Goal: Task Accomplishment & Management: Manage account settings

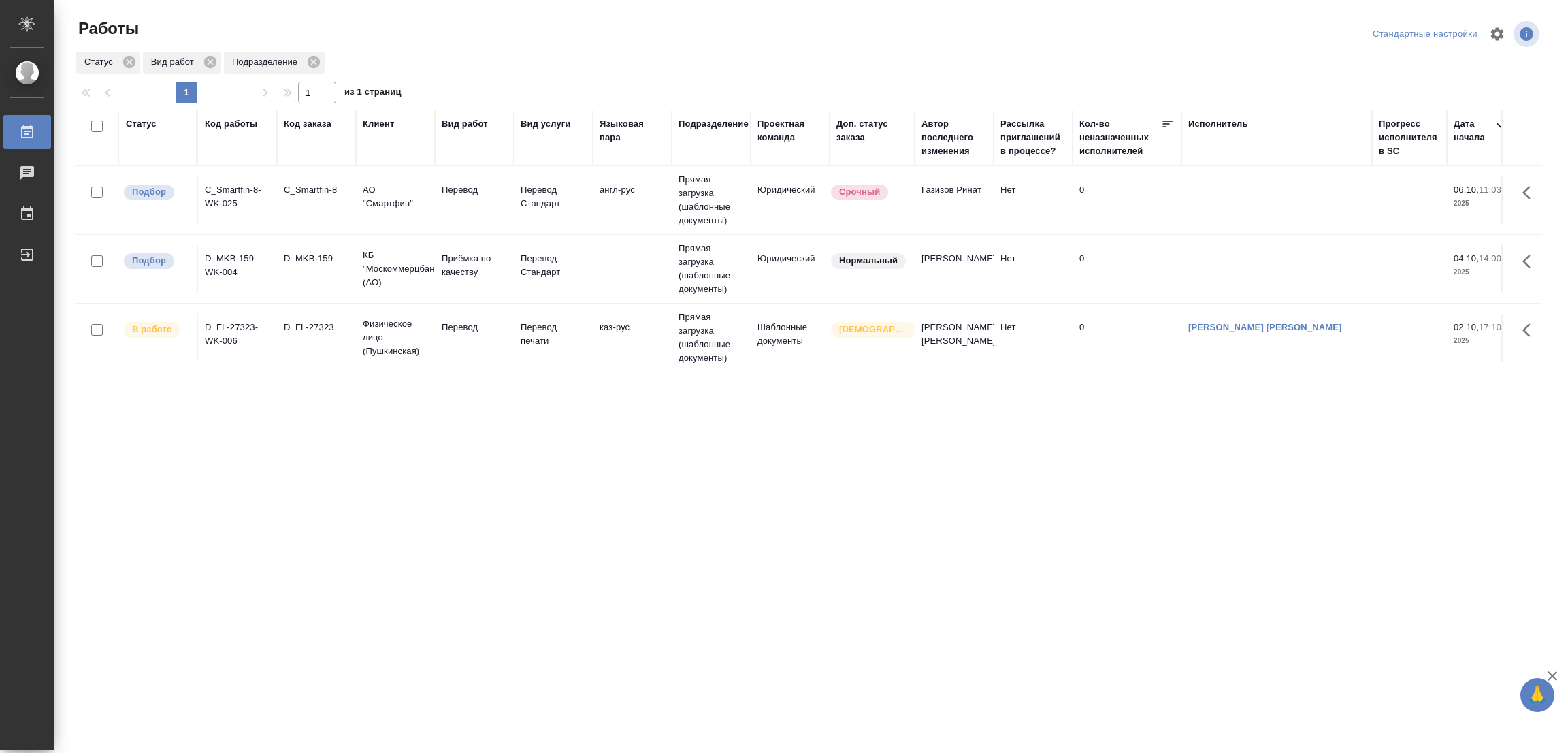
click at [111, 413] on div "Статус Код работы Код заказа Клиент Вид работ Вид услуги Языковая пара Подразде…" at bounding box center [808, 354] width 1467 height 490
click at [456, 185] on p "Перевод" at bounding box center [474, 189] width 65 height 13
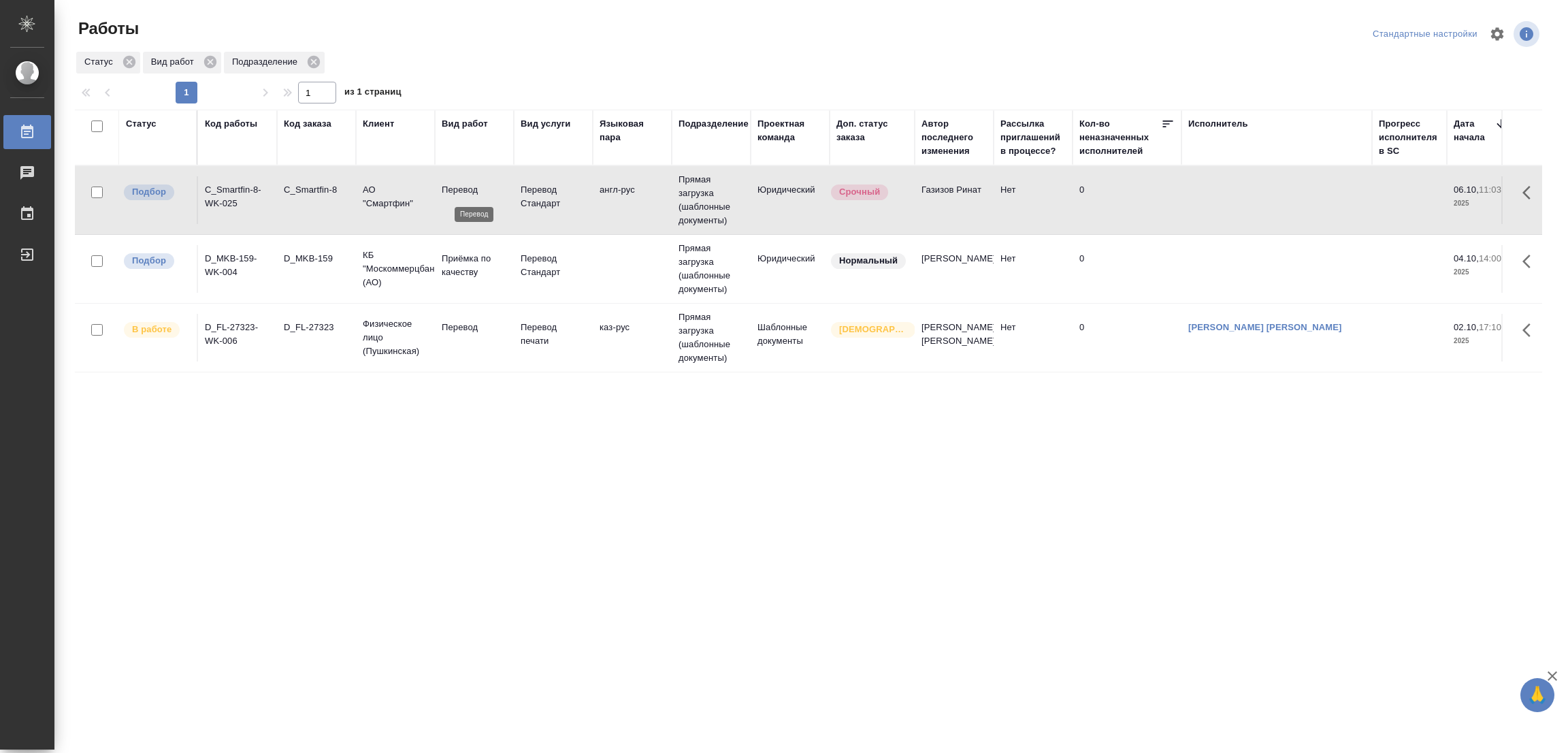
click at [456, 185] on p "Перевод" at bounding box center [474, 189] width 65 height 13
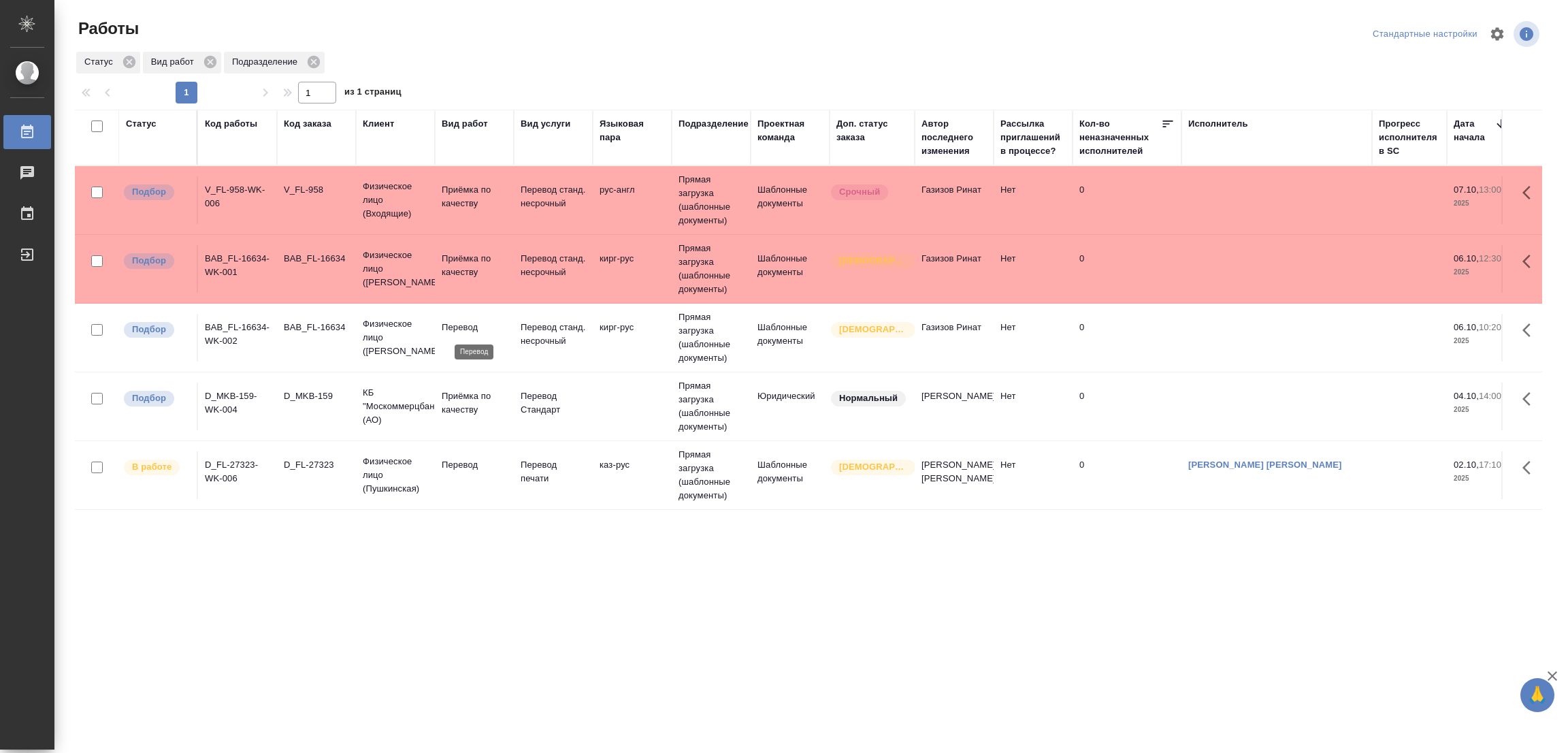
click at [464, 325] on p "Перевод" at bounding box center [474, 327] width 65 height 13
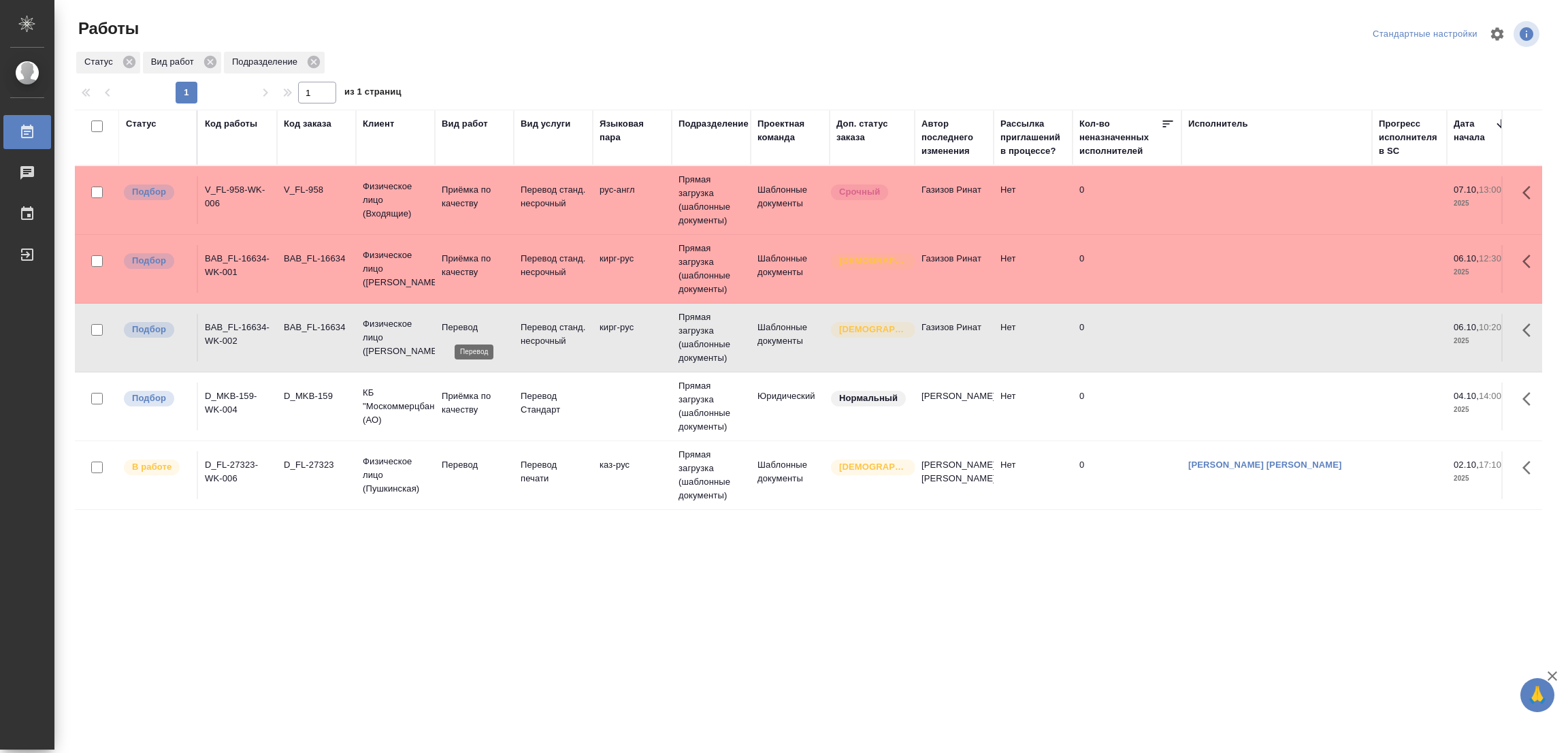
click at [464, 325] on p "Перевод" at bounding box center [474, 327] width 65 height 13
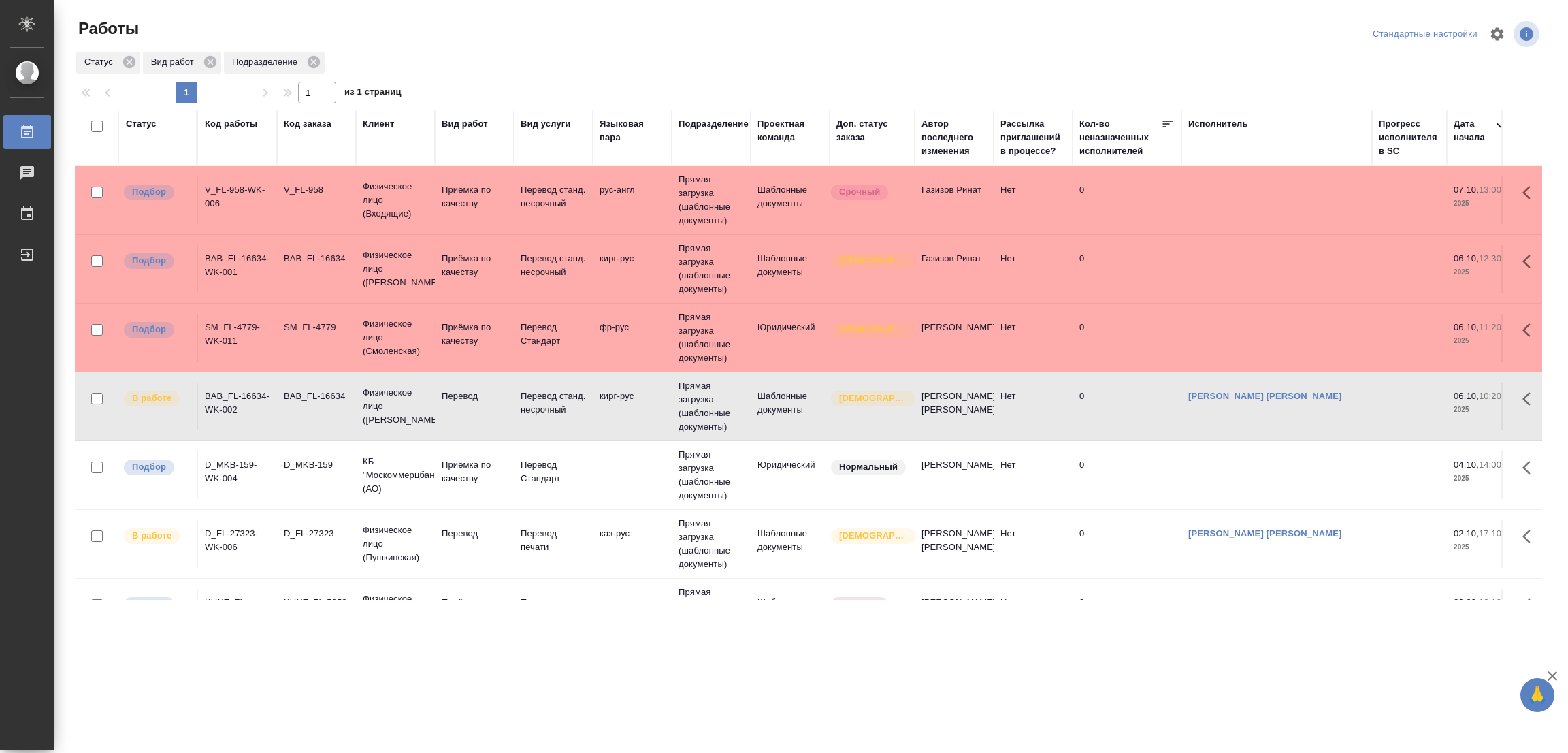
scroll to position [133, 0]
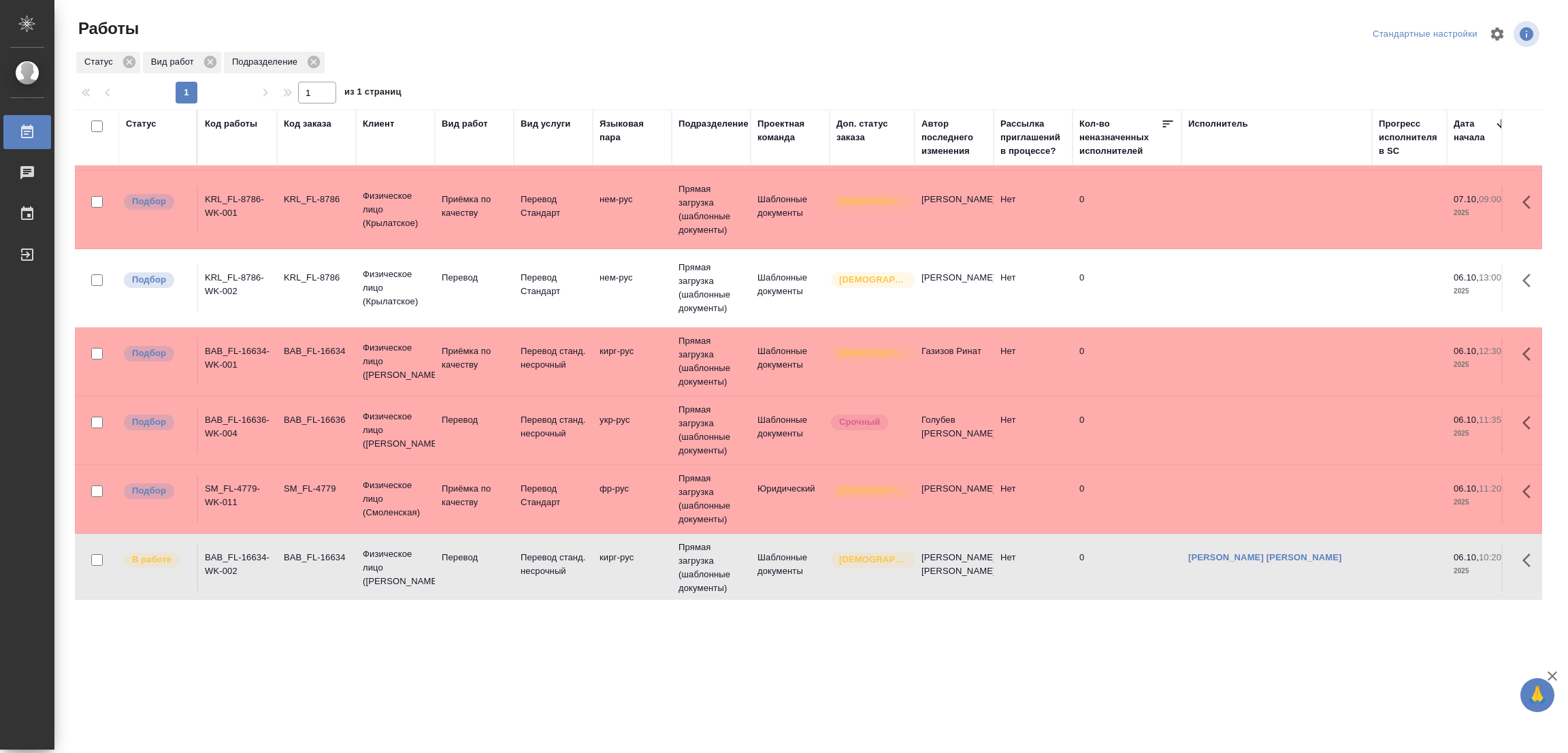
click at [457, 265] on td "Перевод" at bounding box center [474, 287] width 78 height 47
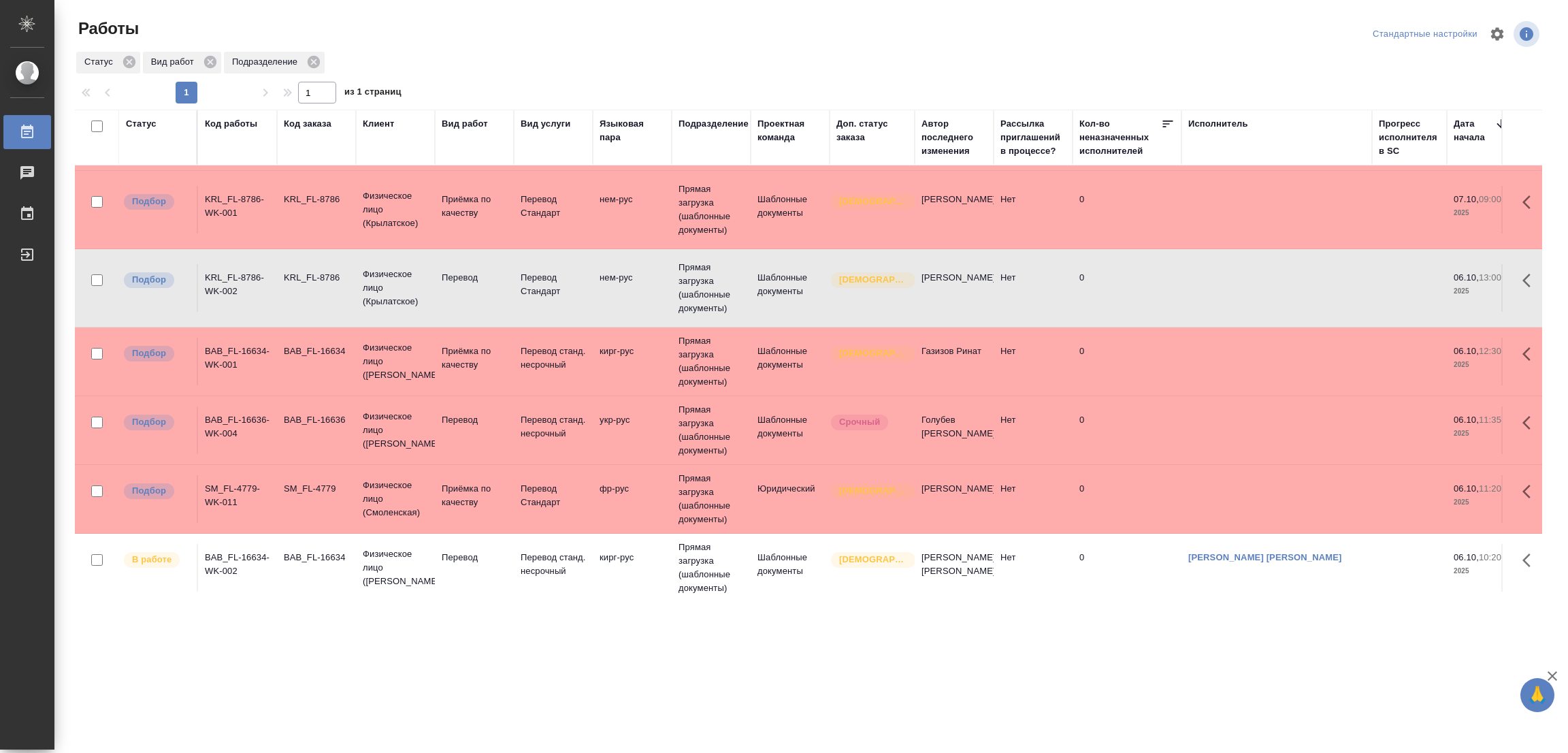
click at [457, 265] on td "Перевод" at bounding box center [474, 287] width 78 height 47
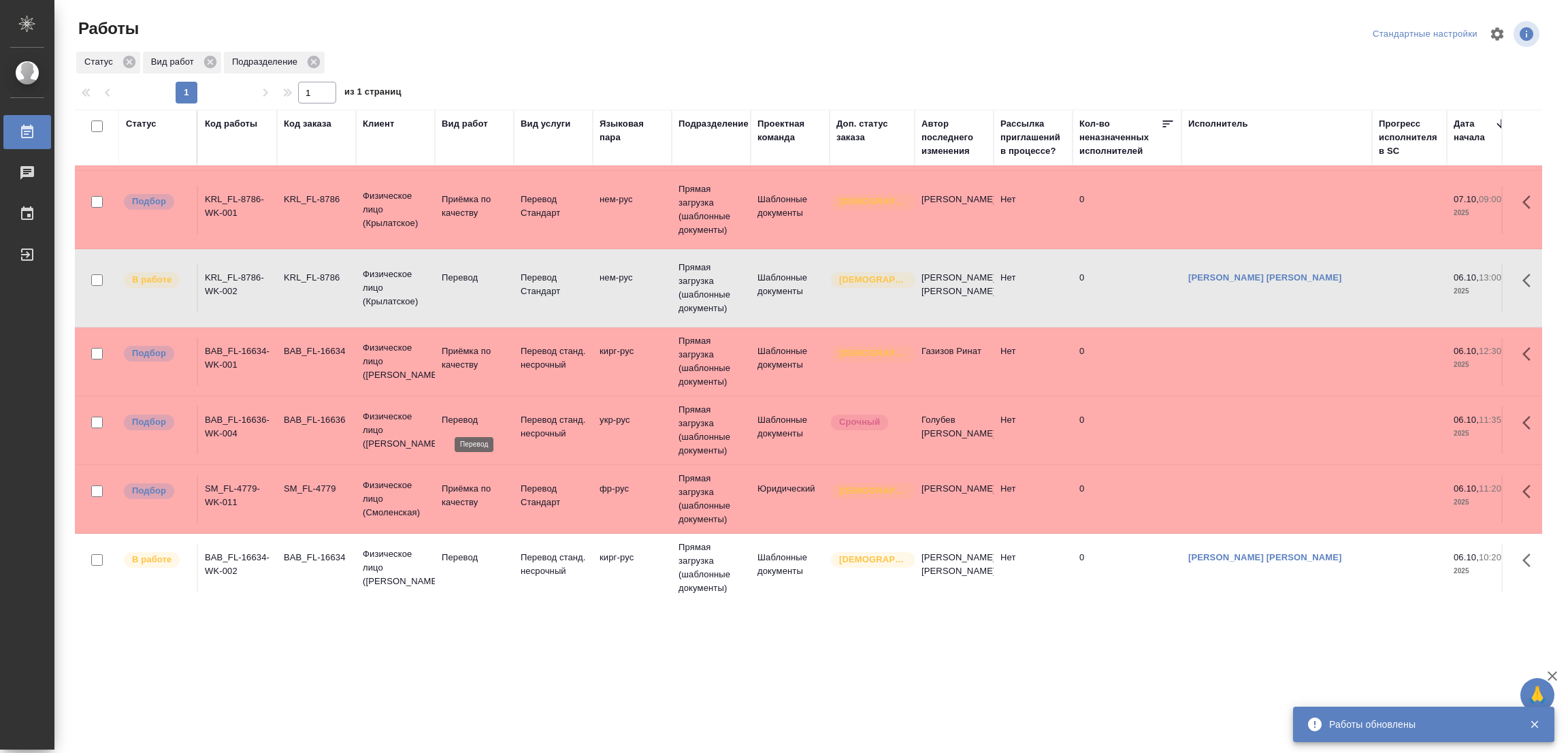
click at [454, 412] on td "Перевод" at bounding box center [474, 429] width 78 height 47
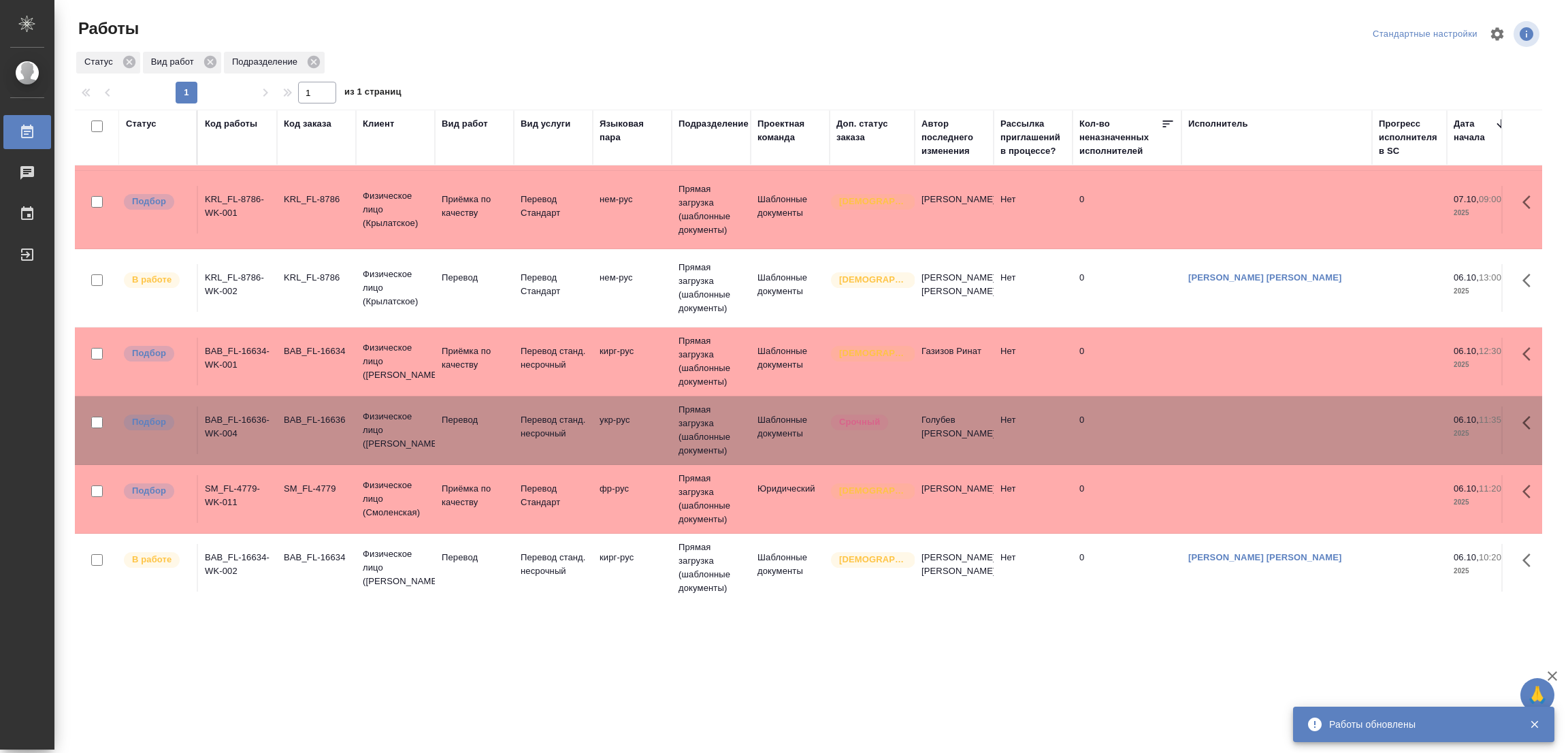
click at [454, 412] on td "Перевод" at bounding box center [474, 429] width 78 height 47
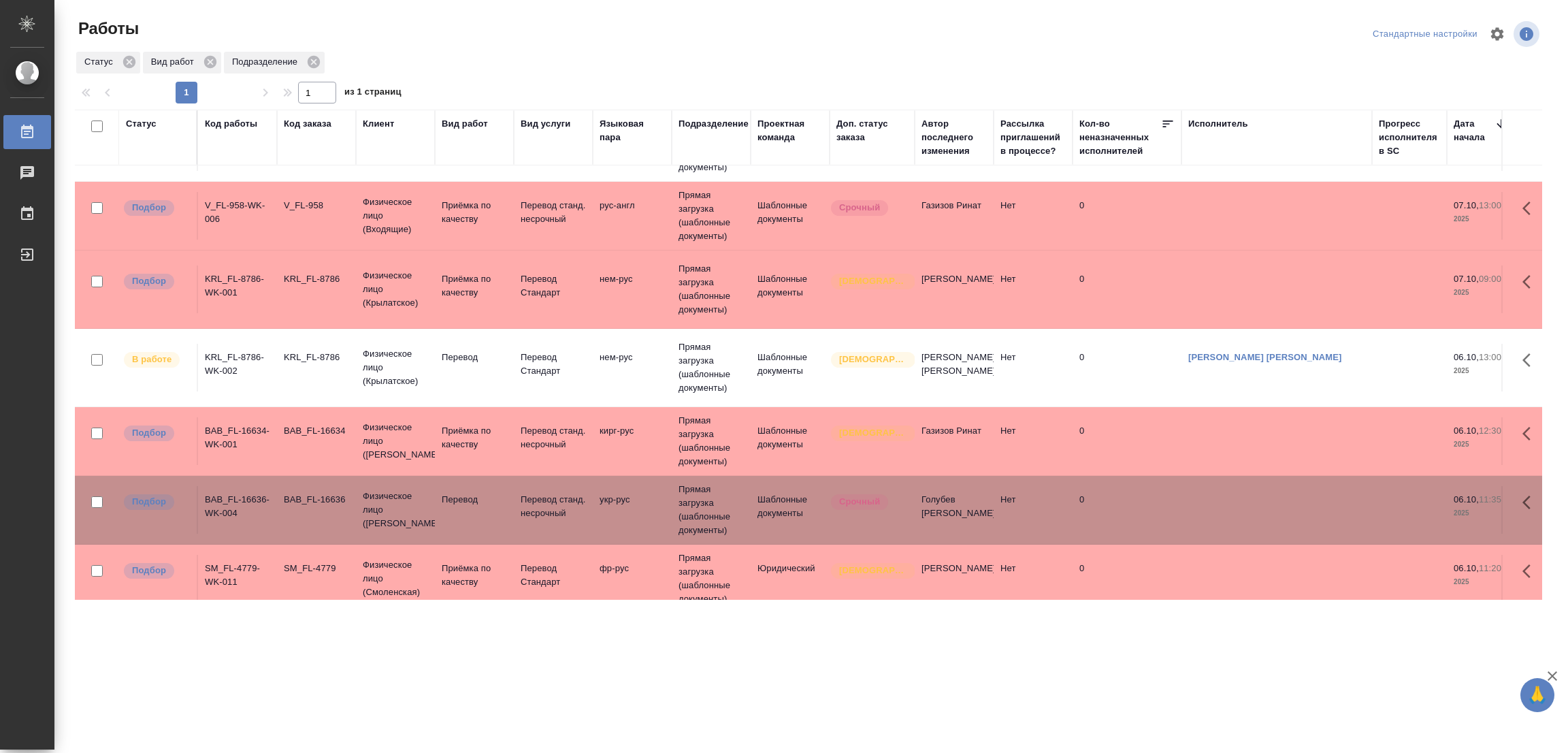
scroll to position [154, 0]
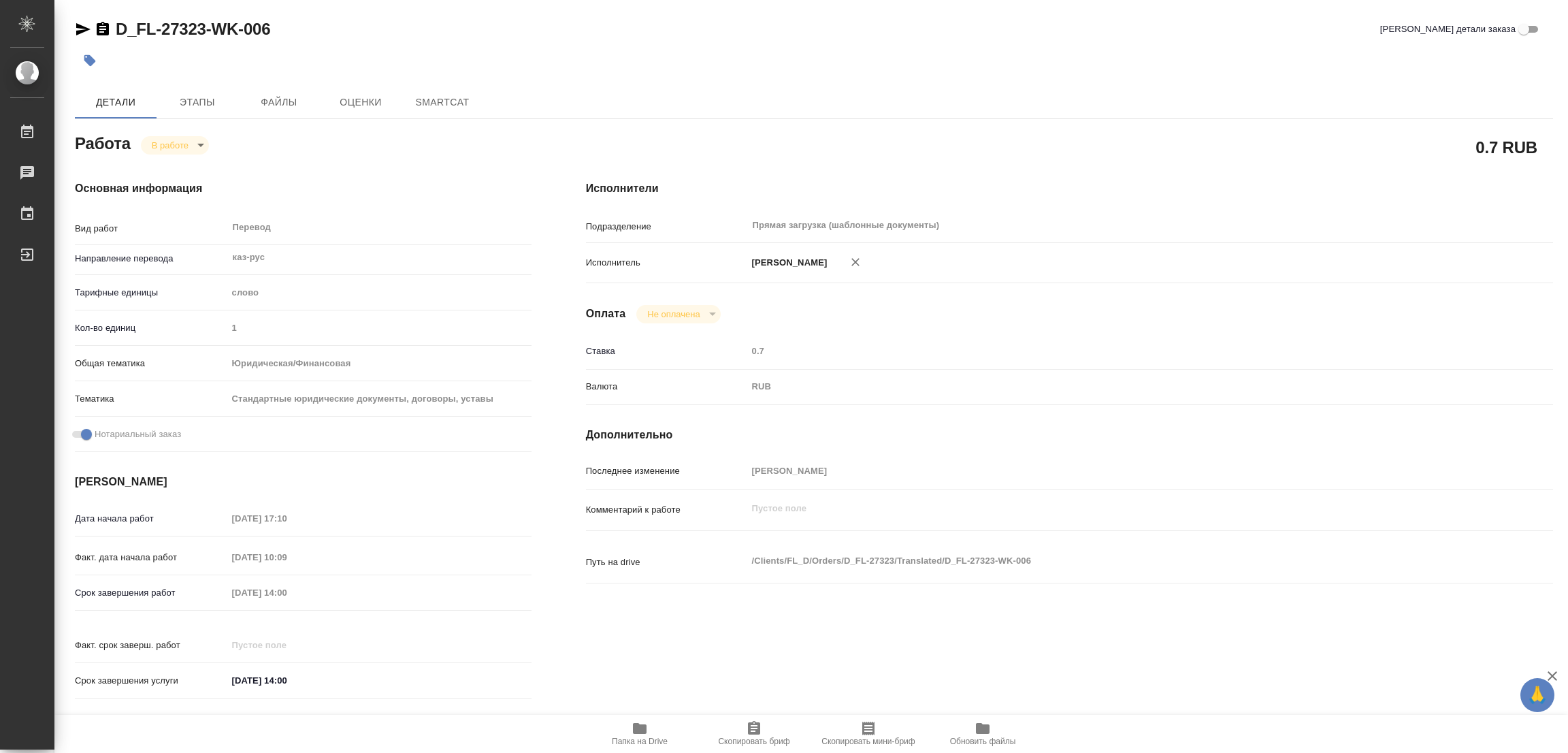
type textarea "x"
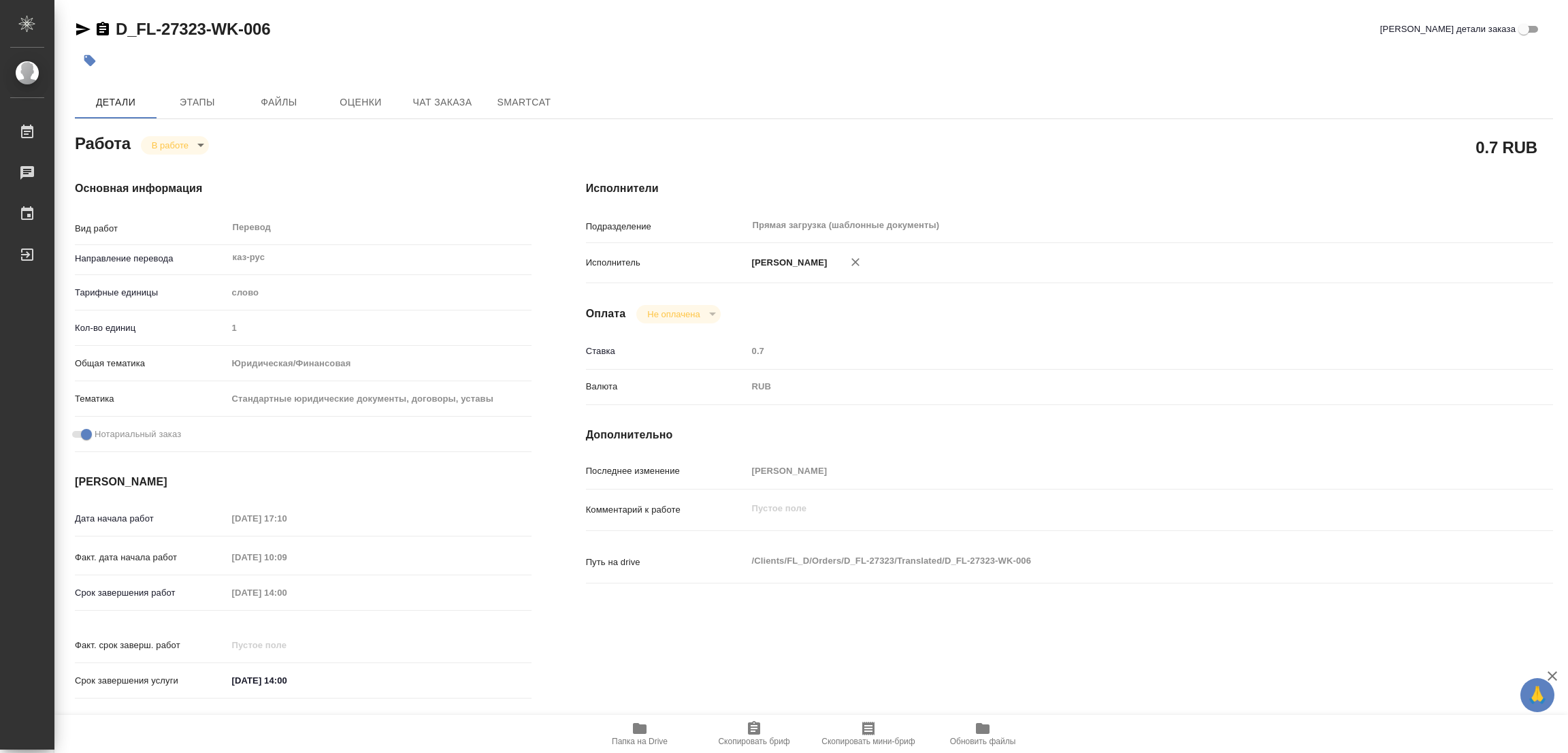
type textarea "x"
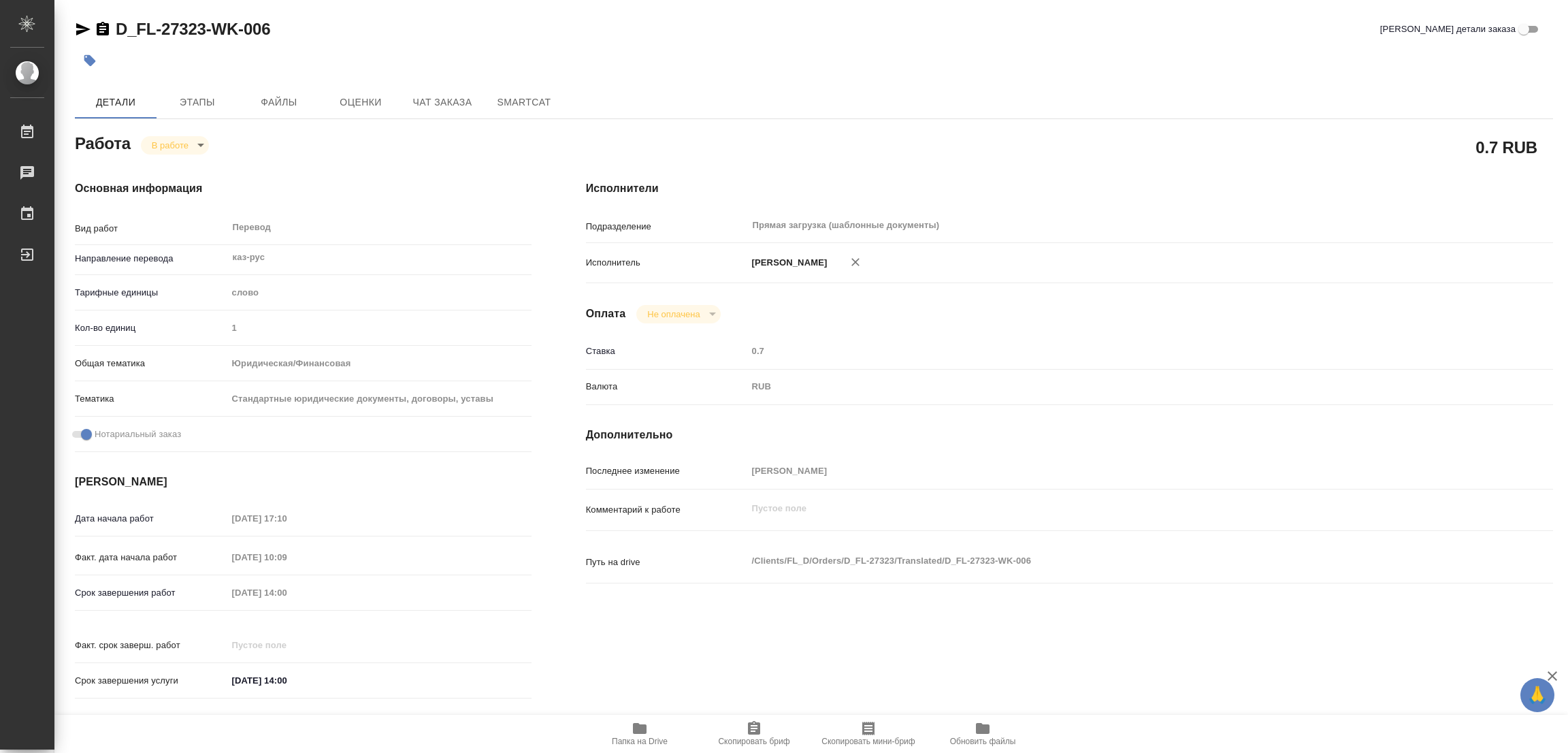
type textarea "x"
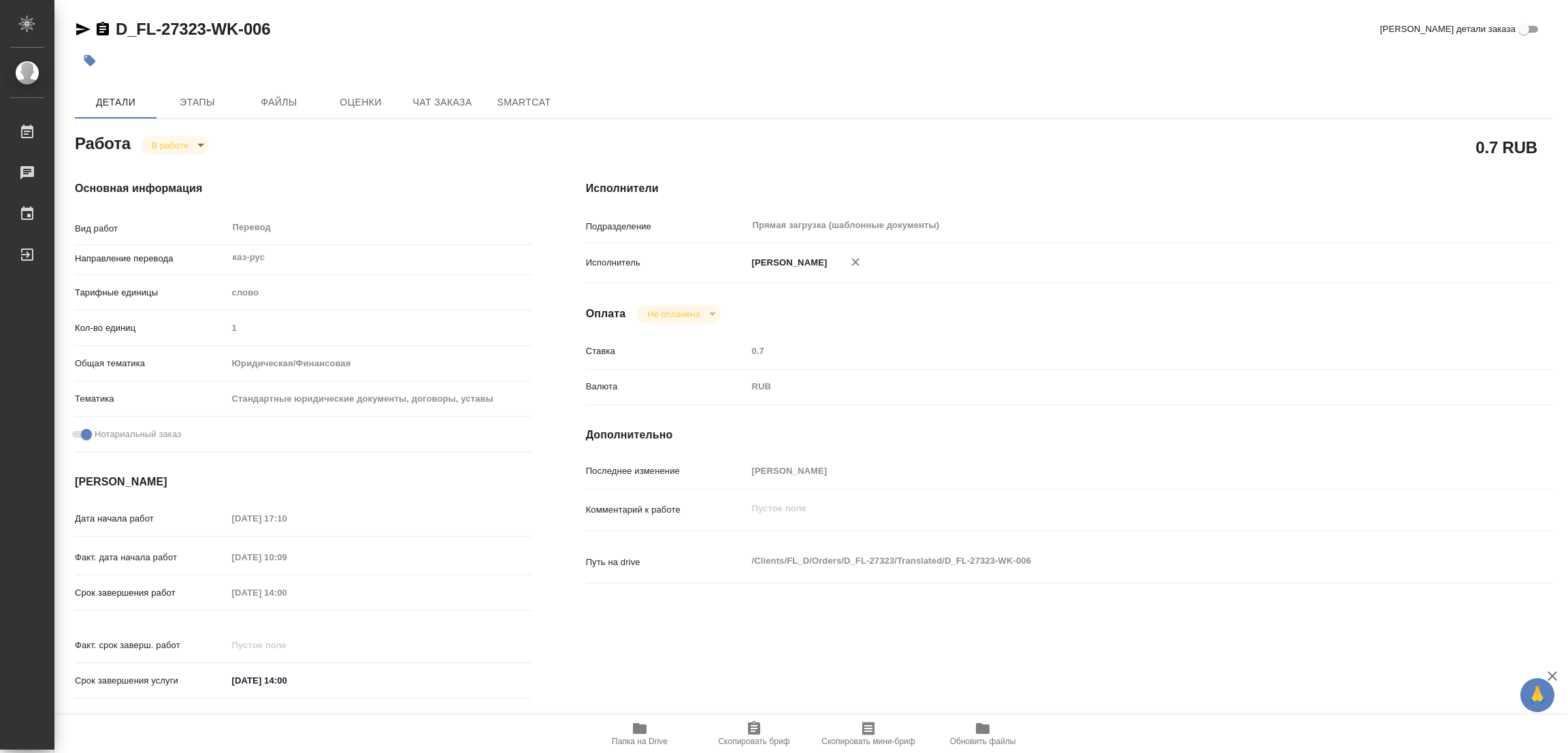
type textarea "x"
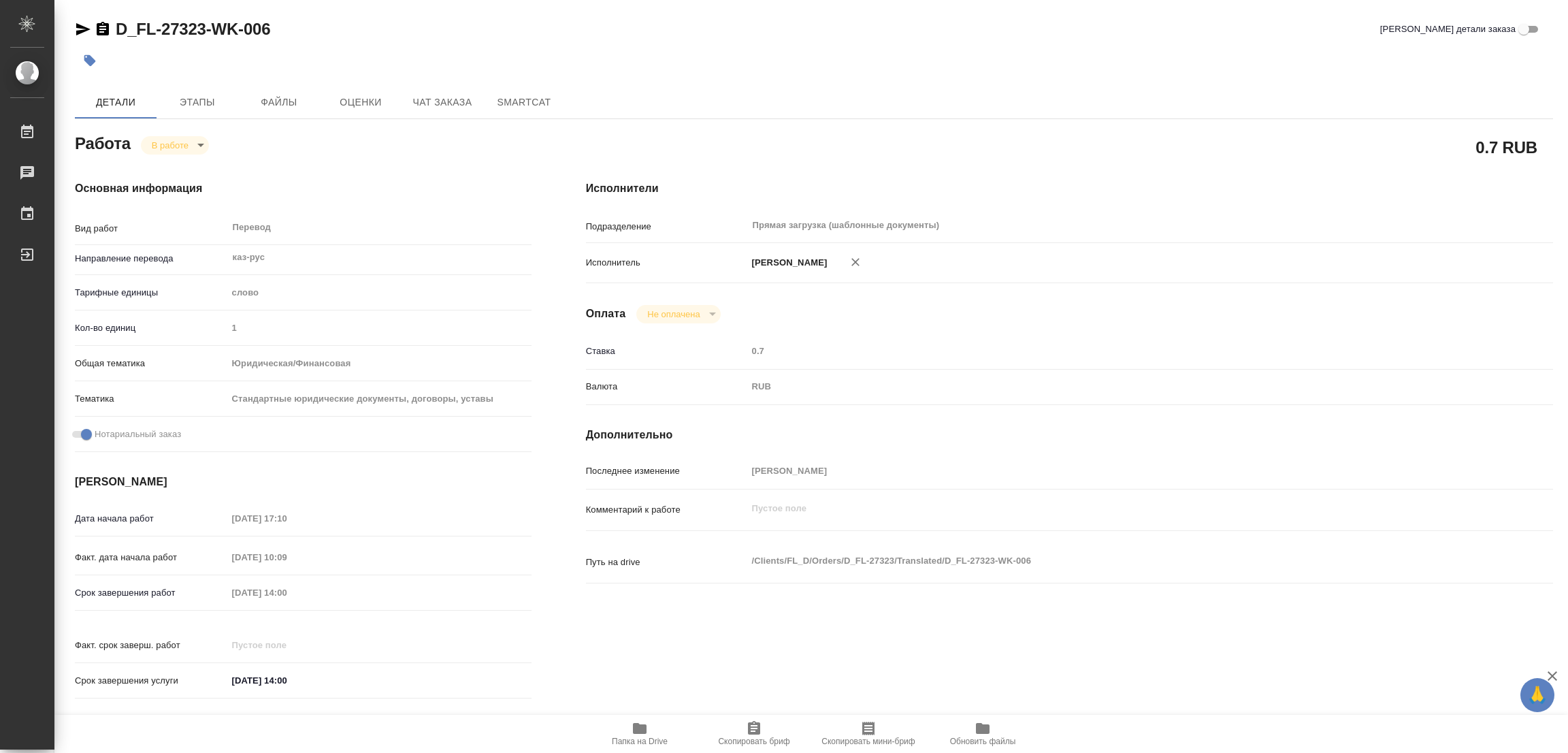
type textarea "x"
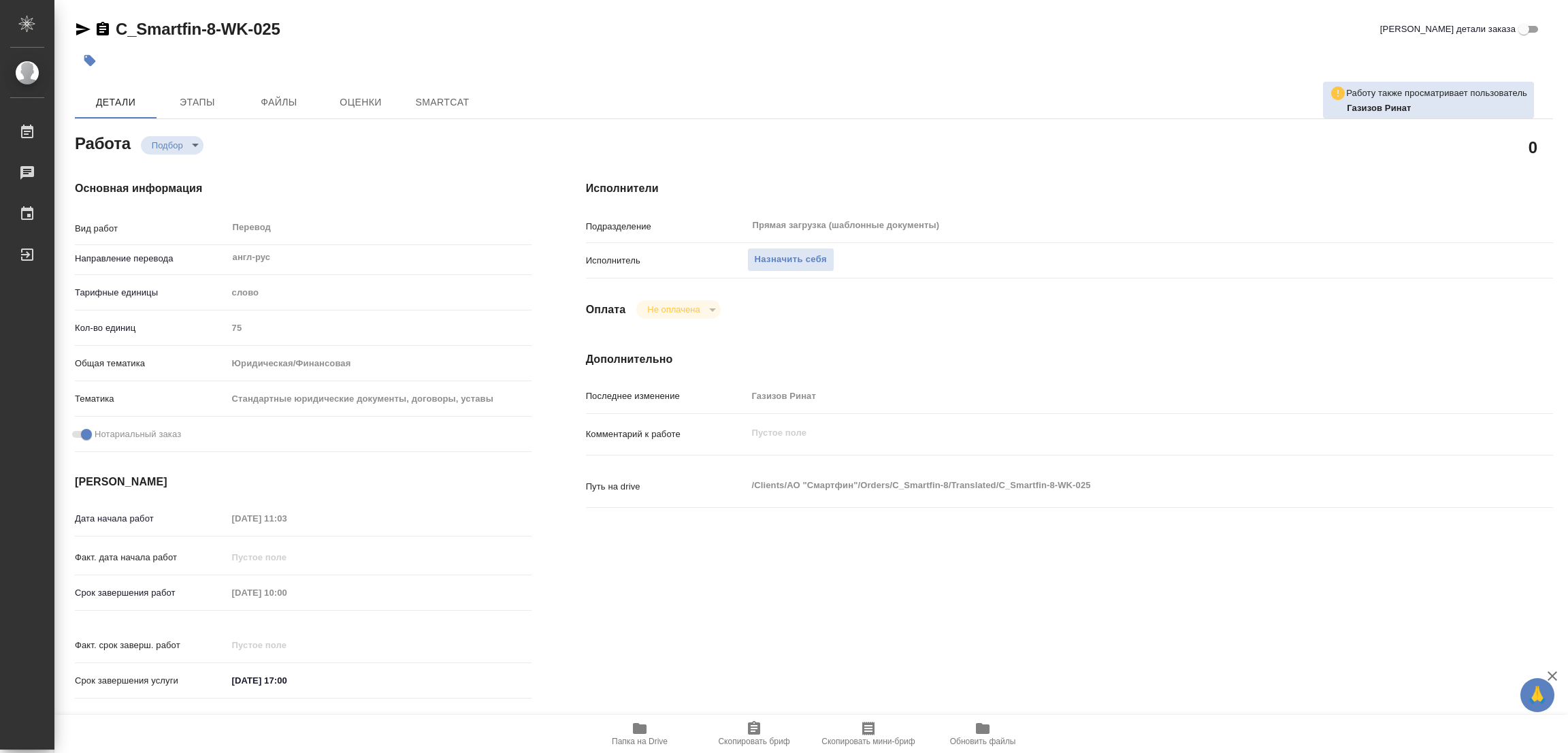
type textarea "x"
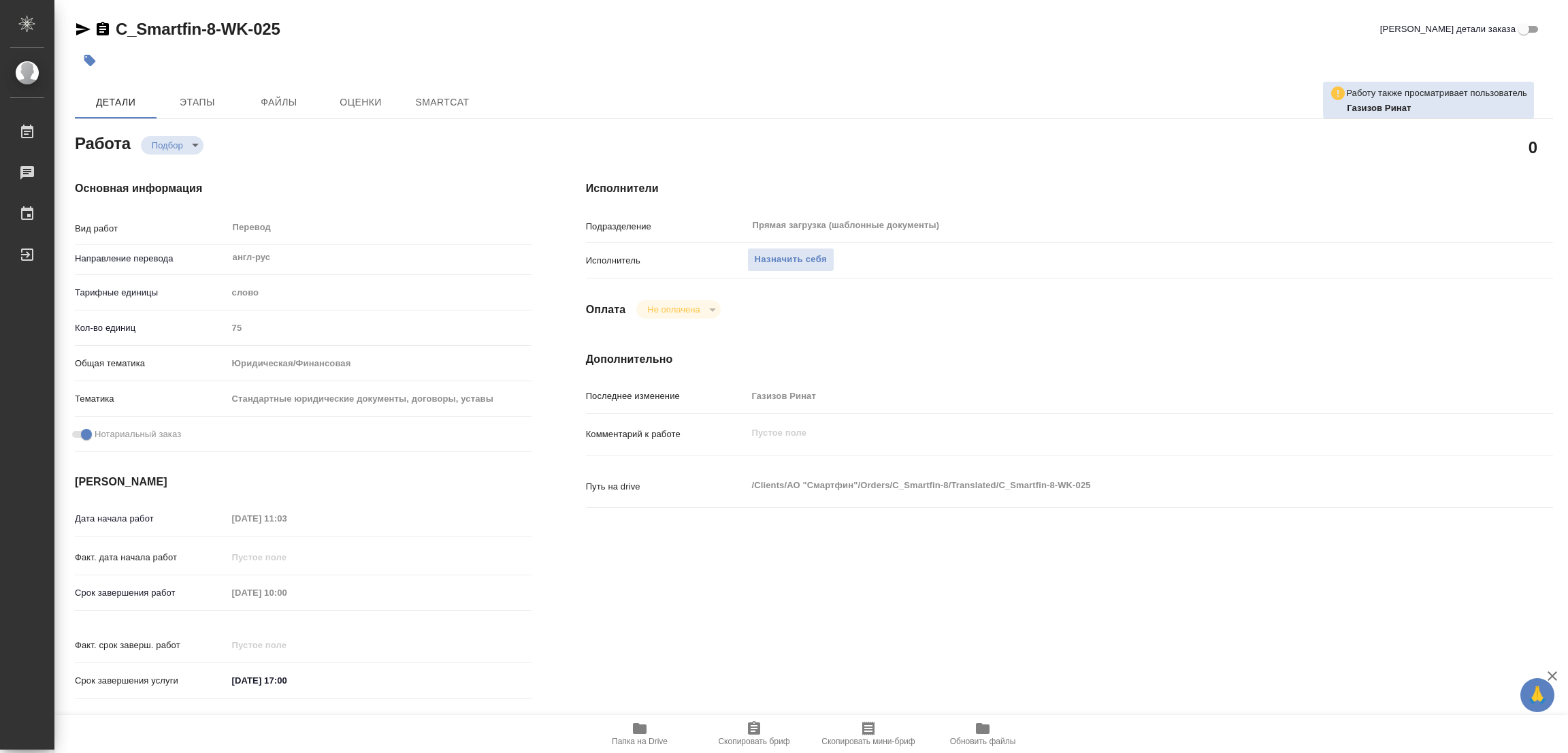
type textarea "x"
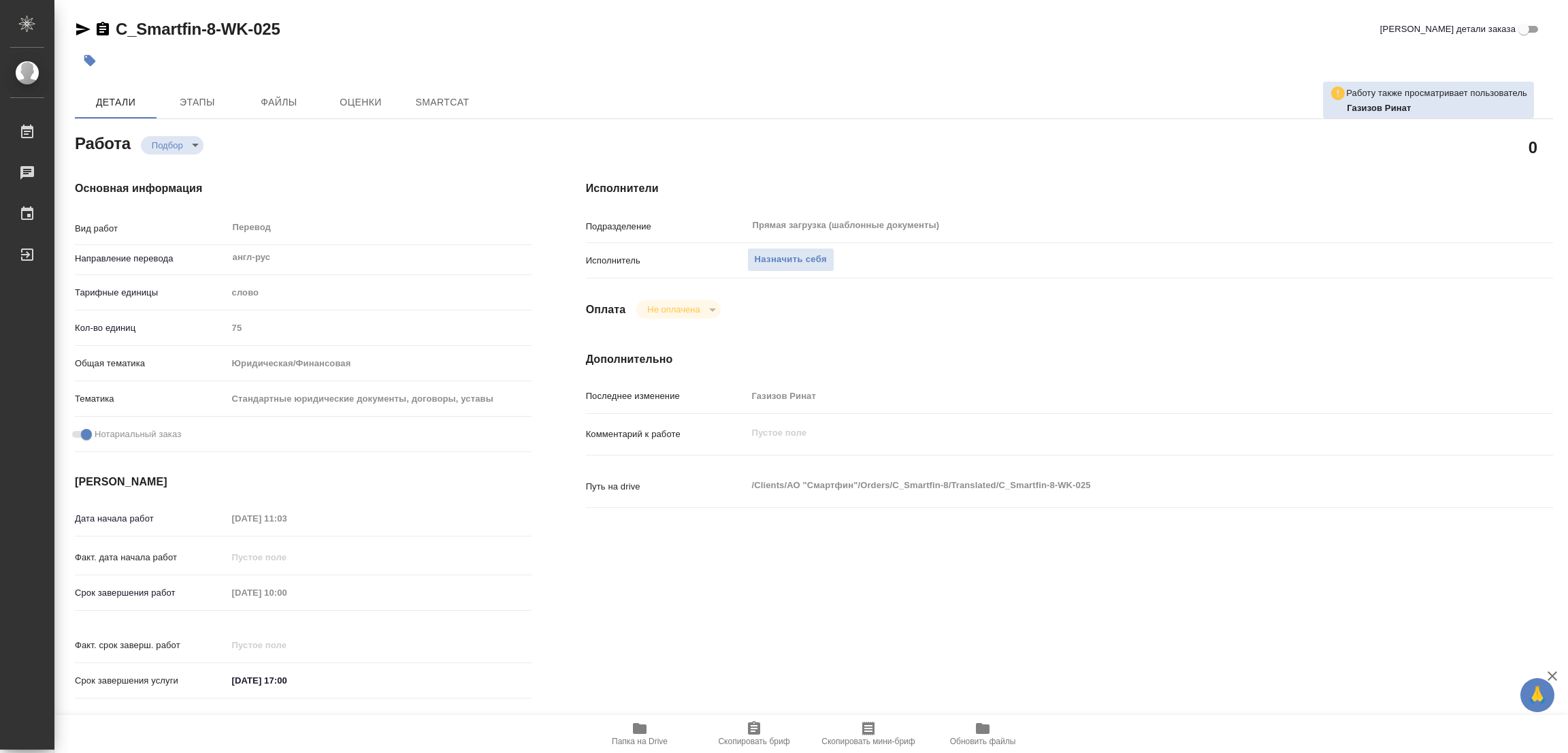
type textarea "x"
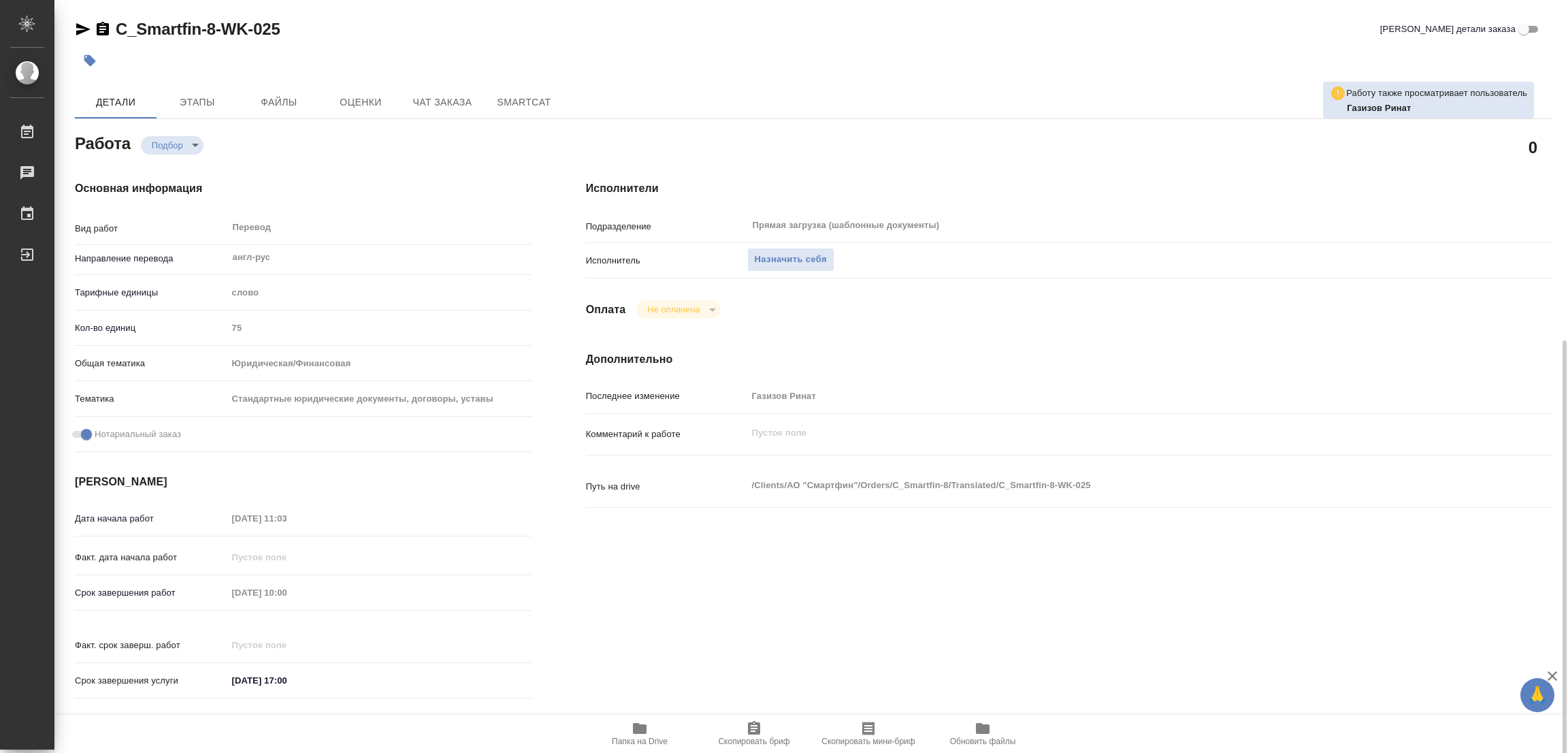
scroll to position [306, 0]
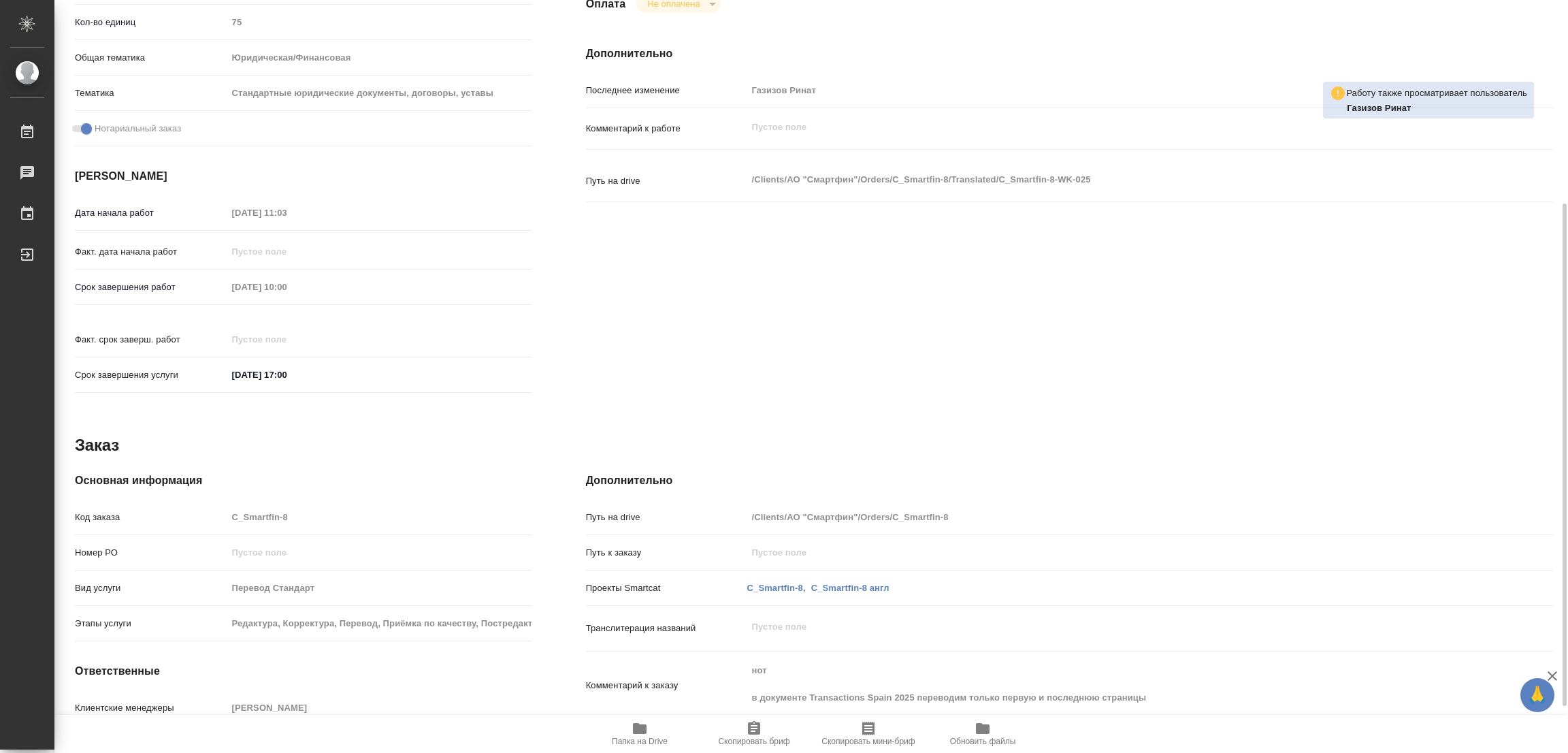
type textarea "x"
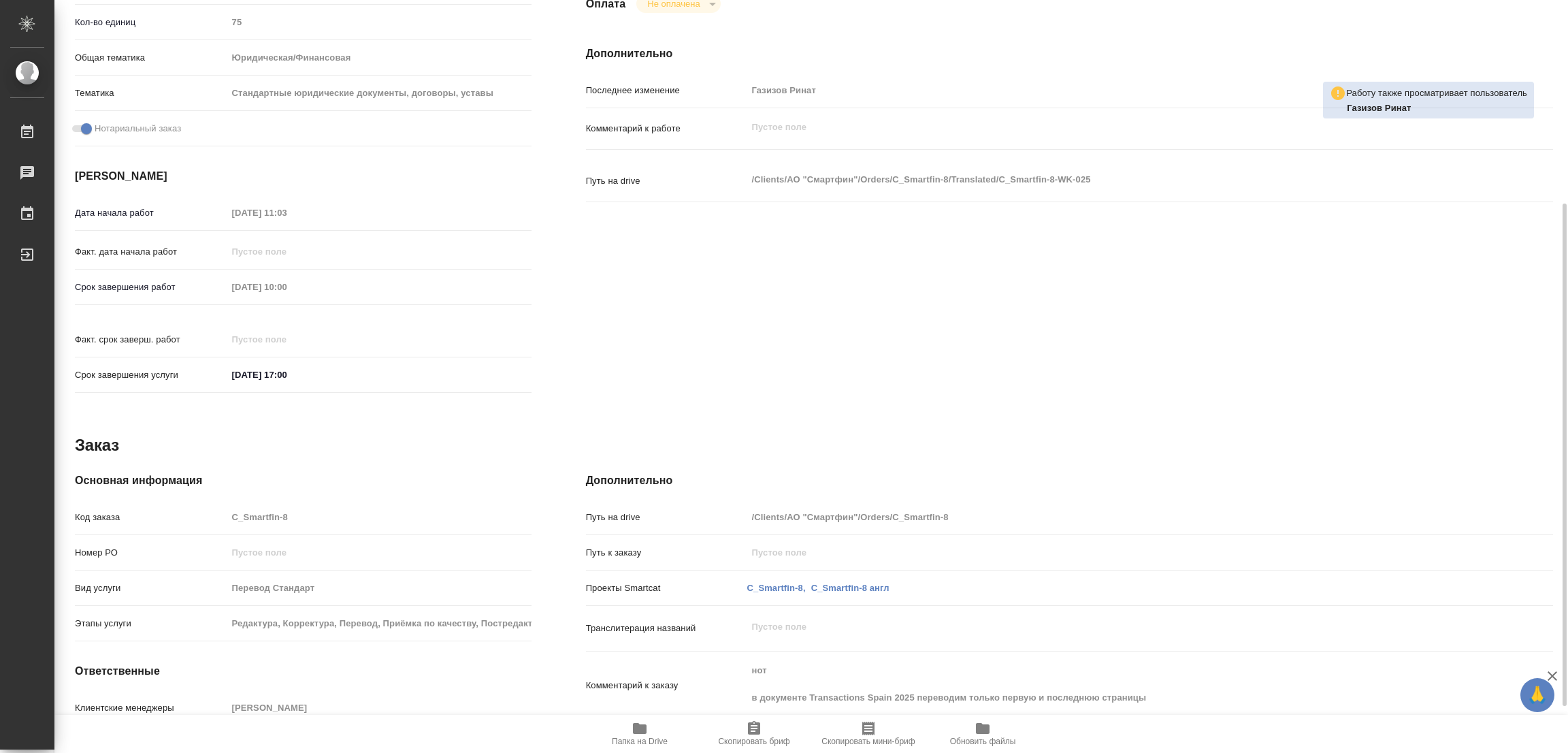
scroll to position [375, 0]
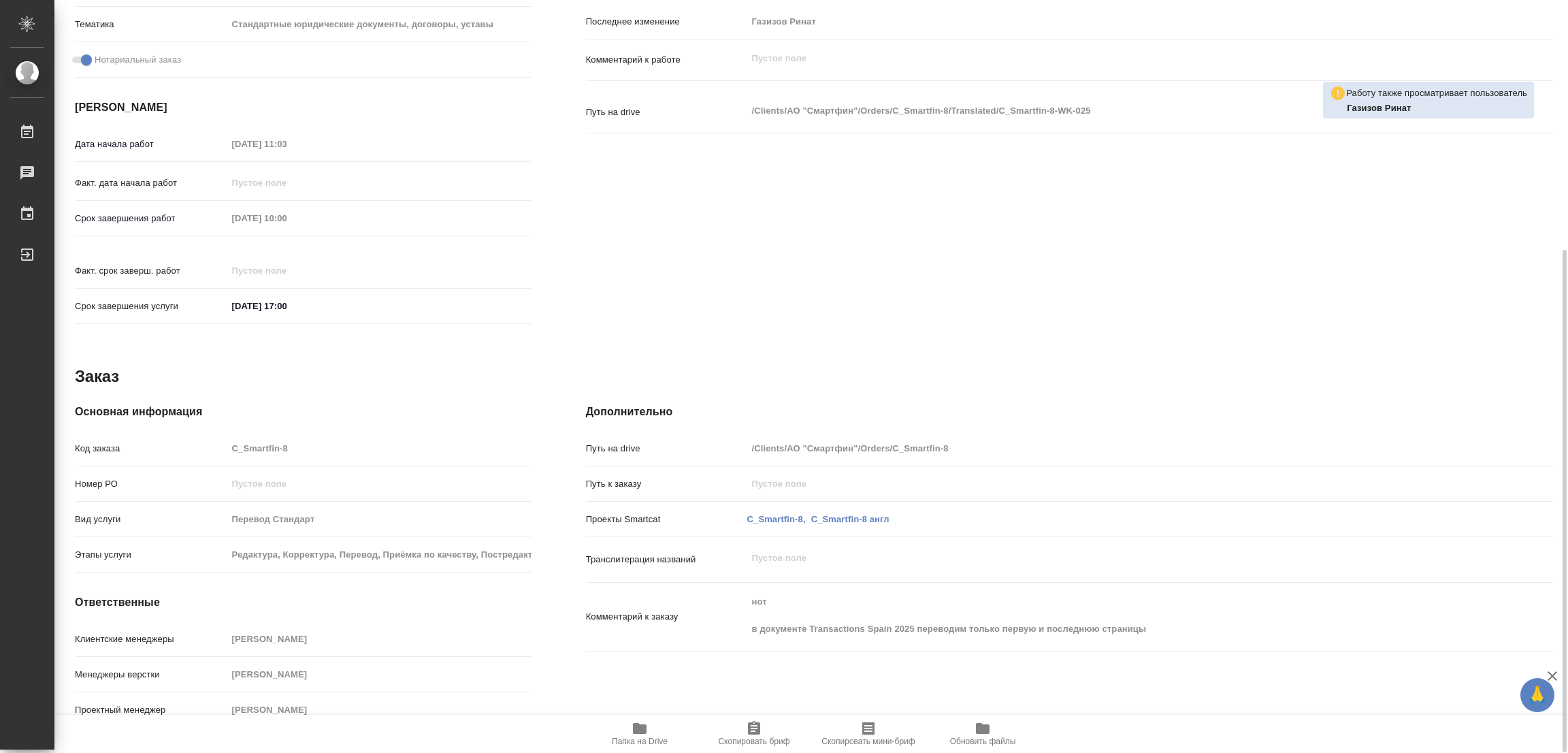
type textarea "x"
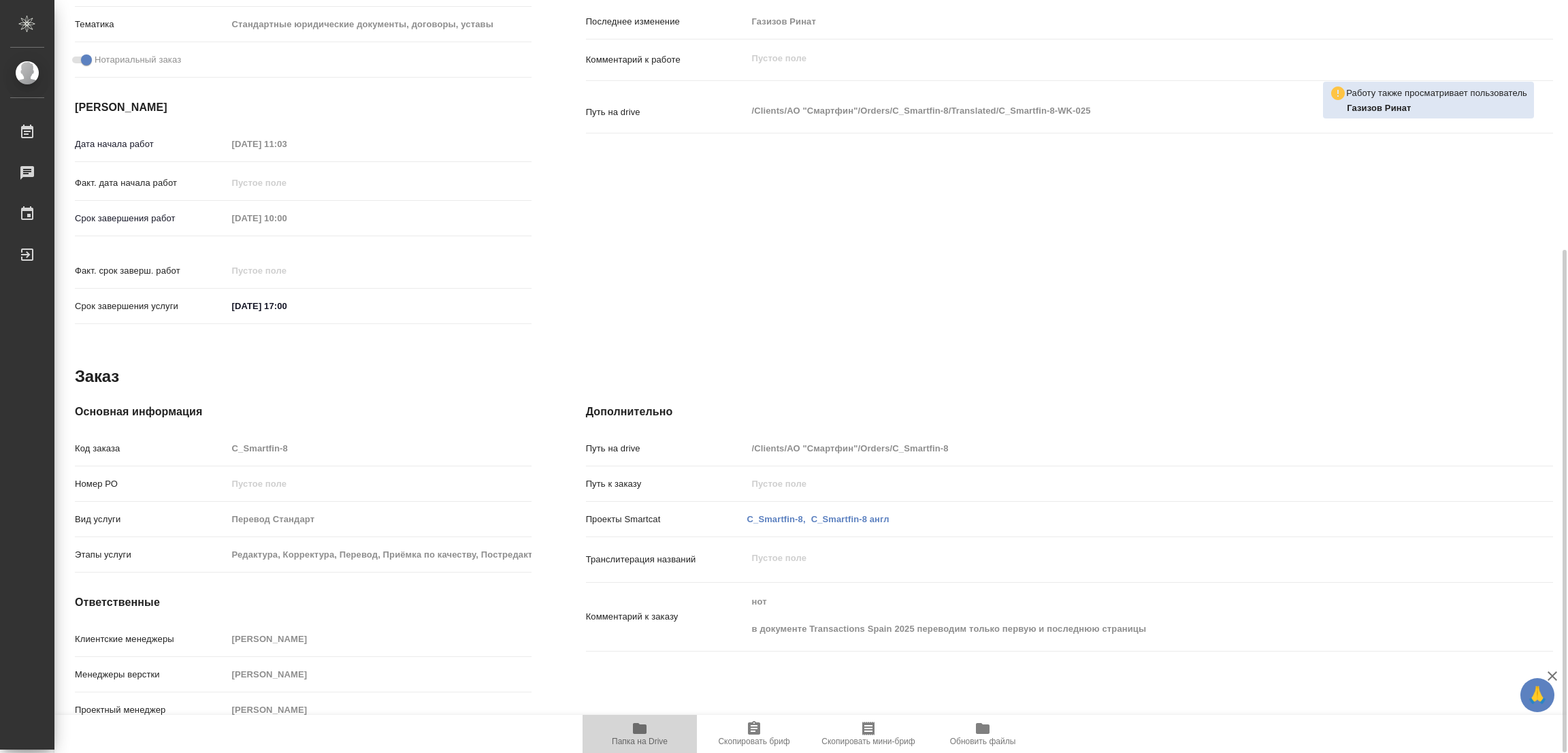
click at [642, 732] on icon "button" at bounding box center [639, 728] width 13 height 11
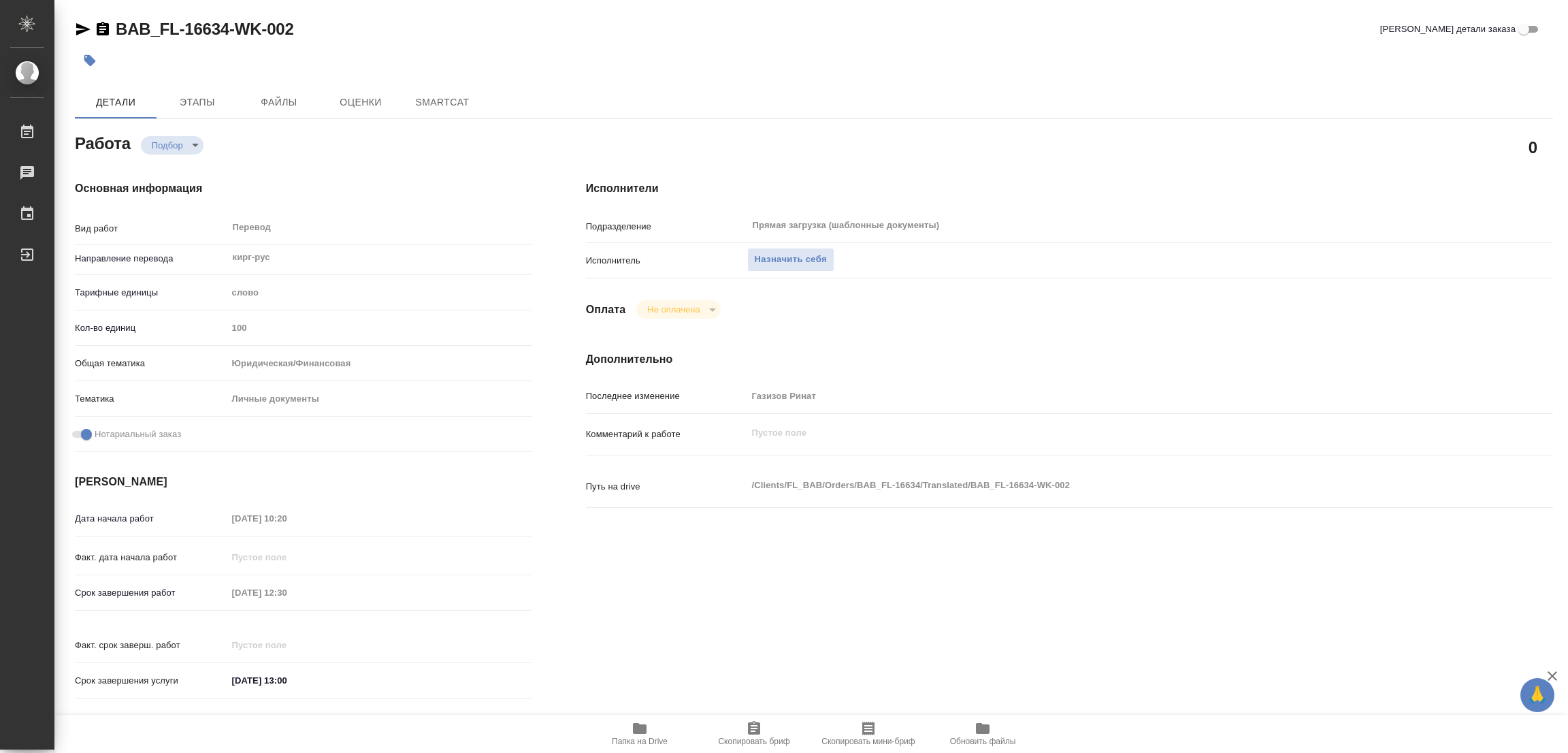
type textarea "x"
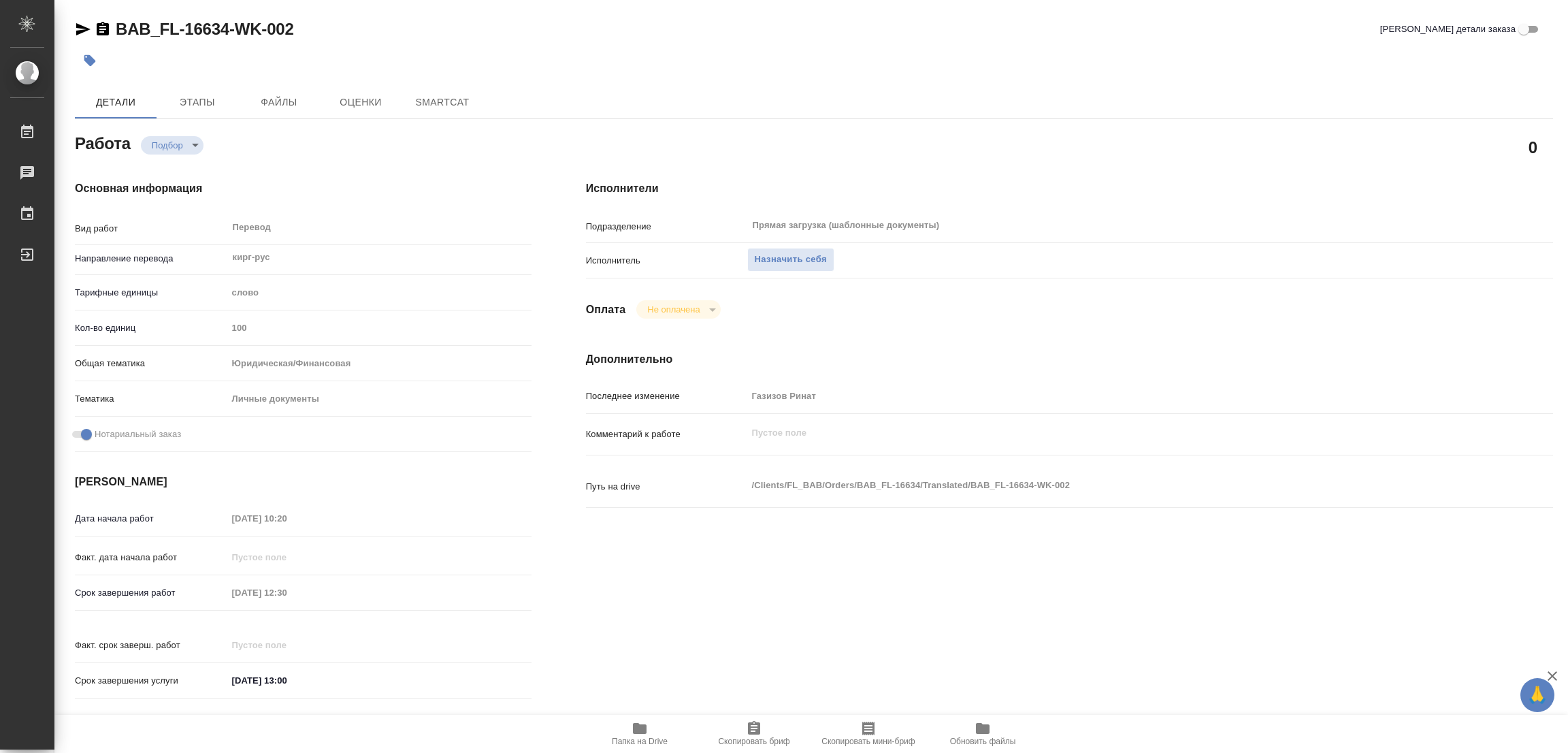
type textarea "x"
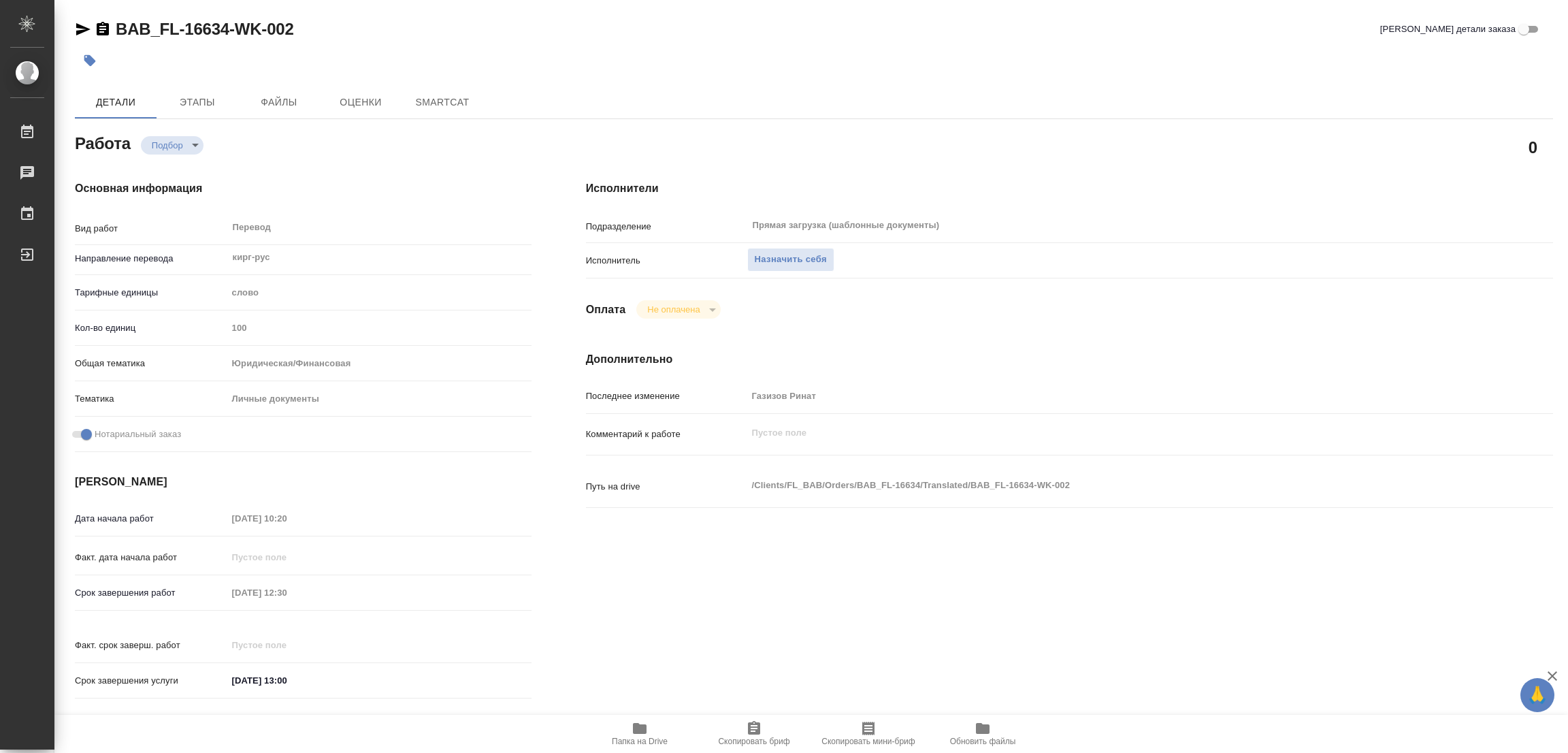
type textarea "x"
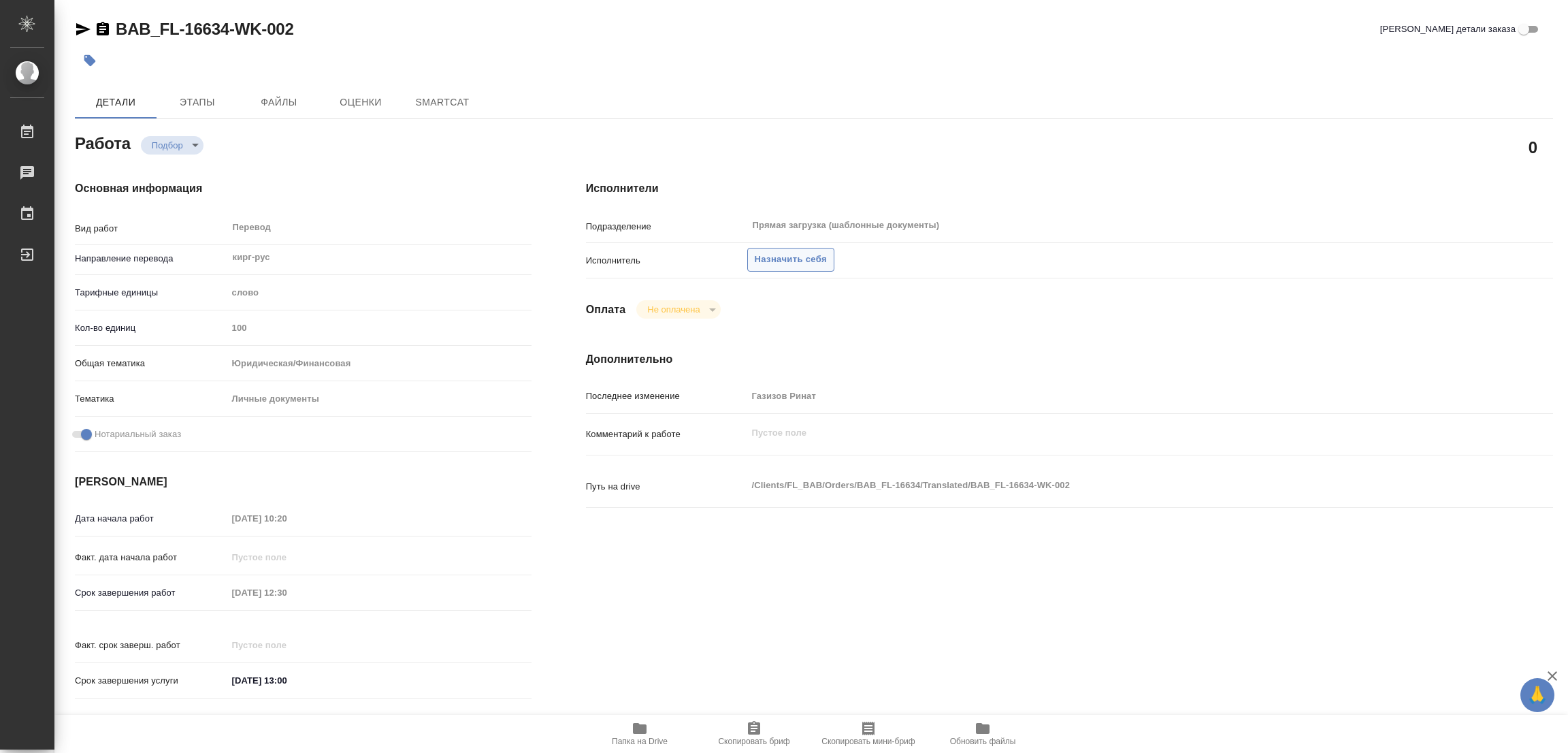
type textarea "x"
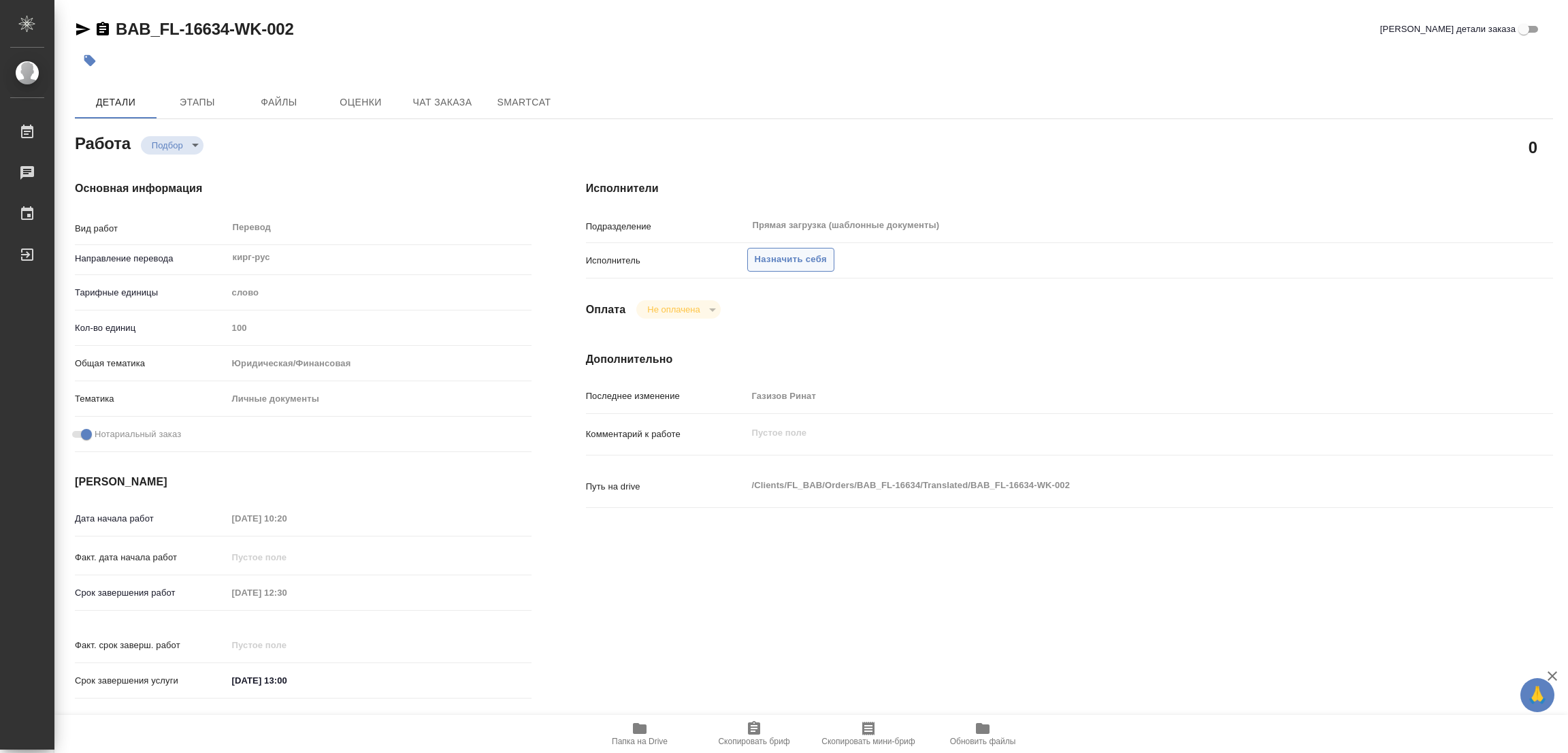
type textarea "x"
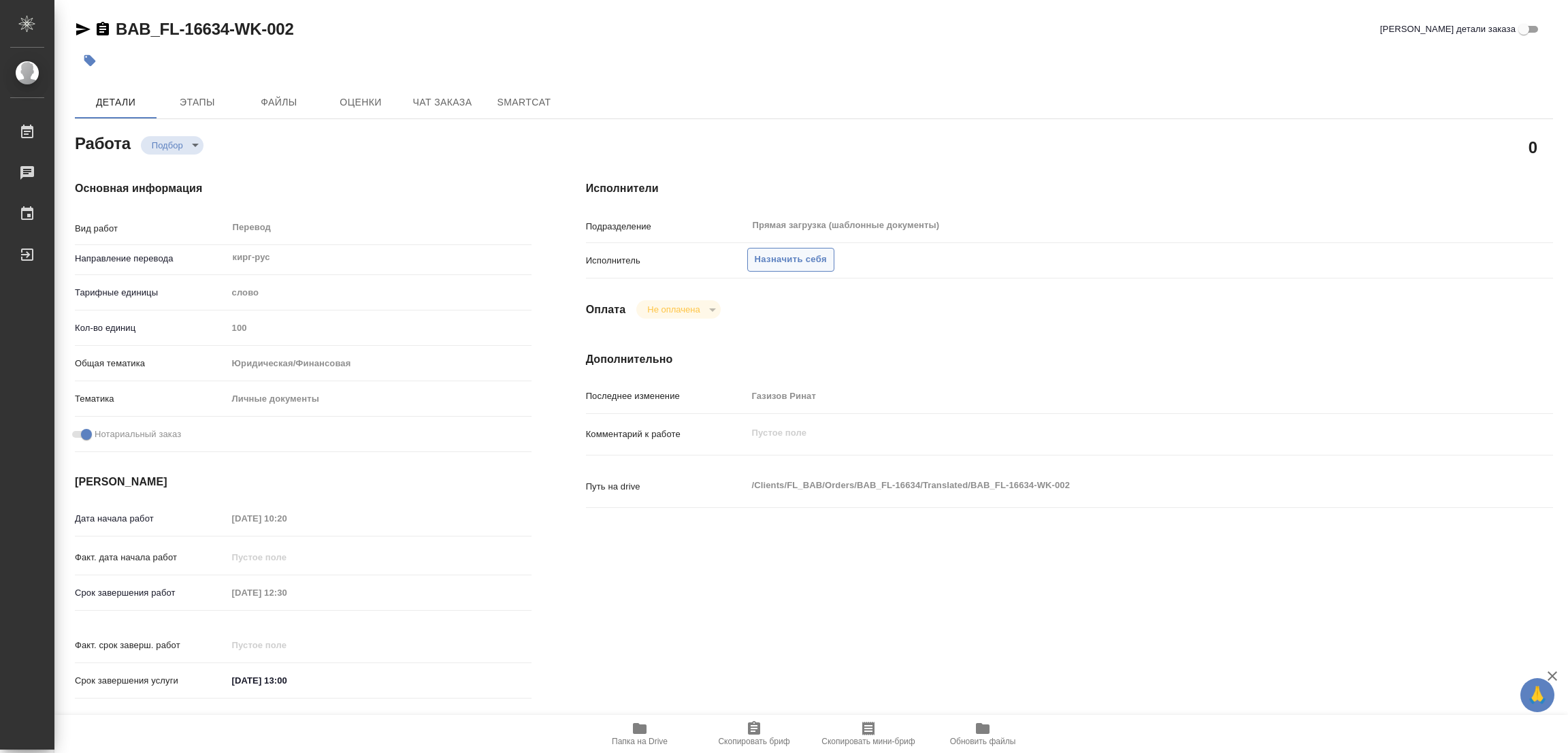
type textarea "x"
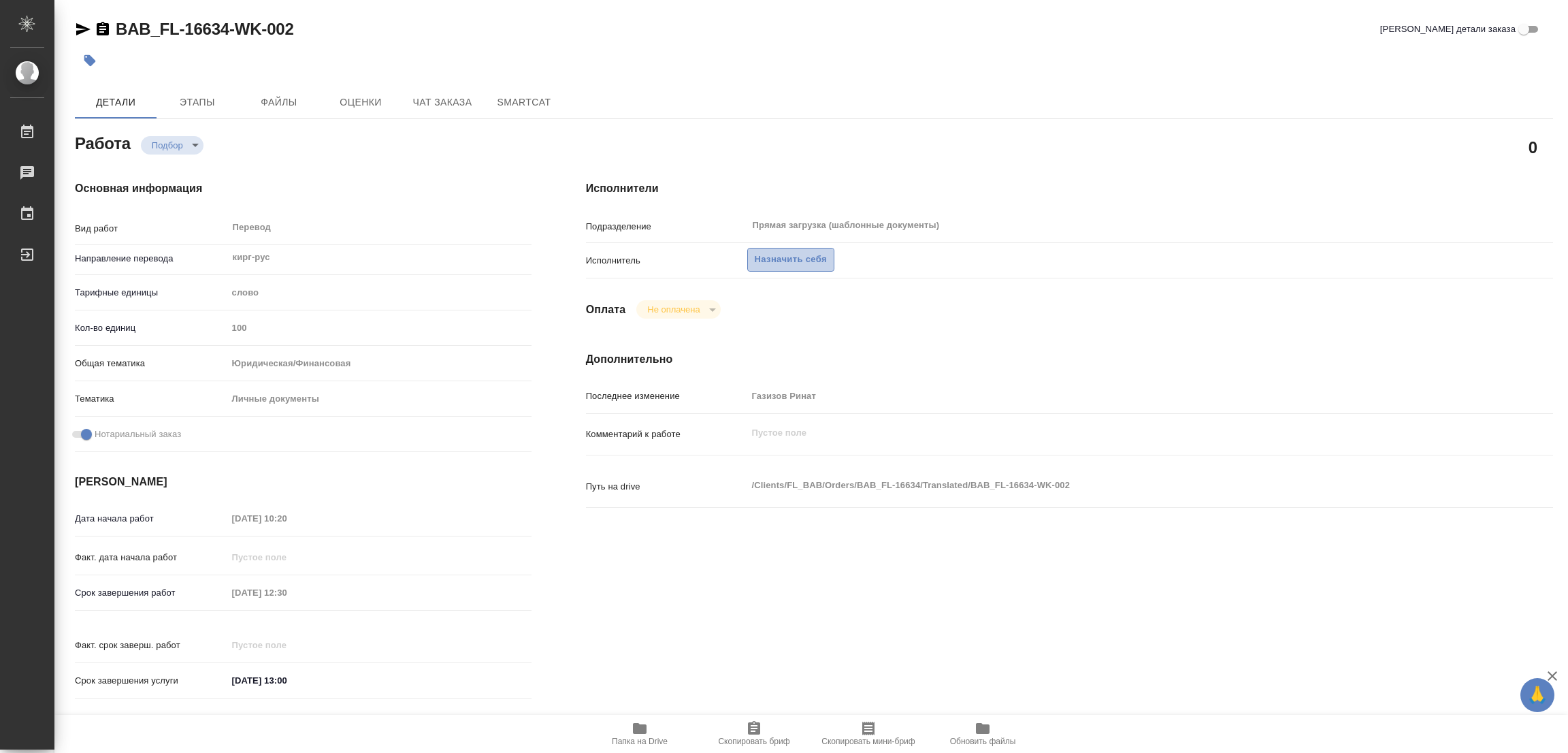
click at [795, 254] on span "Назначить себя" at bounding box center [790, 260] width 72 height 16
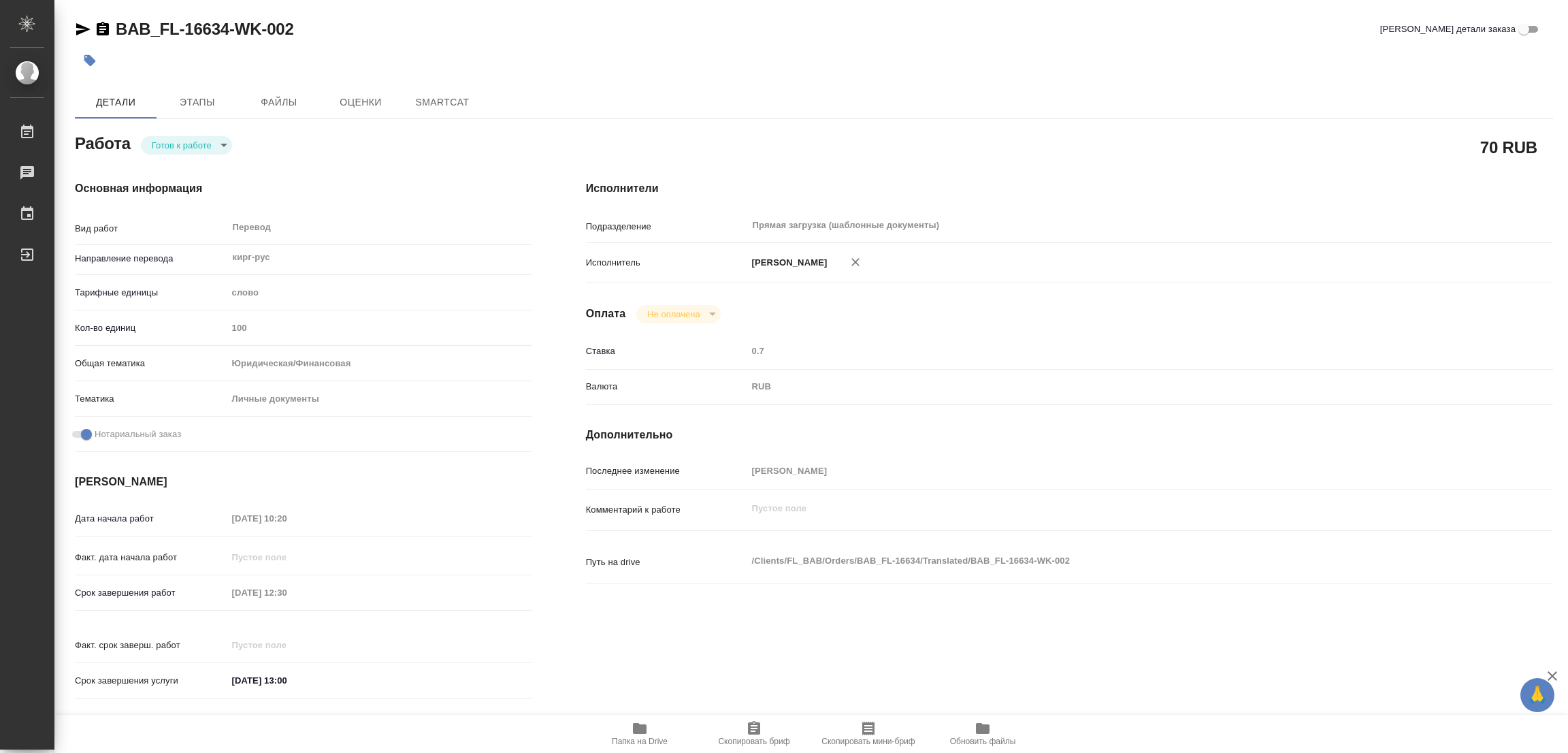
type textarea "x"
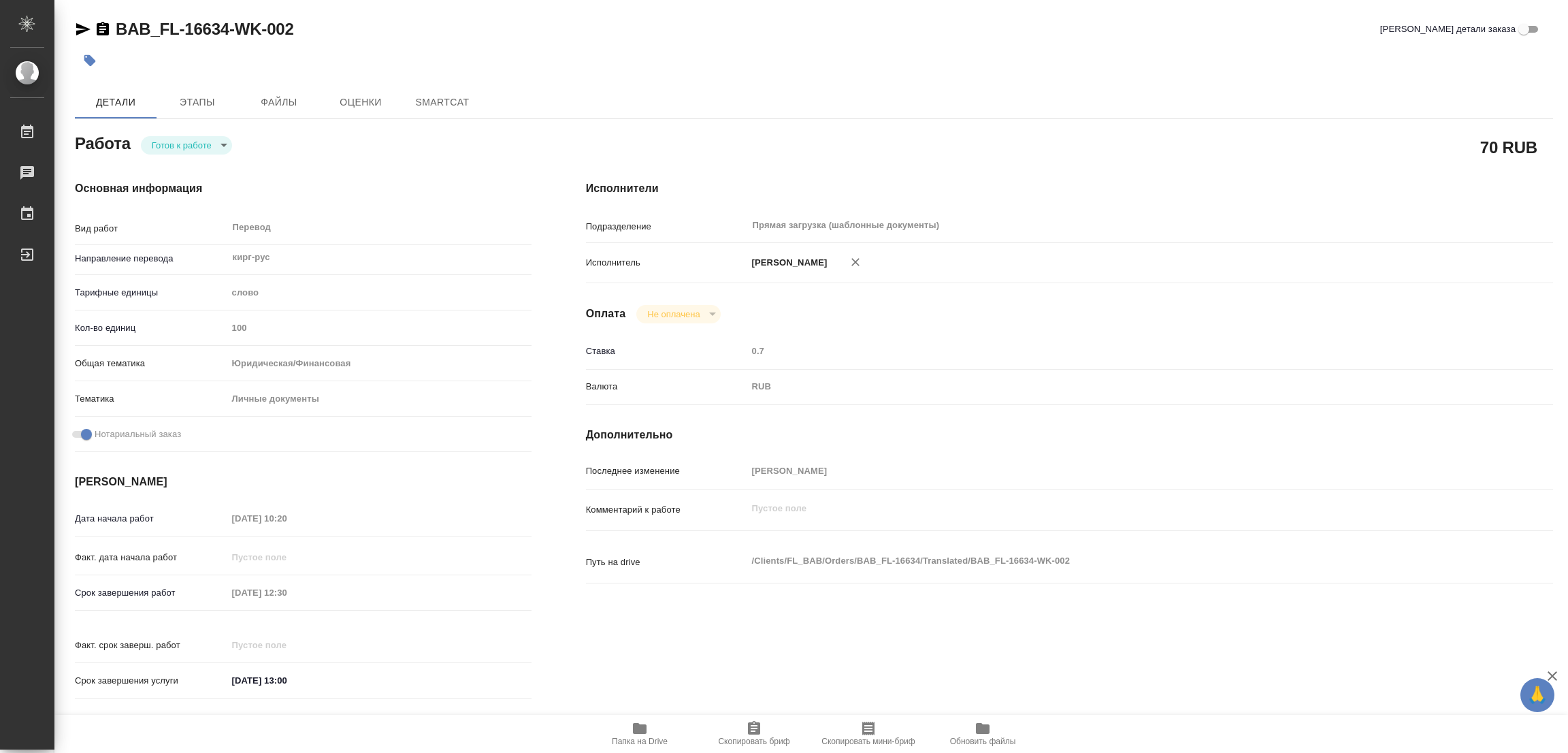
type textarea "x"
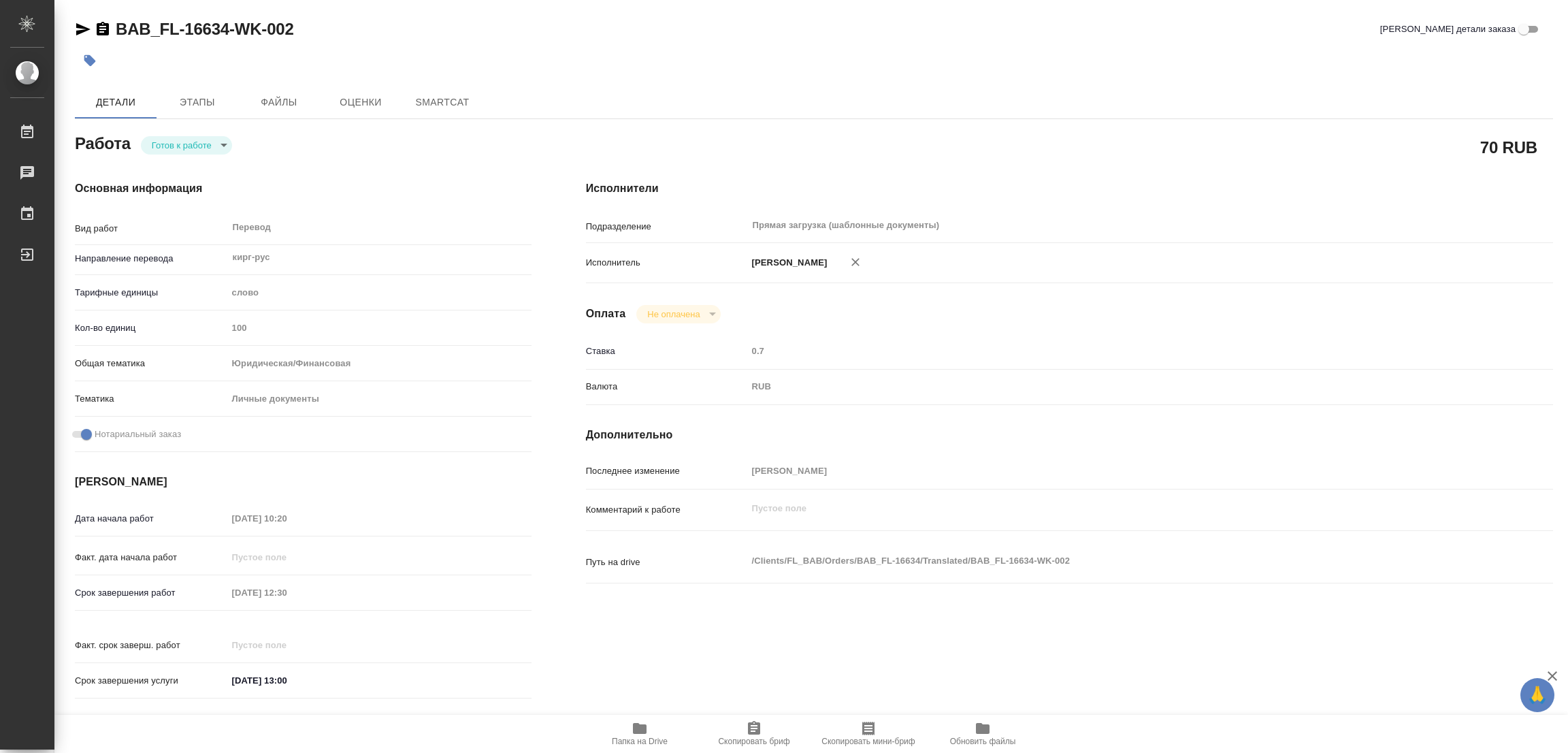
type textarea "x"
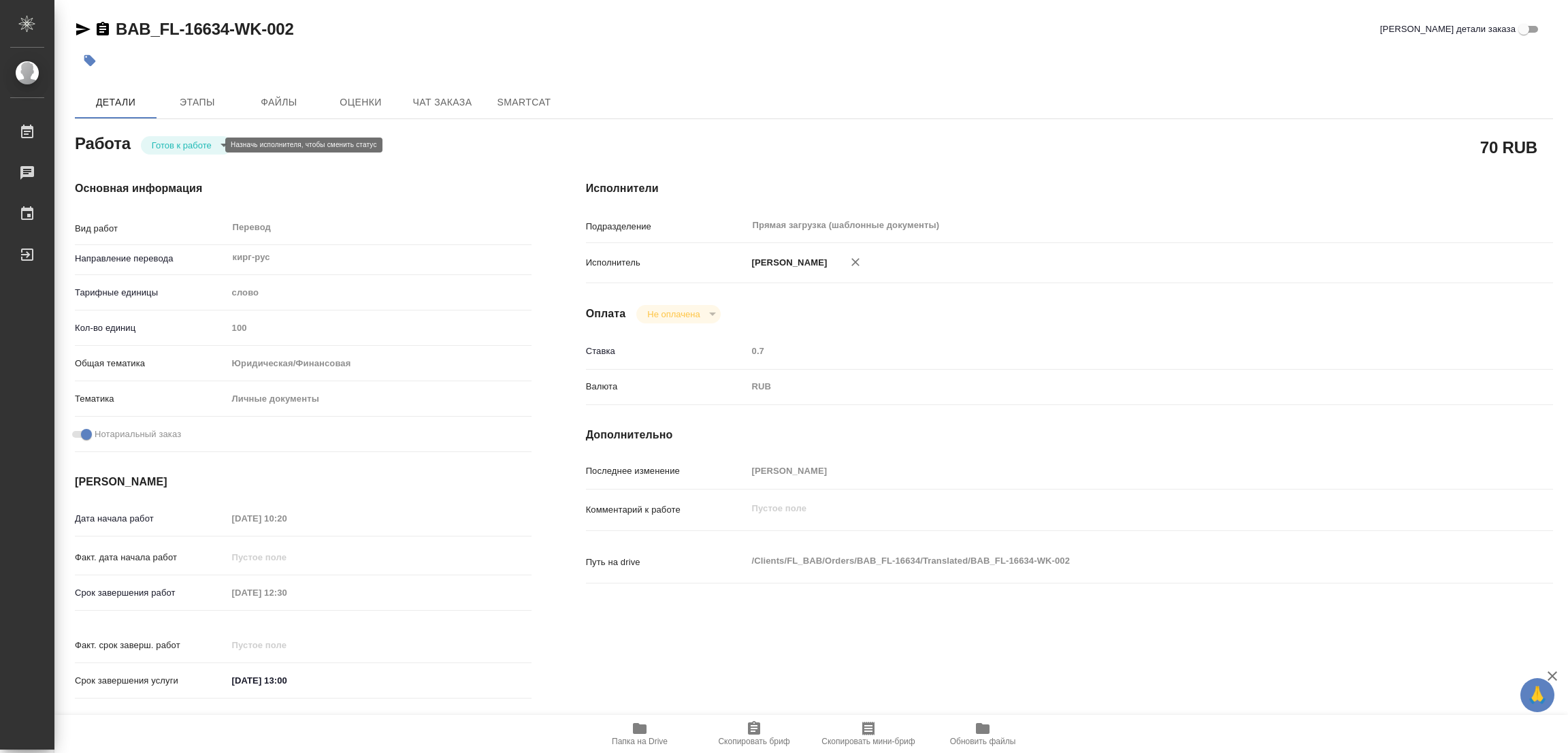
click at [161, 146] on body "🙏 .cls-1 fill:#fff; AWATERA Popova Galina Работы Чаты График Выйти BAB_FL-16634…" at bounding box center [784, 376] width 1568 height 753
click at [161, 146] on button "В работе" at bounding box center [174, 145] width 45 height 15
type textarea "x"
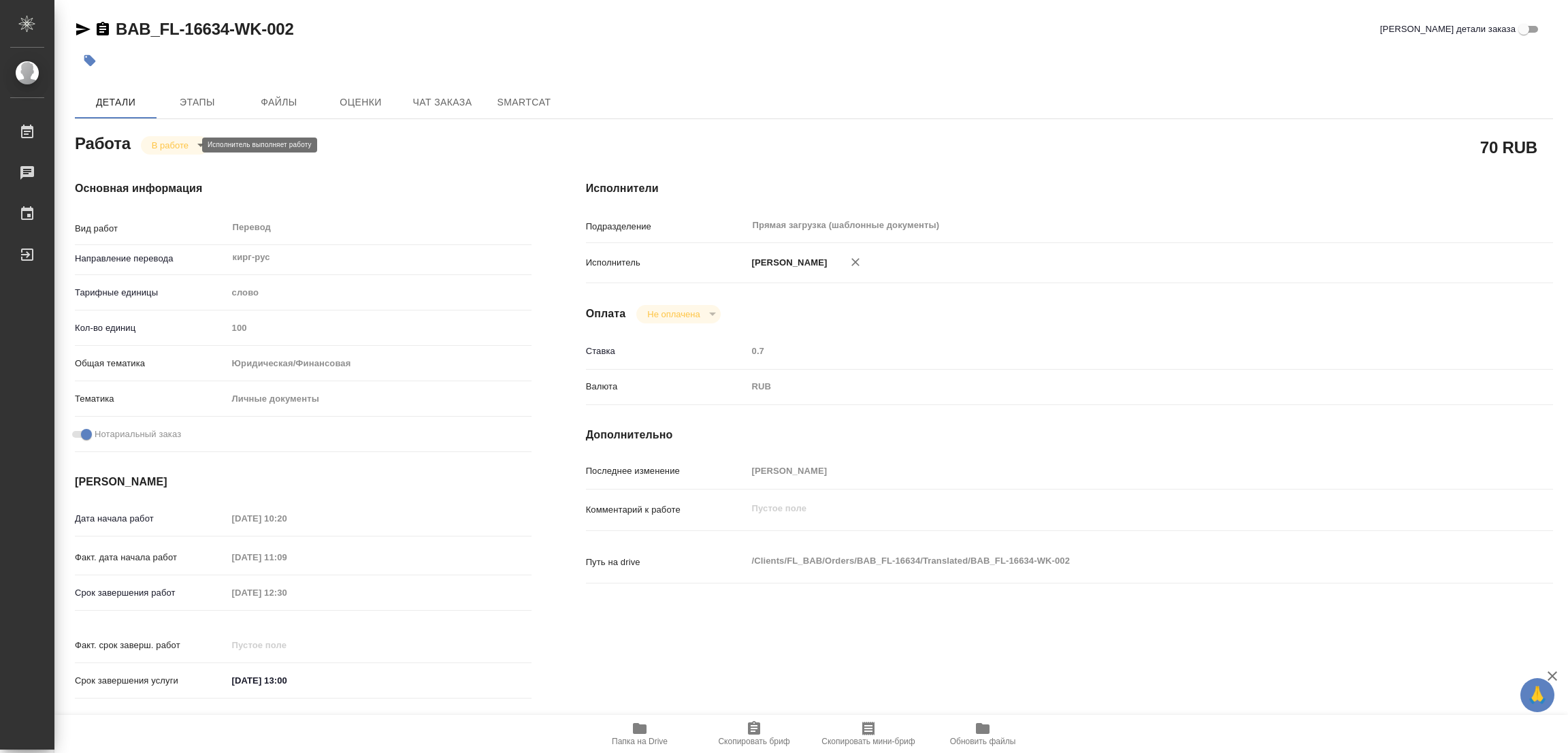
type textarea "x"
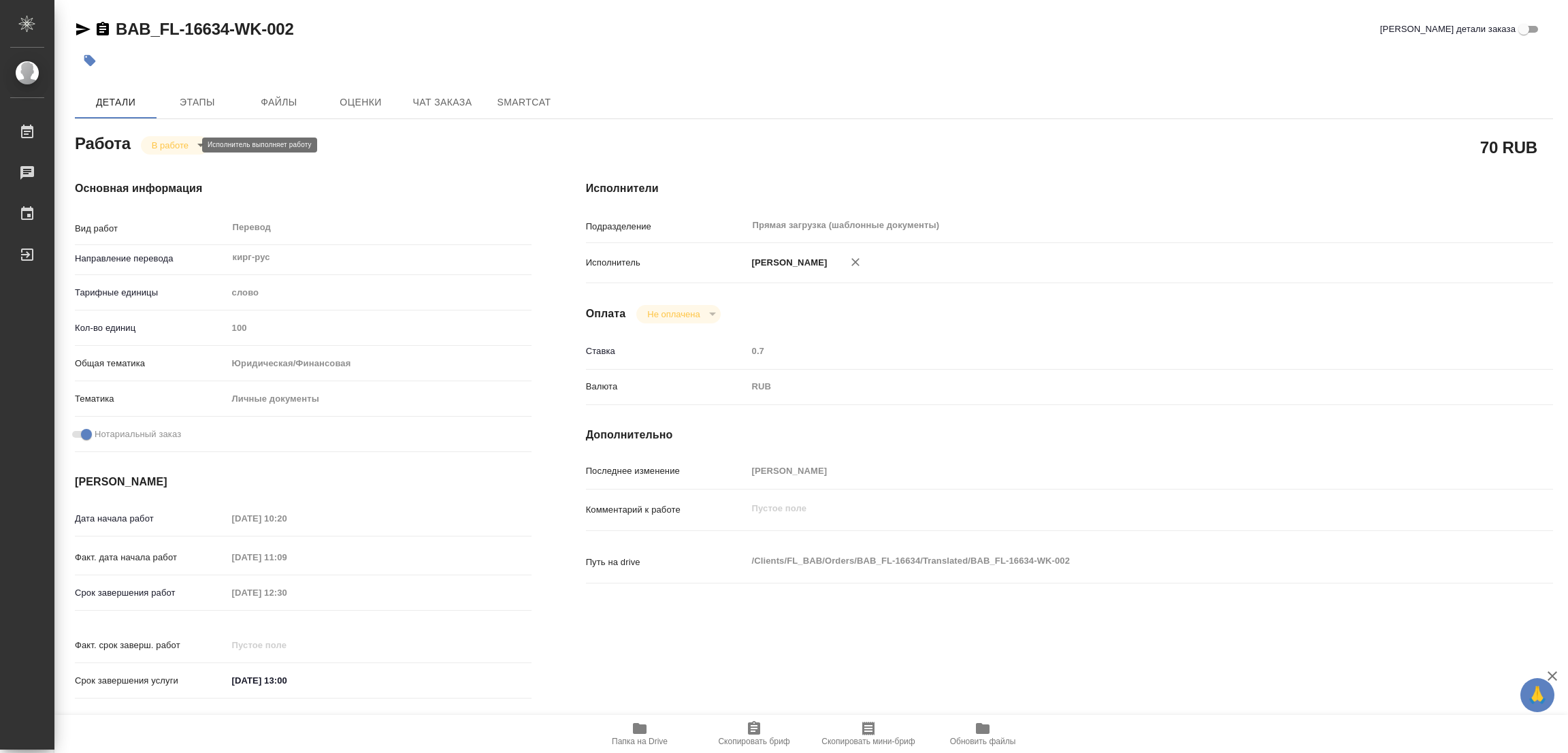
type textarea "x"
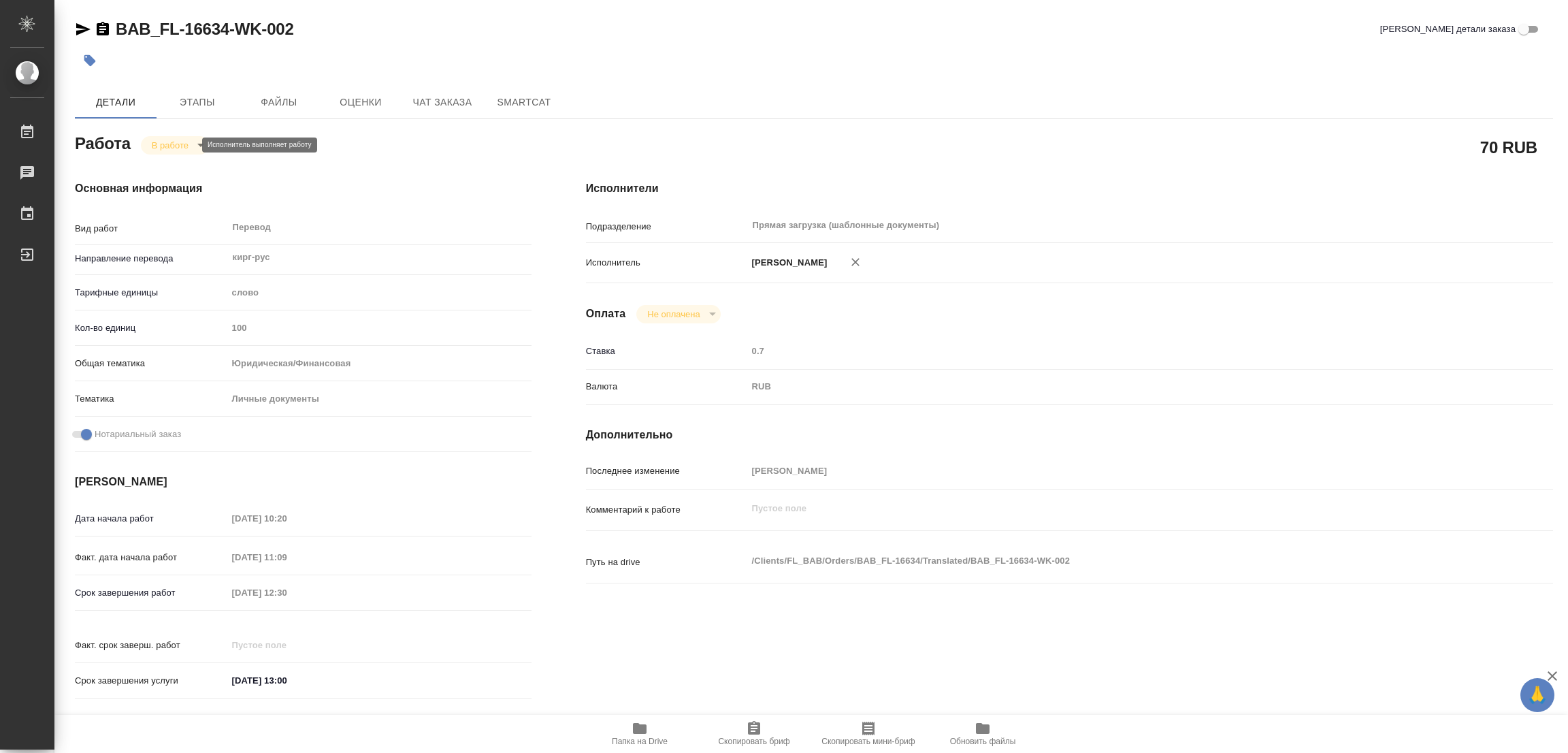
type textarea "x"
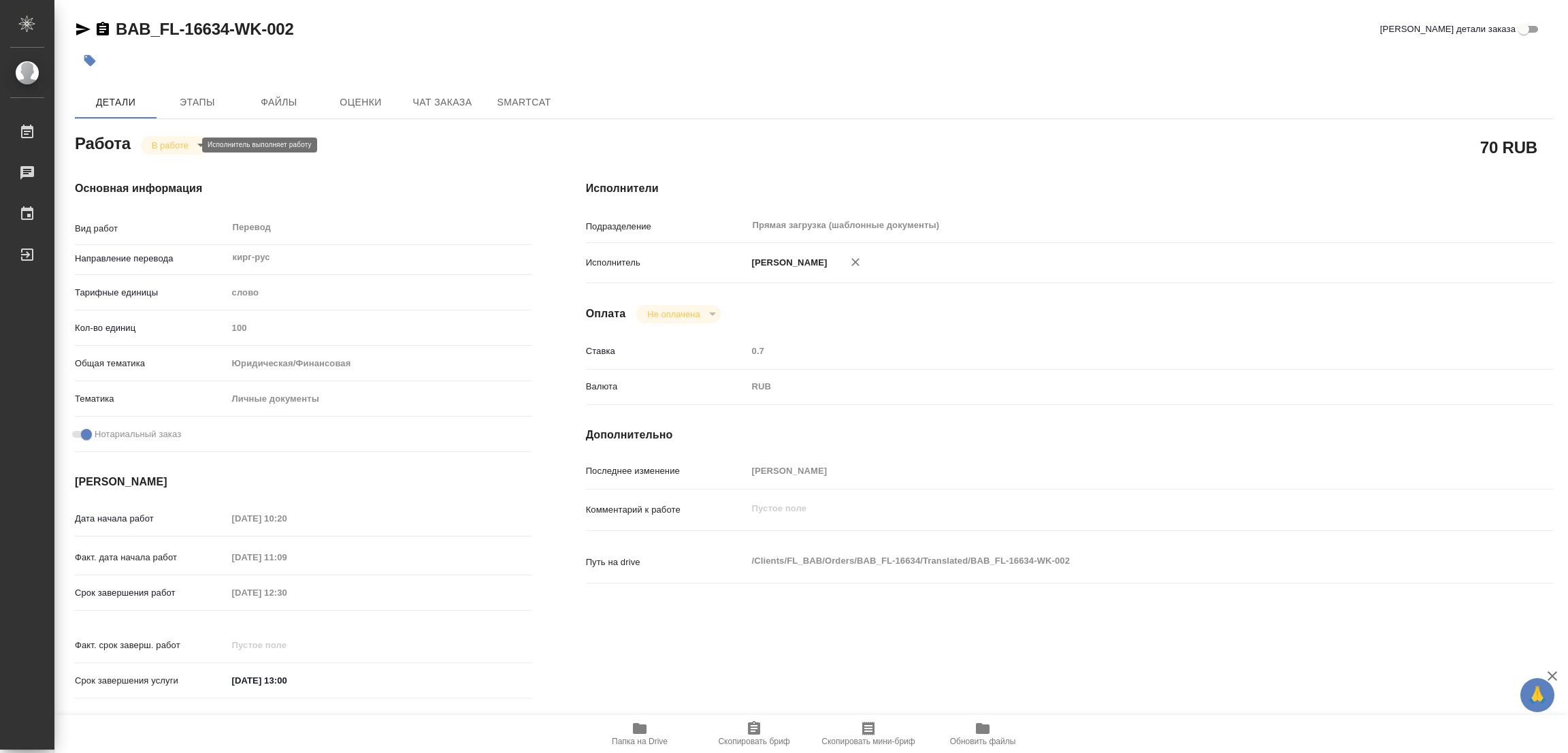
type textarea "x"
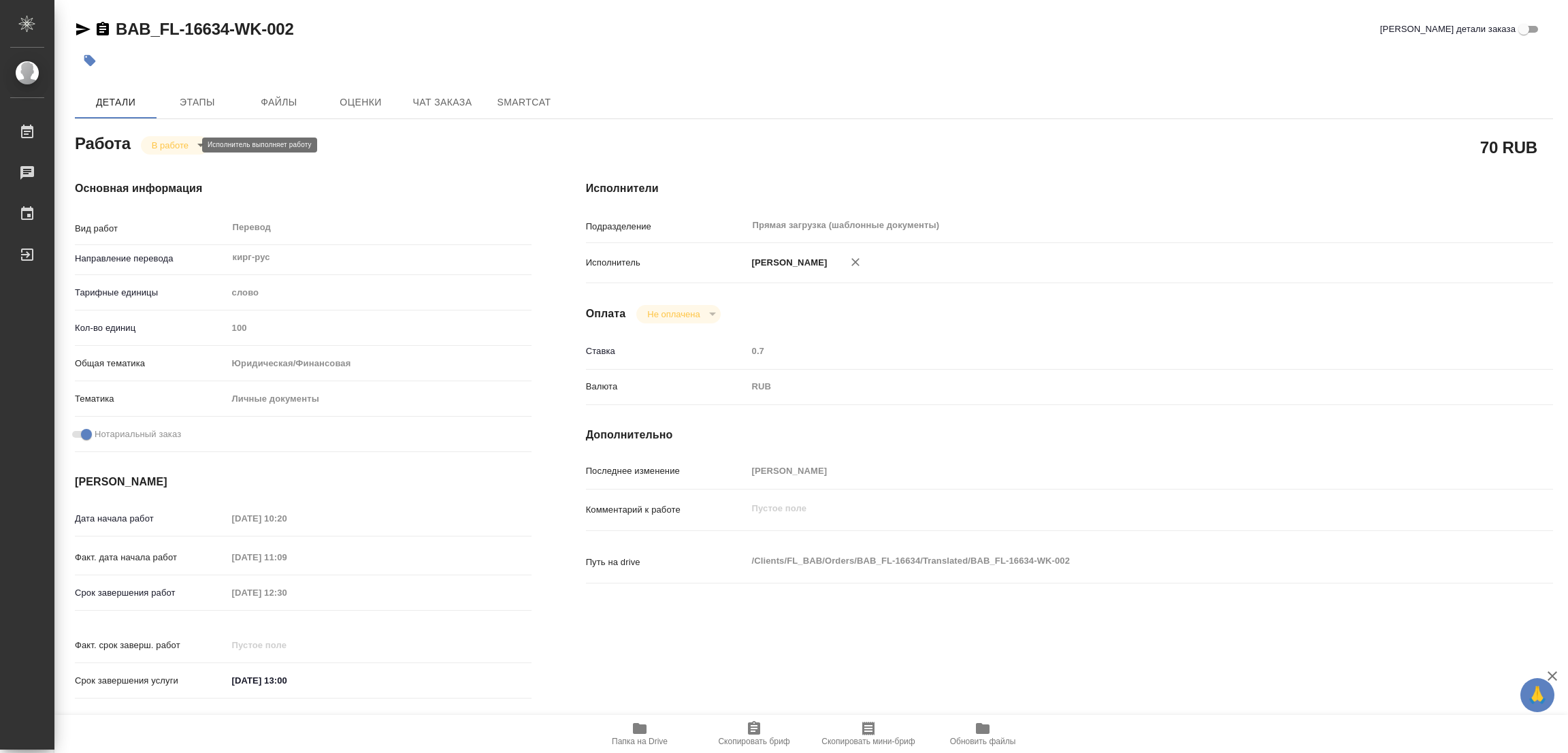
type textarea "x"
click at [630, 726] on span "Папка на Drive" at bounding box center [640, 732] width 98 height 26
drag, startPoint x: 108, startPoint y: 12, endPoint x: 230, endPoint y: 32, distance: 123.6
click at [230, 32] on div "BAB_FL-16634-WK-002 Кратко детали заказа Детали Этапы Файлы Оценки Чат заказа S…" at bounding box center [814, 571] width 1493 height 1142
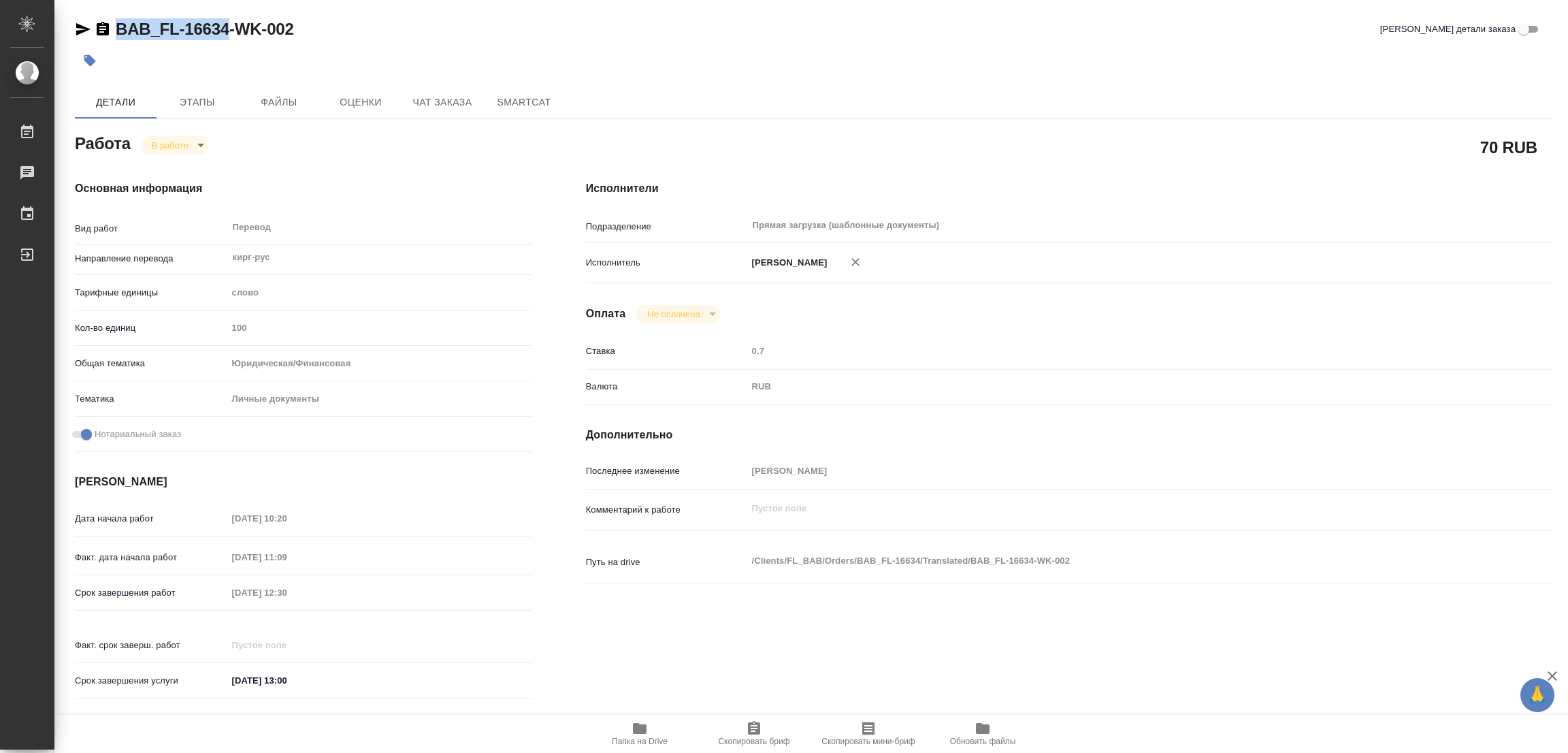
copy link "BAB_FL-16634"
click at [392, 50] on div at bounding box center [567, 61] width 986 height 30
click at [754, 724] on icon "button" at bounding box center [754, 727] width 12 height 13
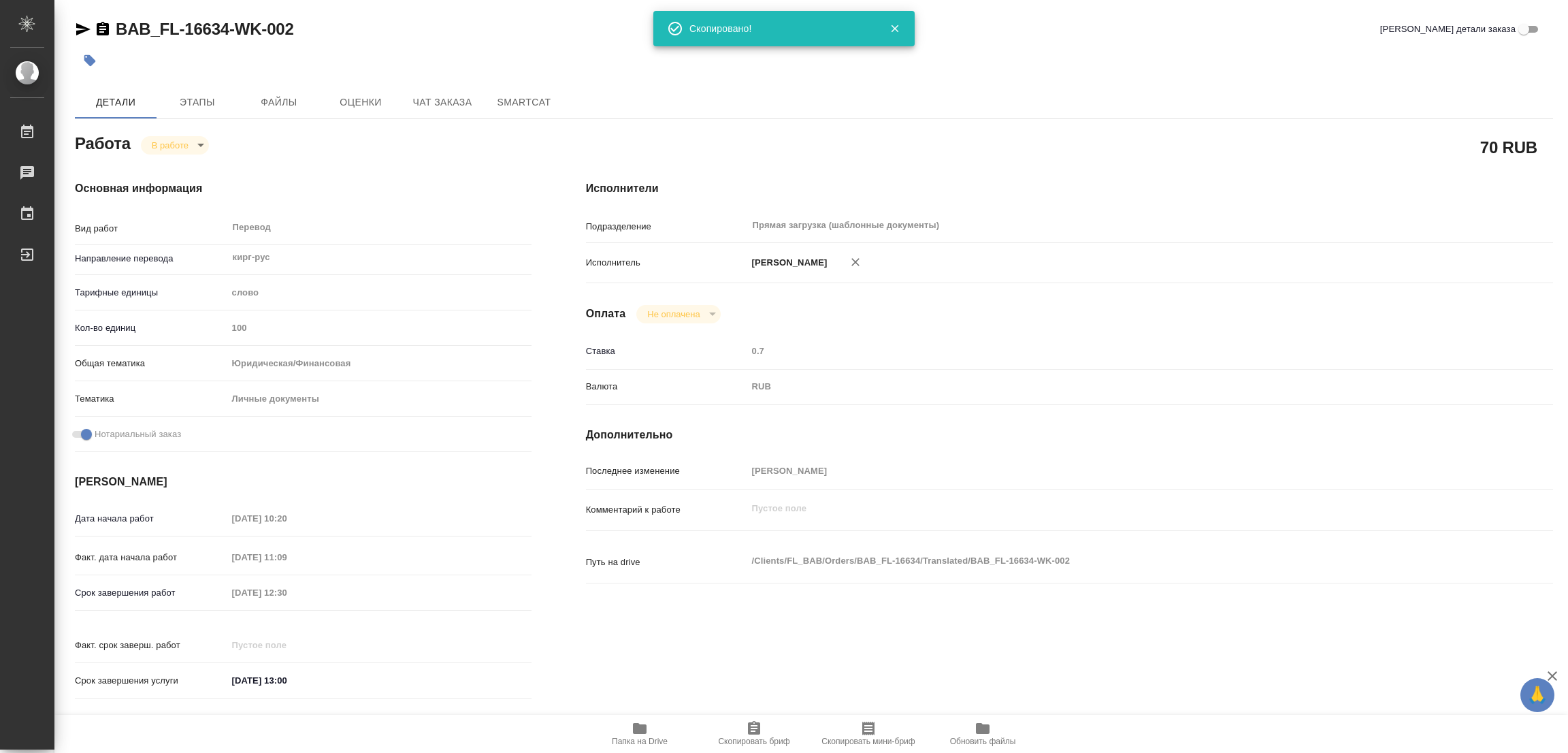
click at [859, 148] on div "70 RUB" at bounding box center [1069, 147] width 967 height 34
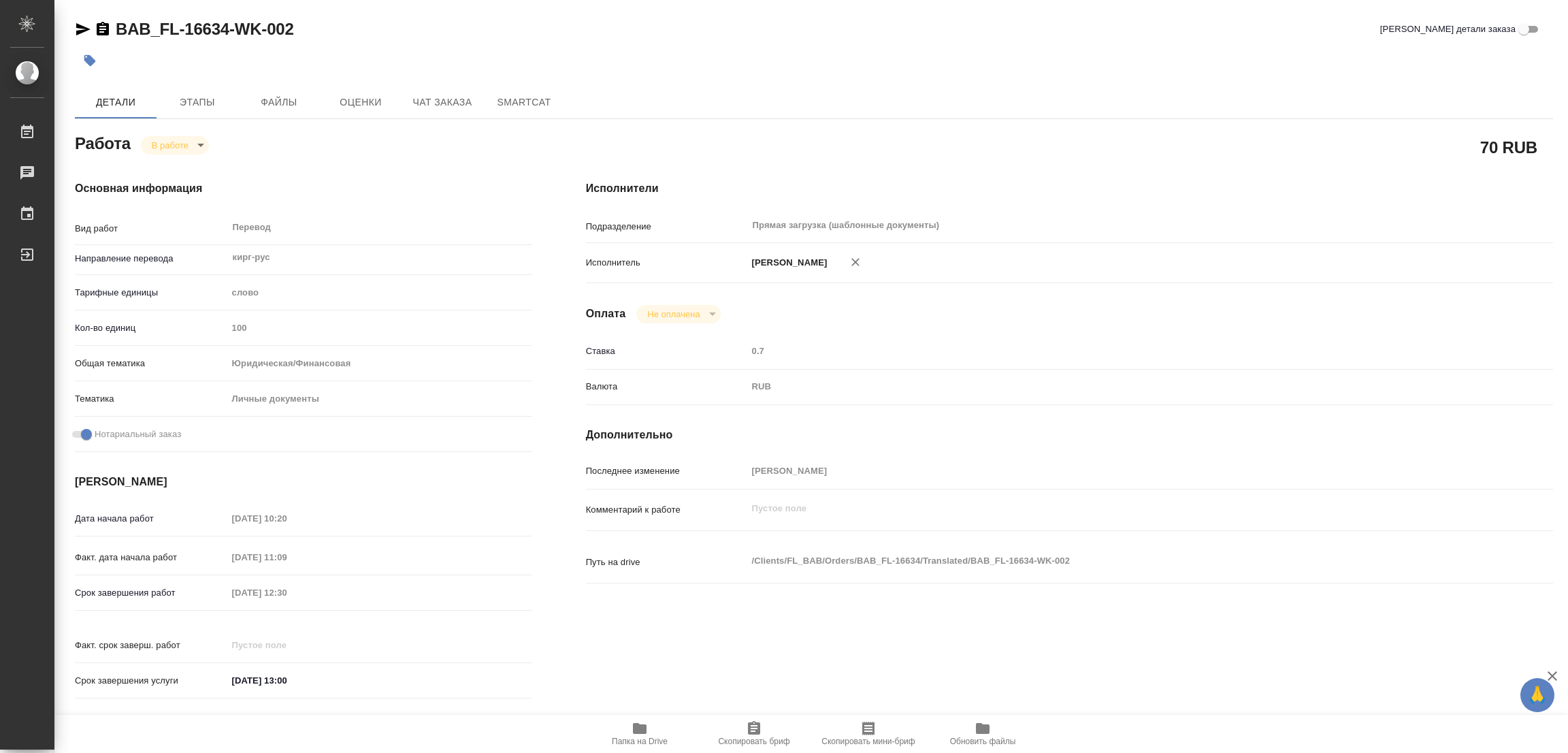
type textarea "x"
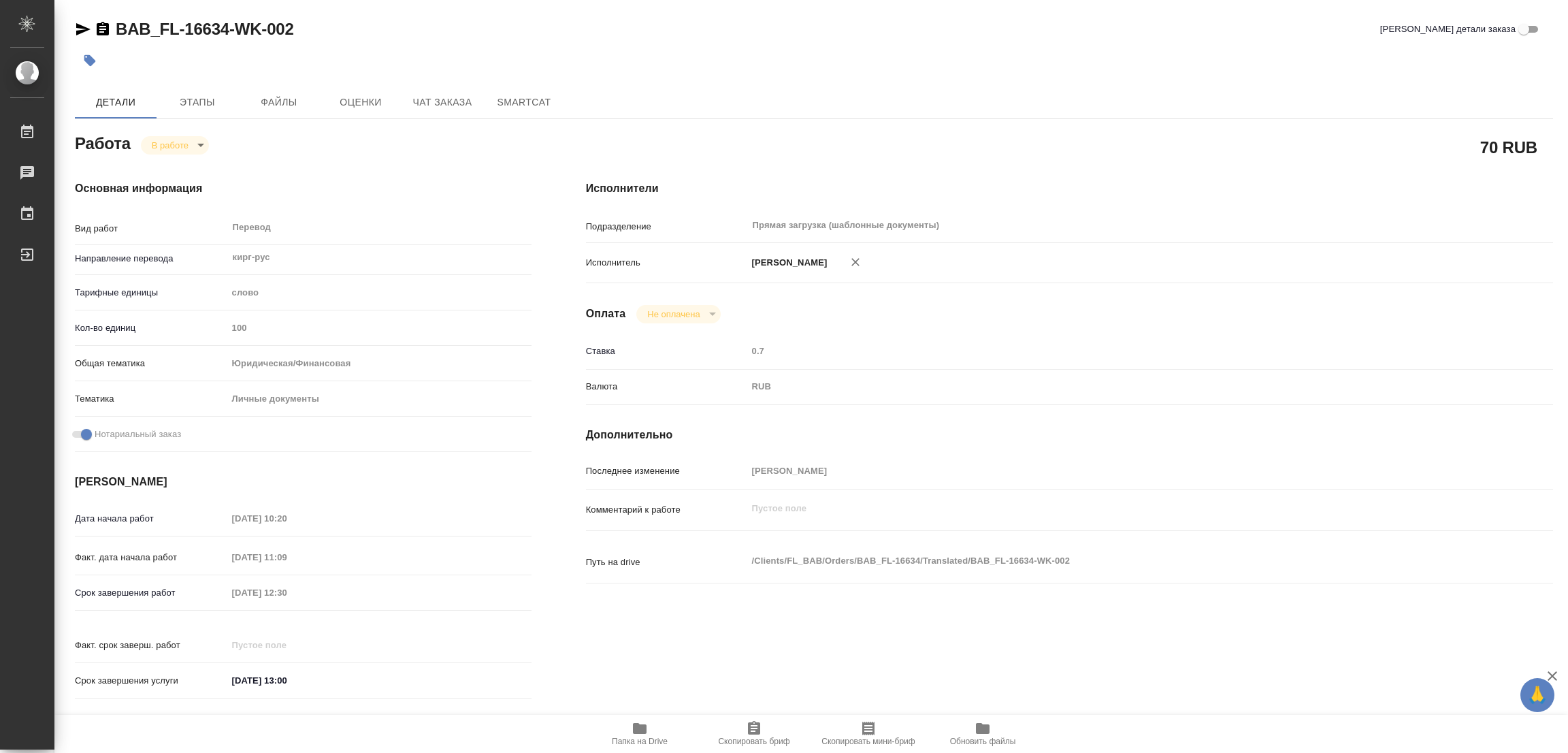
type textarea "x"
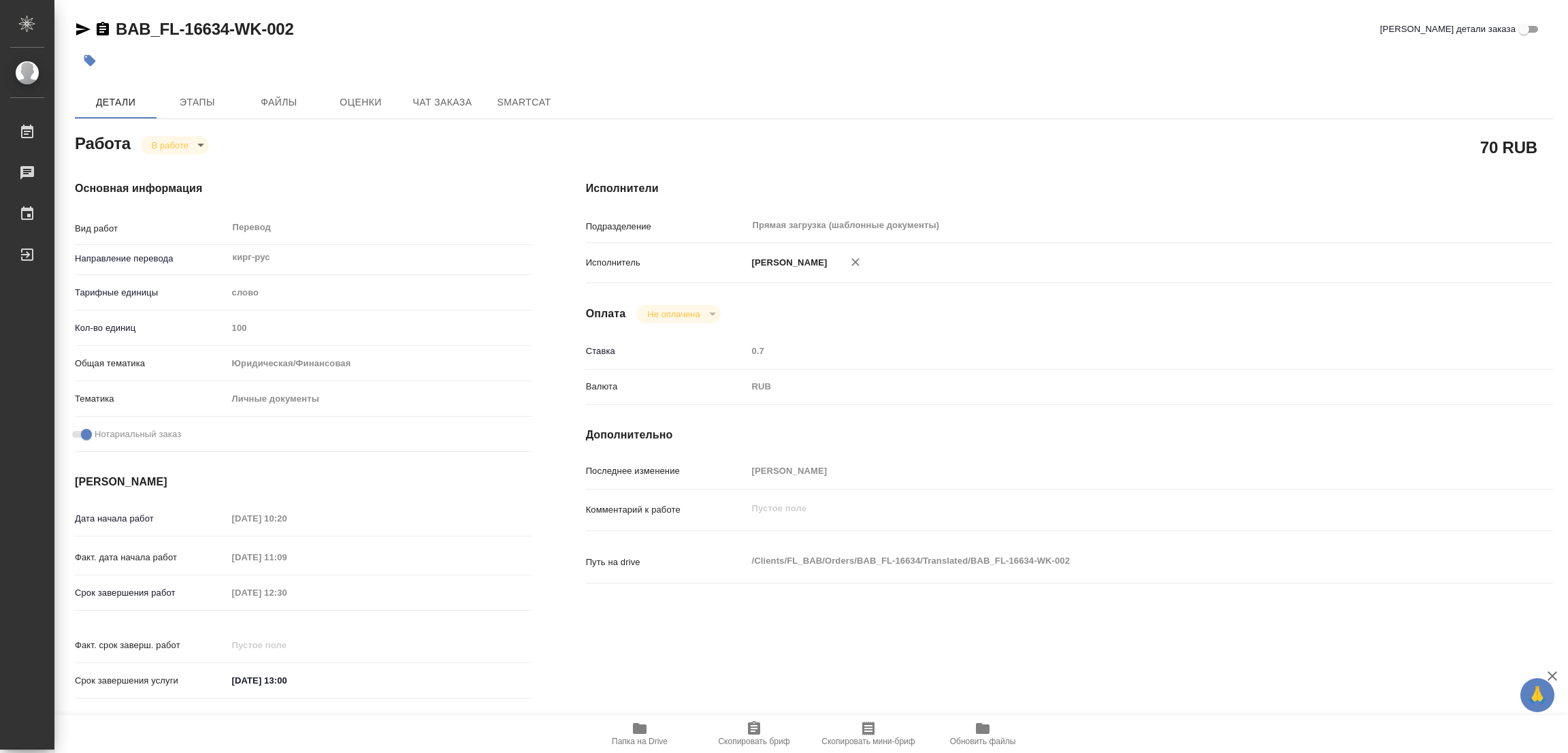
click at [910, 13] on div "BAB_FL-16634-WK-002 Кратко детали заказа Детали Этапы Файлы Оценки Чат заказа S…" at bounding box center [814, 571] width 1493 height 1142
click at [891, 41] on div "BAB_FL-16634-WK-002 [PERSON_NAME] детали заказа" at bounding box center [813, 32] width 1478 height 28
click at [207, 613] on div "Срок завершения работ 06.10.2025 12:30" at bounding box center [303, 607] width 457 height 53
type textarea "x"
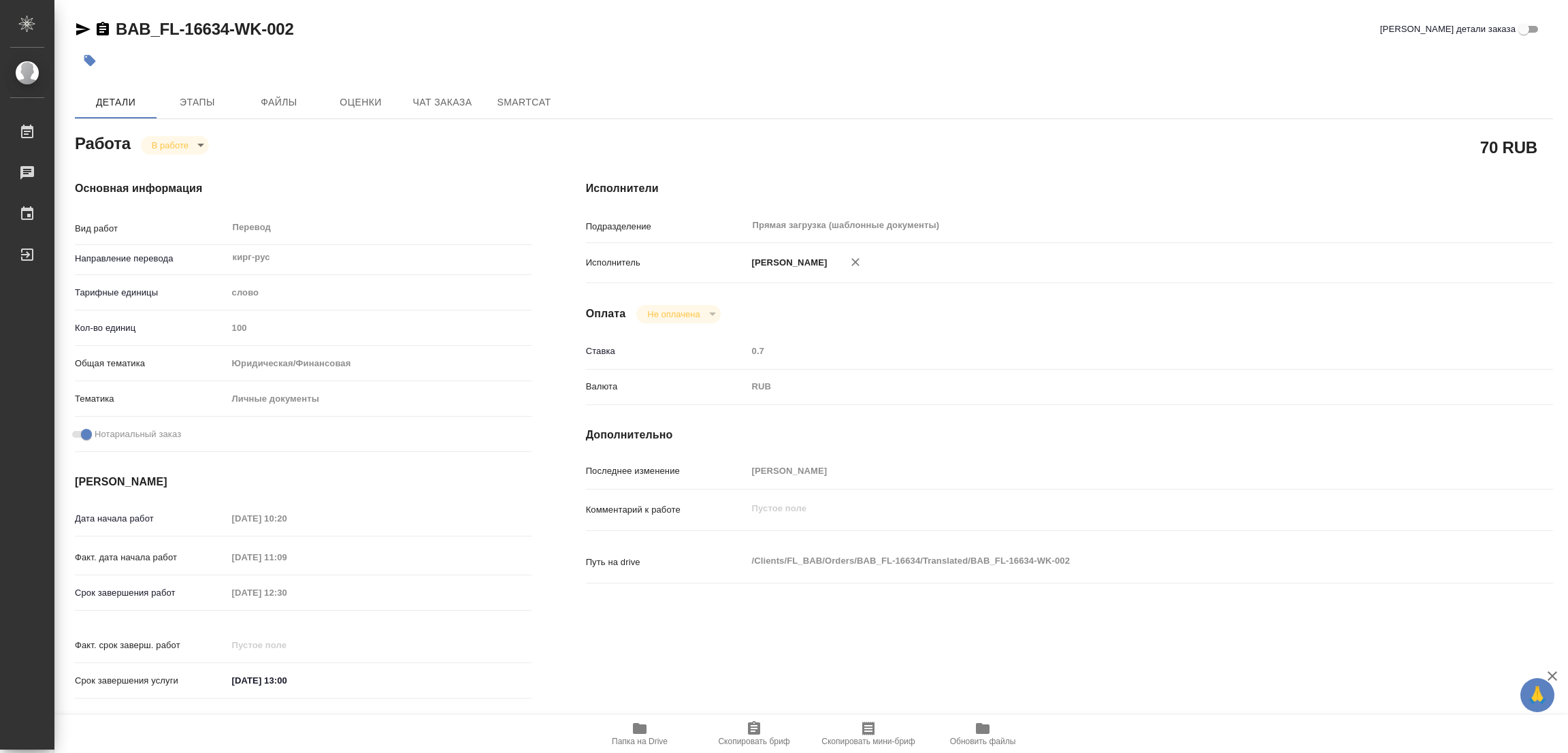
type textarea "x"
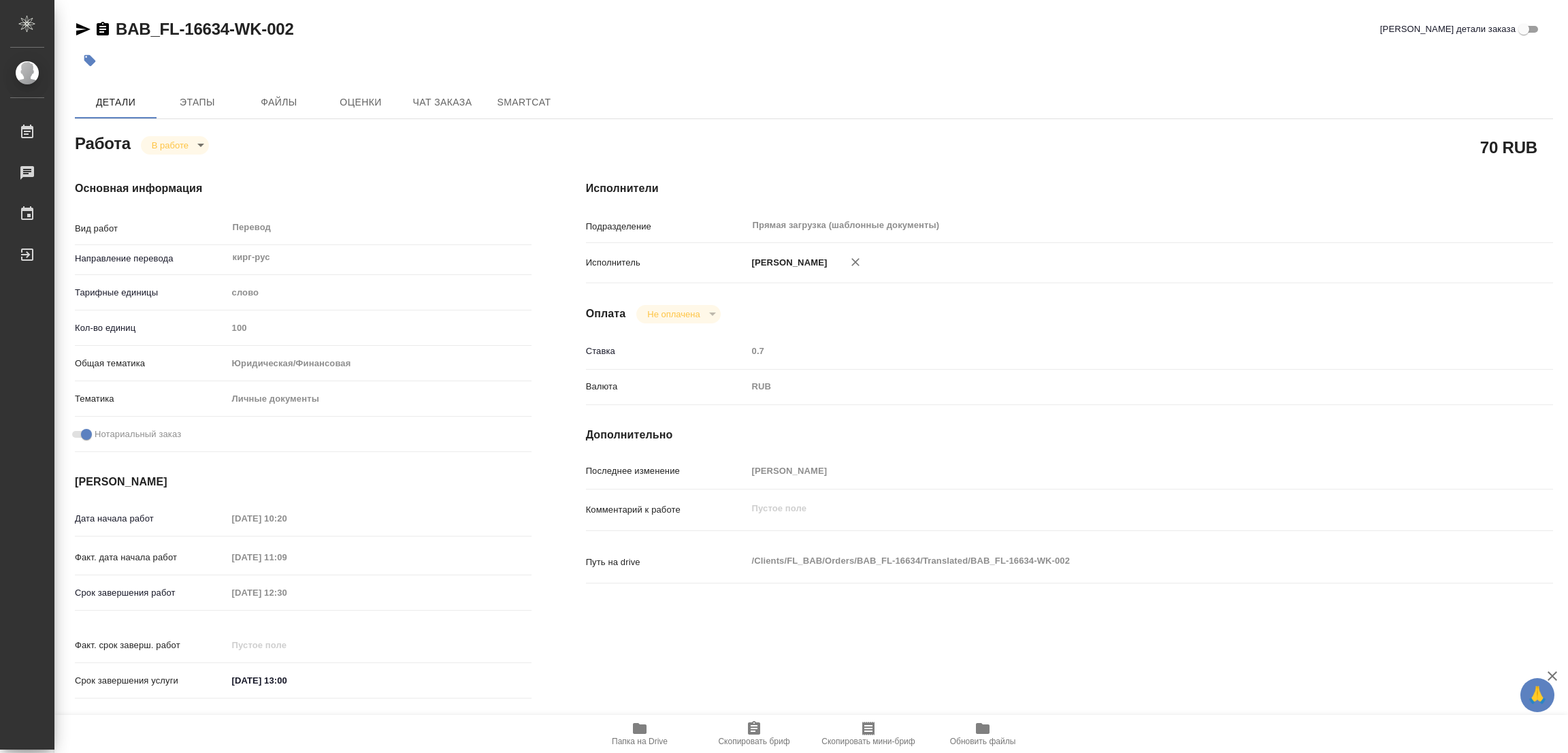
type textarea "x"
click at [786, 29] on div "BAB_FL-16634-WK-002 Кратко детали заказа" at bounding box center [813, 29] width 1478 height 21
type textarea "x"
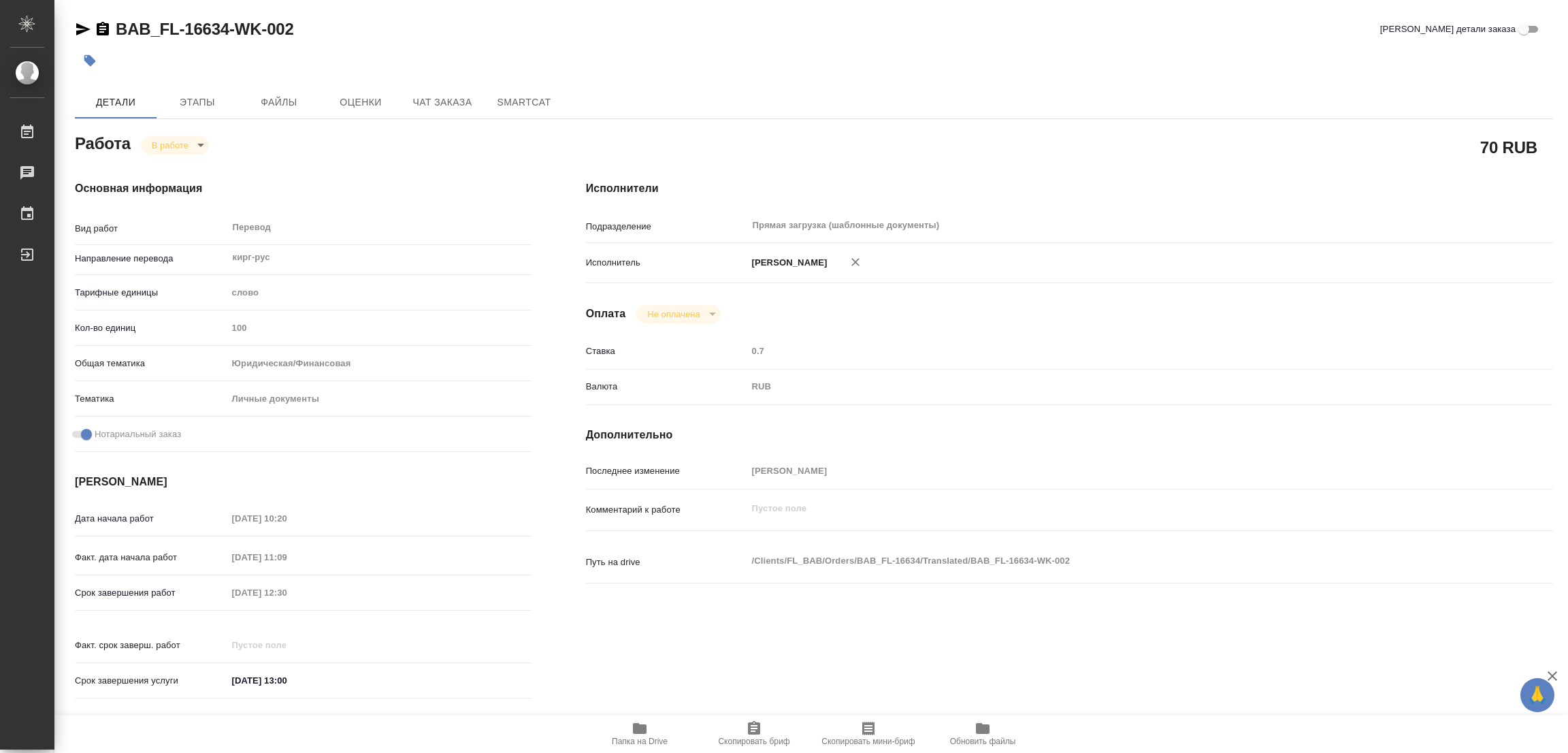
type textarea "x"
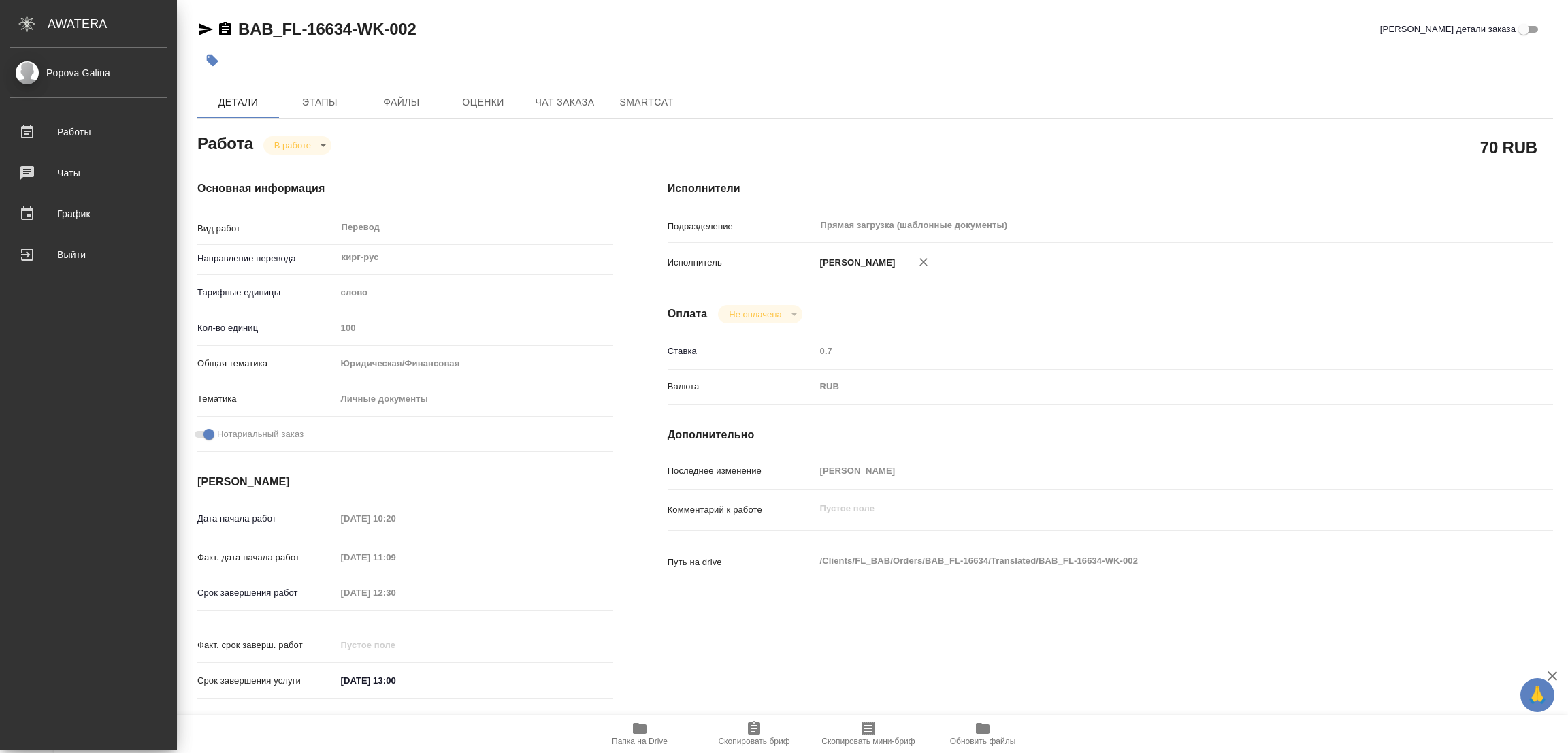
type textarea "x"
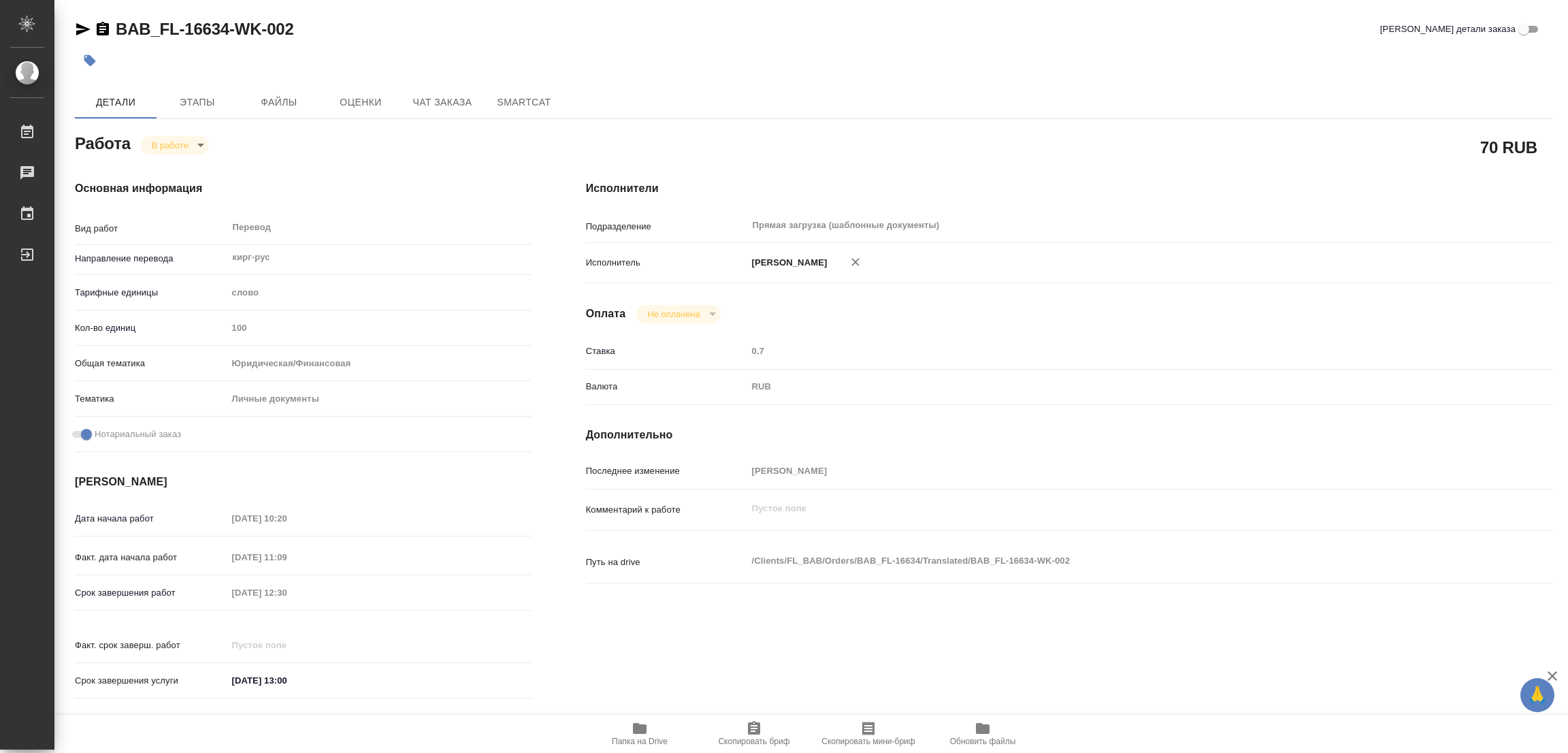
type textarea "x"
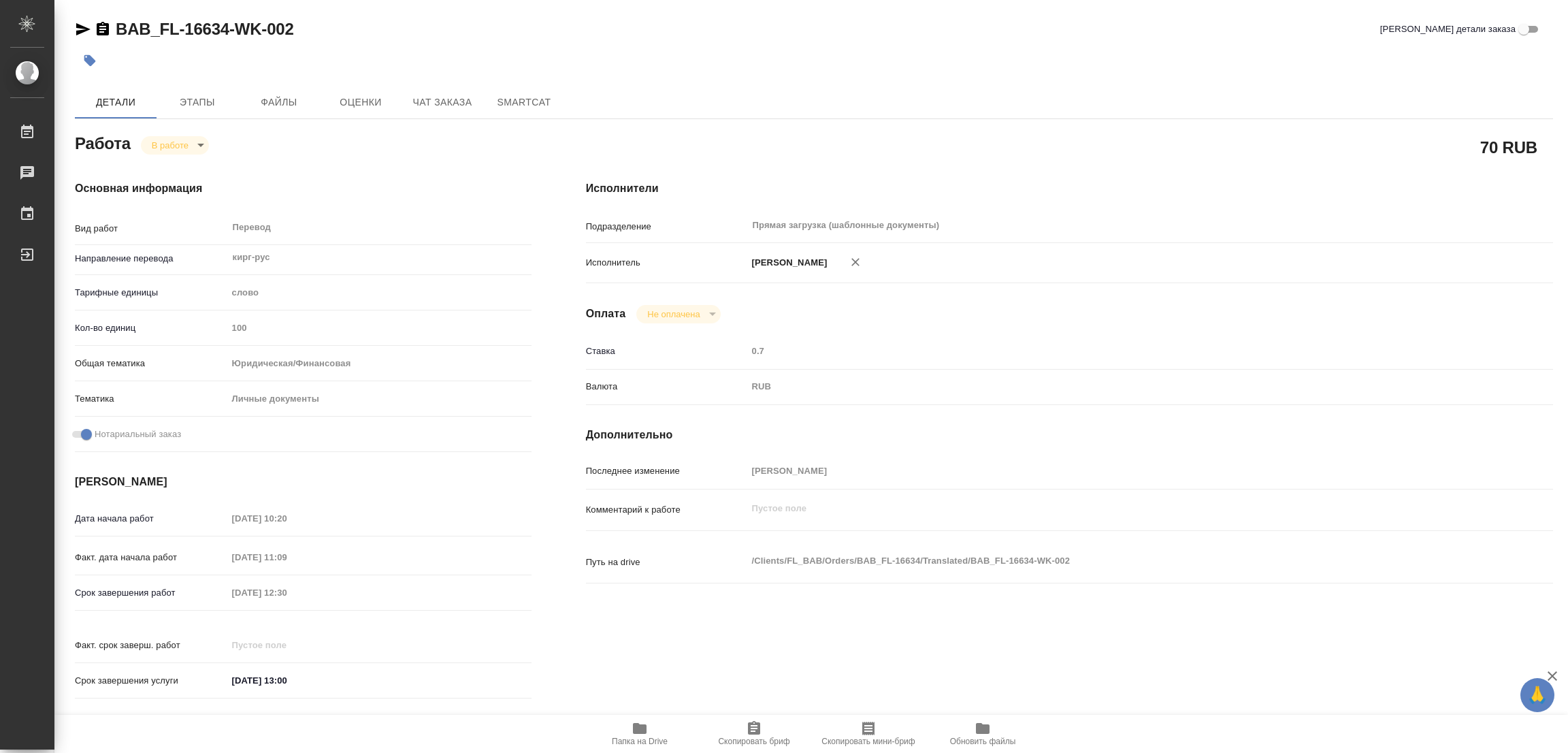
type textarea "x"
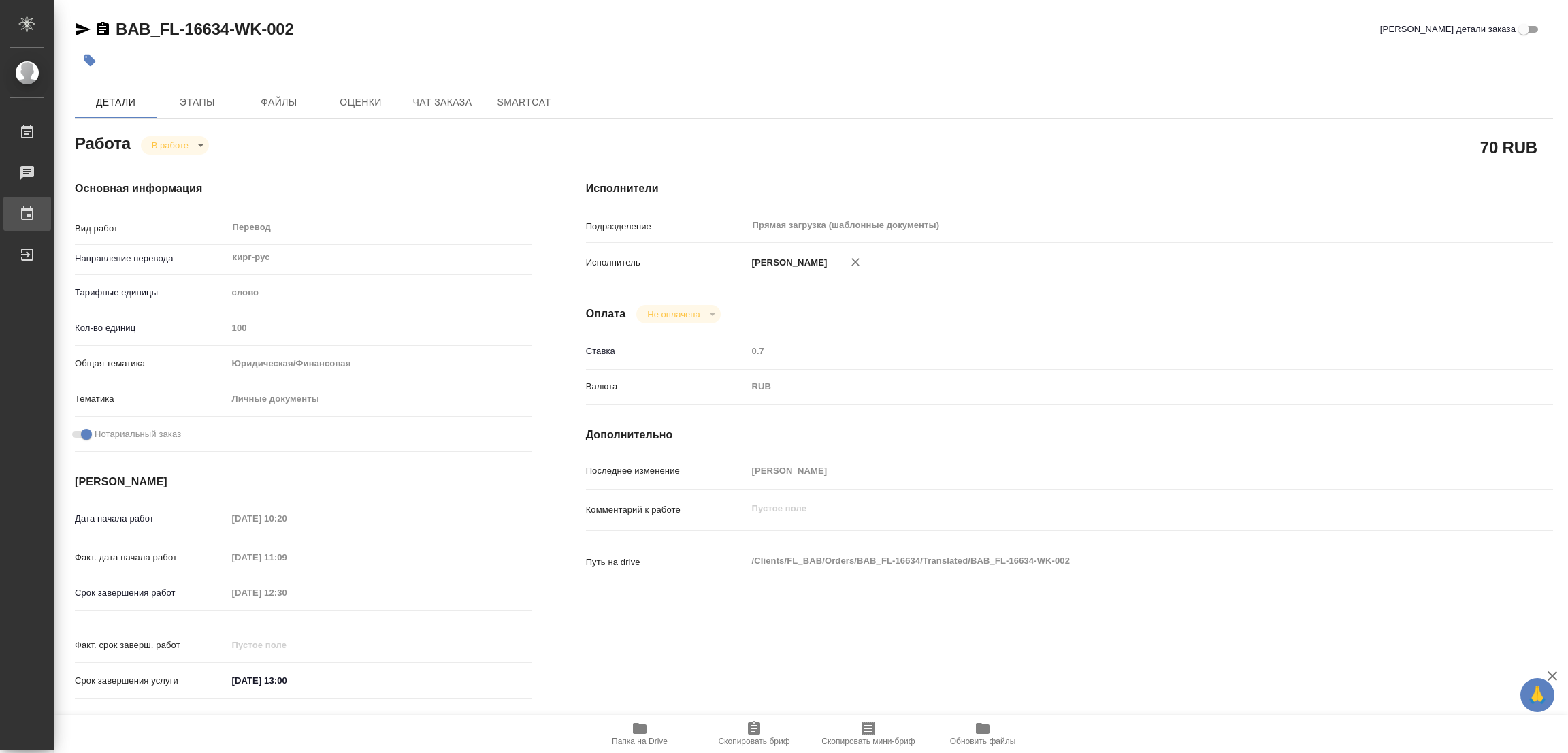
type textarea "x"
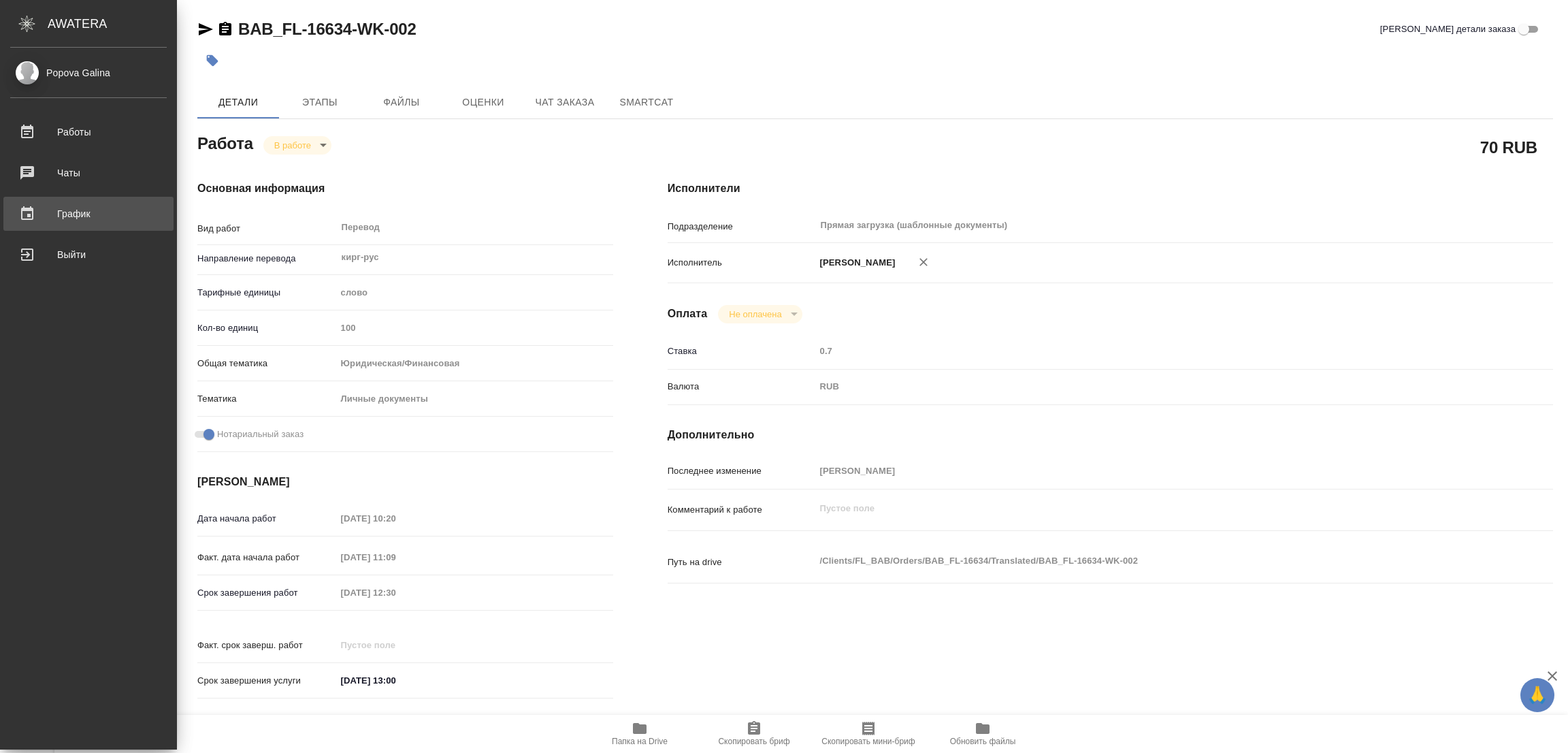
type textarea "x"
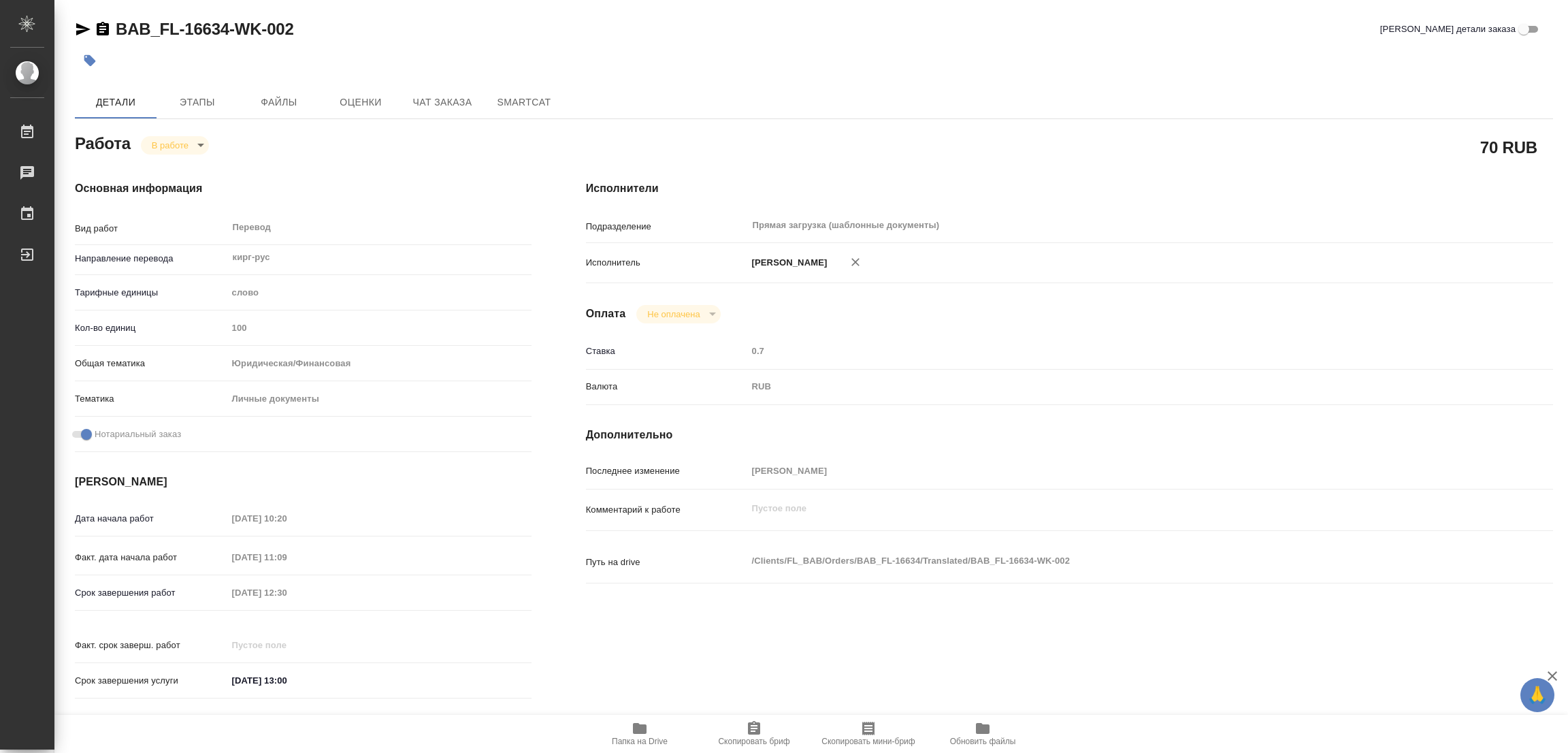
type textarea "x"
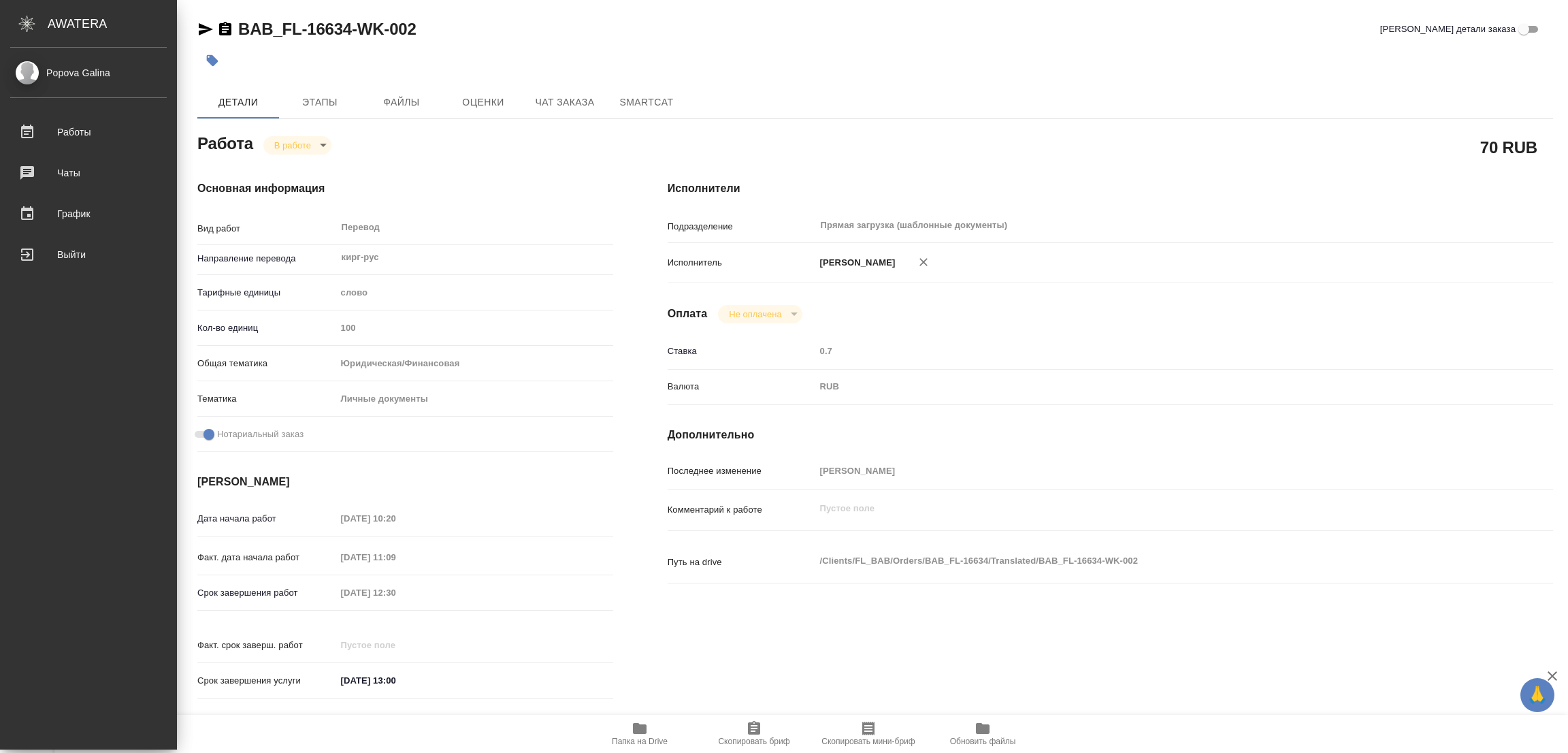
type textarea "x"
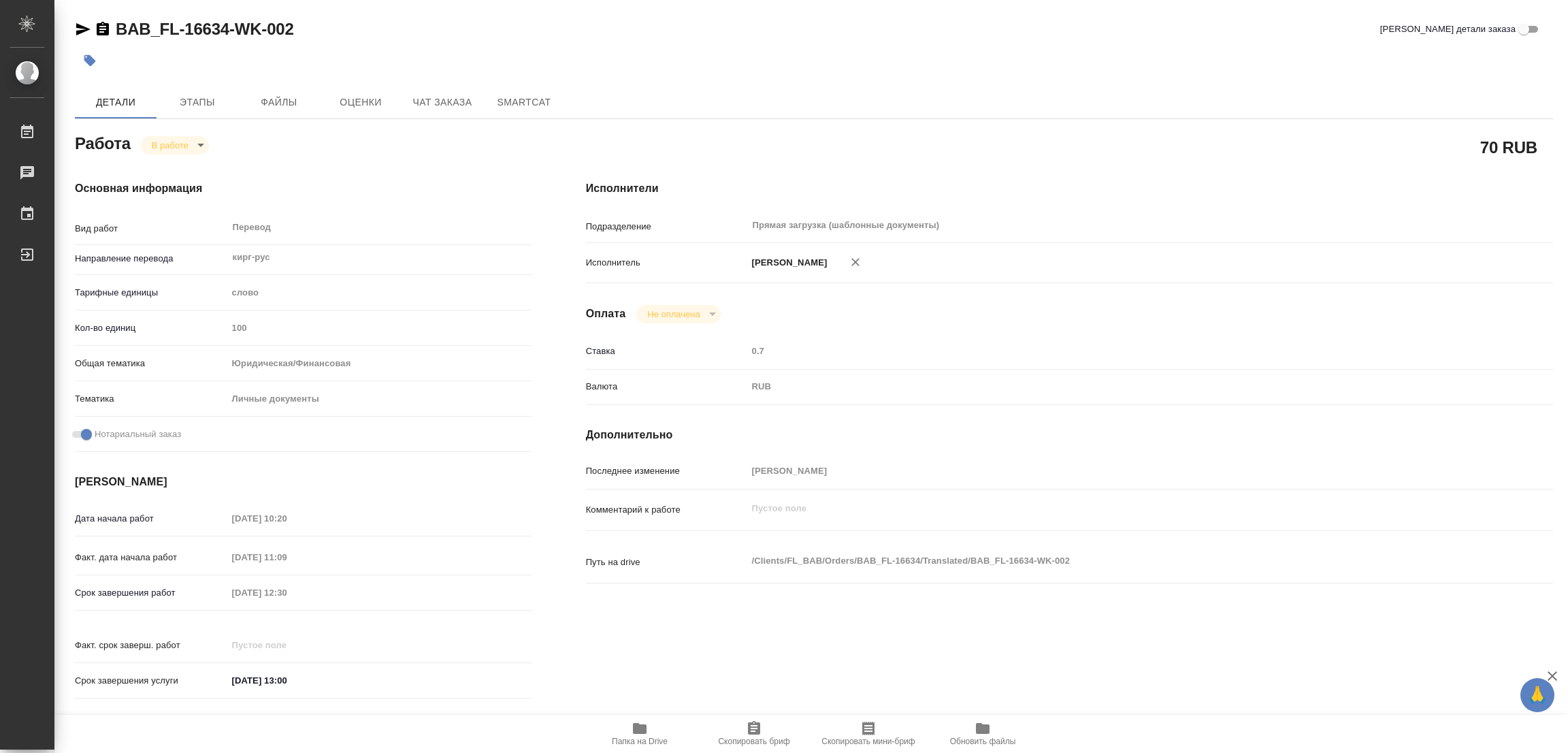
type textarea "x"
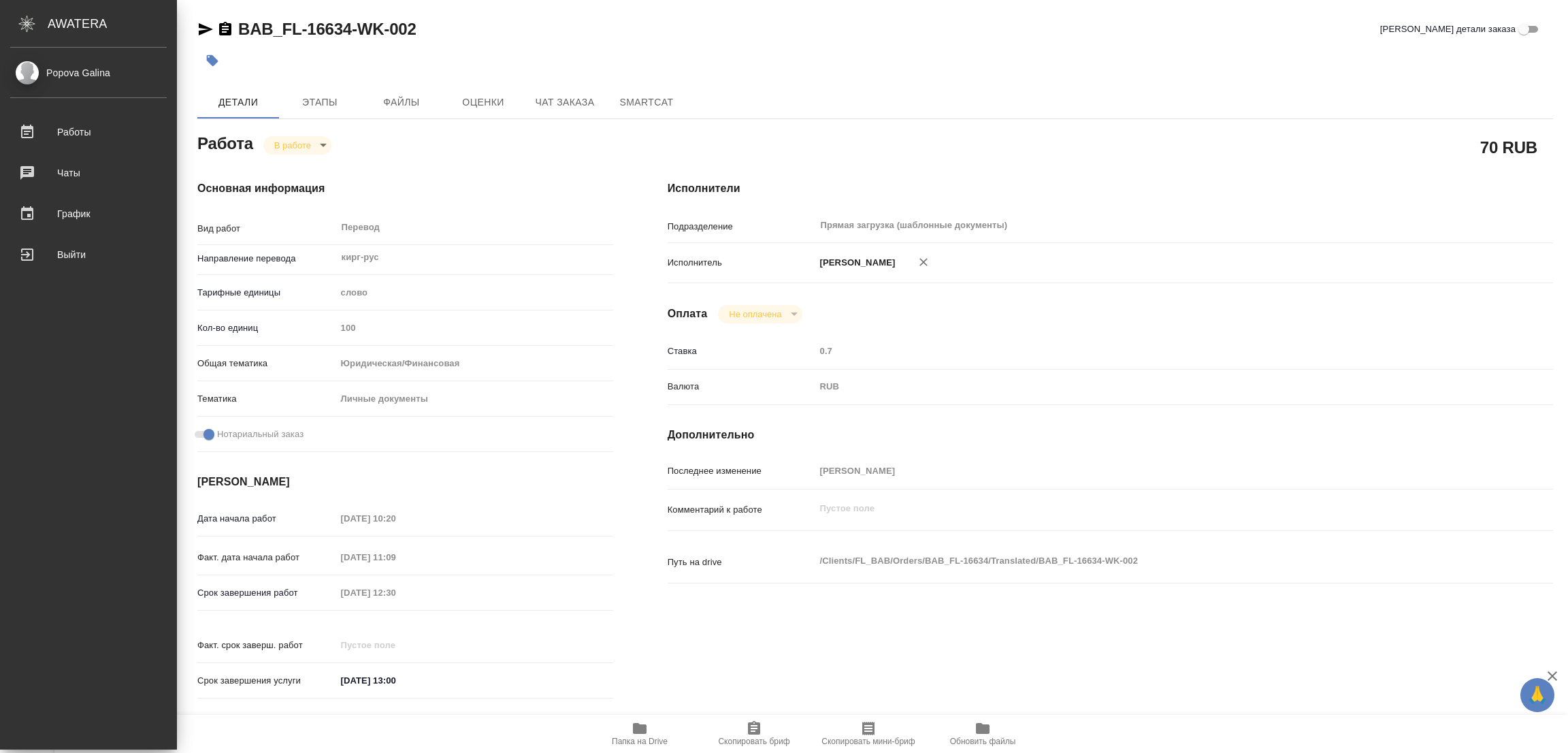
type textarea "x"
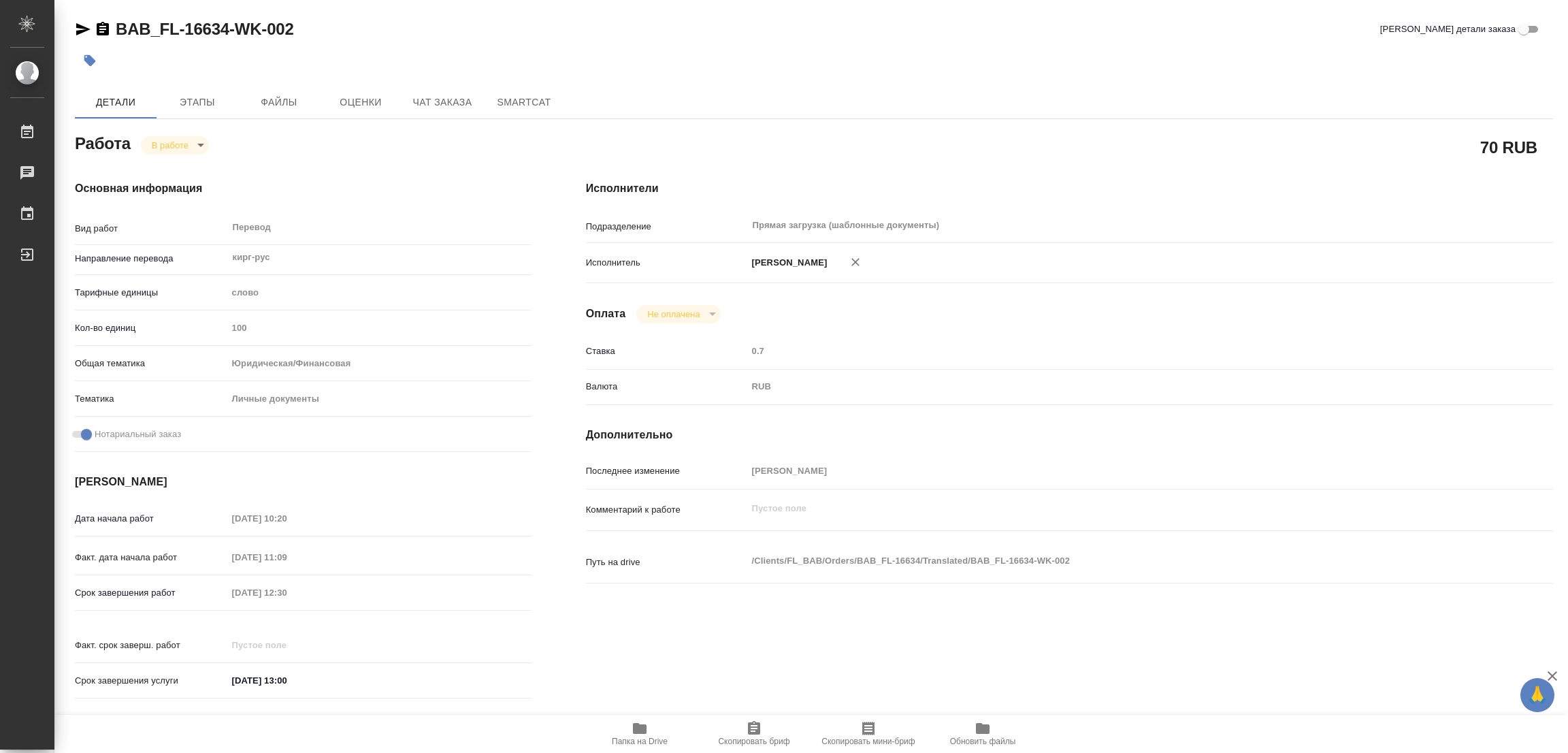
click at [1002, 43] on div "BAB_FL-16634-WK-002 Кратко детали заказа" at bounding box center [813, 32] width 1478 height 28
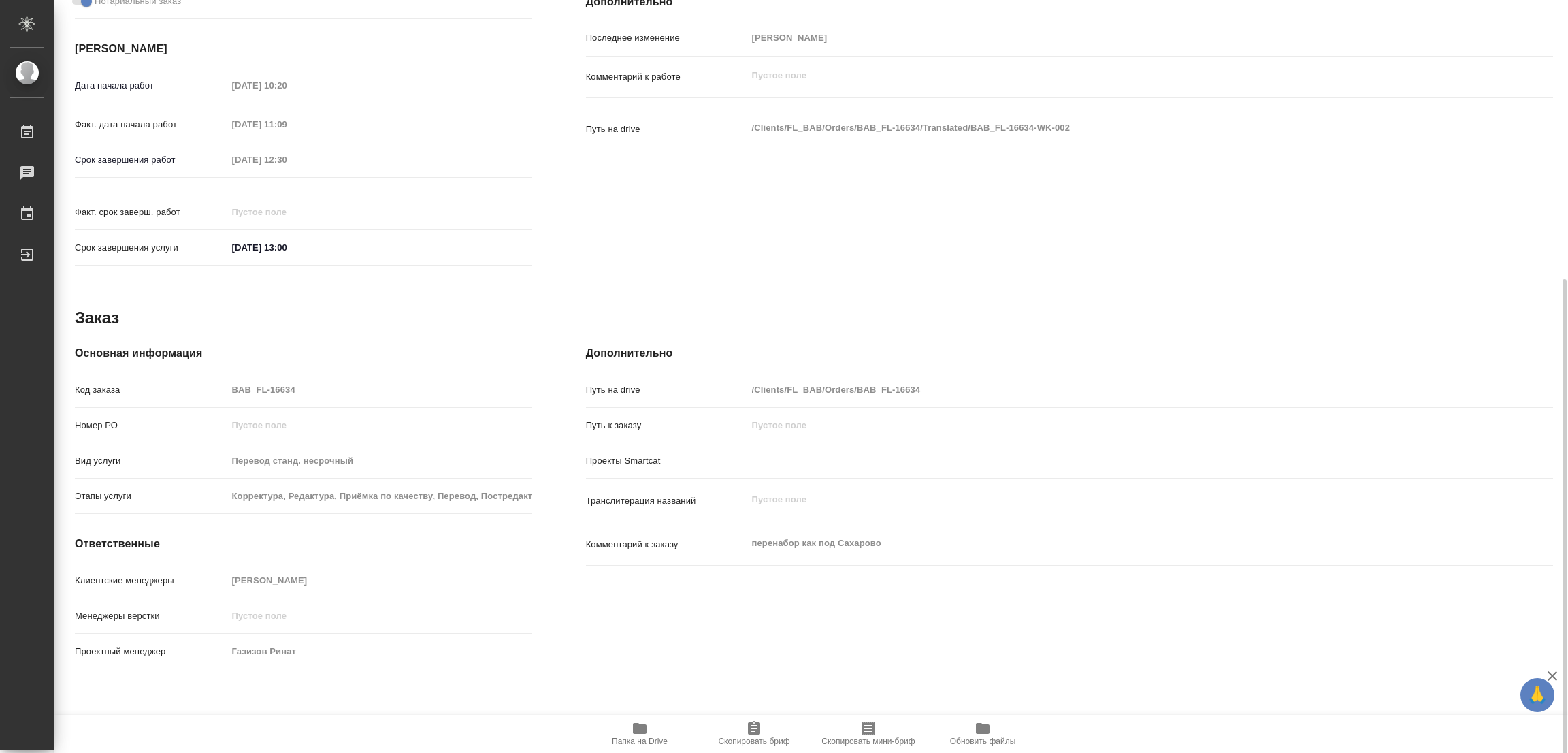
scroll to position [435, 0]
type textarea "x"
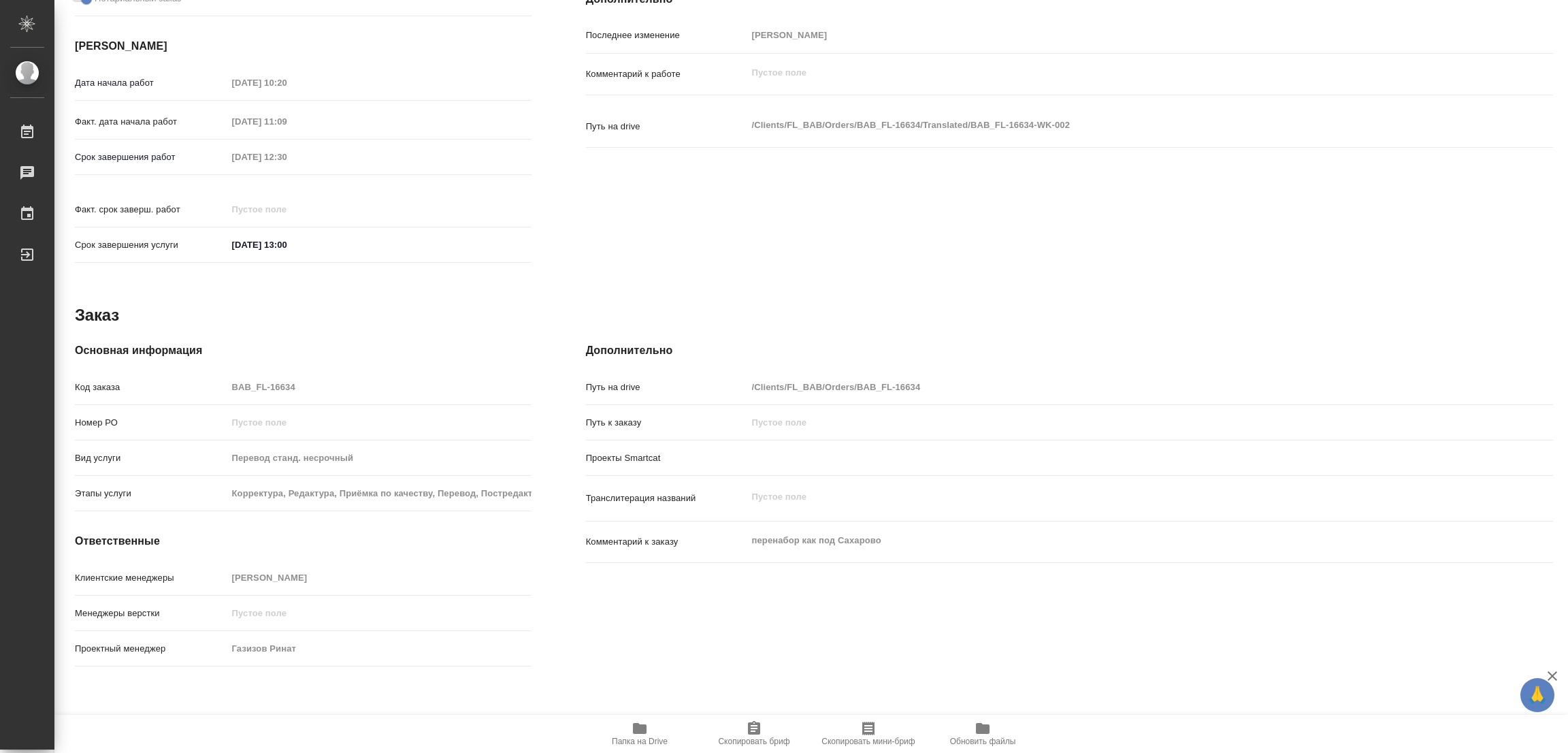
type textarea "x"
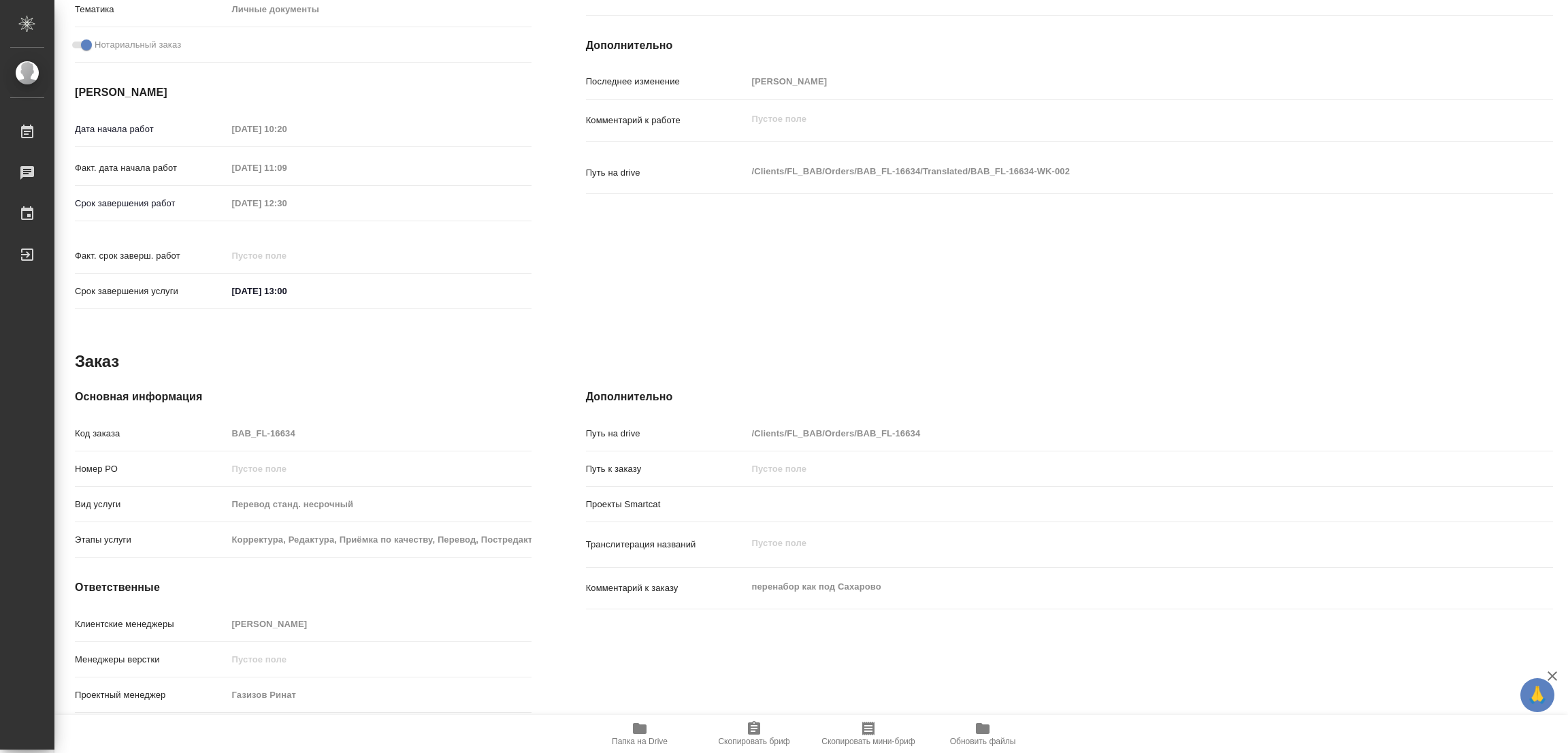
type textarea "x"
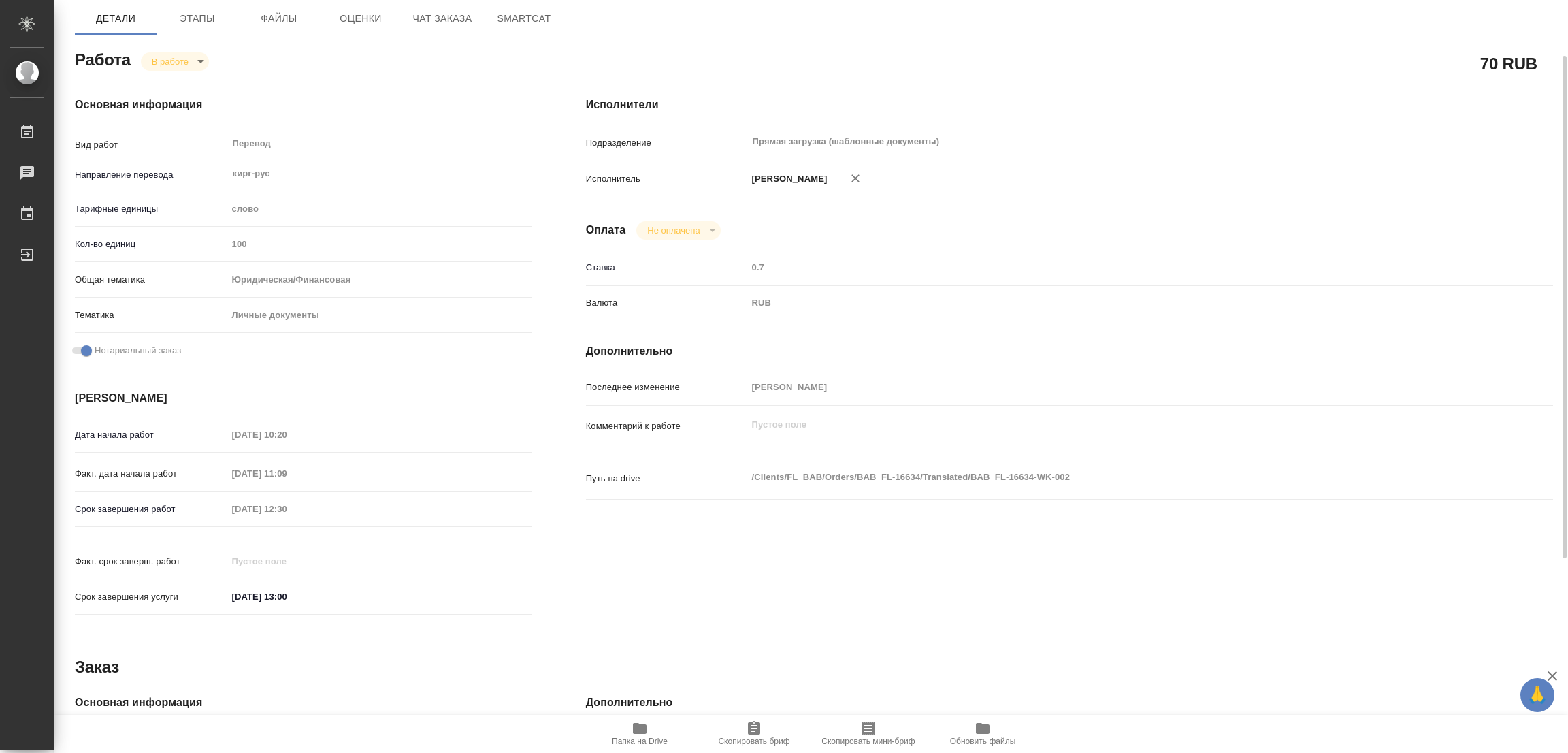
scroll to position [0, 0]
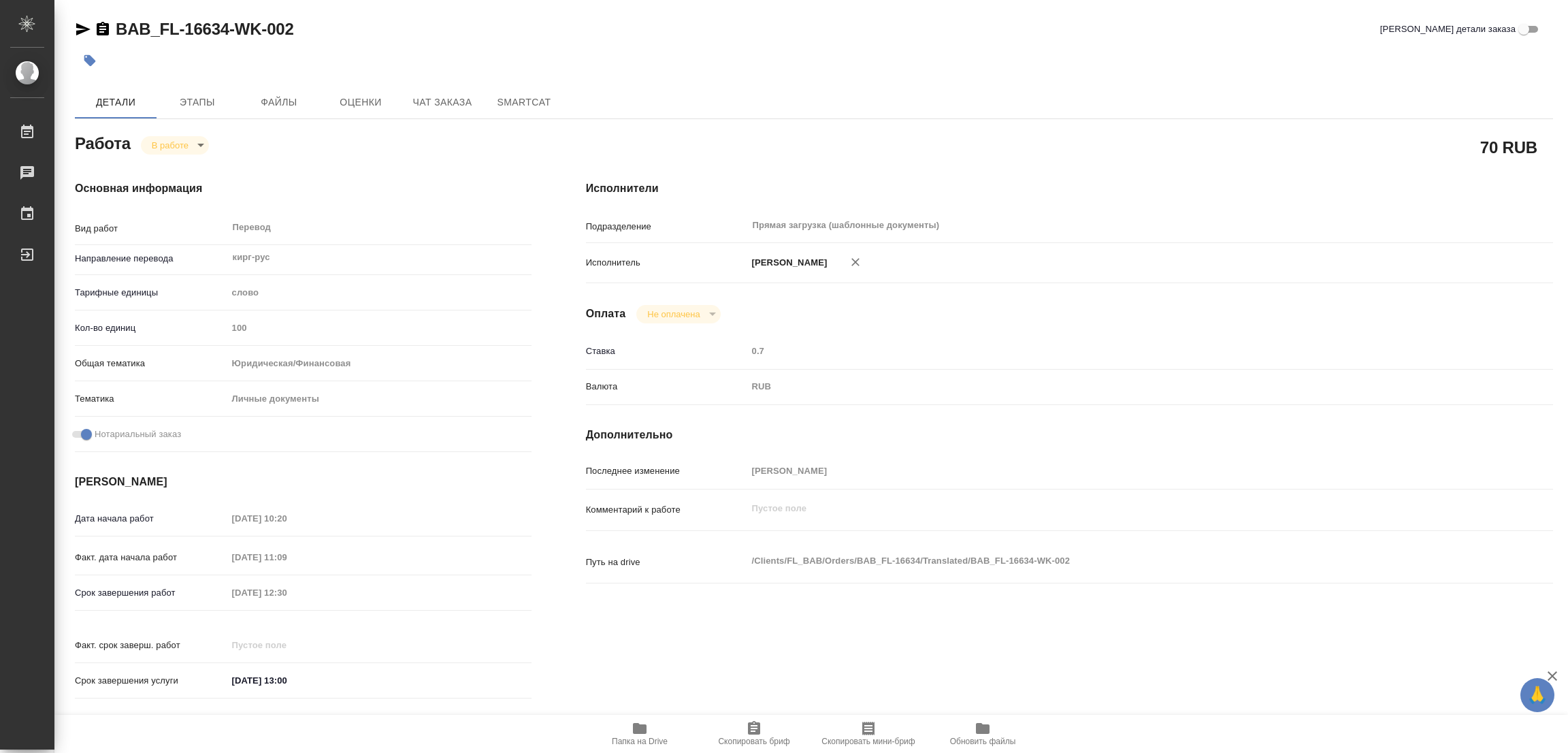
type textarea "x"
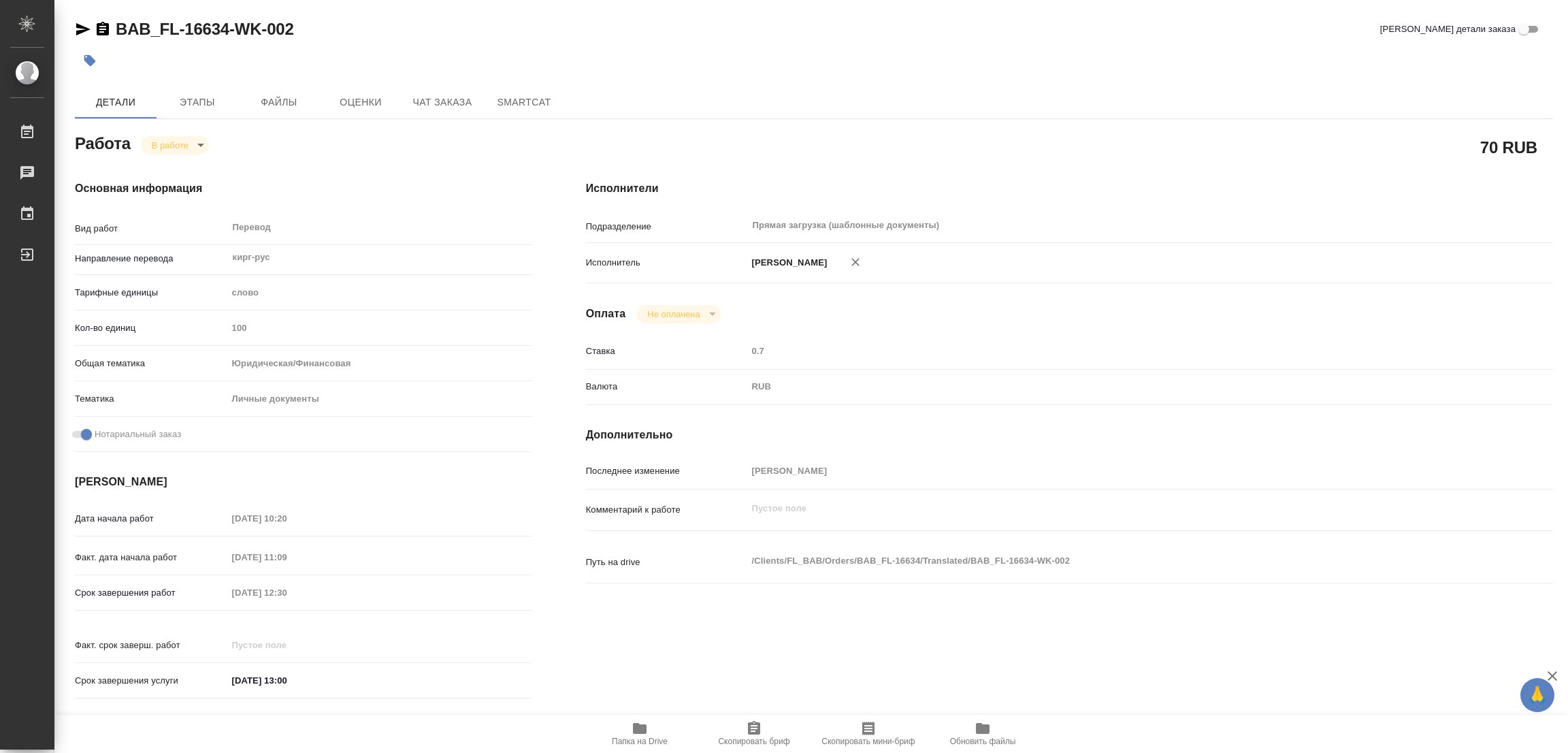
type textarea "x"
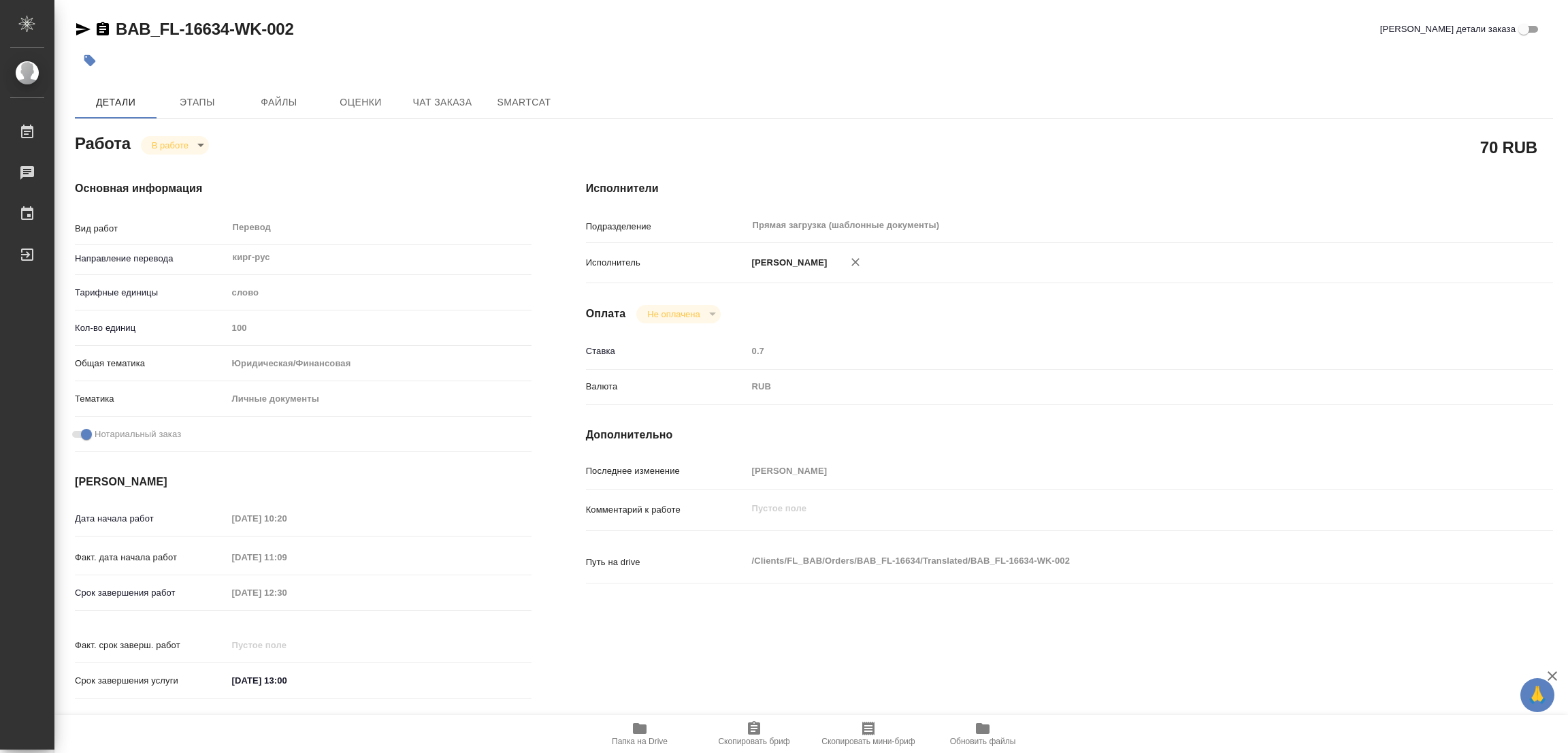
type textarea "x"
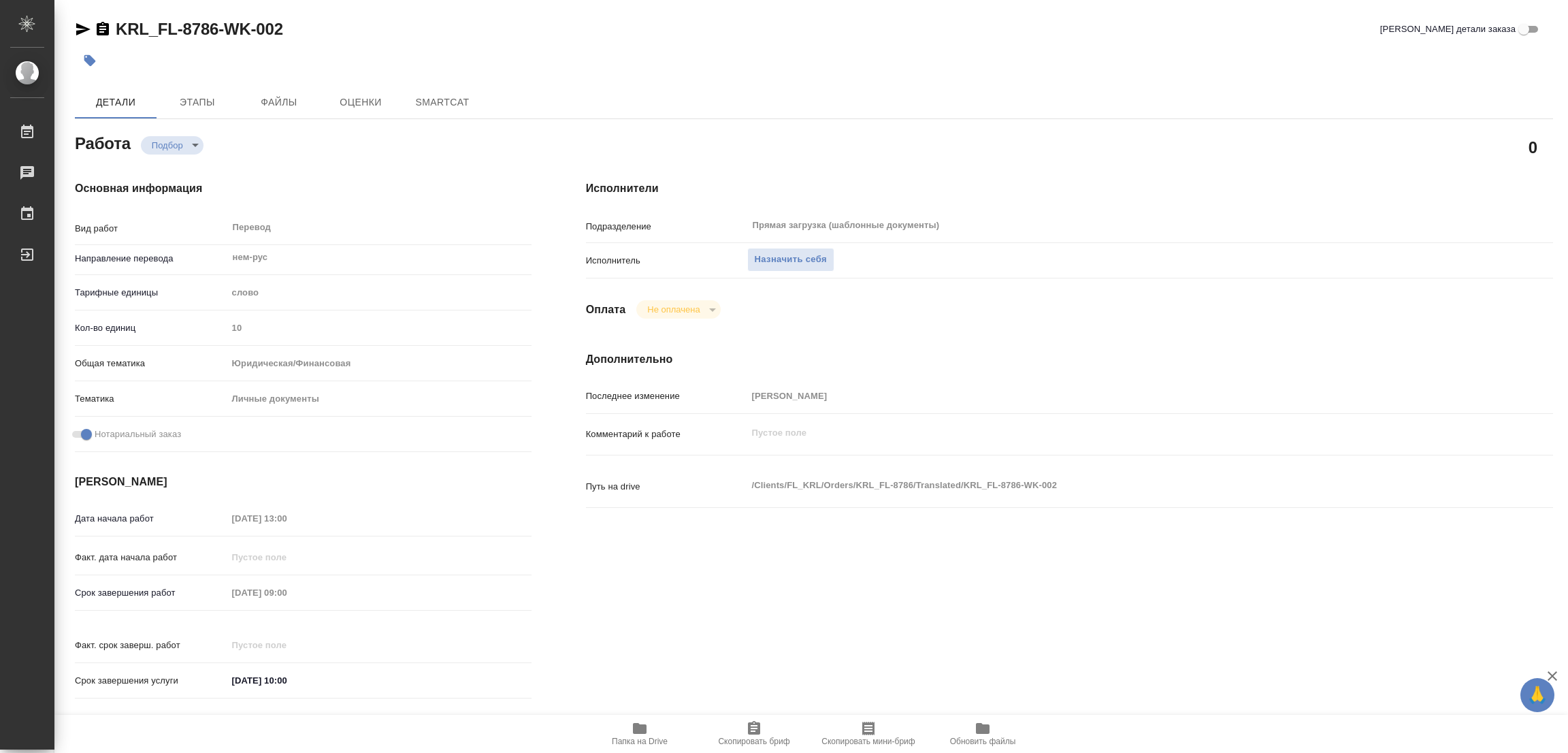
type textarea "x"
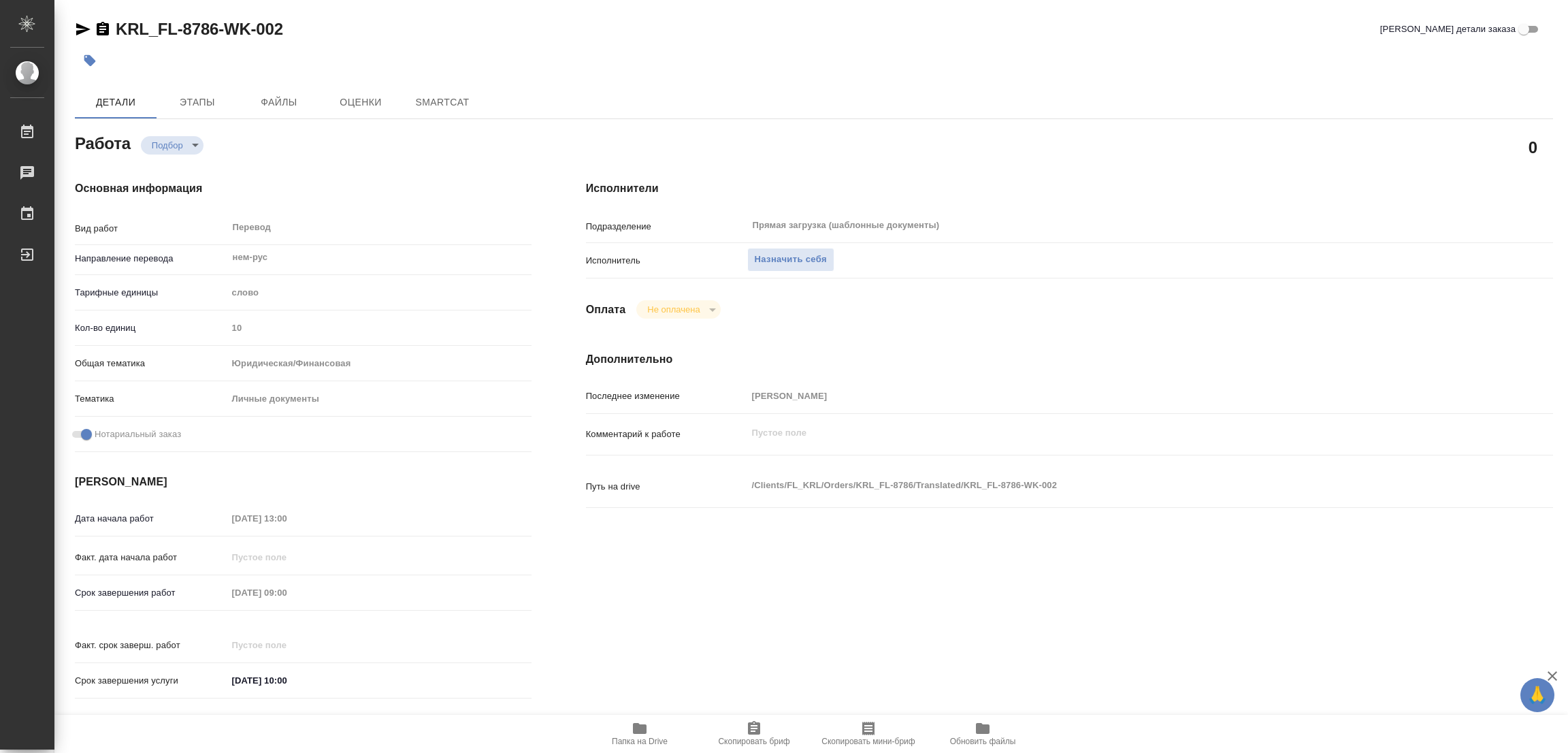
type textarea "x"
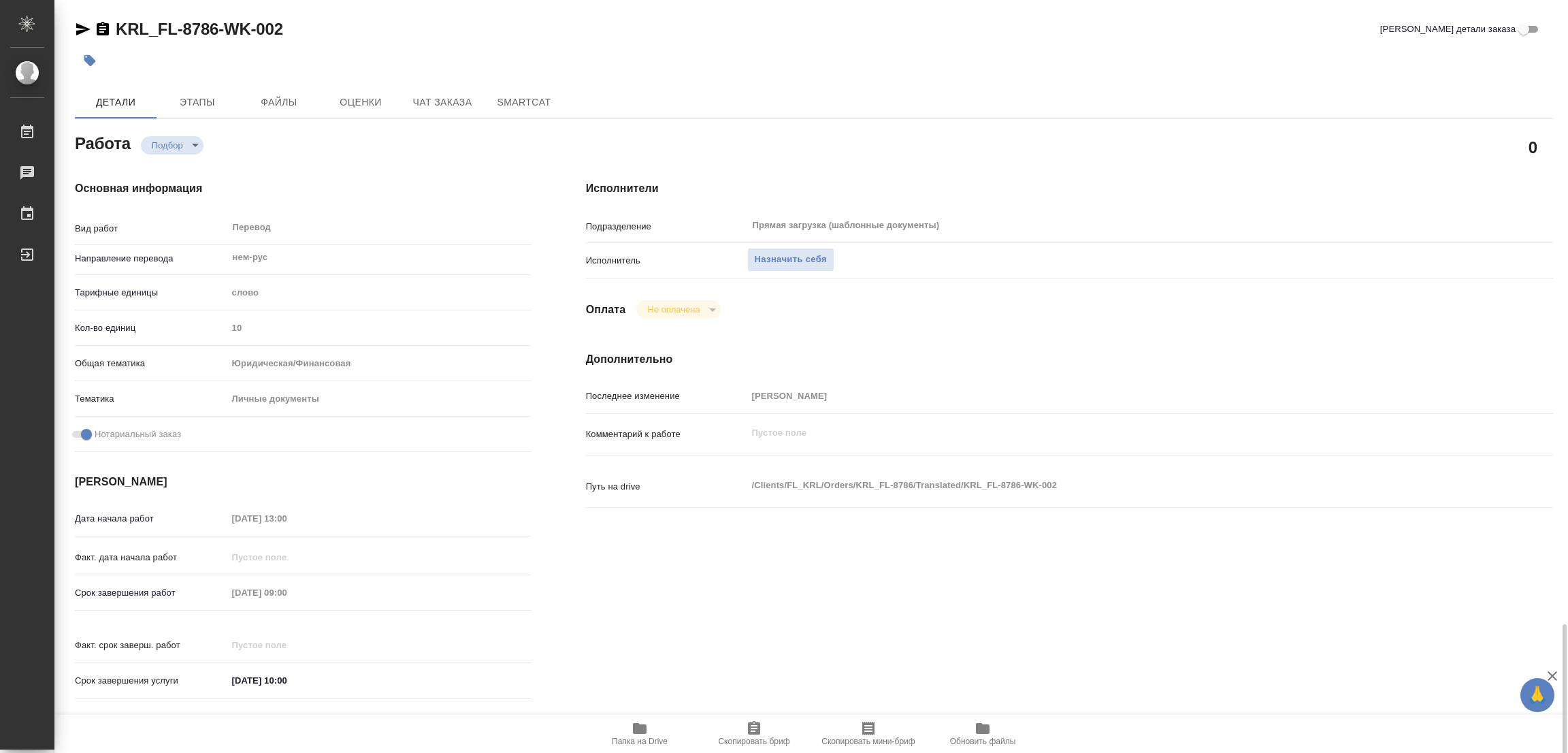
scroll to position [375, 0]
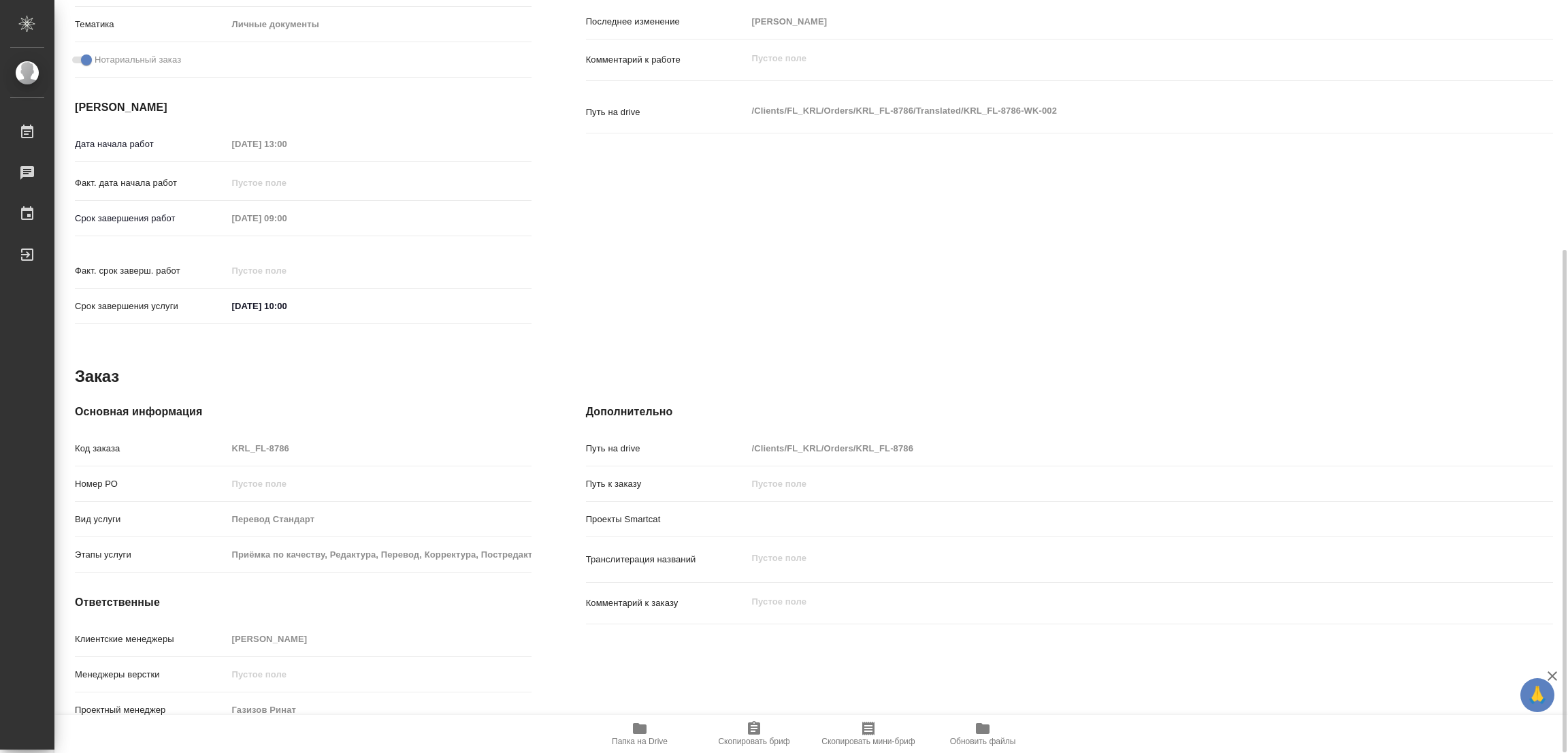
type textarea "x"
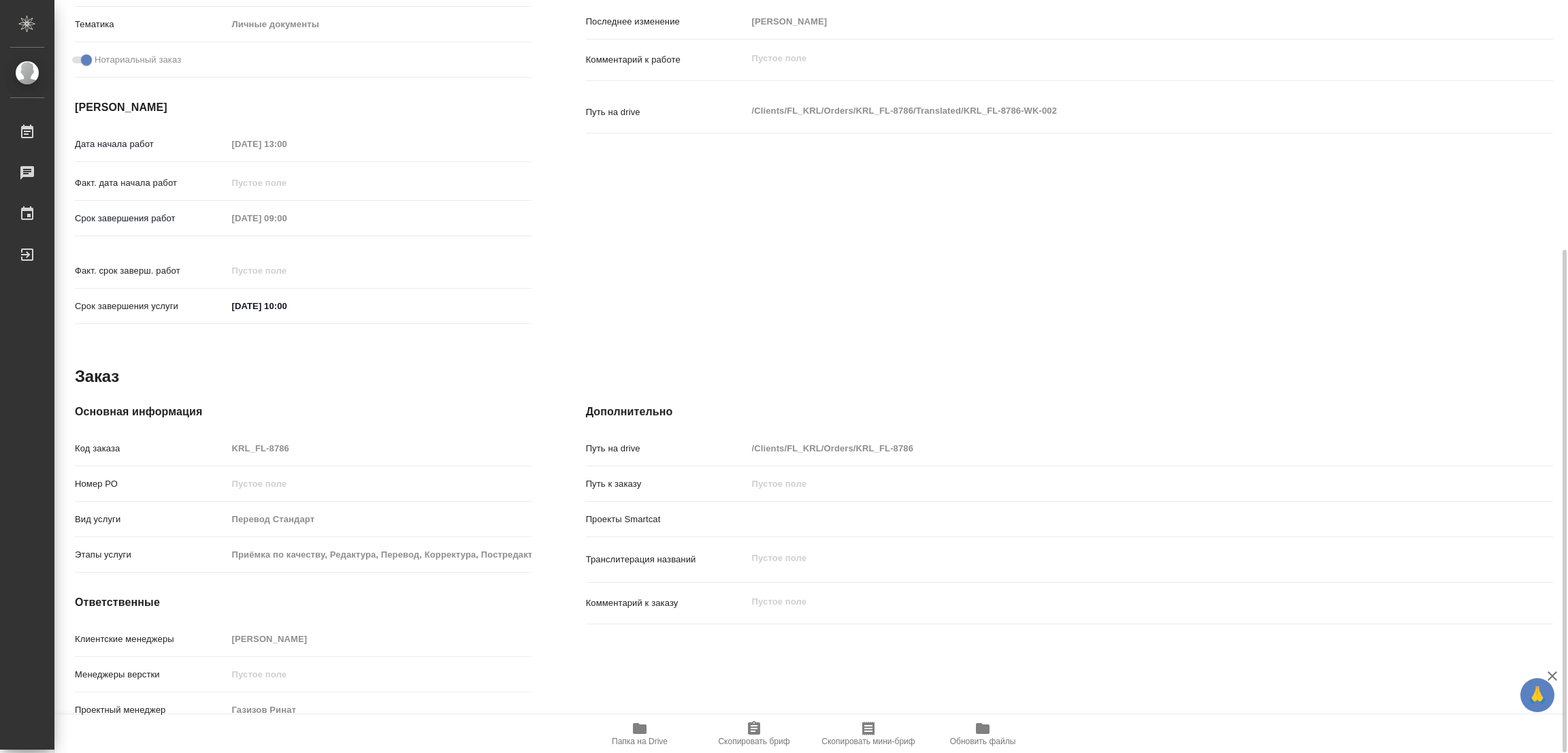
type textarea "x"
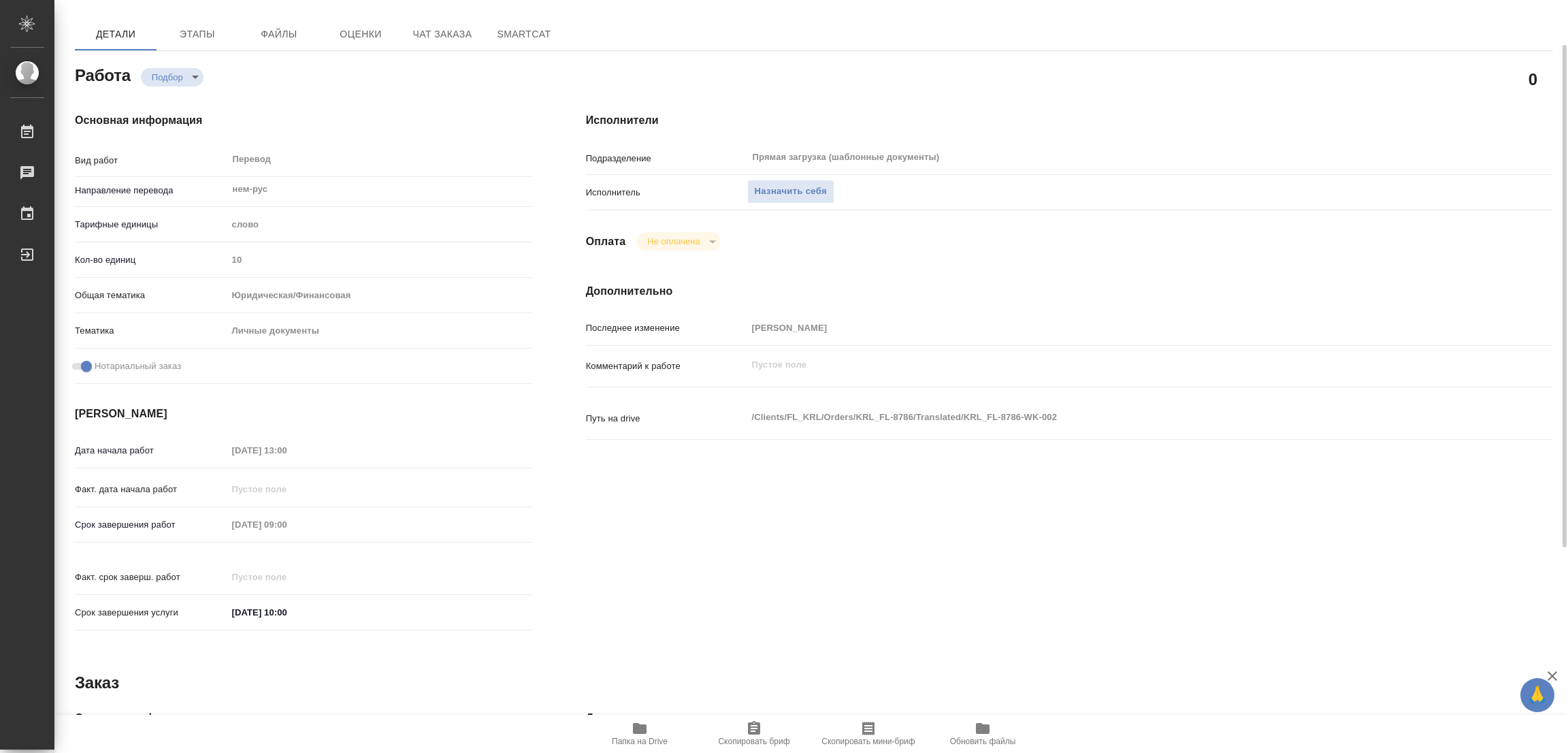
scroll to position [0, 0]
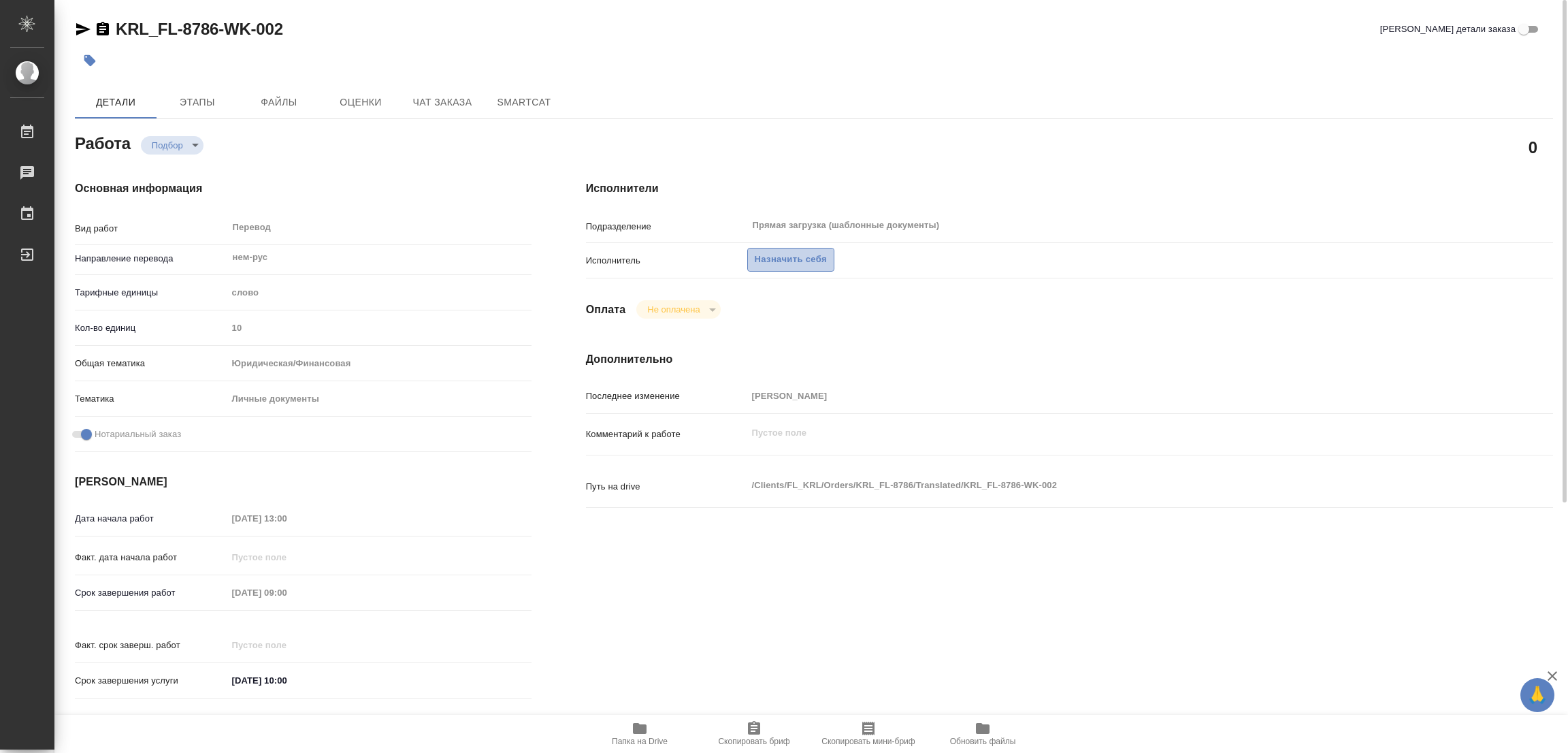
click at [782, 254] on span "Назначить себя" at bounding box center [790, 260] width 72 height 16
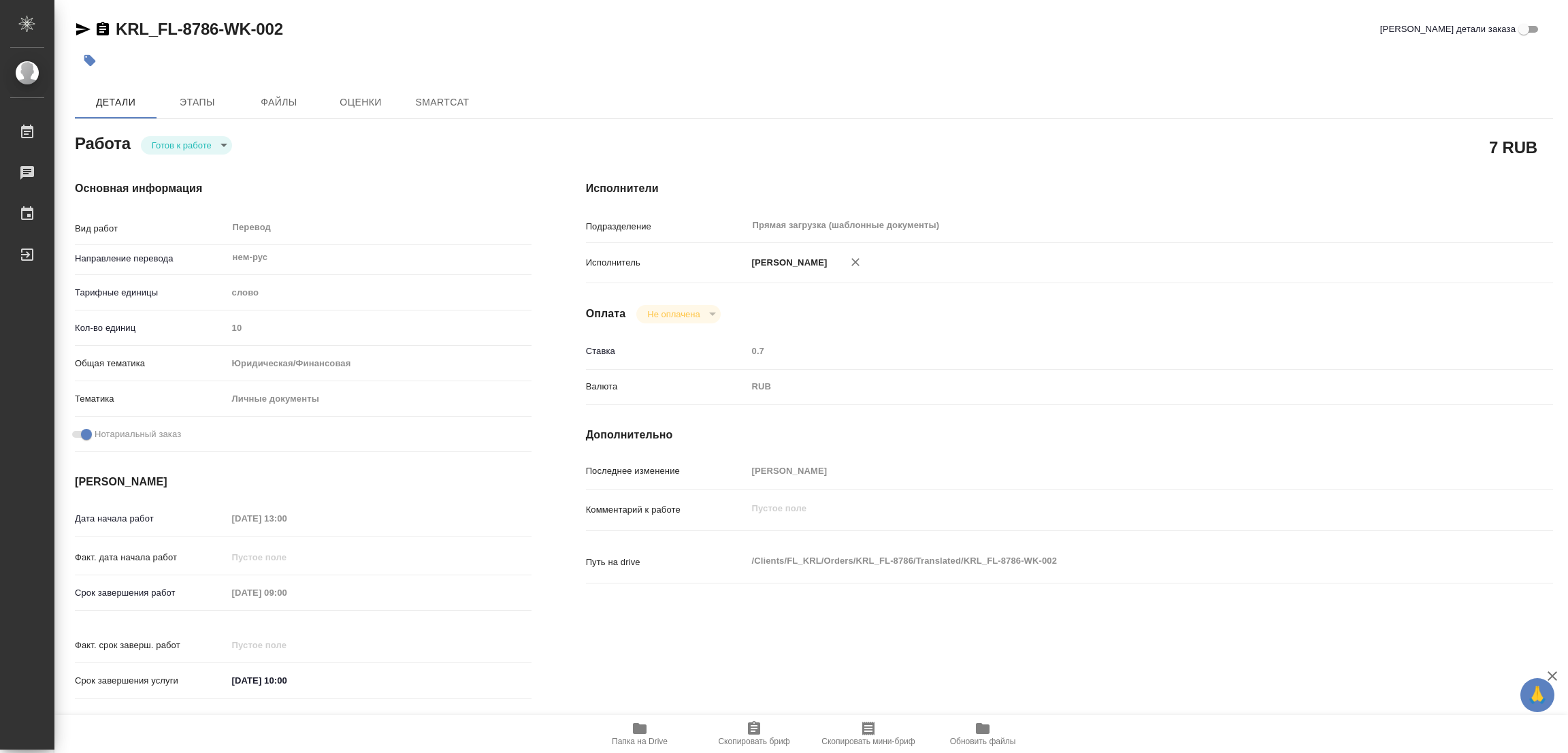
type textarea "x"
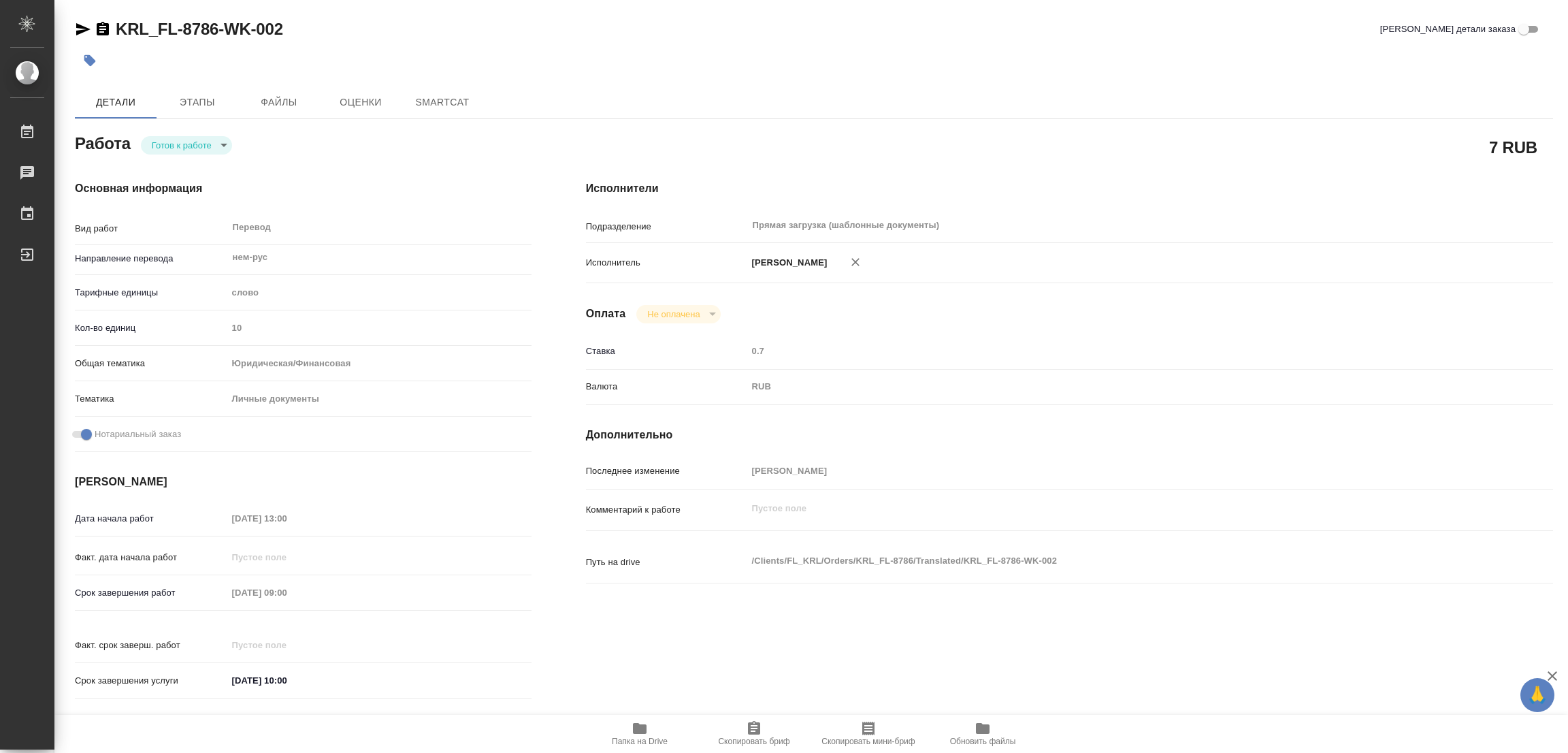
type textarea "x"
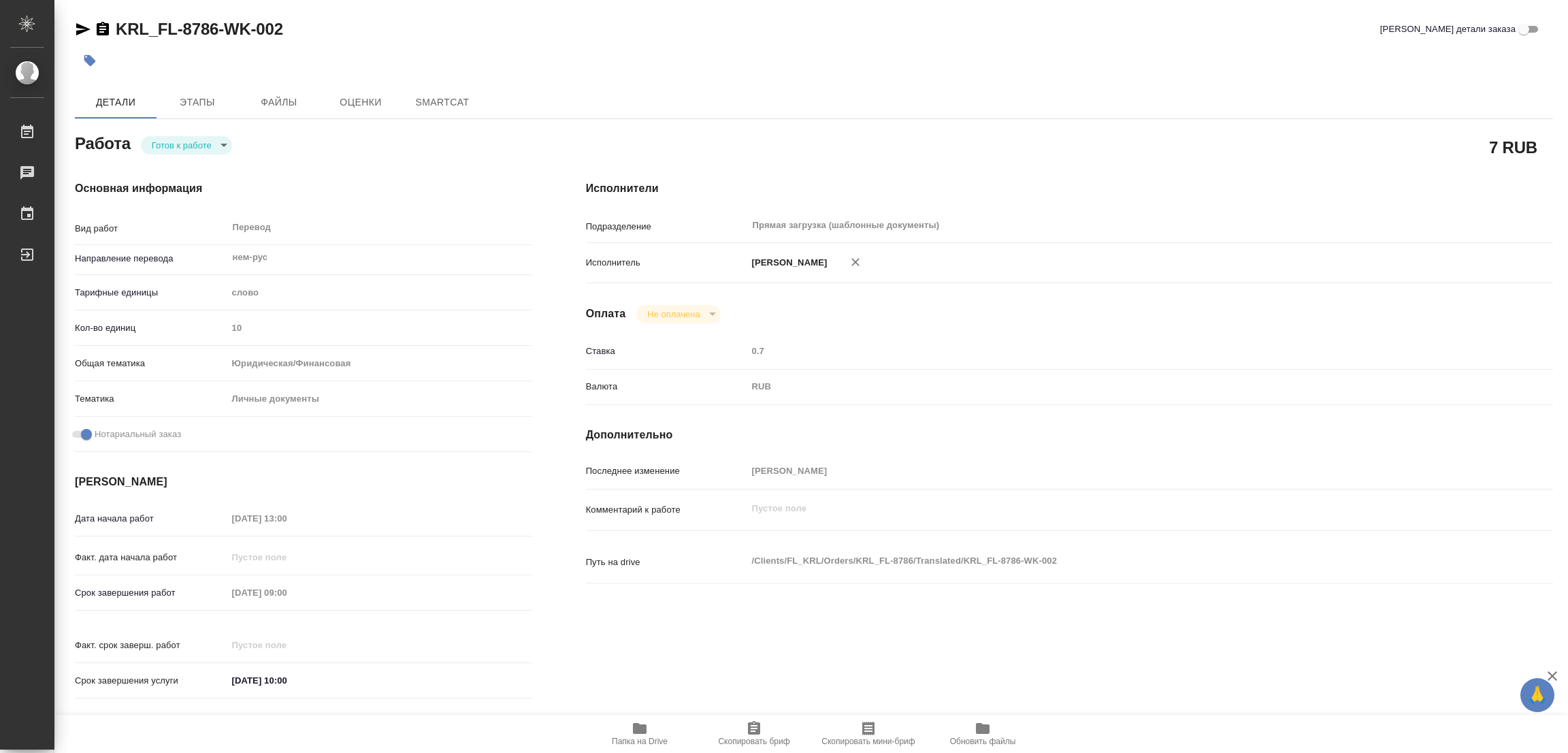
type textarea "x"
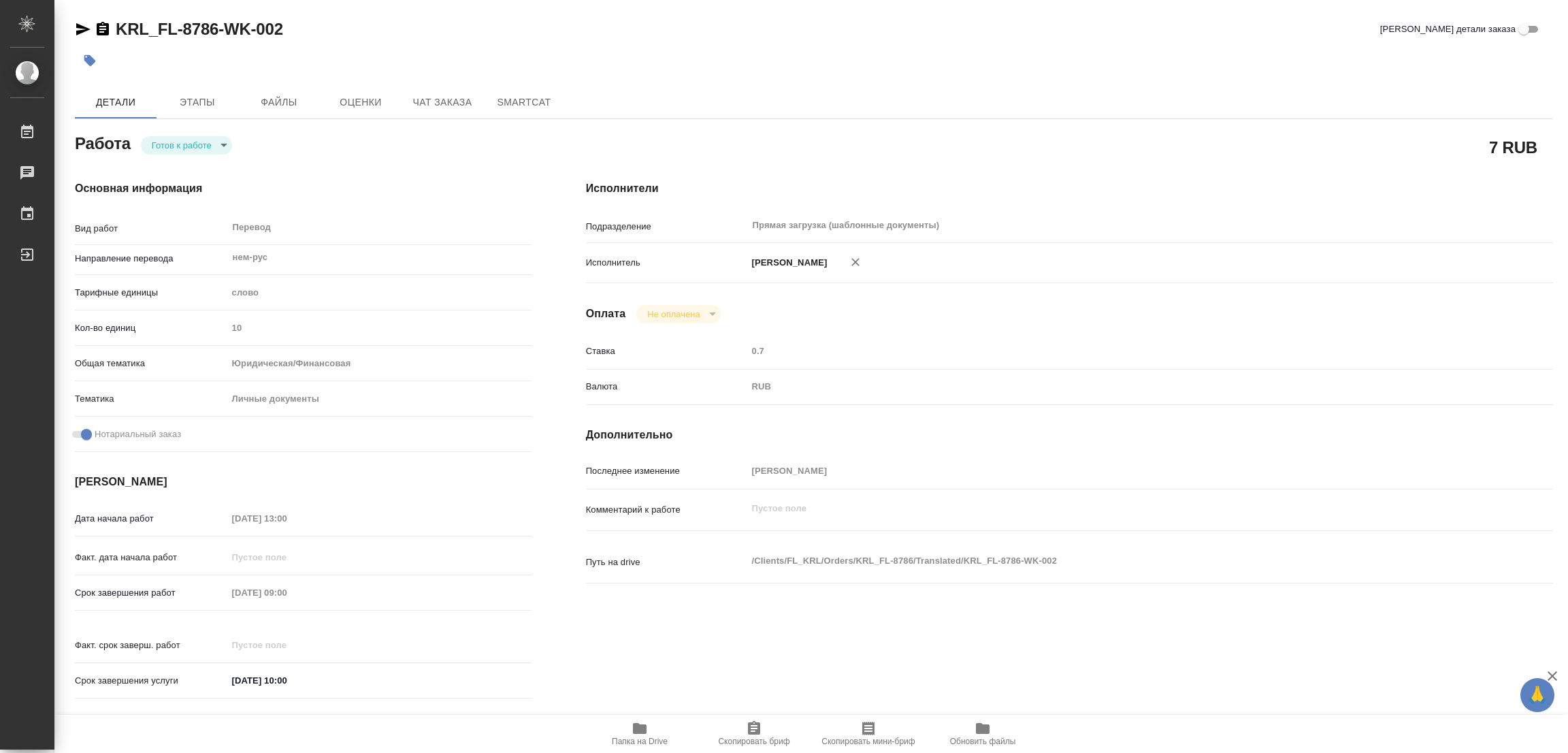
type textarea "x"
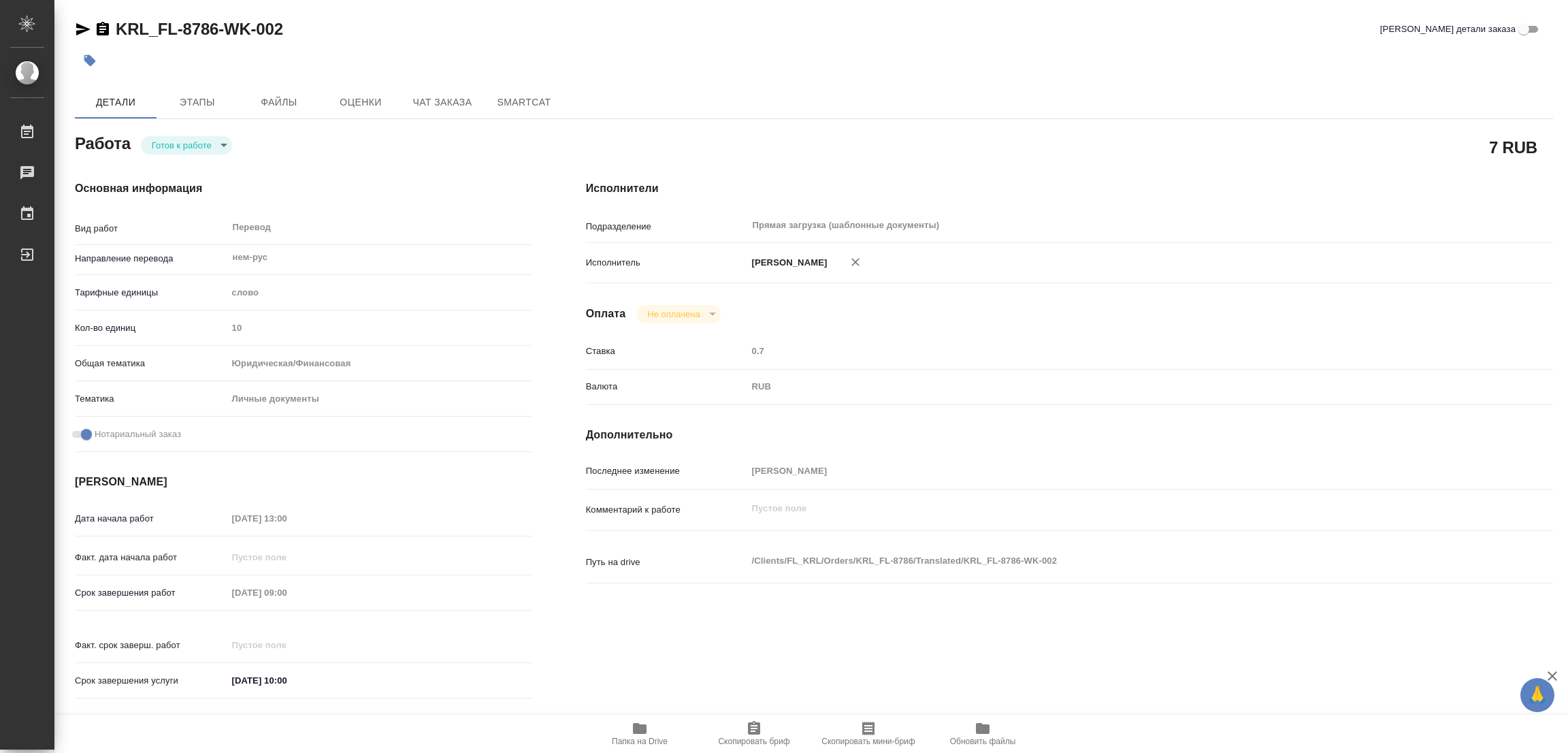
type textarea "x"
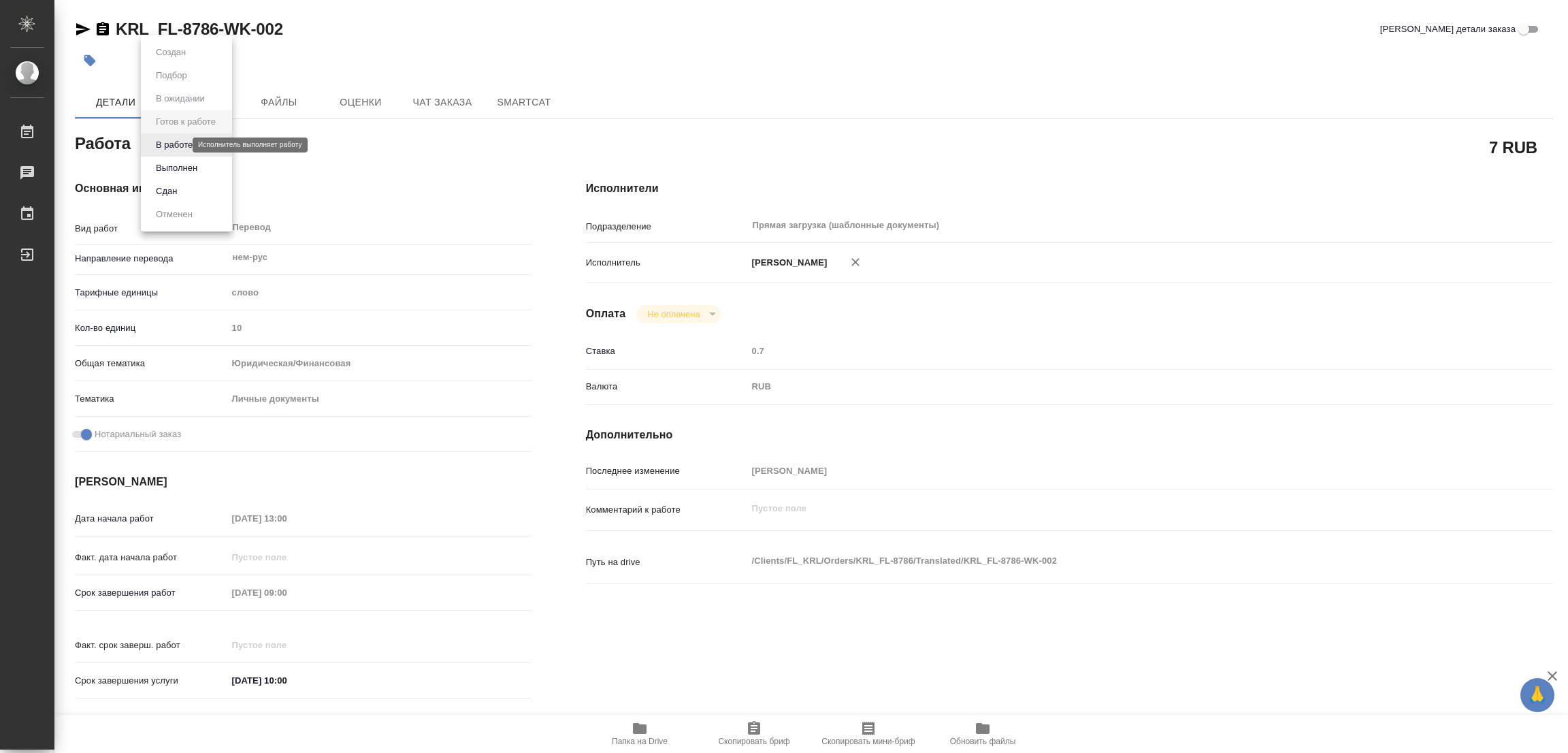
click at [177, 145] on body "🙏 .cls-1 fill:#fff; AWATERA [PERSON_NAME] Работы Чаты График Выйти KRL_FL-8786-…" at bounding box center [784, 376] width 1568 height 753
type textarea "x"
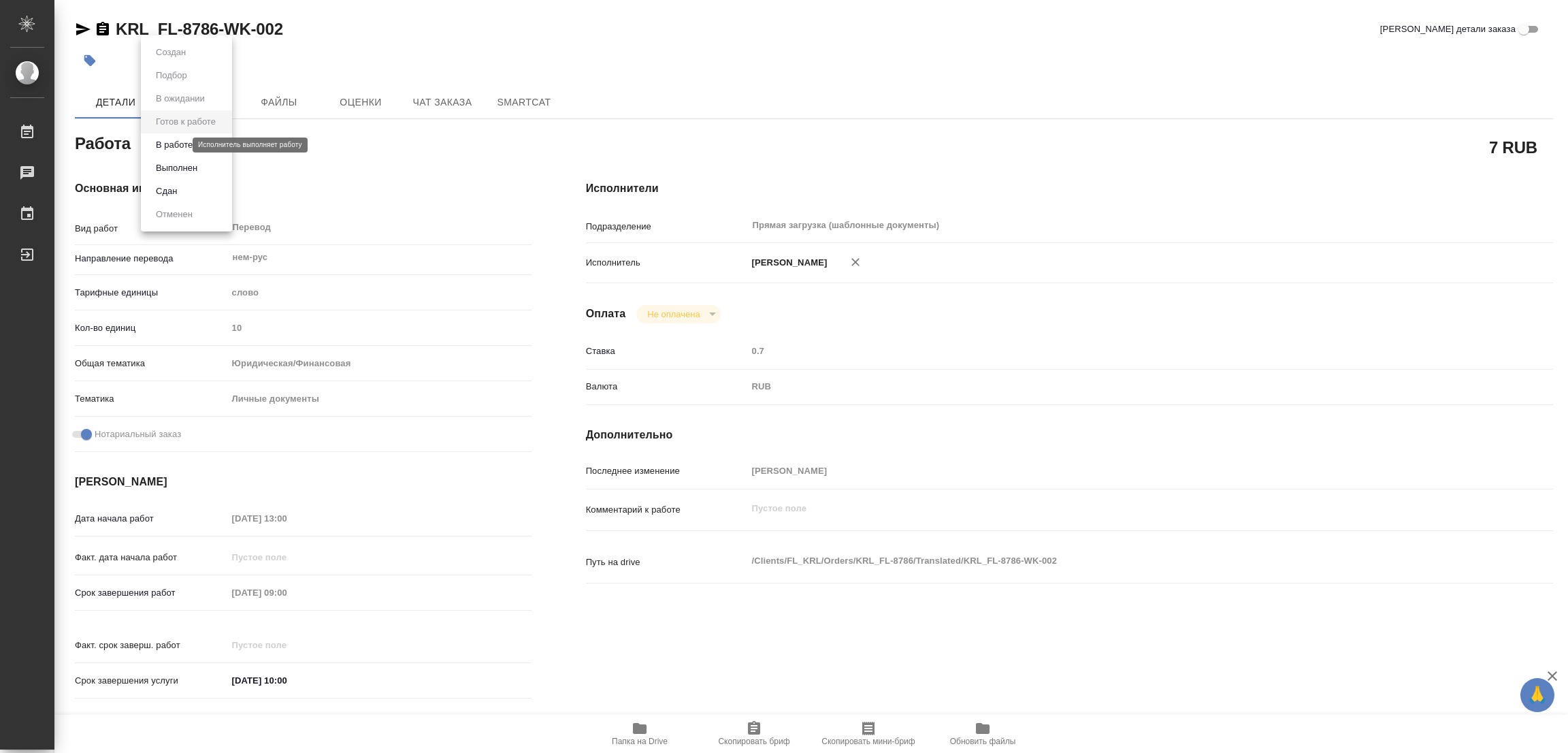
type textarea "x"
click at [177, 143] on button "В работе" at bounding box center [174, 145] width 45 height 15
type textarea "x"
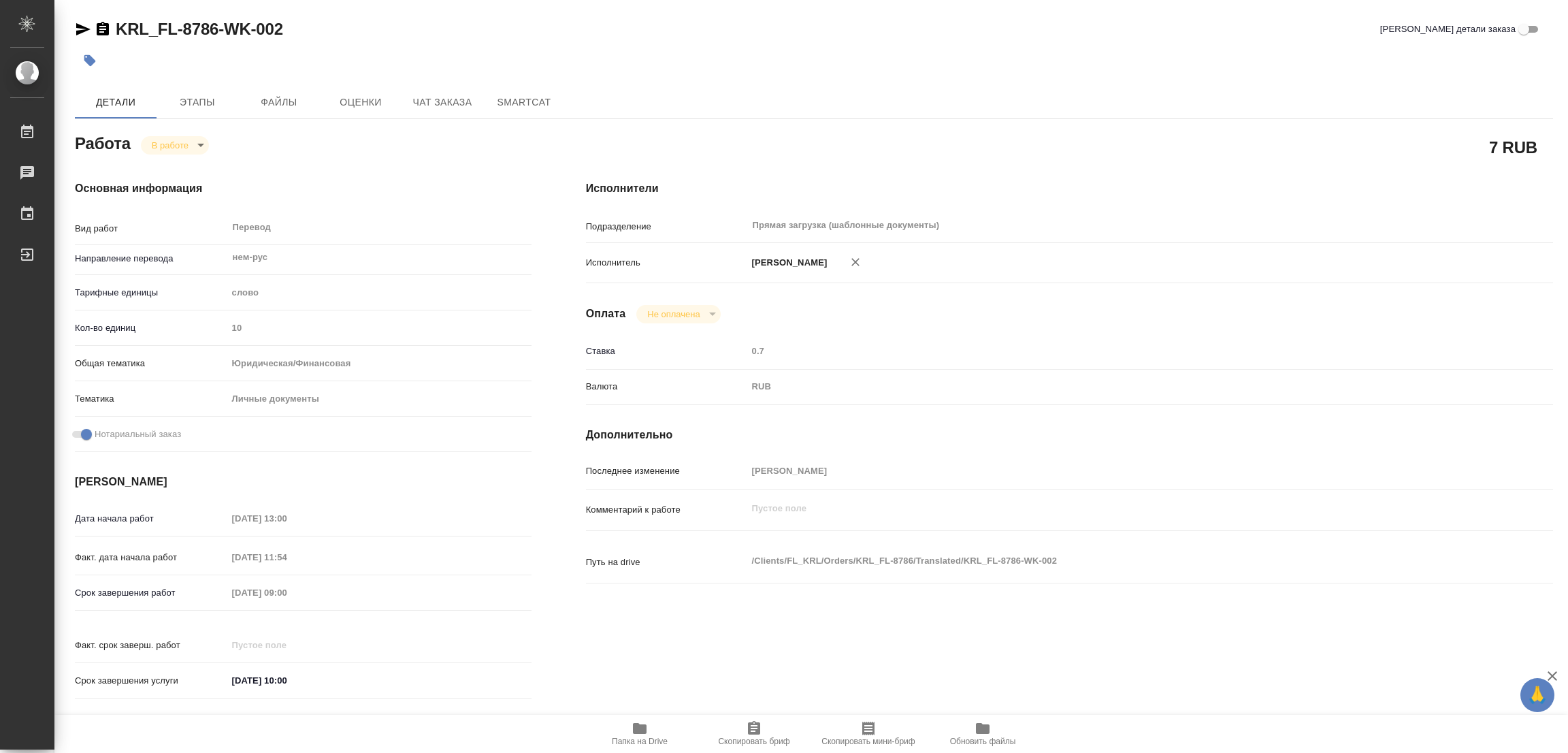
type textarea "x"
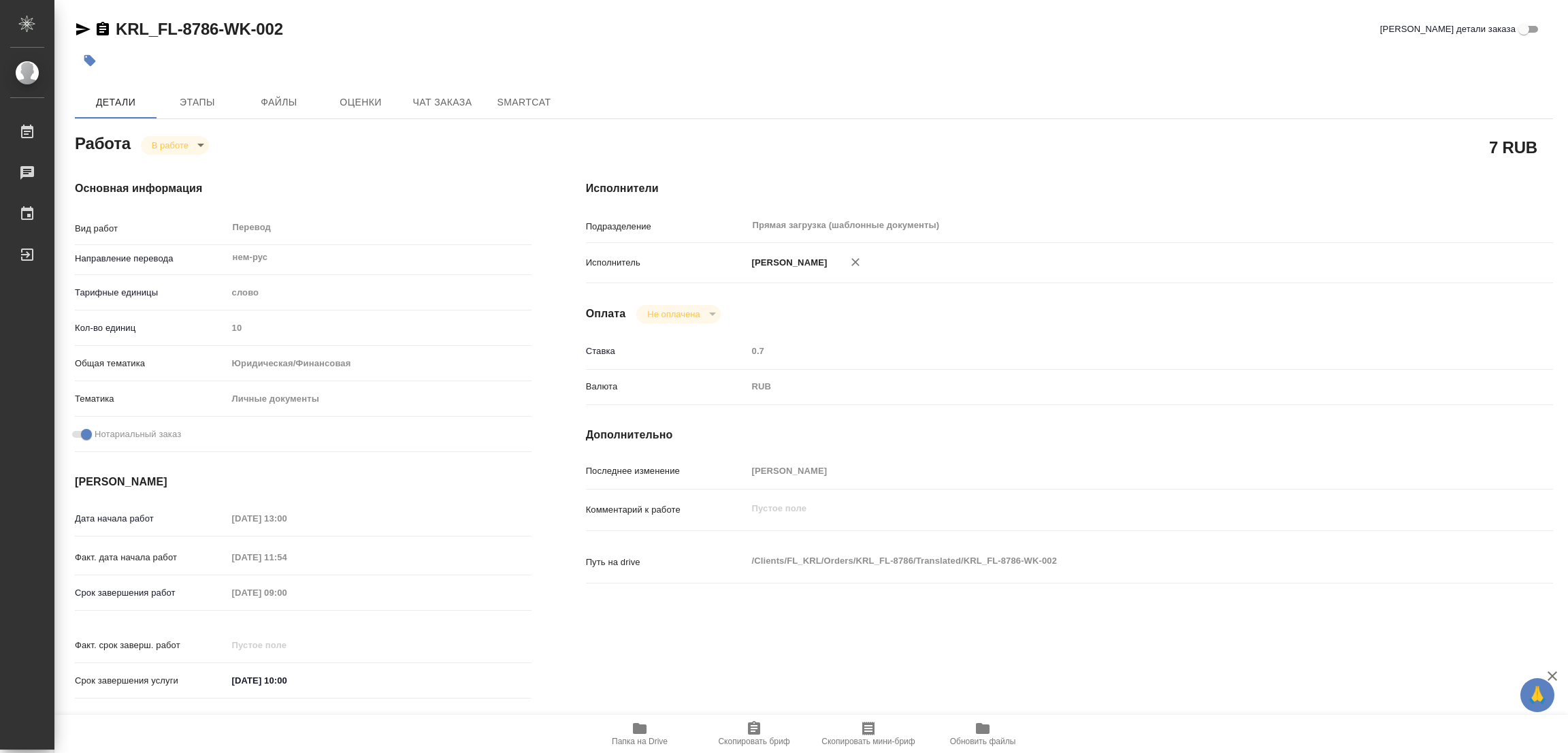
type textarea "x"
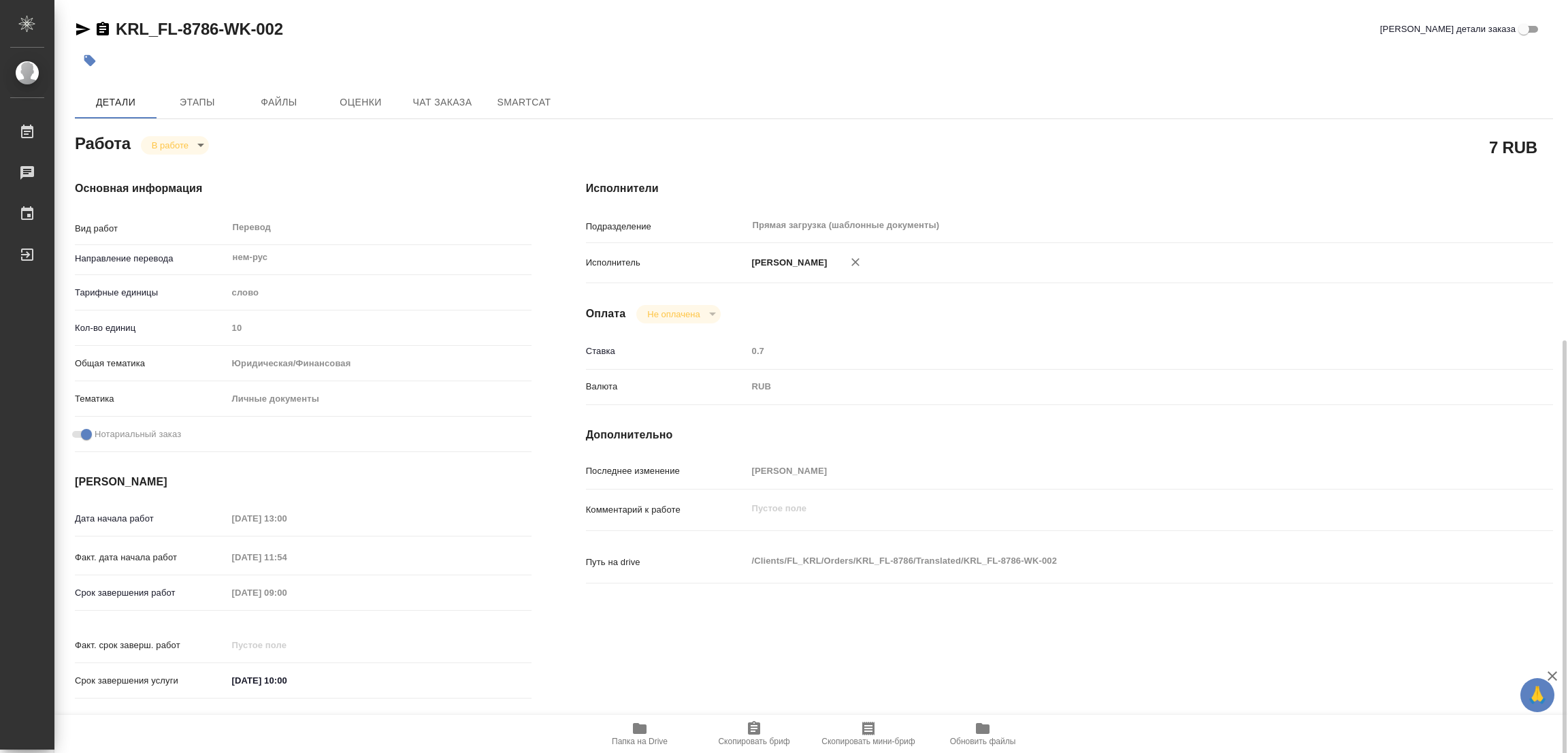
type textarea "x"
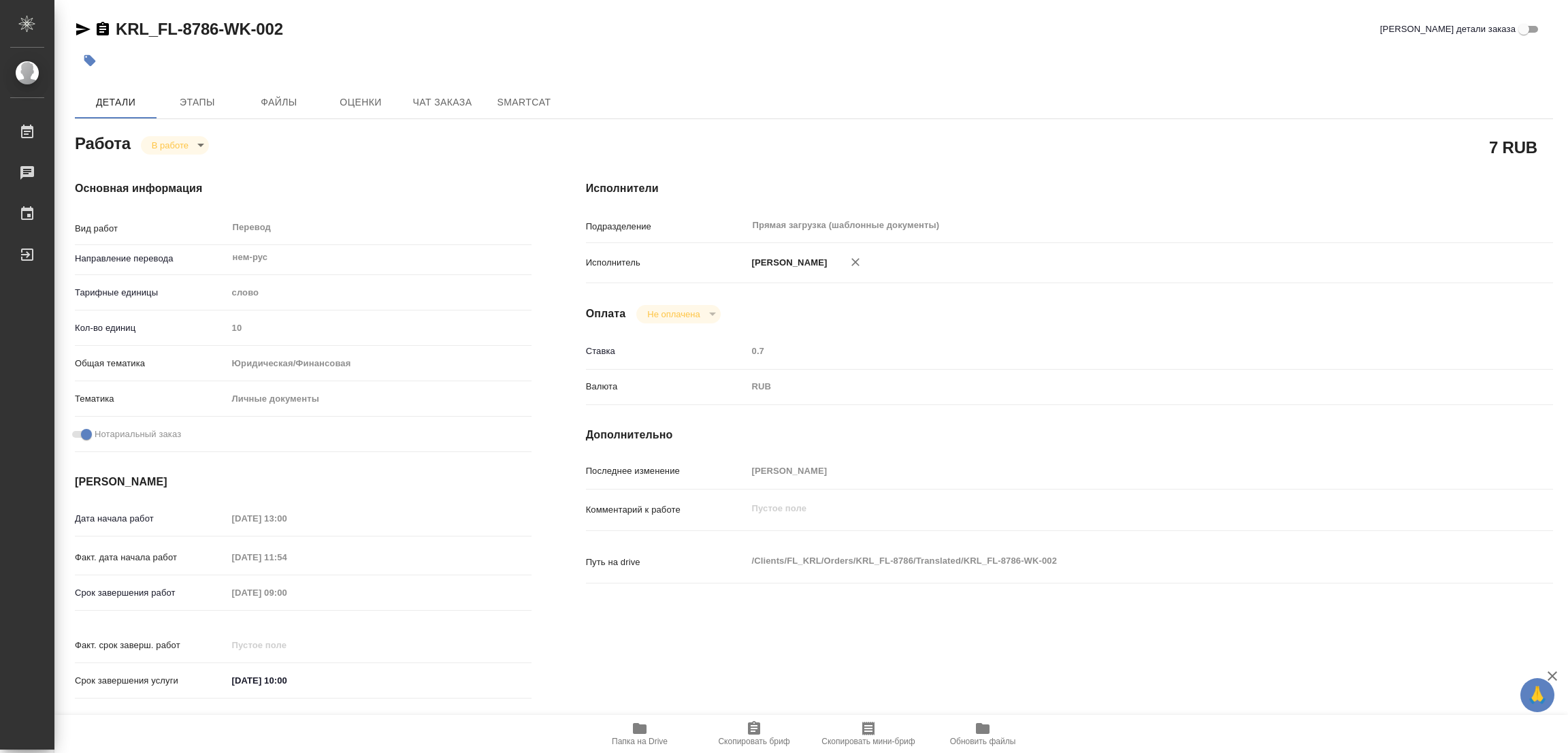
type textarea "x"
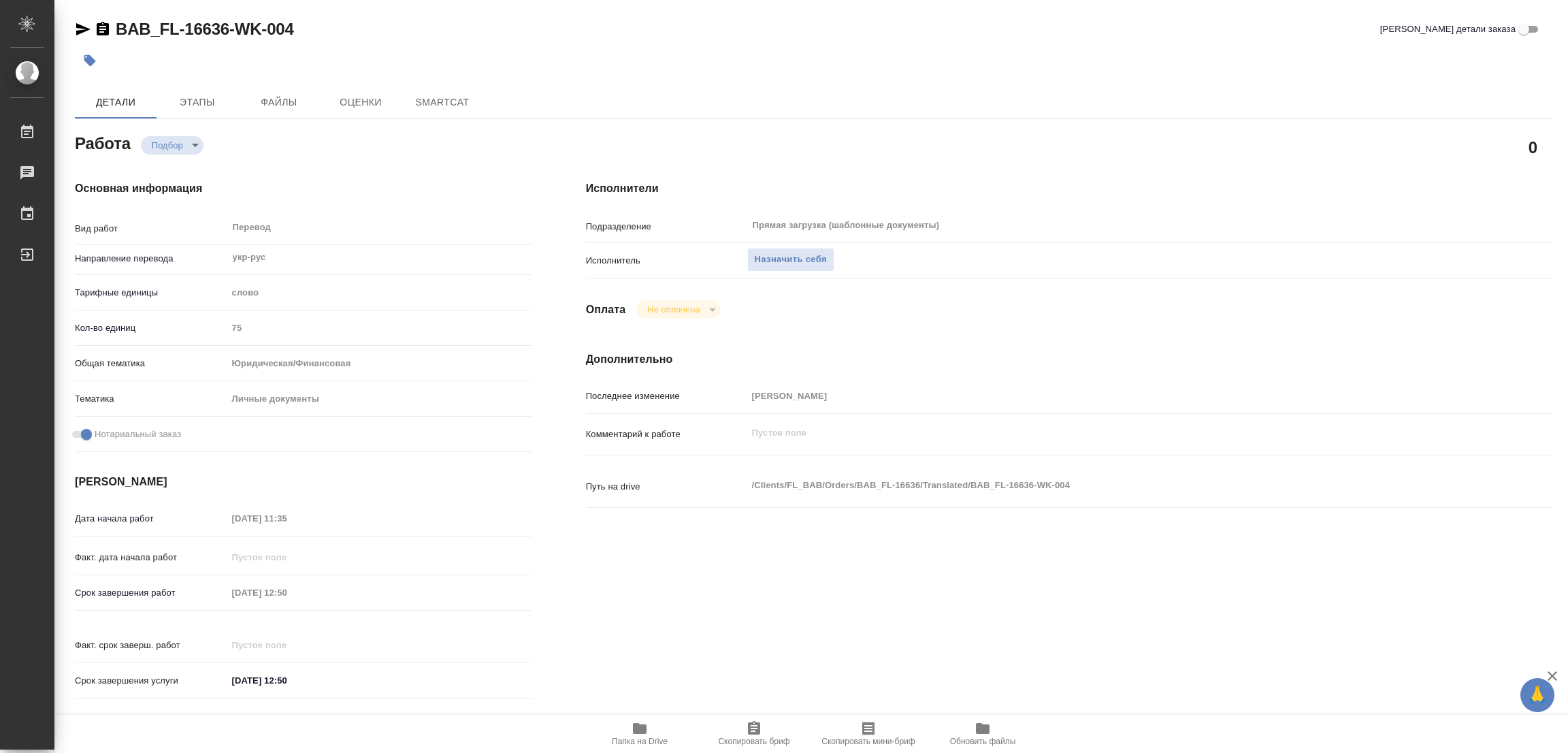
type textarea "x"
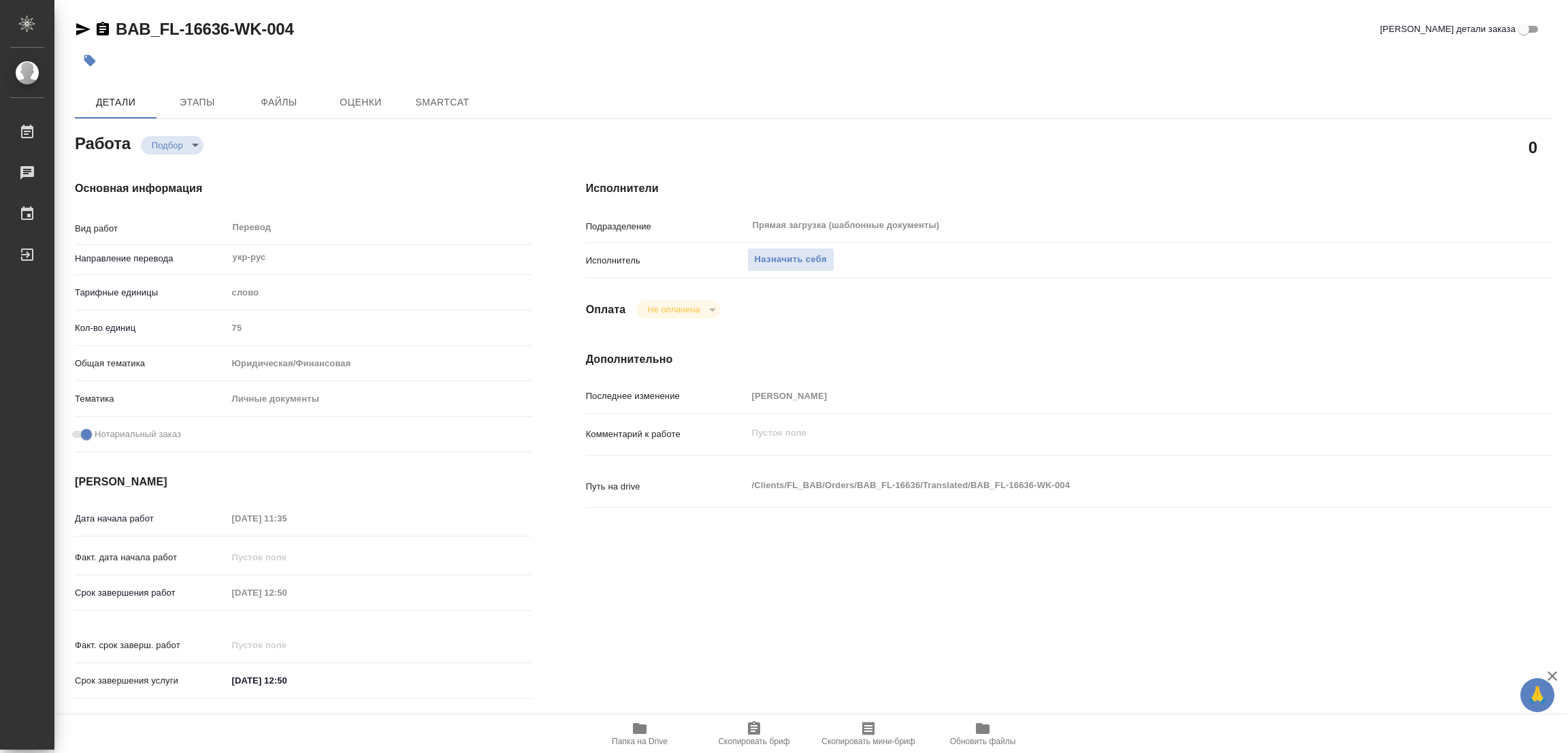
type textarea "x"
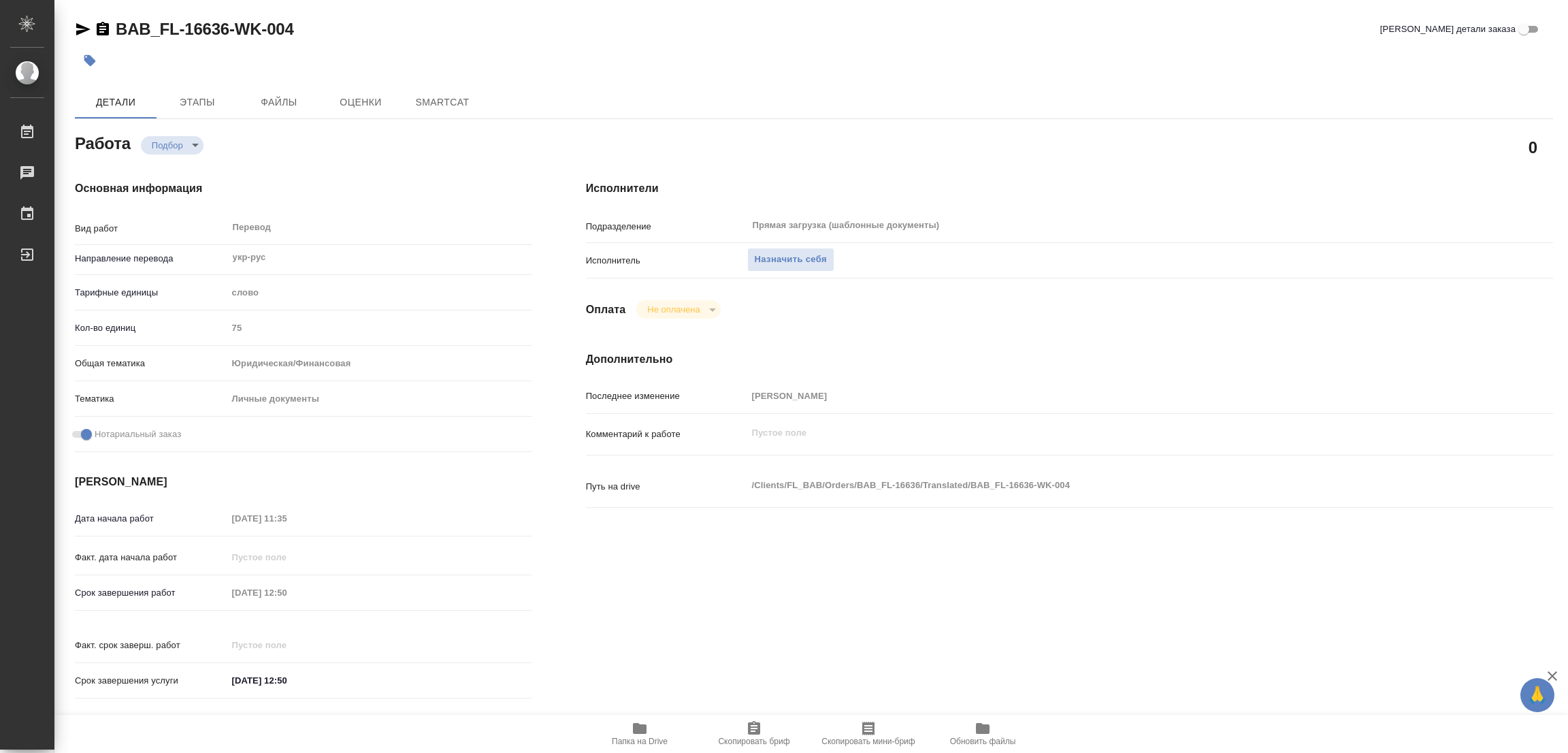
type textarea "x"
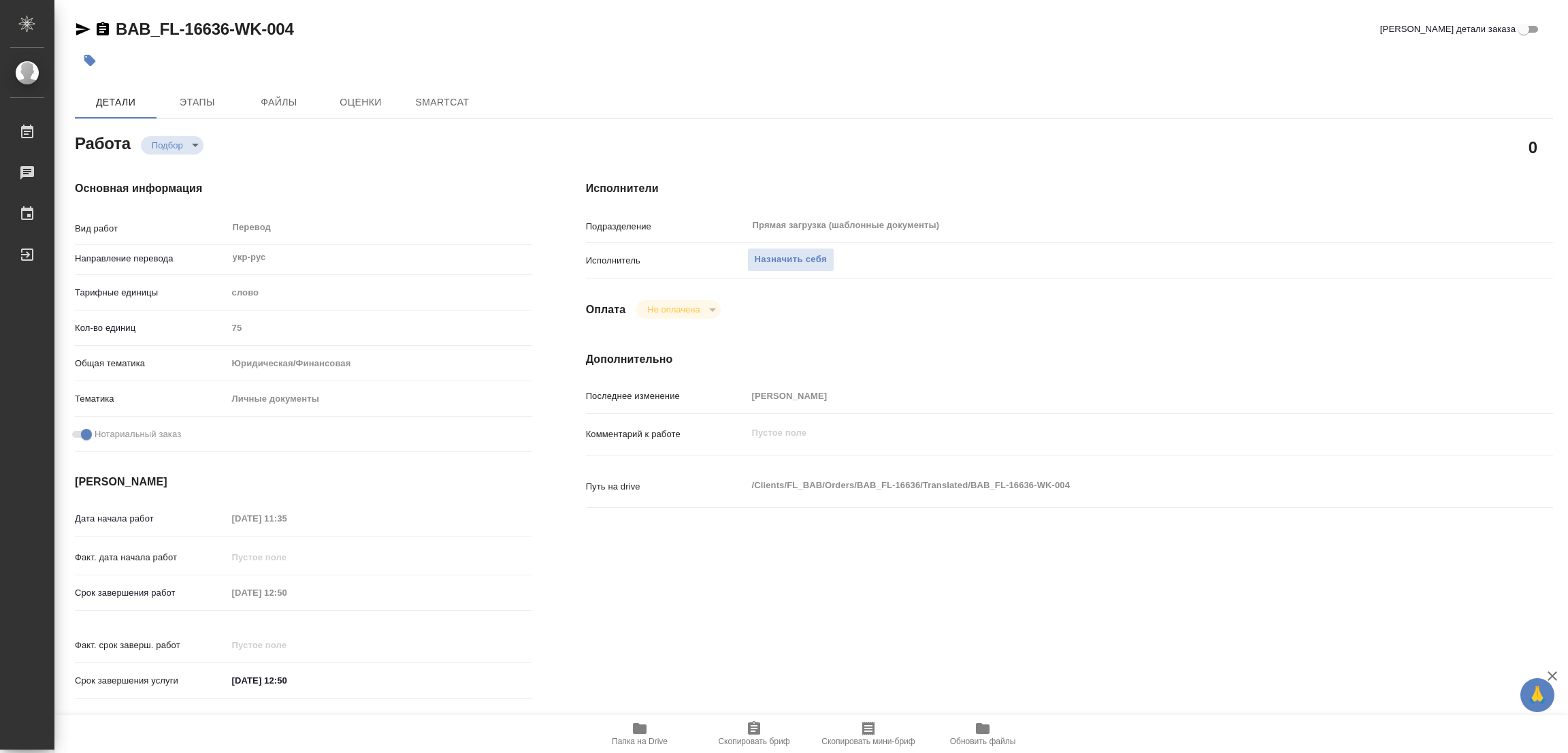
type textarea "x"
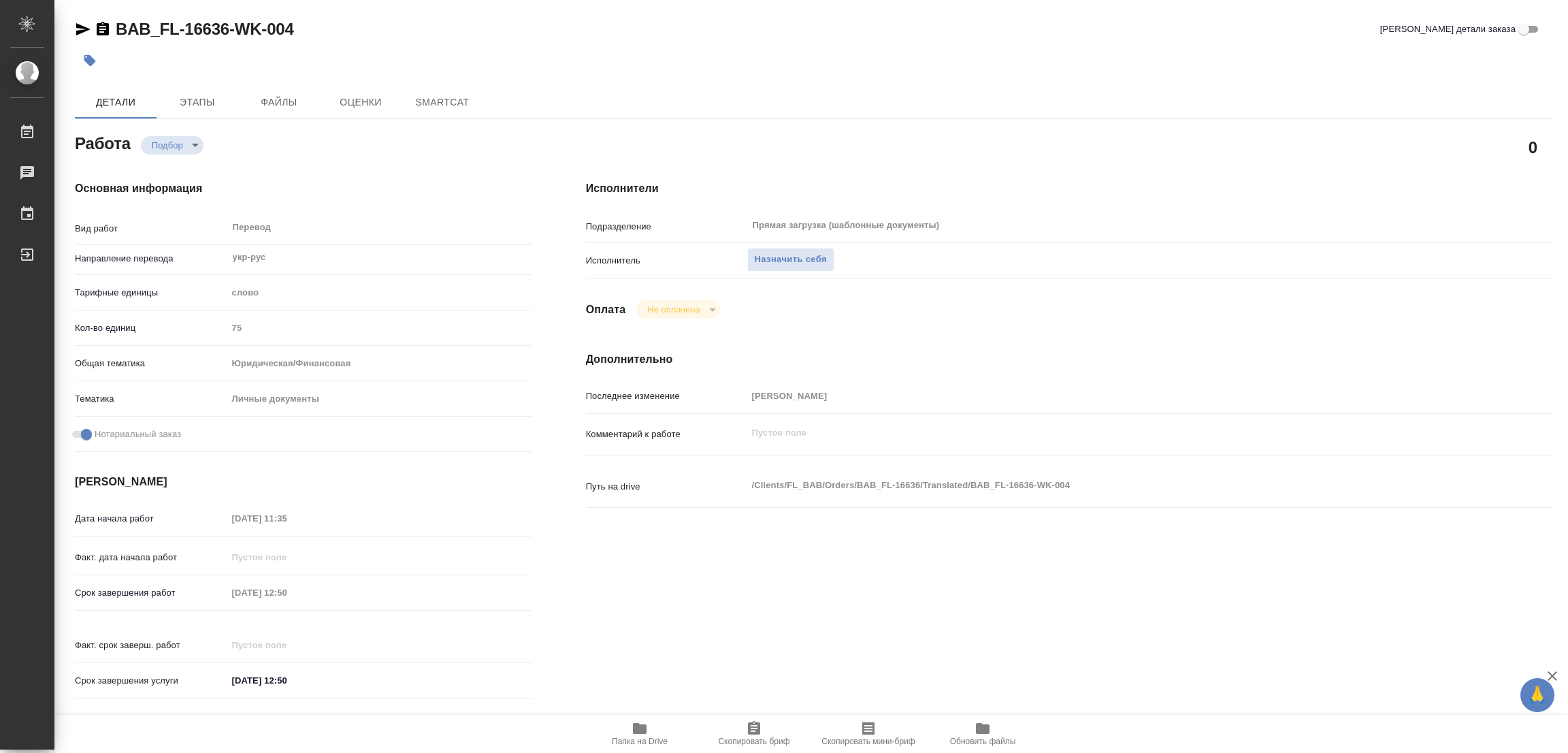
type textarea "x"
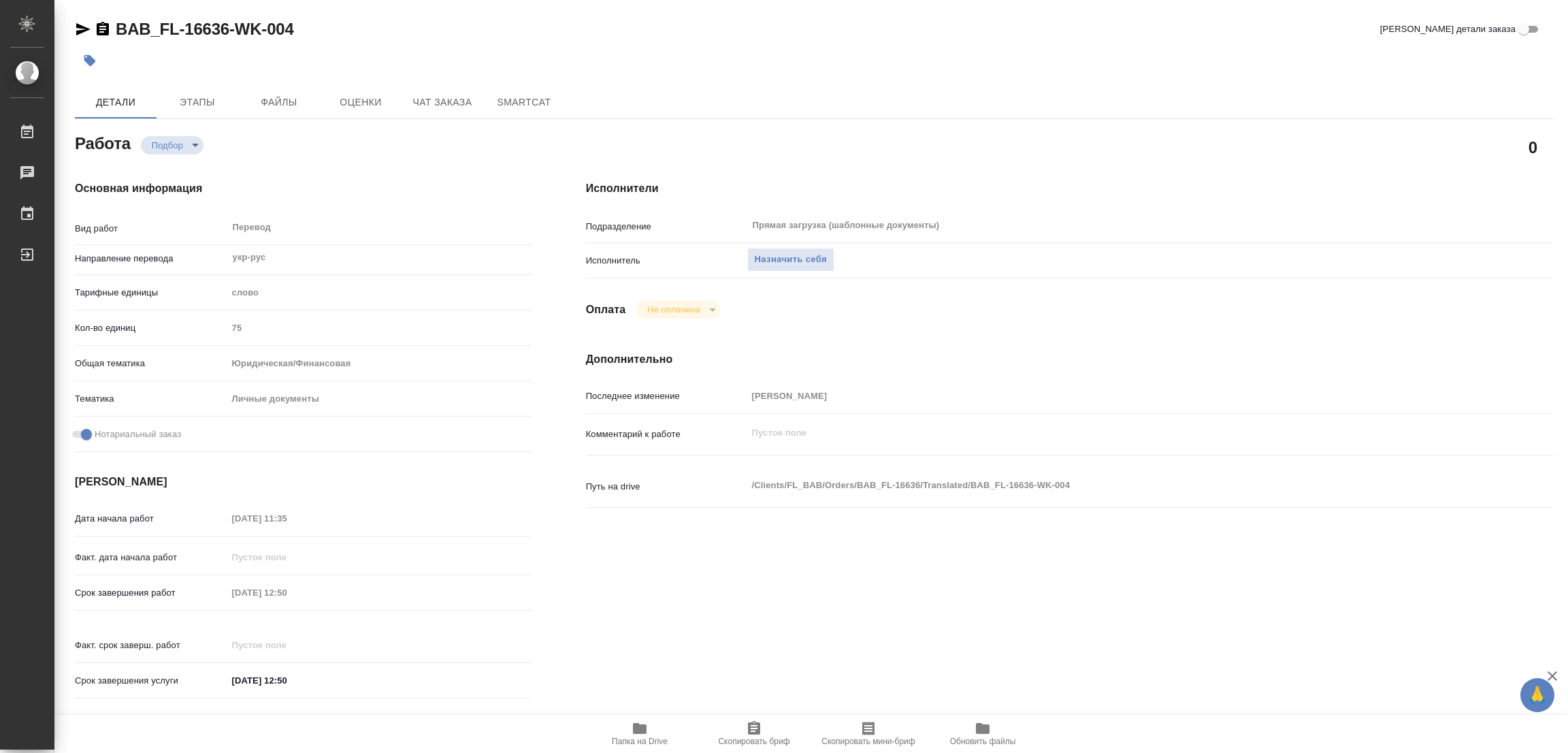
type textarea "x"
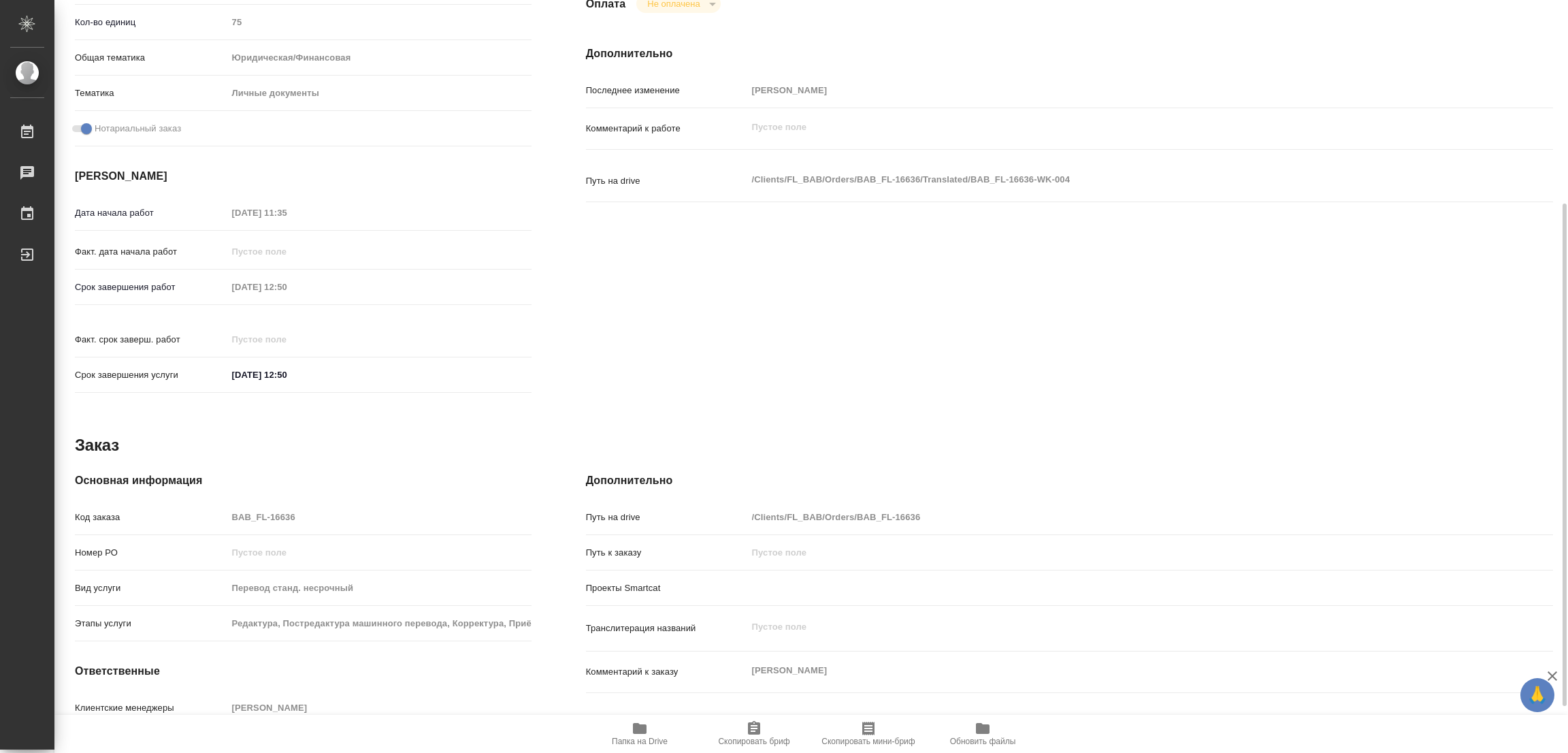
scroll to position [375, 0]
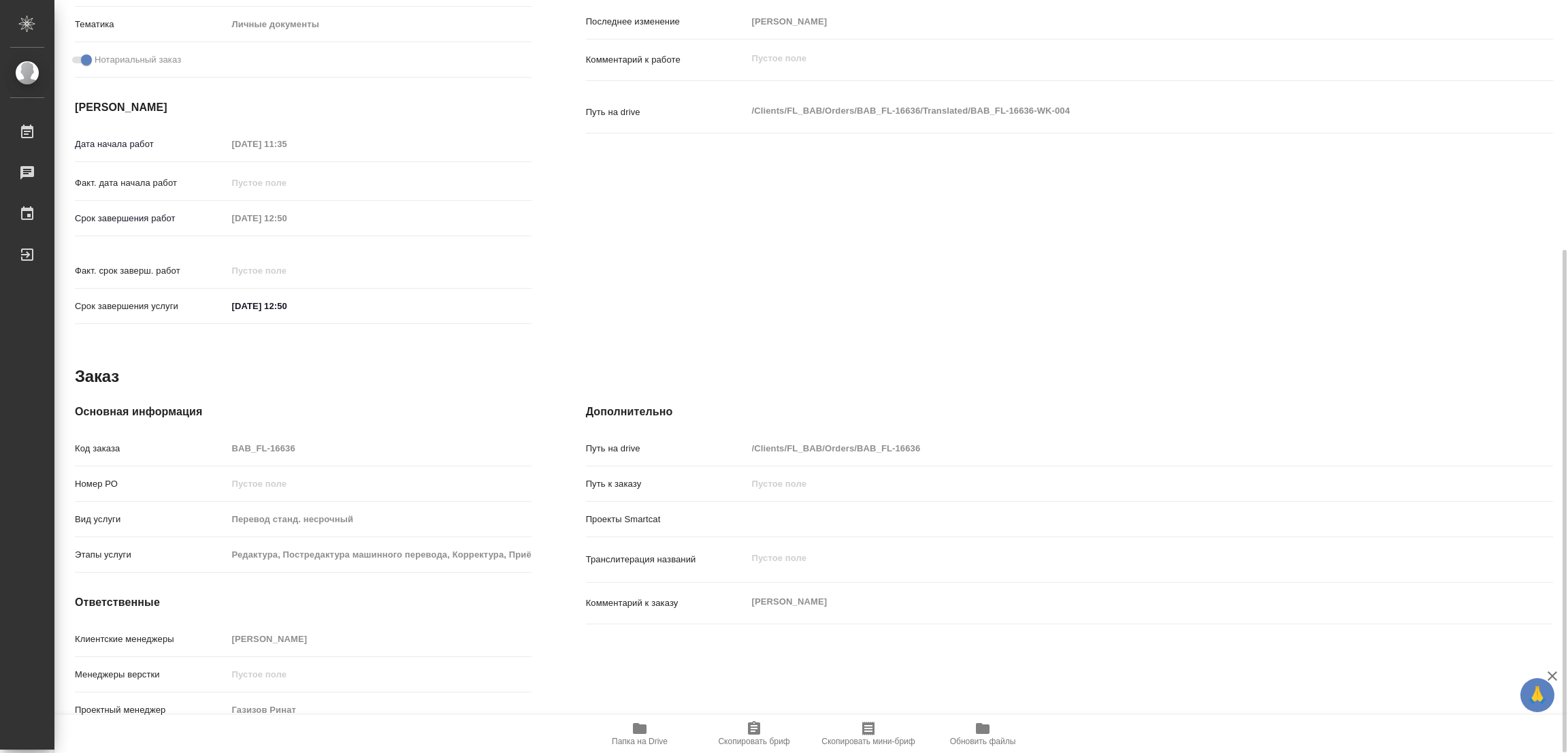
type textarea "x"
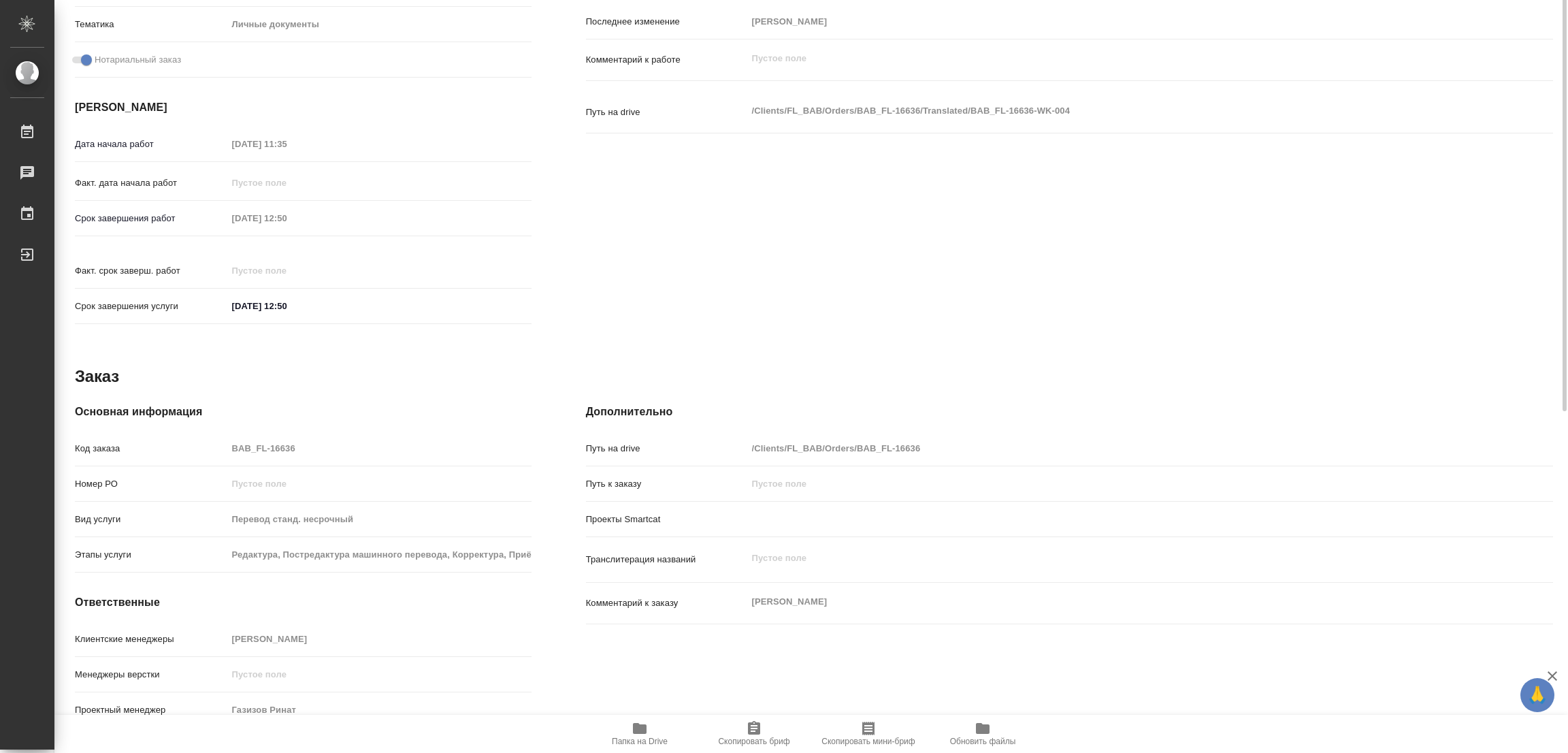
scroll to position [0, 0]
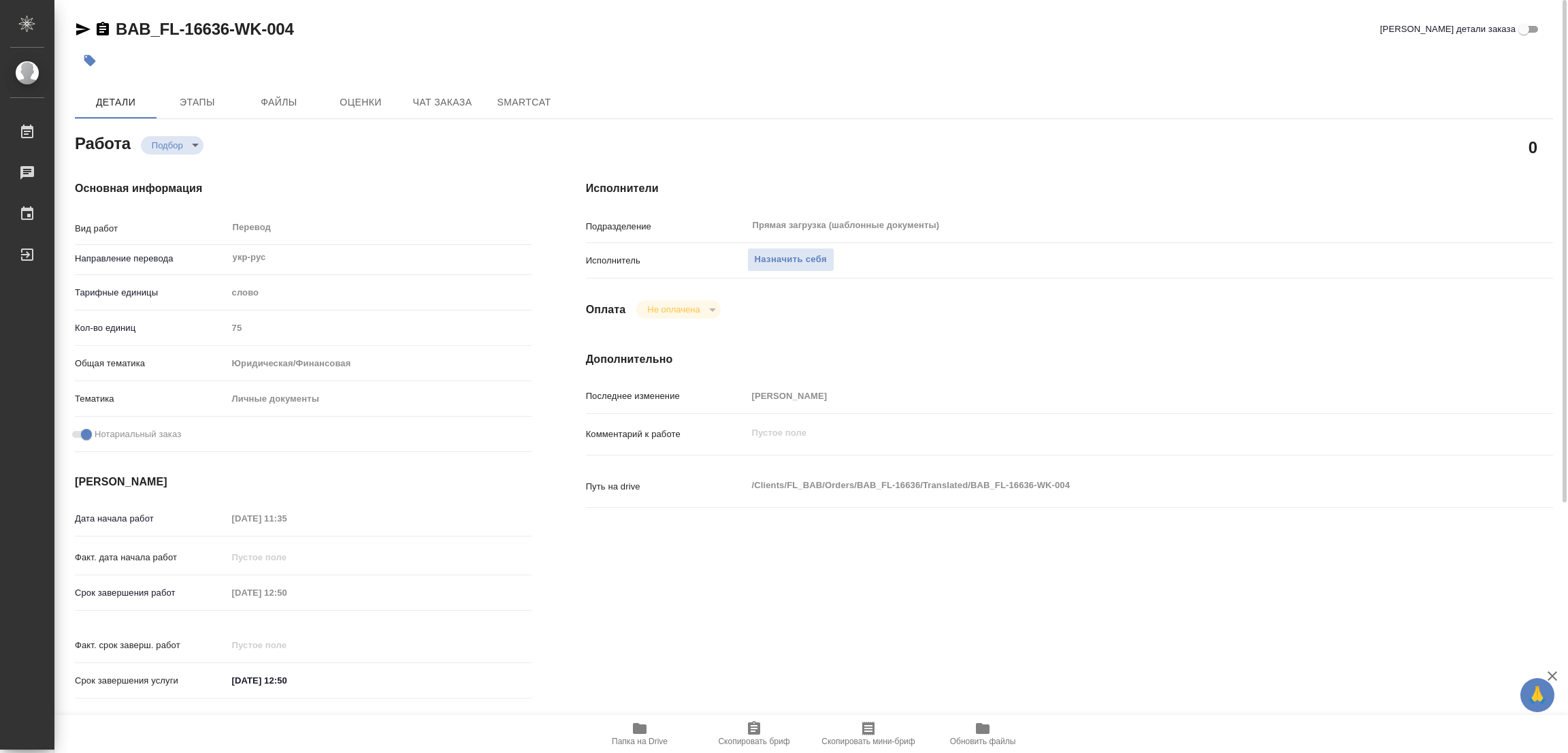
click at [639, 729] on icon "button" at bounding box center [639, 728] width 13 height 11
type textarea "x"
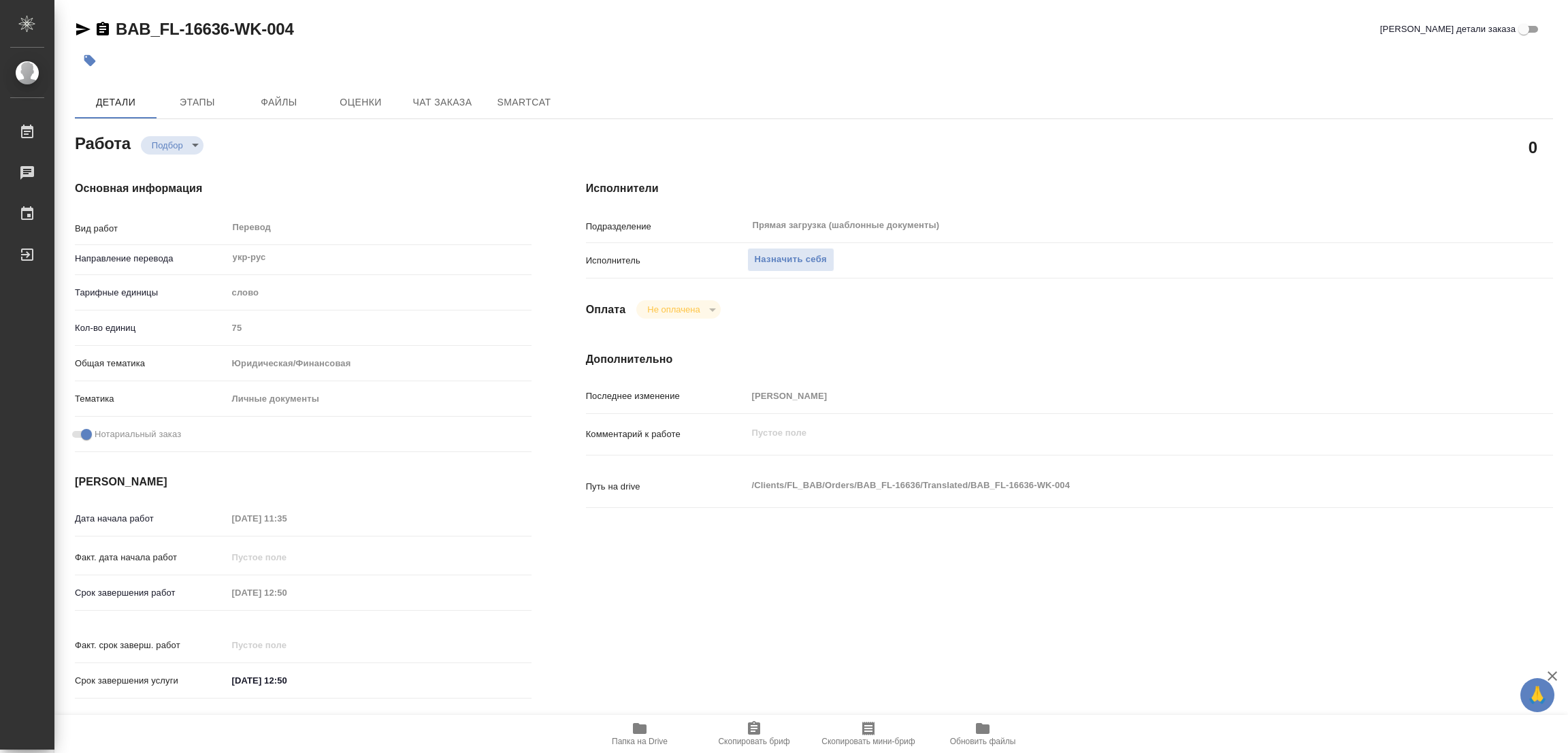
type textarea "x"
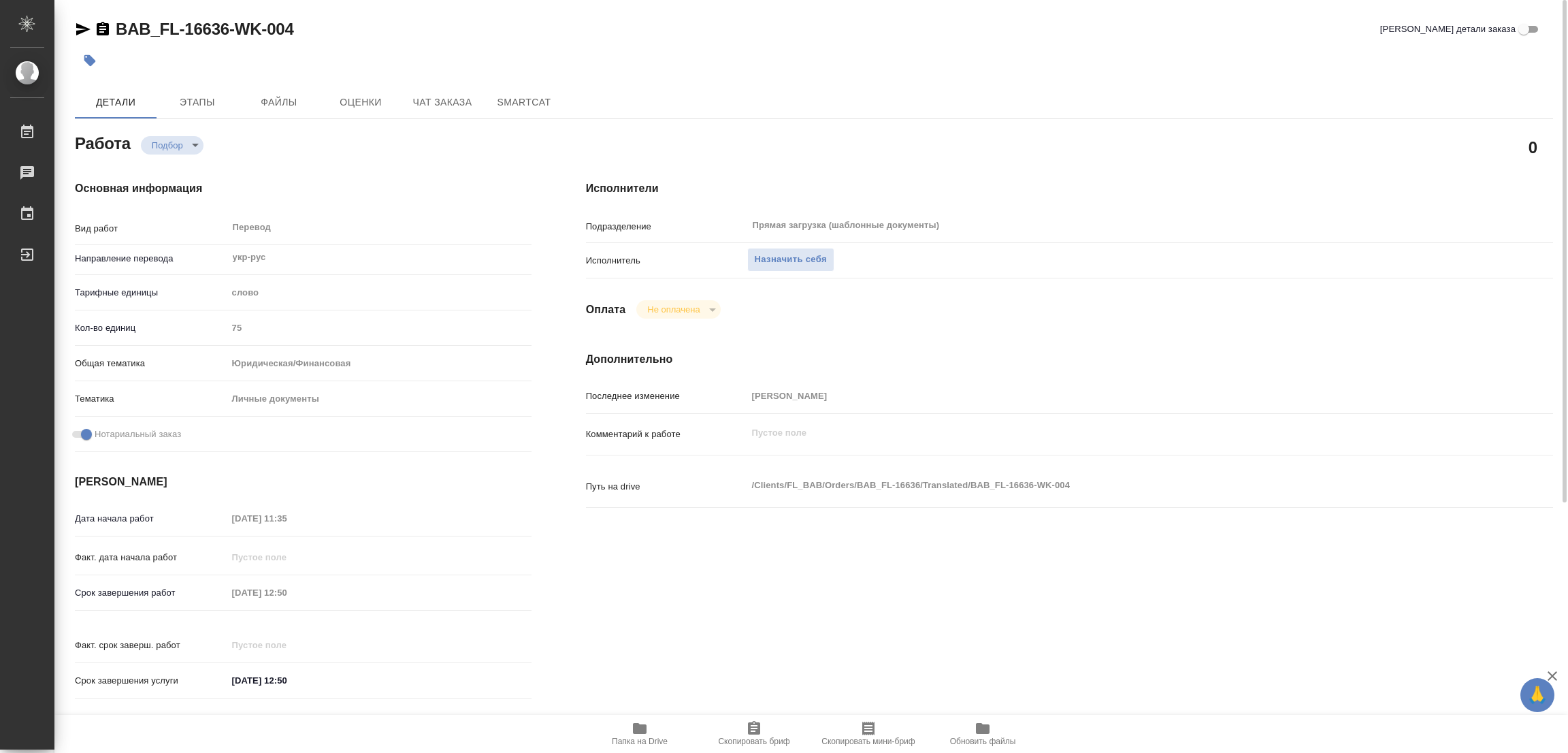
type textarea "x"
click at [766, 258] on span "Назначить себя" at bounding box center [790, 260] width 72 height 16
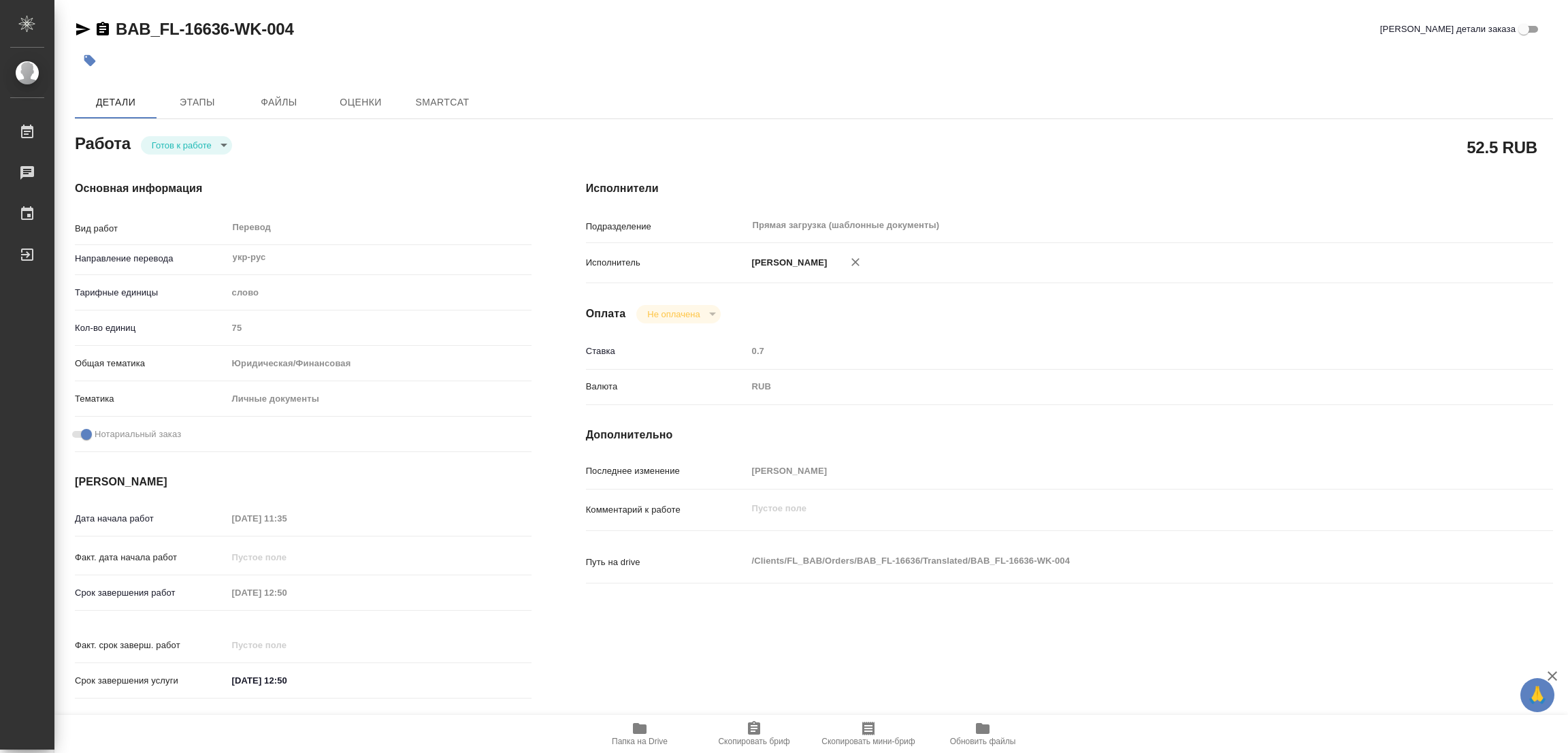
type textarea "x"
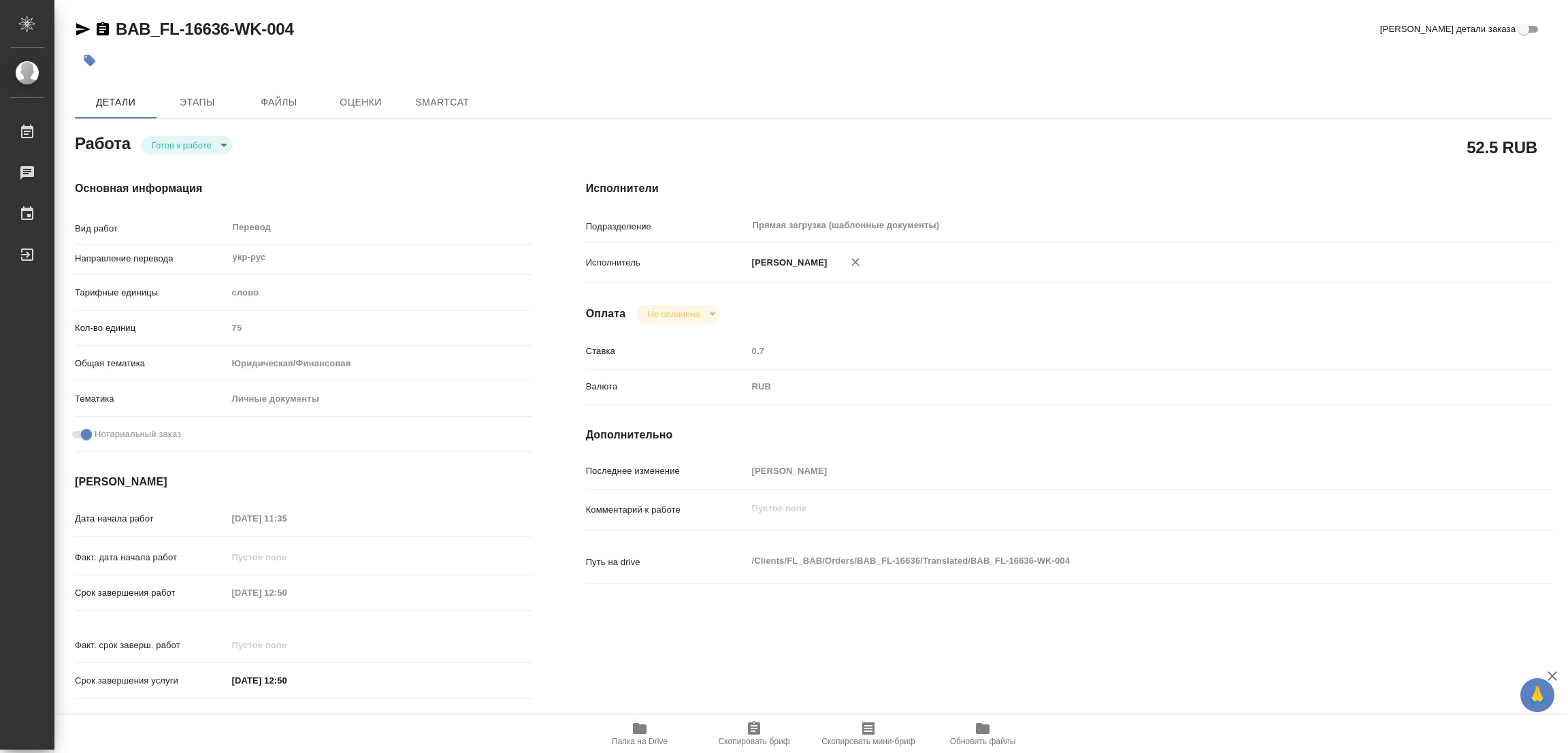
type textarea "x"
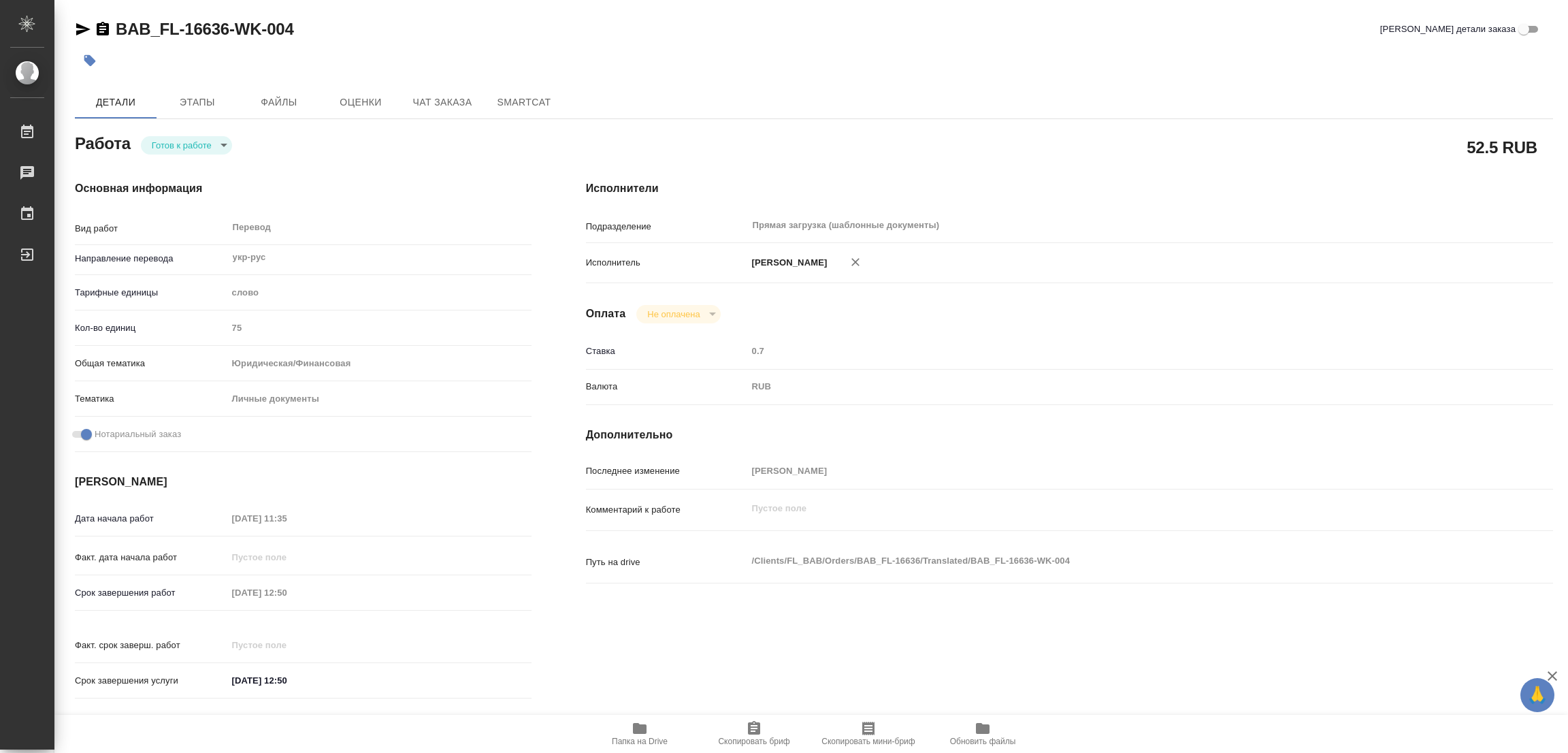
type textarea "x"
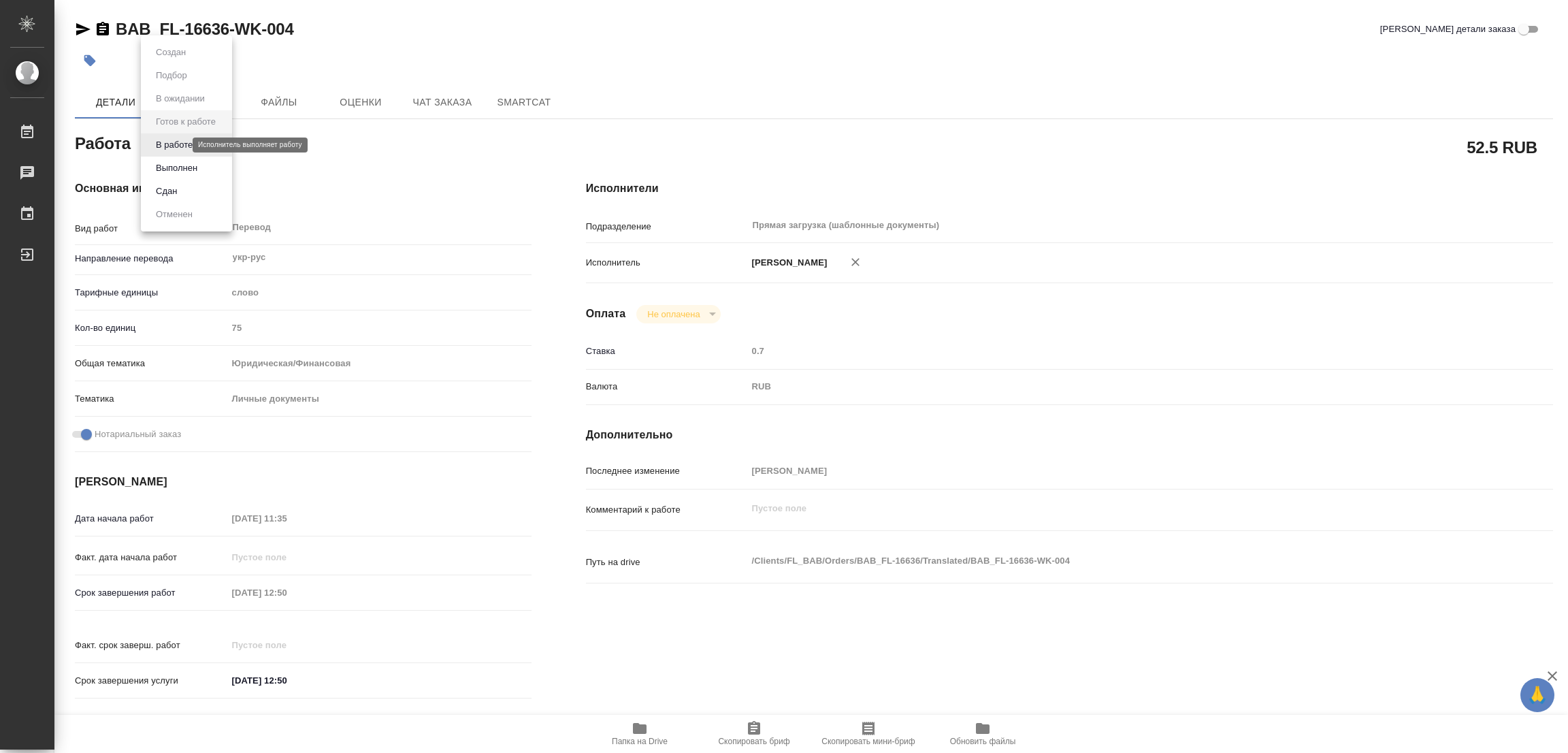
click at [175, 139] on body "🙏 .cls-1 fill:#fff; AWATERA [PERSON_NAME] Работы Чаты График Выйти BAB_FL-16636…" at bounding box center [784, 376] width 1568 height 753
type textarea "x"
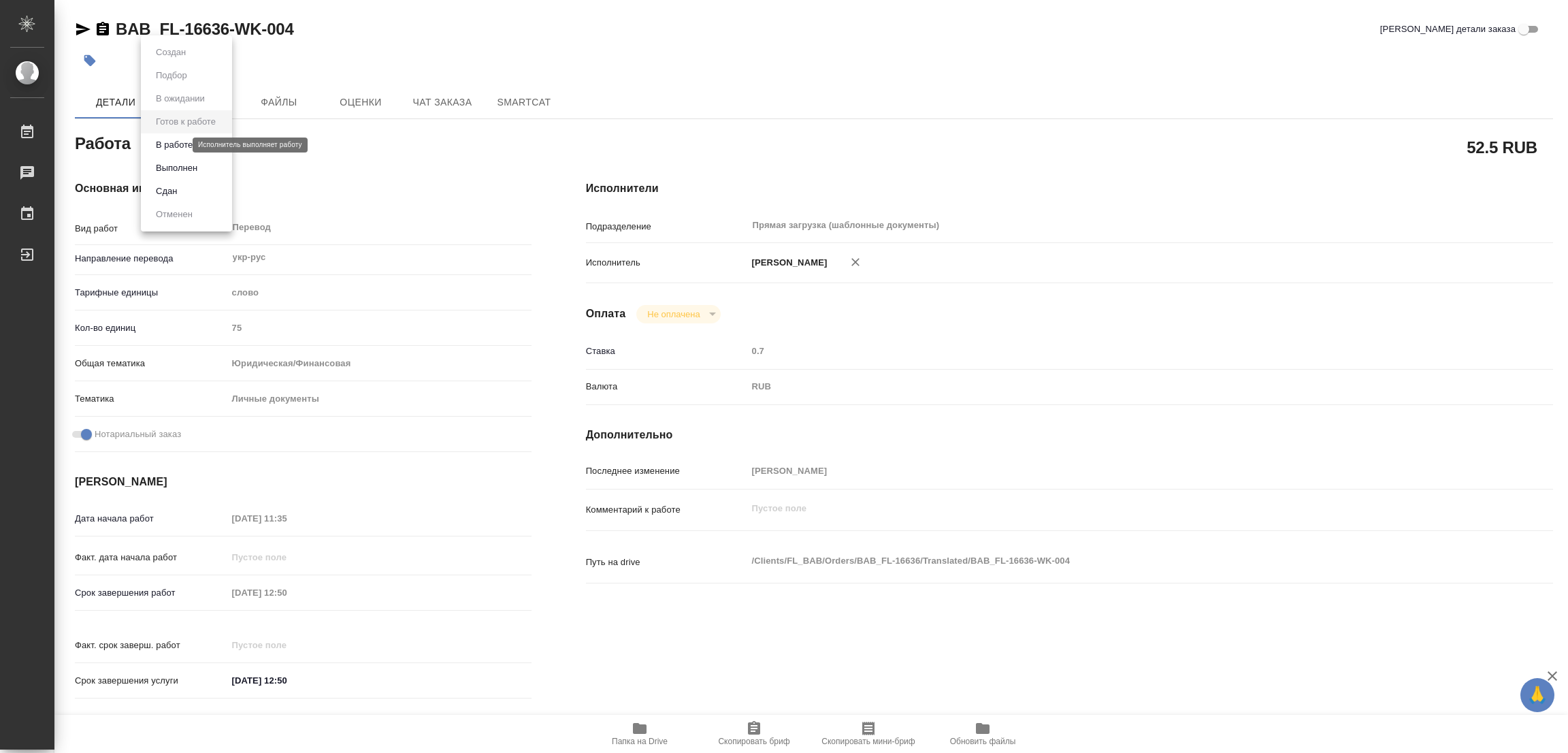
type textarea "x"
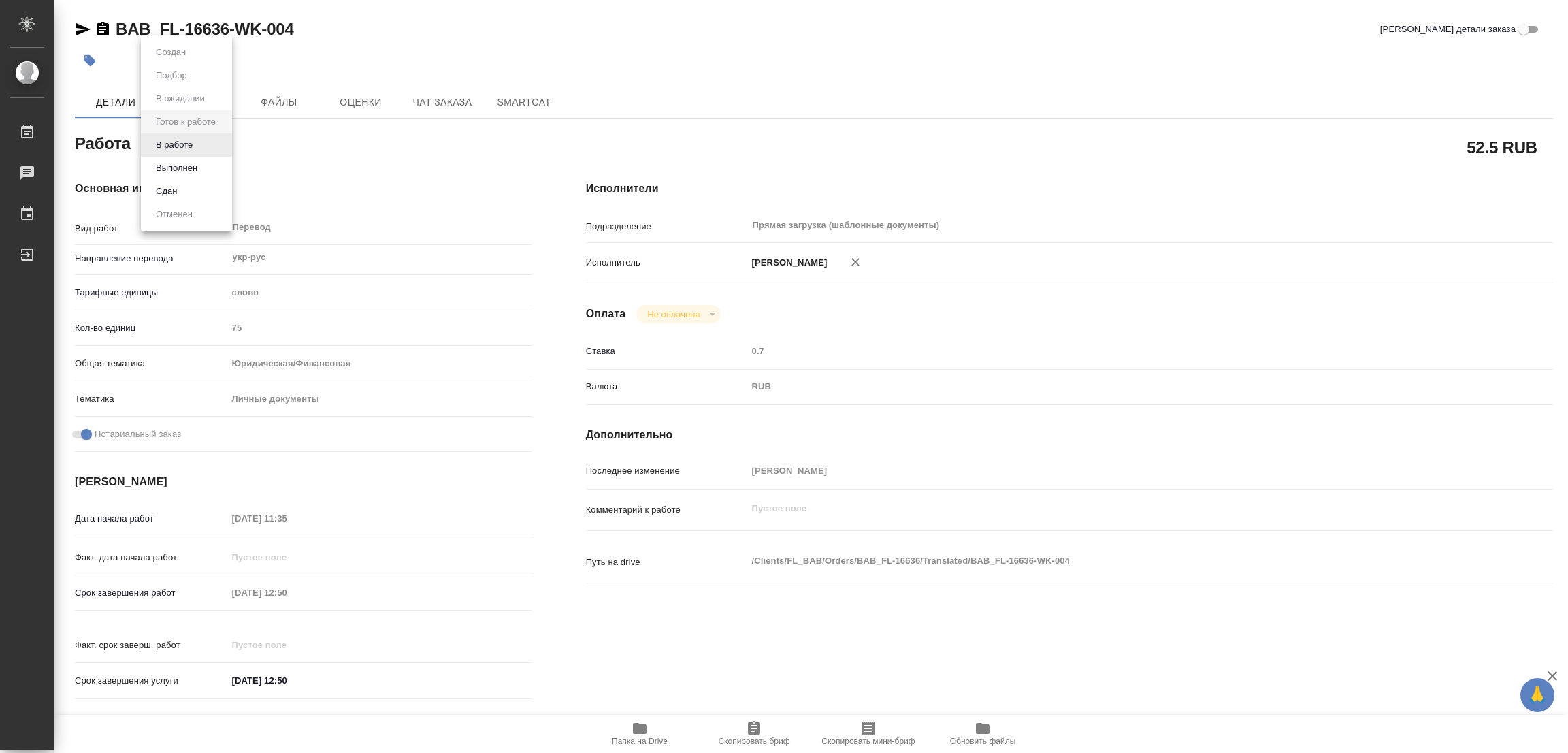
type textarea "x"
click at [170, 139] on button "В работе" at bounding box center [174, 145] width 45 height 15
type textarea "x"
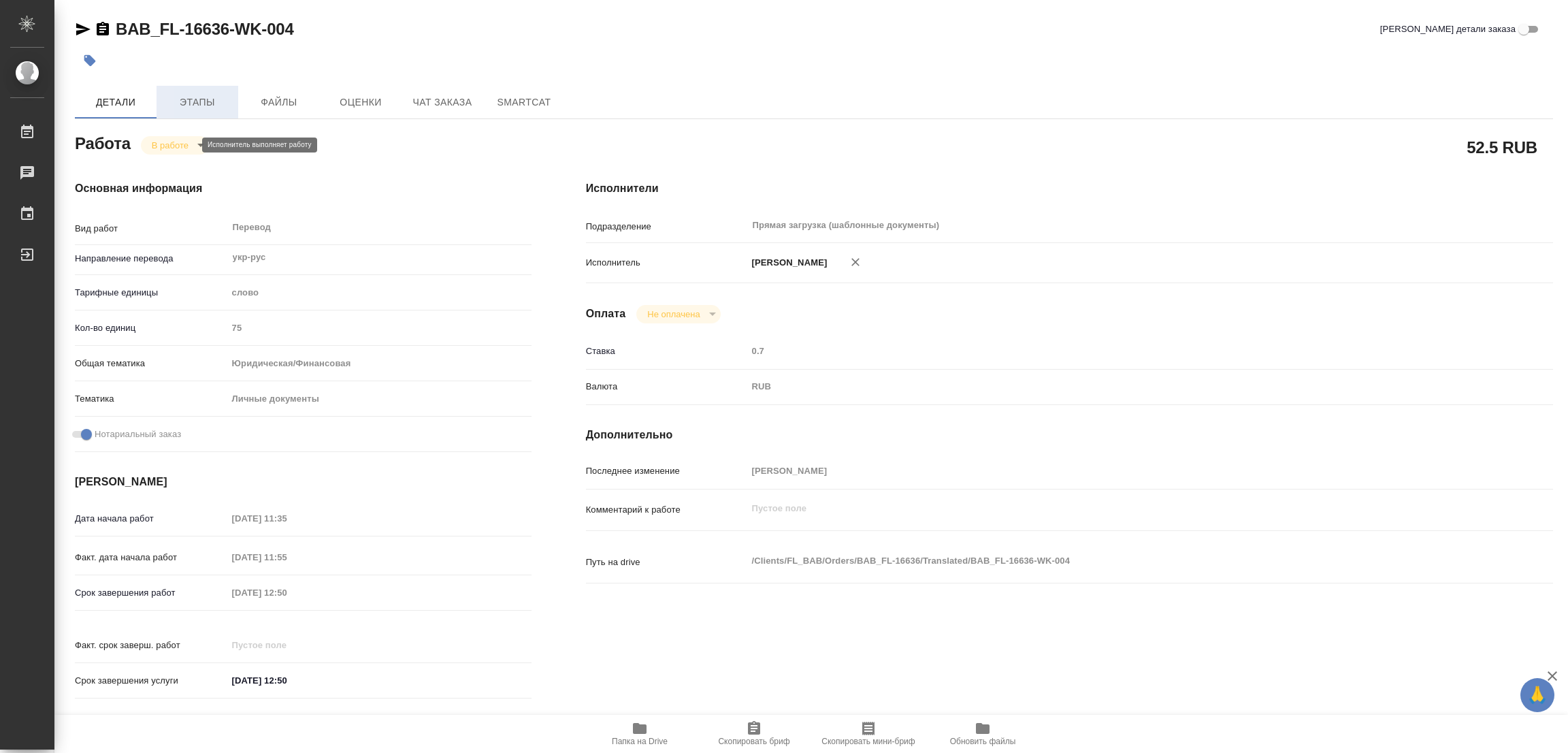
type textarea "x"
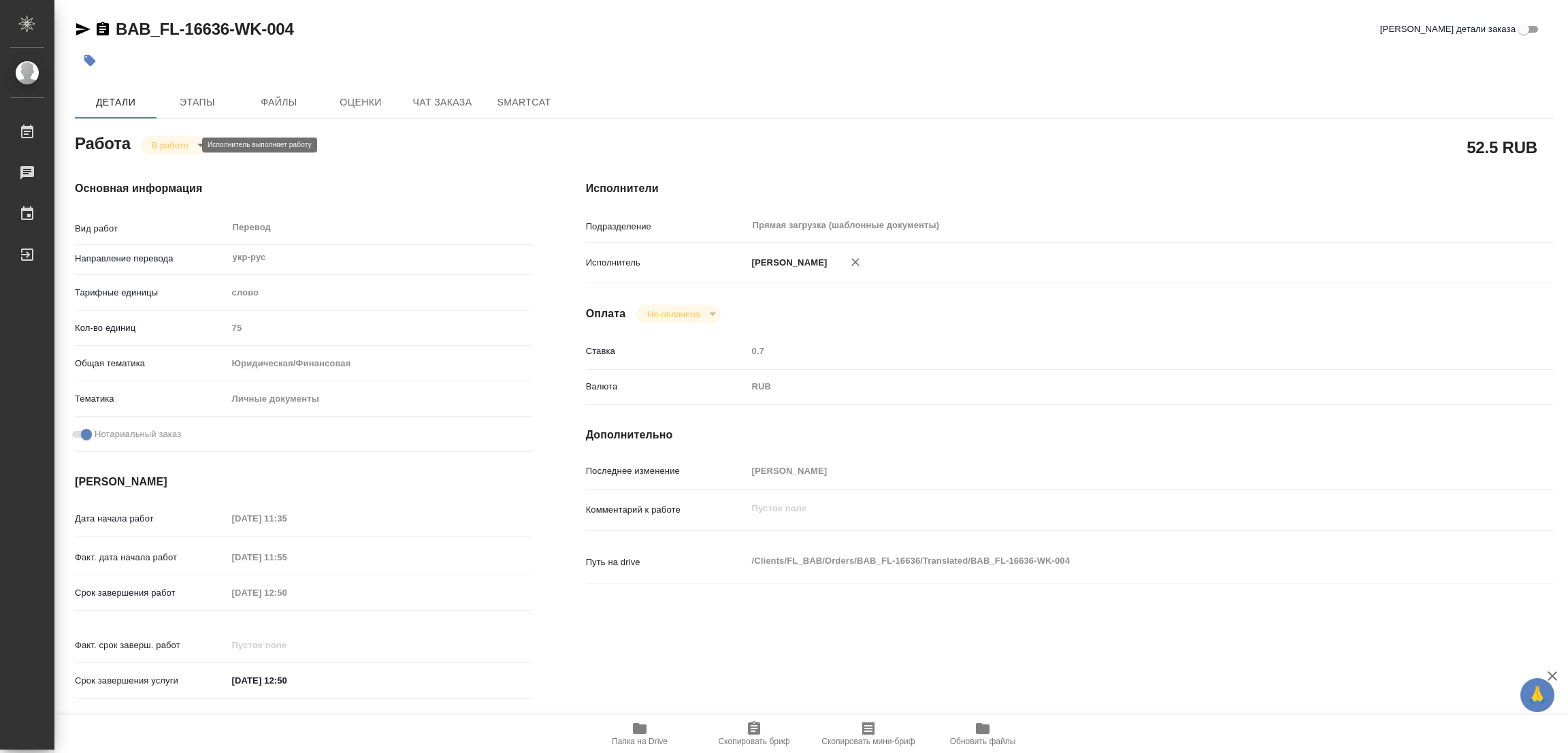
type textarea "x"
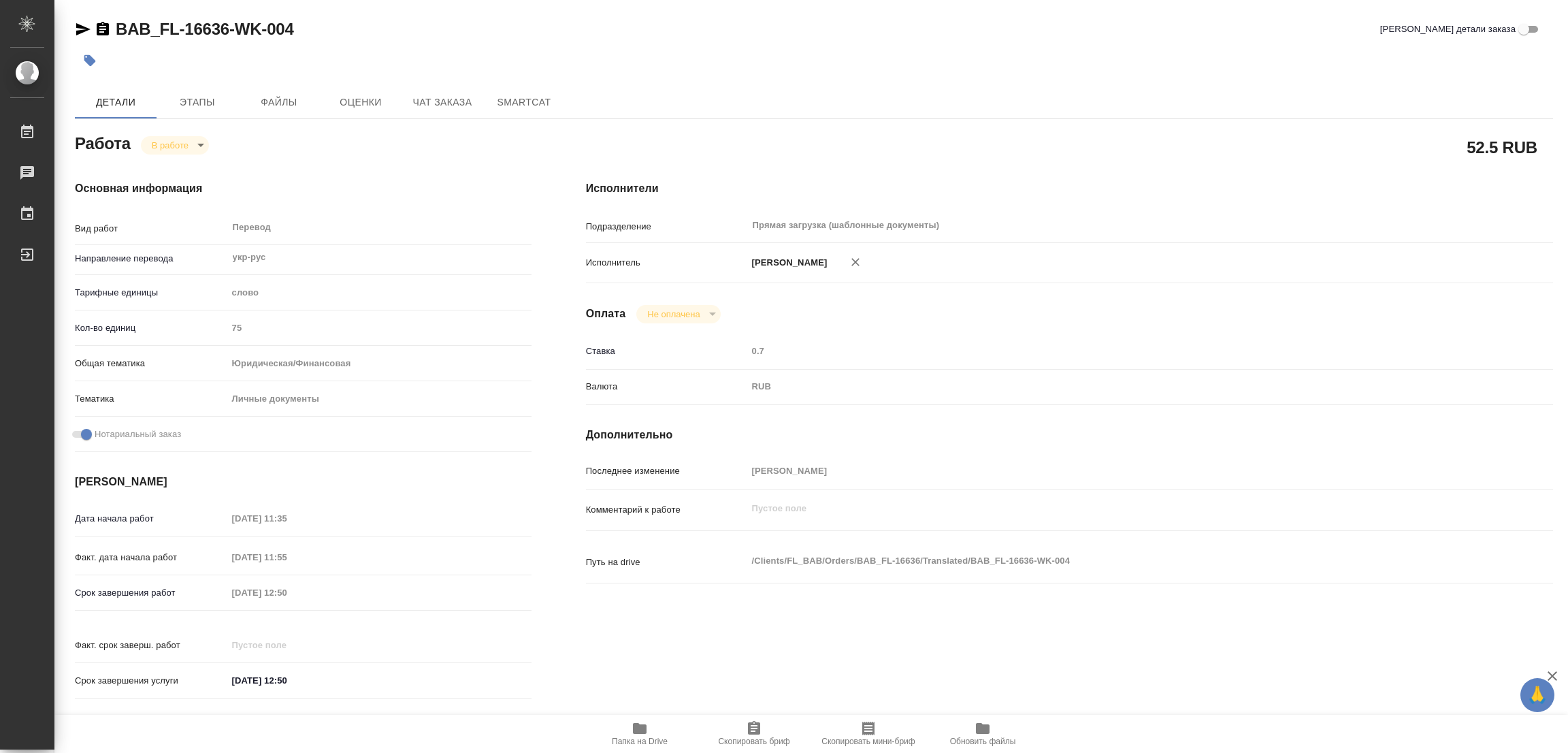
type textarea "x"
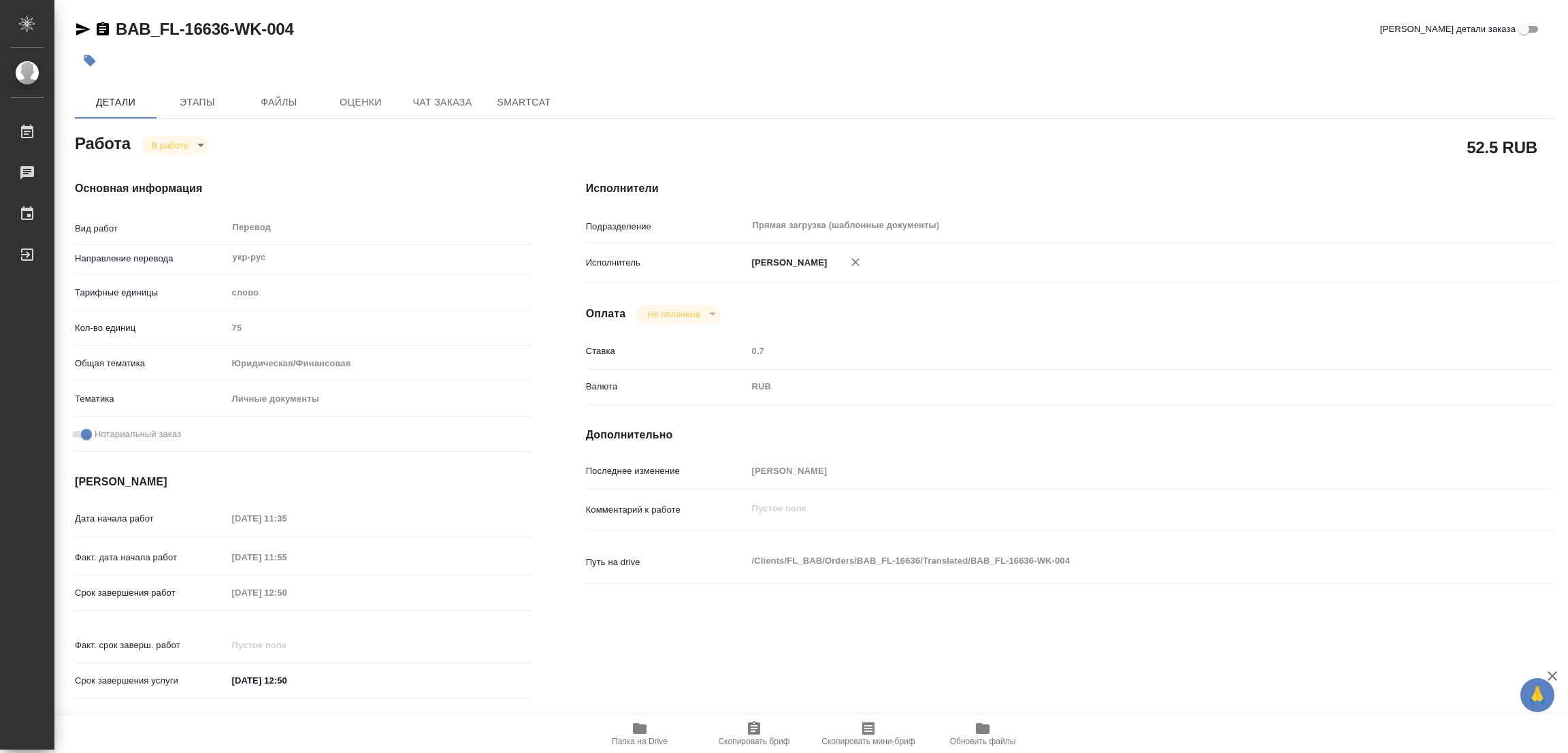
type textarea "x"
drag, startPoint x: 113, startPoint y: 14, endPoint x: 226, endPoint y: 45, distance: 117.2
click at [228, 45] on div "BAB_FL-16636-WK-004 Кратко детали заказа Детали Этапы Файлы Оценки Чат заказа S…" at bounding box center [814, 571] width 1493 height 1142
drag, startPoint x: 218, startPoint y: 83, endPoint x: 224, endPoint y: 68, distance: 16.2
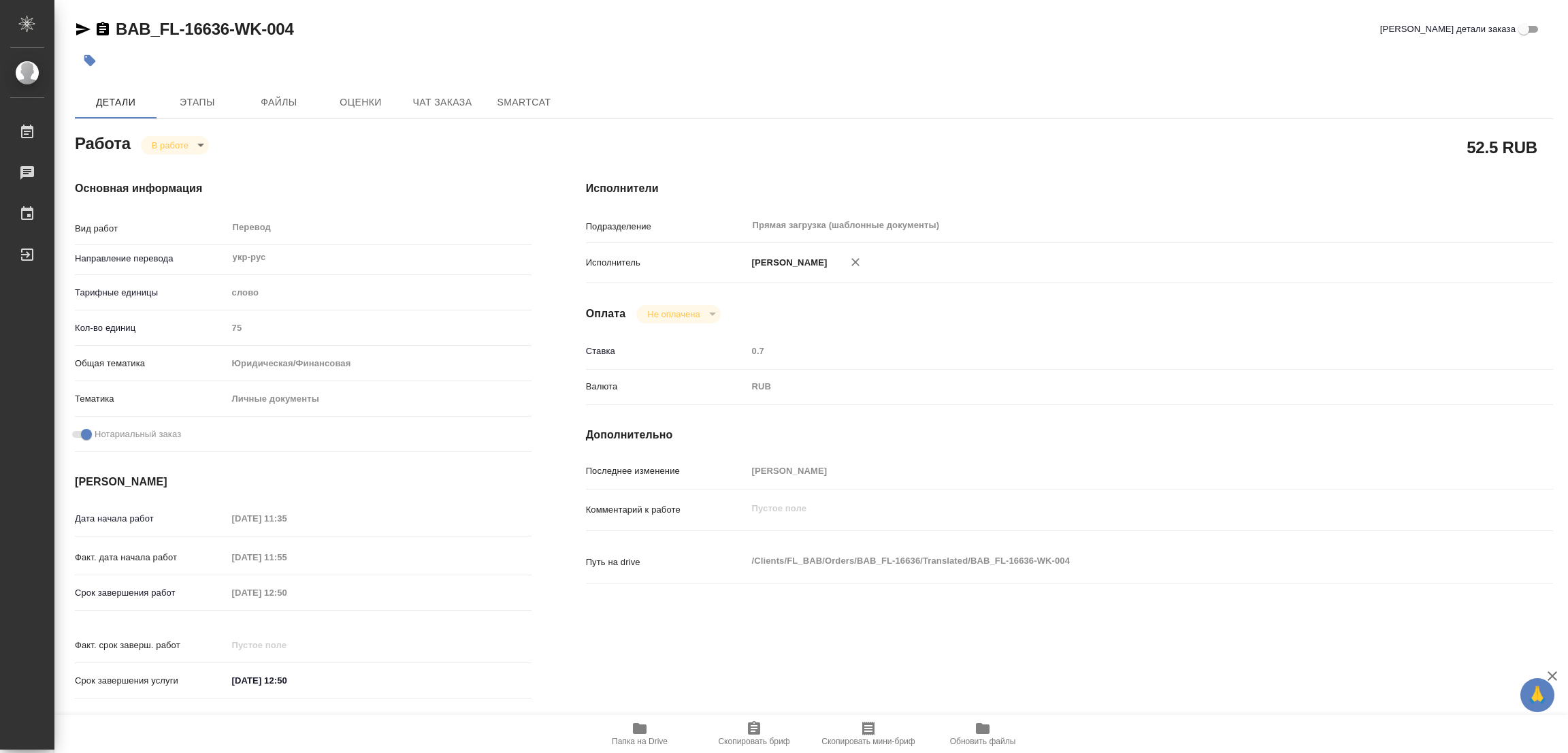
click at [219, 82] on div "BAB_FL-16636-WK-004 Кратко детали заказа Детали Этапы Файлы Оценки Чат заказа S…" at bounding box center [814, 571] width 1493 height 1142
click at [434, 19] on div "BAB_FL-16636-WK-004 Кратко детали заказа" at bounding box center [813, 29] width 1478 height 21
drag, startPoint x: 105, startPoint y: 12, endPoint x: 227, endPoint y: 32, distance: 123.6
click at [227, 32] on div "BAB_FL-16636-WK-004 Кратко детали заказа Детали Этапы Файлы Оценки Чат заказа S…" at bounding box center [814, 571] width 1493 height 1142
copy link "BAB_FL-16636"
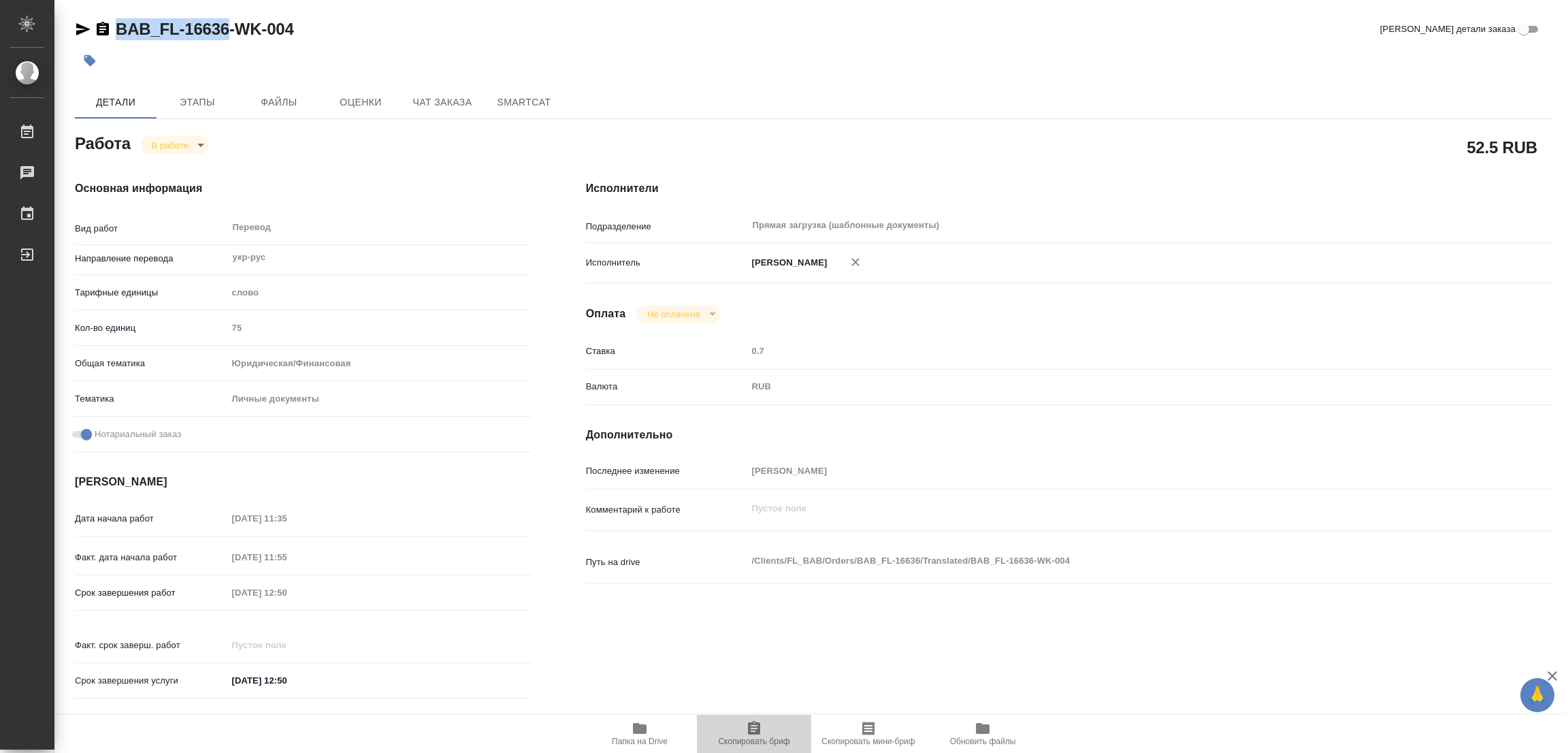
click at [739, 739] on span "Скопировать бриф" at bounding box center [754, 741] width 71 height 10
copy link "BAB_FL-16636"
click at [177, 596] on div "Срок завершения работ 06.10.2025 12:50" at bounding box center [303, 592] width 457 height 24
click at [183, 106] on span "Этапы" at bounding box center [197, 102] width 65 height 17
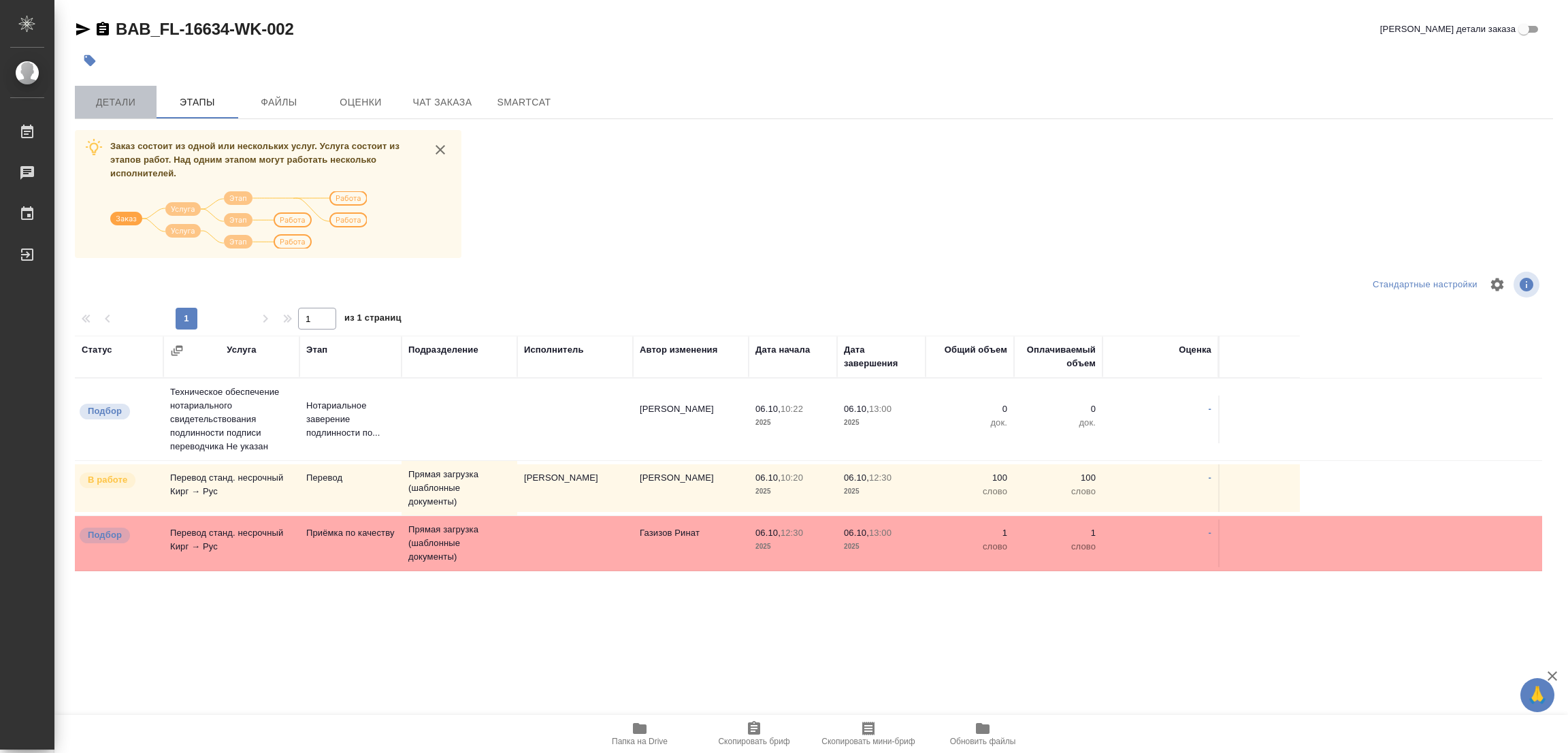
click at [103, 102] on span "Детали" at bounding box center [115, 102] width 65 height 17
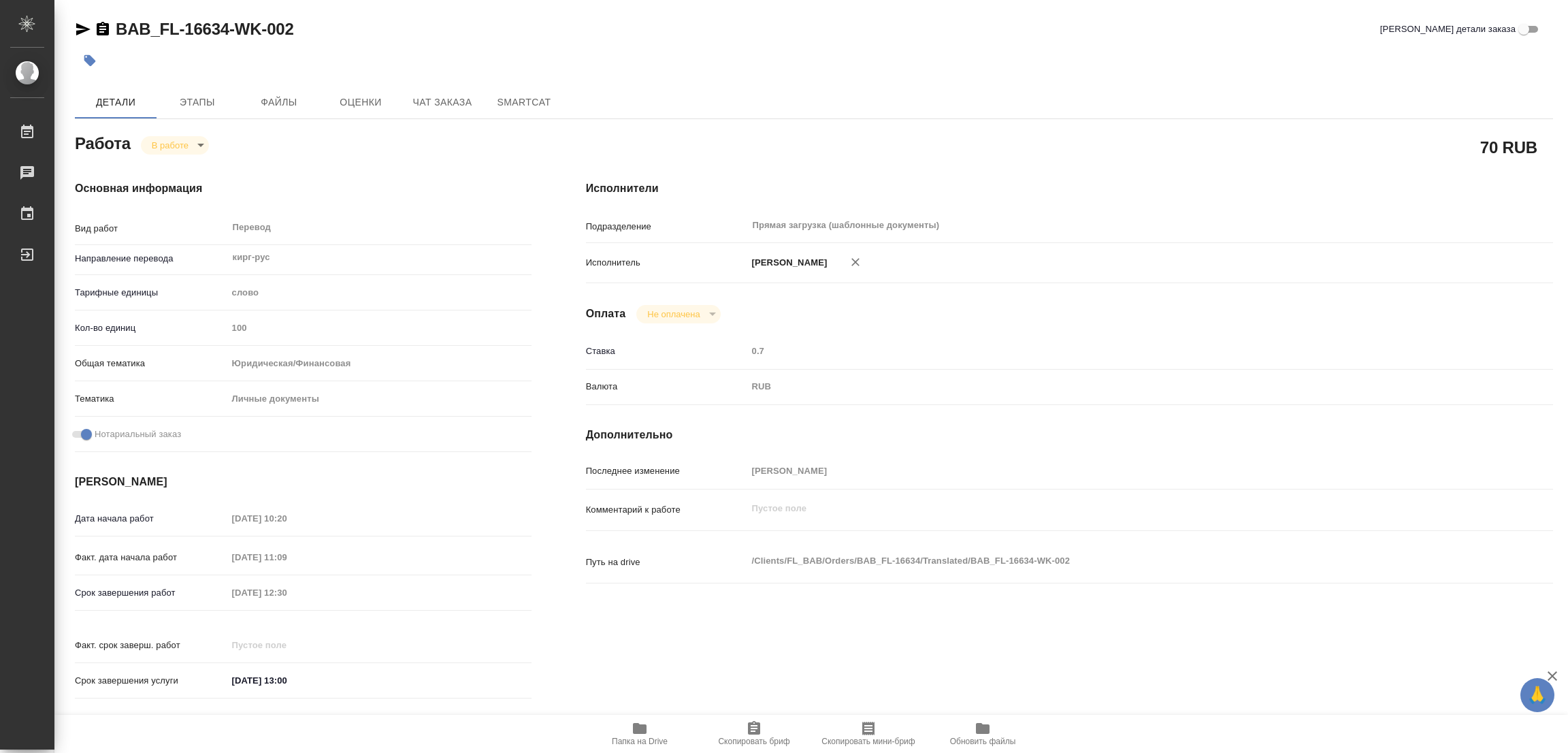
type textarea "x"
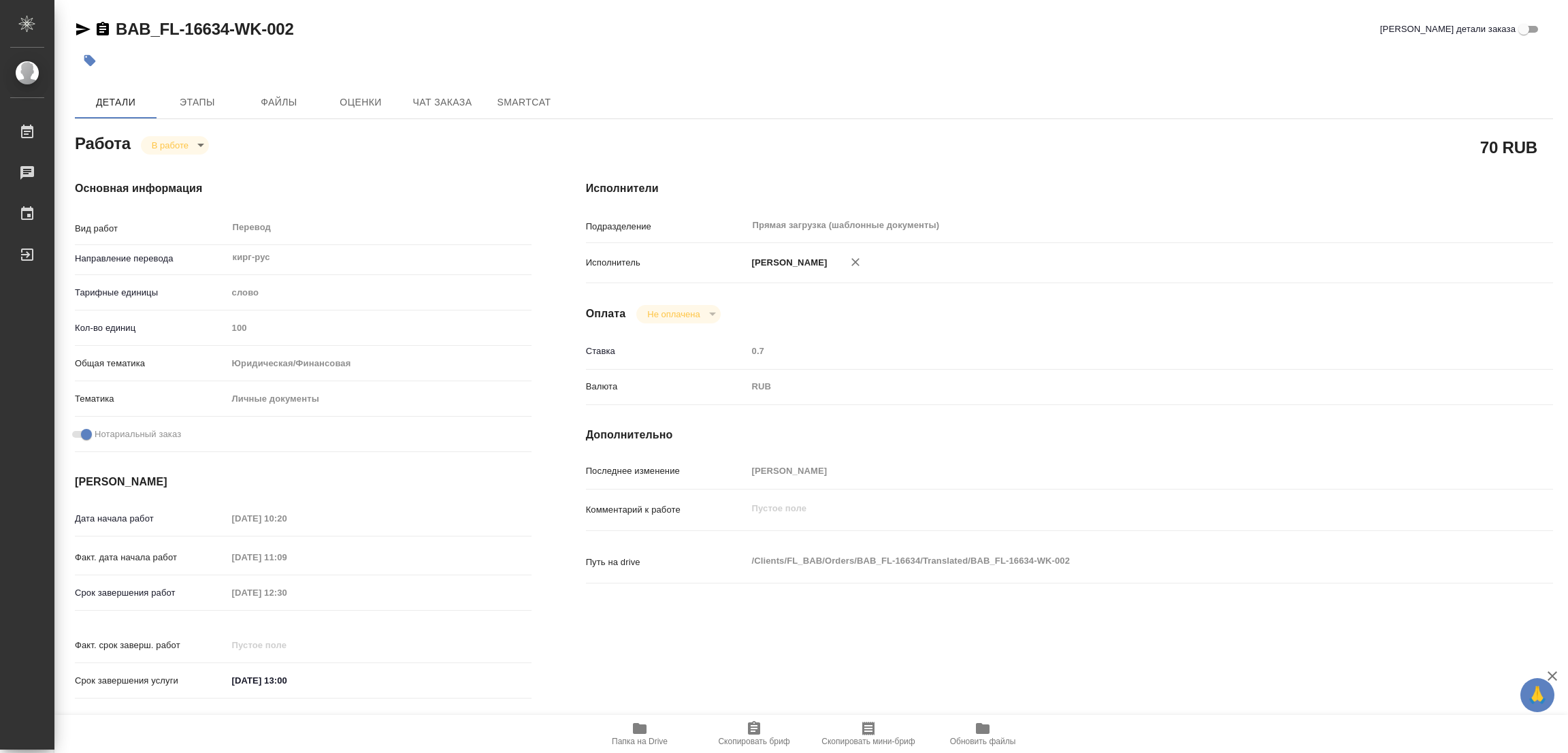
type textarea "x"
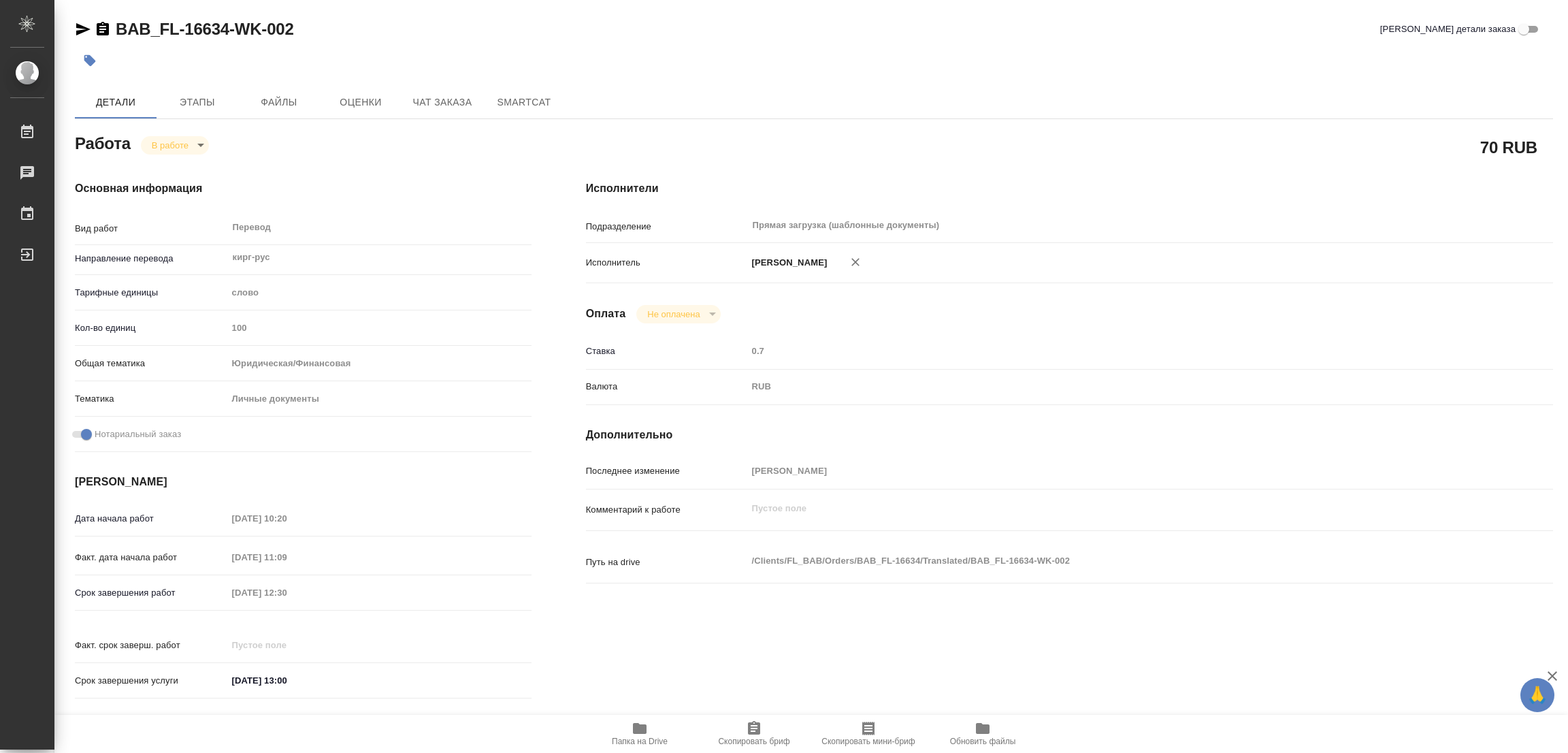
type textarea "x"
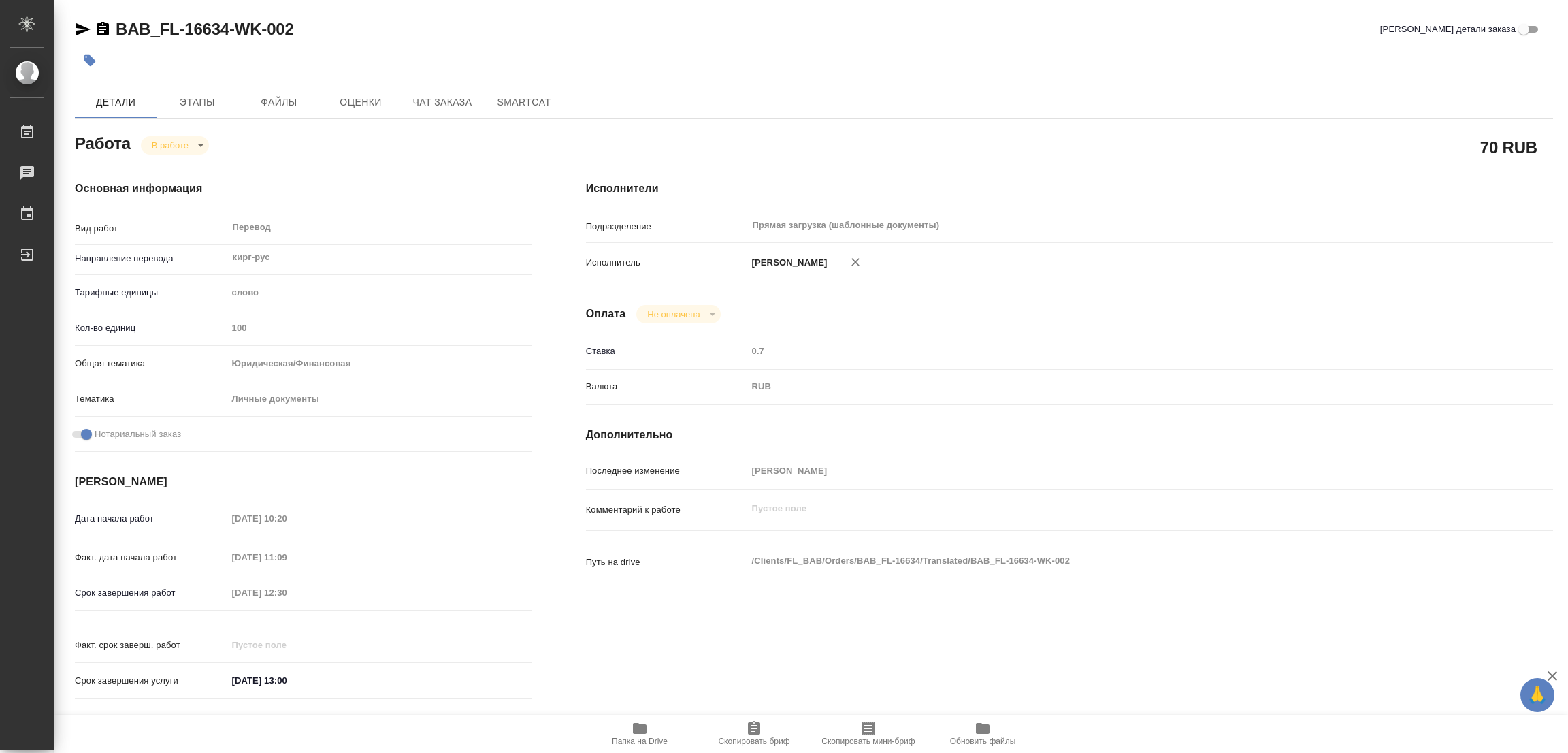
type textarea "x"
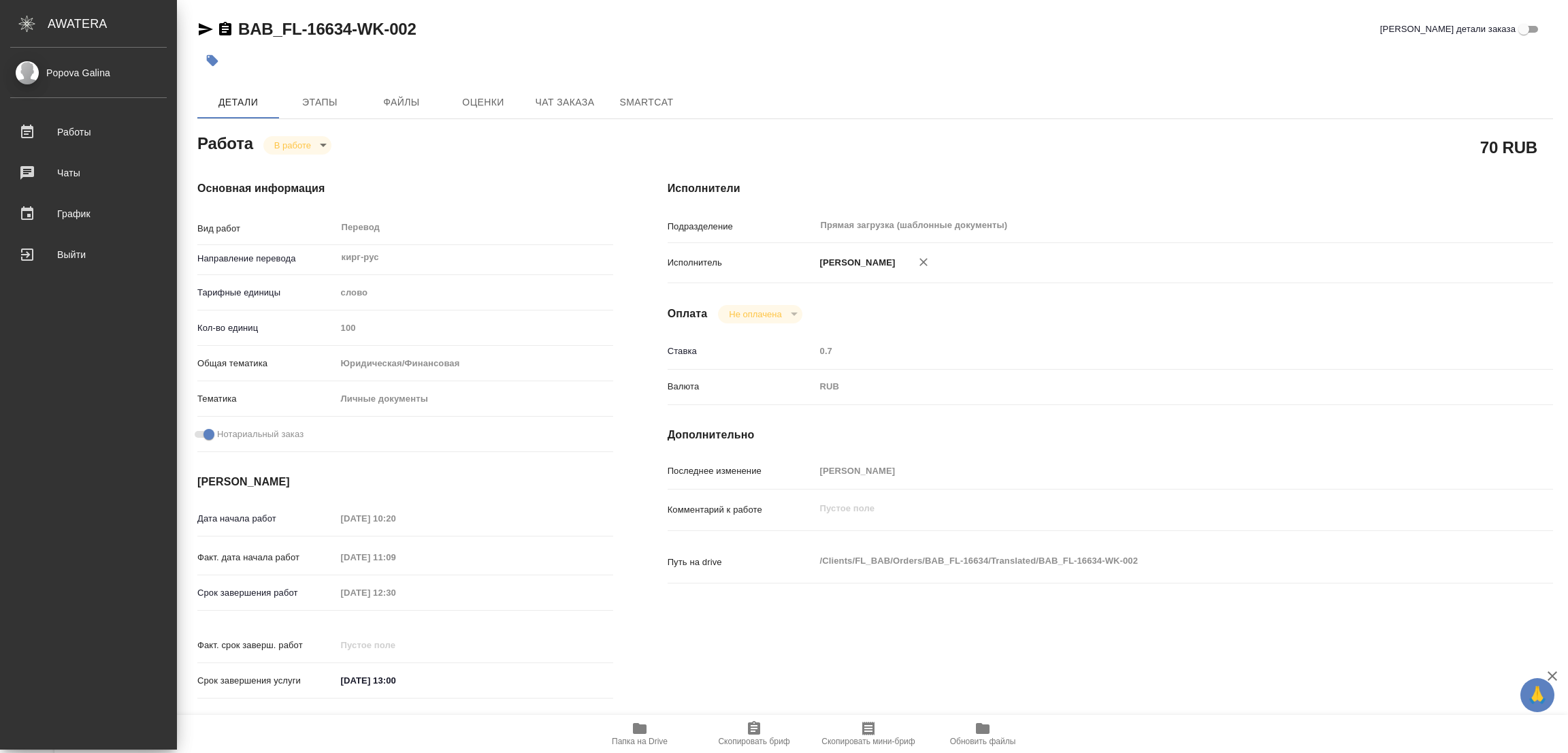
type textarea "x"
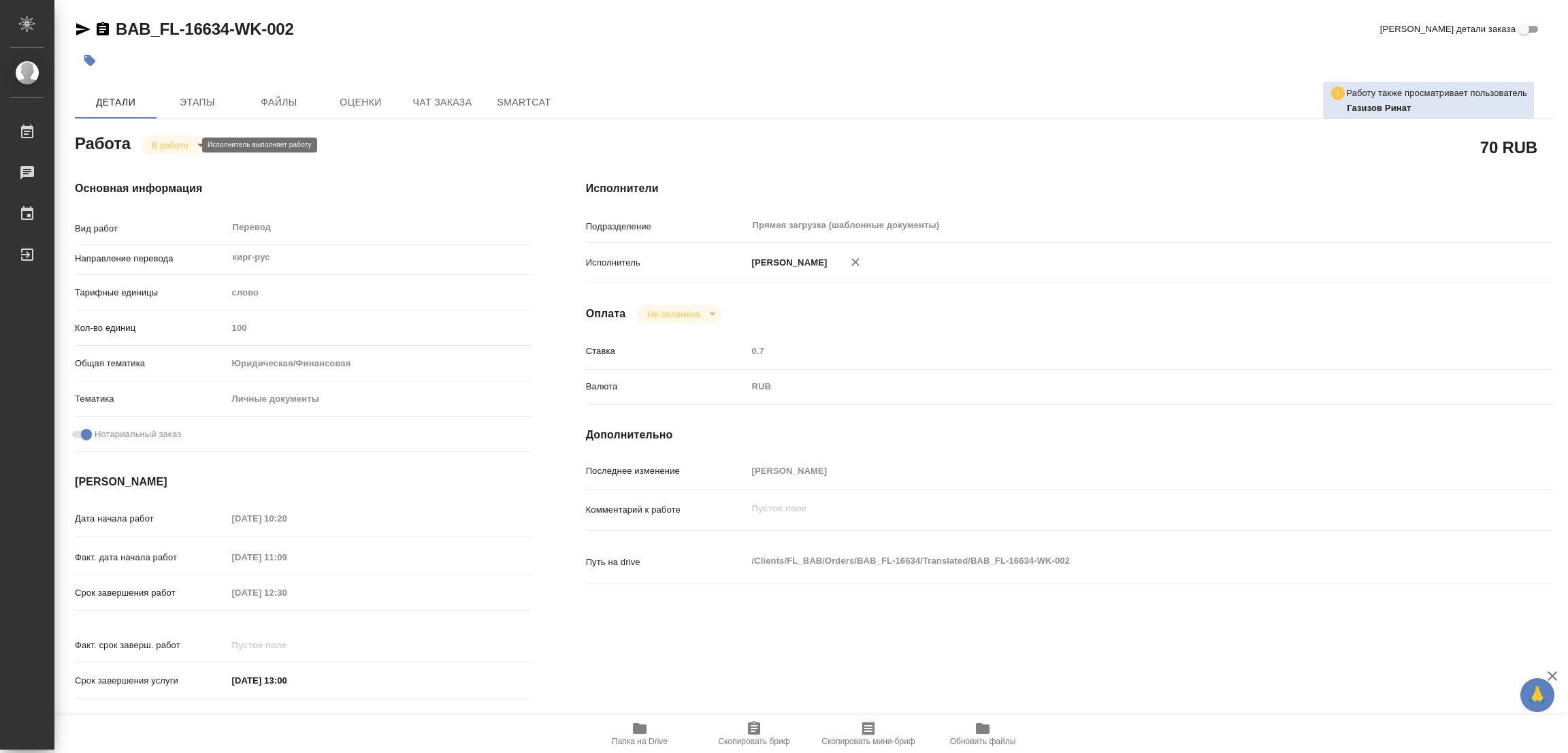
click at [170, 145] on body "🙏 .cls-1 fill:#fff; AWATERA Popova Galina Работы 0 Чаты График Выйти BAB_FL-166…" at bounding box center [784, 376] width 1568 height 753
click at [168, 170] on button "Выполнен" at bounding box center [177, 168] width 50 height 15
type textarea "x"
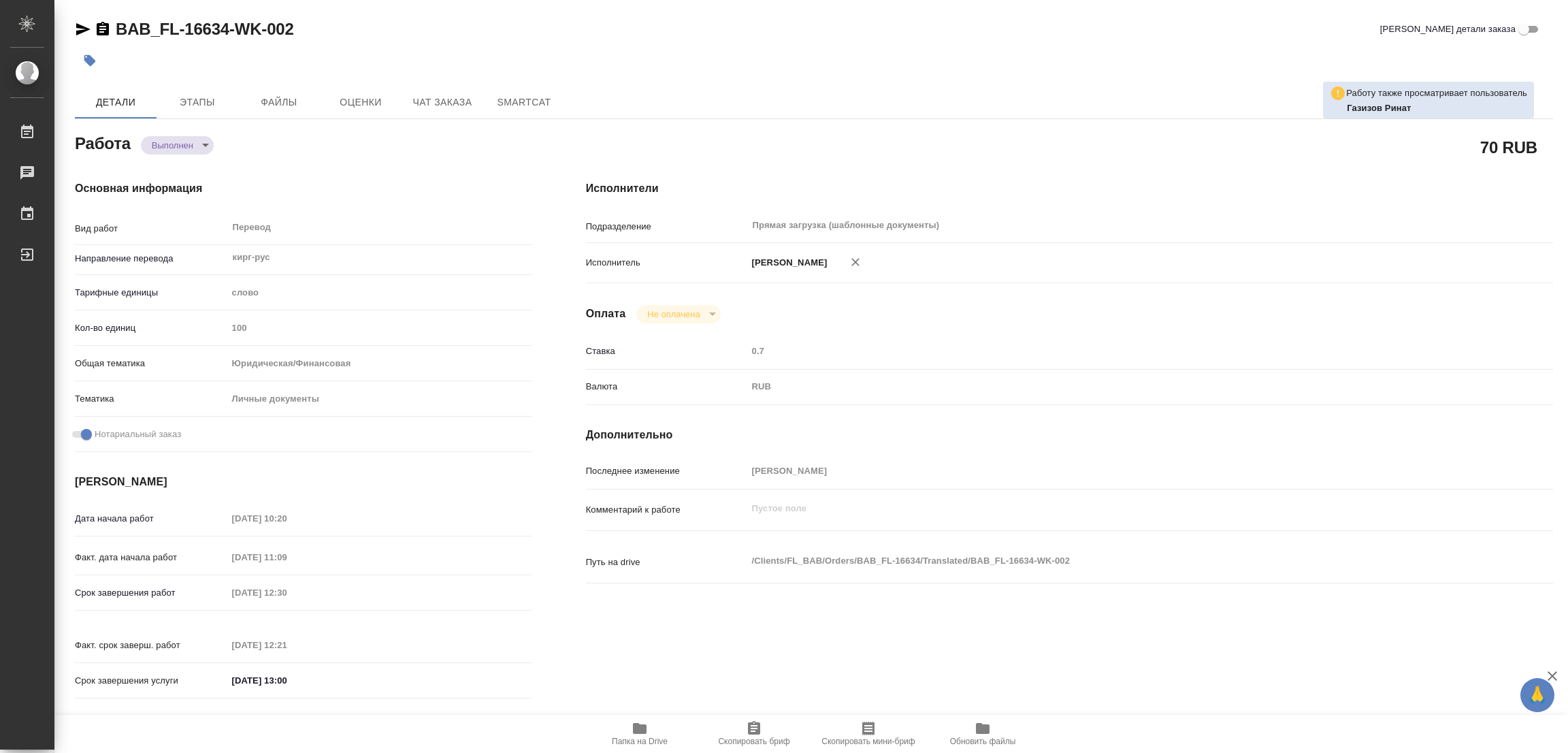
type textarea "x"
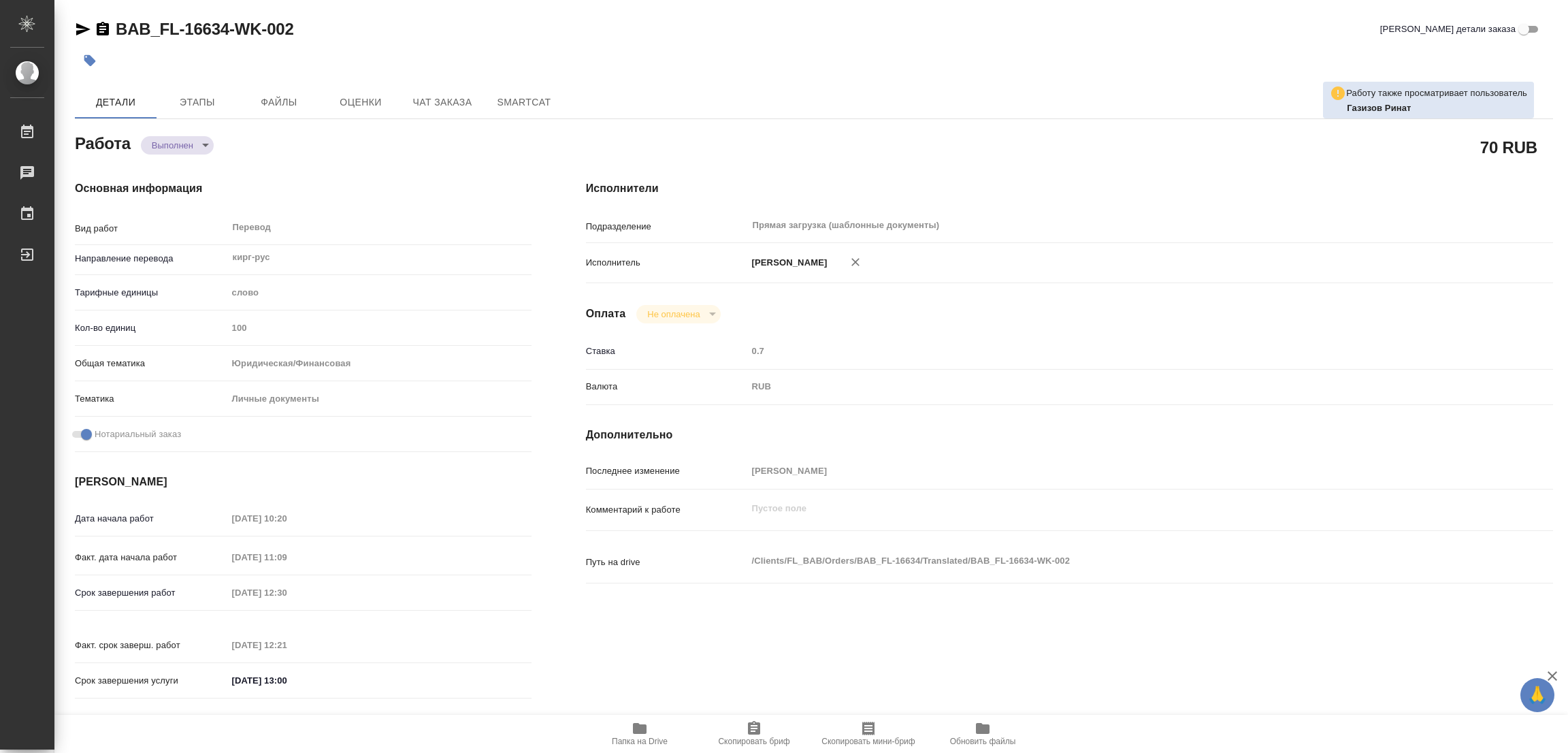
type textarea "x"
click at [89, 62] on icon "button" at bounding box center [90, 61] width 12 height 12
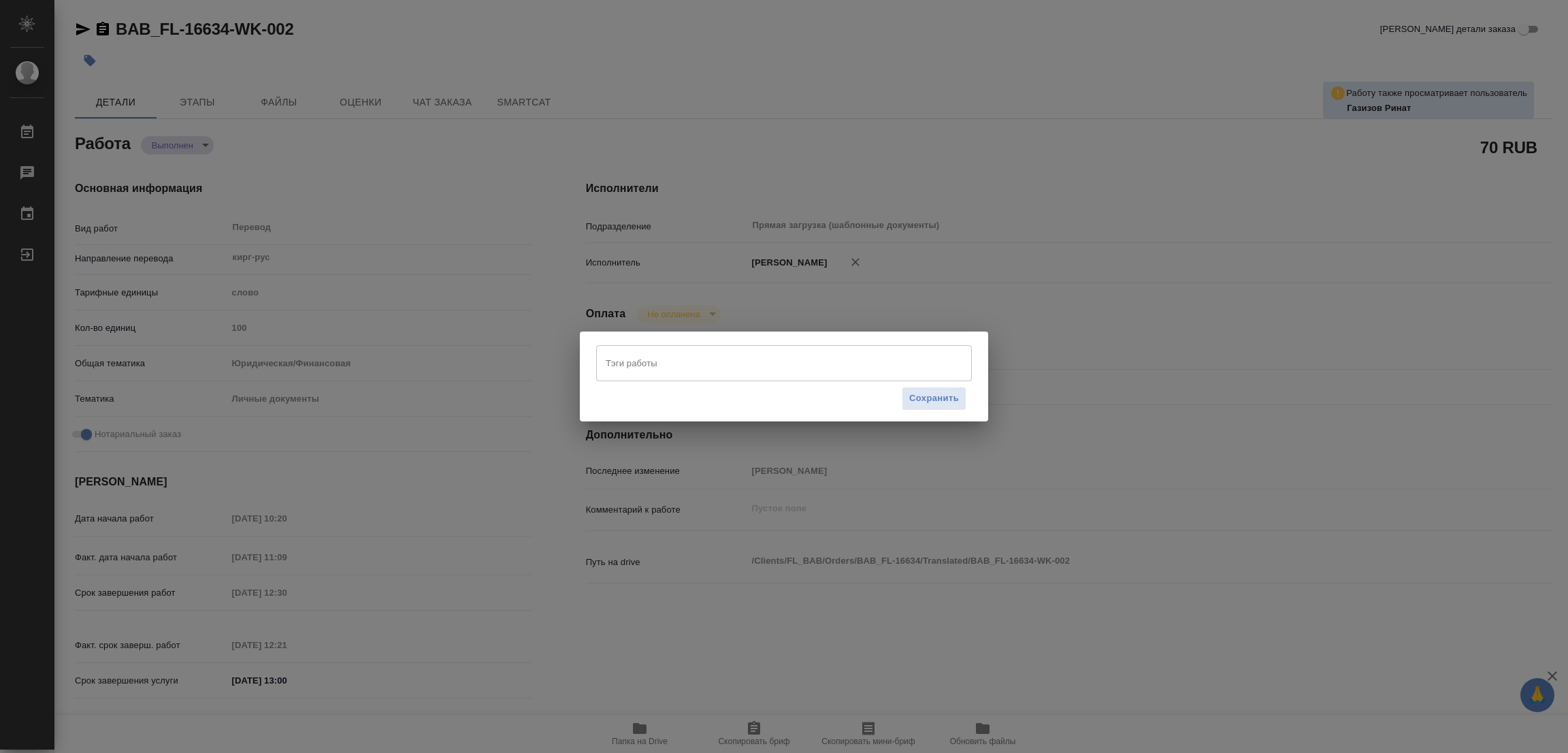
type textarea "x"
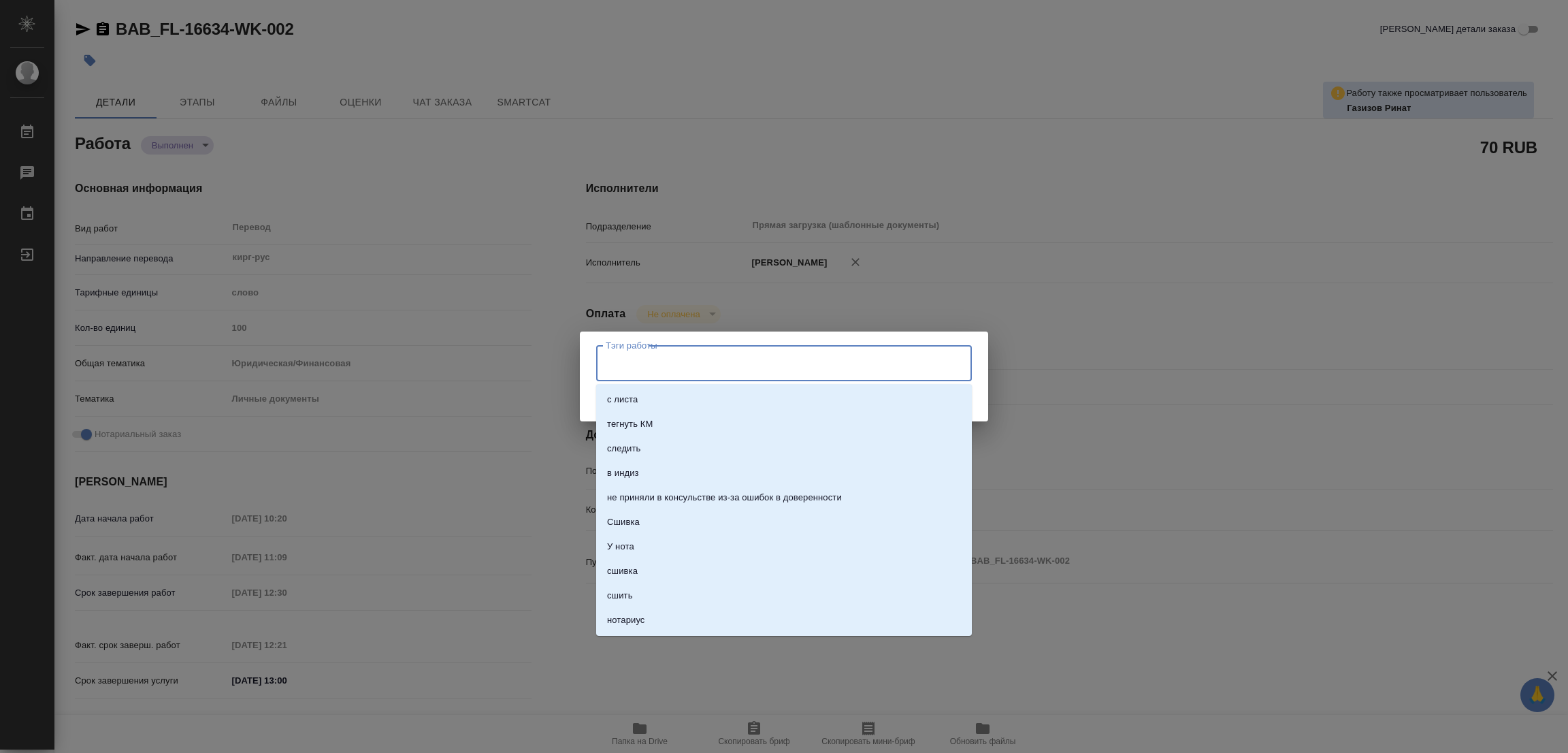
drag, startPoint x: 610, startPoint y: 363, endPoint x: 601, endPoint y: 361, distance: 9.2
click at [601, 361] on div "Тэги работы" at bounding box center [783, 363] width 375 height 36
click at [606, 364] on input "Тэги работы" at bounding box center [771, 363] width 337 height 23
type input "стат: 100"
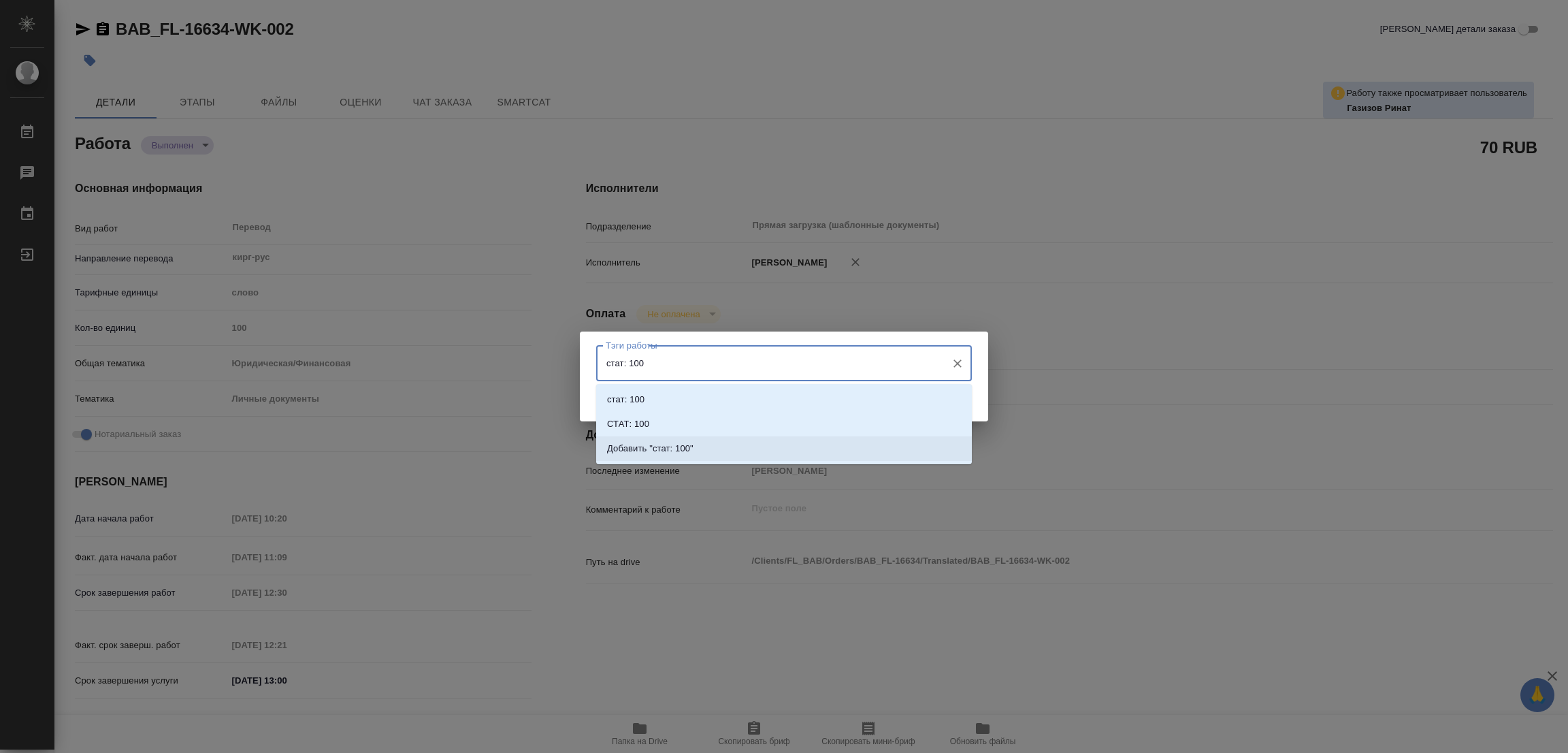
click at [658, 447] on p "Добавить "стат: 100"" at bounding box center [649, 448] width 87 height 13
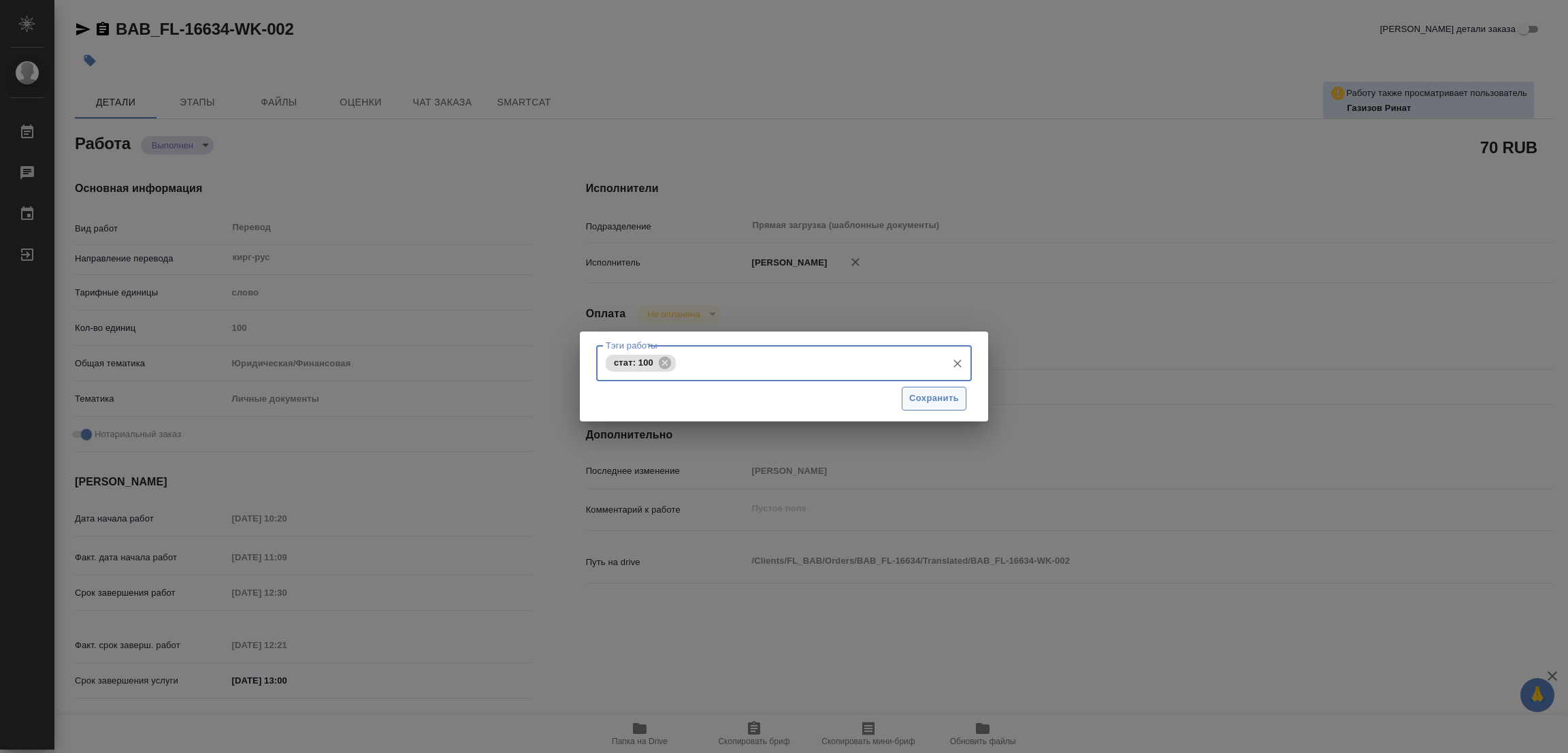
click at [934, 397] on span "Сохранить" at bounding box center [934, 399] width 50 height 16
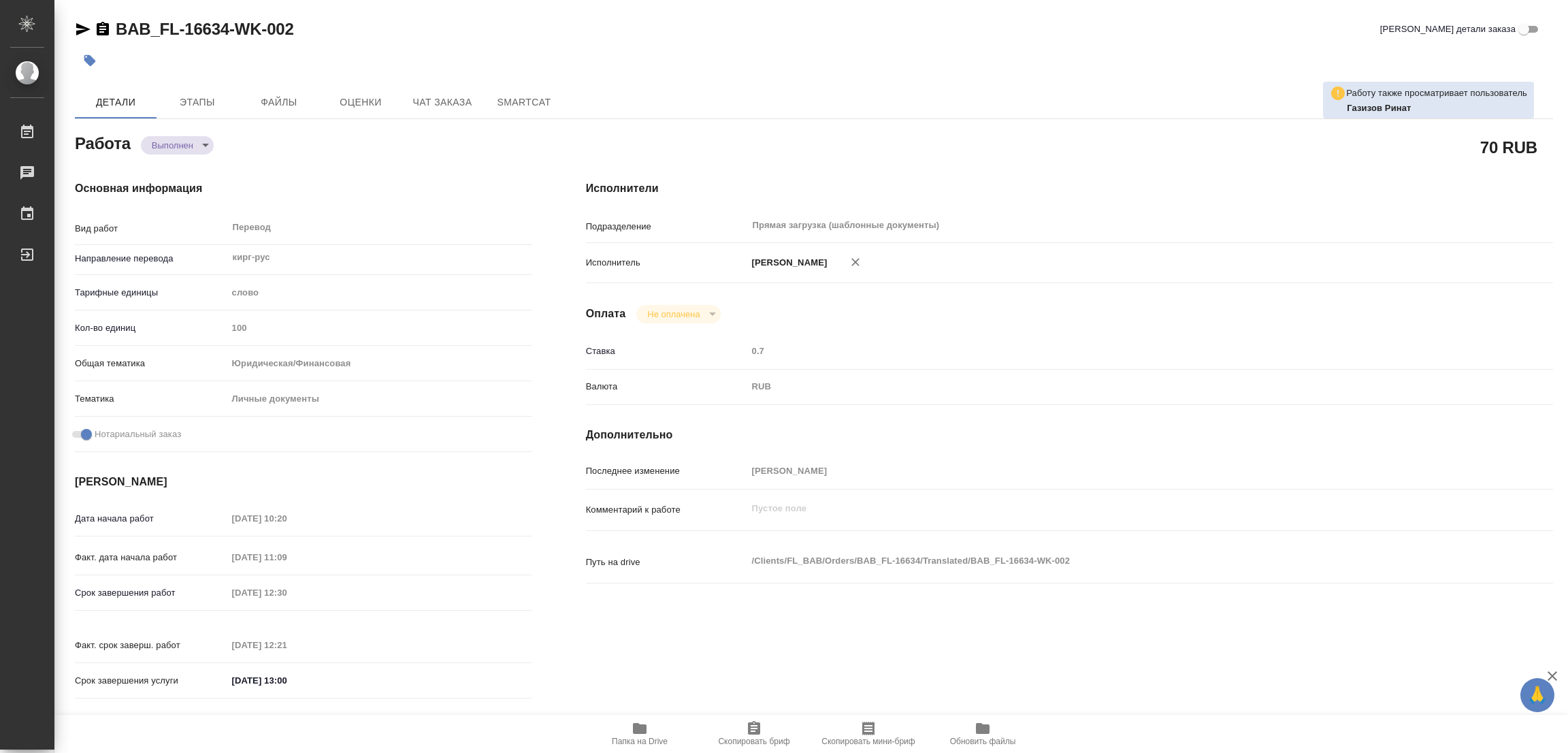
type input "closed"
type textarea "Перевод"
type textarea "x"
type input "кирг-рус"
type input "5a8b1489cc6b4906c91bfd90"
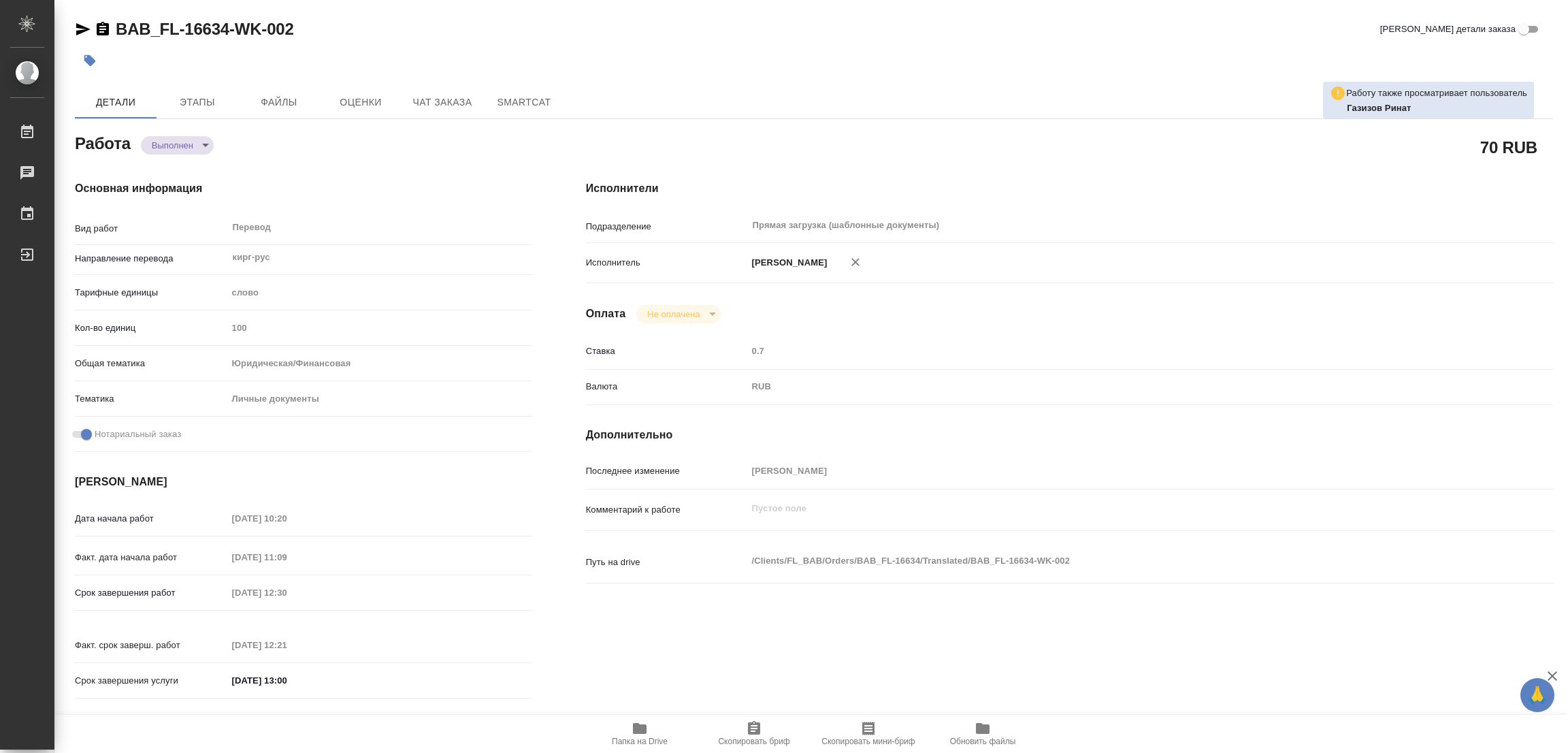
type input "100"
type input "yr-fn"
type input "5a8b8b956a9677013d343cfe"
checkbox input "true"
type input "06.10.2025 10:20"
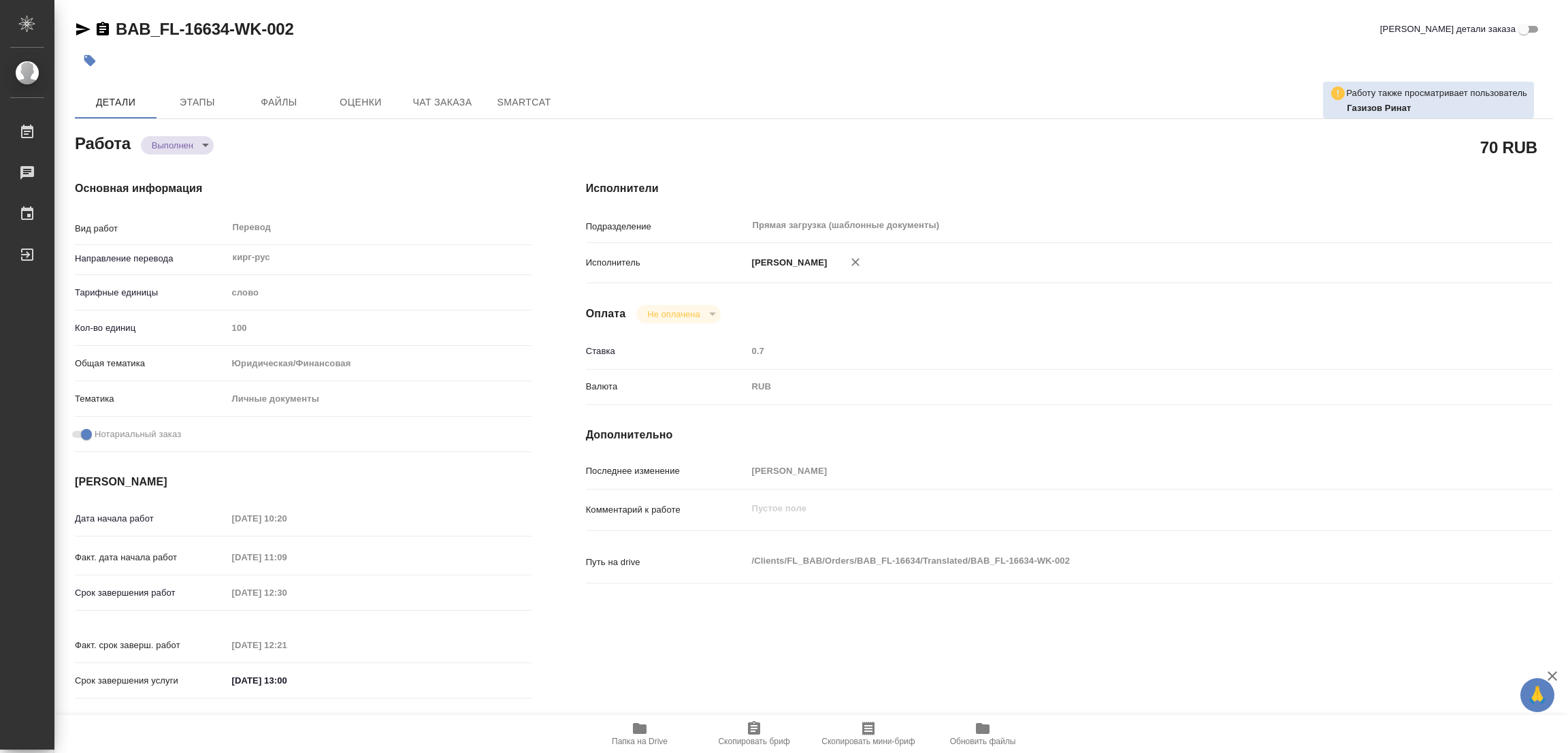
type input "06.10.2025 11:09"
type input "06.10.2025 12:30"
type input "06.10.2025 12:21"
type input "06.10.2025 13:00"
type input "Прямая загрузка (шаблонные документы)"
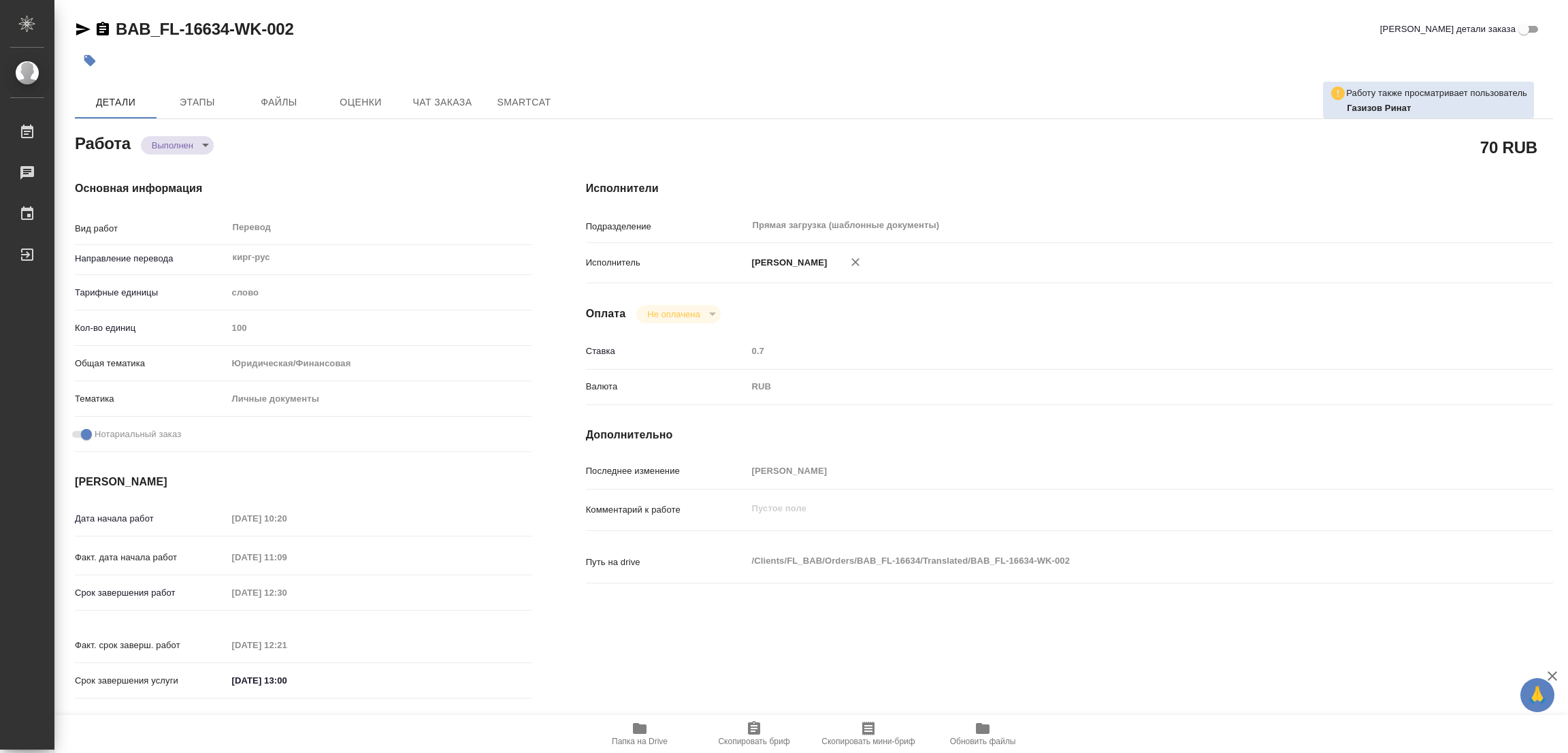
type input "notPayed"
type input "0.7"
type input "RUB"
type input "Газизов Ринат"
type textarea "x"
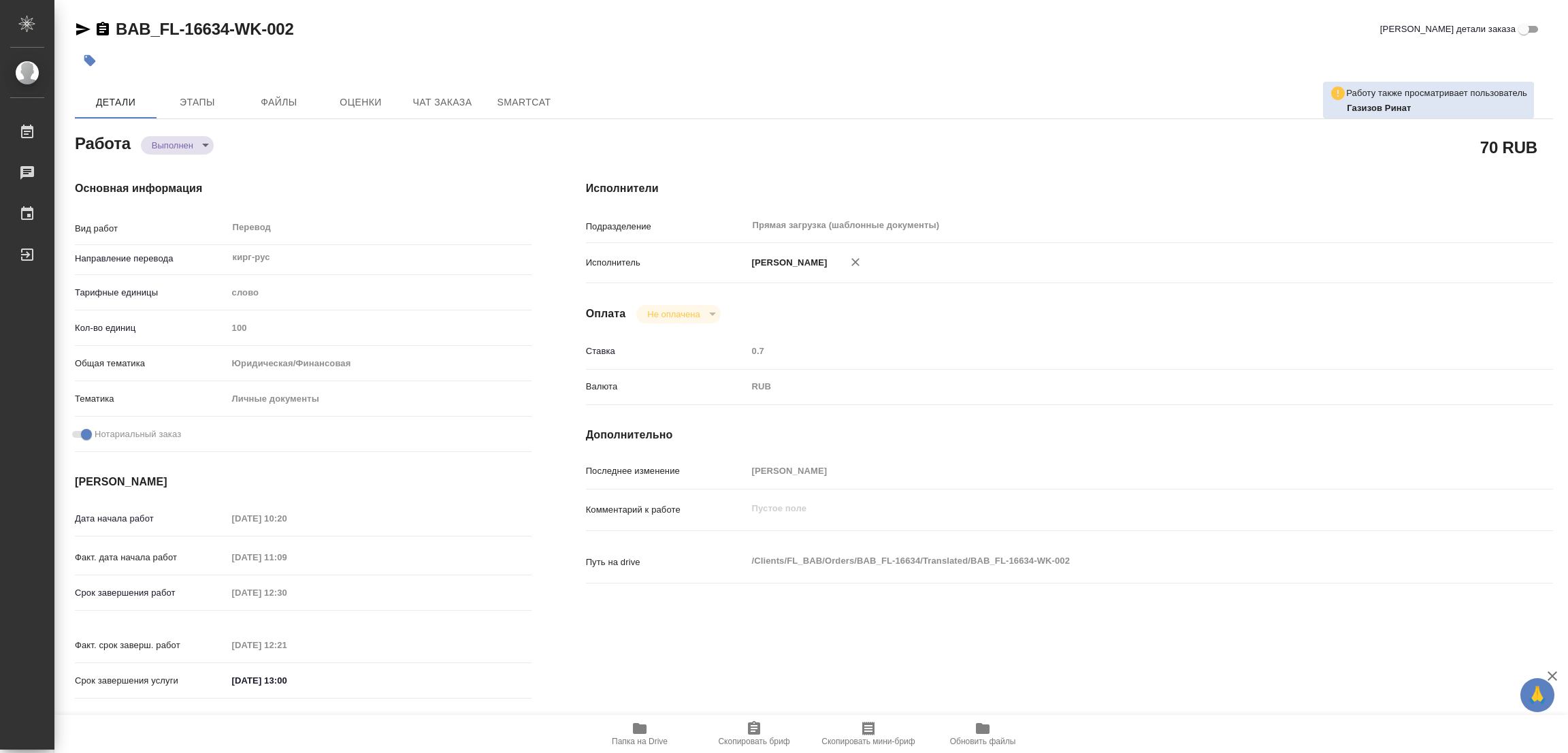
type textarea "/Clients/FL_BAB/Orders/BAB_FL-16634/Translated/BAB_FL-16634-WK-002"
type textarea "x"
type input "BAB_FL-16634"
type input "Перевод станд. несрочный"
type input "Корректура, Редактура, Приёмка по качеству, Перевод, Постредактура машинного пе…"
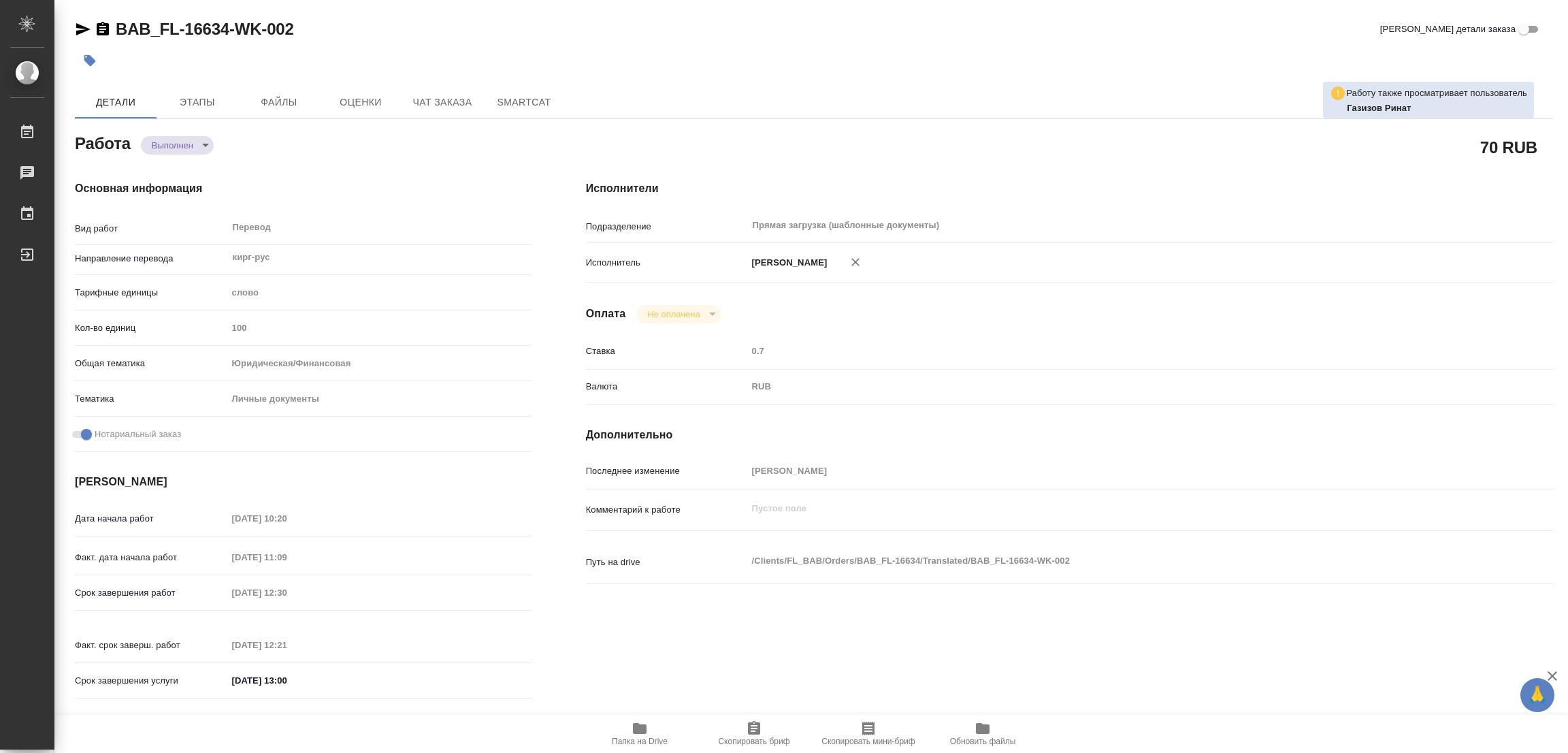
type input "Соловкова Екатерина"
type input "/Clients/FL_BAB/Orders/BAB_FL-16634"
type textarea "x"
type textarea "перенабор как под Сахарово"
type textarea "x"
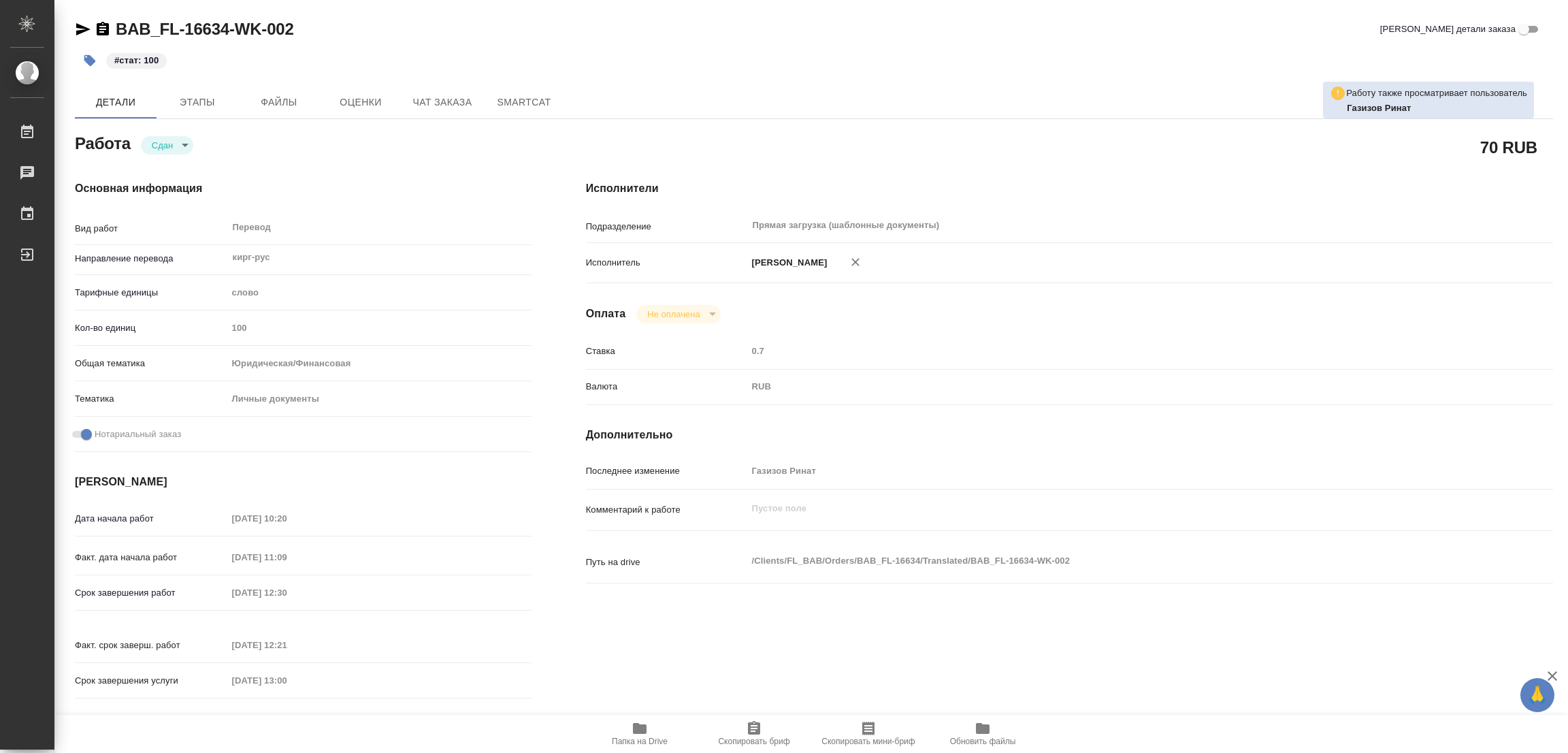
type textarea "x"
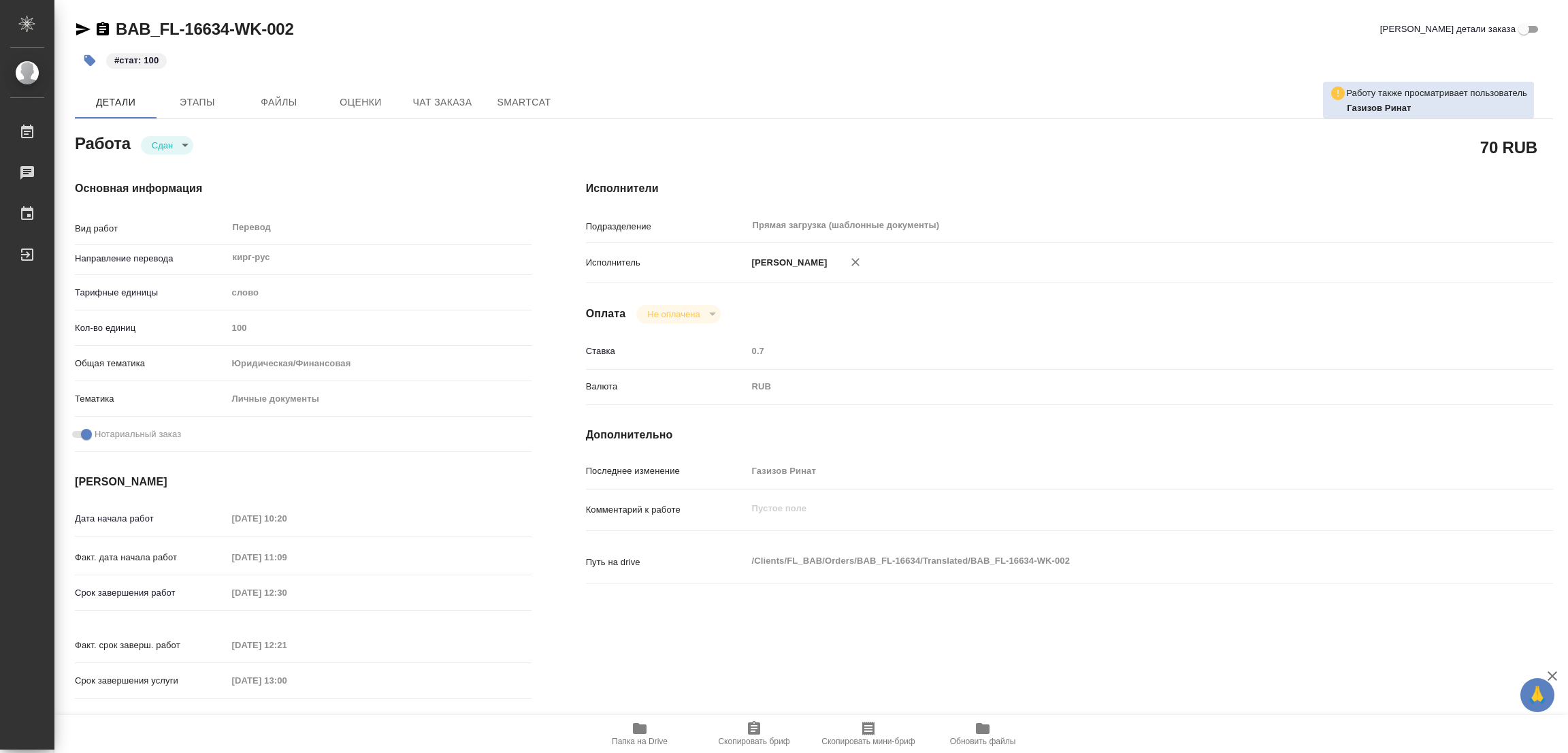
type textarea "x"
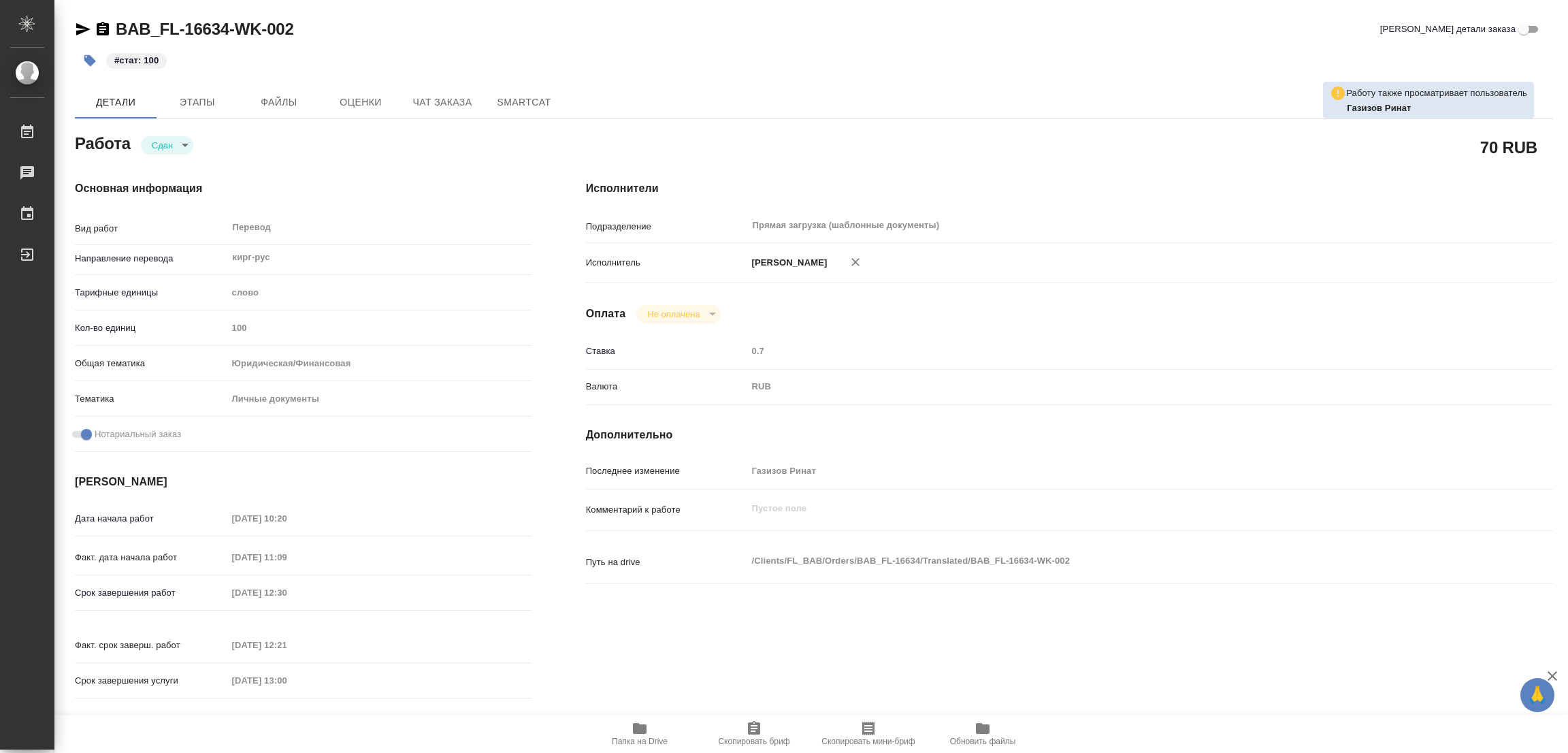
type textarea "x"
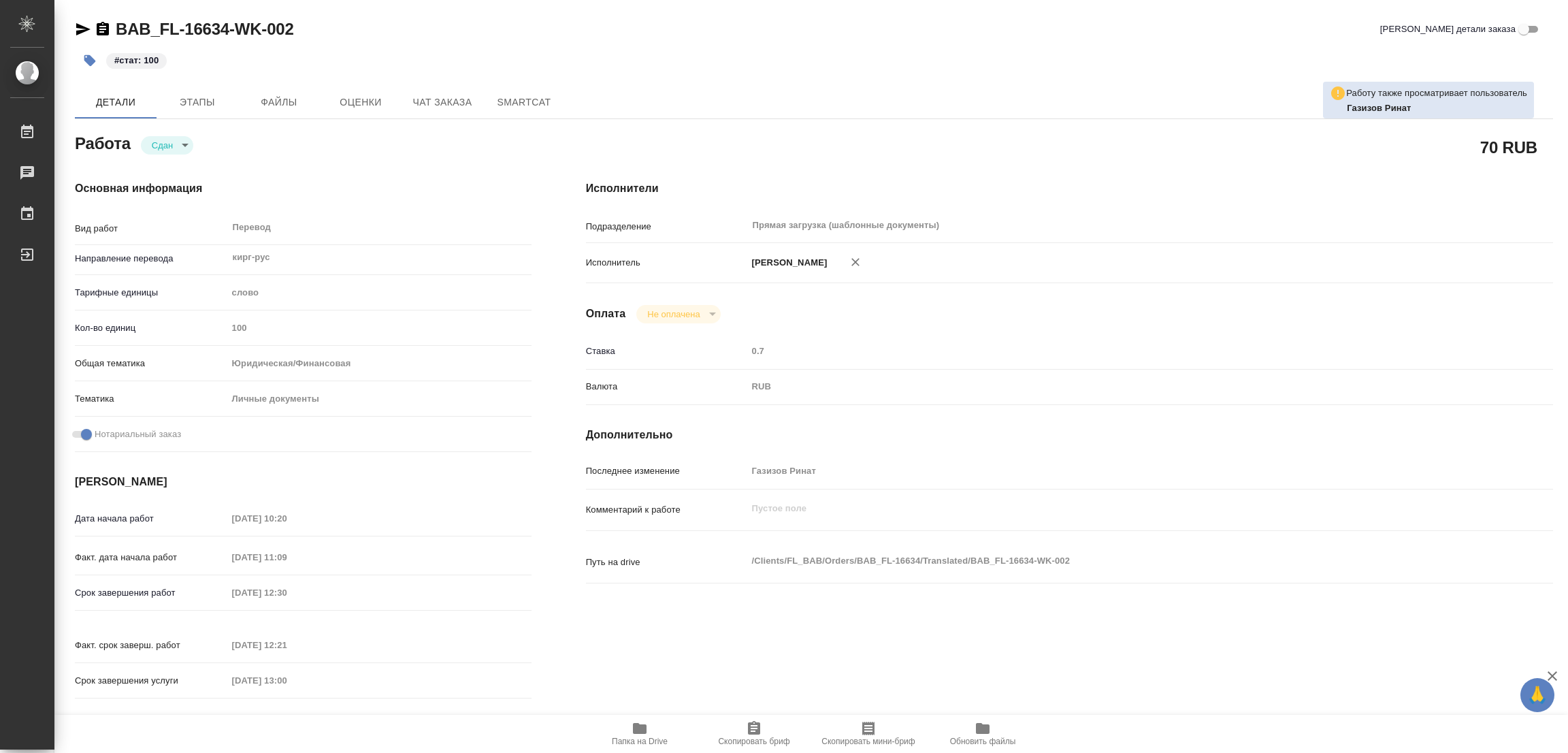
click at [962, 46] on div "#стат: 100" at bounding box center [567, 61] width 986 height 30
type textarea "x"
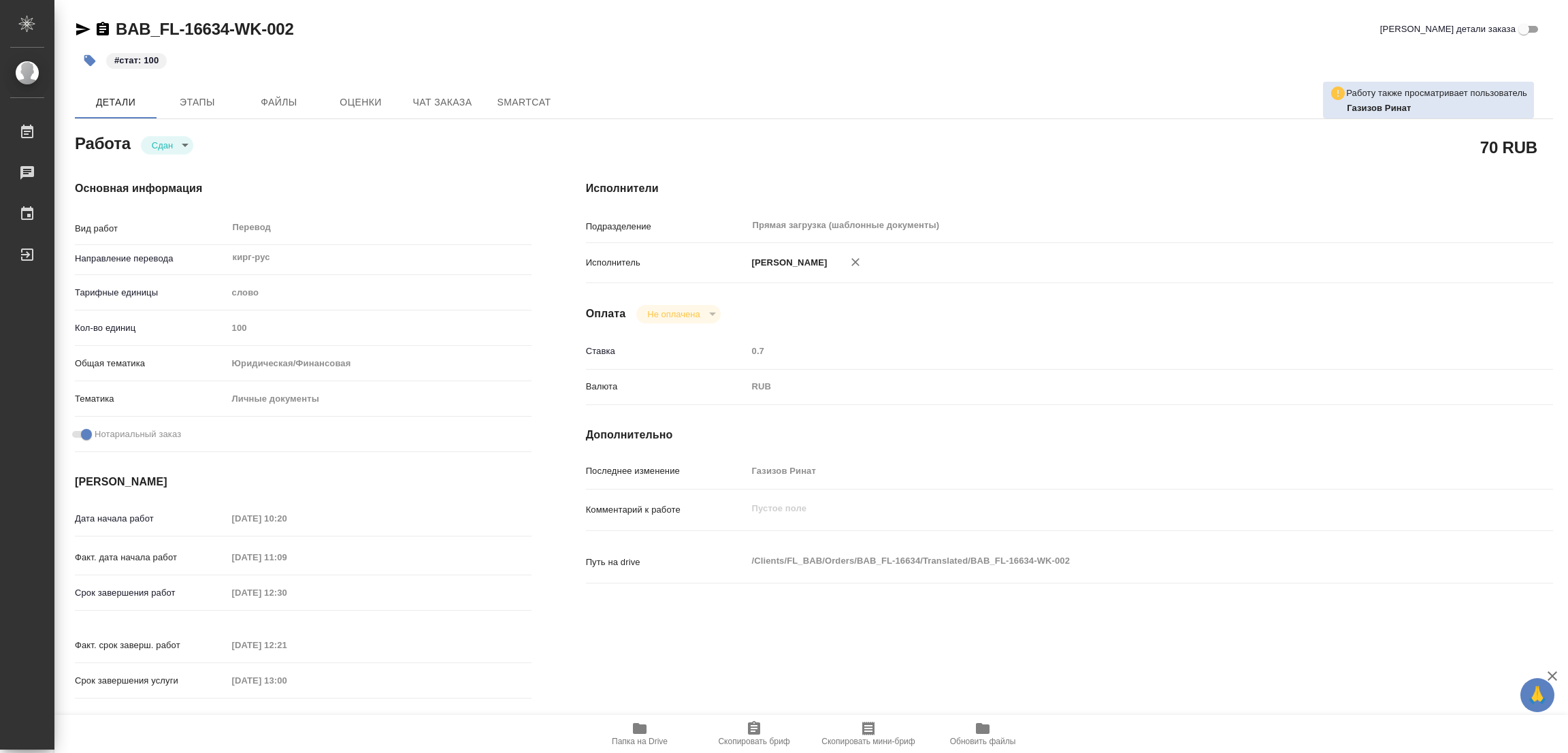
type textarea "x"
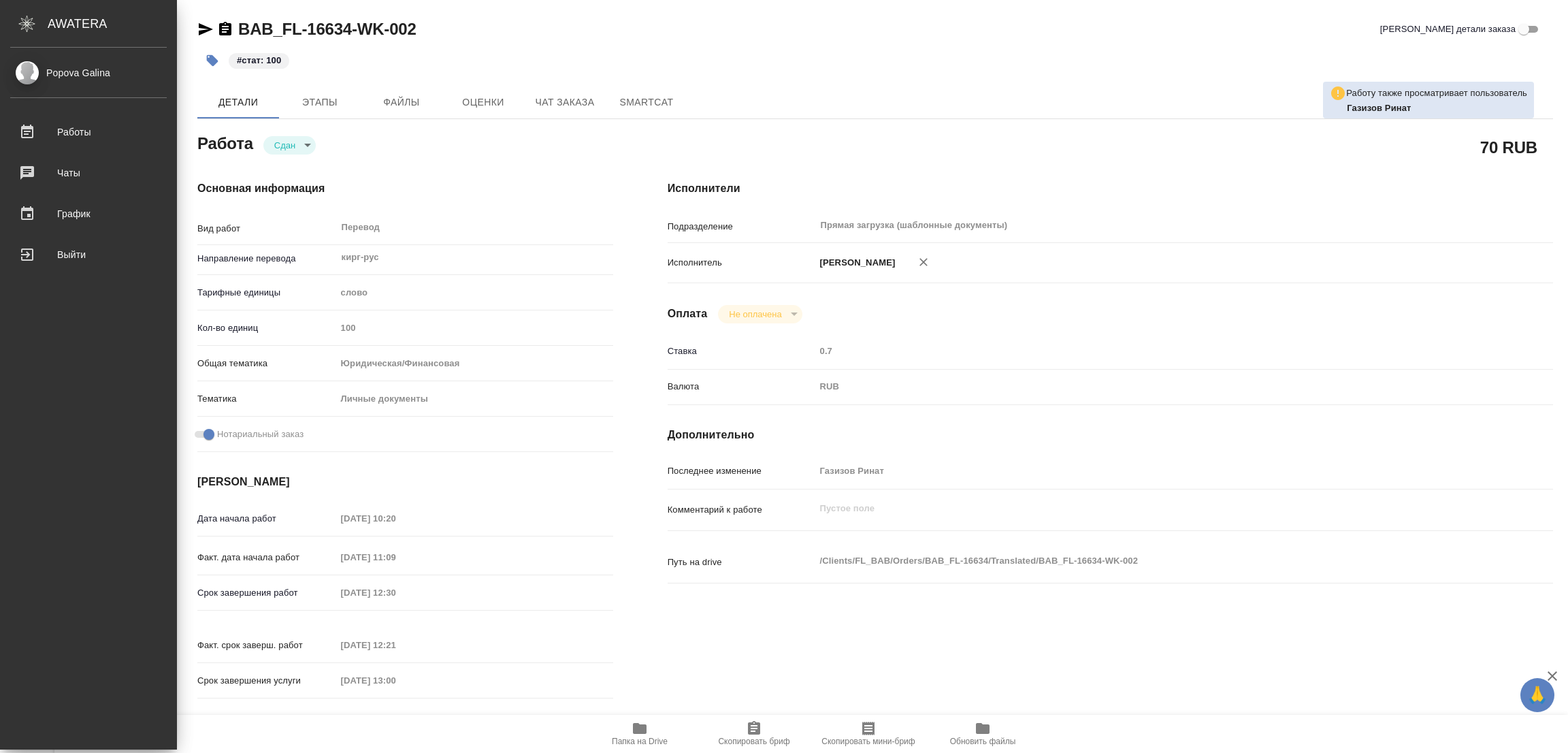
type textarea "x"
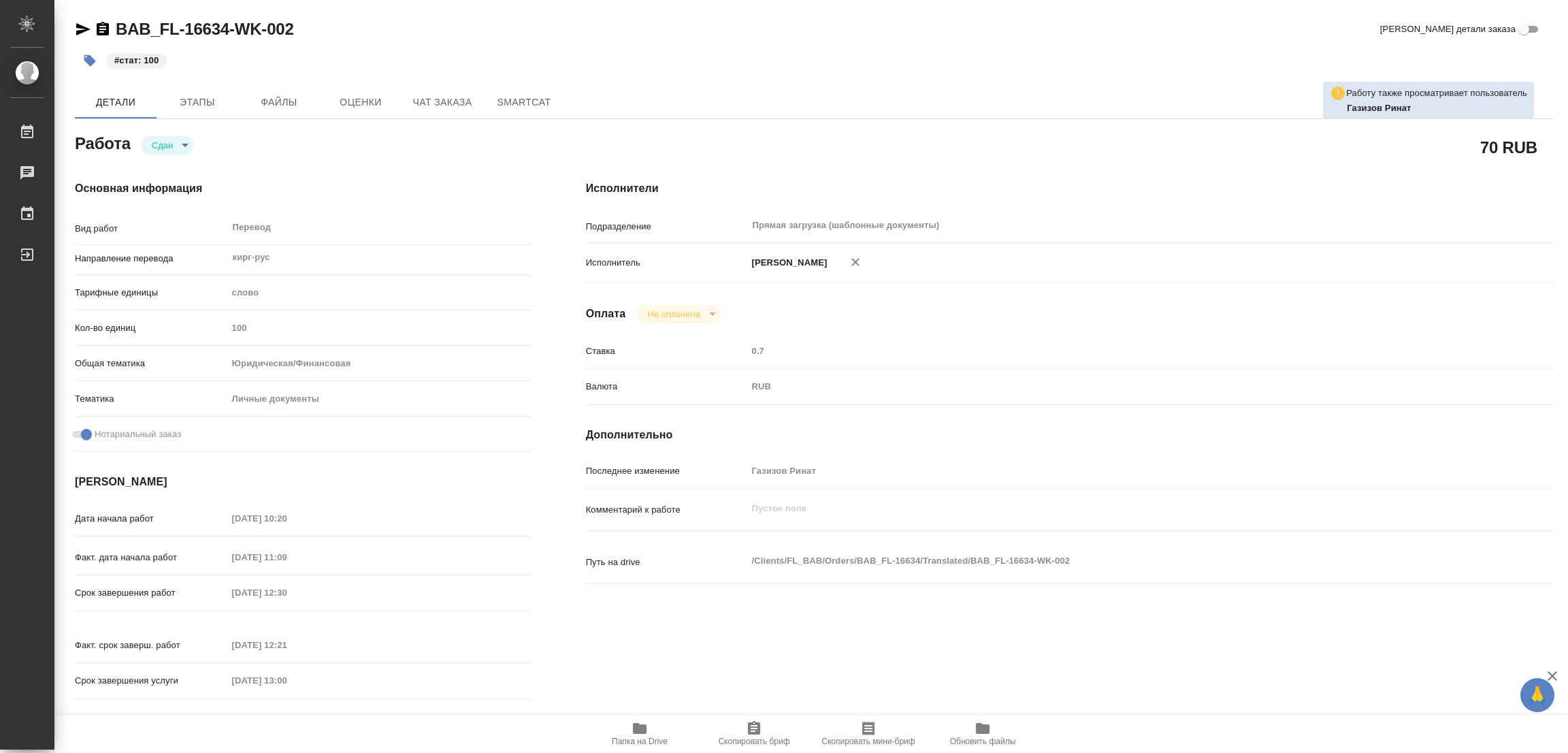
click at [813, 46] on div "#стат: 100" at bounding box center [567, 61] width 986 height 30
click at [463, 22] on div "BAB_FL-16634-WK-002 Кратко детали заказа" at bounding box center [813, 29] width 1478 height 21
click at [1069, 107] on div "Детали Этапы Файлы Оценки Чат заказа SmartCat" at bounding box center [813, 102] width 1478 height 33
click at [885, 37] on div "KRL_FL-8786-WK-002 [PERSON_NAME] детали заказа" at bounding box center [813, 29] width 1478 height 21
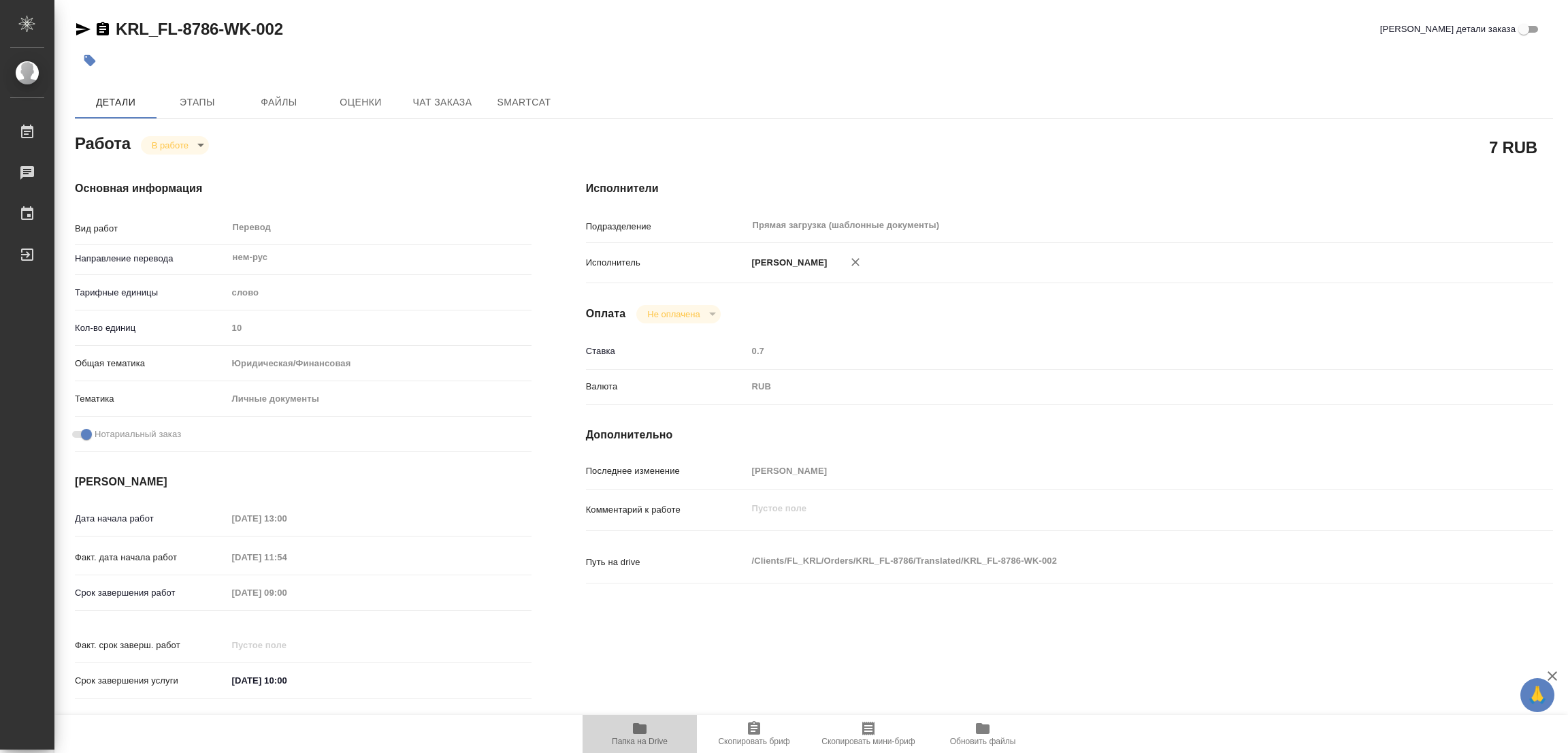
click at [655, 731] on span "Папка на Drive" at bounding box center [640, 732] width 98 height 26
type textarea "x"
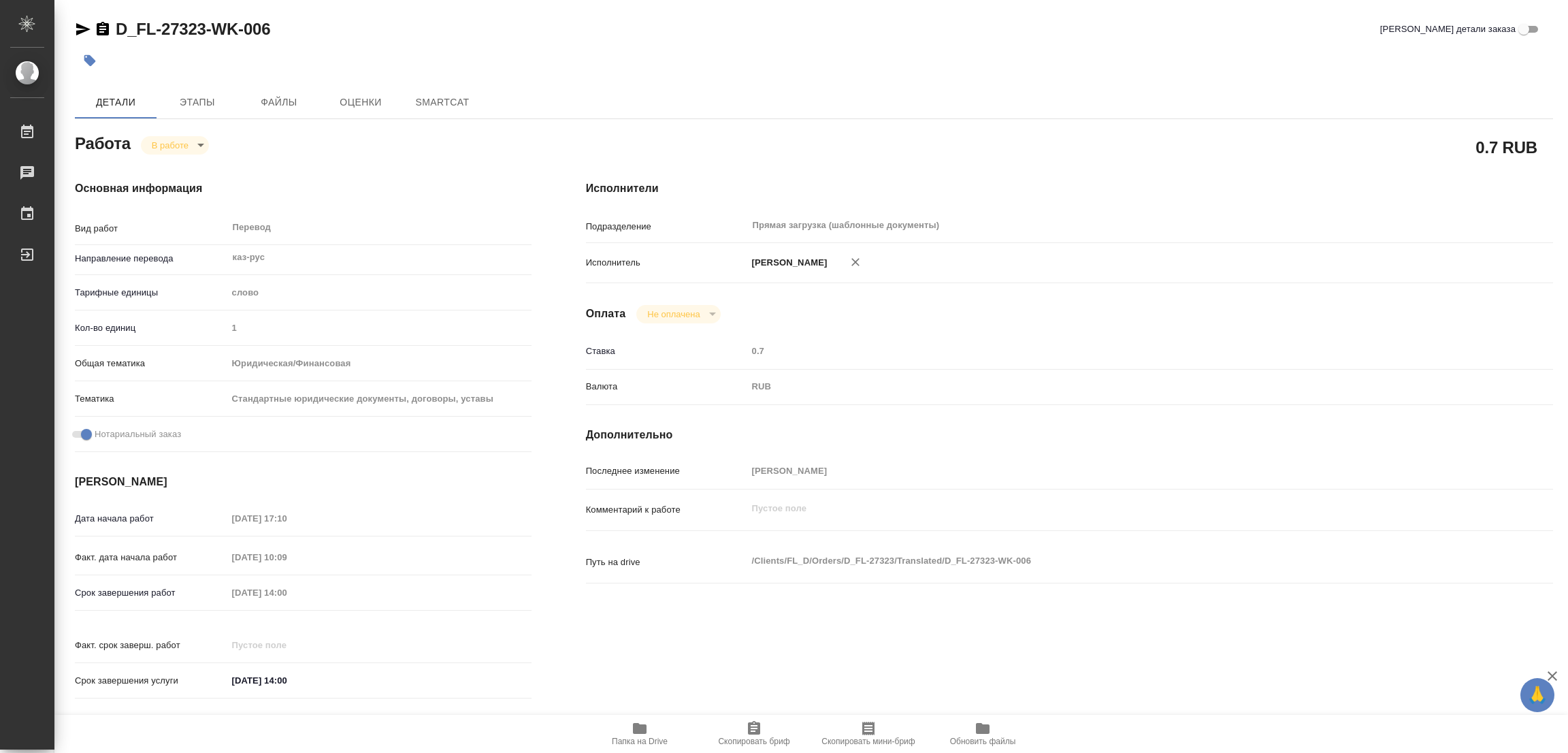
type textarea "x"
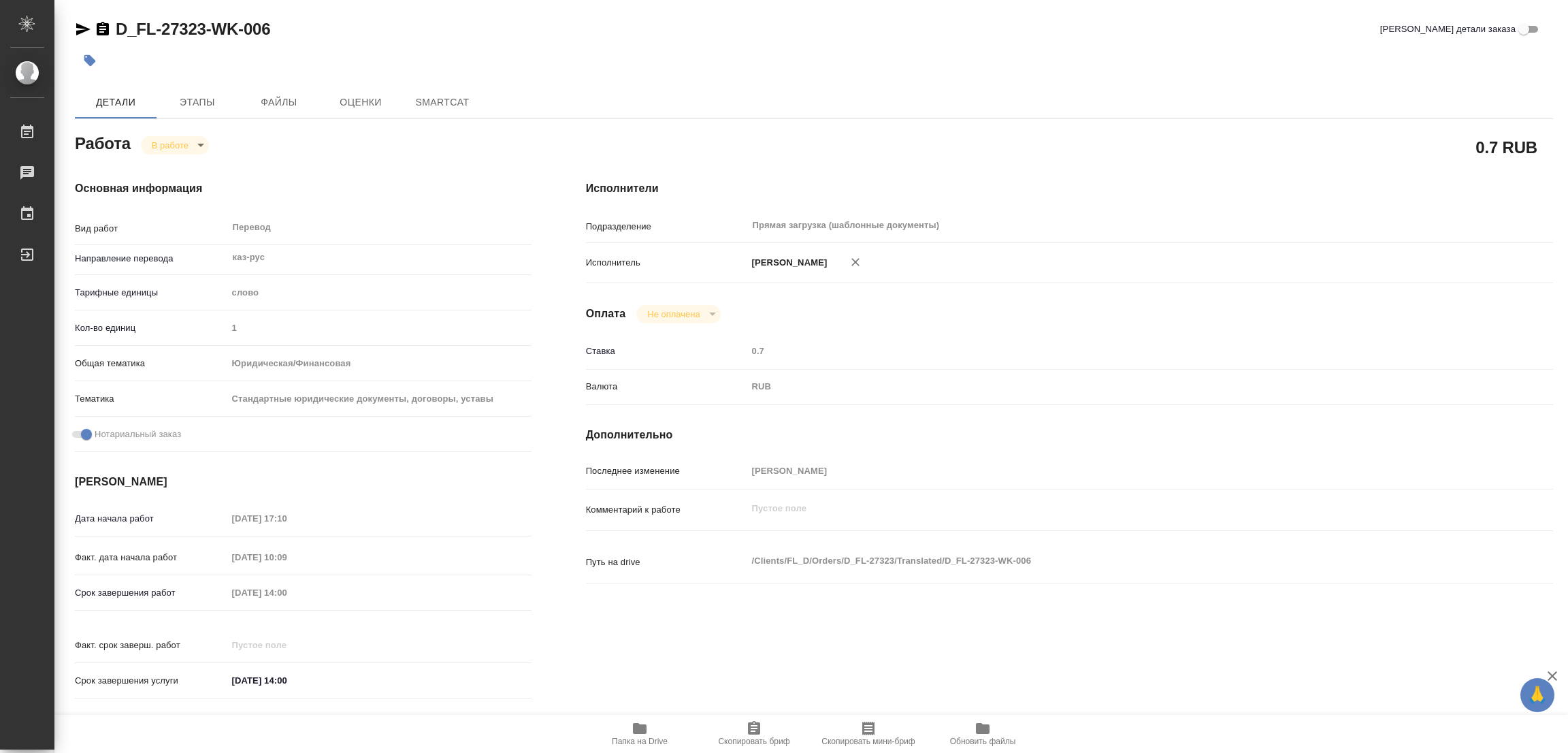
type textarea "x"
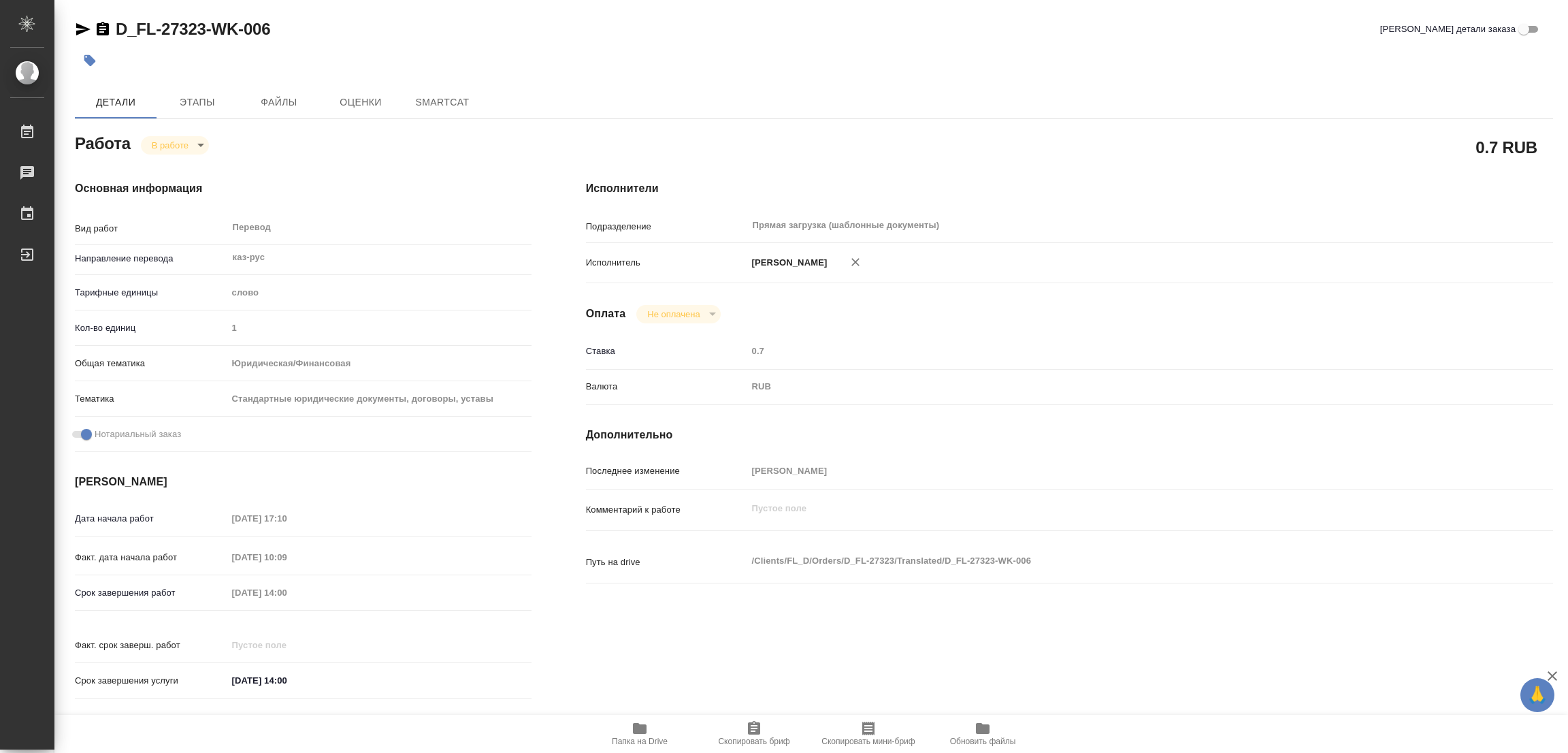
type textarea "x"
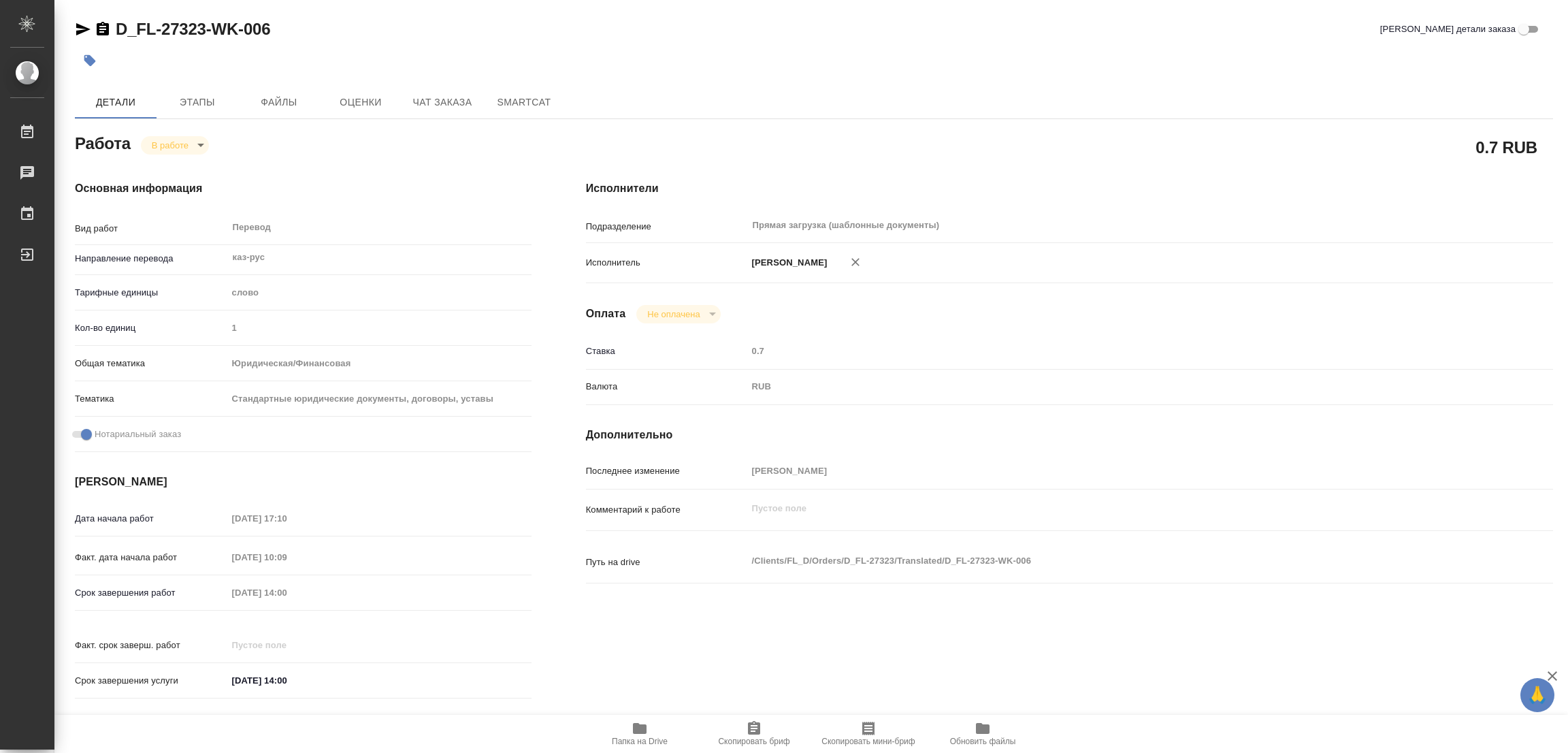
type textarea "x"
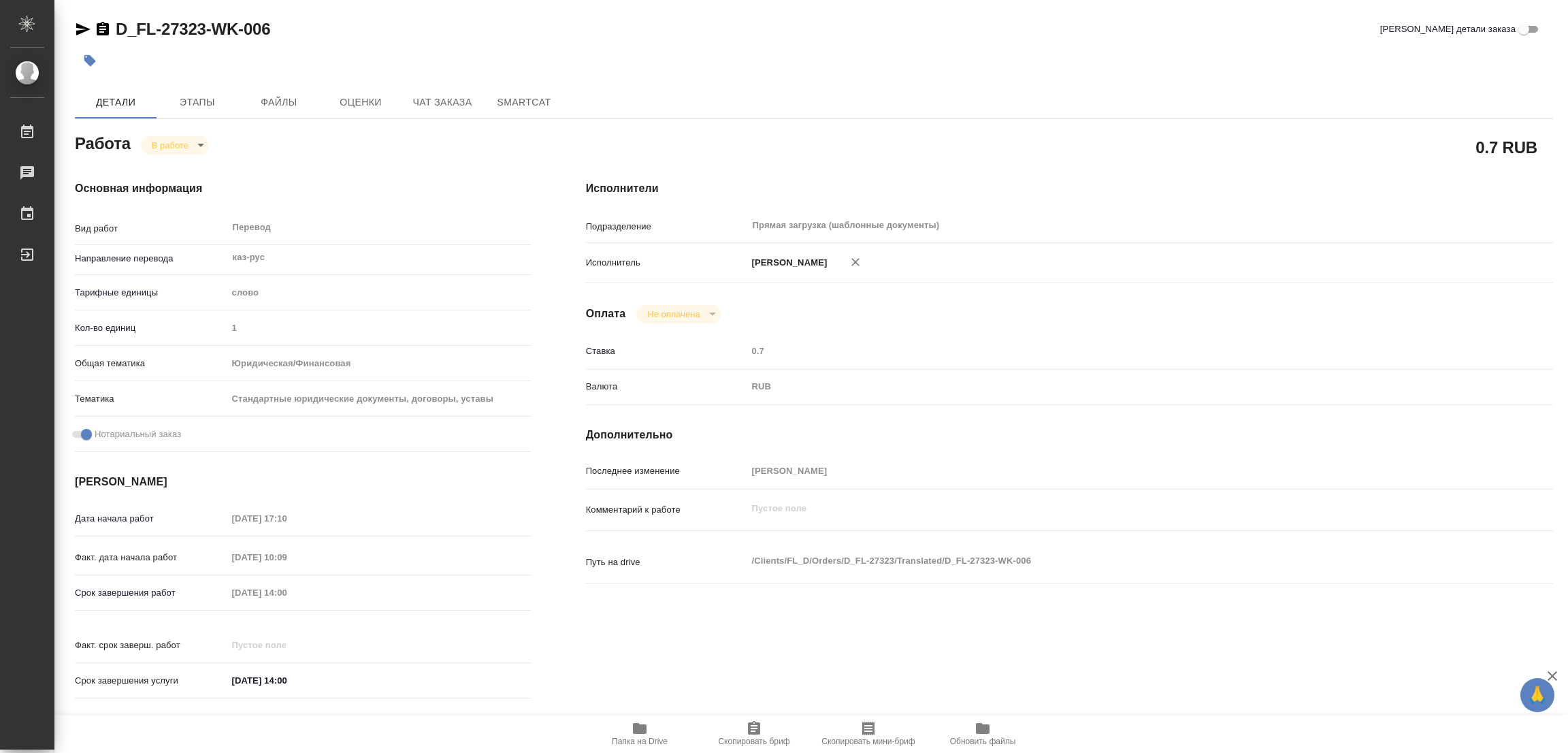
type textarea "x"
click at [196, 103] on span "Этапы" at bounding box center [197, 102] width 65 height 17
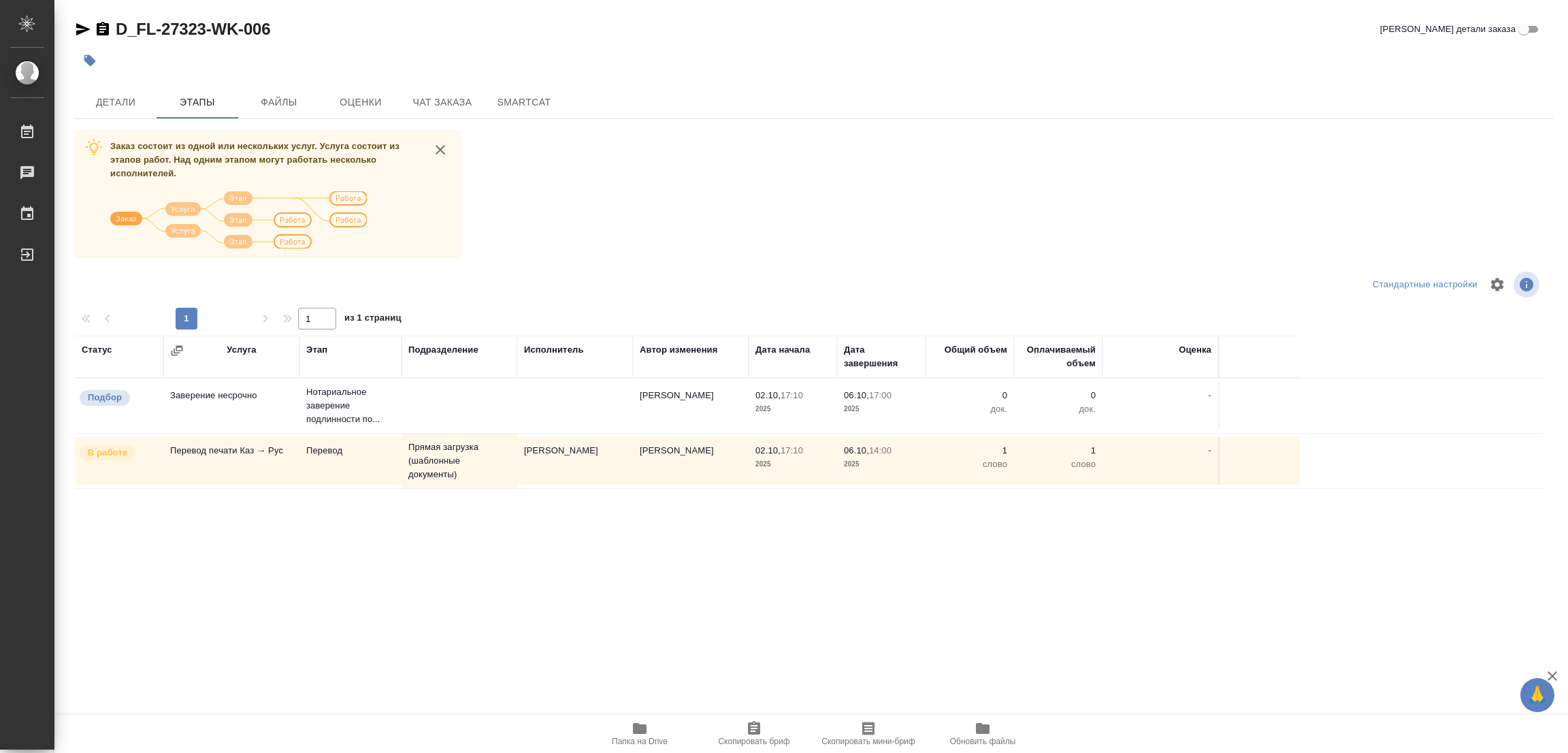
click at [491, 258] on div "Заказ состоит из одной или нескольких услуг. Услуга состоит из этапов работ. На…" at bounding box center [813, 386] width 1478 height 512
click at [99, 103] on span "Детали" at bounding box center [115, 102] width 65 height 17
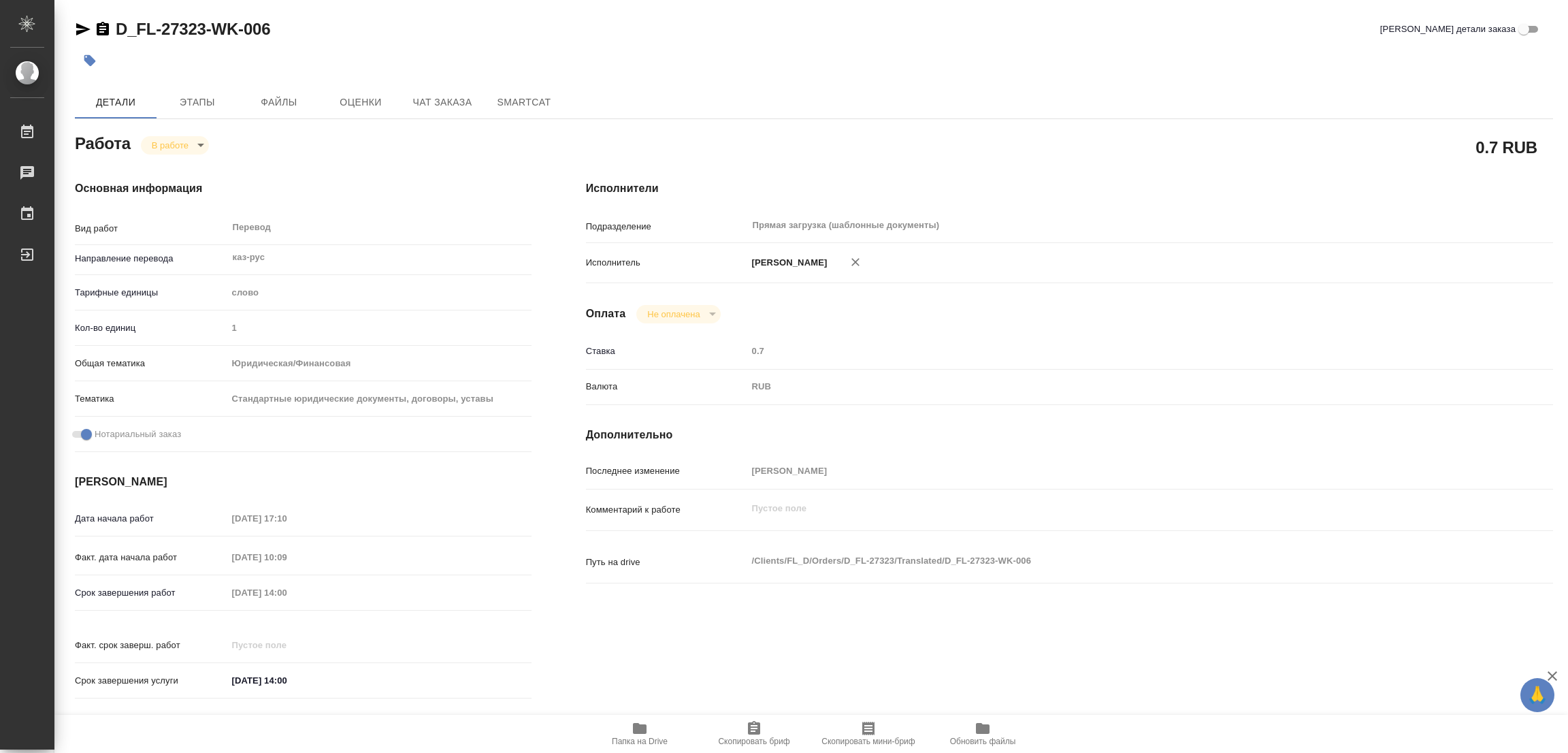
type textarea "x"
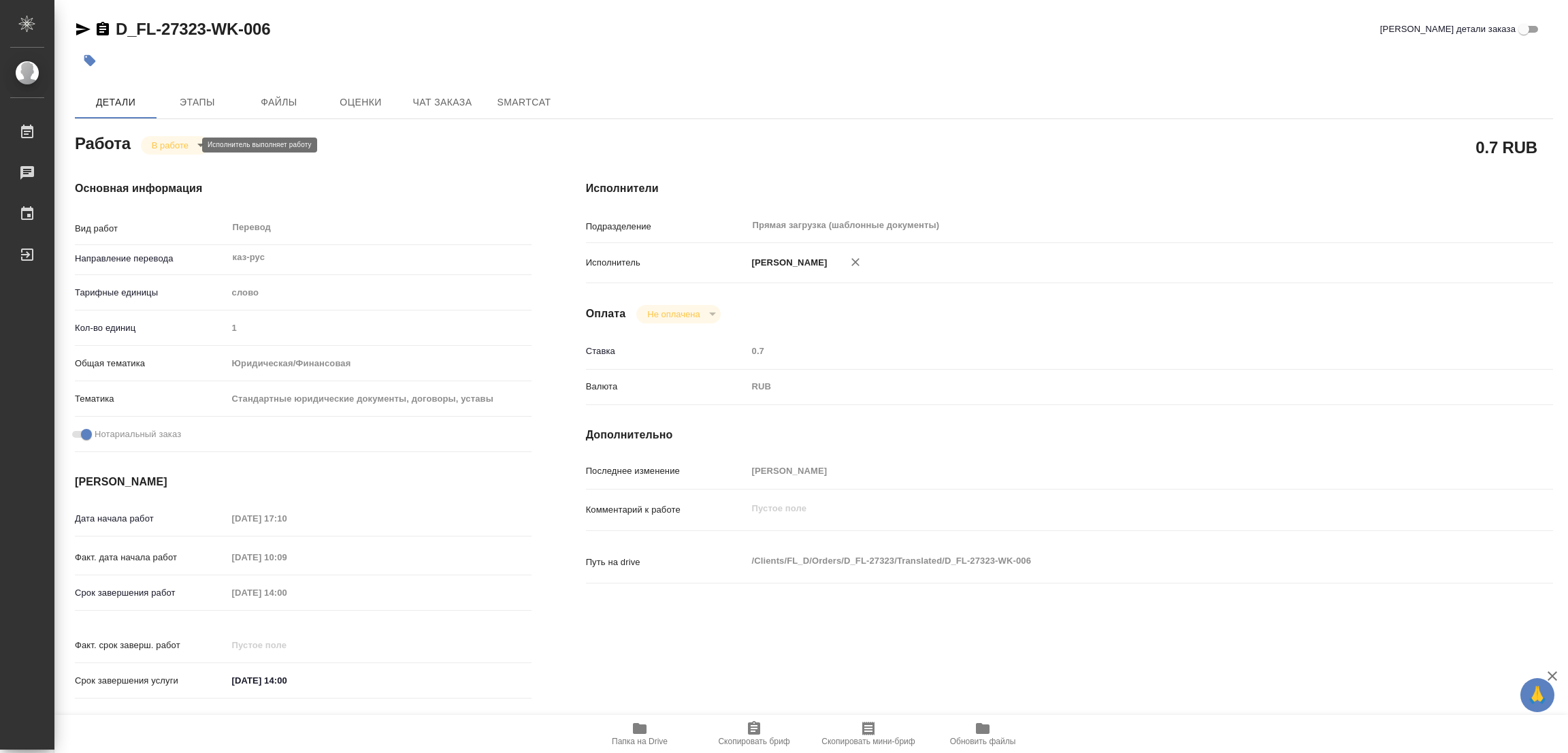
type textarea "x"
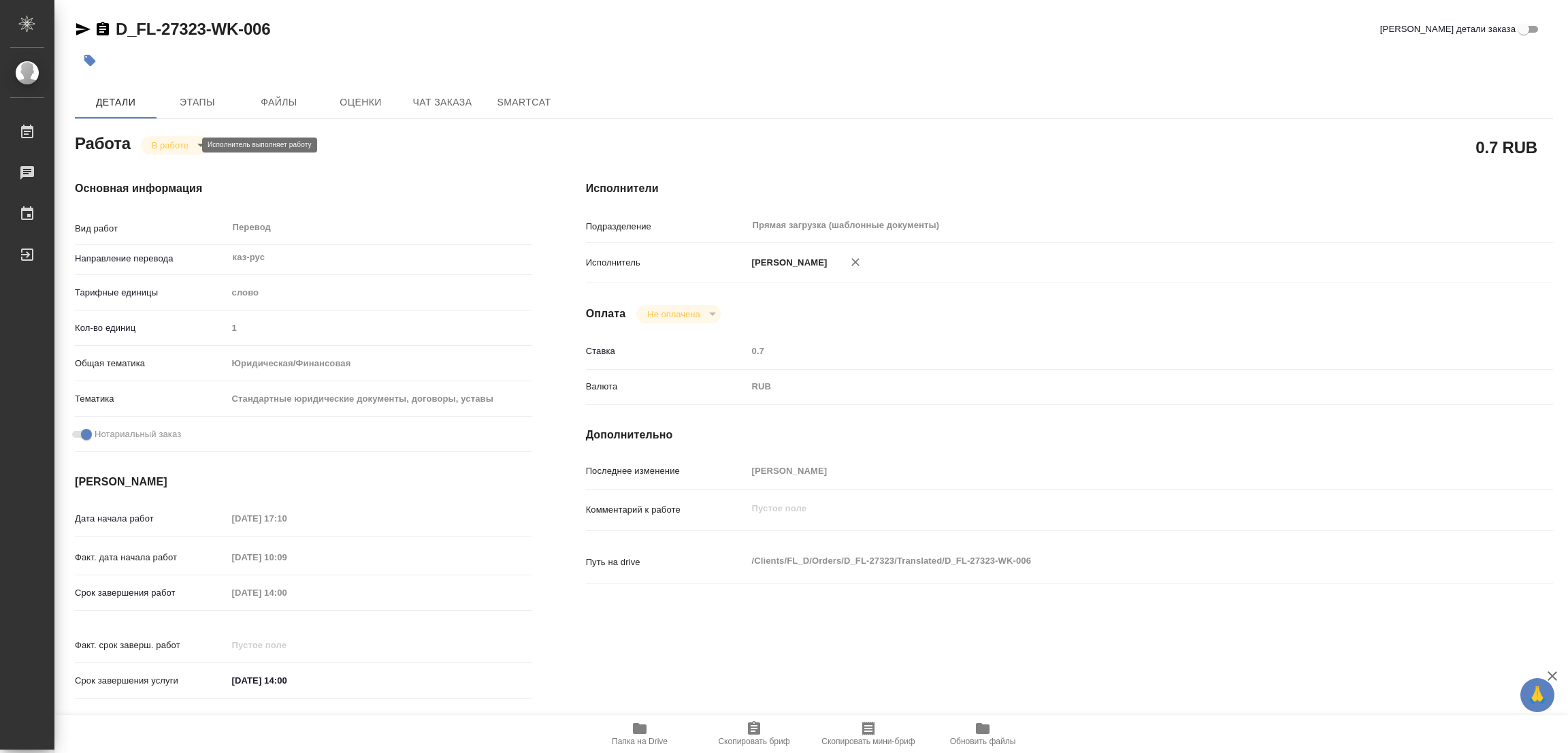
click at [170, 139] on body "🙏 .cls-1 fill:#fff; AWATERA [PERSON_NAME] Работы 0 Чаты График Выйти D_FL-27323…" at bounding box center [784, 376] width 1568 height 753
click at [162, 170] on button "Выполнен" at bounding box center [177, 168] width 50 height 15
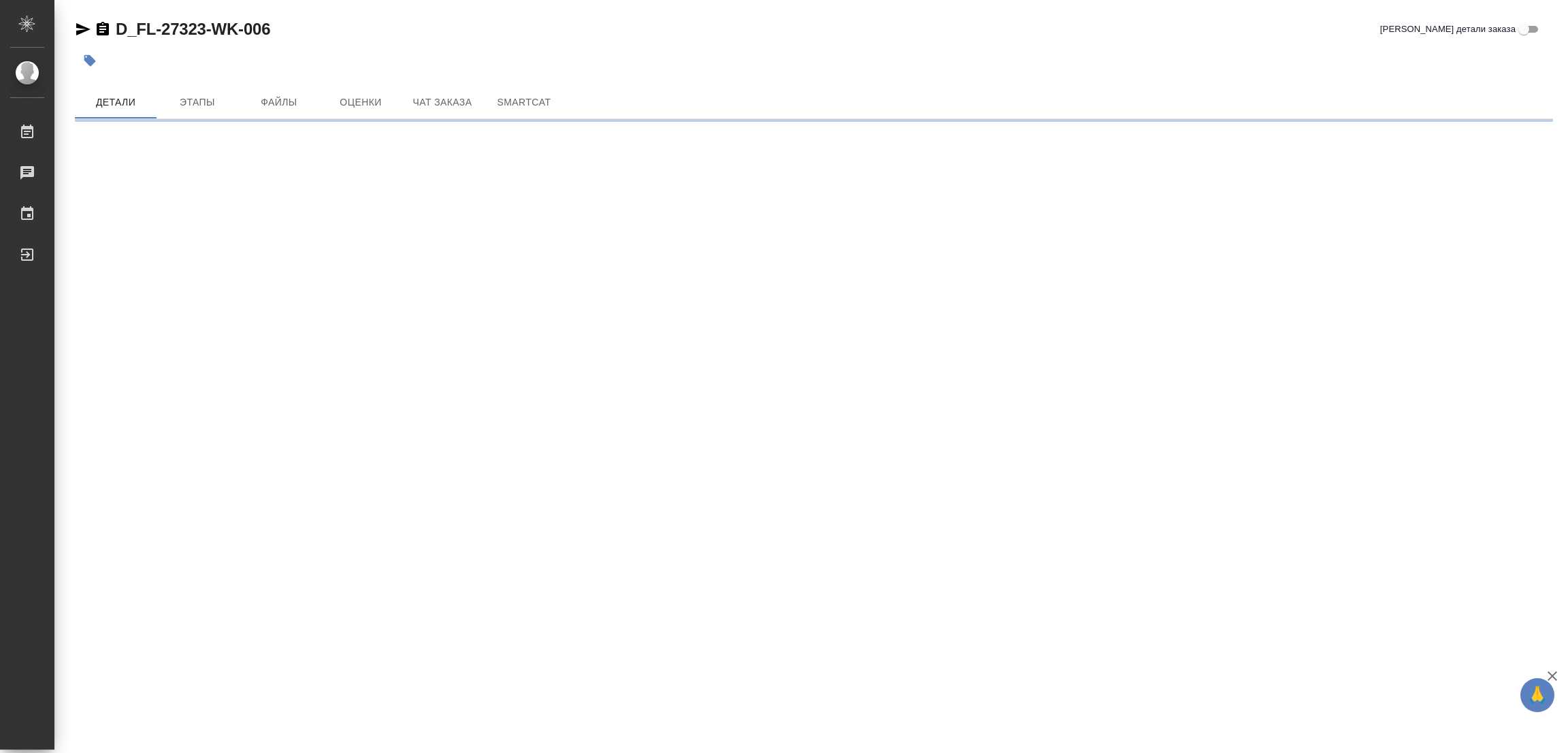
click at [88, 56] on icon "button" at bounding box center [90, 61] width 12 height 12
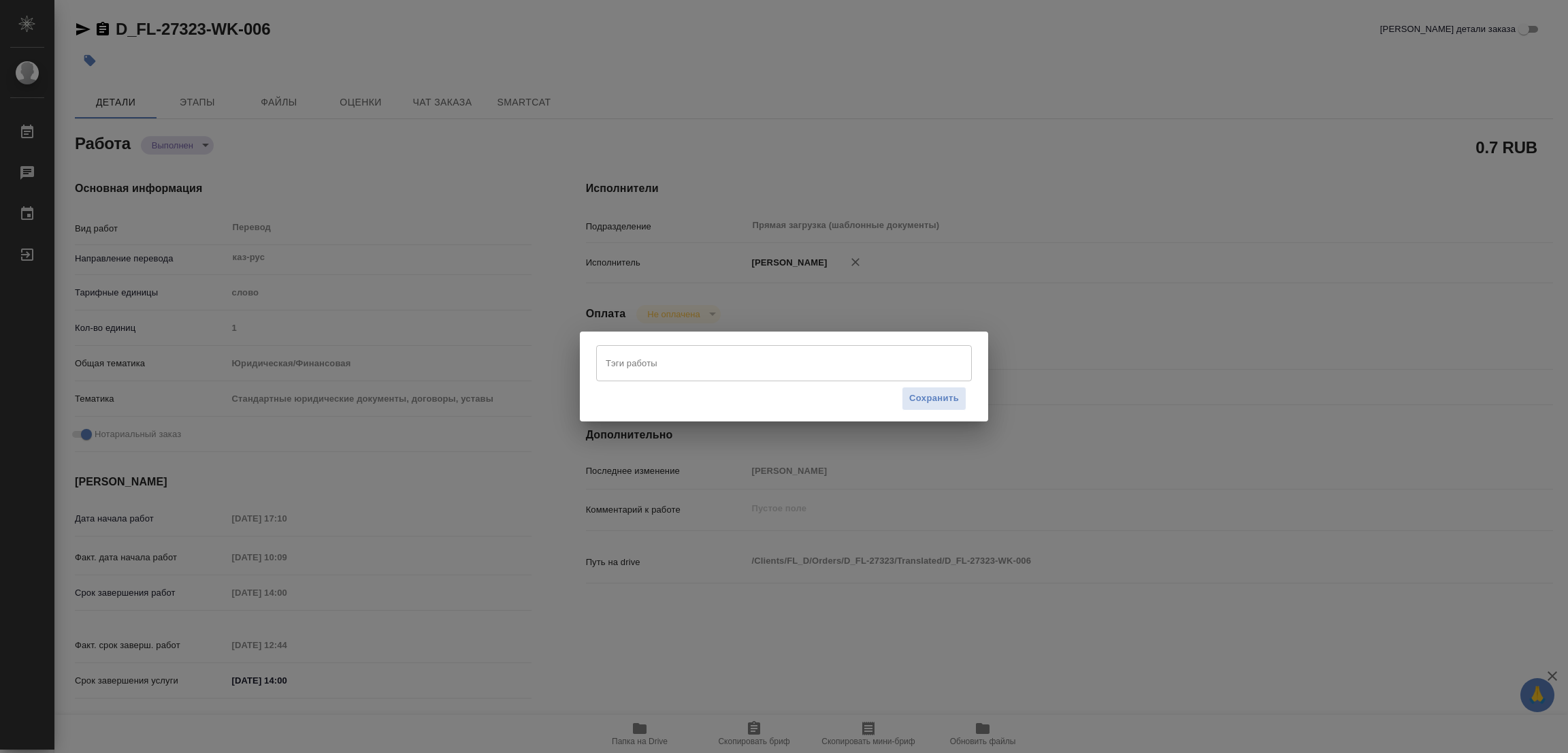
type textarea "x"
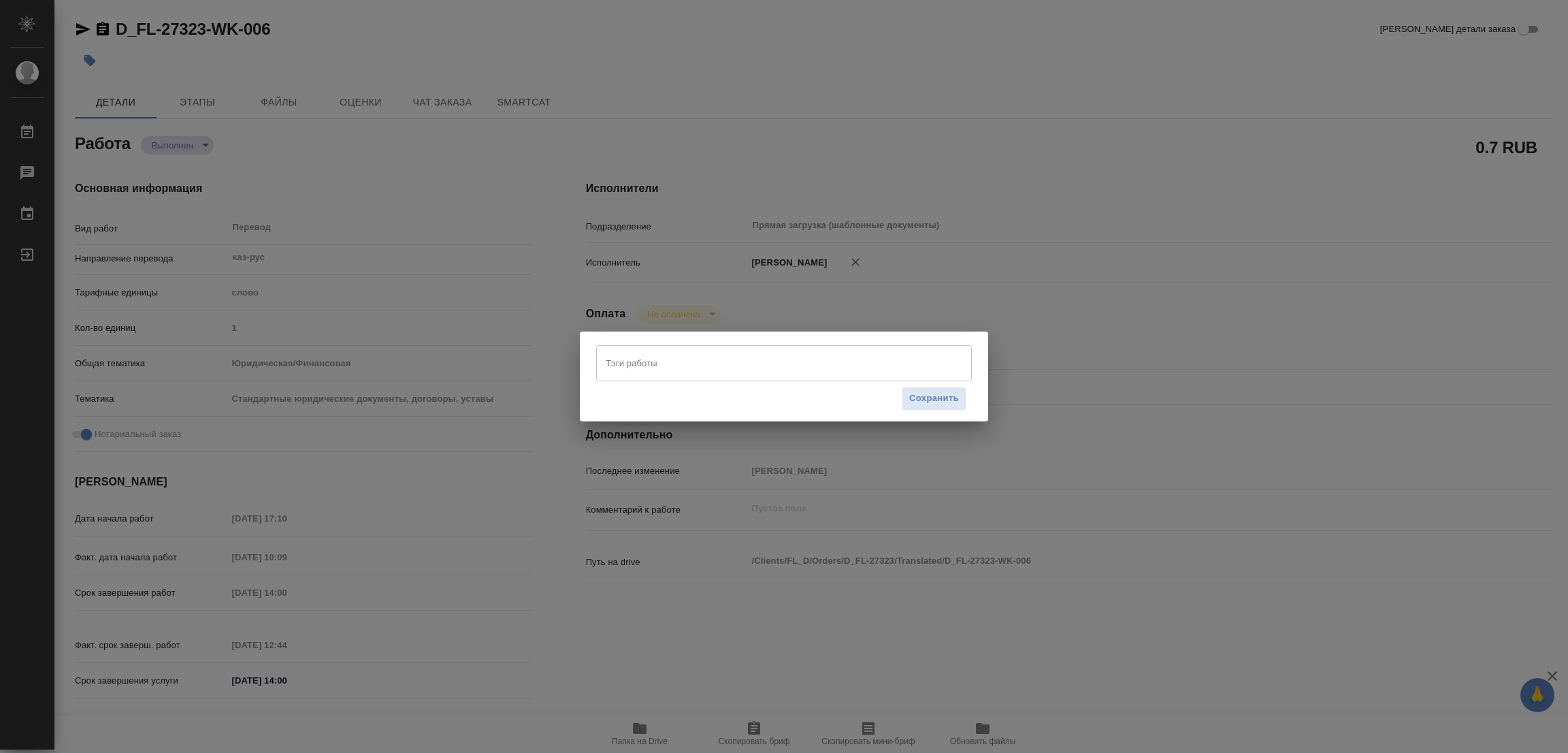
type textarea "x"
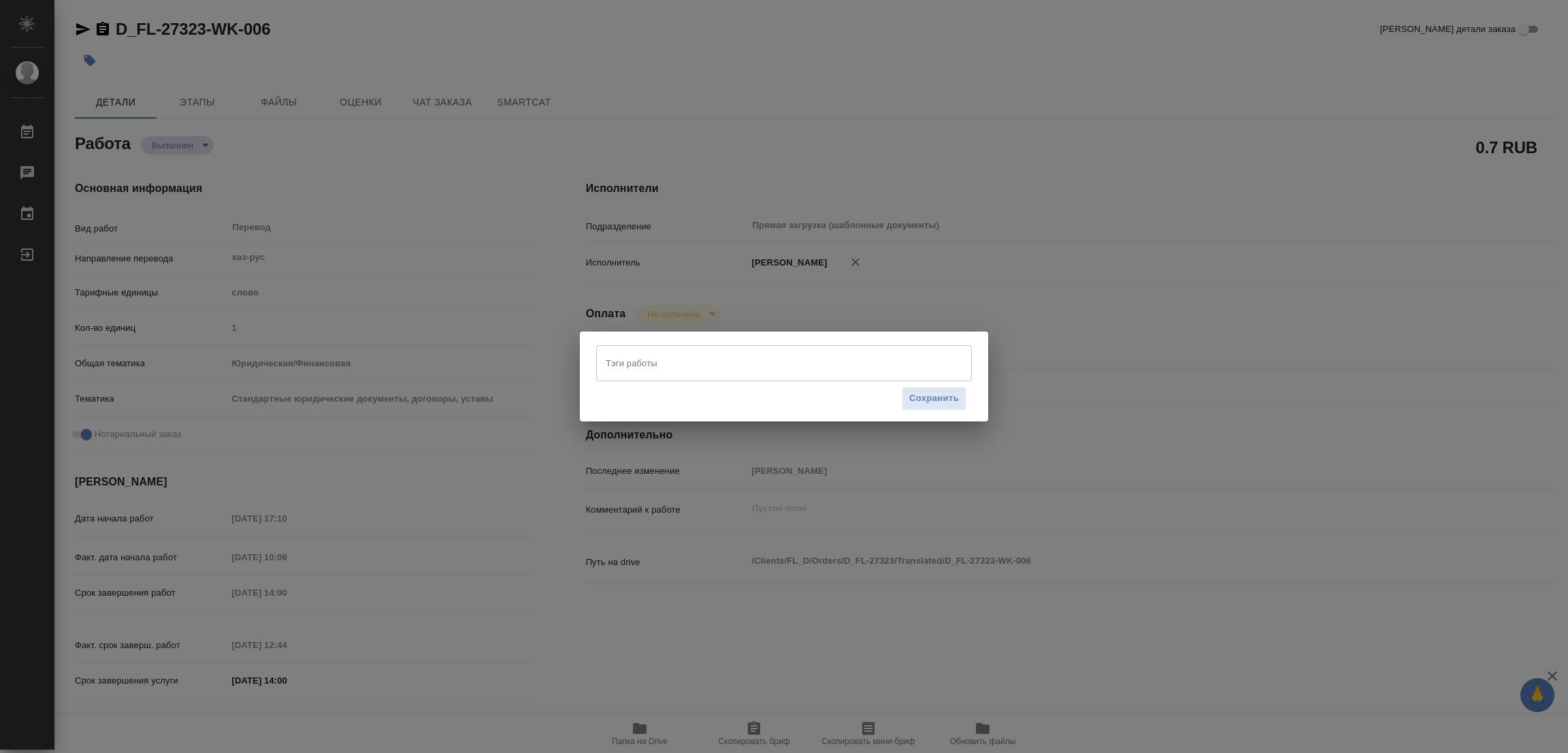
type textarea "x"
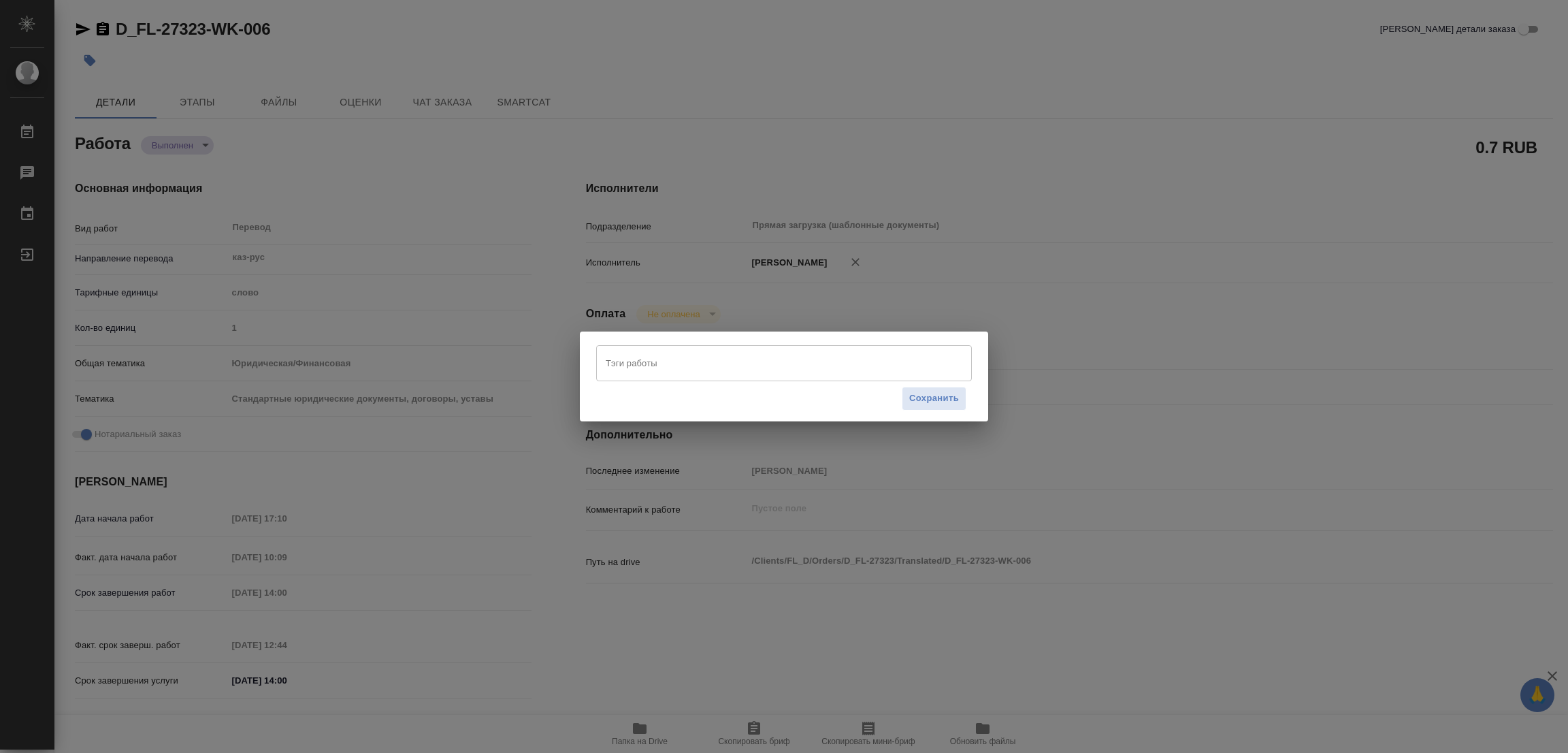
click at [790, 376] on div "Тэги работы" at bounding box center [783, 363] width 375 height 36
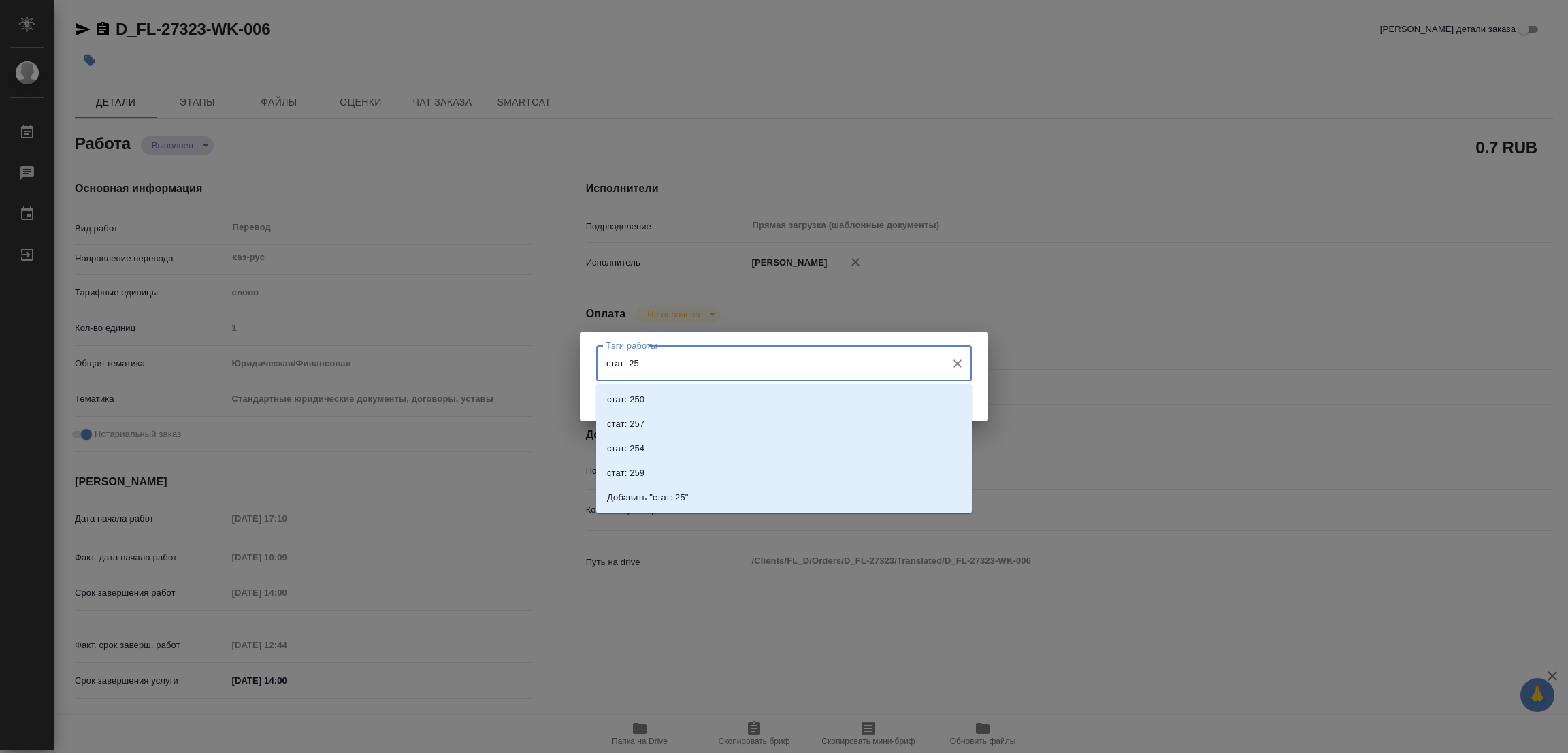
type input "стат: 250"
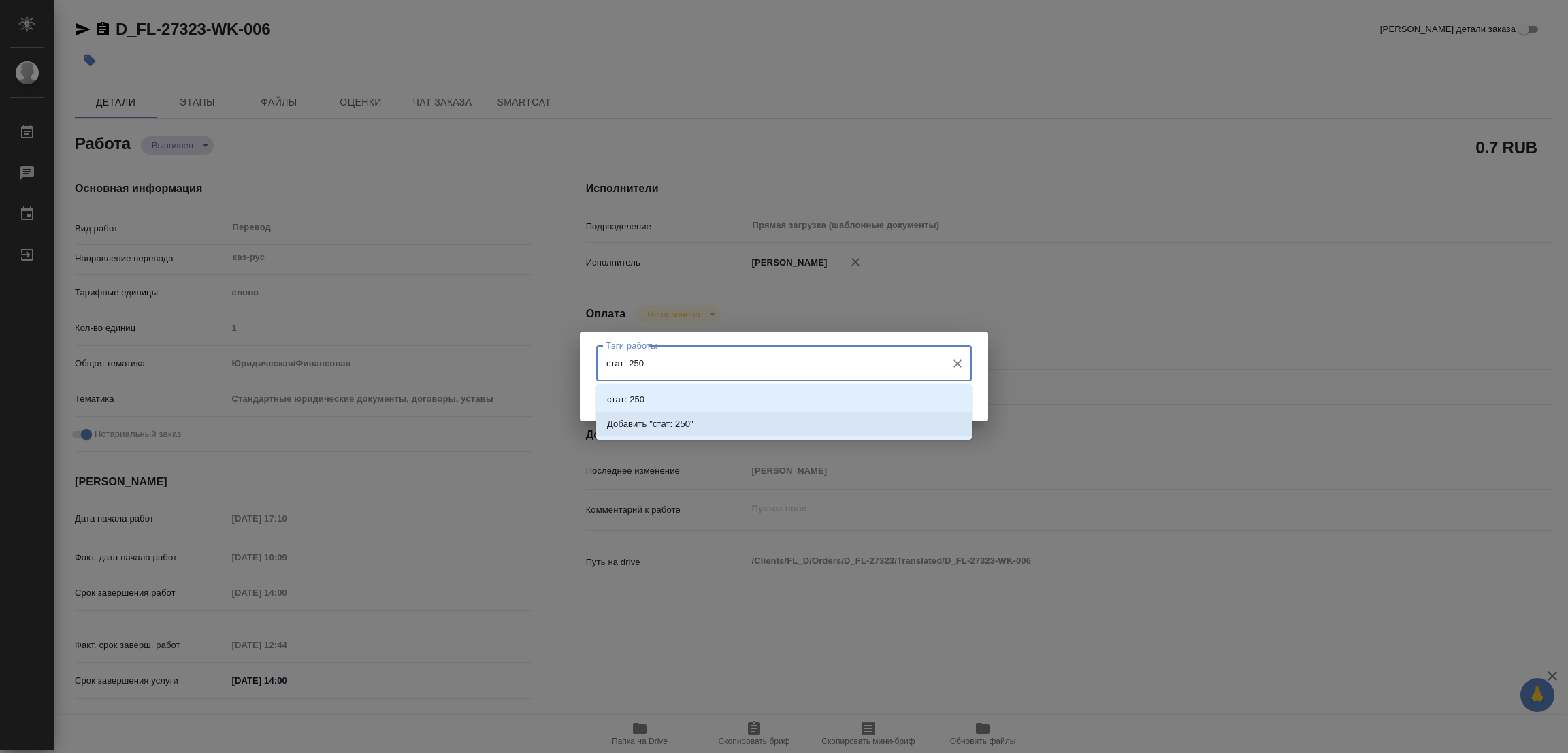
click at [685, 426] on p "Добавить "стат: 250"" at bounding box center [649, 424] width 87 height 13
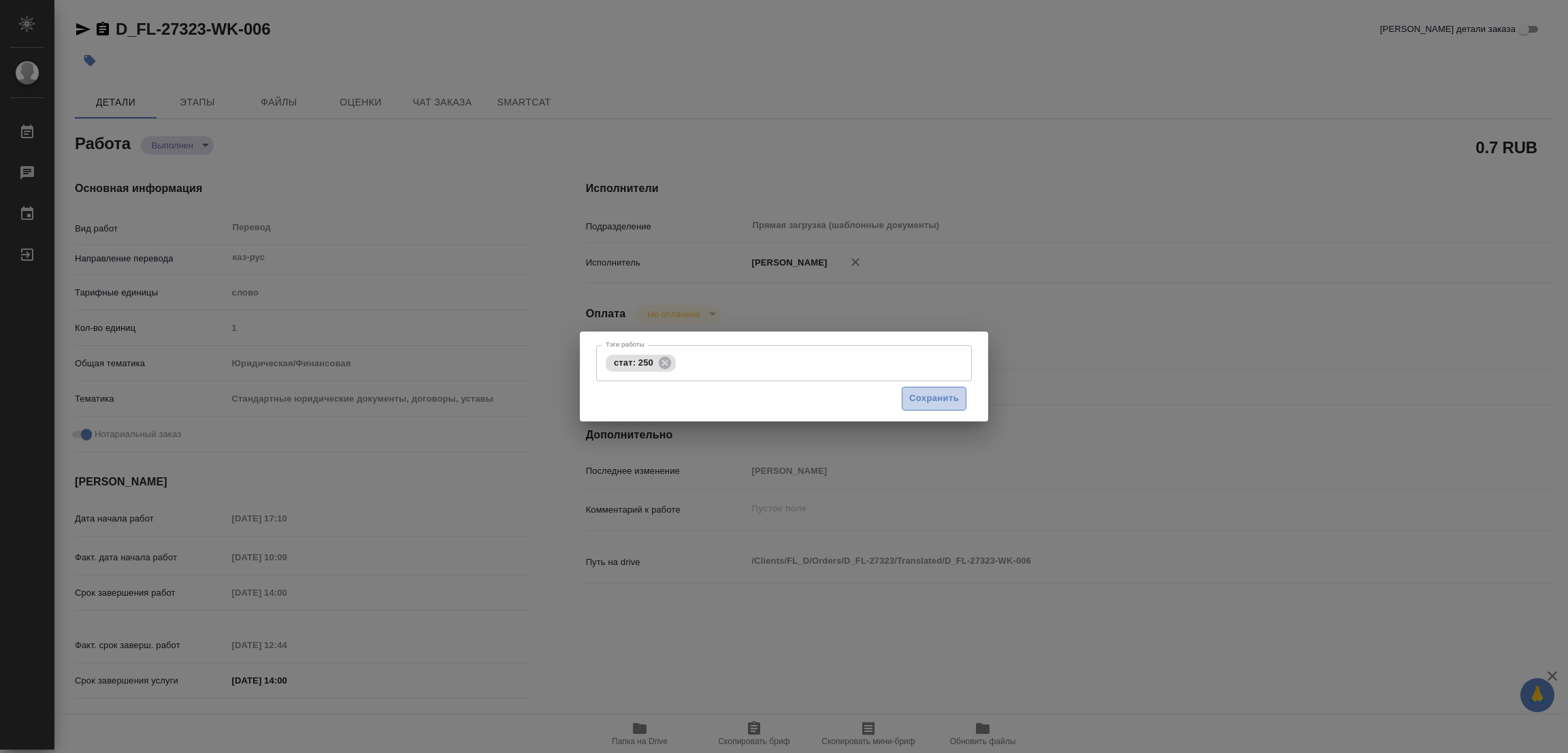
click at [929, 393] on span "Сохранить" at bounding box center [934, 399] width 50 height 16
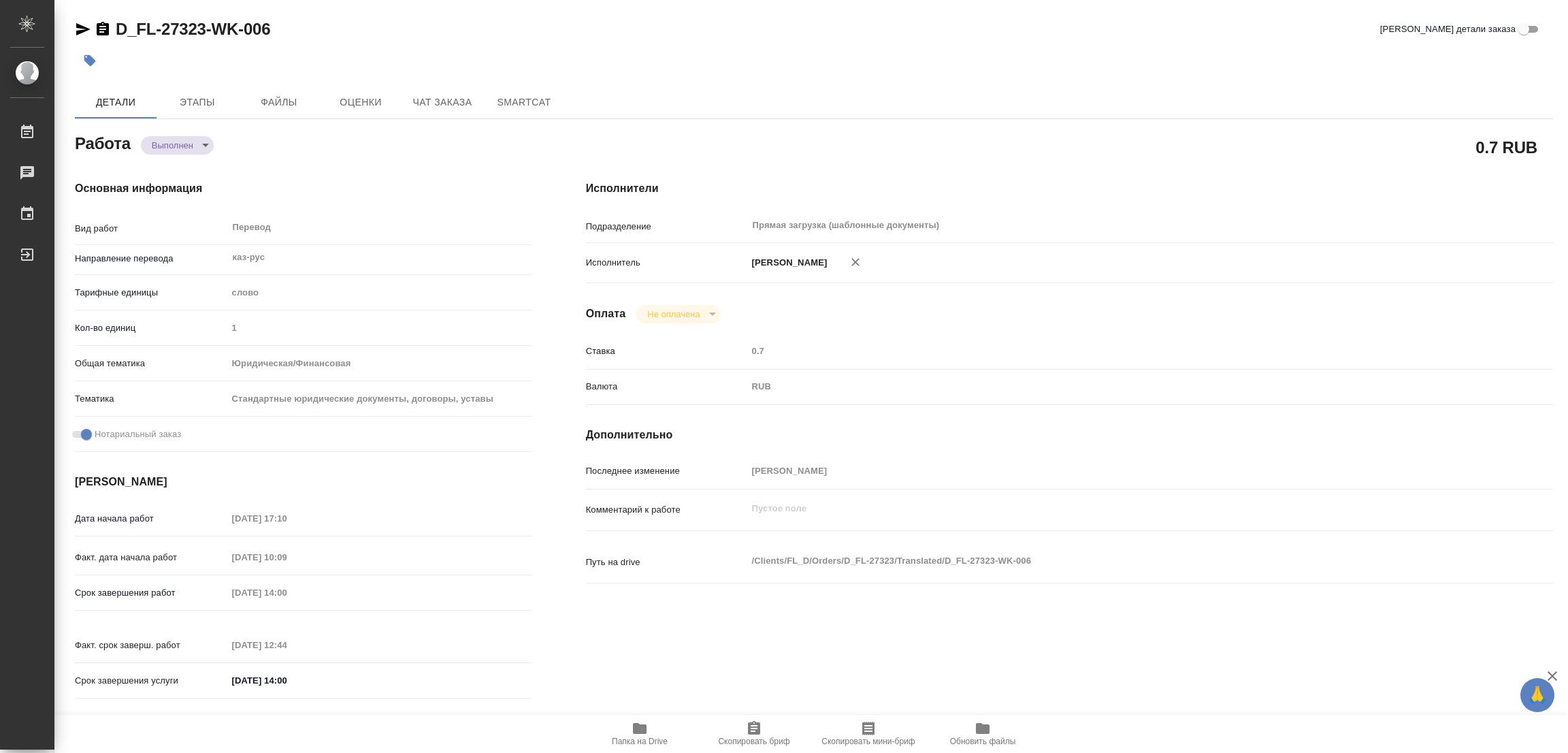
type input "completed"
type textarea "Перевод"
type textarea "x"
type input "каз-рус"
type input "5a8b1489cc6b4906c91bfd90"
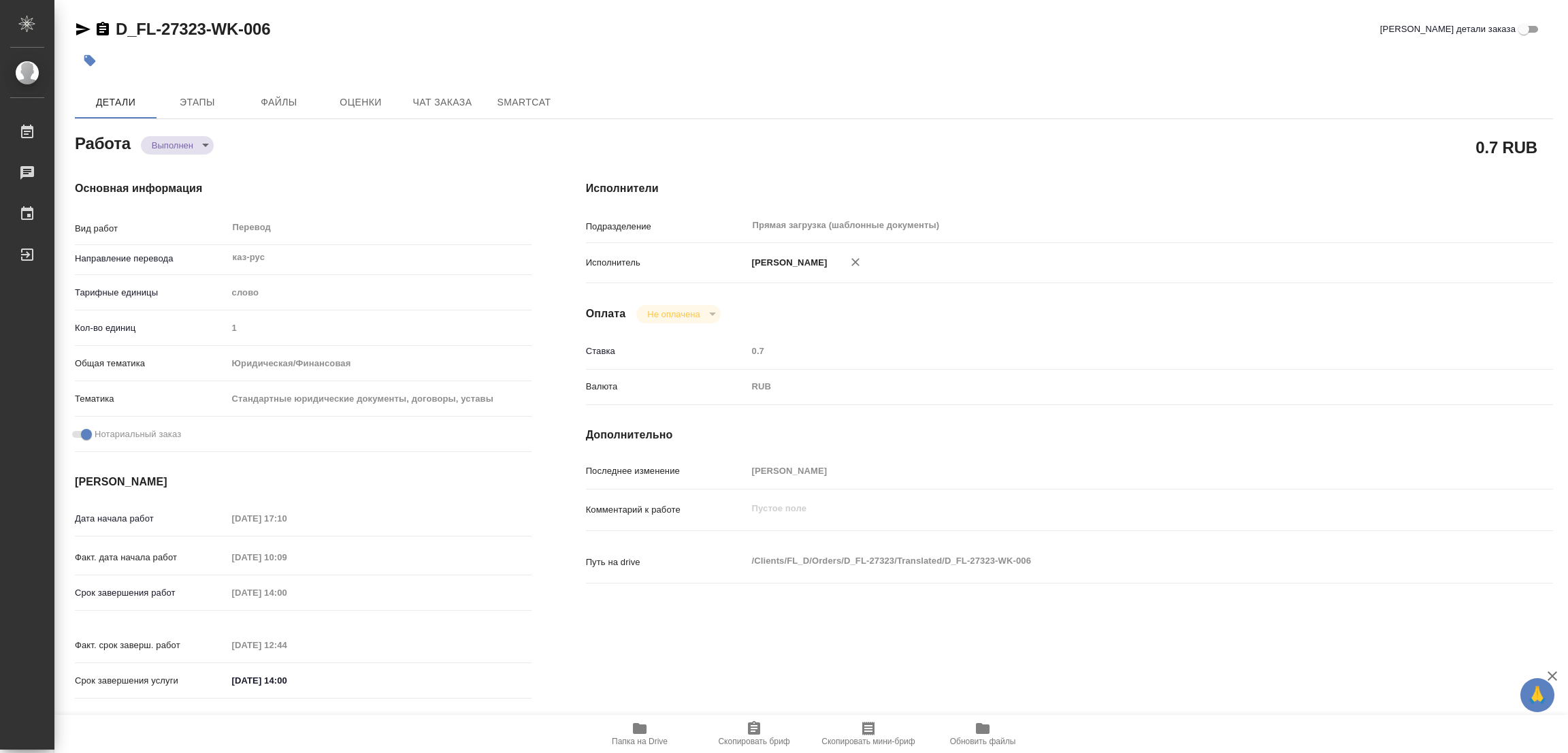
type input "1"
type input "yr-fn"
type input "5f647205b73bc97568ca66bf"
checkbox input "true"
type input "[DATE] 17:10"
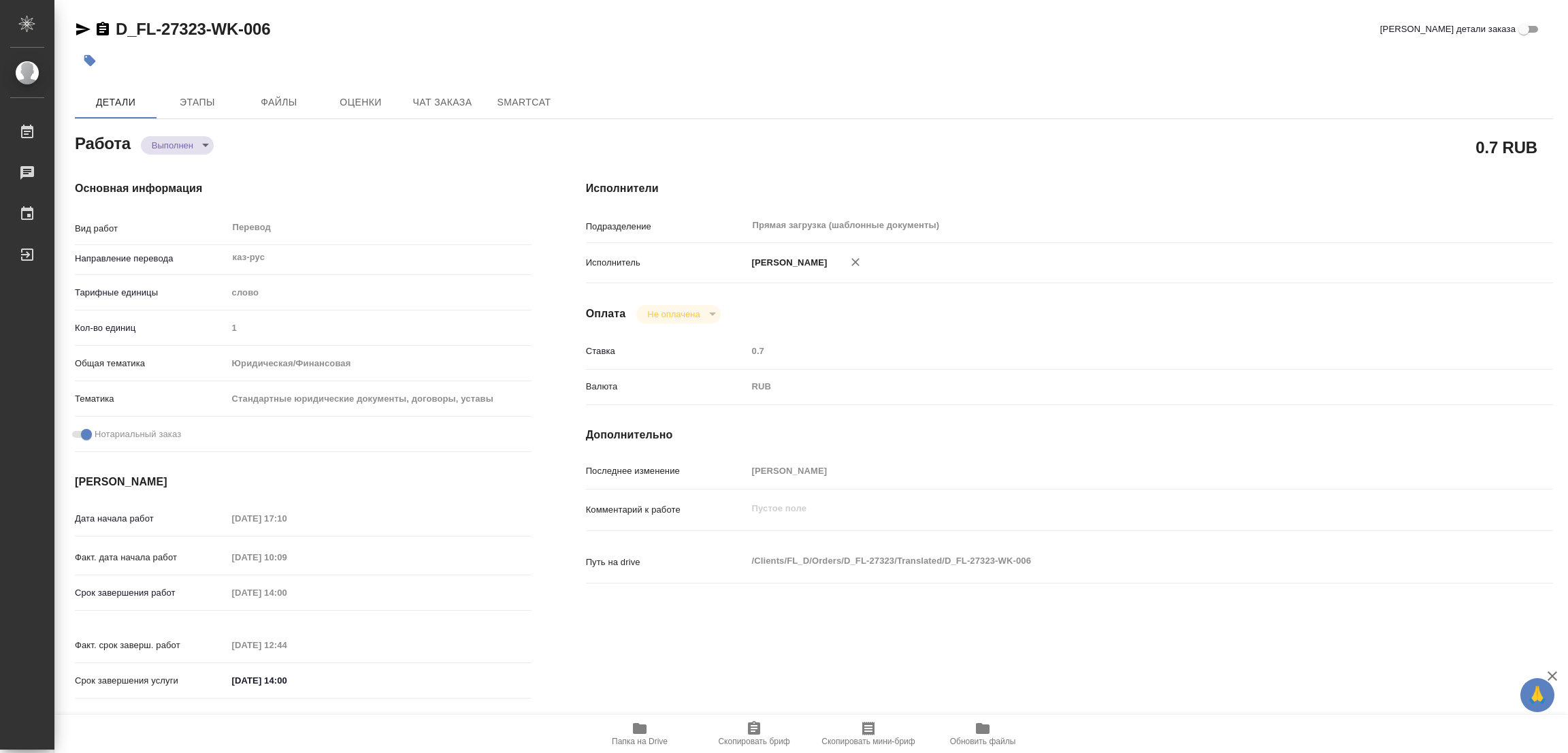
type input "[DATE] 10:09"
type input "[DATE] 14:00"
type input "[DATE] 12:44"
type input "[DATE] 14:00"
type input "Прямая загрузка (шаблонные документы)"
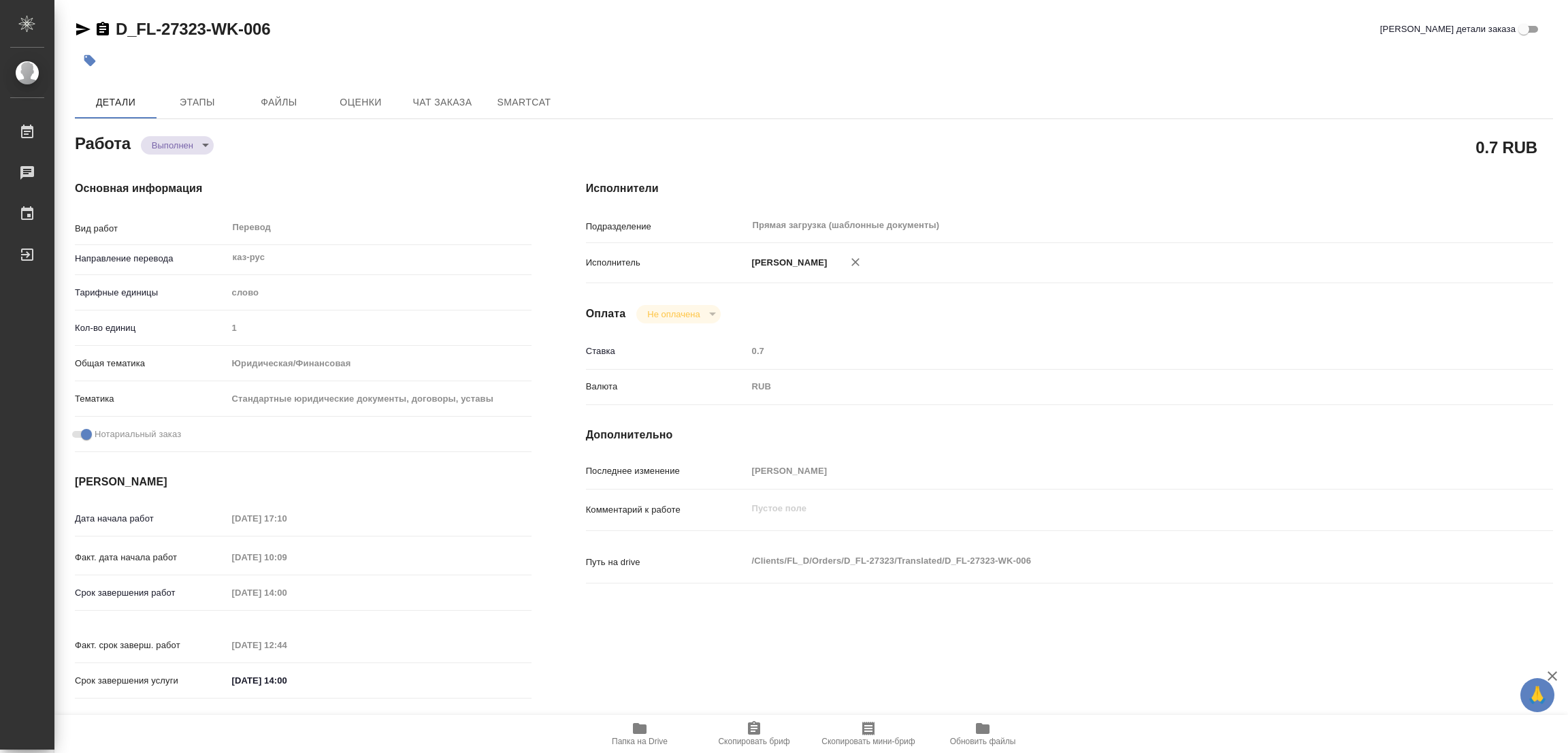
type input "notPayed"
type input "0.7"
type input "RUB"
type input "[PERSON_NAME]"
type textarea "x"
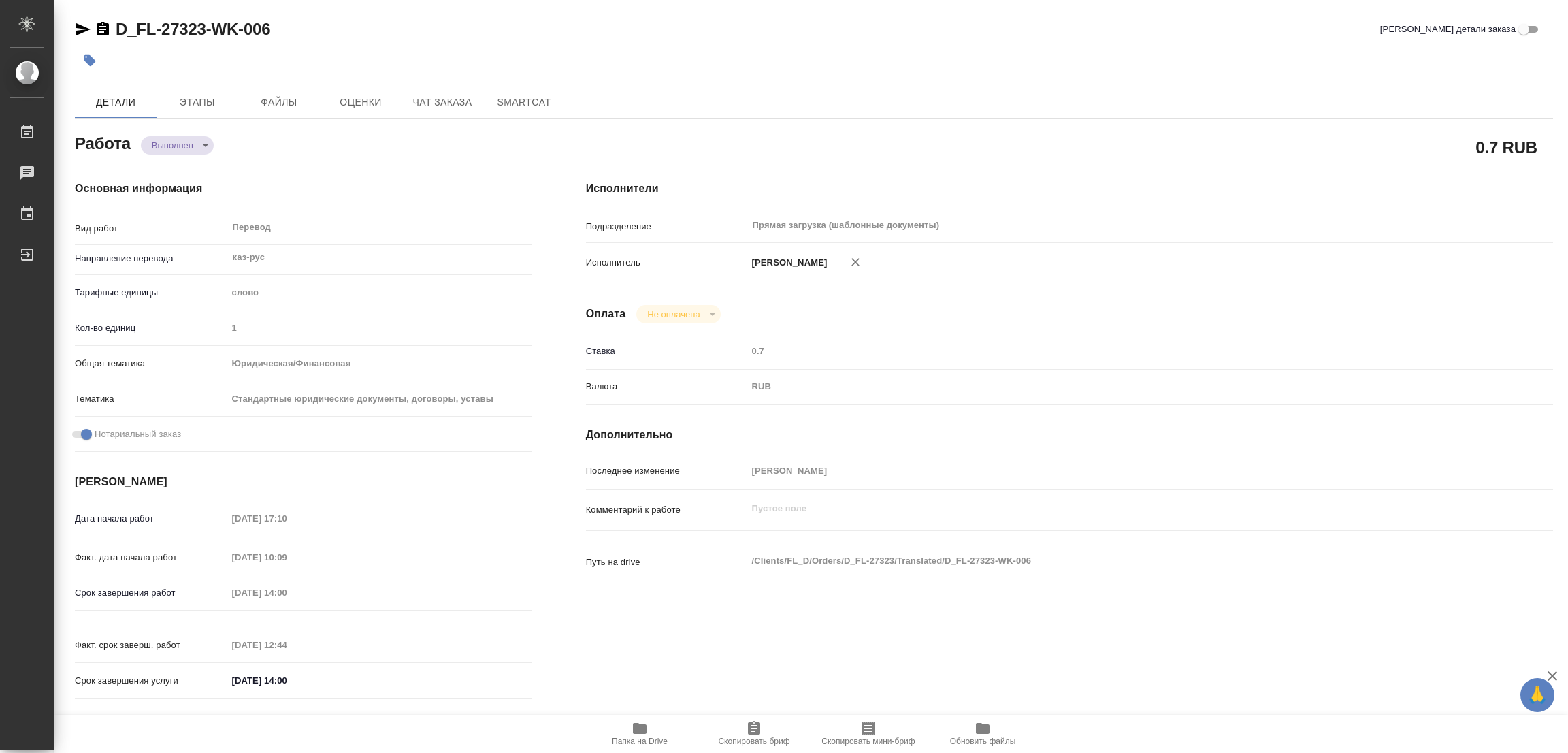
type textarea "/Clients/FL_D/Orders/D_FL-27323/Translated/D_FL-27323-WK-006"
type textarea "x"
type input "D_FL-27323"
type input "Перевод печати"
type input "Перевод, Приёмка по качеству"
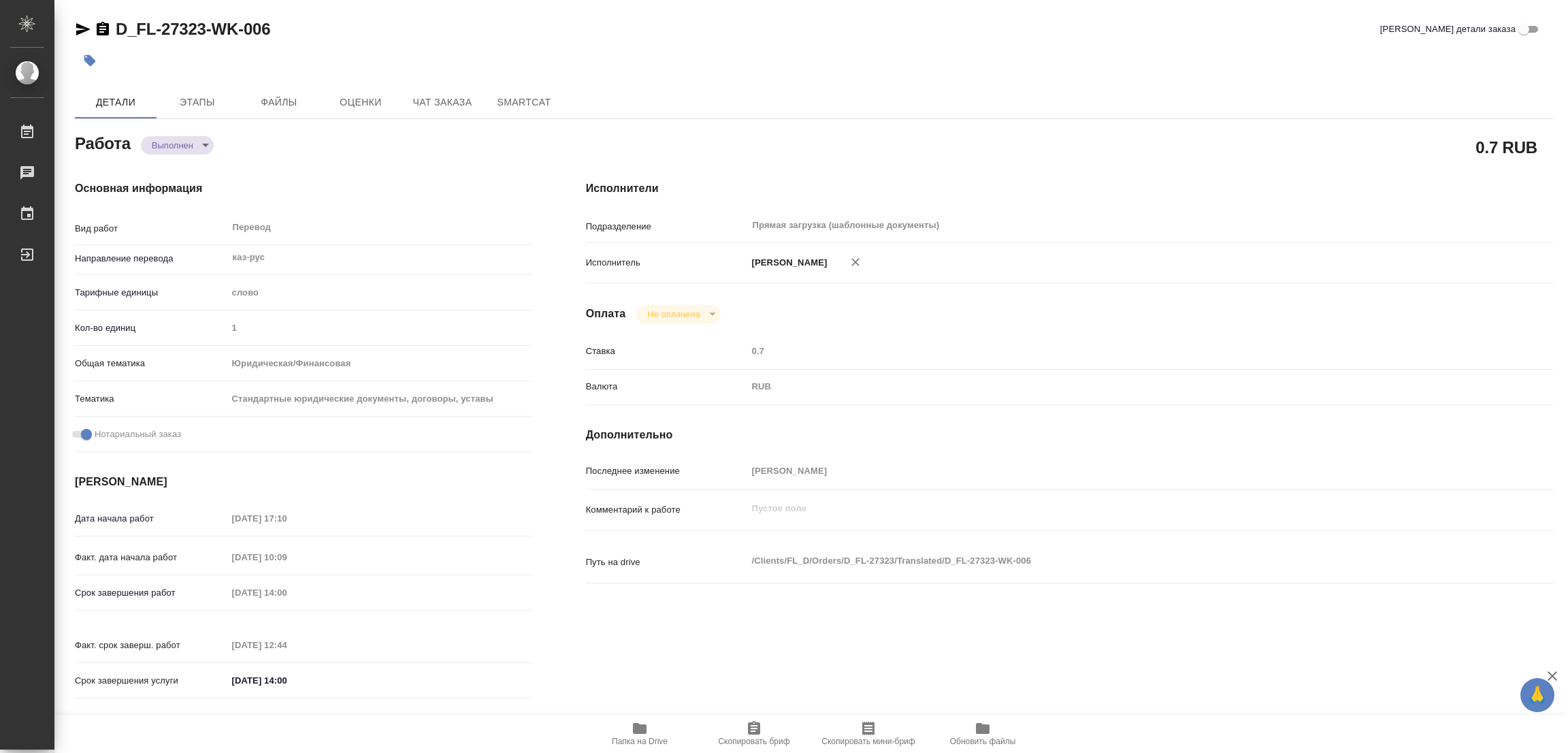
type input "[PERSON_NAME]"
type input "/Clients/FL_D/Orders/D_FL-27323"
type textarea "x"
type textarea "на перевод печати и наименования компаний"
type textarea "x"
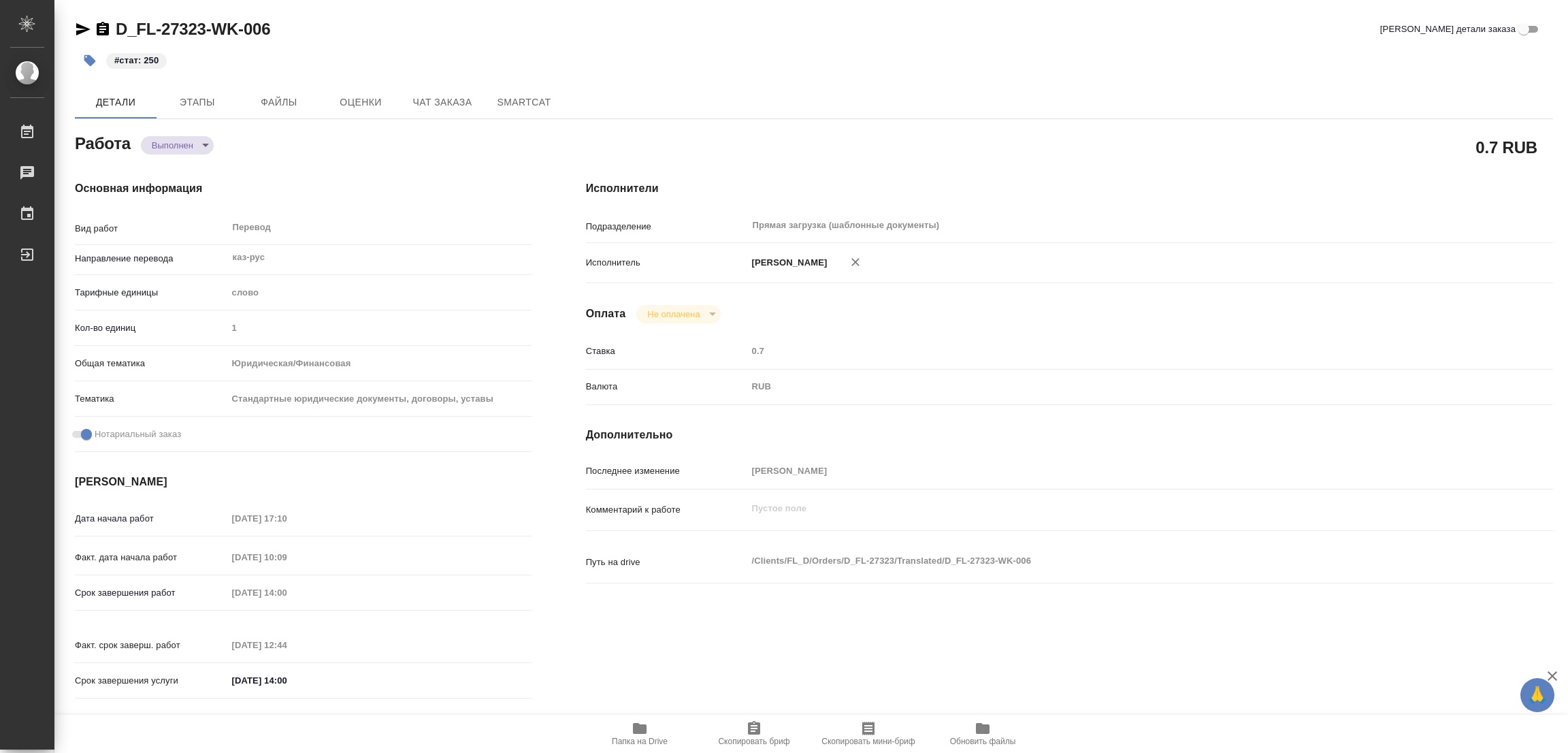
type textarea "x"
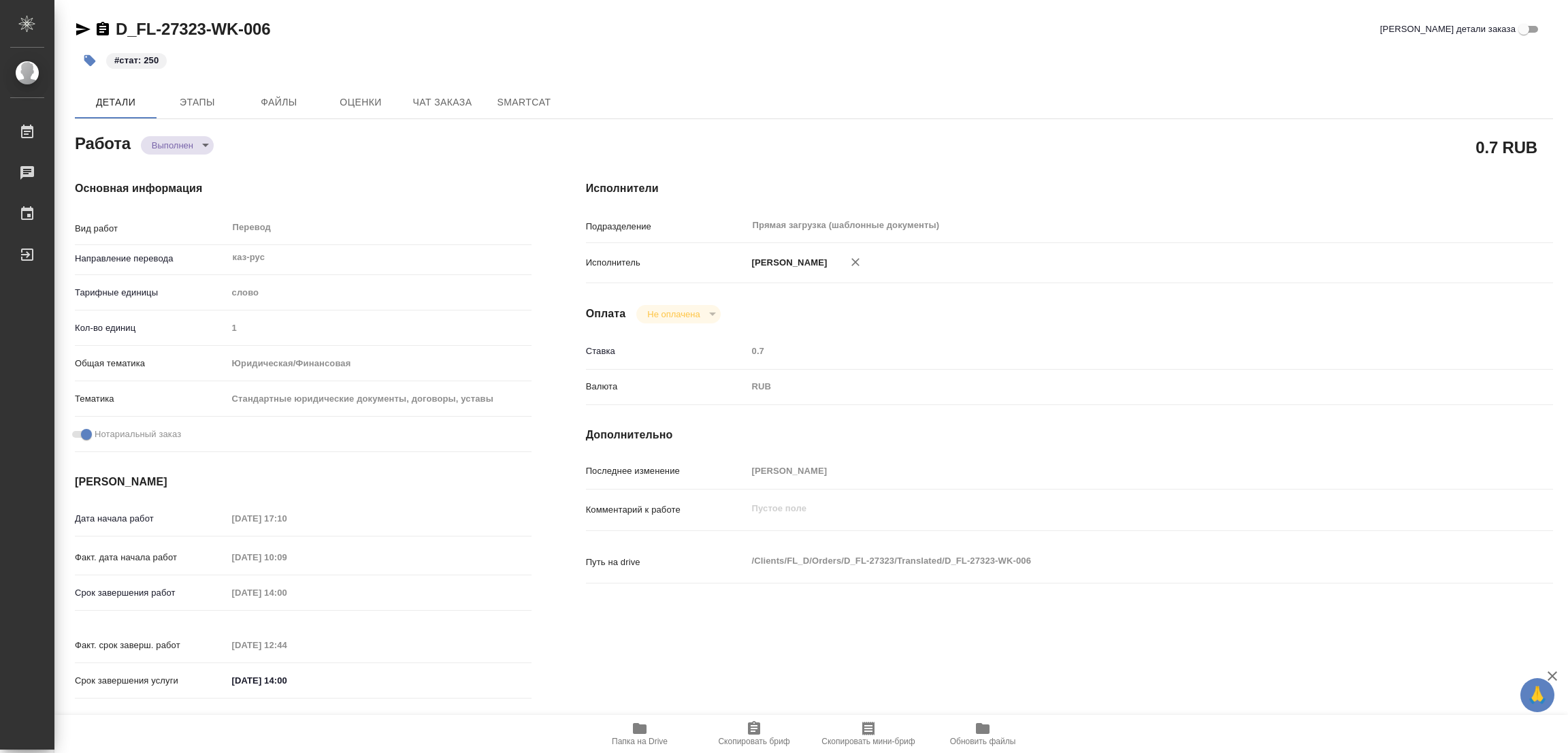
type textarea "x"
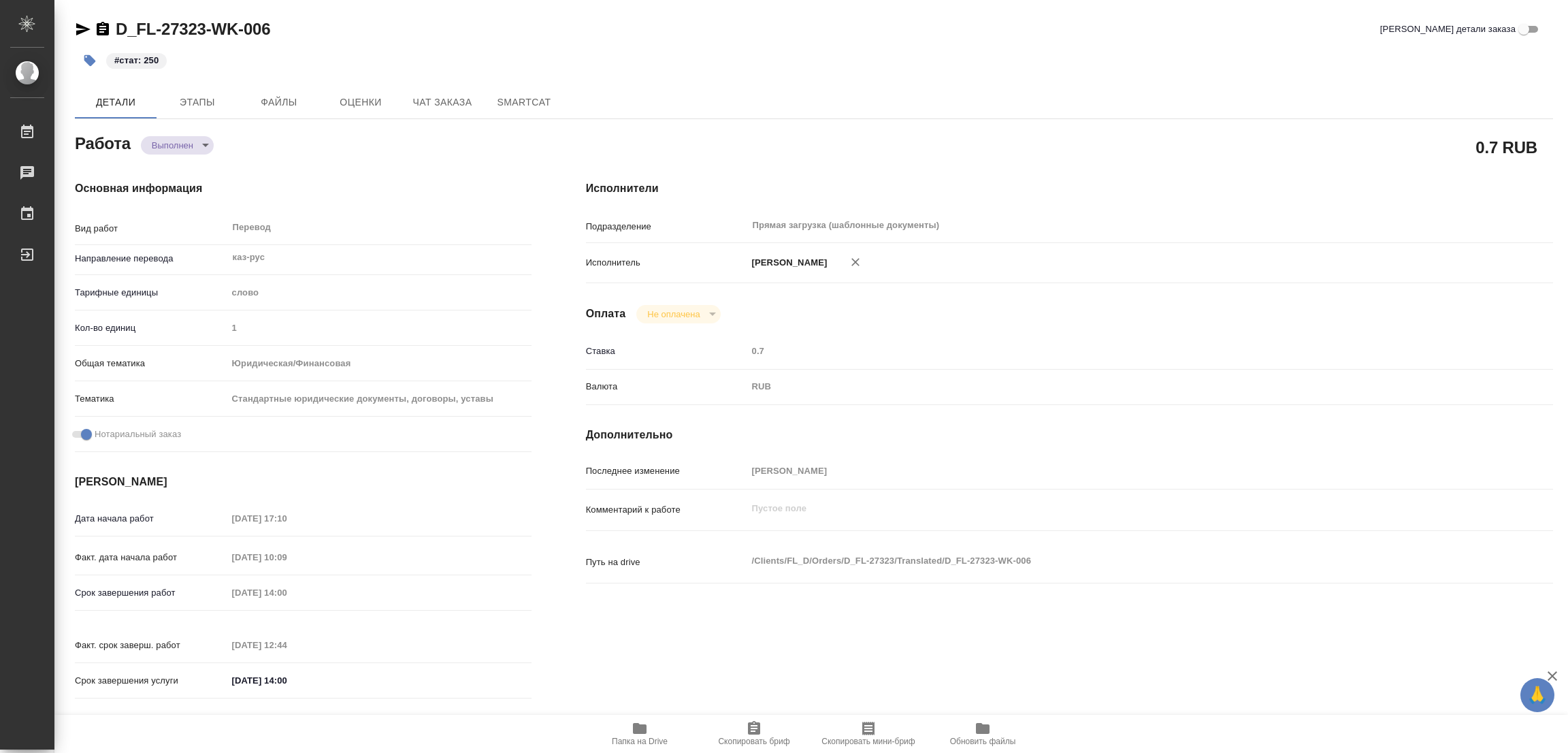
type textarea "x"
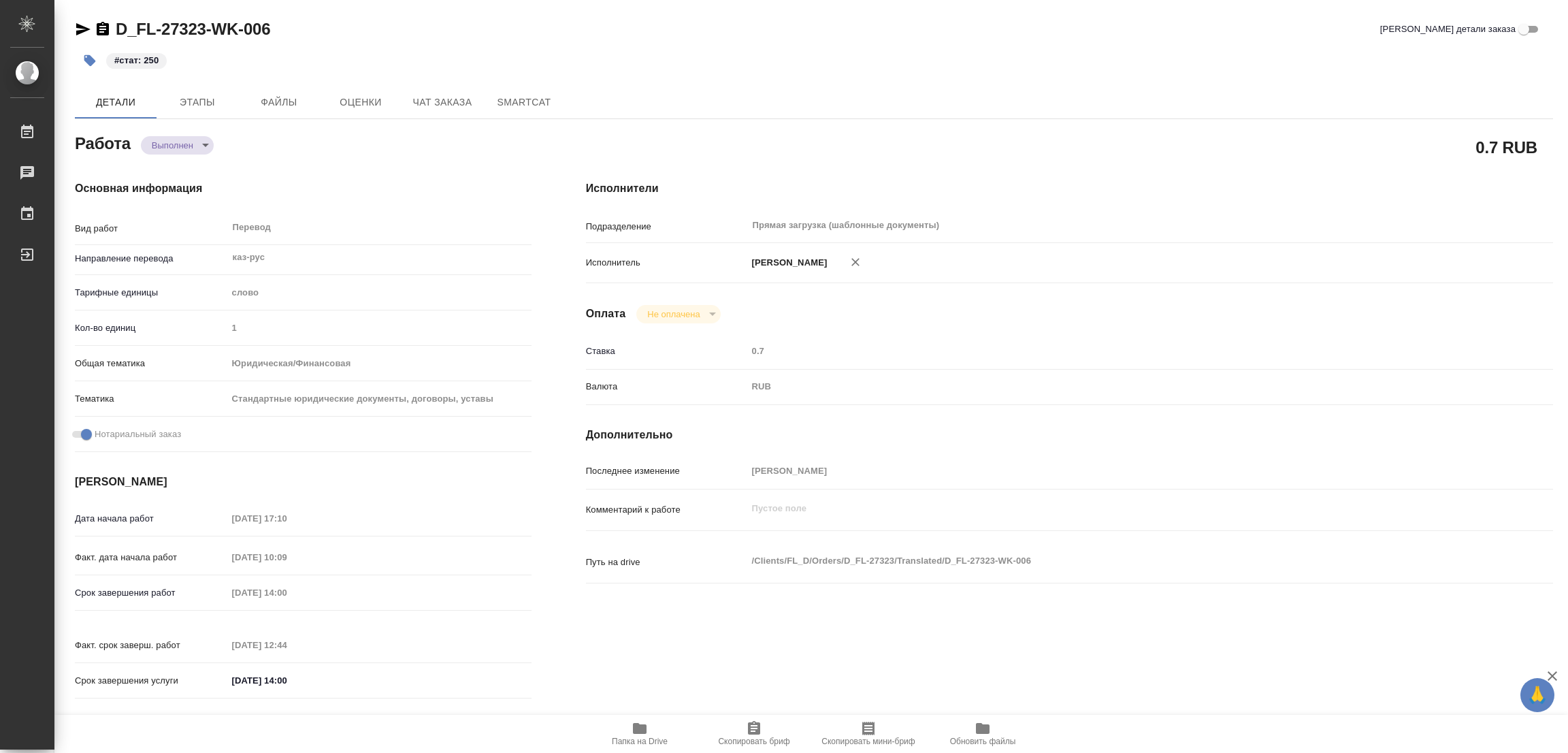
click at [721, 10] on div "D_FL-27323-WK-006 Кратко детали заказа #стат: 250 Детали Этапы Файлы Оценки Чат…" at bounding box center [814, 571] width 1493 height 1142
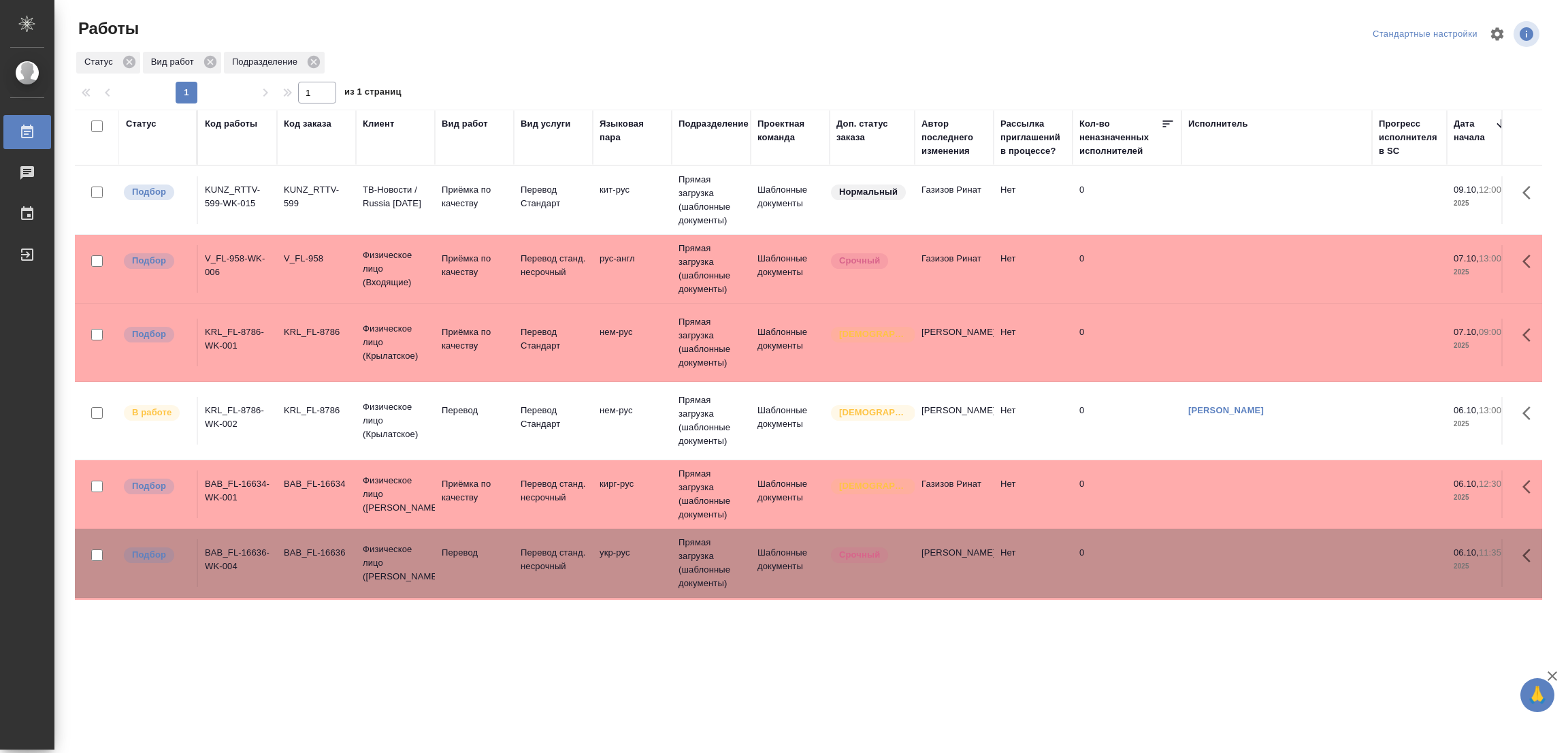
scroll to position [154, 0]
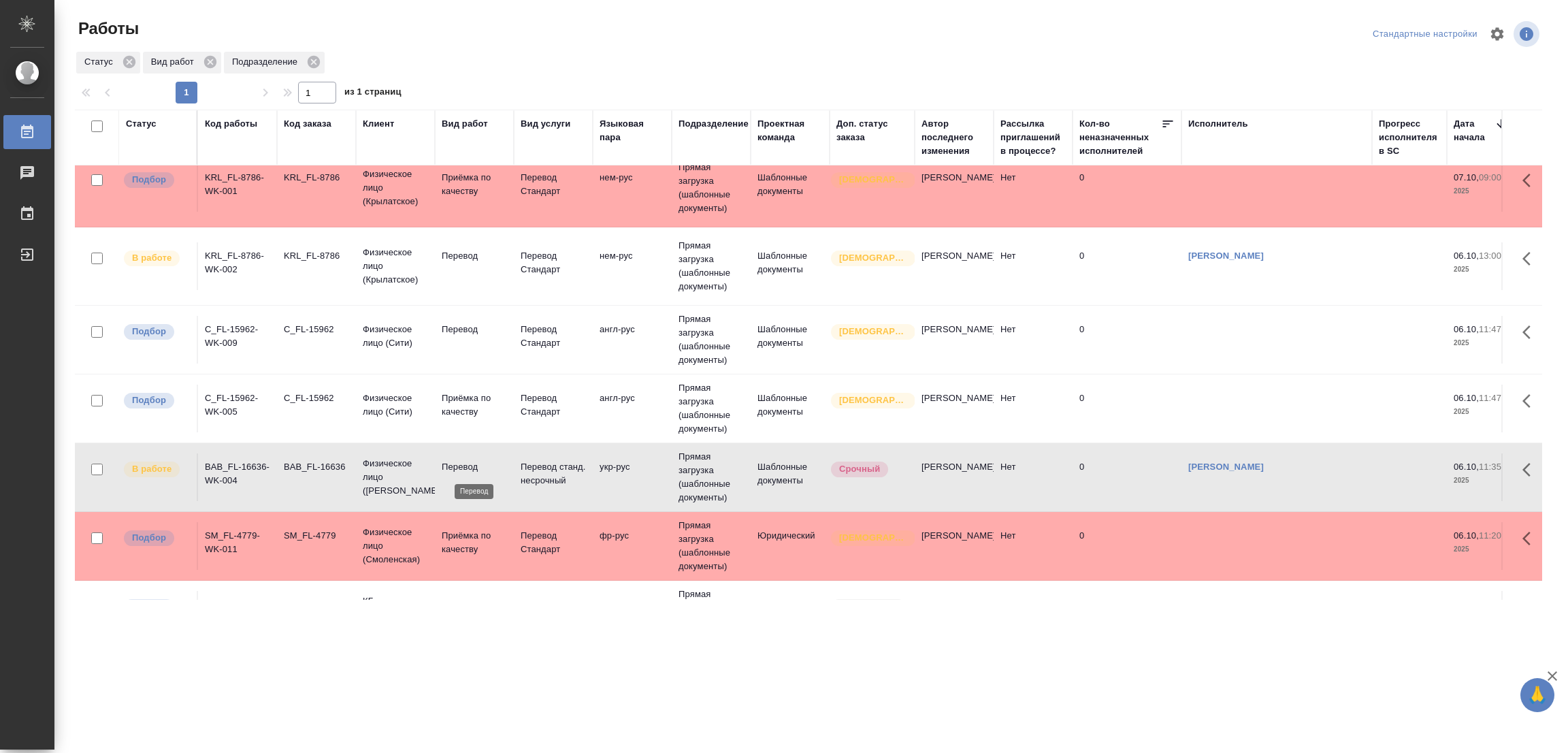
click at [452, 471] on p "Перевод" at bounding box center [474, 467] width 65 height 13
click at [451, 325] on p "Перевод" at bounding box center [474, 329] width 65 height 13
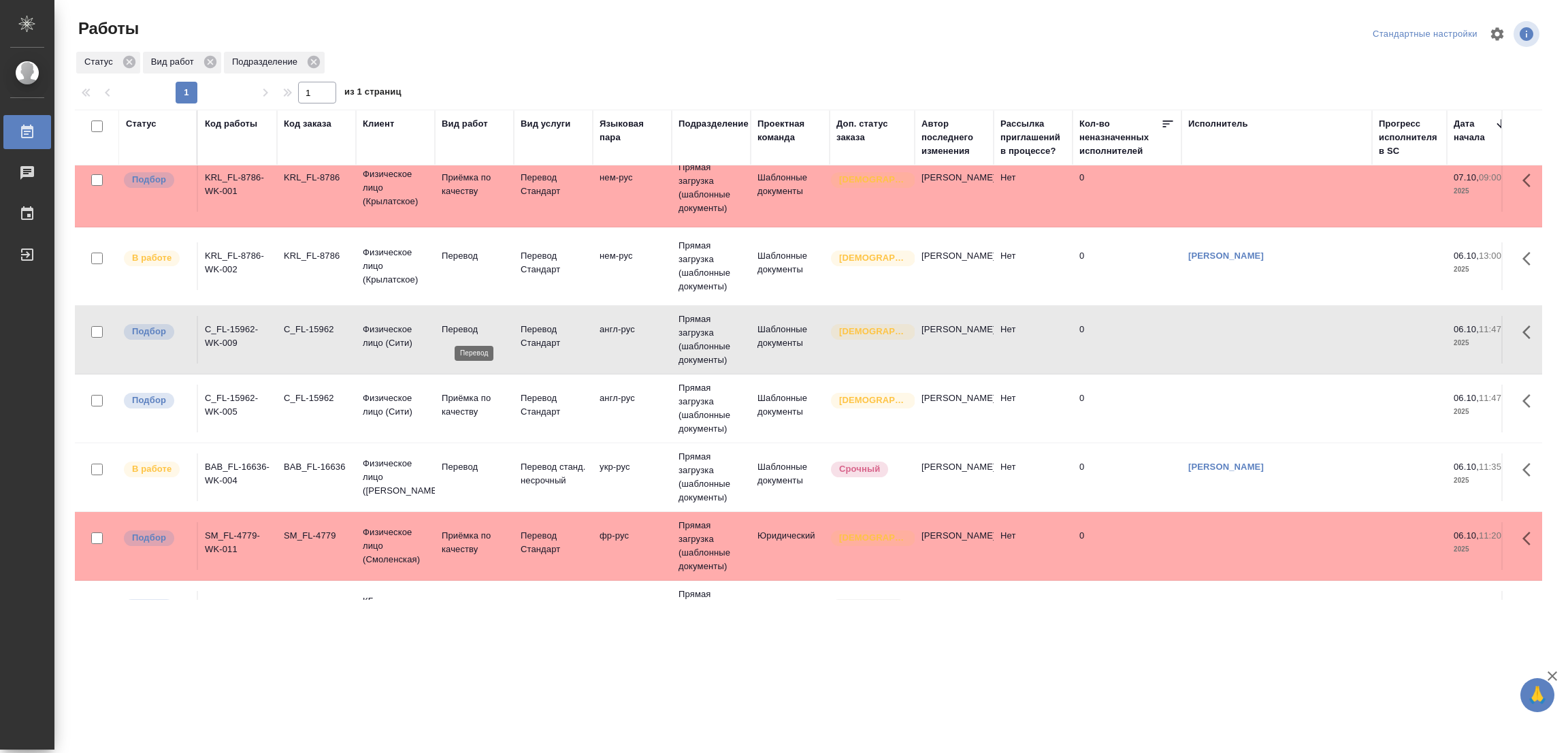
click at [451, 324] on p "Перевод" at bounding box center [474, 329] width 65 height 13
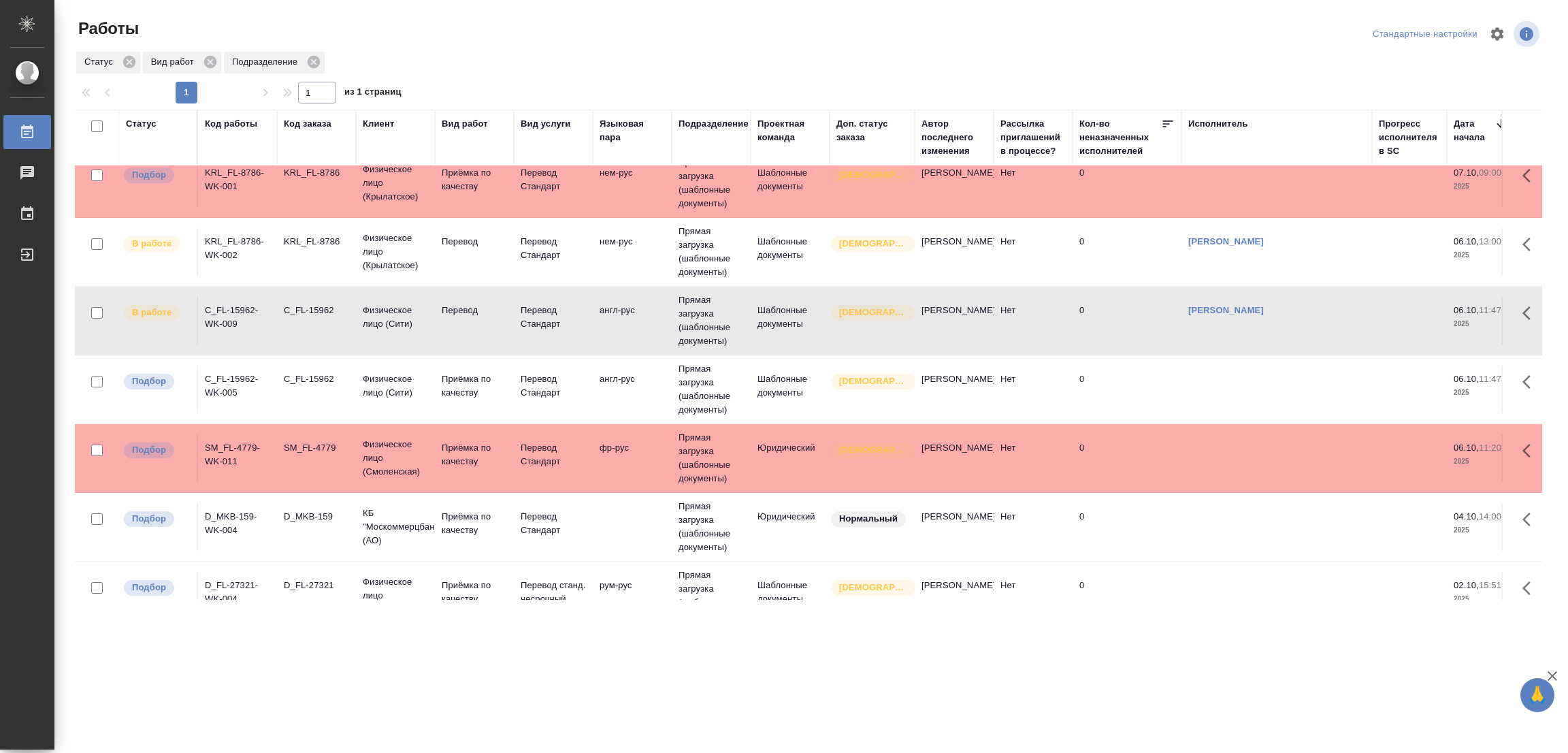
scroll to position [340, 0]
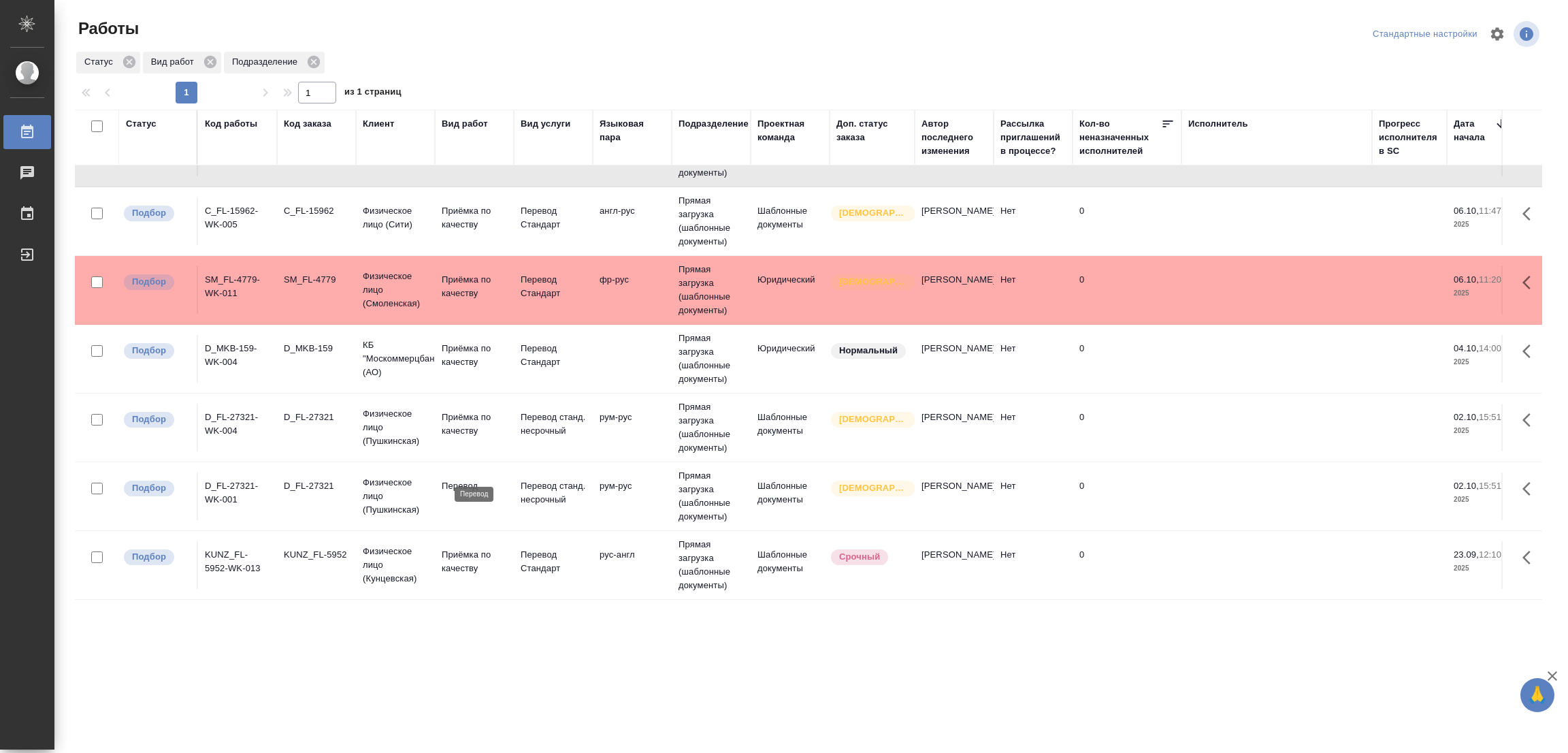
click at [455, 479] on p "Перевод" at bounding box center [474, 485] width 65 height 13
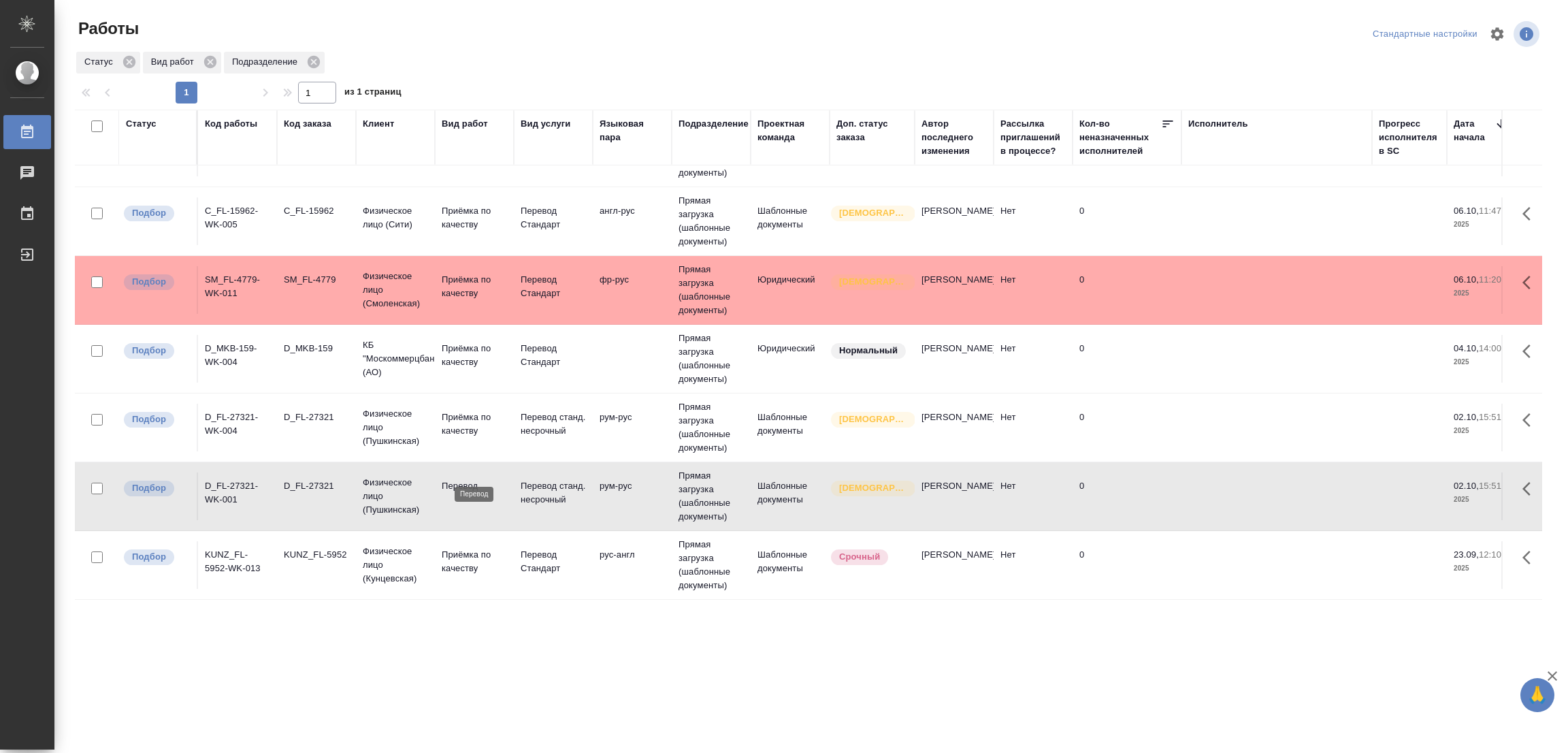
click at [455, 479] on p "Перевод" at bounding box center [474, 485] width 65 height 13
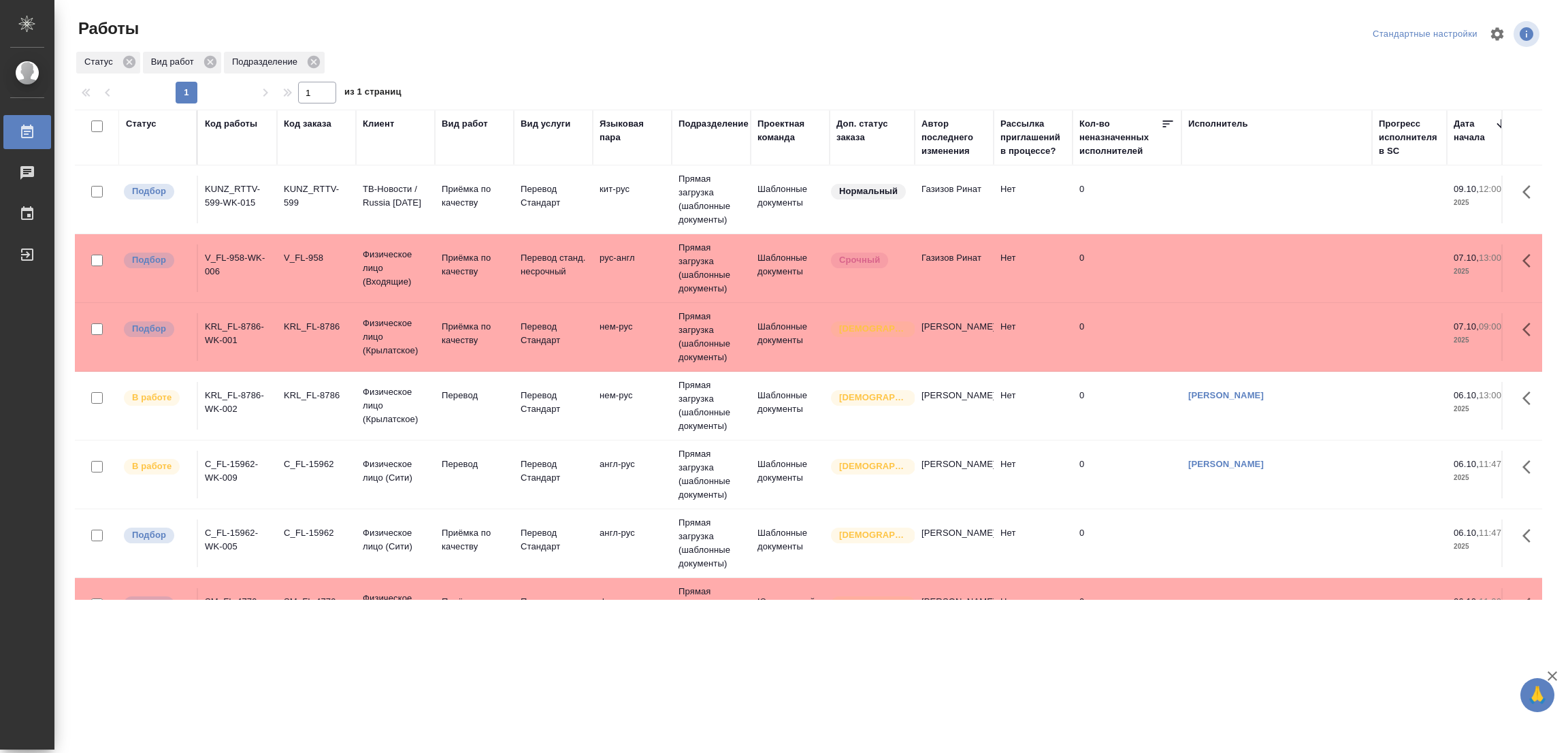
scroll to position [0, 0]
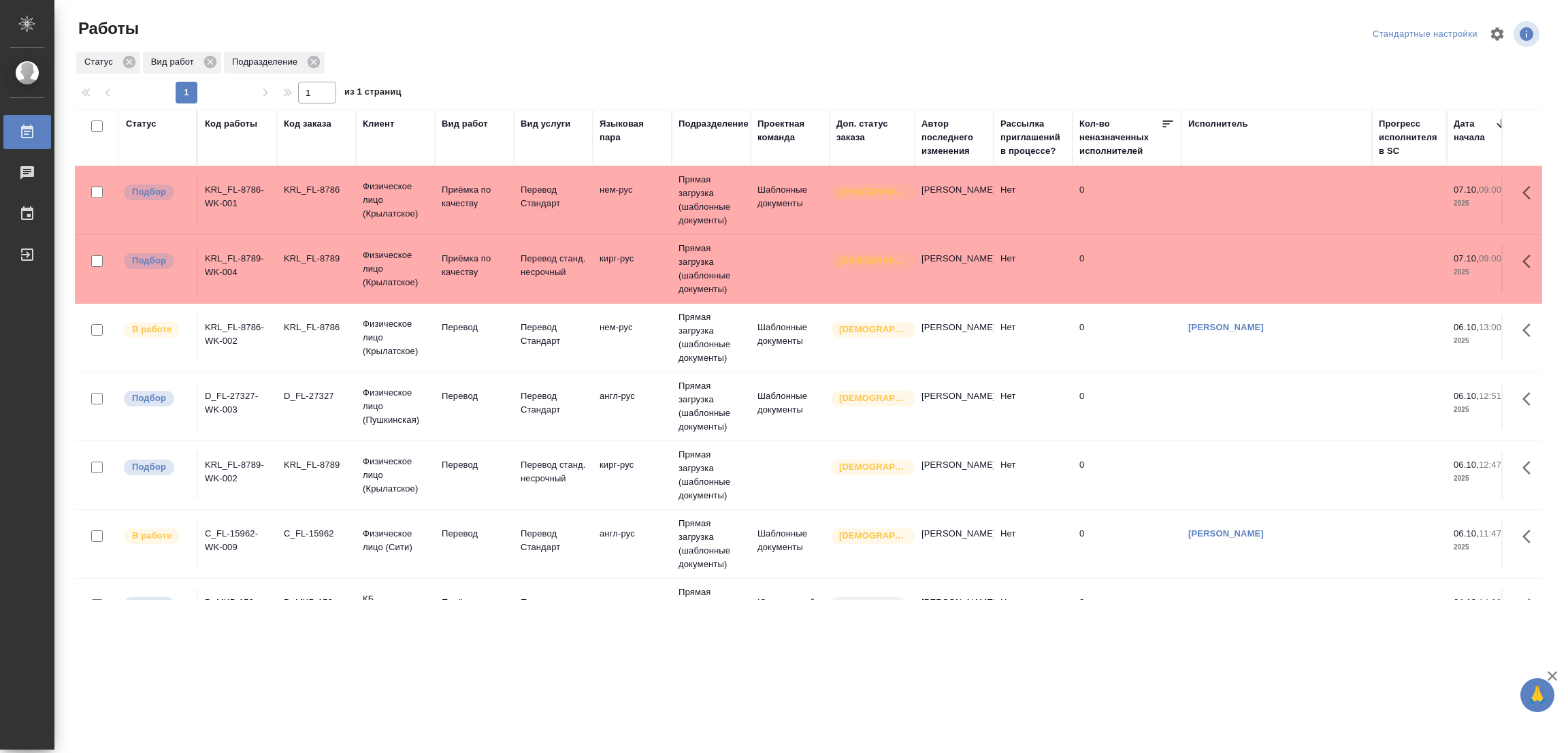
click at [460, 453] on td "Перевод" at bounding box center [474, 475] width 78 height 47
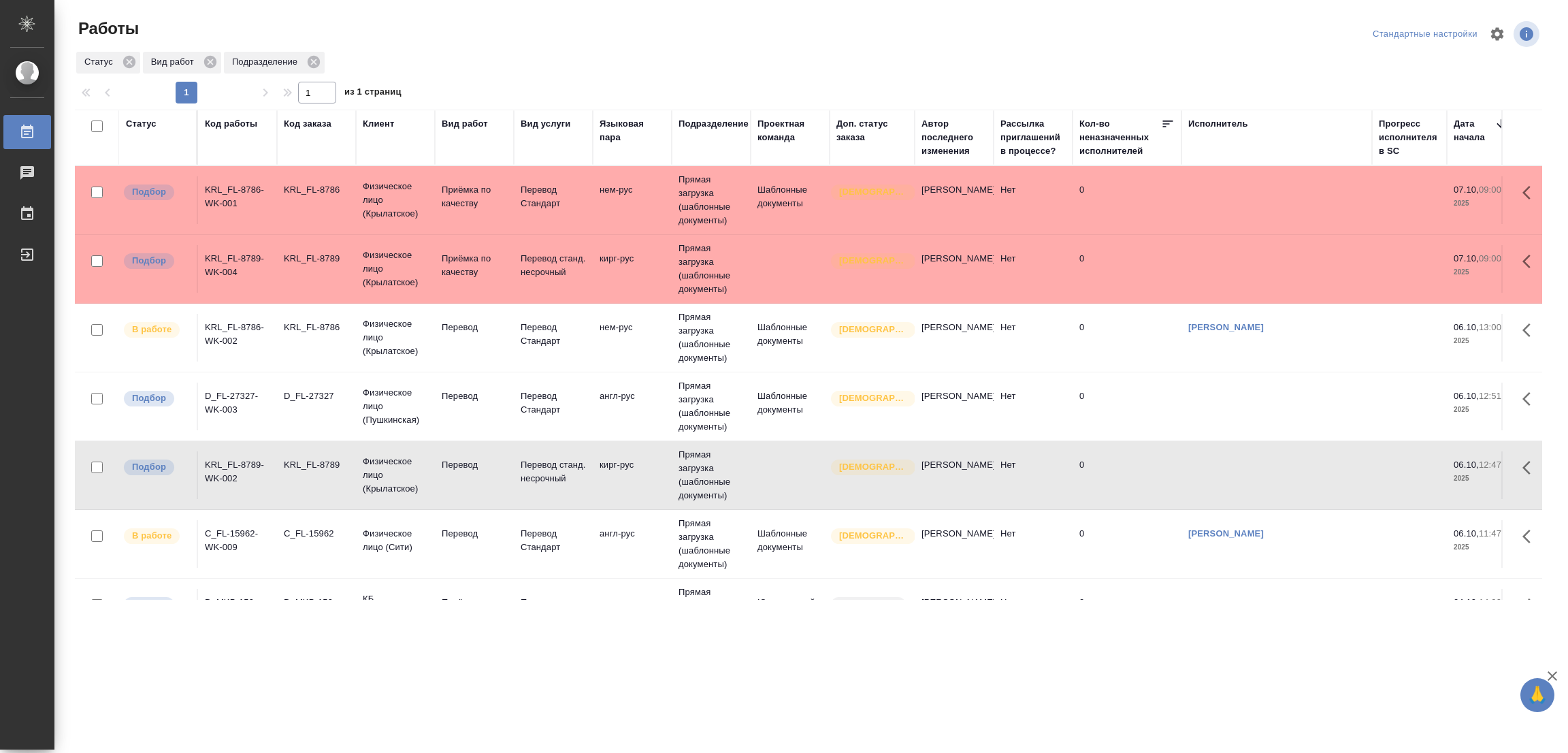
click at [460, 453] on td "Перевод" at bounding box center [474, 475] width 78 height 47
click at [455, 394] on p "Перевод" at bounding box center [474, 395] width 65 height 13
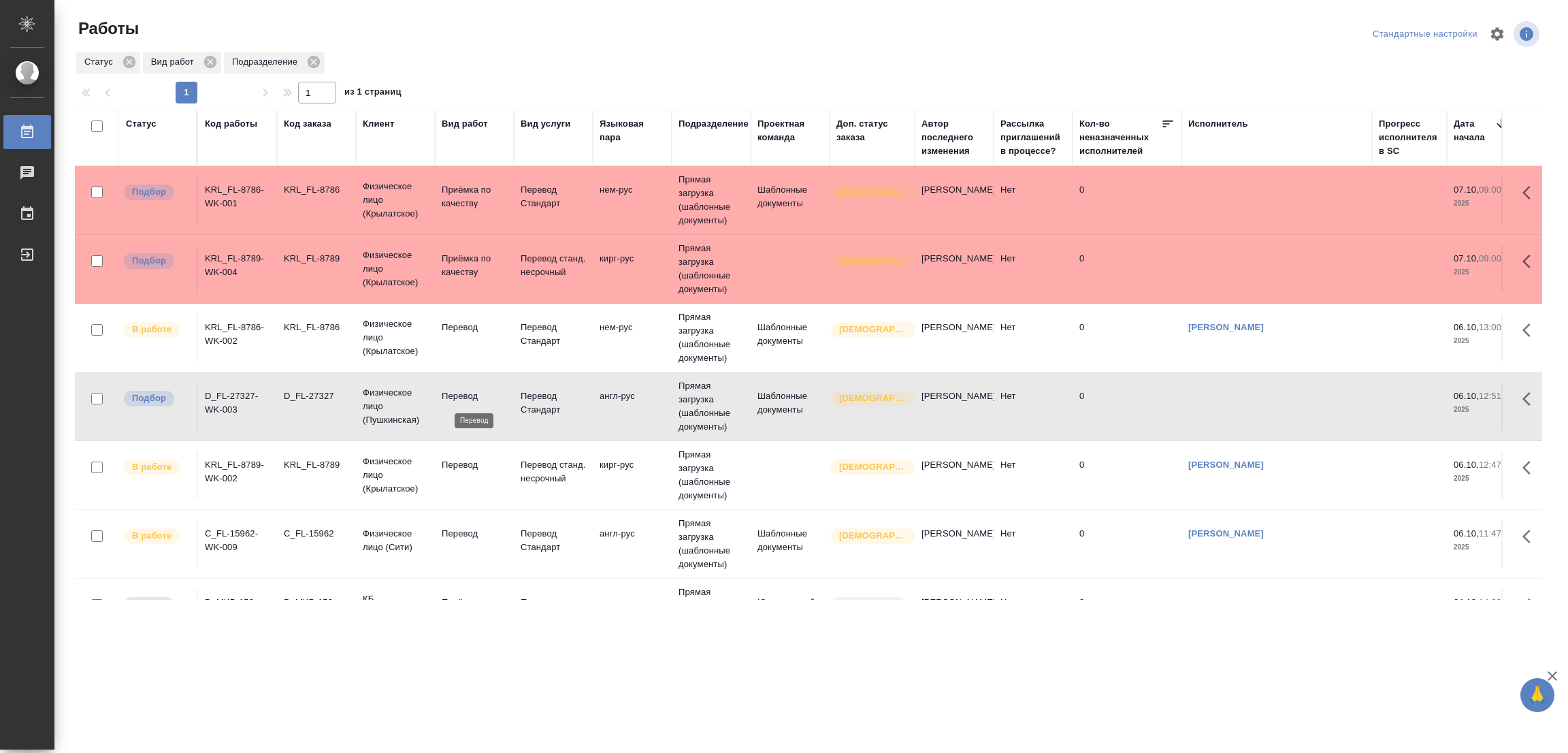
click at [455, 394] on p "Перевод" at bounding box center [474, 395] width 65 height 13
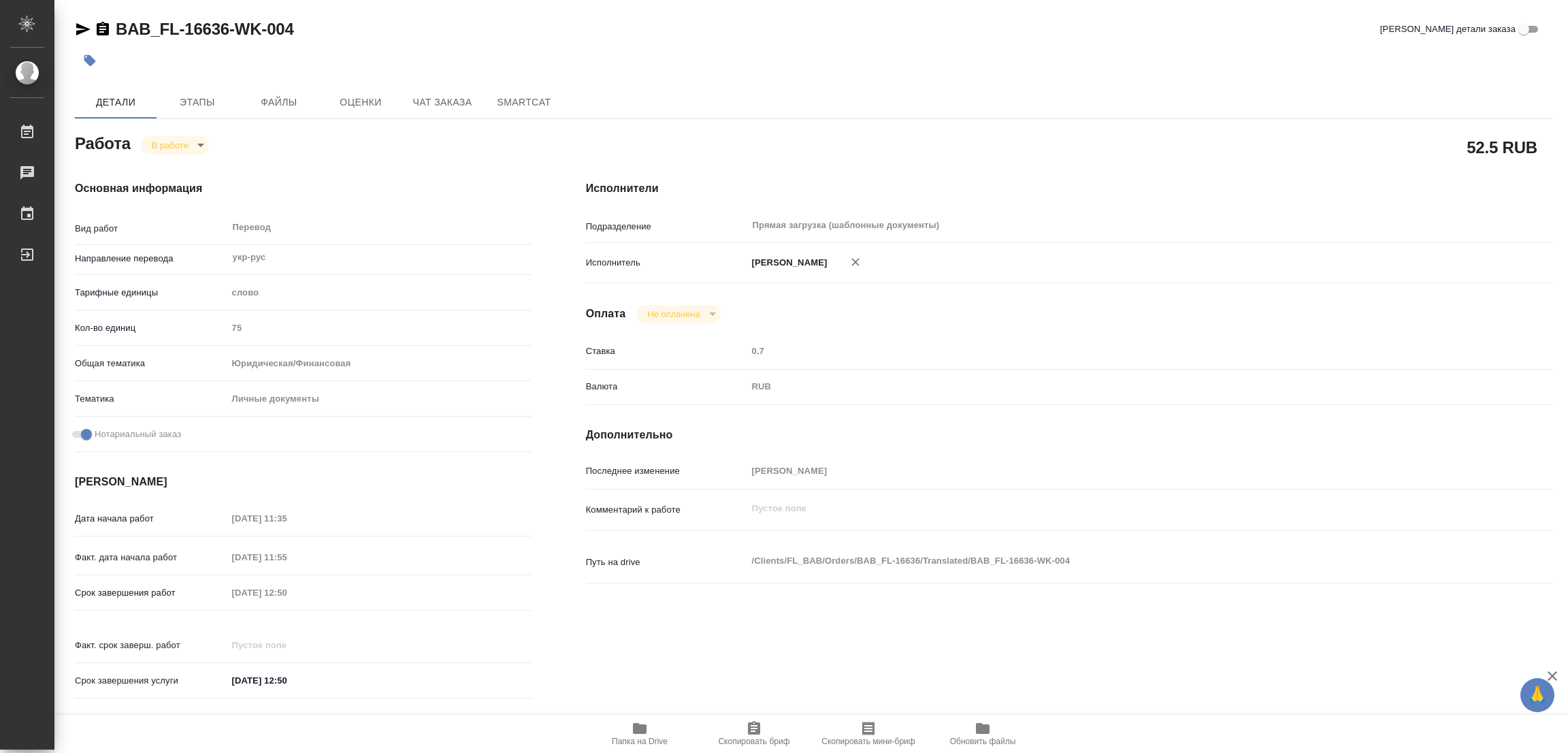
type textarea "x"
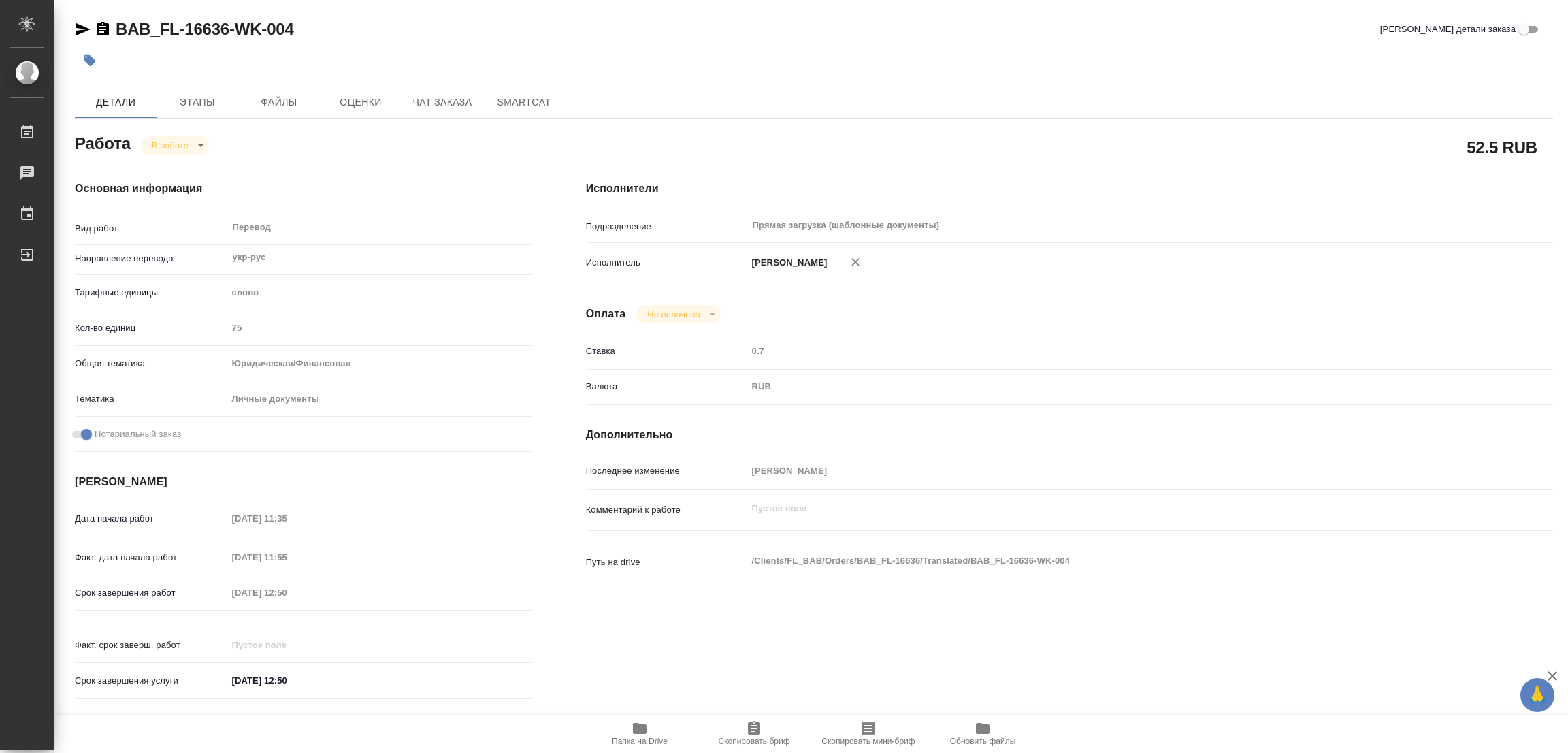
type textarea "x"
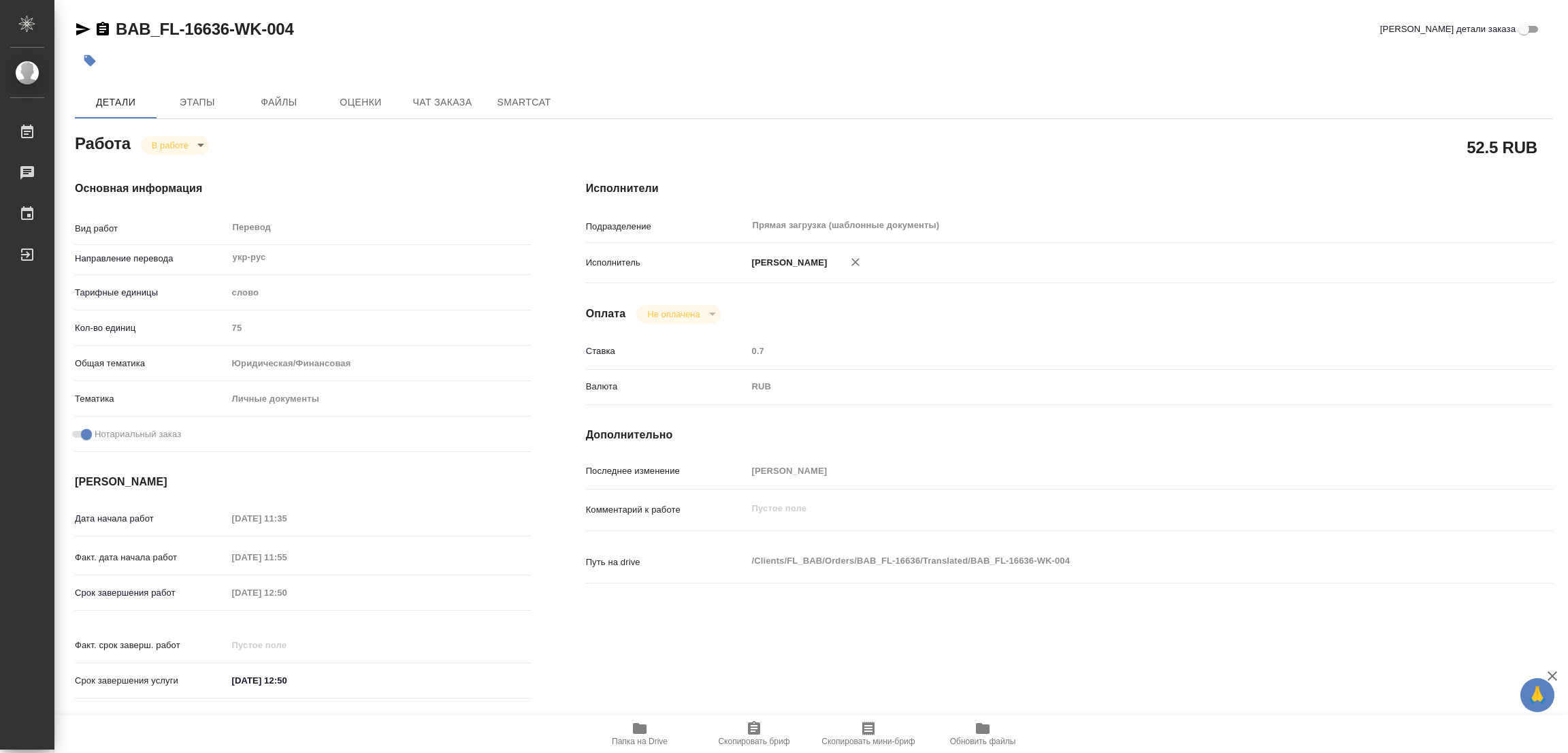
click at [638, 728] on icon "button" at bounding box center [639, 728] width 13 height 11
click at [177, 97] on span "Этапы" at bounding box center [197, 102] width 65 height 17
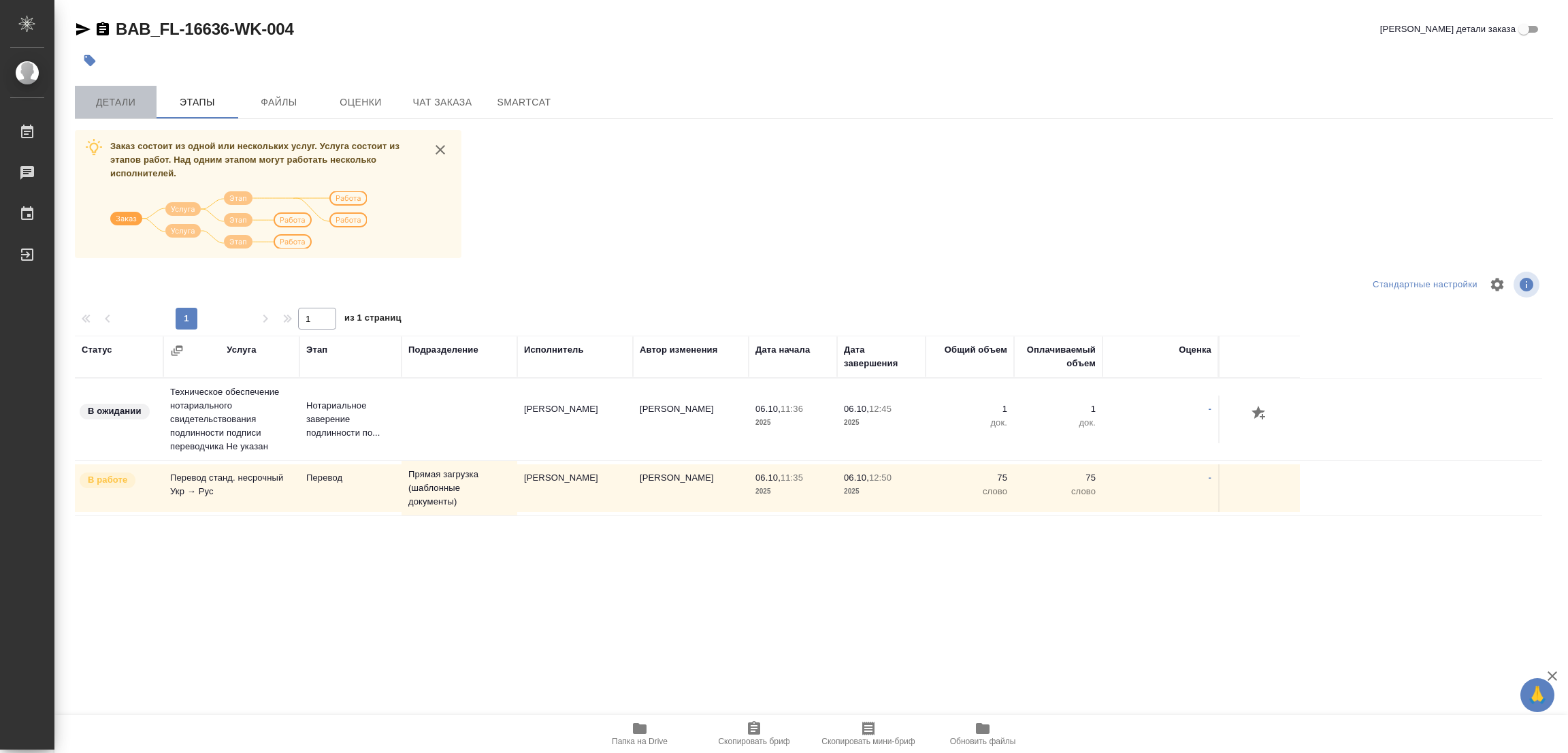
click at [111, 103] on span "Детали" at bounding box center [115, 102] width 65 height 17
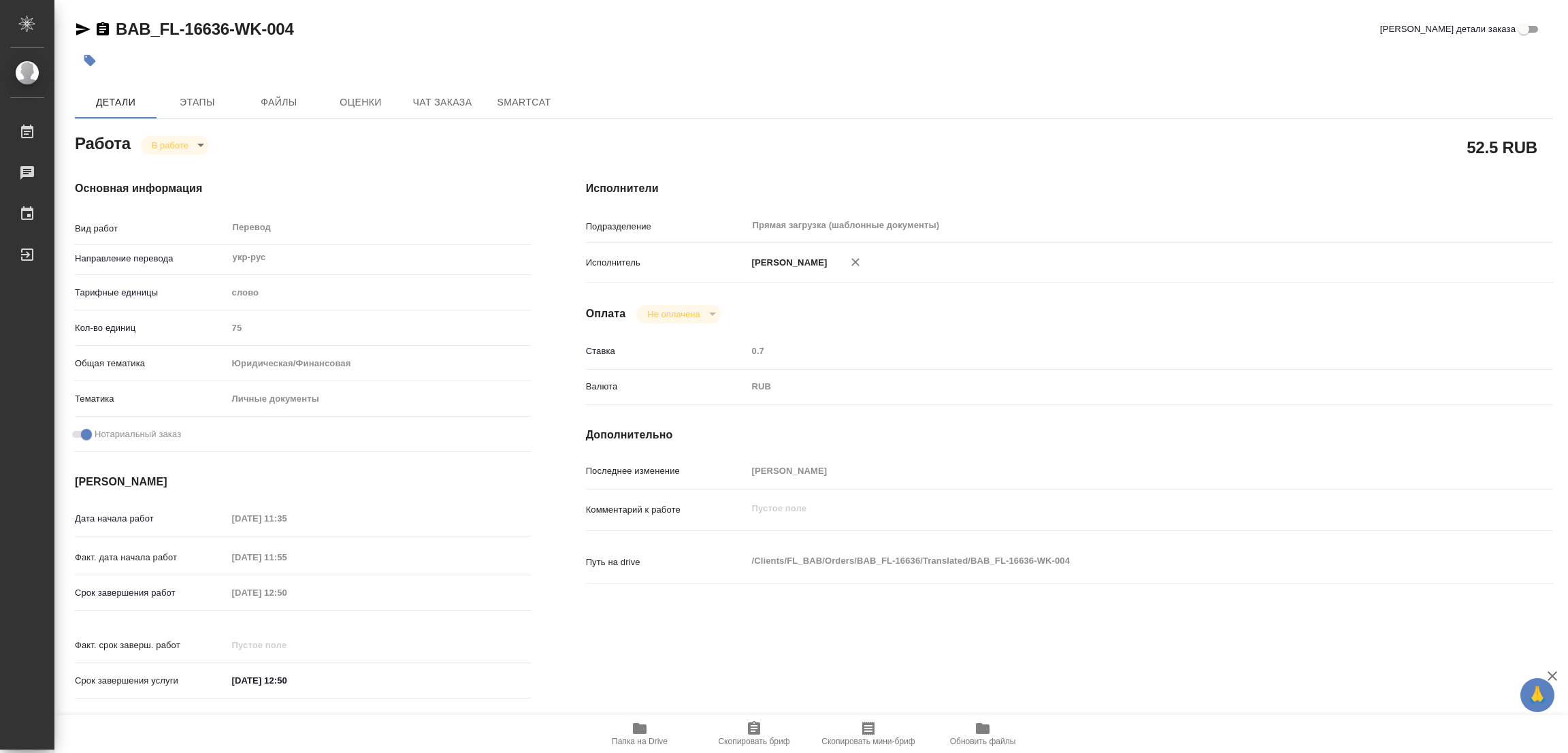
type textarea "x"
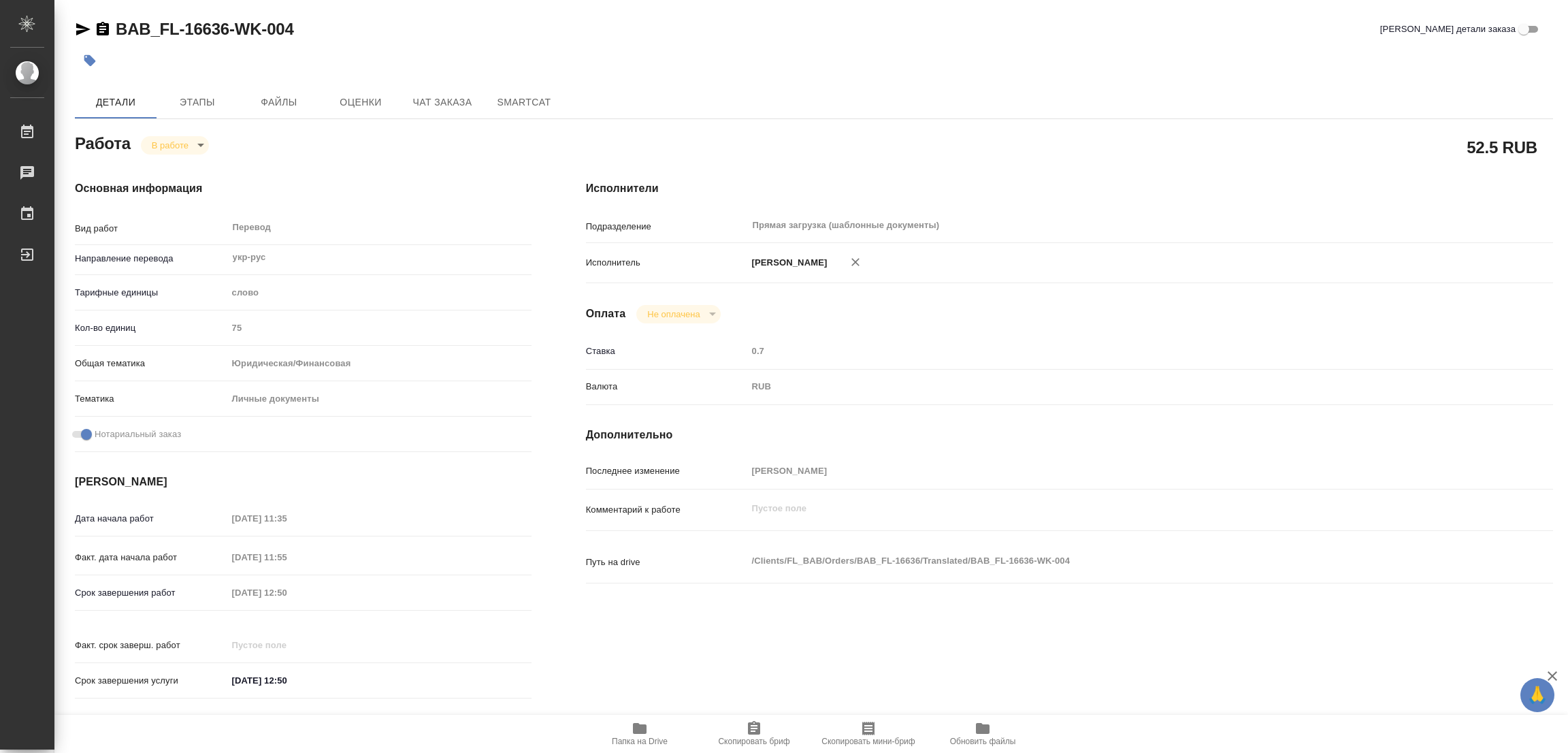
type textarea "x"
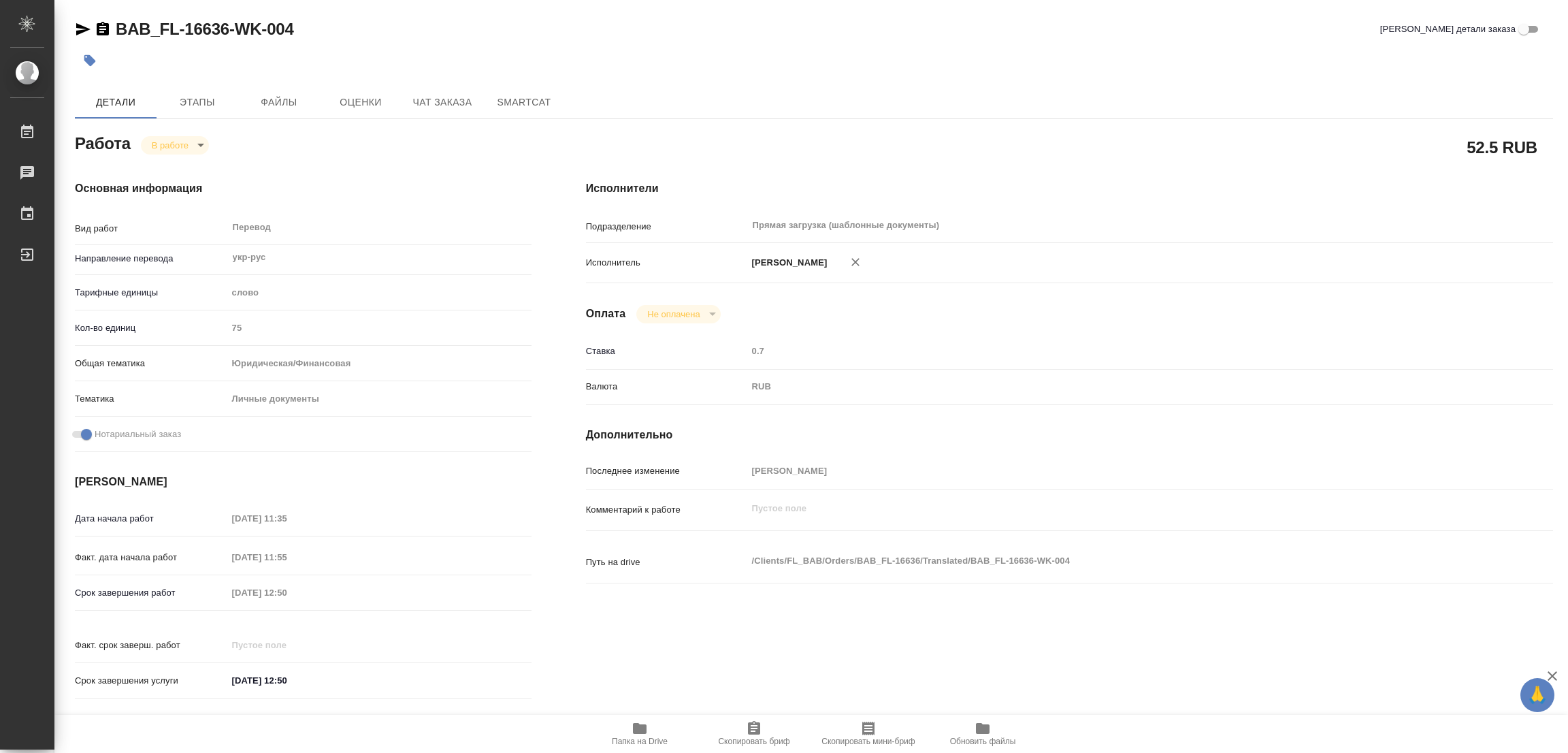
type textarea "x"
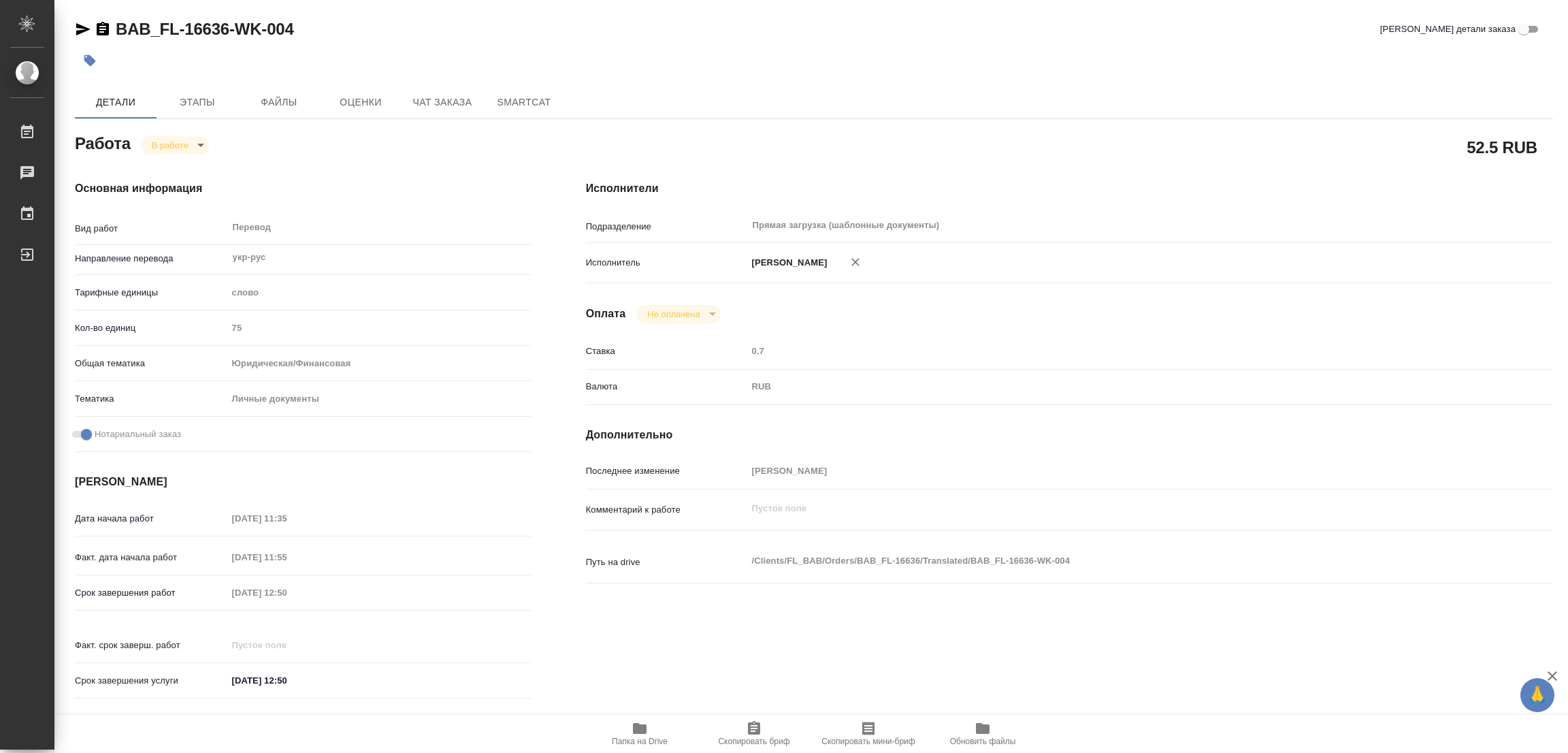
type textarea "x"
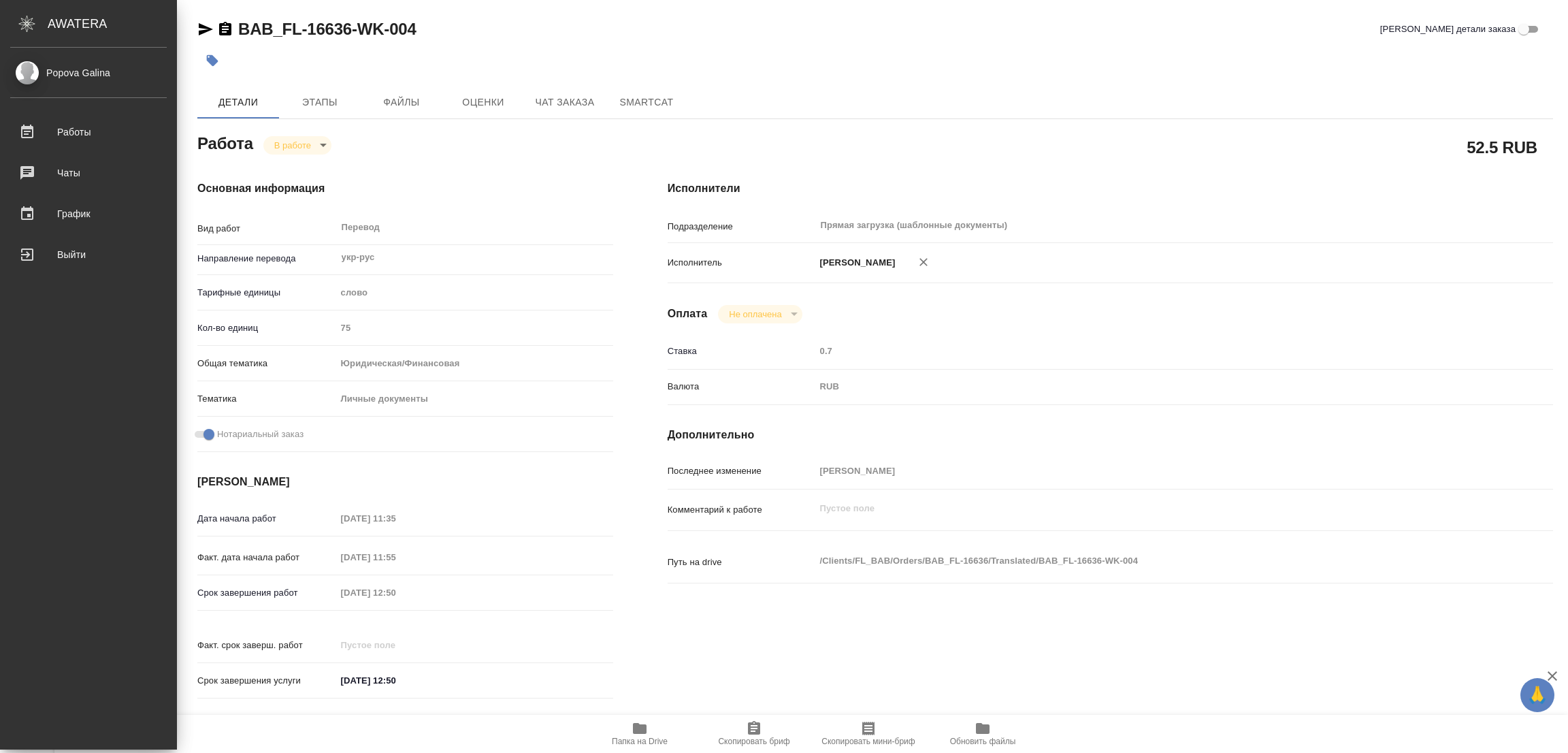
type textarea "x"
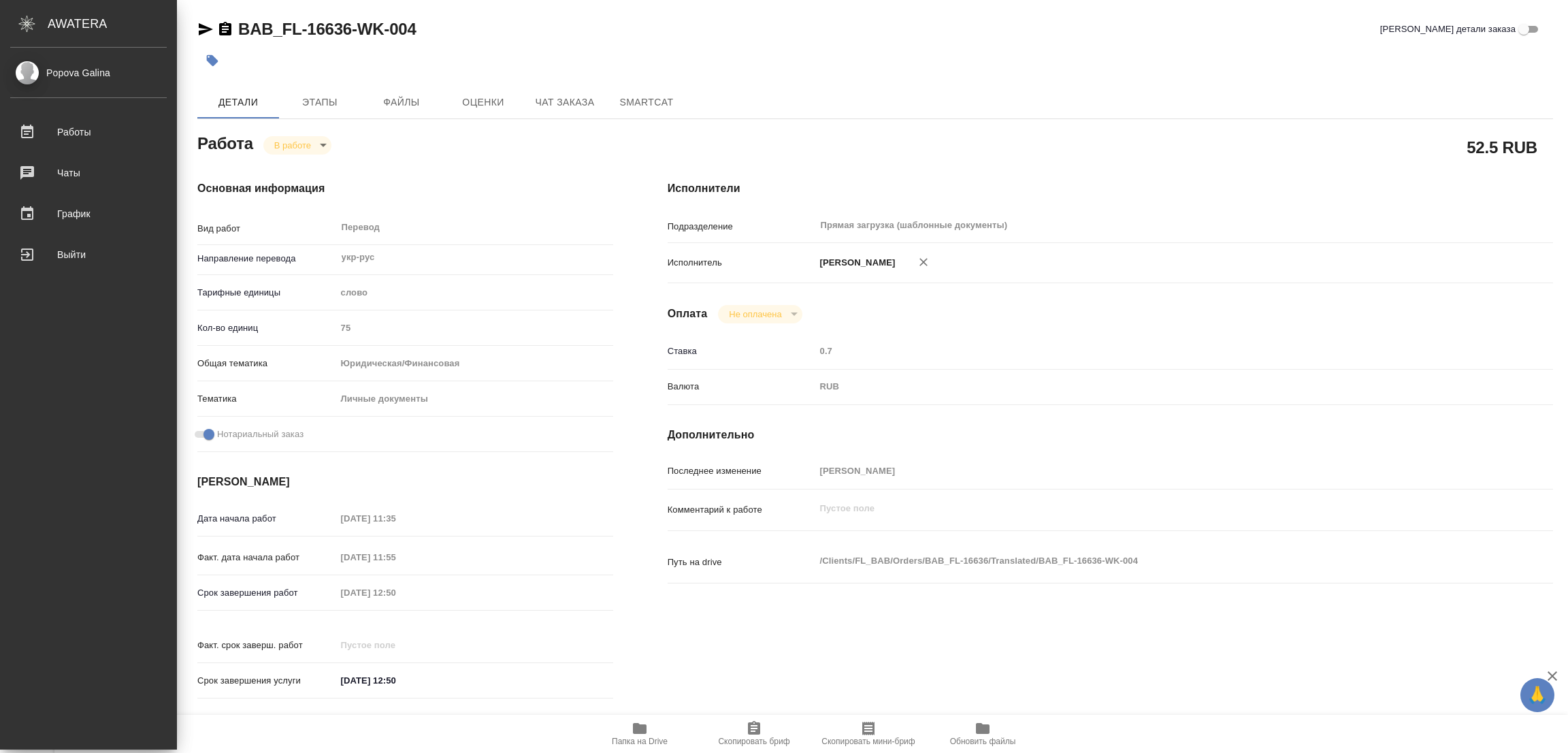
type textarea "x"
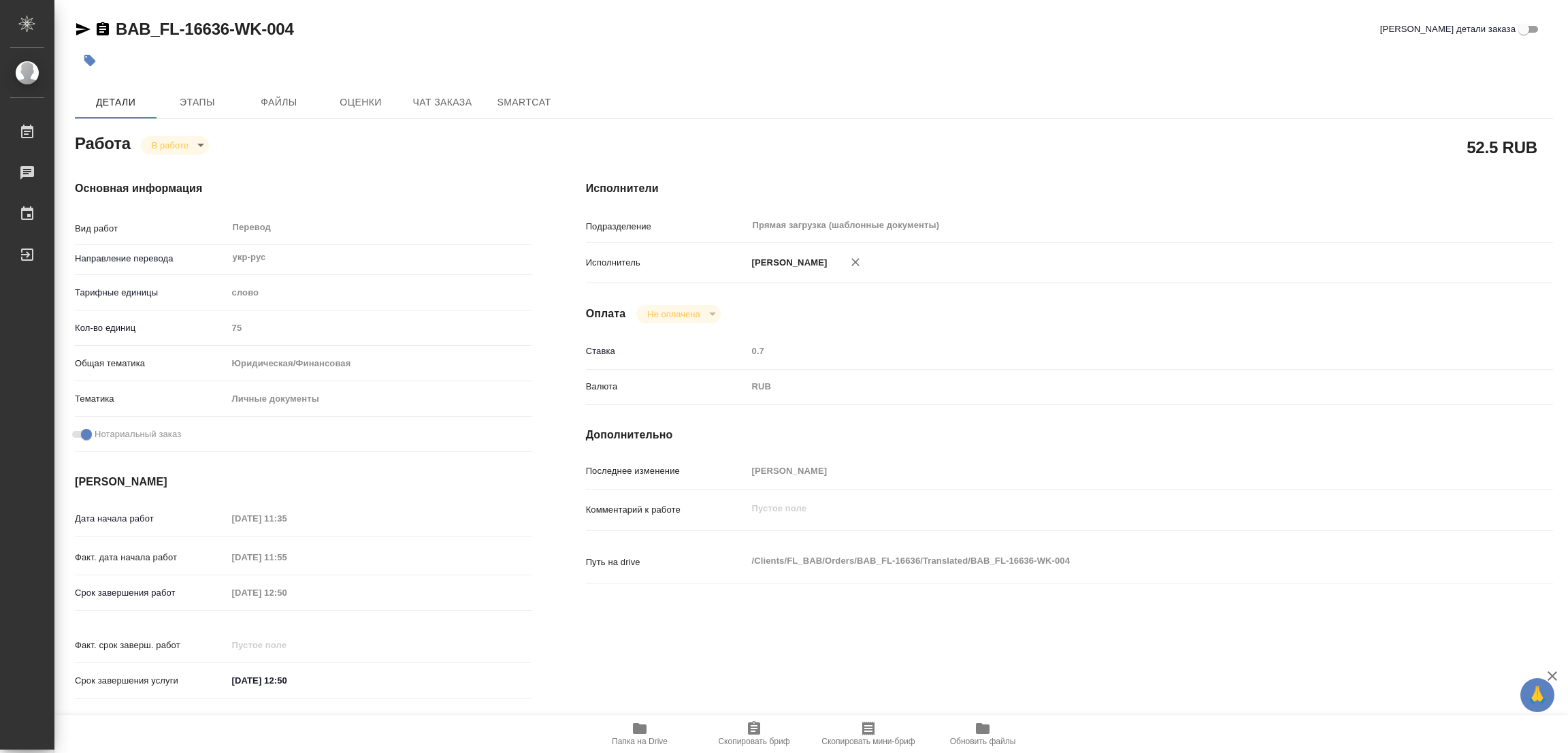
type textarea "x"
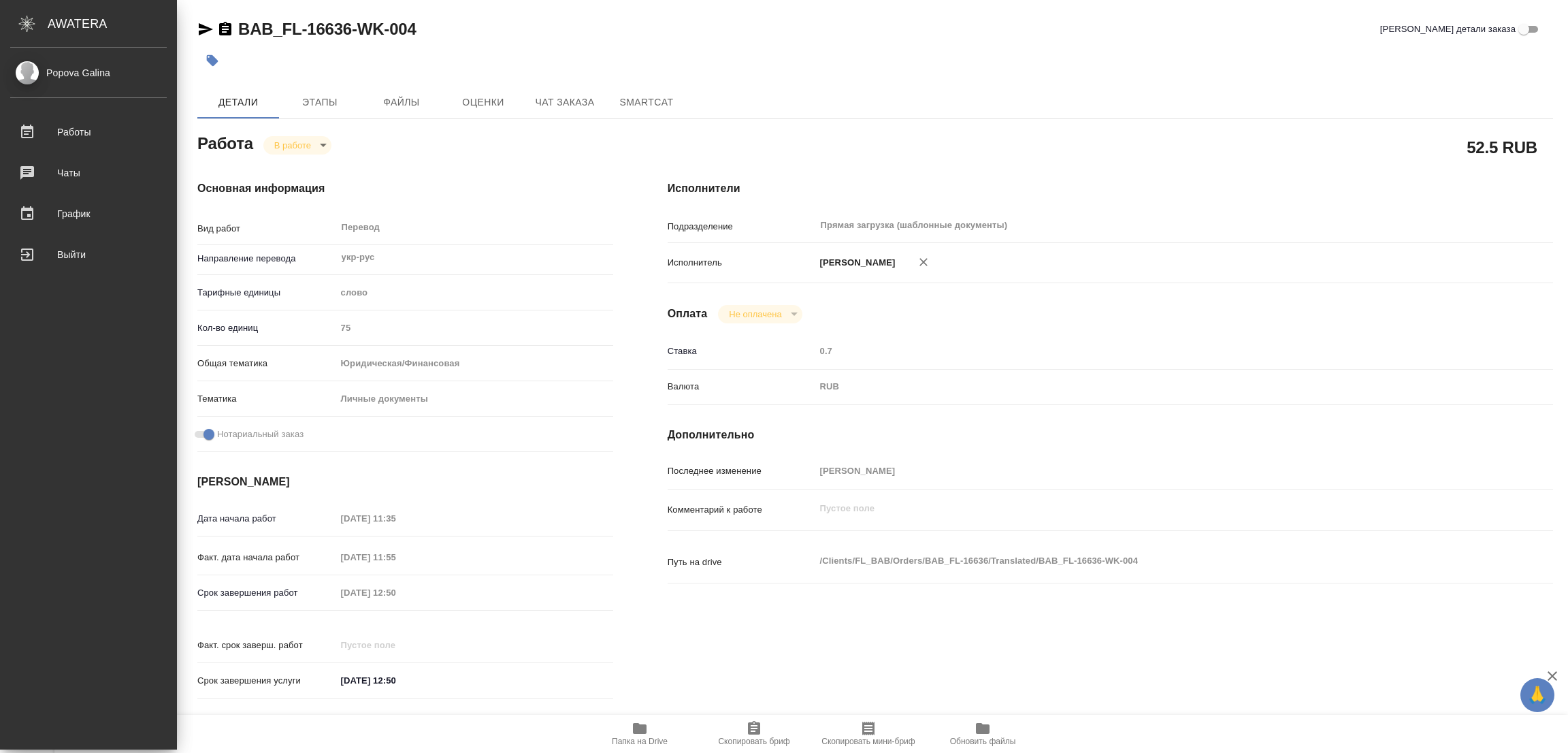
type textarea "x"
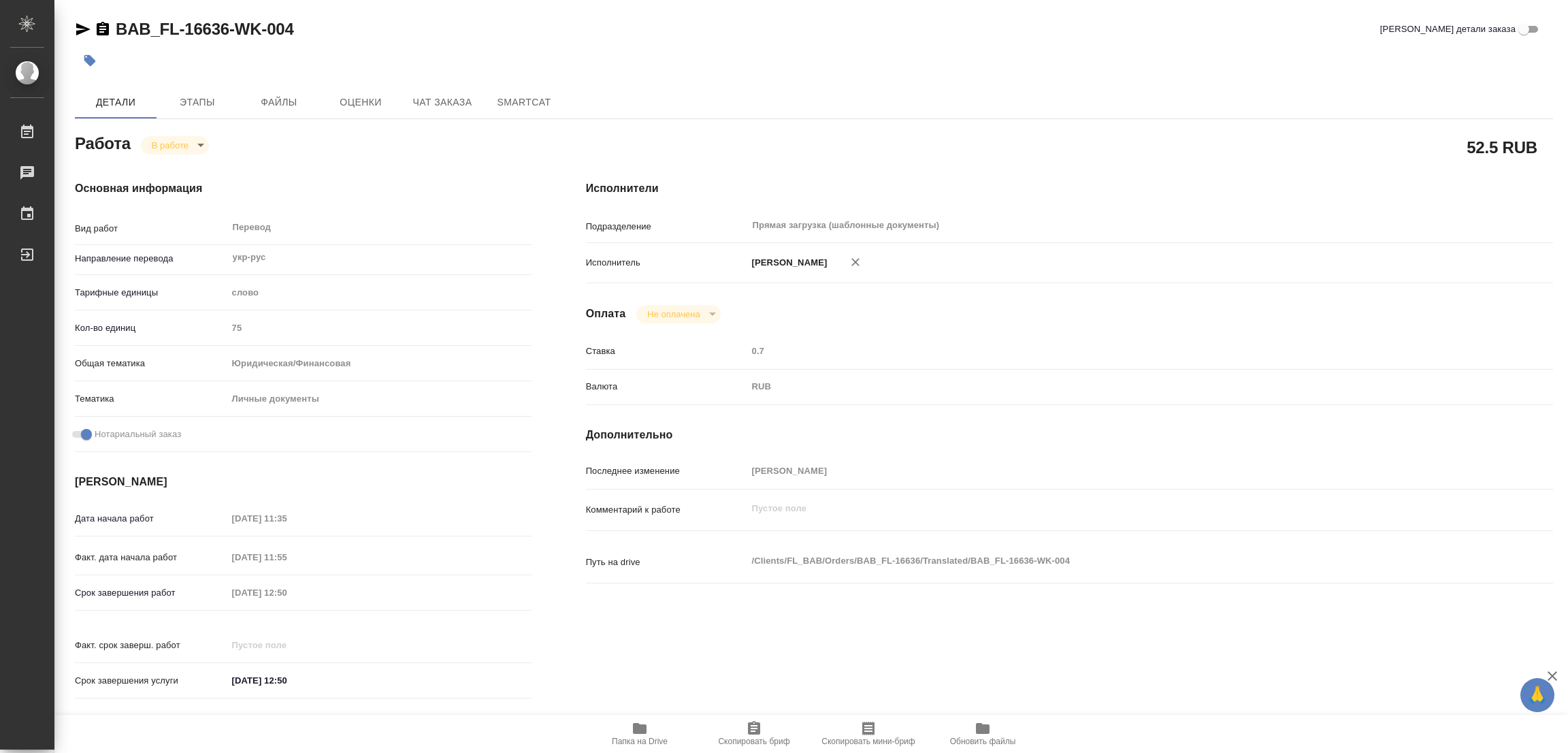
click at [760, 700] on div "Работа В работе inProgress 52.5 RUB Основная информация Вид работ Перевод x ​ Н…" at bounding box center [813, 619] width 1478 height 978
click at [162, 143] on body "🙏 .cls-1 fill:#fff; AWATERA Popova Galina Работы 0 Чаты График Выйти BAB_FL-166…" at bounding box center [784, 376] width 1568 height 753
click at [174, 162] on button "Выполнен" at bounding box center [177, 168] width 50 height 15
click at [94, 61] on icon "button" at bounding box center [90, 61] width 12 height 12
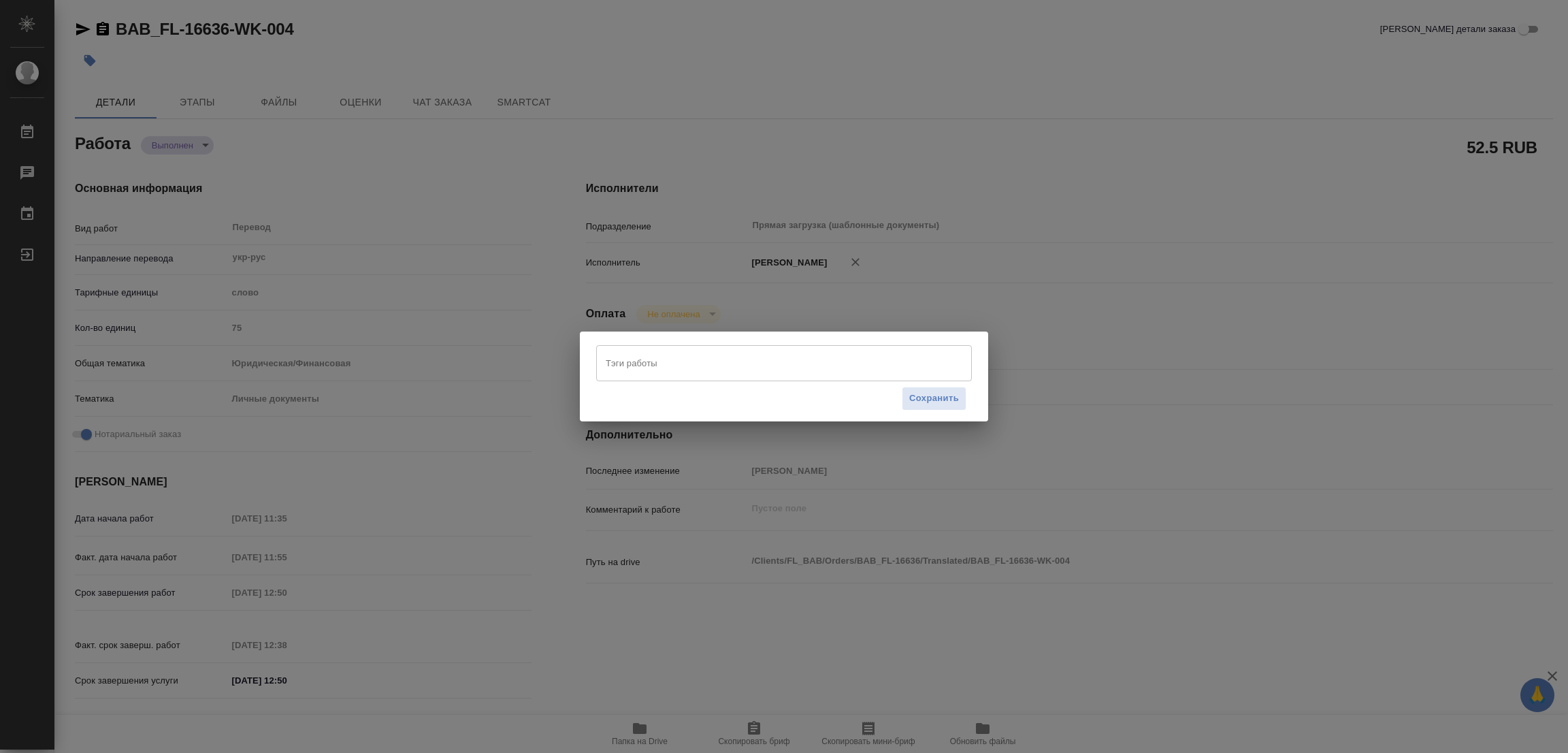
type textarea "x"
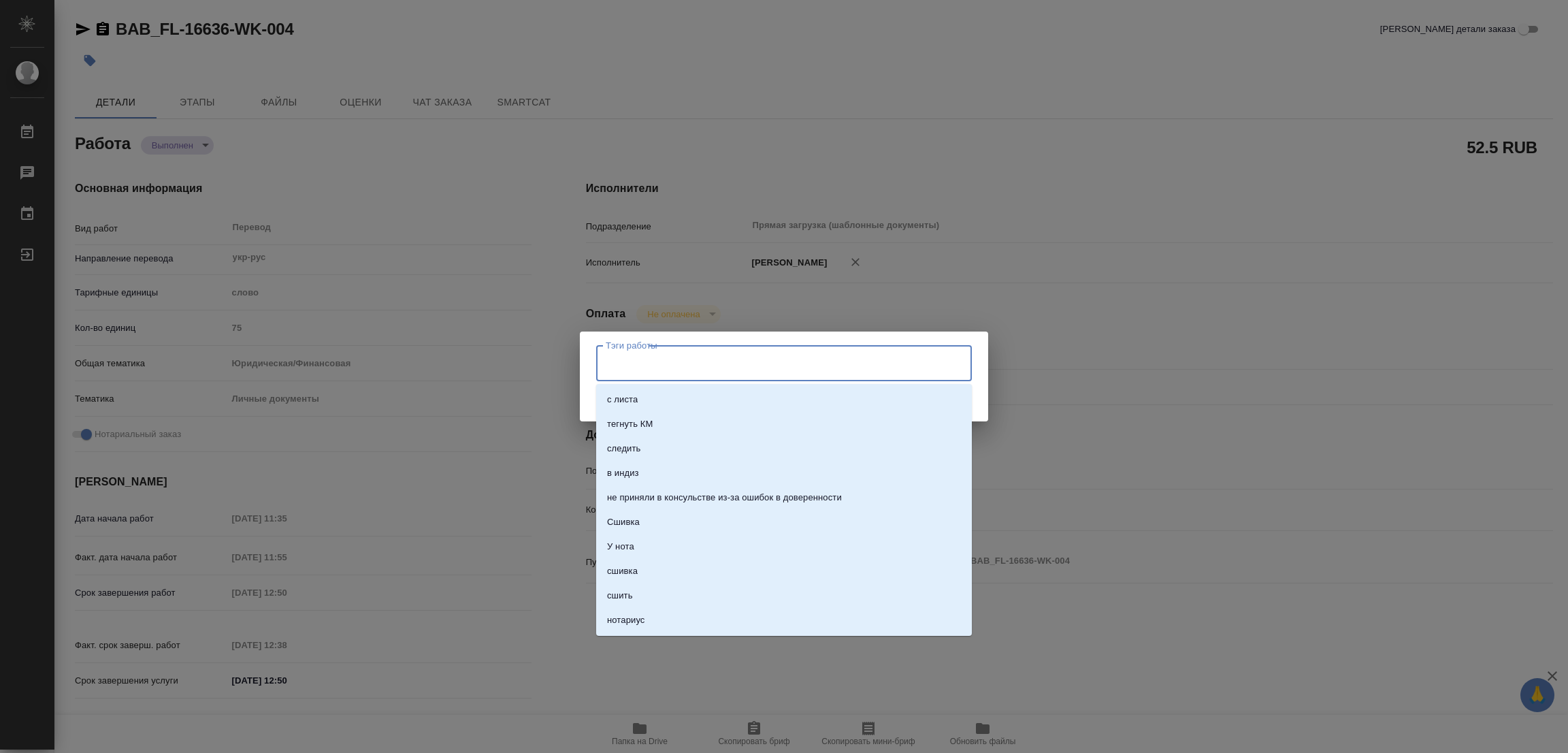
click at [635, 354] on input "Тэги работы" at bounding box center [771, 363] width 337 height 23
type textarea "x"
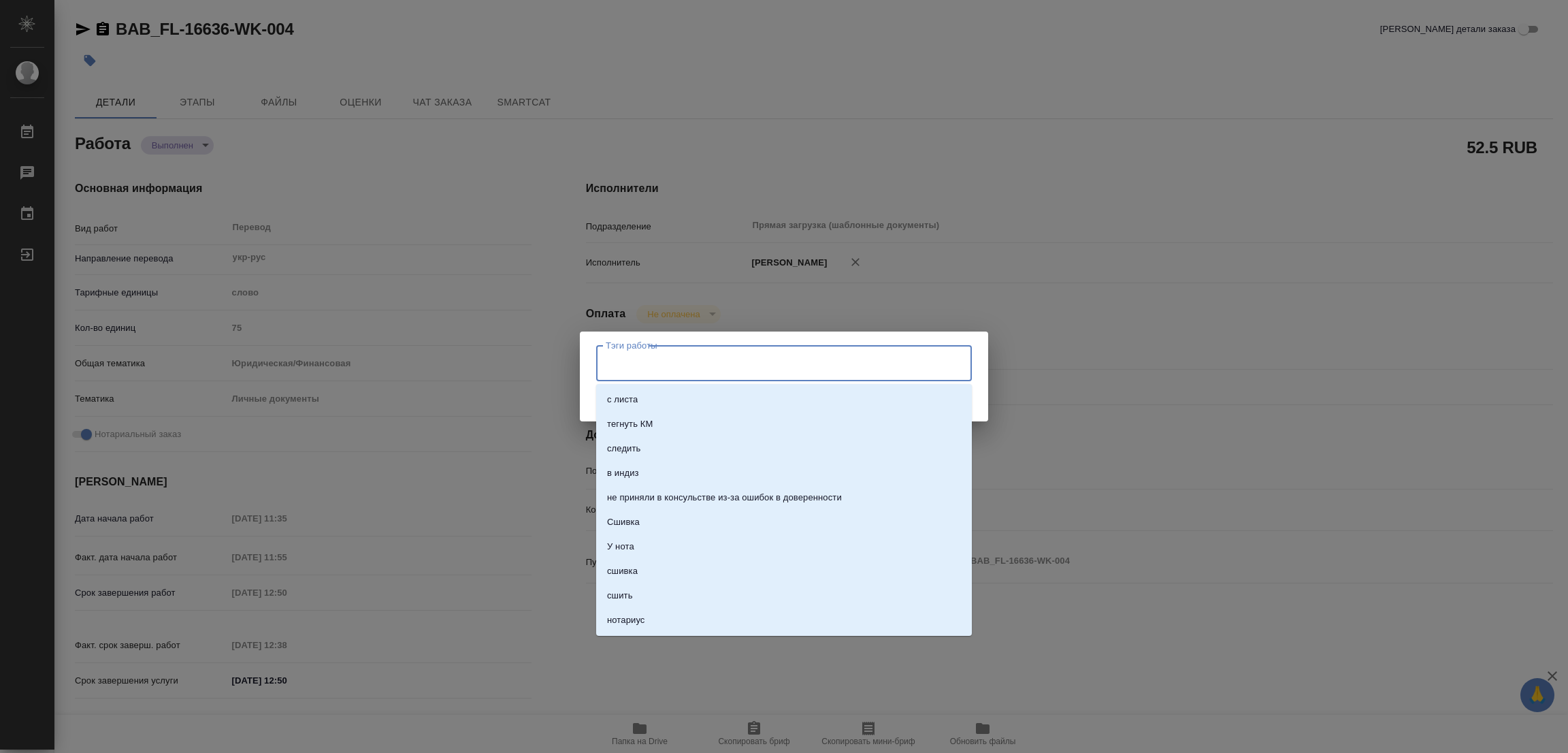
type textarea "x"
type input "стат: 75"
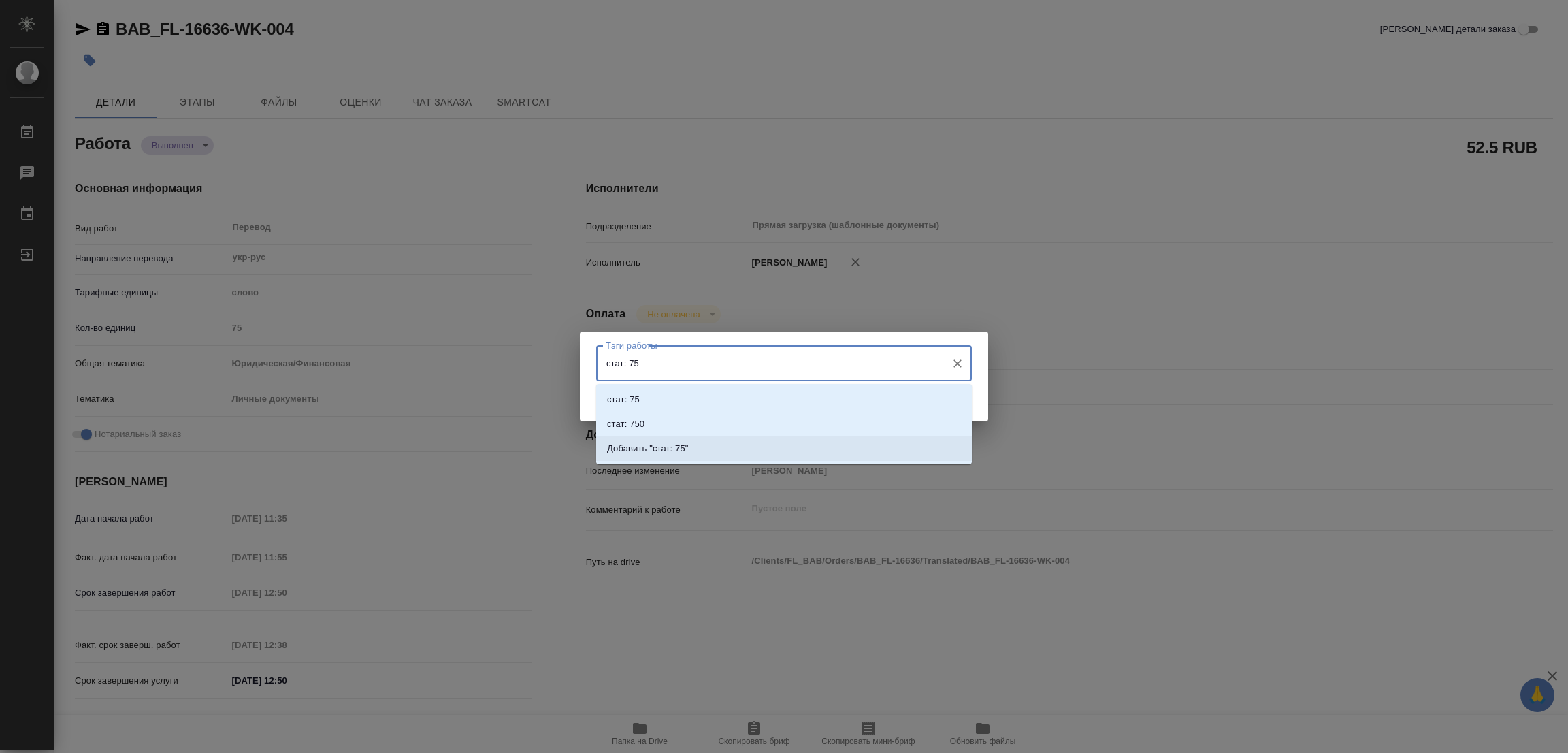
click at [682, 443] on p "Добавить "стат: 75"" at bounding box center [648, 448] width 82 height 13
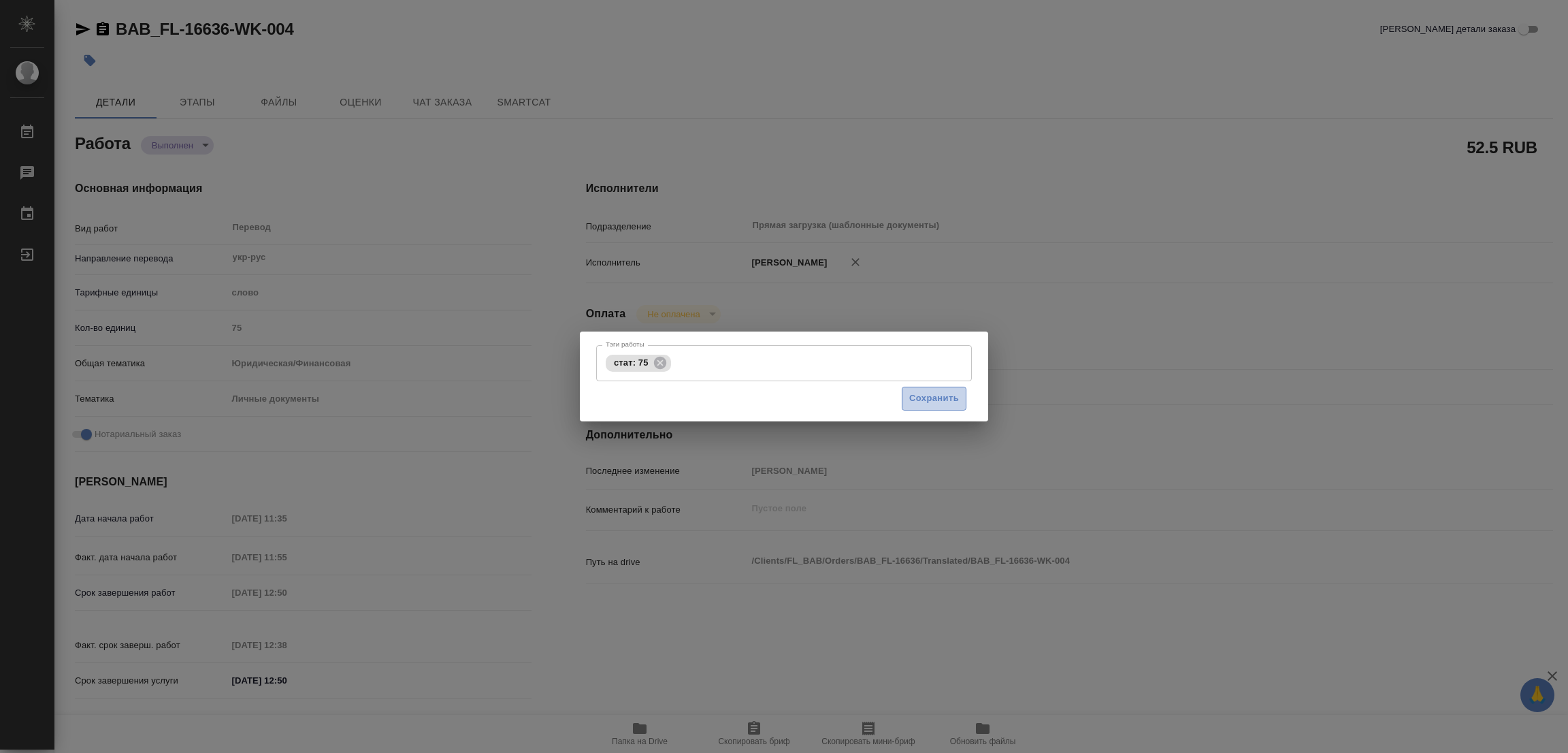
click at [921, 400] on span "Сохранить" at bounding box center [934, 399] width 50 height 16
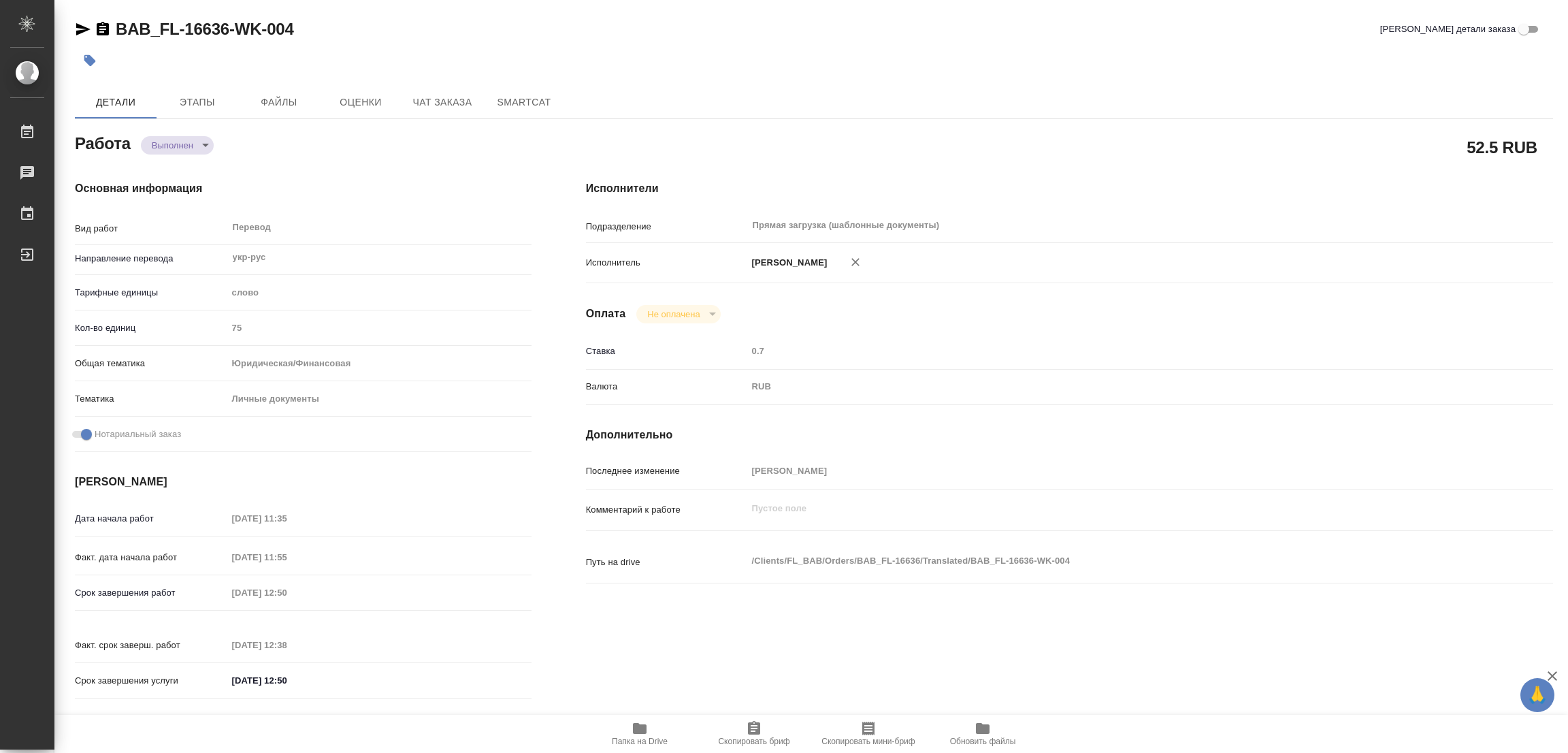
type input "completed"
type textarea "Перевод"
type textarea "x"
type input "укр-рус"
type input "5a8b1489cc6b4906c91bfd90"
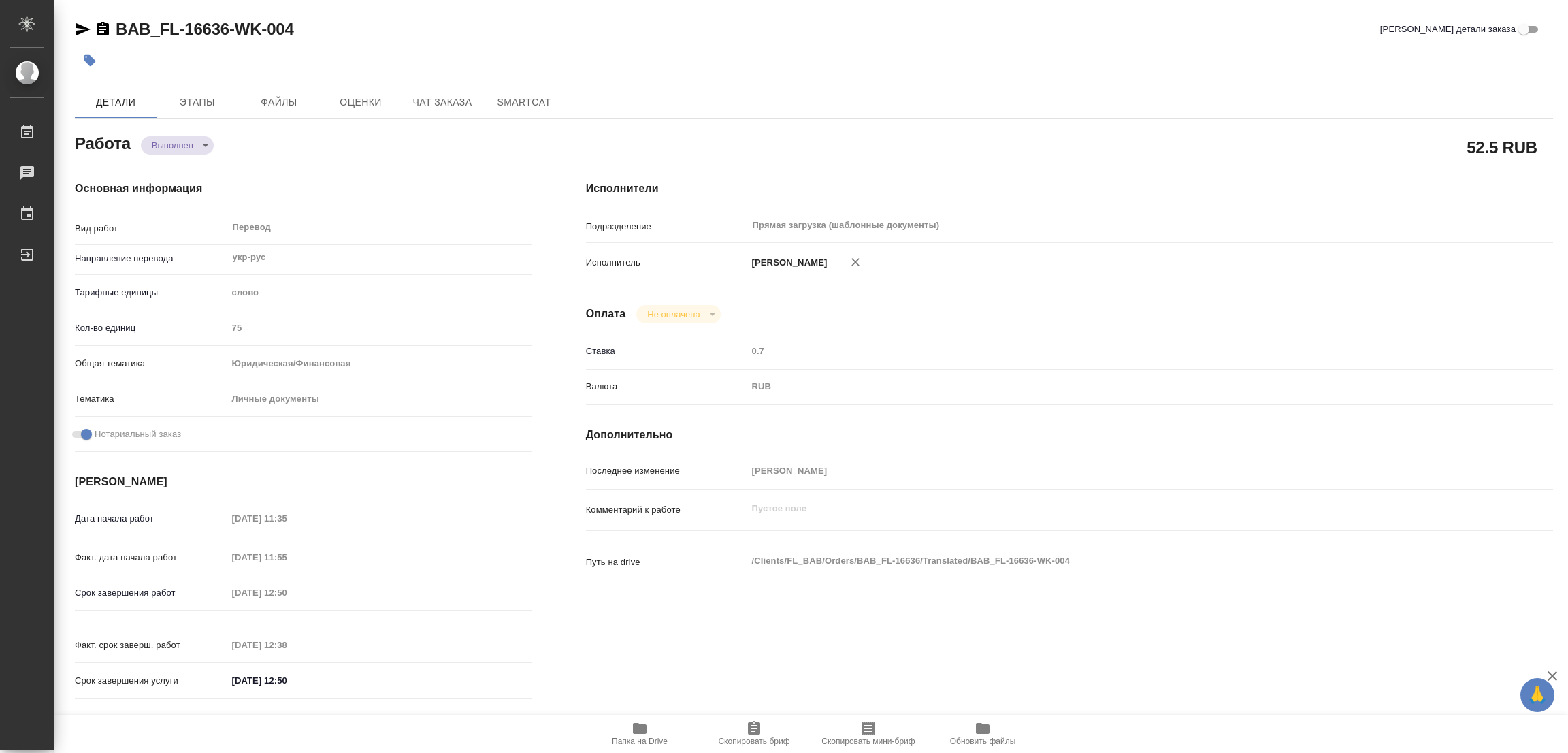
type input "75"
type input "yr-fn"
type input "5a8b8b956a9677013d343cfe"
checkbox input "true"
type input "06.10.2025 11:35"
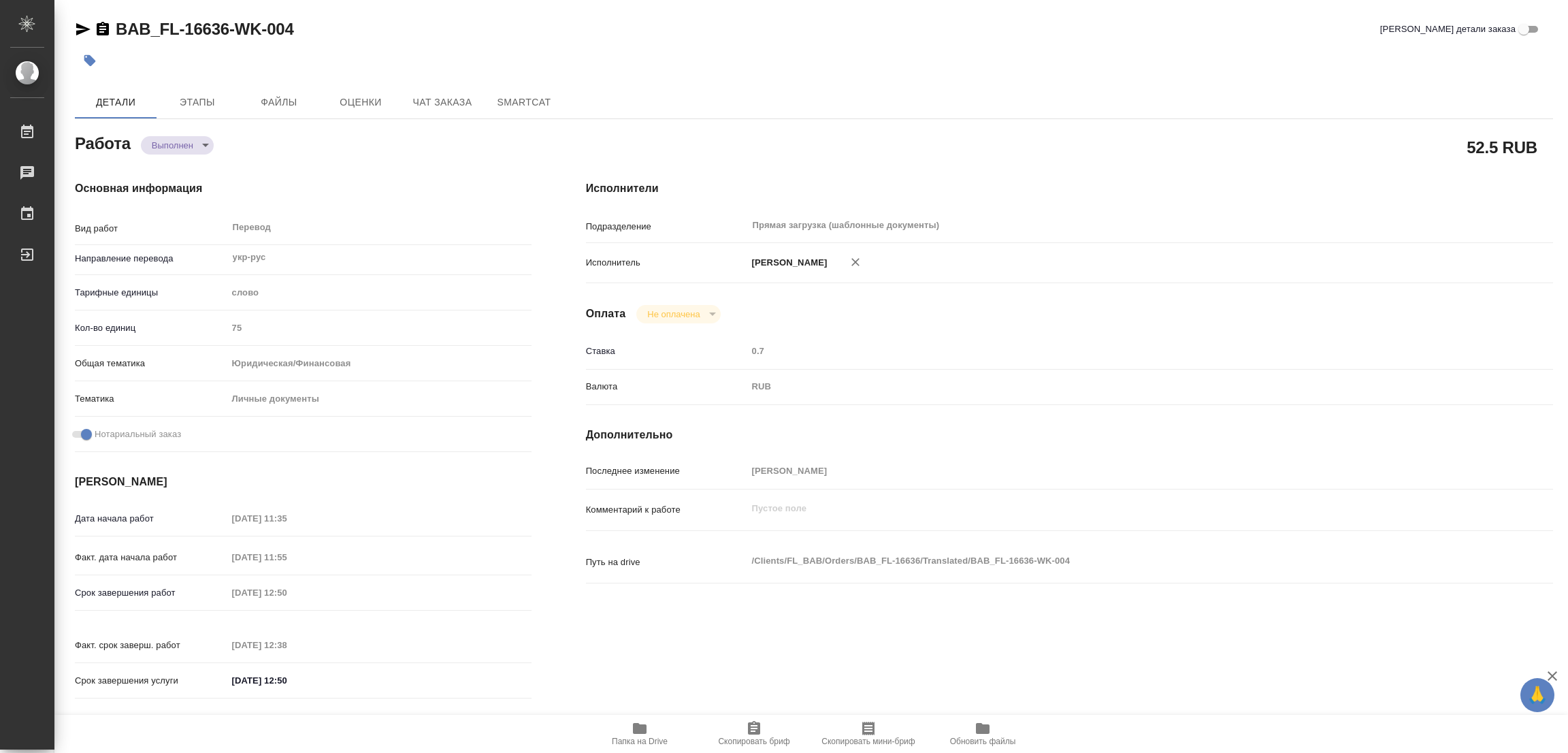
type input "06.10.2025 11:55"
type input "06.10.2025 12:50"
type input "06.10.2025 12:38"
type input "06.10.2025 12:50"
type input "Прямая загрузка (шаблонные документы)"
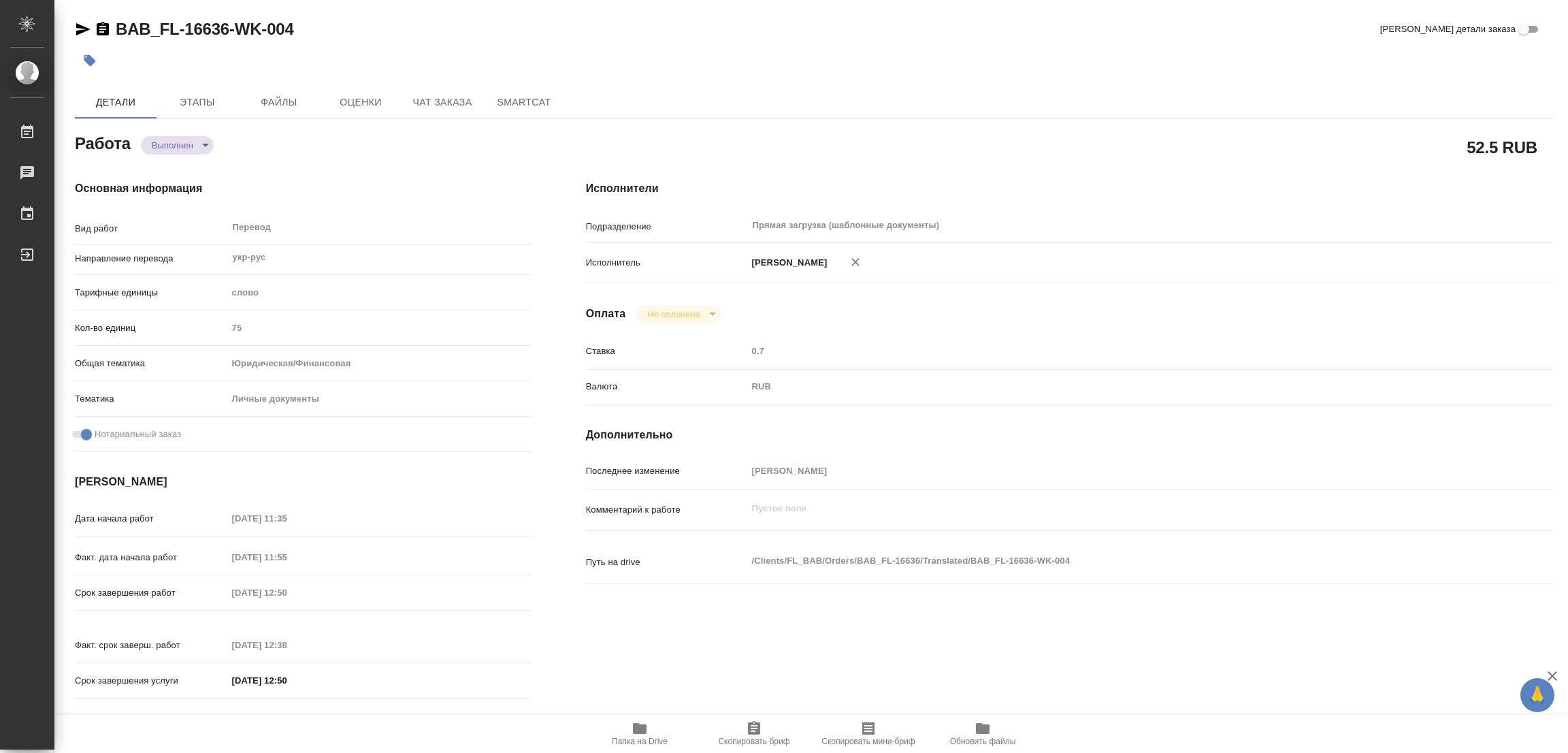
type input "notPayed"
type input "0.7"
type input "RUB"
type input "[PERSON_NAME]"
type textarea "x"
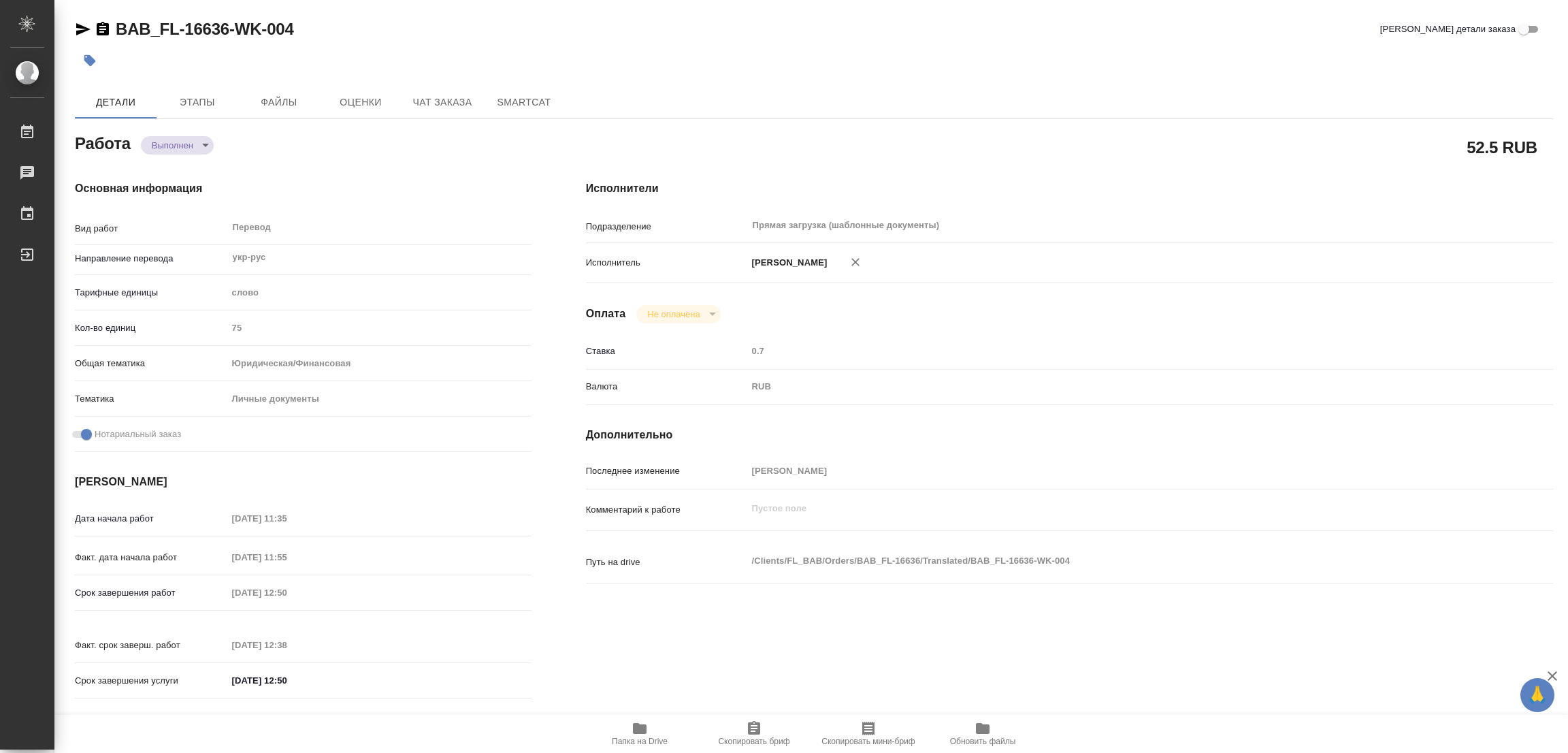
type textarea "/Clients/FL_BAB/Orders/BAB_FL-16636/Translated/BAB_FL-16636-WK-004"
type textarea "x"
type input "BAB_FL-16636"
type input "Перевод станд. несрочный"
type input "Редактура, Постредактура машинного перевода, Корректура, Приёмка по качеству, П…"
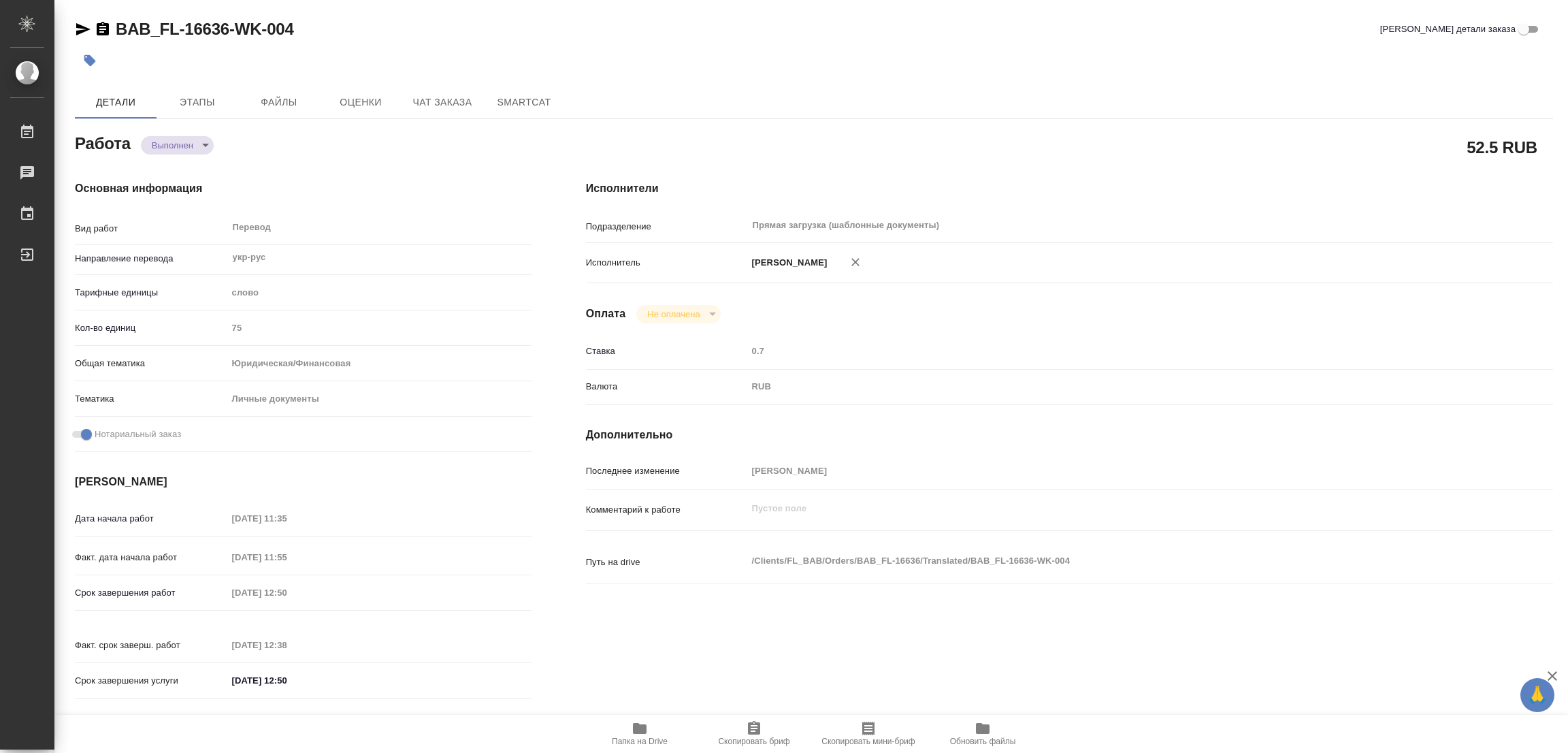
type input "Соловкова Екатерина"
type input "/Clients/FL_BAB/Orders/BAB_FL-16636"
type textarea "x"
type textarea "Сахарово"
type textarea "x"
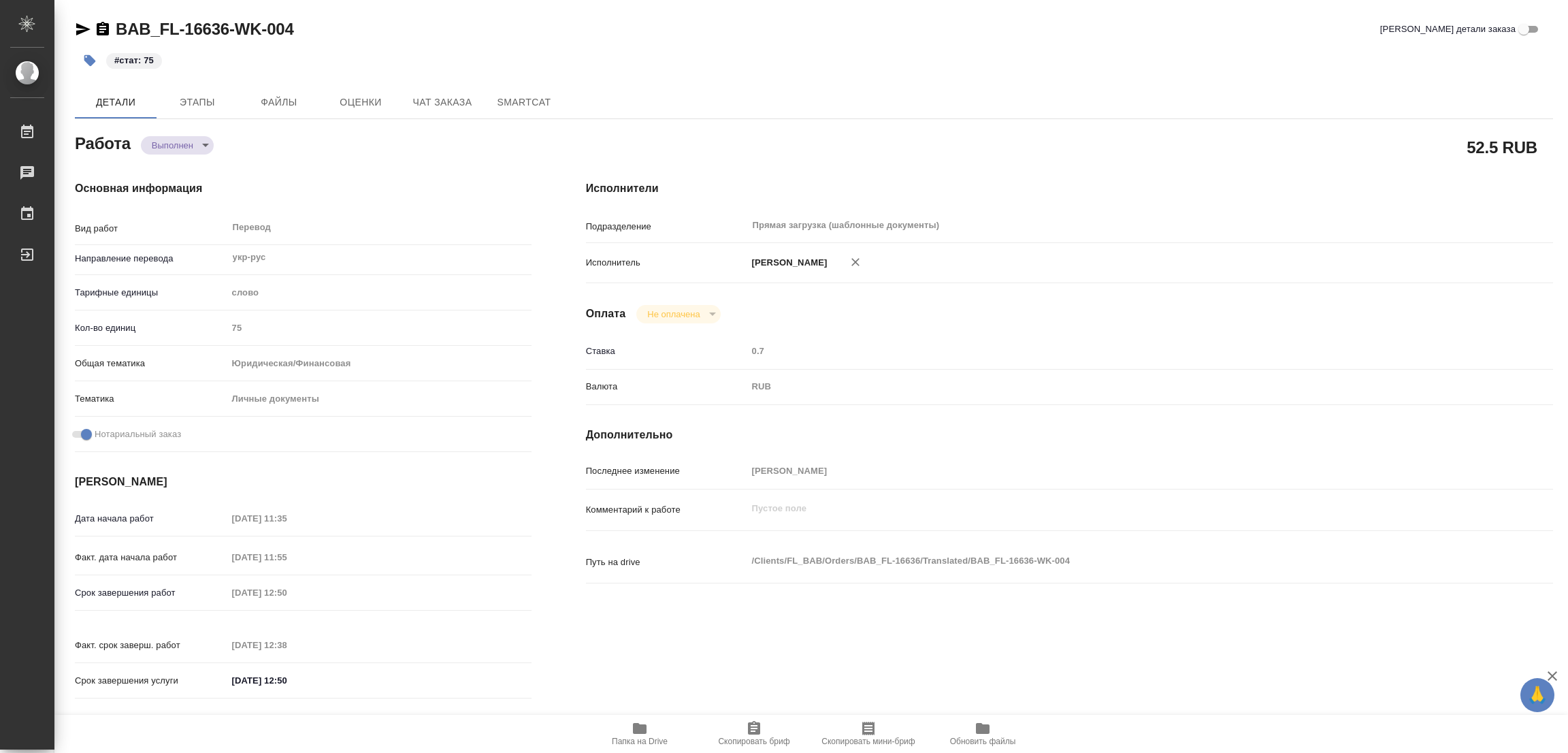
type textarea "x"
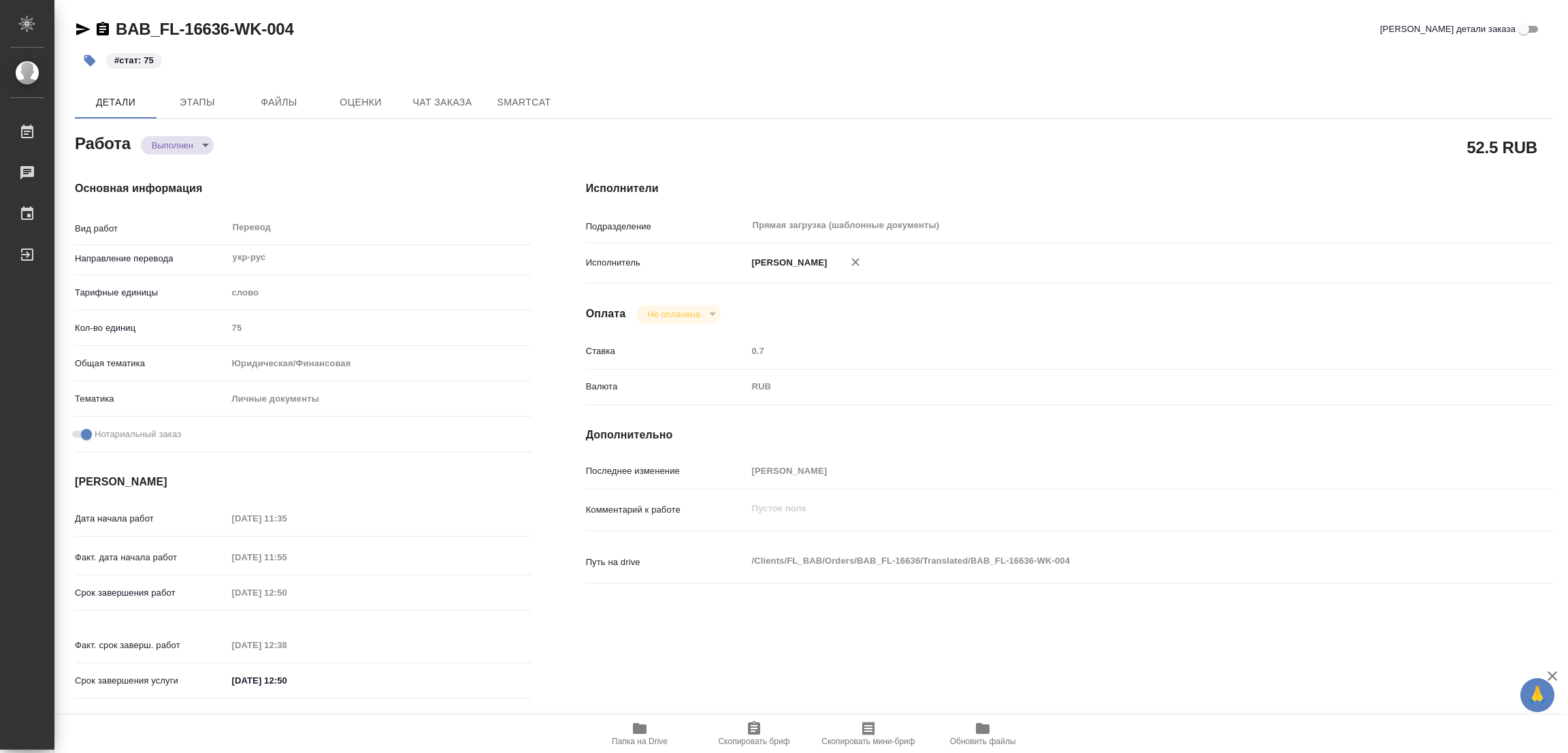
type textarea "x"
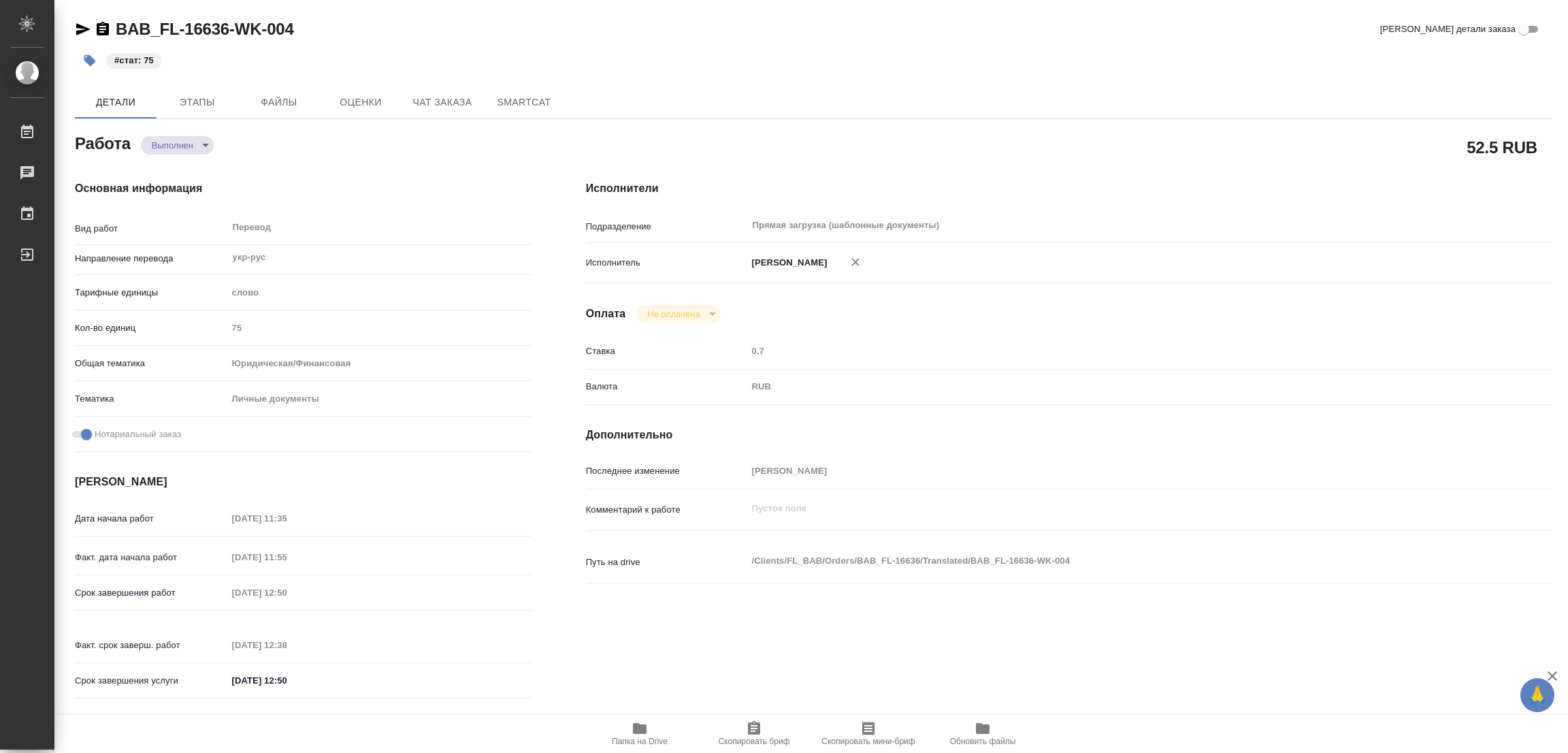
click at [707, 21] on div "BAB_FL-16636-WK-004 Кратко детали заказа" at bounding box center [813, 29] width 1478 height 21
type textarea "x"
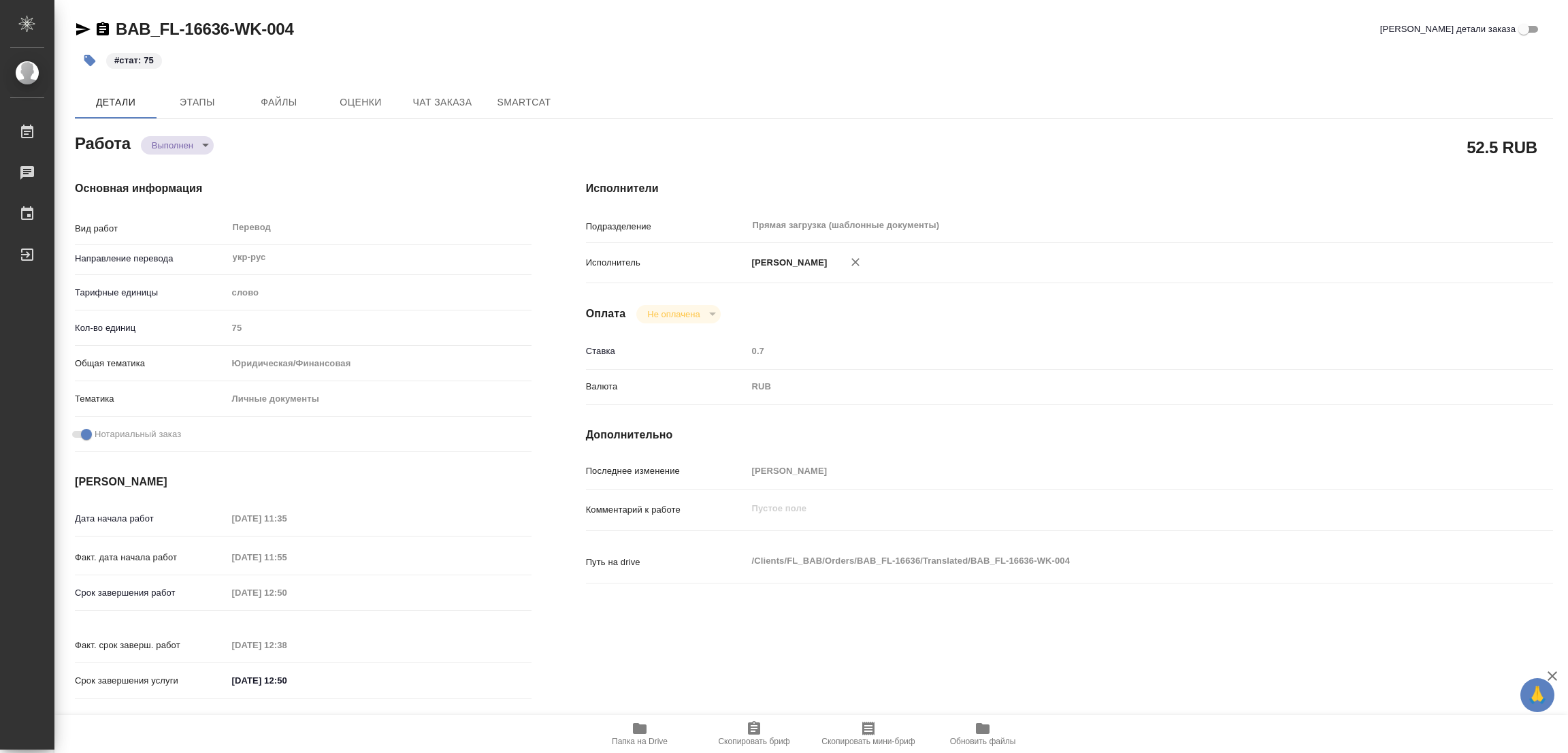
type textarea "x"
drag, startPoint x: 741, startPoint y: 32, endPoint x: 737, endPoint y: 0, distance: 32.2
click at [742, 33] on div "BAB_FL-16636-WK-004 Кратко детали заказа" at bounding box center [813, 29] width 1478 height 21
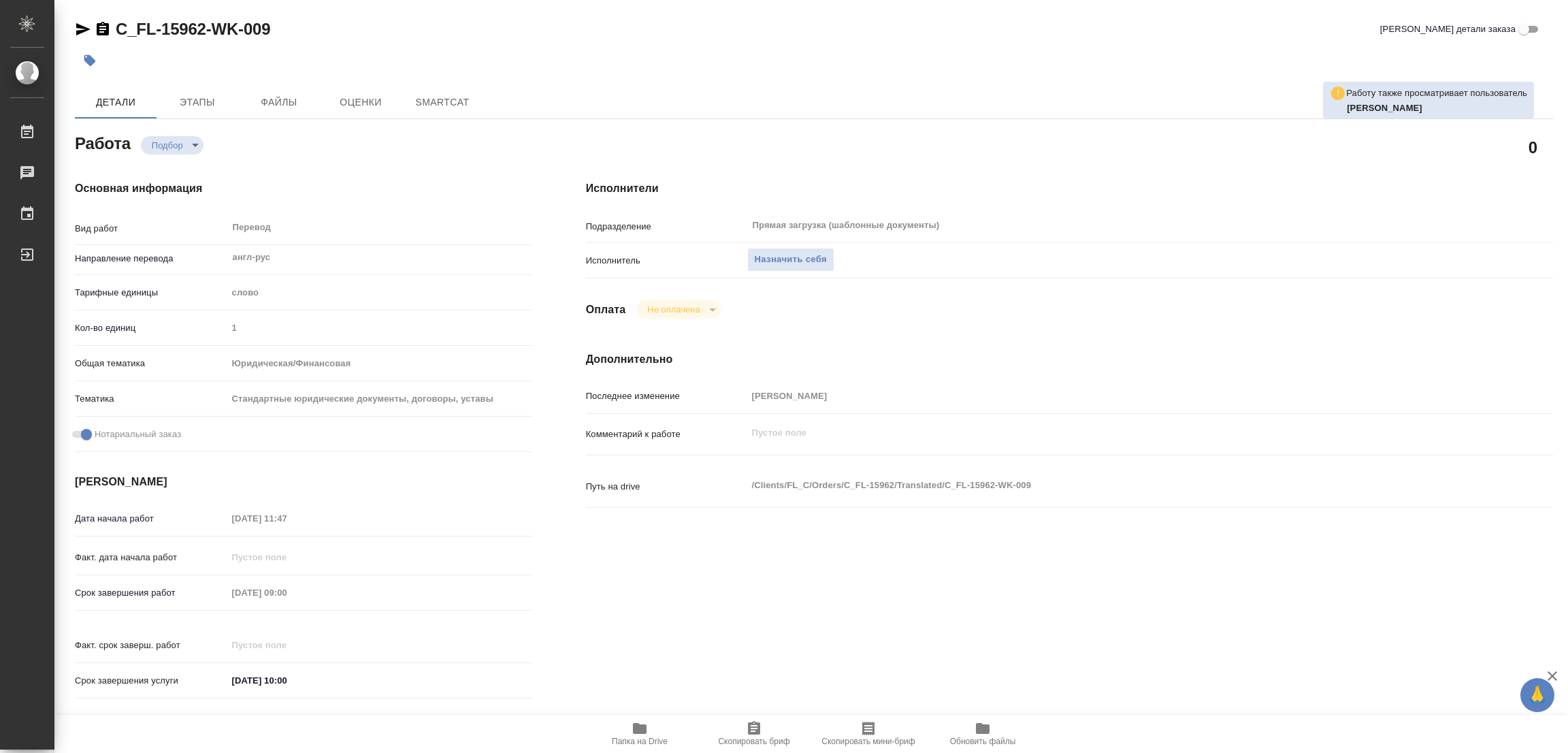
type textarea "x"
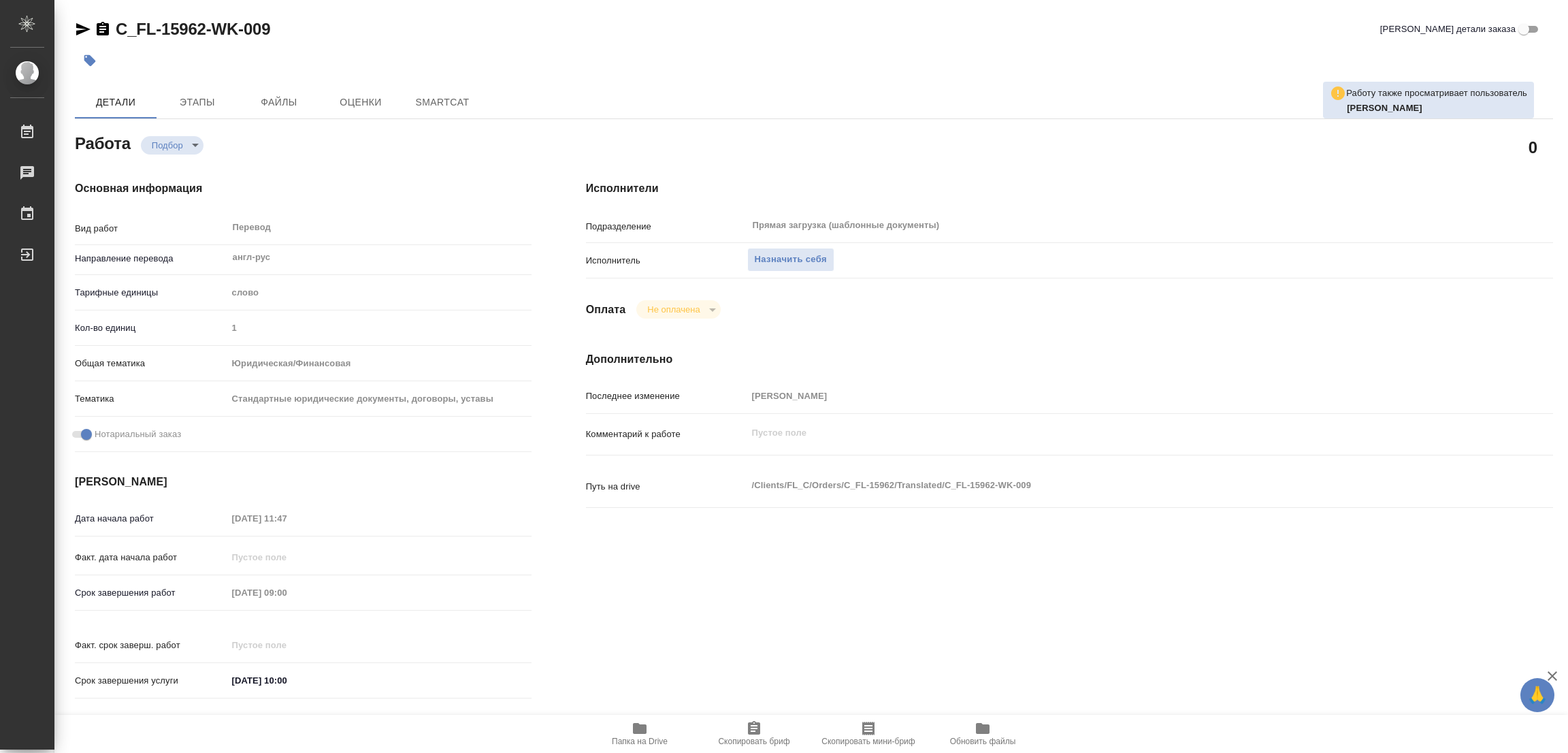
type textarea "x"
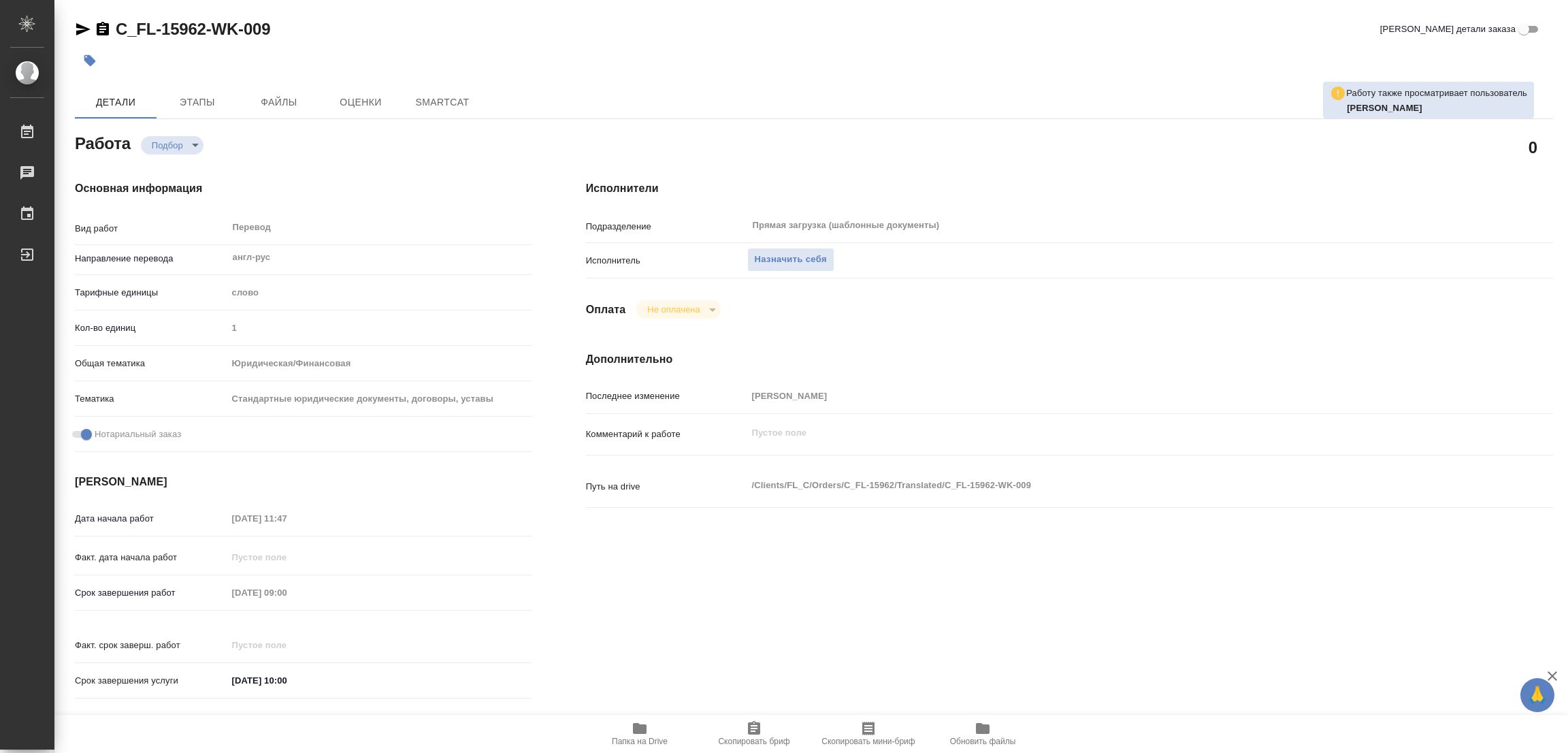
type textarea "x"
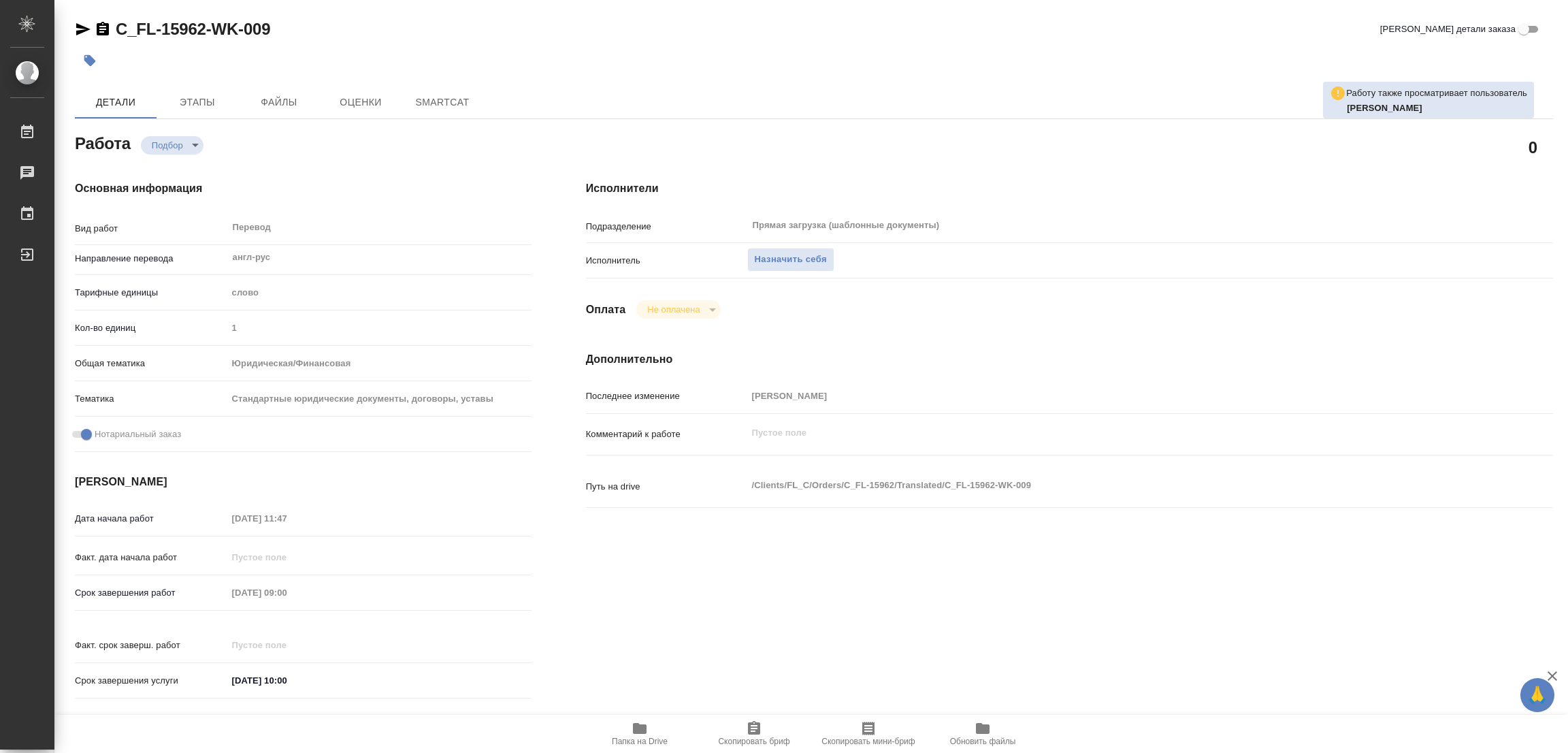
type textarea "x"
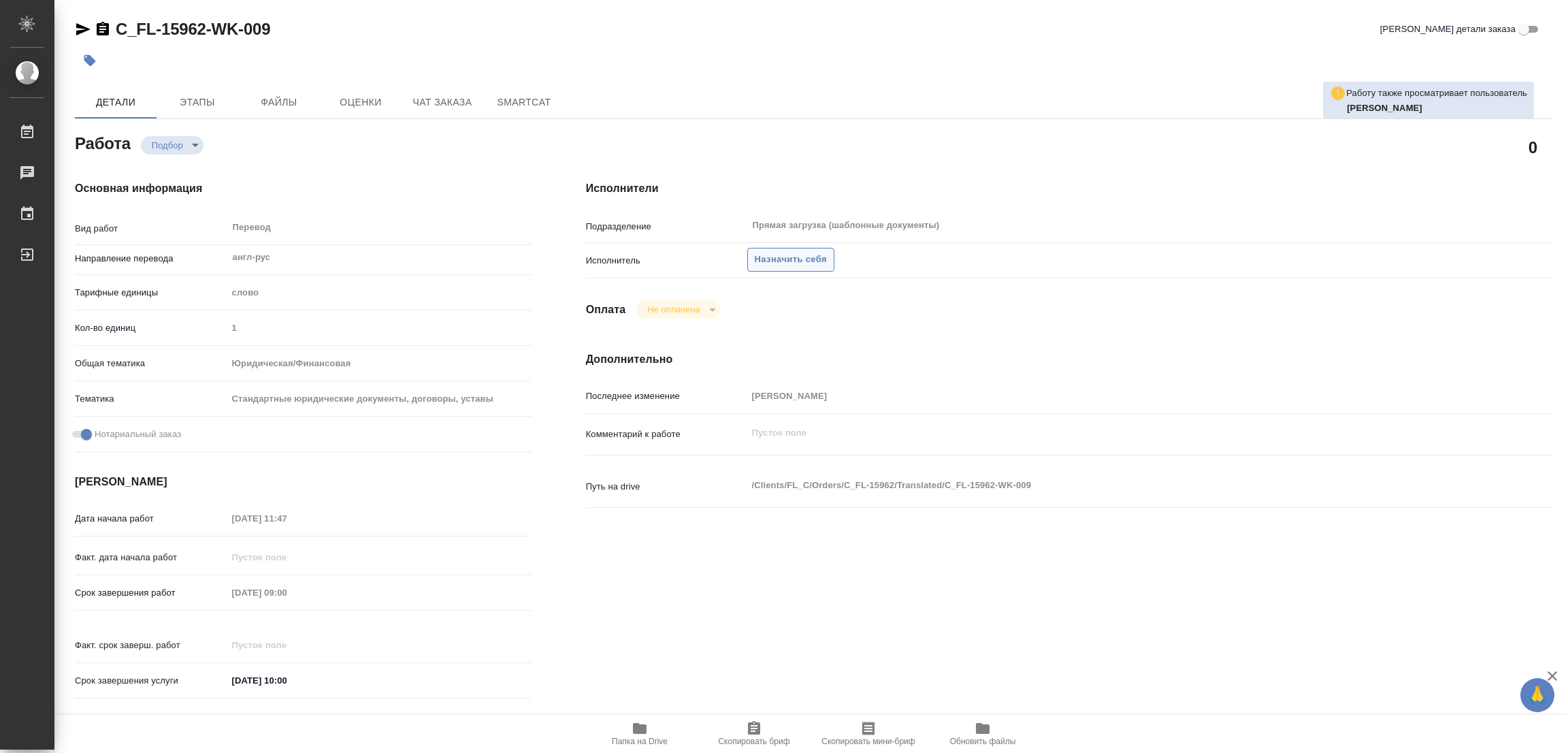
type textarea "x"
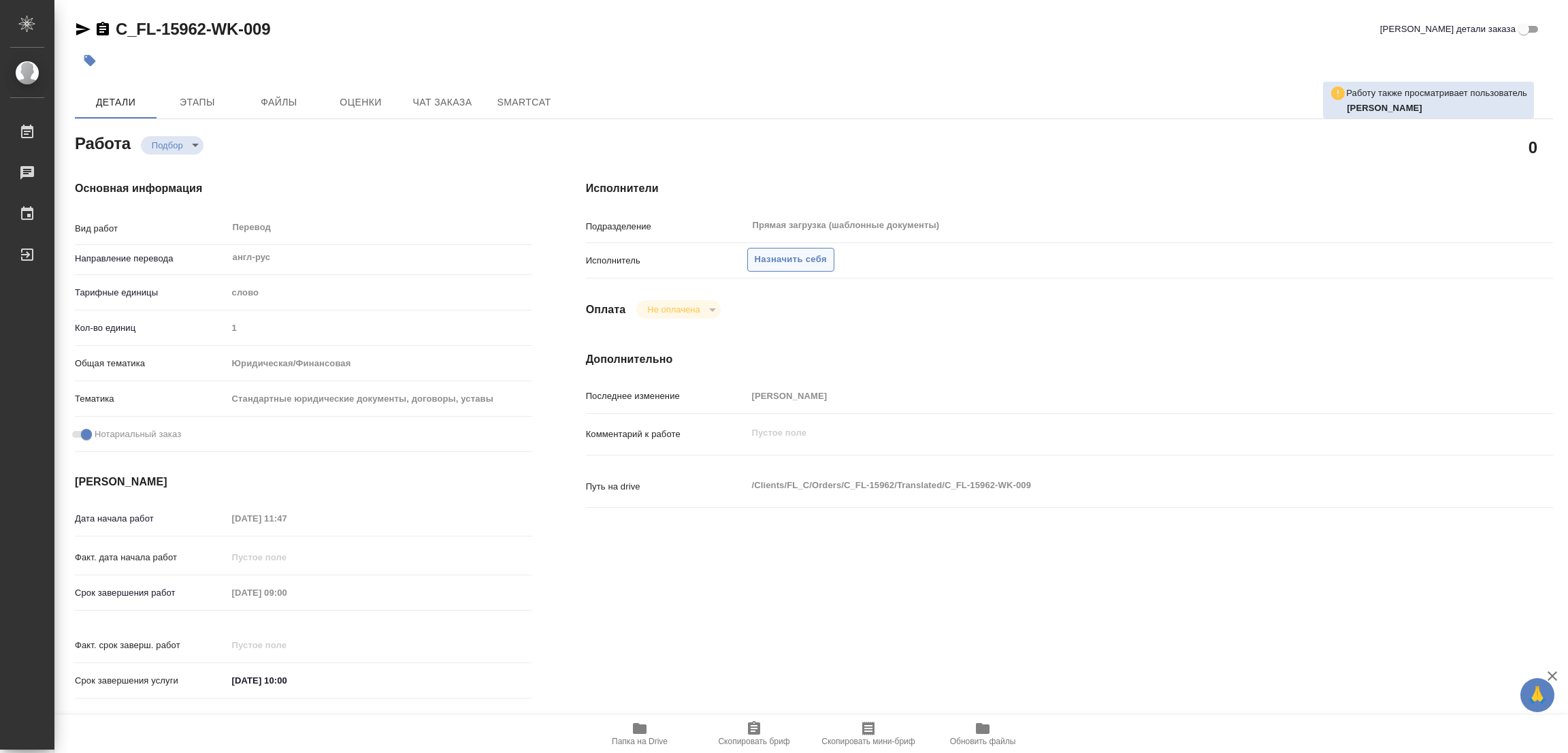
type textarea "x"
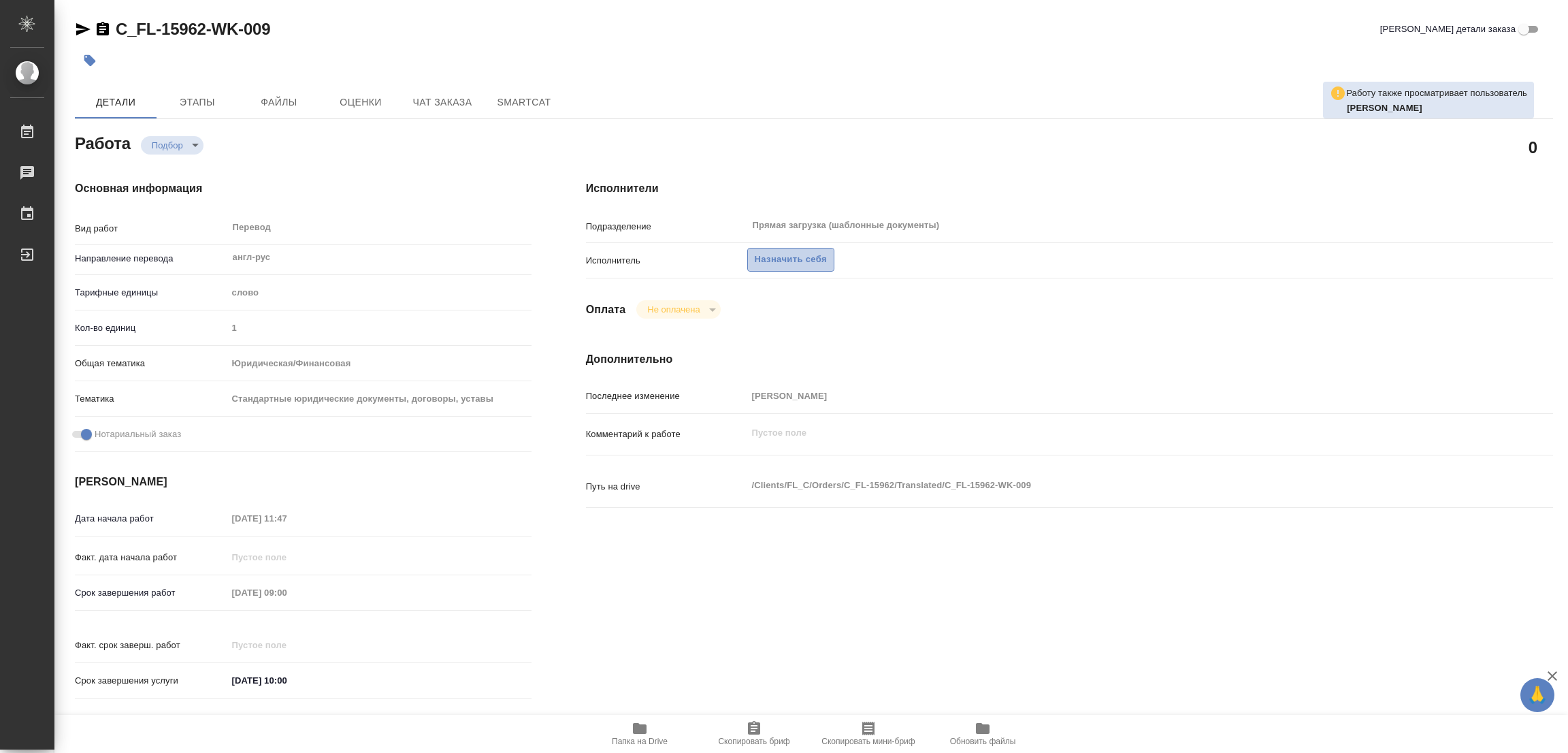
click at [796, 255] on span "Назначить себя" at bounding box center [790, 260] width 72 height 16
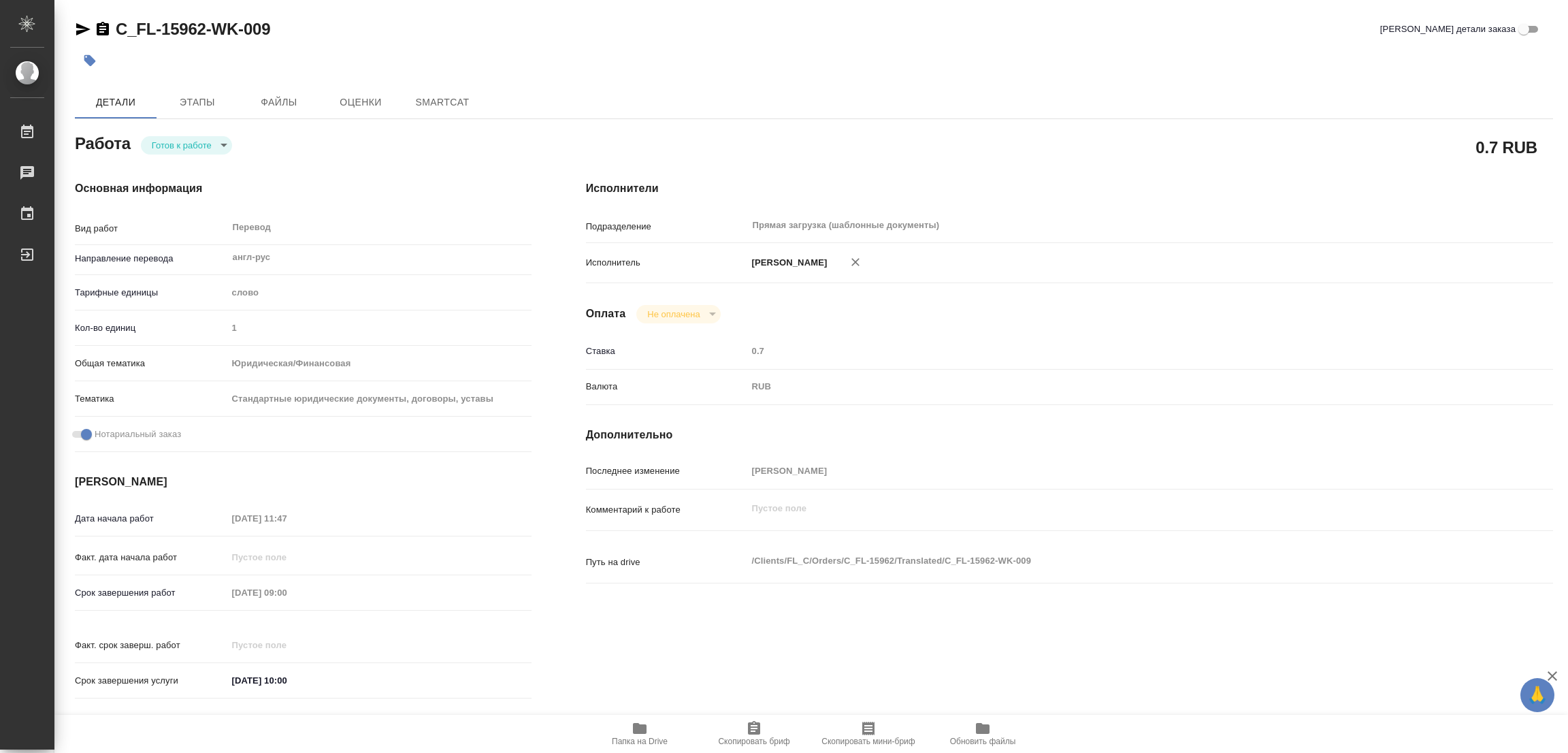
type textarea "x"
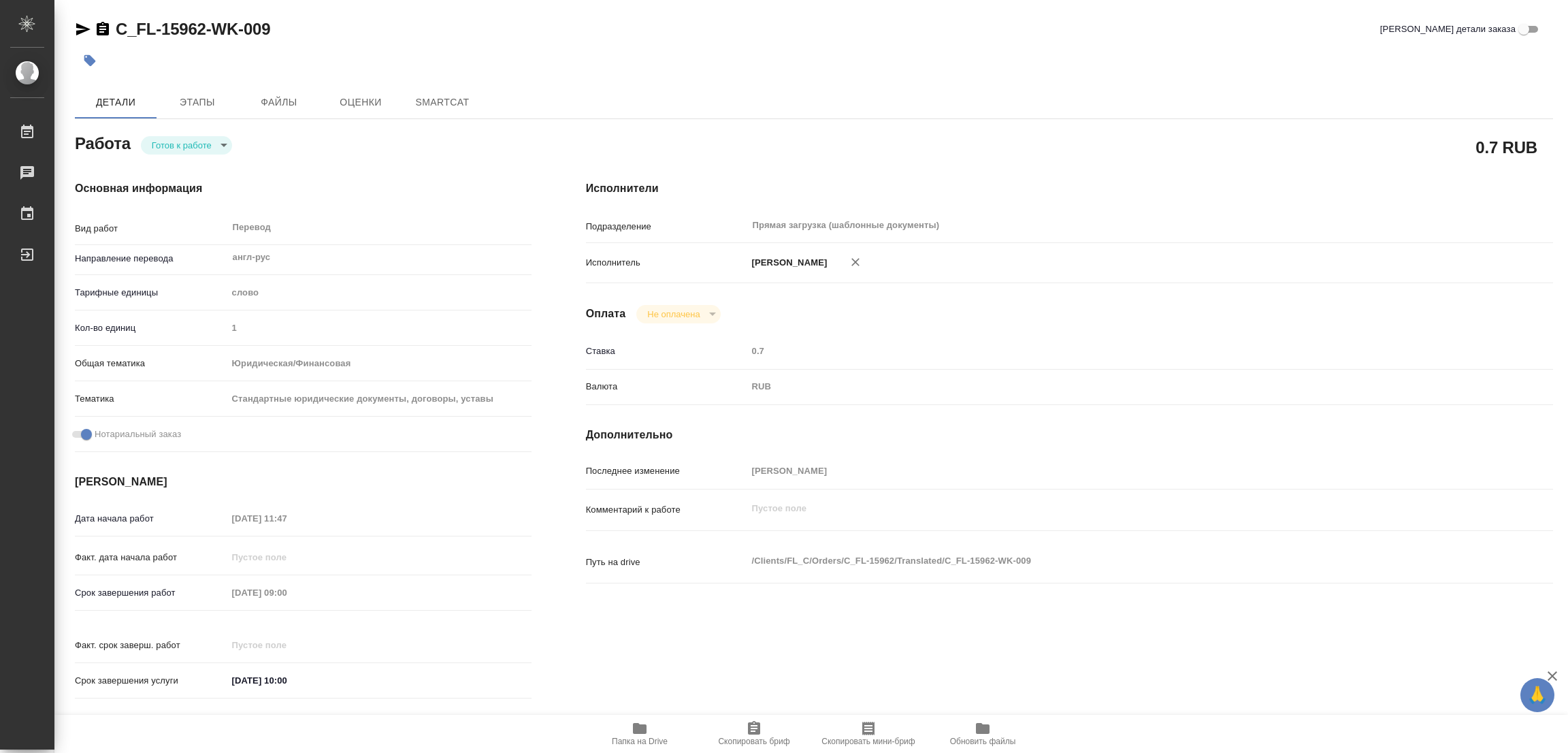
type textarea "x"
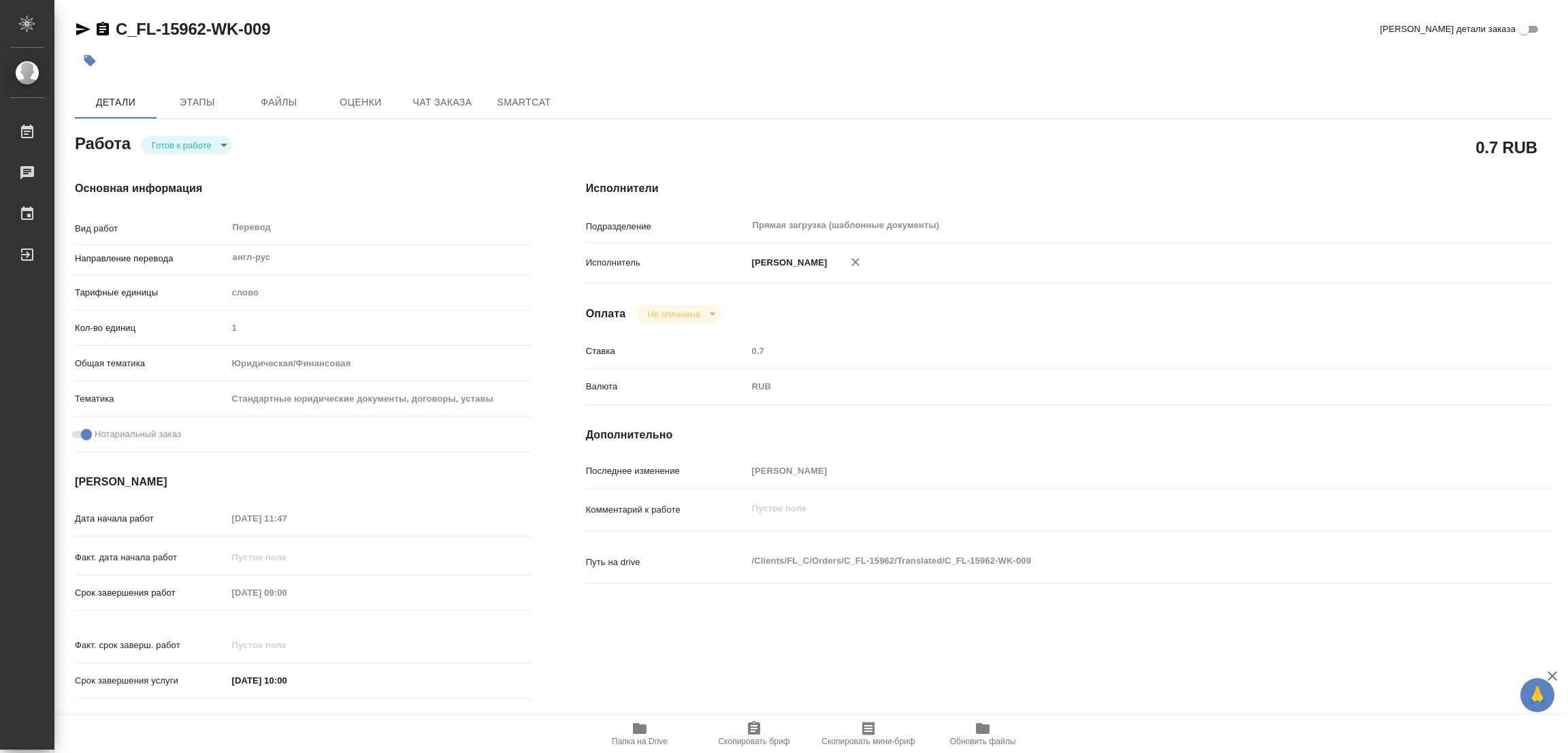
type textarea "x"
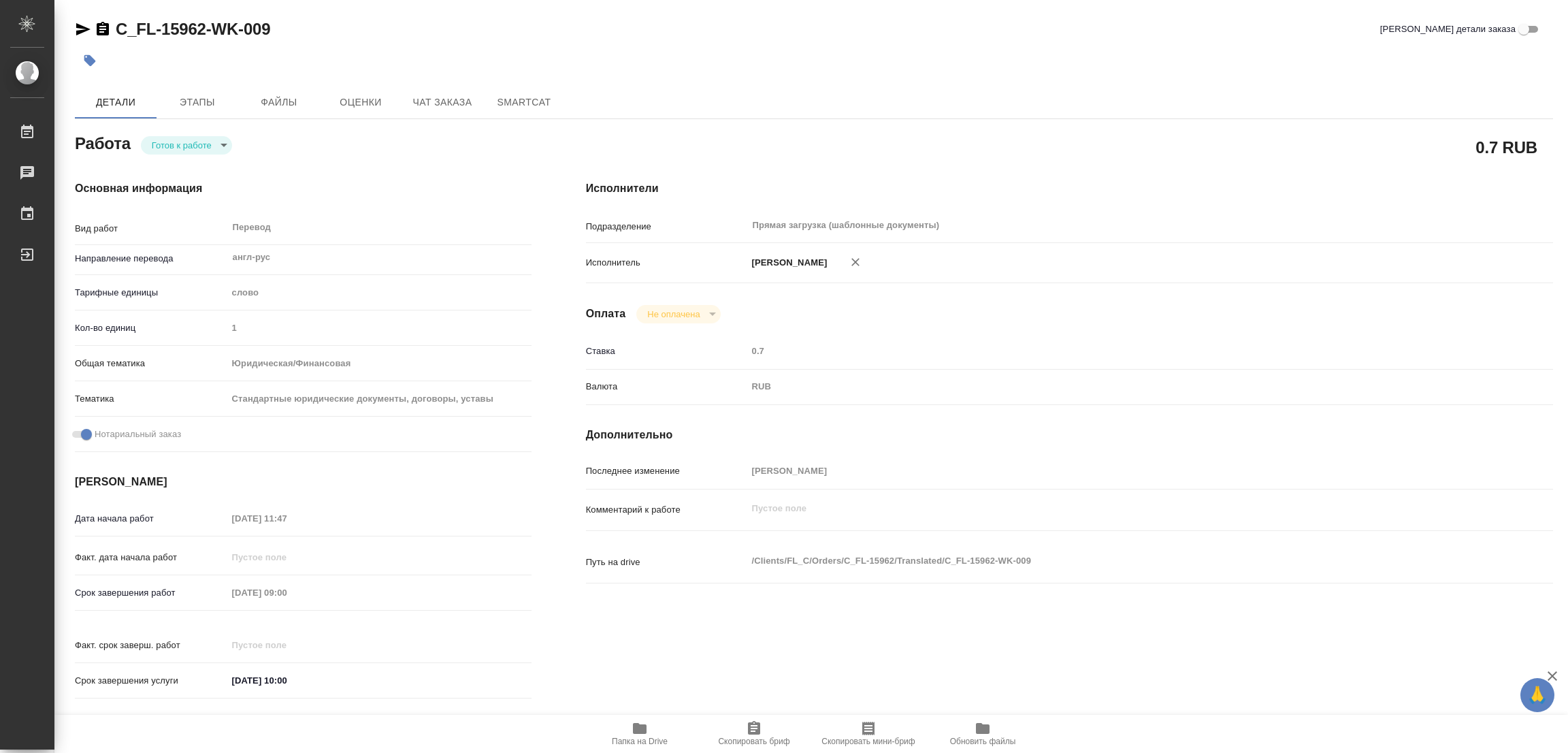
type textarea "x"
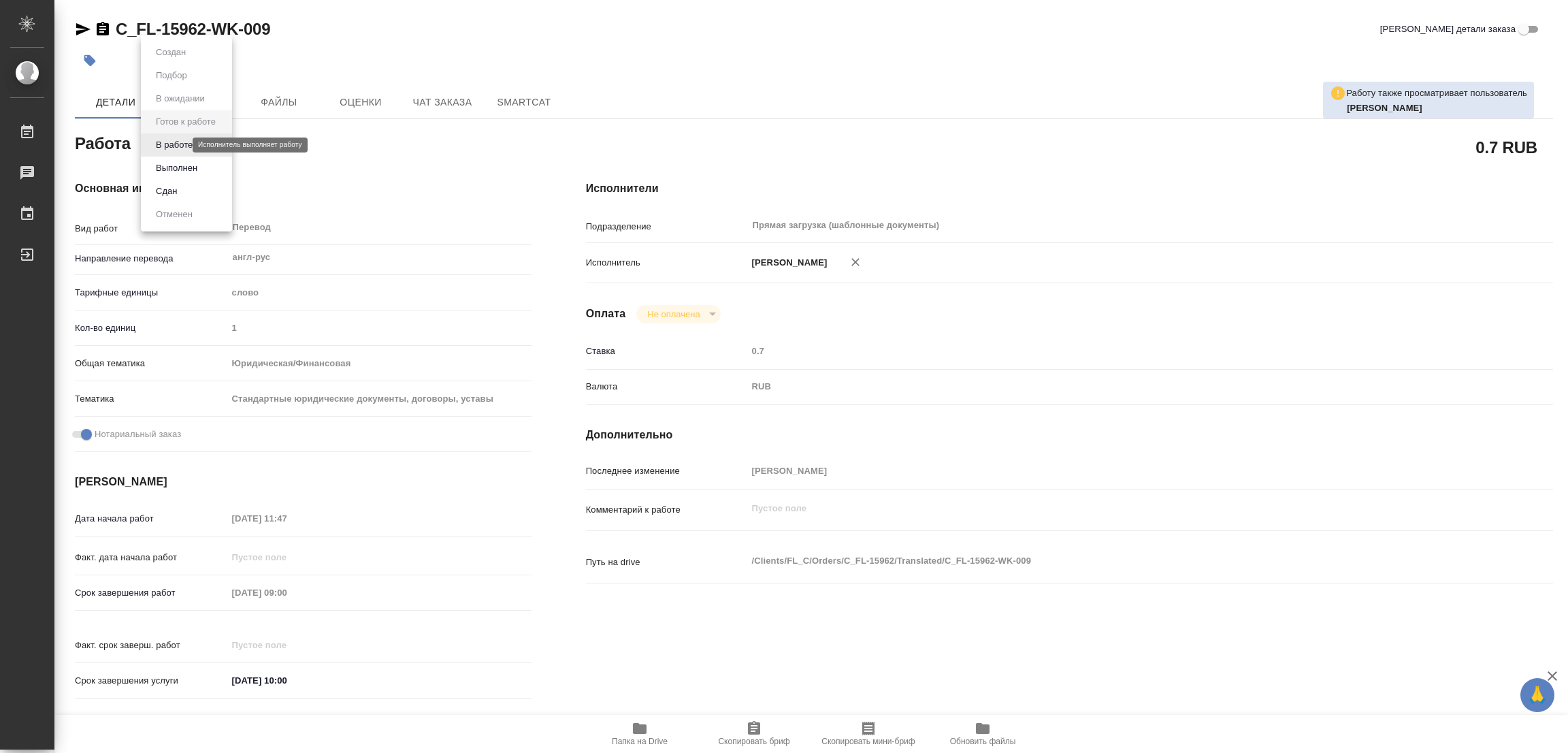
click at [172, 142] on body "🙏 .cls-1 fill:#fff; AWATERA [PERSON_NAME] Работы 0 Чаты График Выйти C_FL-15962…" at bounding box center [784, 376] width 1568 height 753
click at [172, 142] on button "В работе" at bounding box center [174, 145] width 45 height 15
type textarea "x"
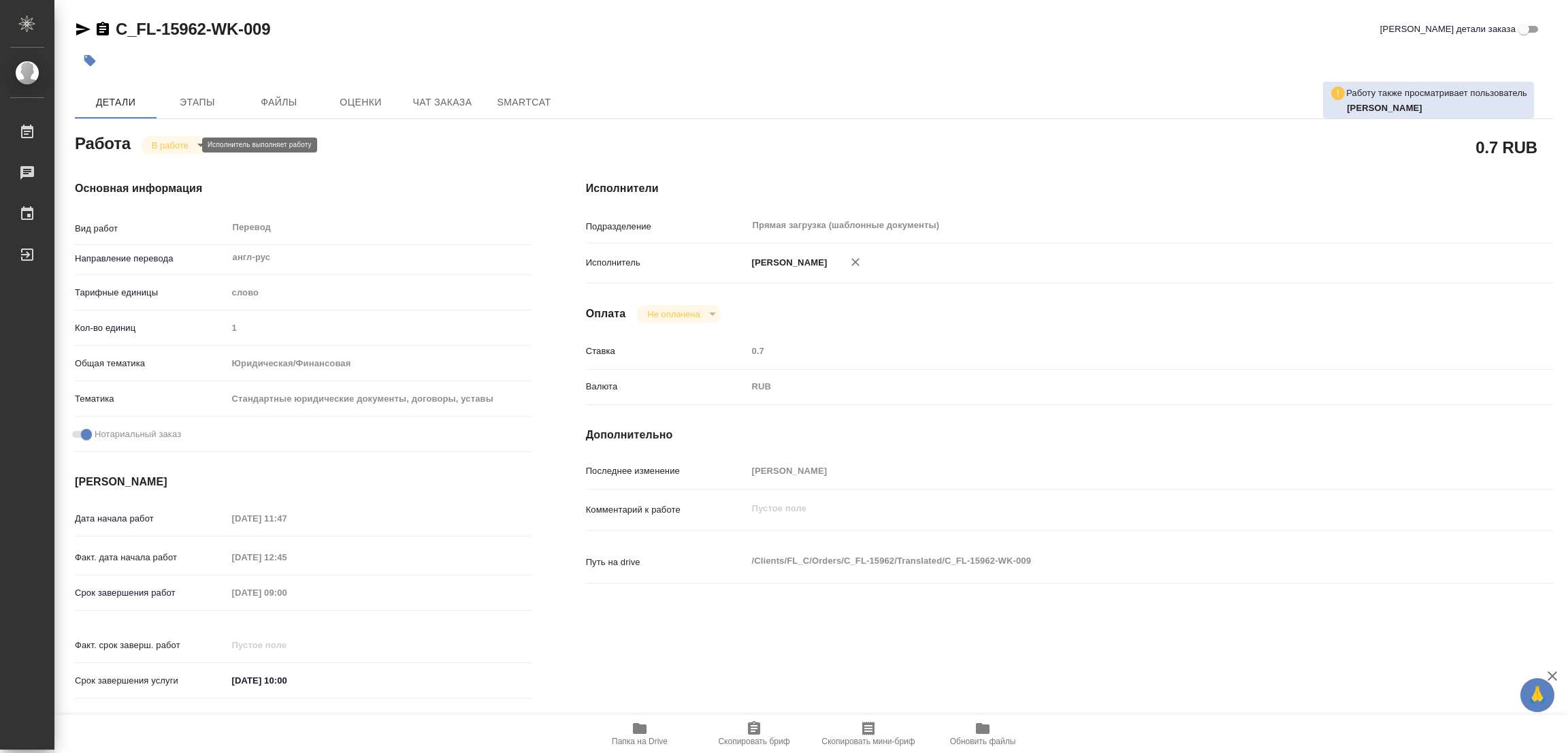
type textarea "x"
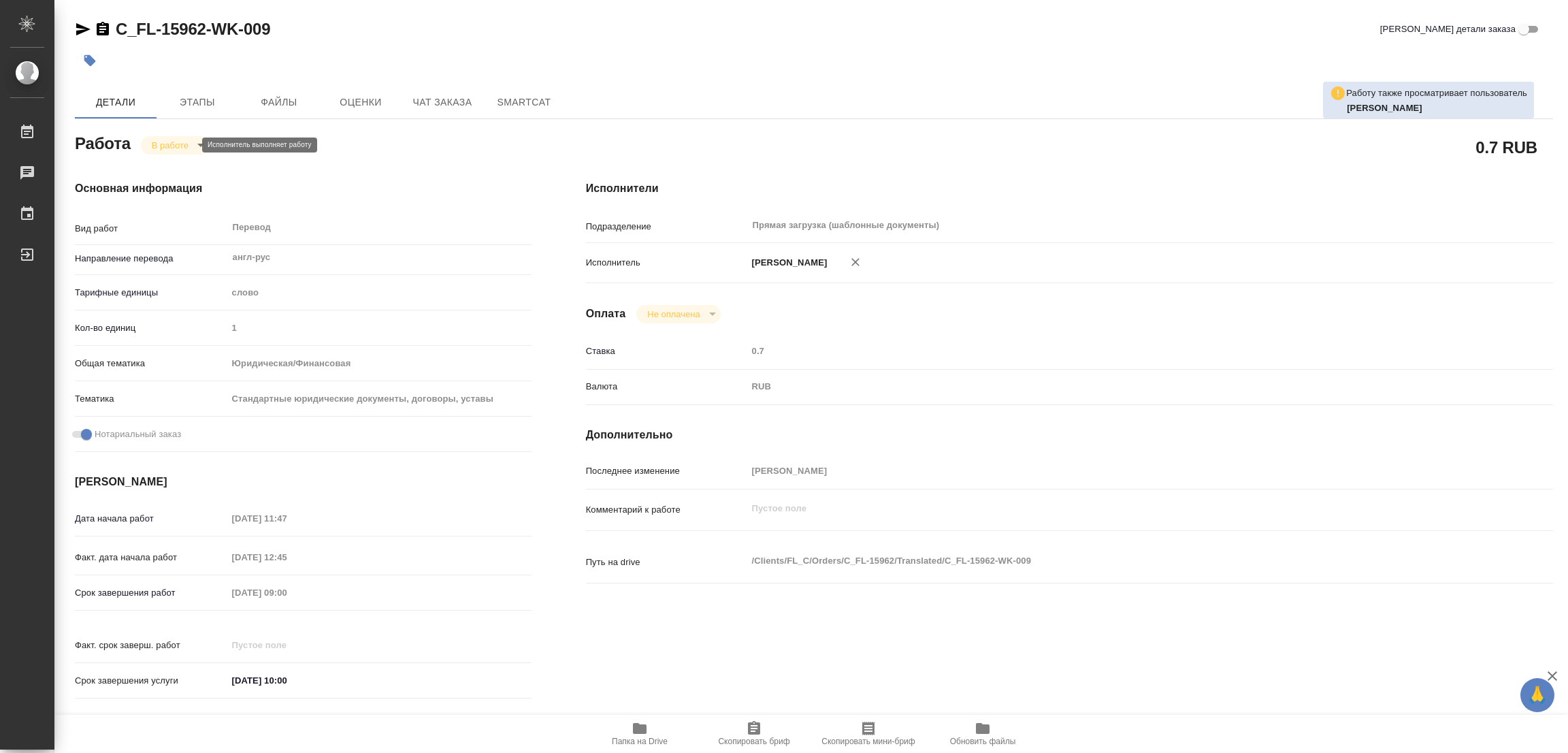
type textarea "x"
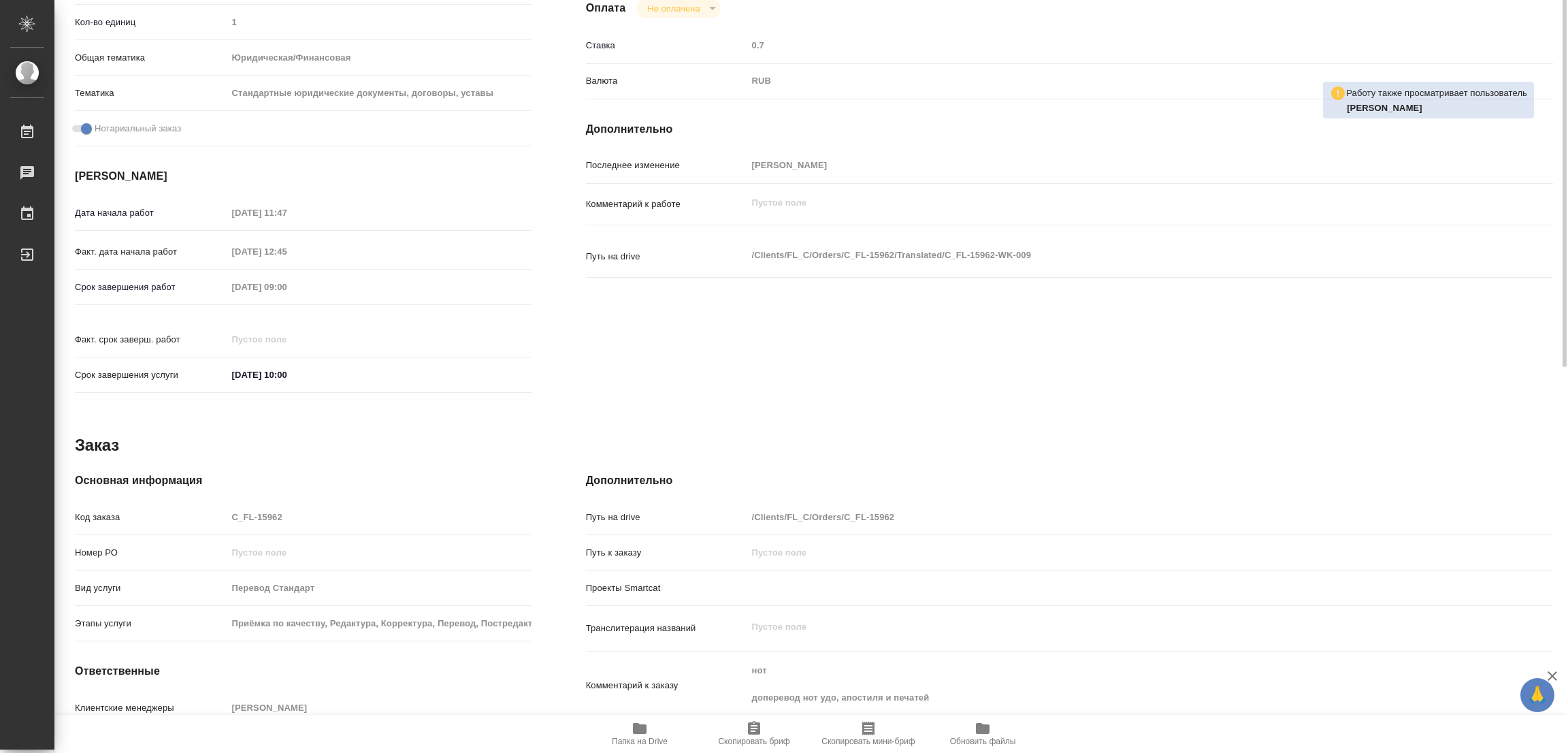
scroll to position [375, 0]
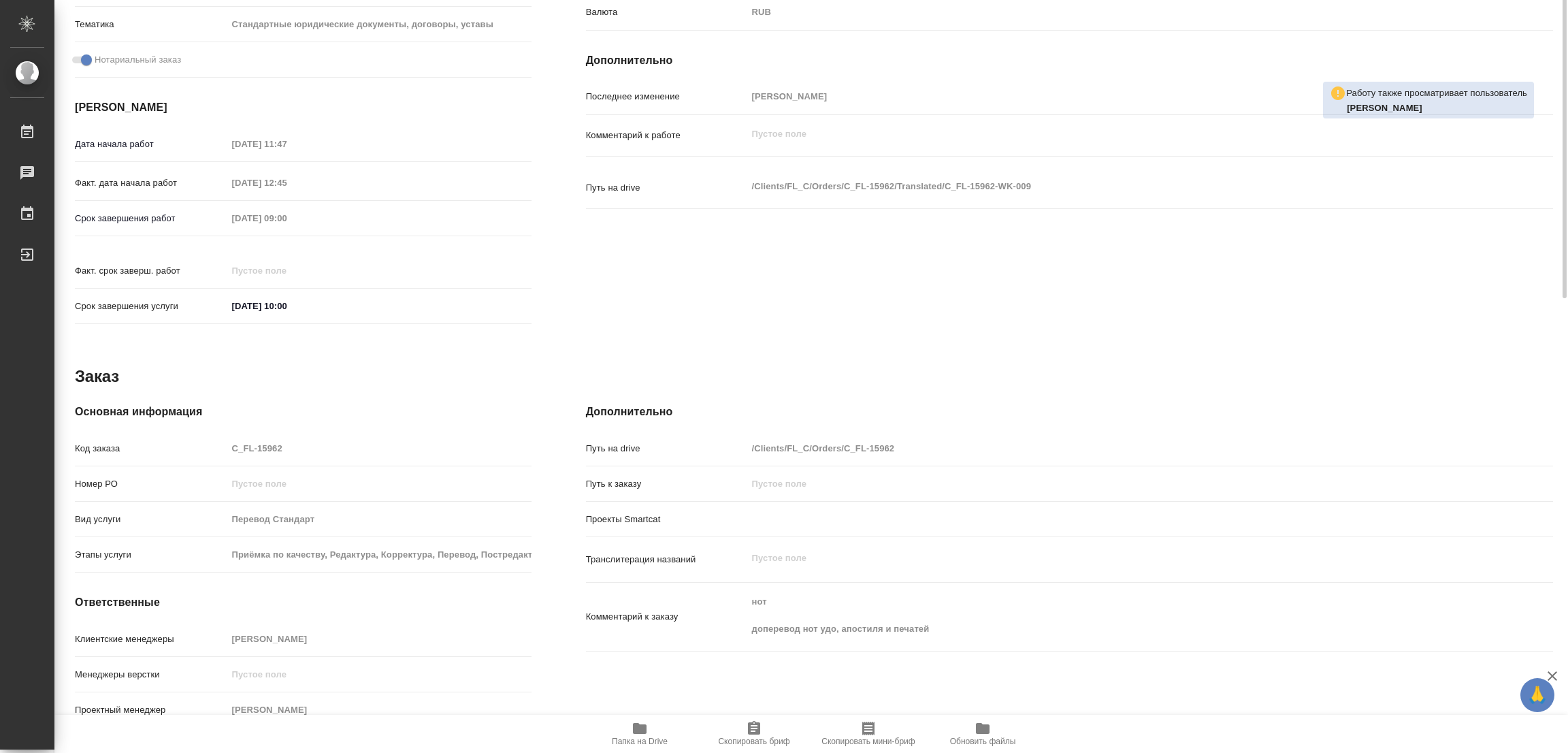
type textarea "x"
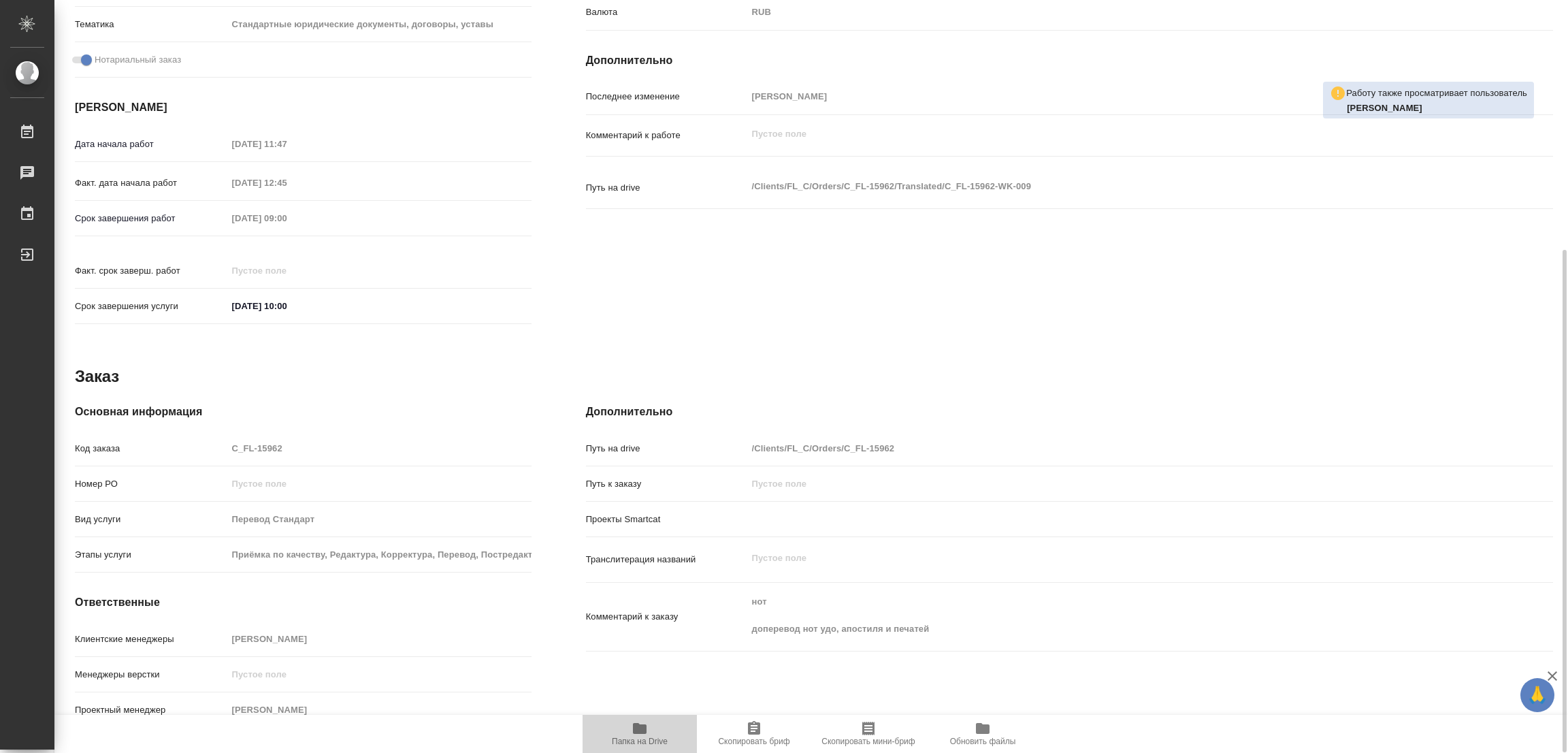
click at [640, 728] on icon "button" at bounding box center [640, 728] width 16 height 16
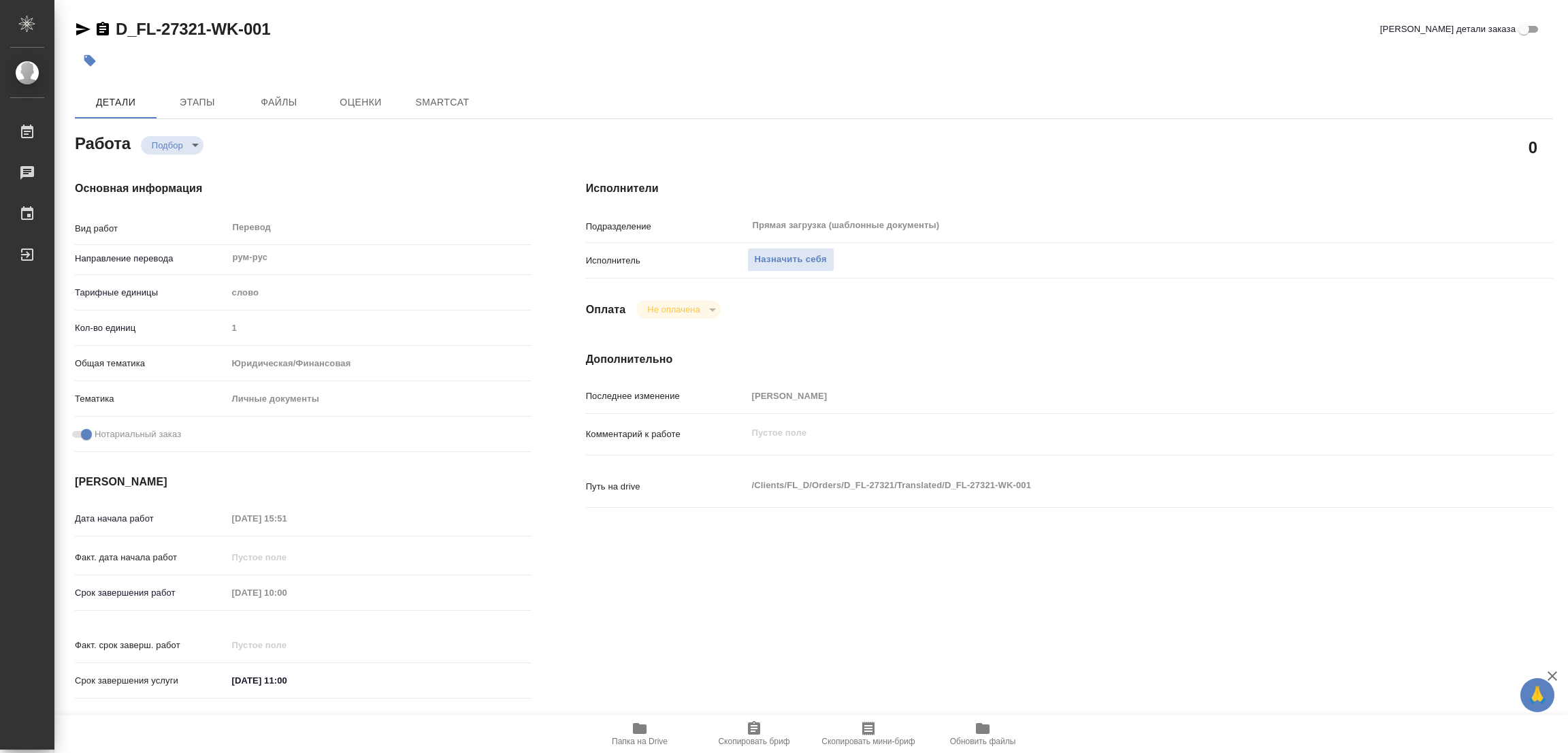
type textarea "x"
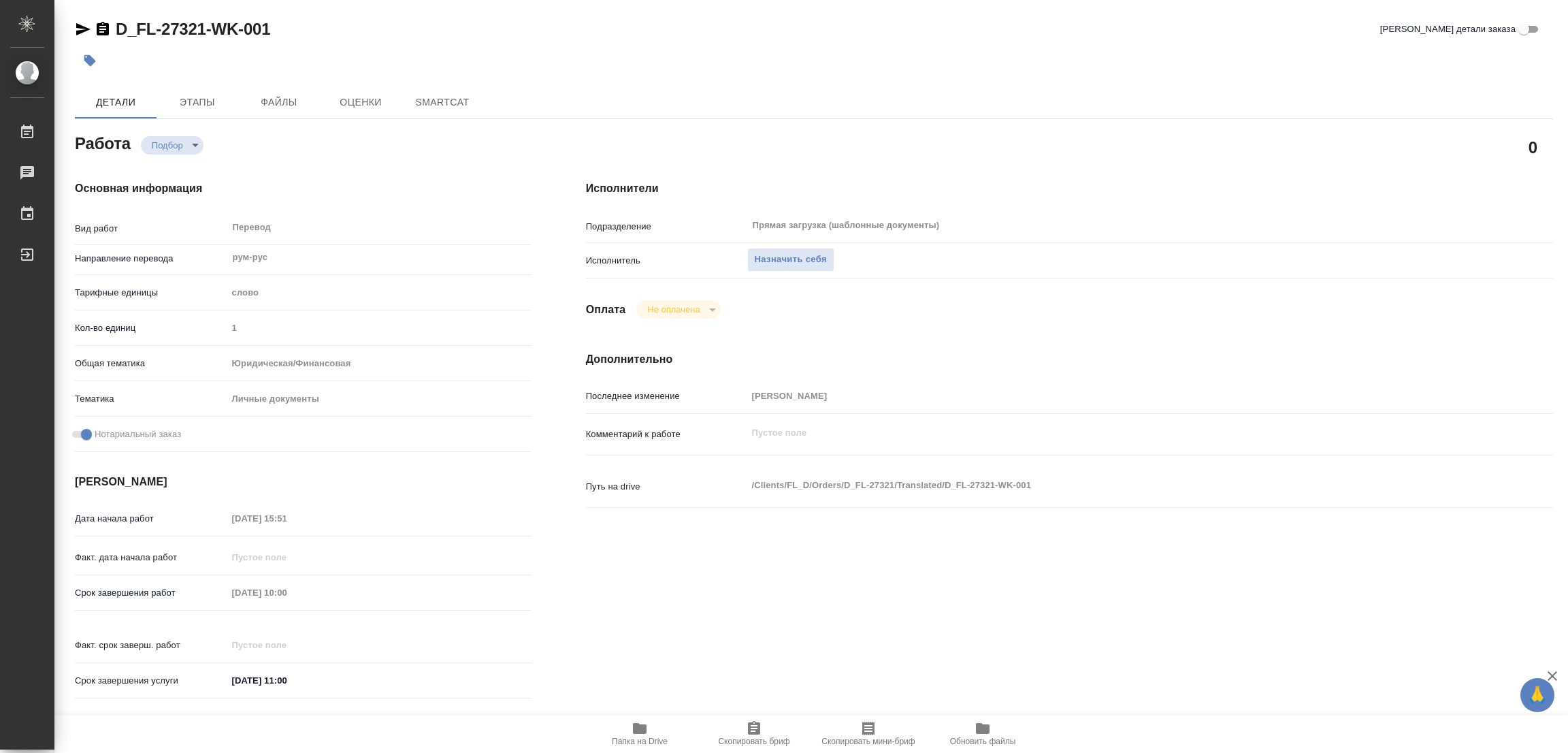
type textarea "x"
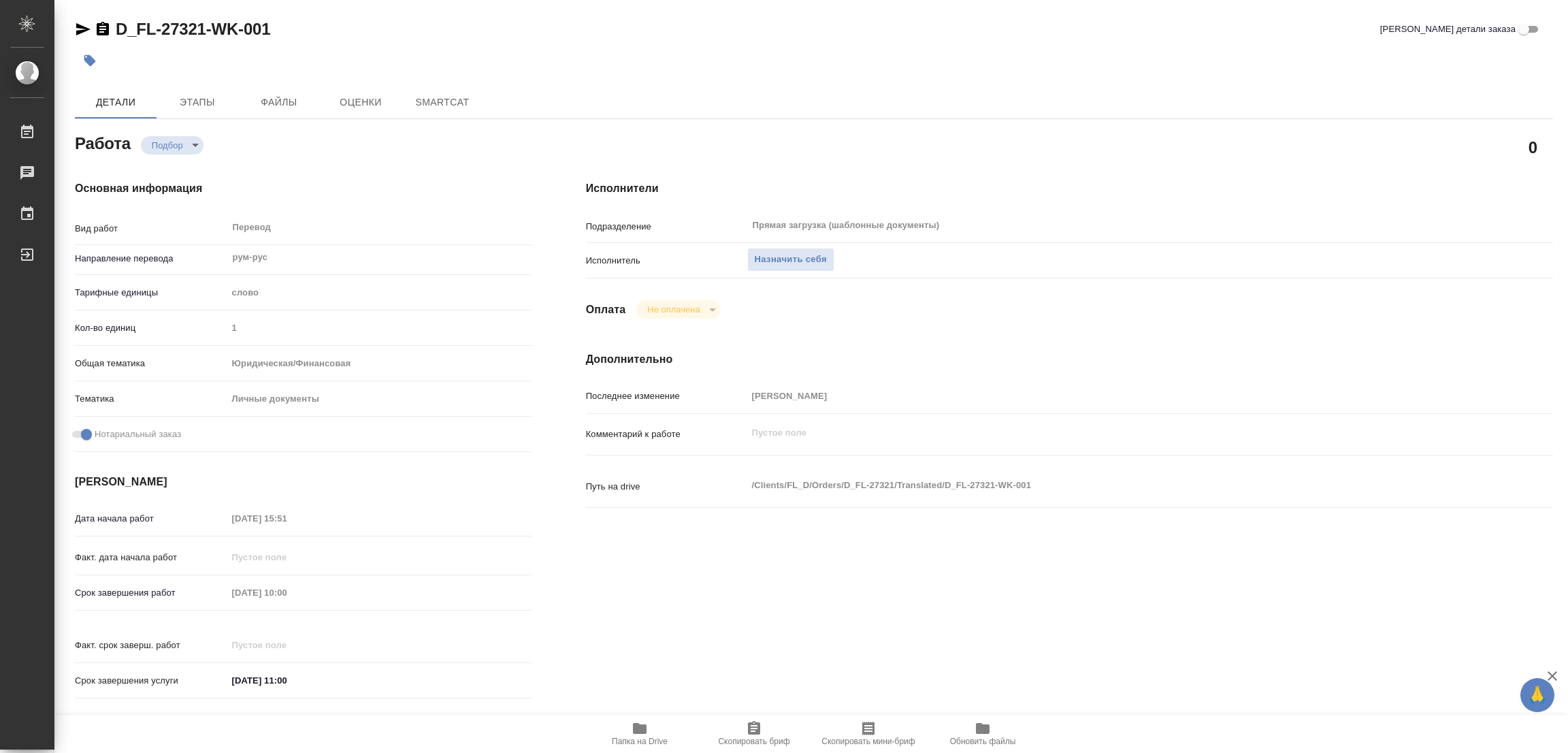
type textarea "x"
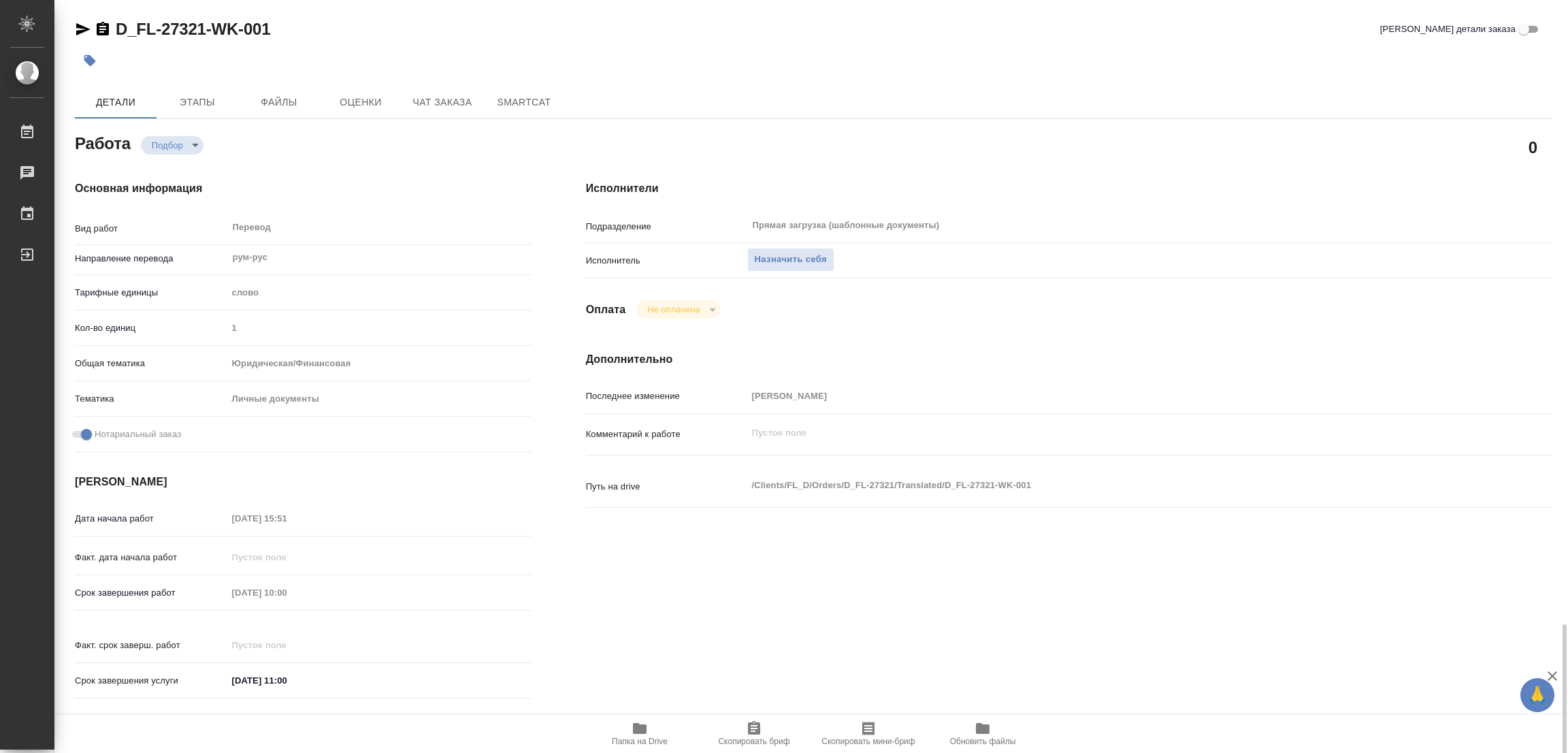
scroll to position [375, 0]
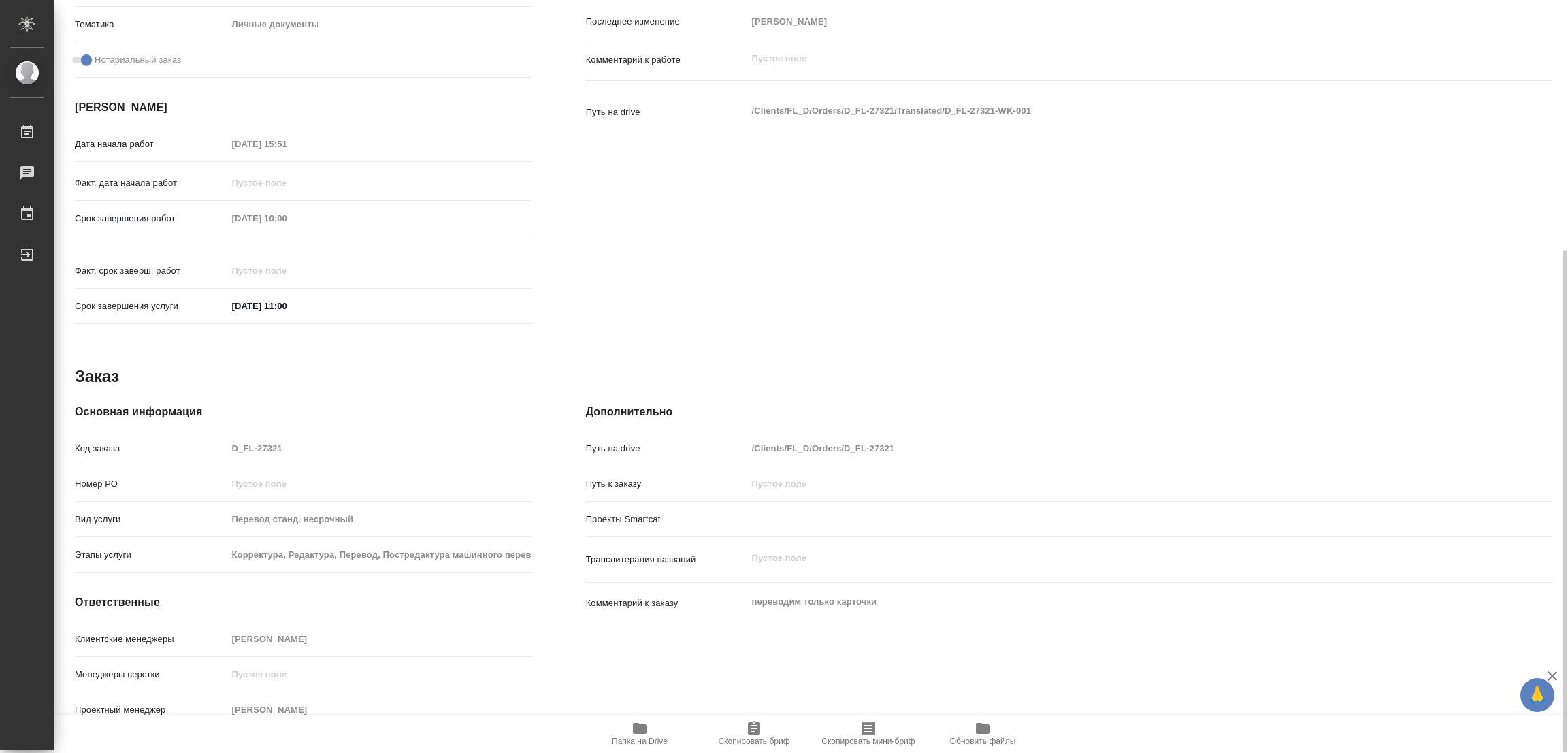
type textarea "x"
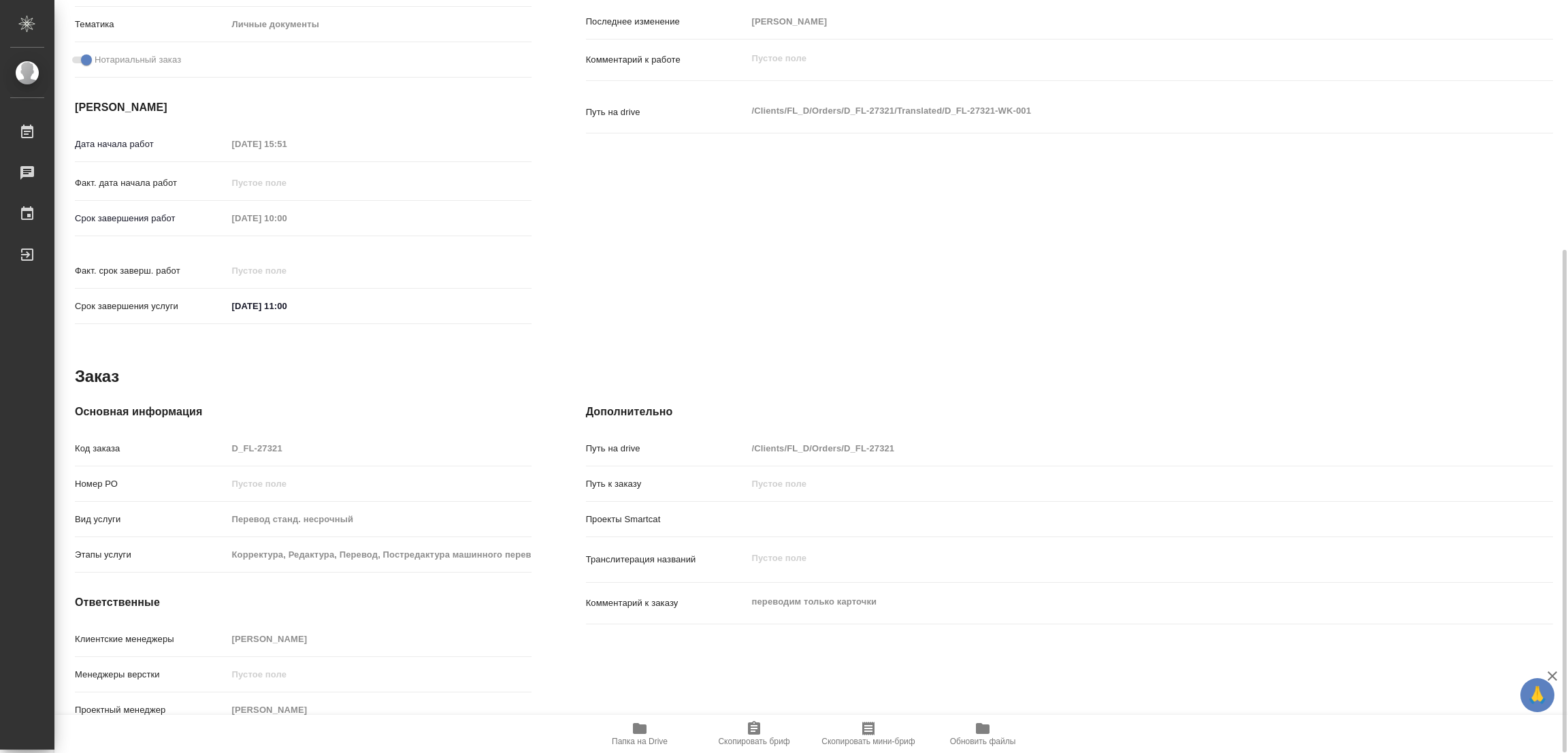
type textarea "x"
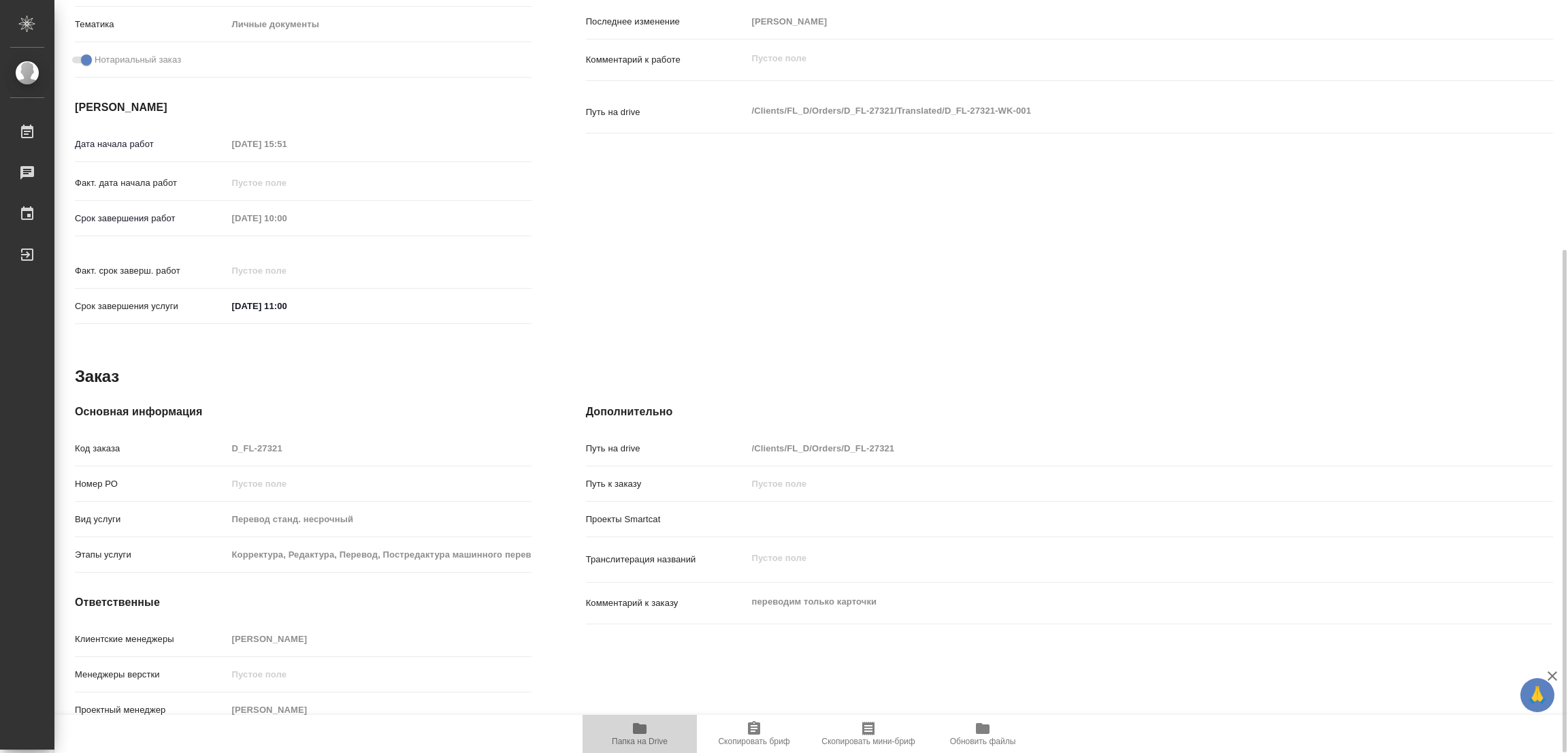
click at [627, 728] on span "Папка на Drive" at bounding box center [640, 732] width 98 height 26
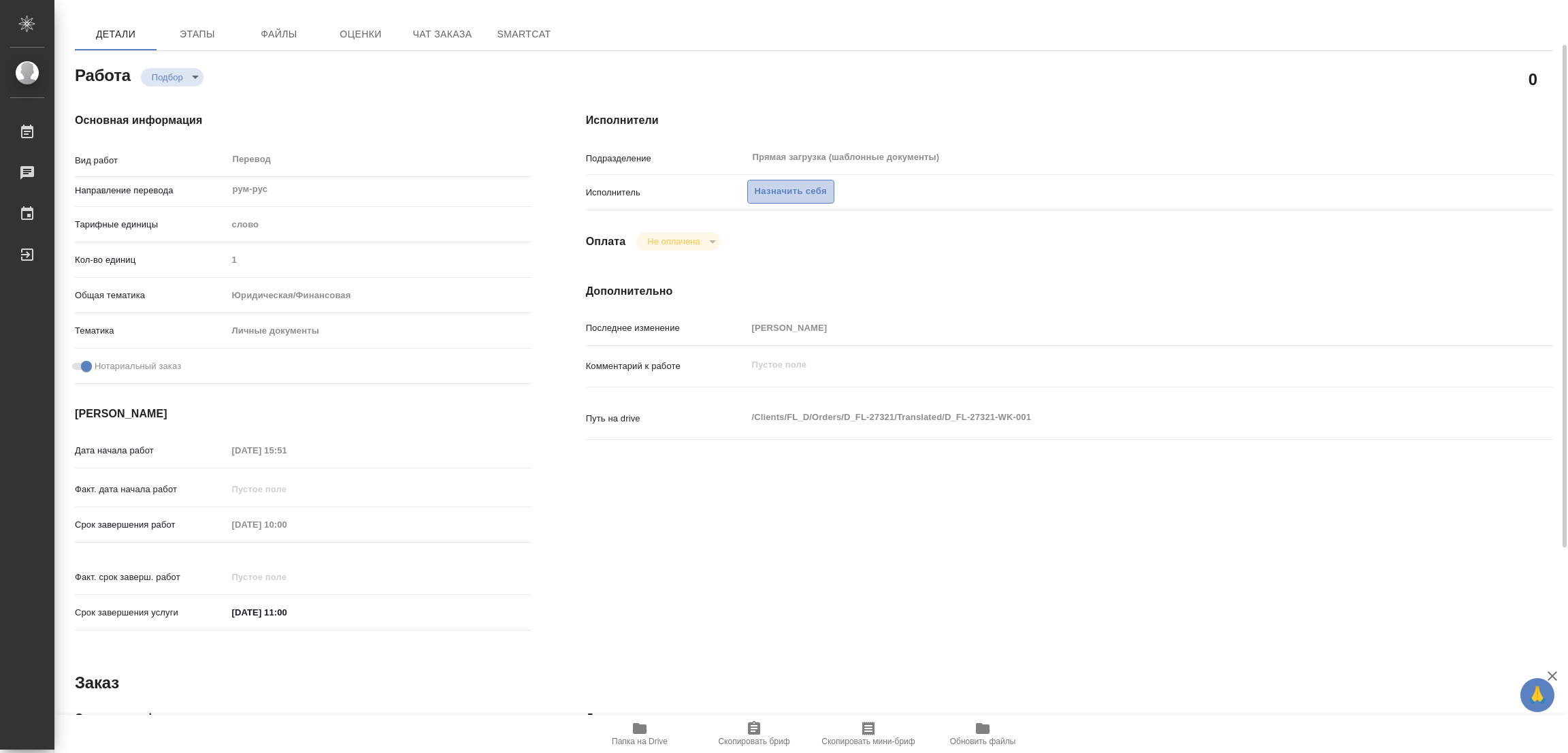
click at [782, 186] on span "Назначить себя" at bounding box center [790, 192] width 72 height 16
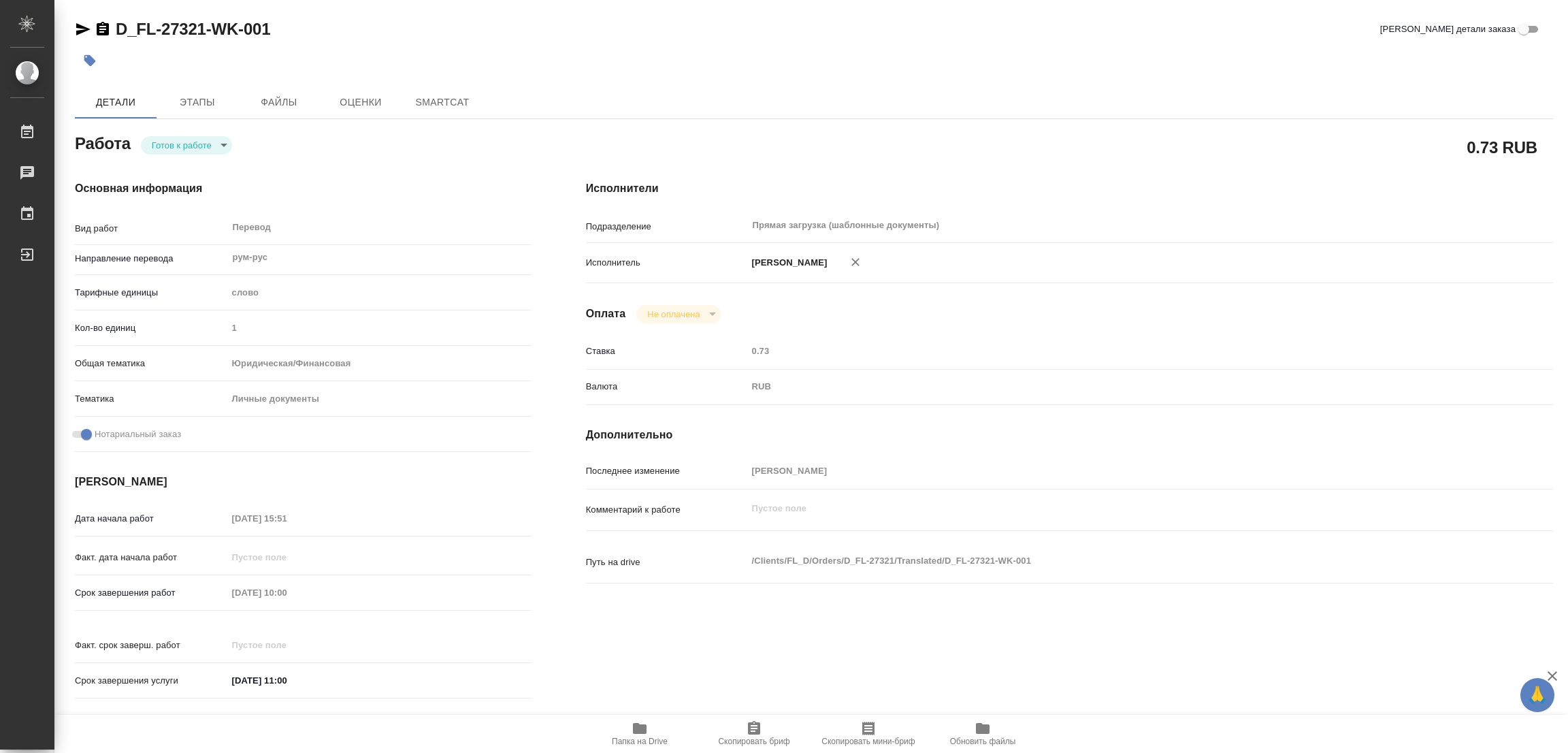
type textarea "x"
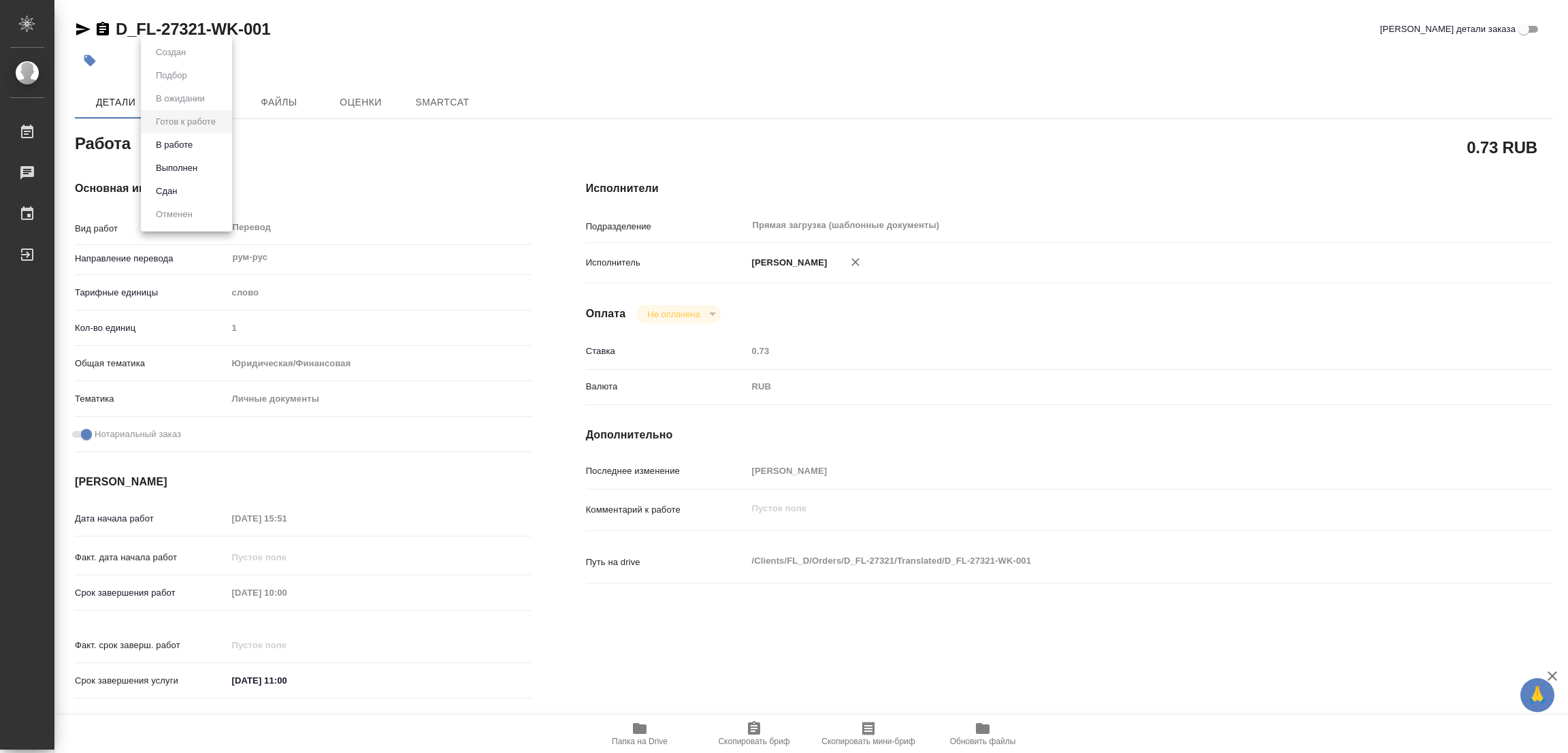
click at [162, 151] on body "🙏 .cls-1 fill:#fff; AWATERA Popova Galina Работы Чаты График Выйти D_FL-27321-W…" at bounding box center [784, 376] width 1568 height 753
type textarea "x"
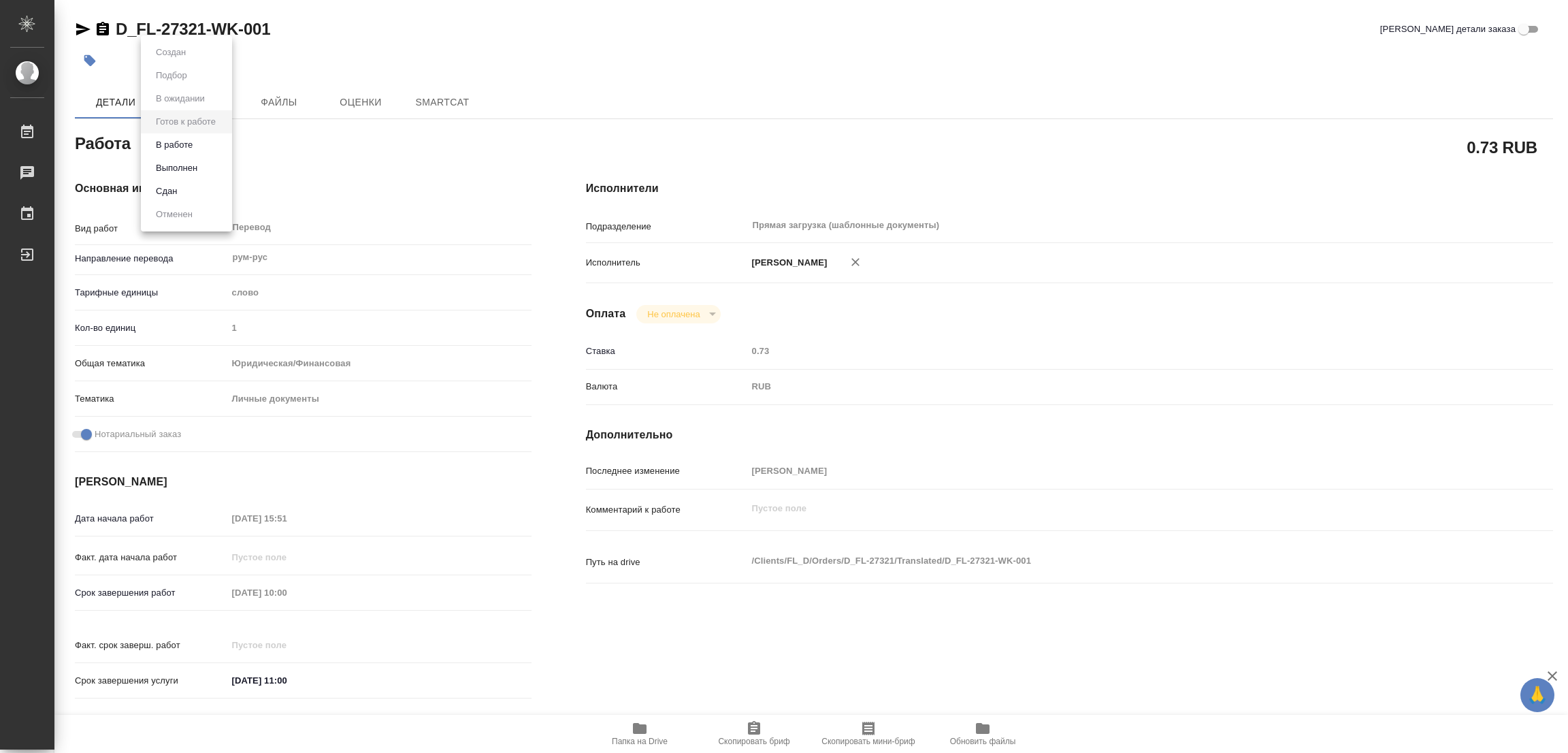
type textarea "x"
click at [168, 144] on button "В работе" at bounding box center [174, 145] width 45 height 15
type textarea "x"
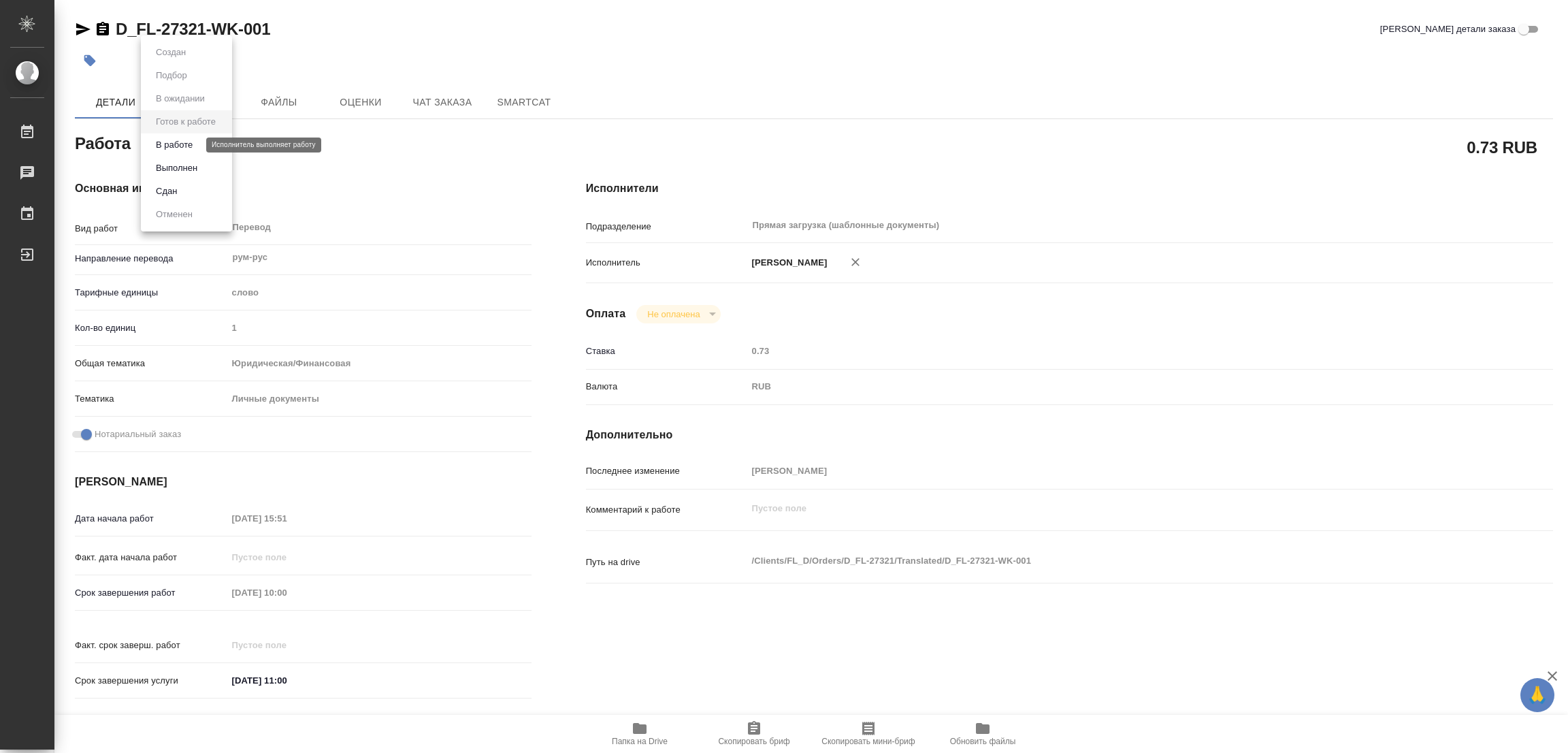
type textarea "x"
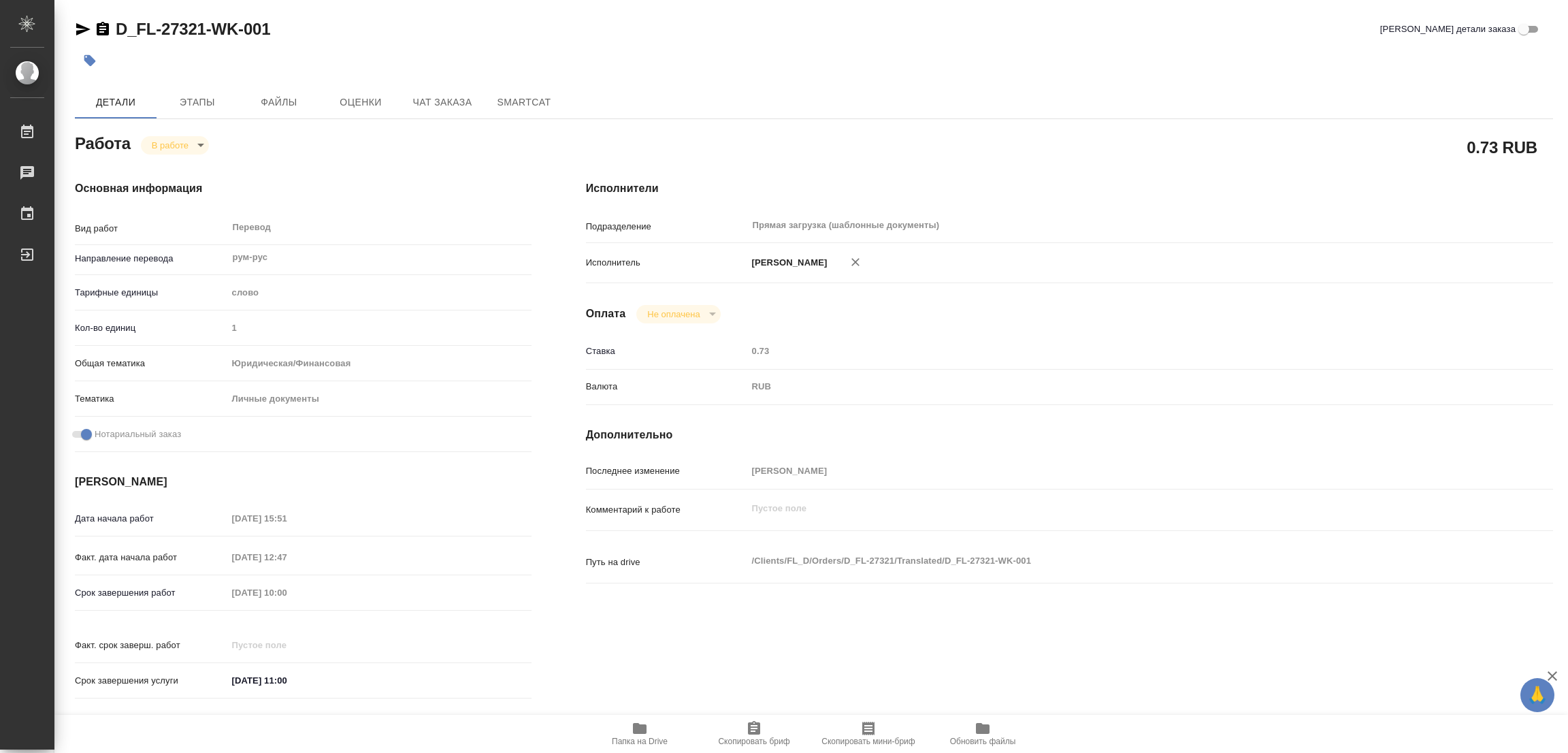
type textarea "x"
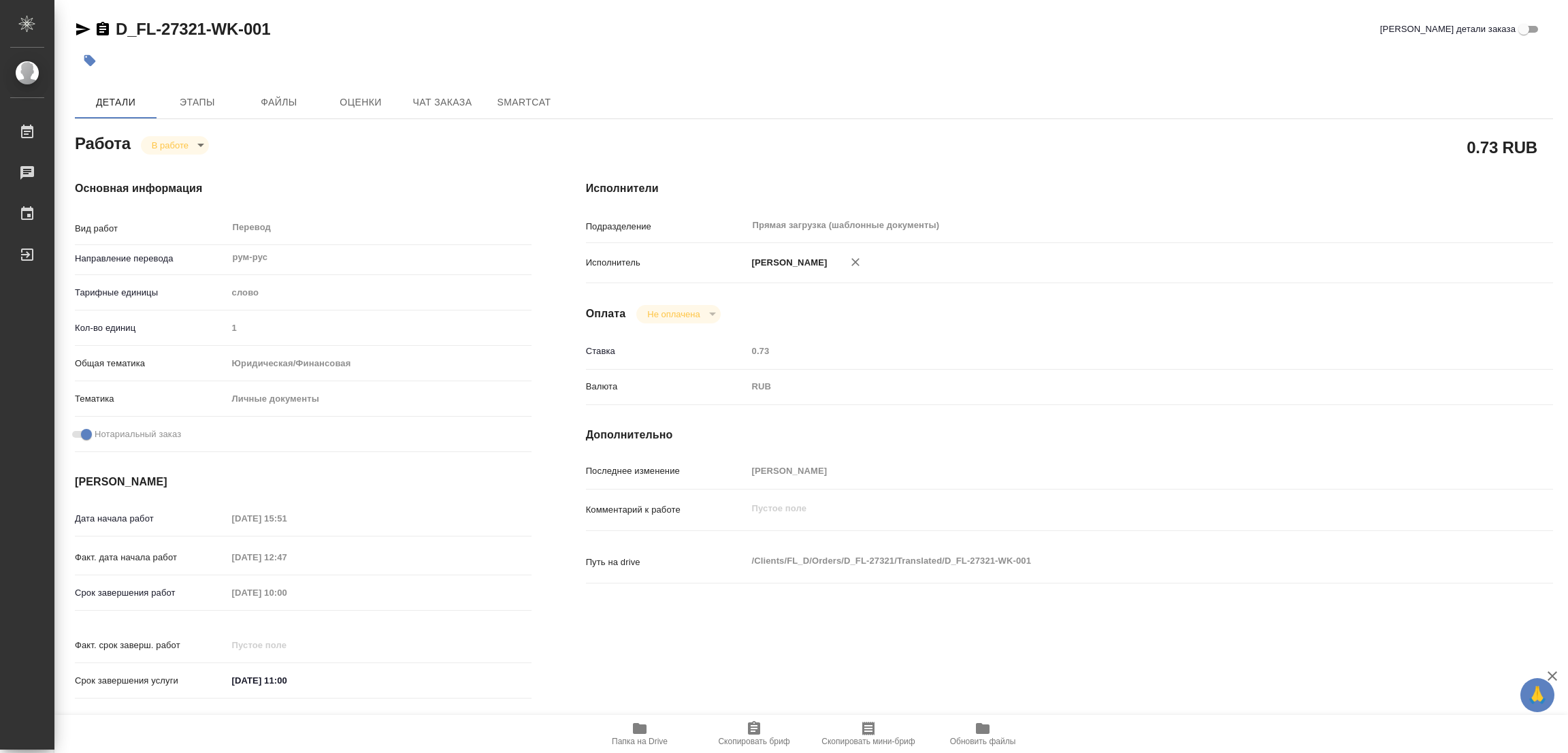
type textarea "x"
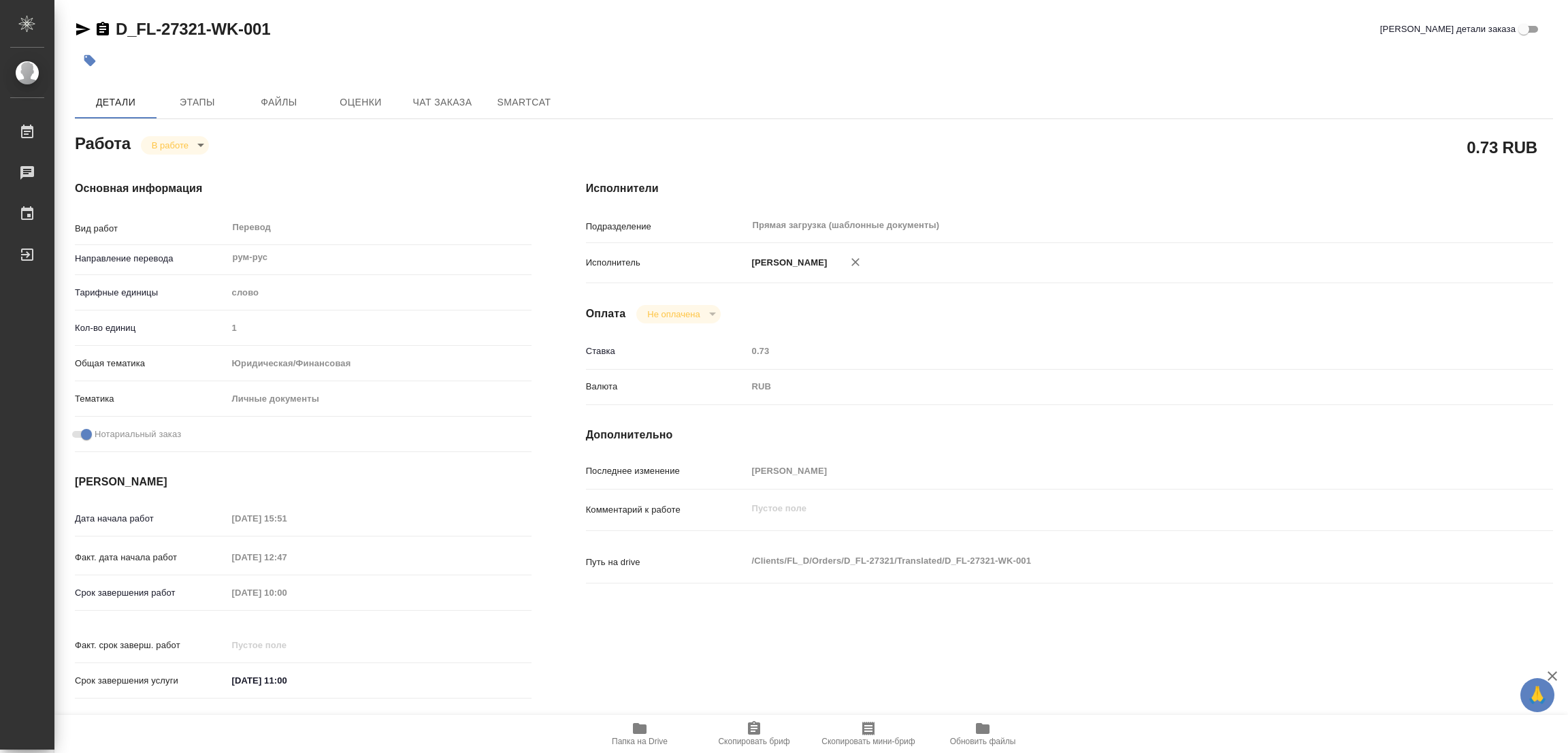
type textarea "x"
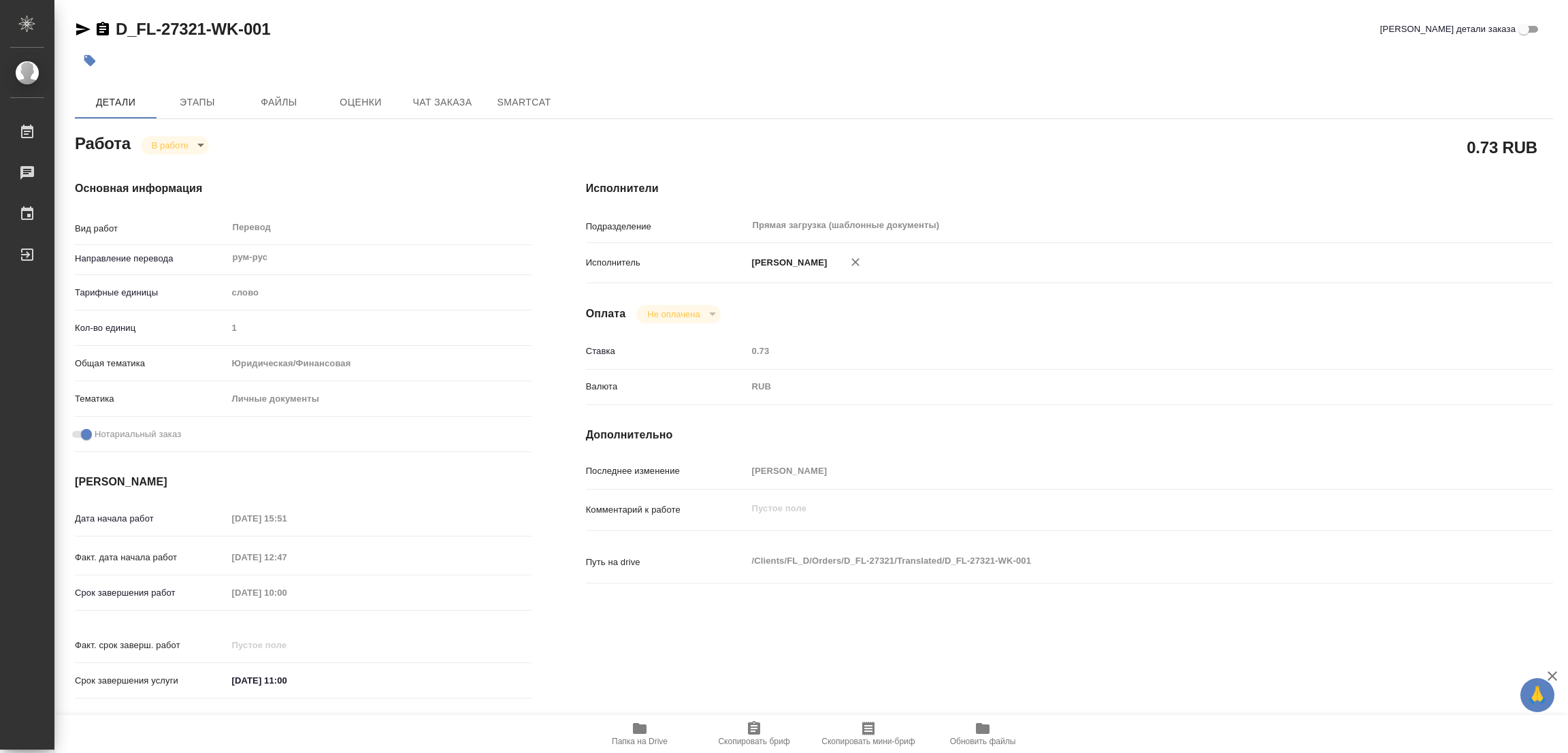
type textarea "x"
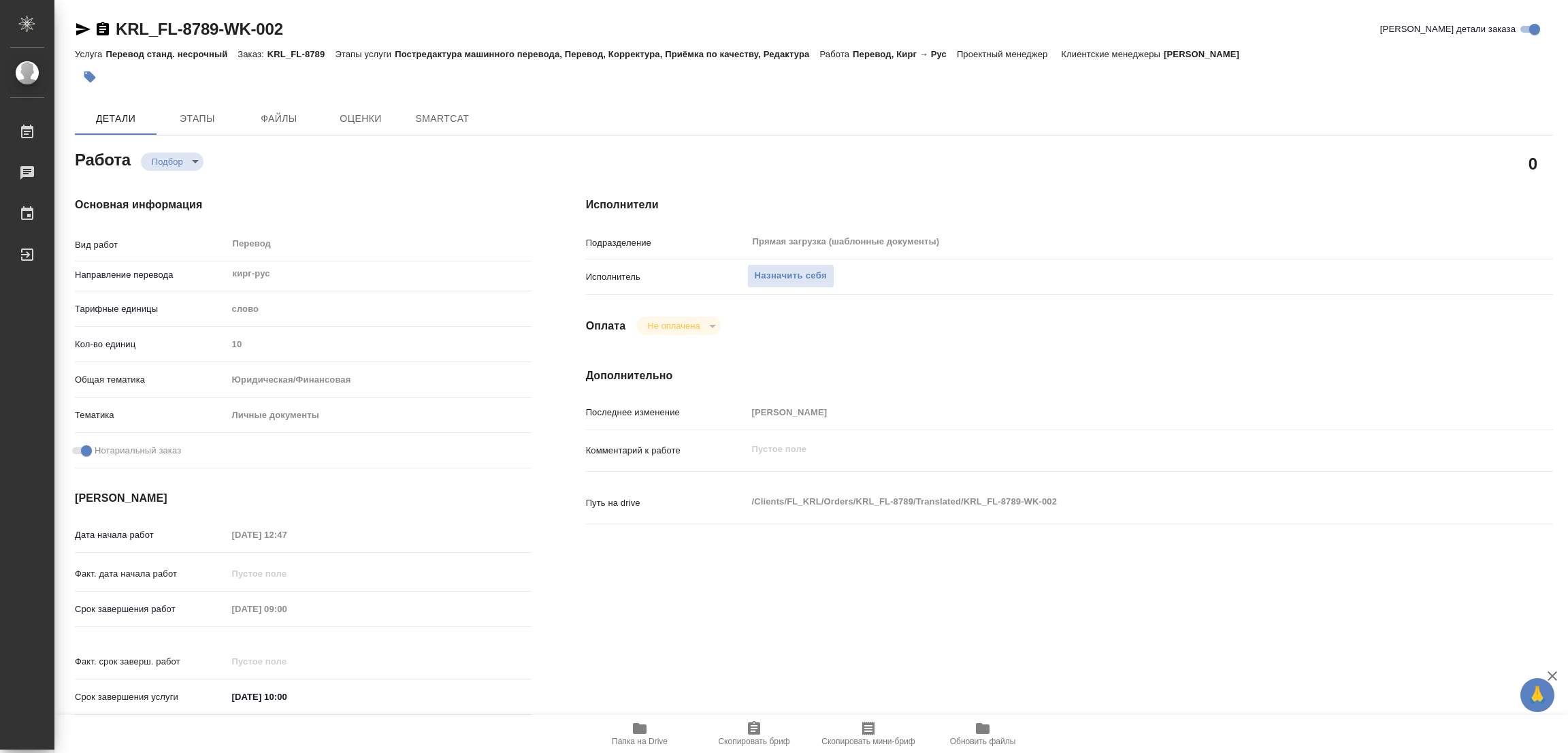
type textarea "x"
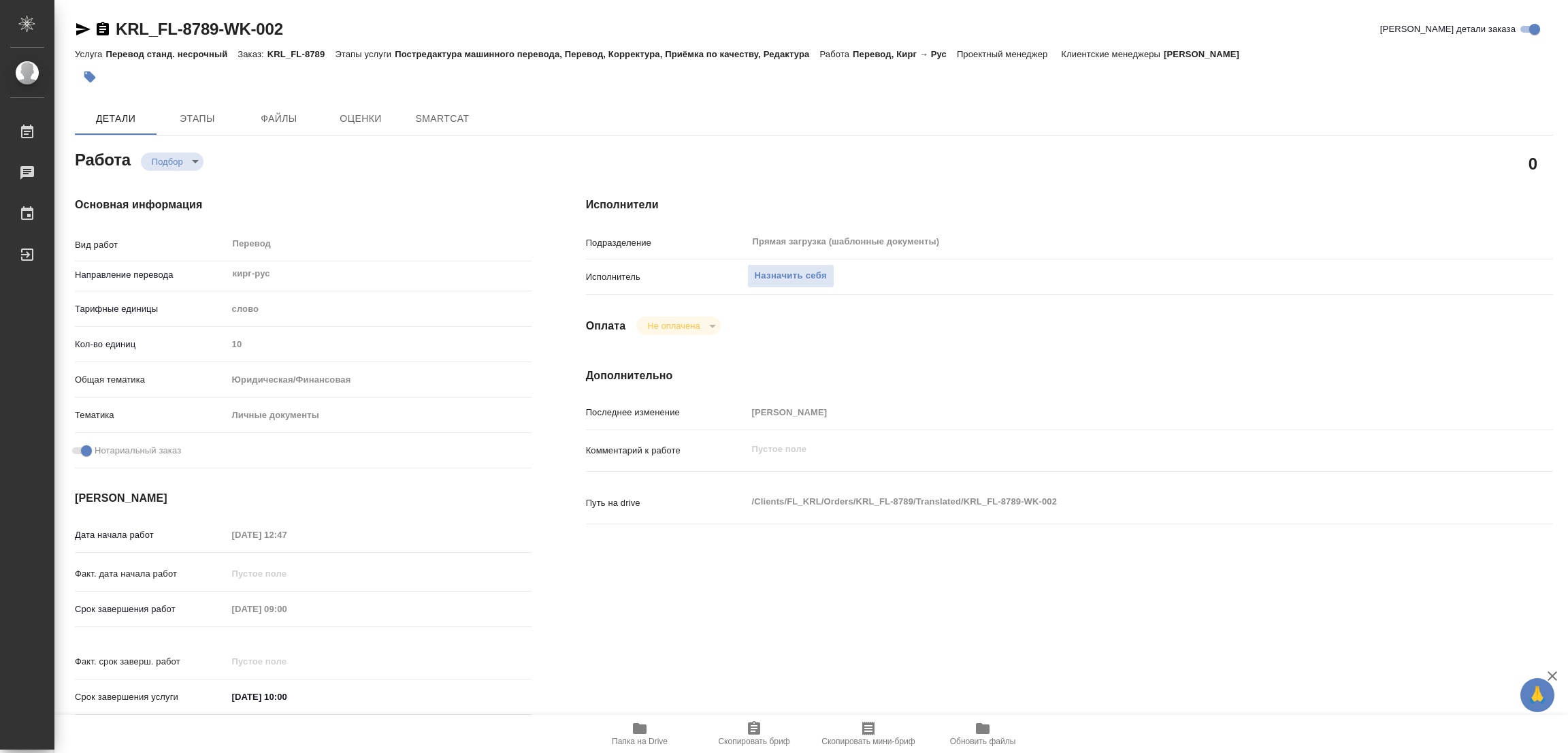
type textarea "x"
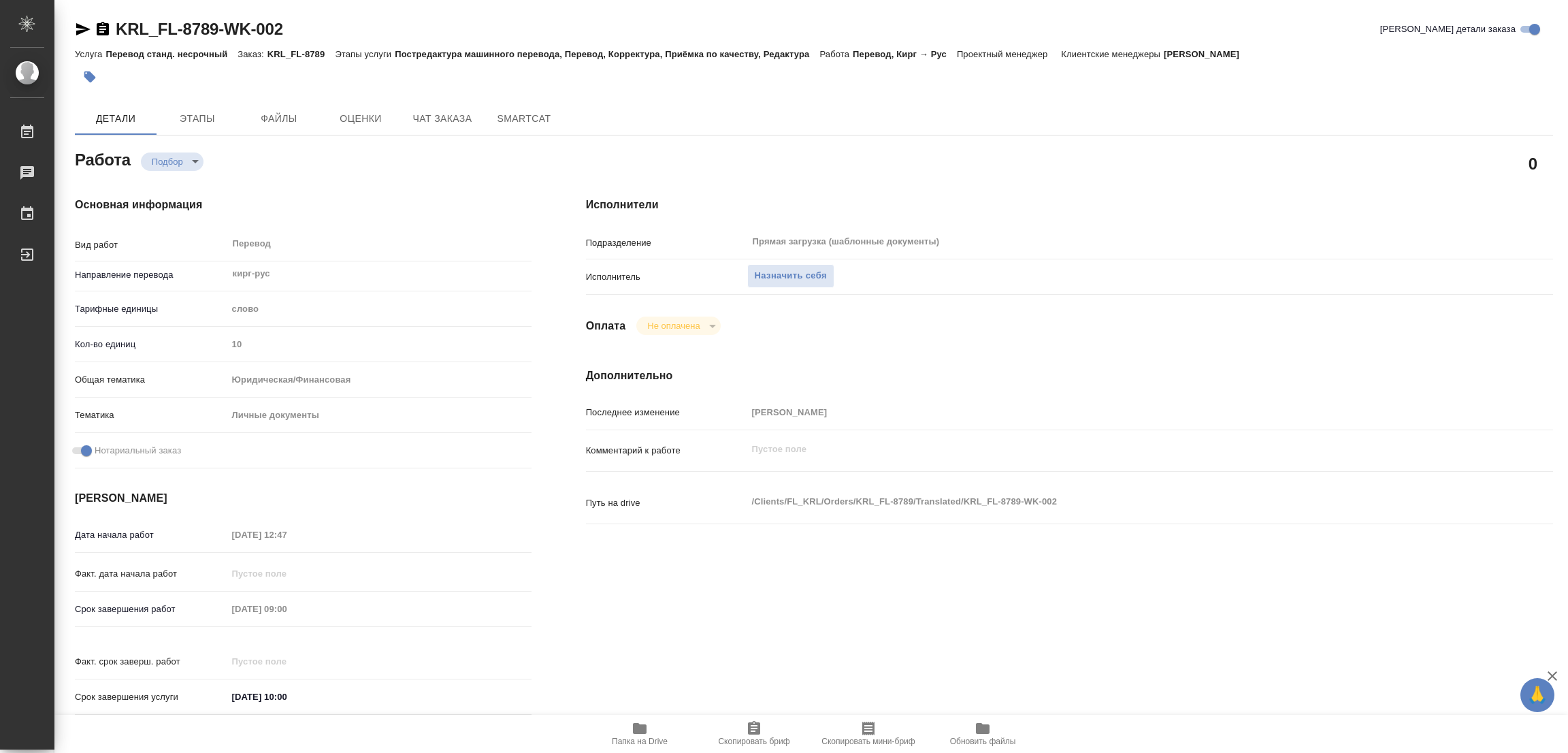
type textarea "x"
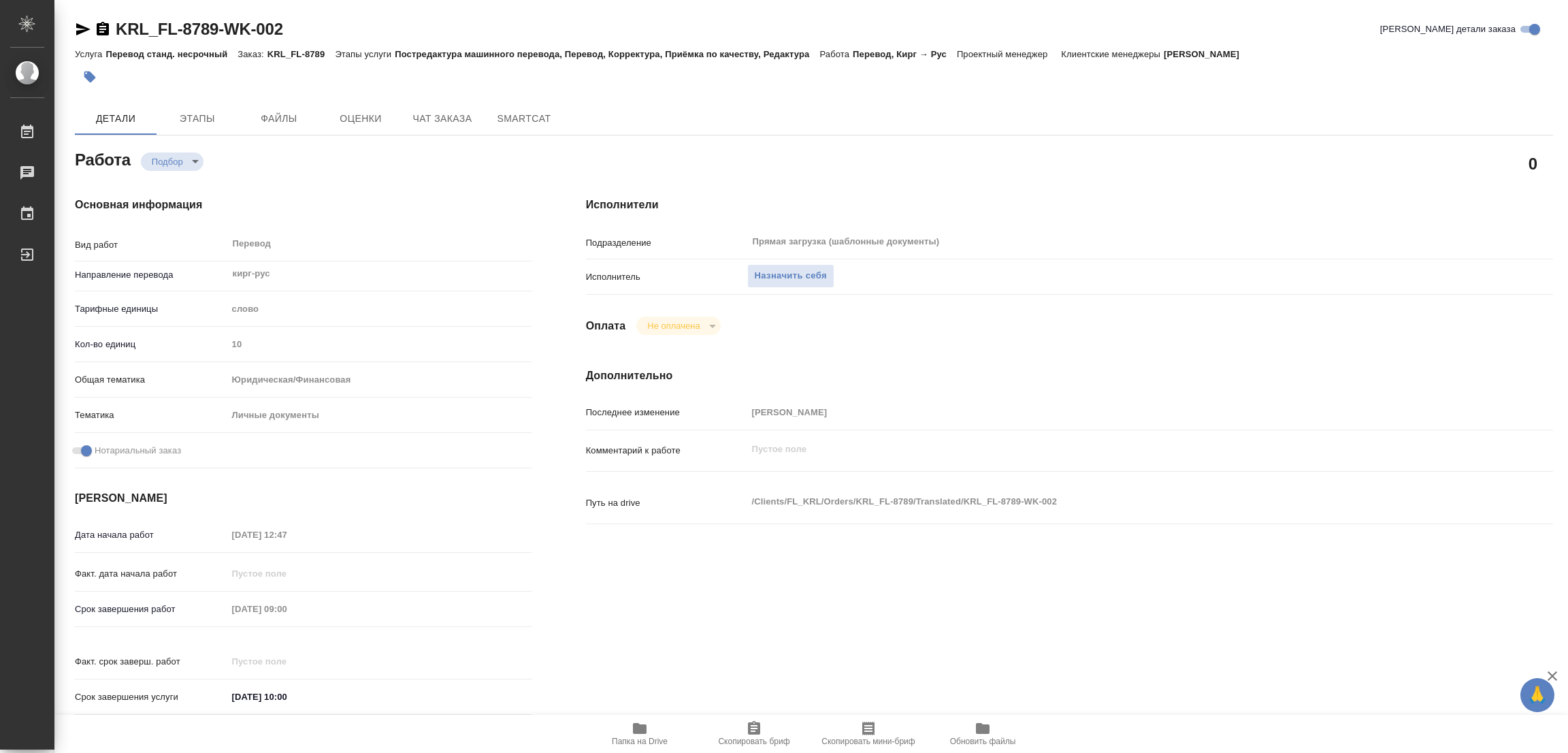
type textarea "x"
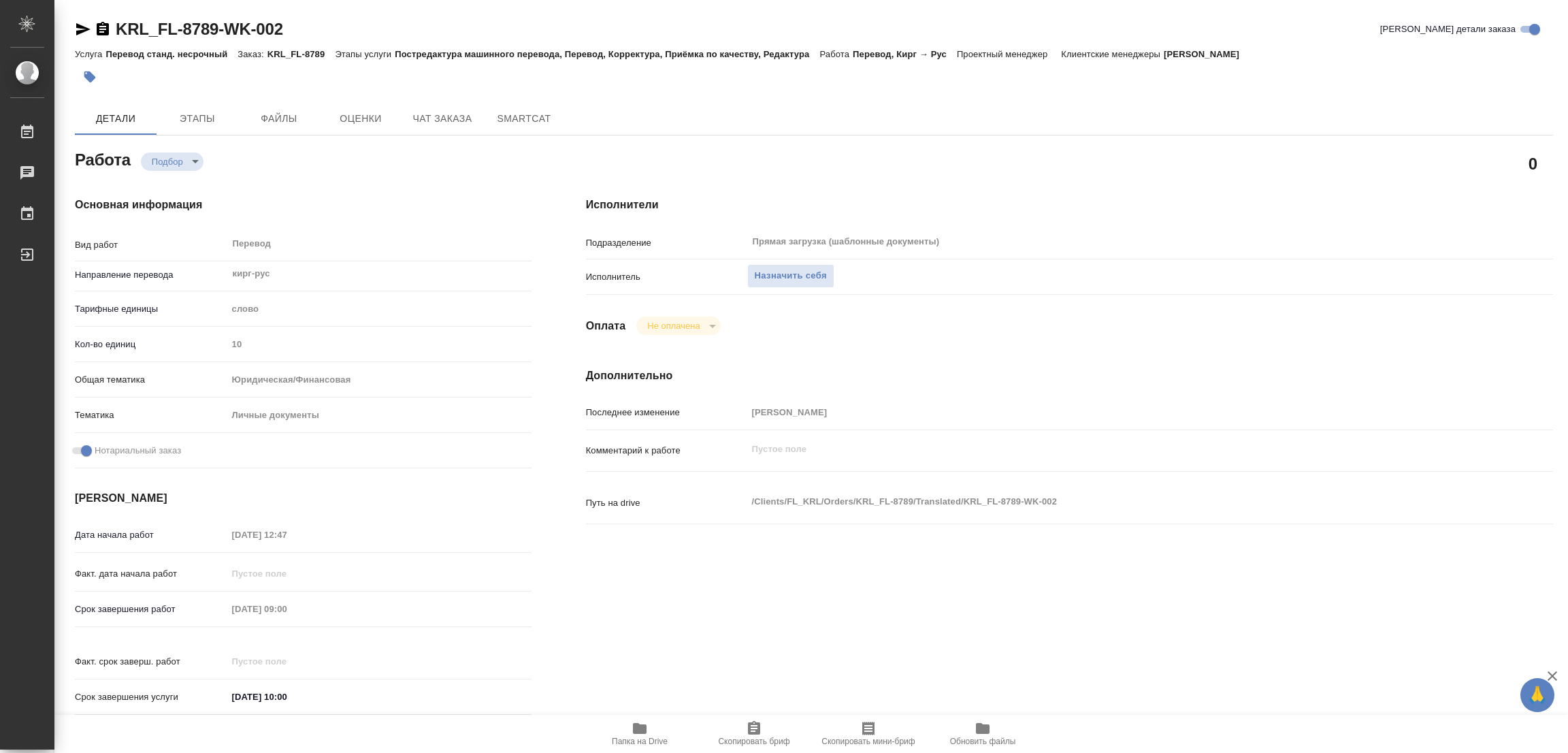
type textarea "x"
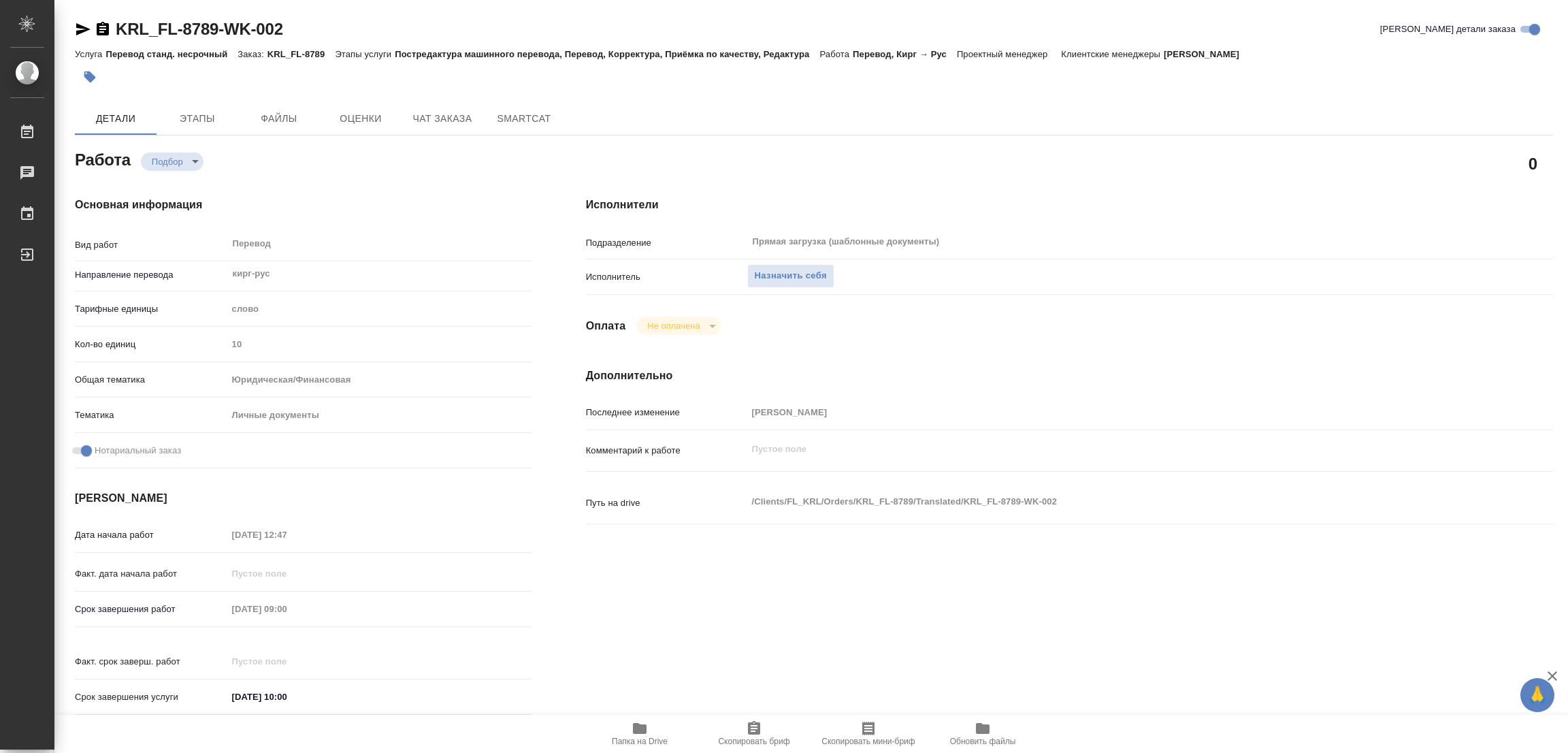
type textarea "x"
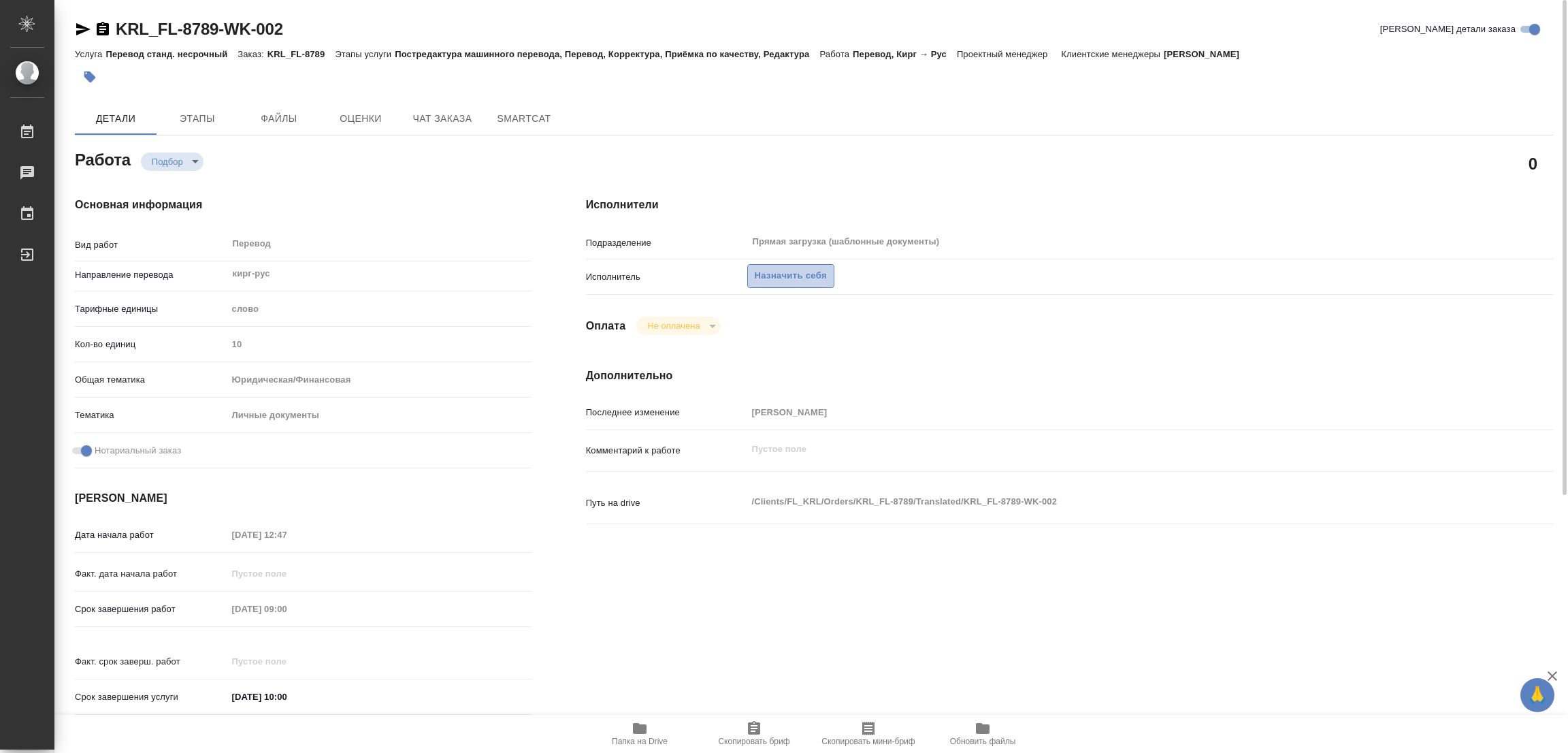
click at [785, 273] on span "Назначить себя" at bounding box center [790, 277] width 72 height 16
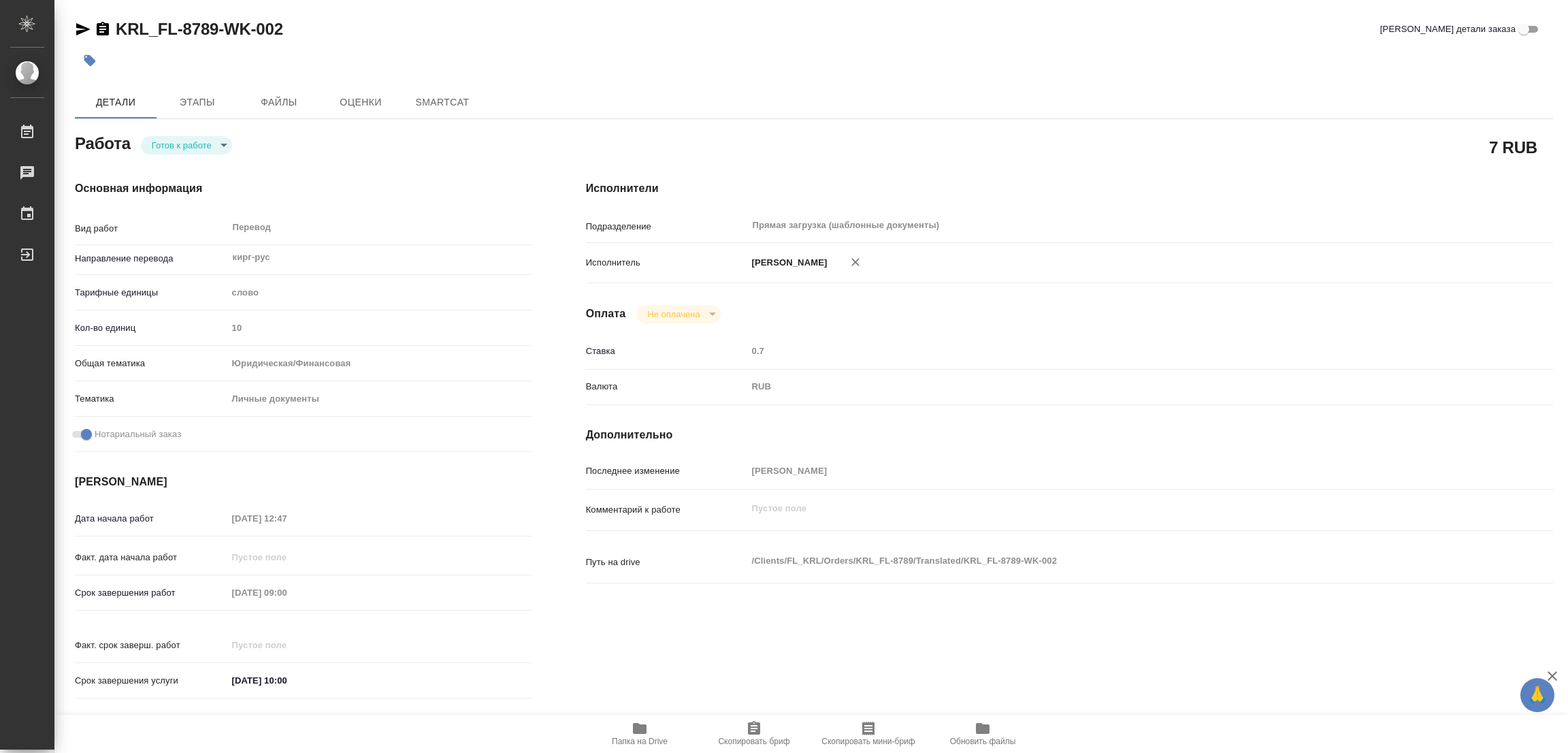
type textarea "x"
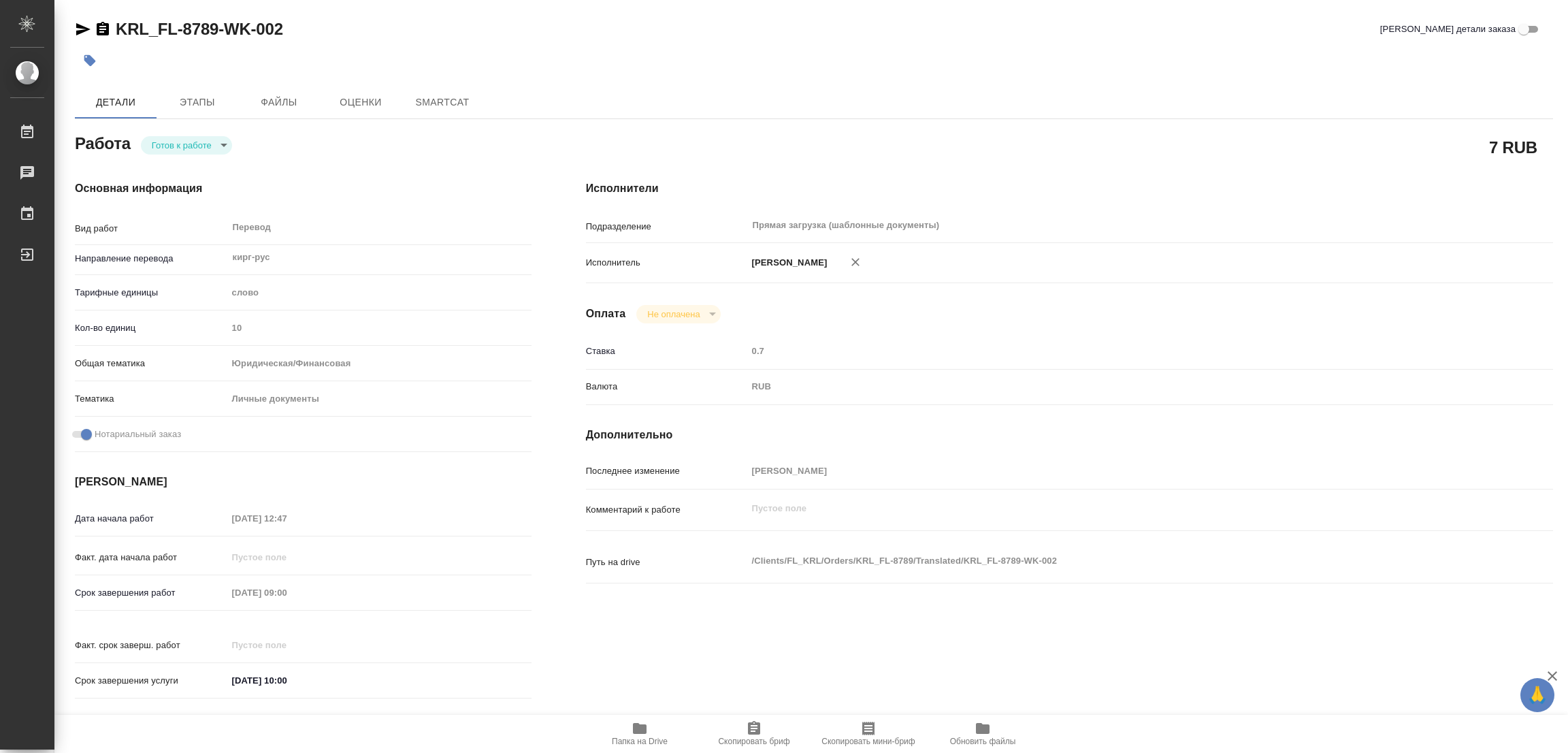
type textarea "x"
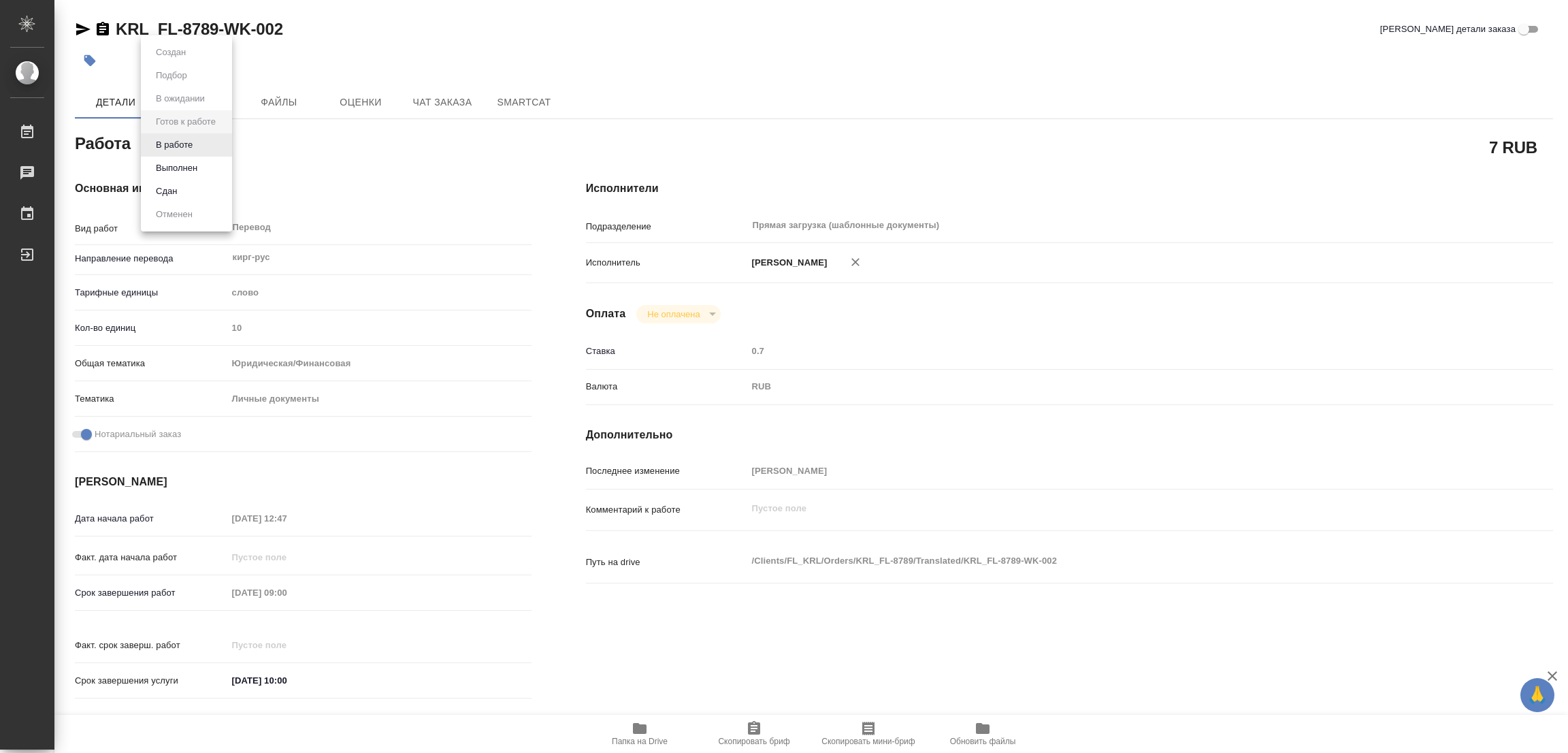
click at [199, 138] on body "🙏 .cls-1 fill:#fff; AWATERA [PERSON_NAME] Работы Чаты График Выйти KRL_FL-8789-…" at bounding box center [784, 376] width 1568 height 753
click at [169, 139] on button "В работе" at bounding box center [174, 145] width 45 height 15
type textarea "x"
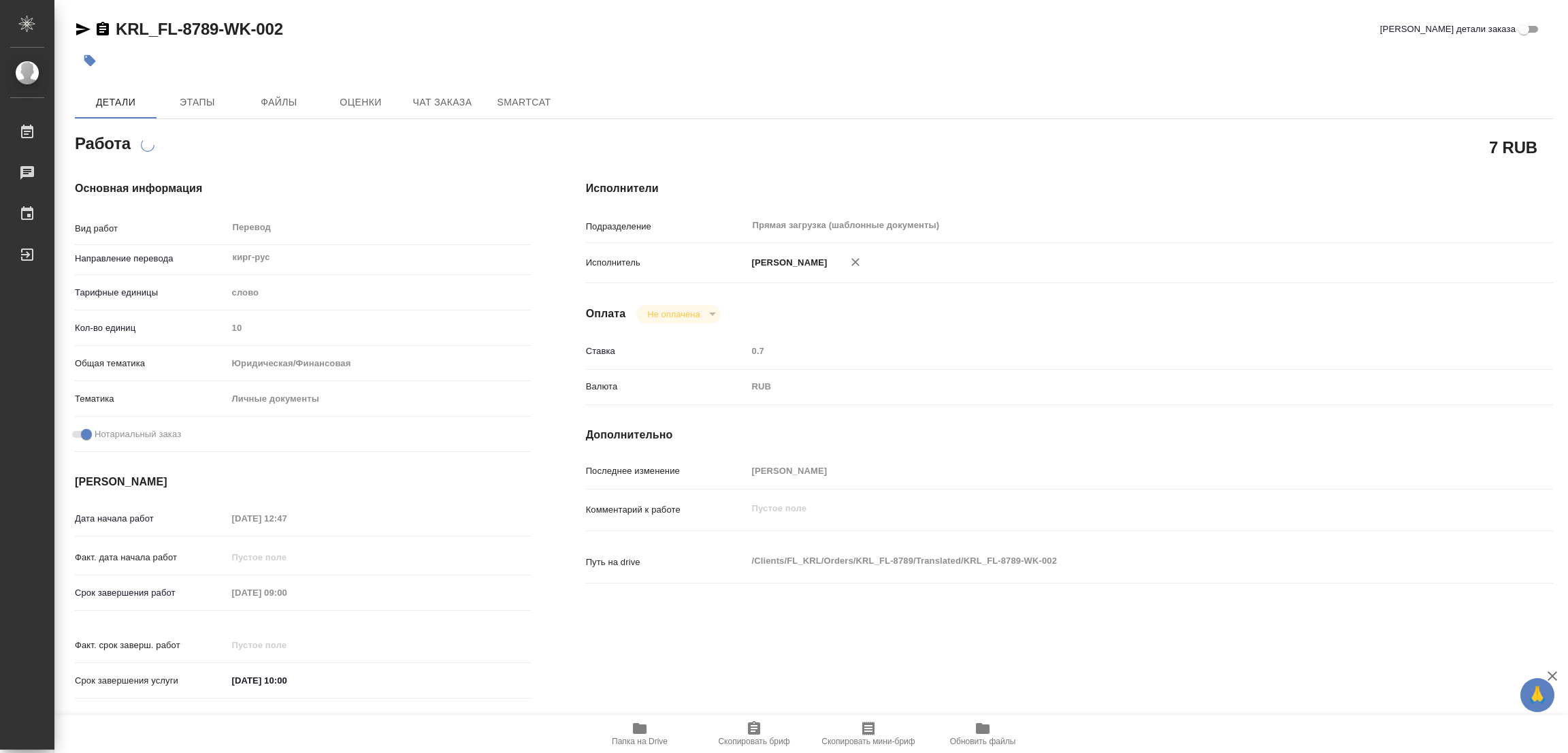
type textarea "x"
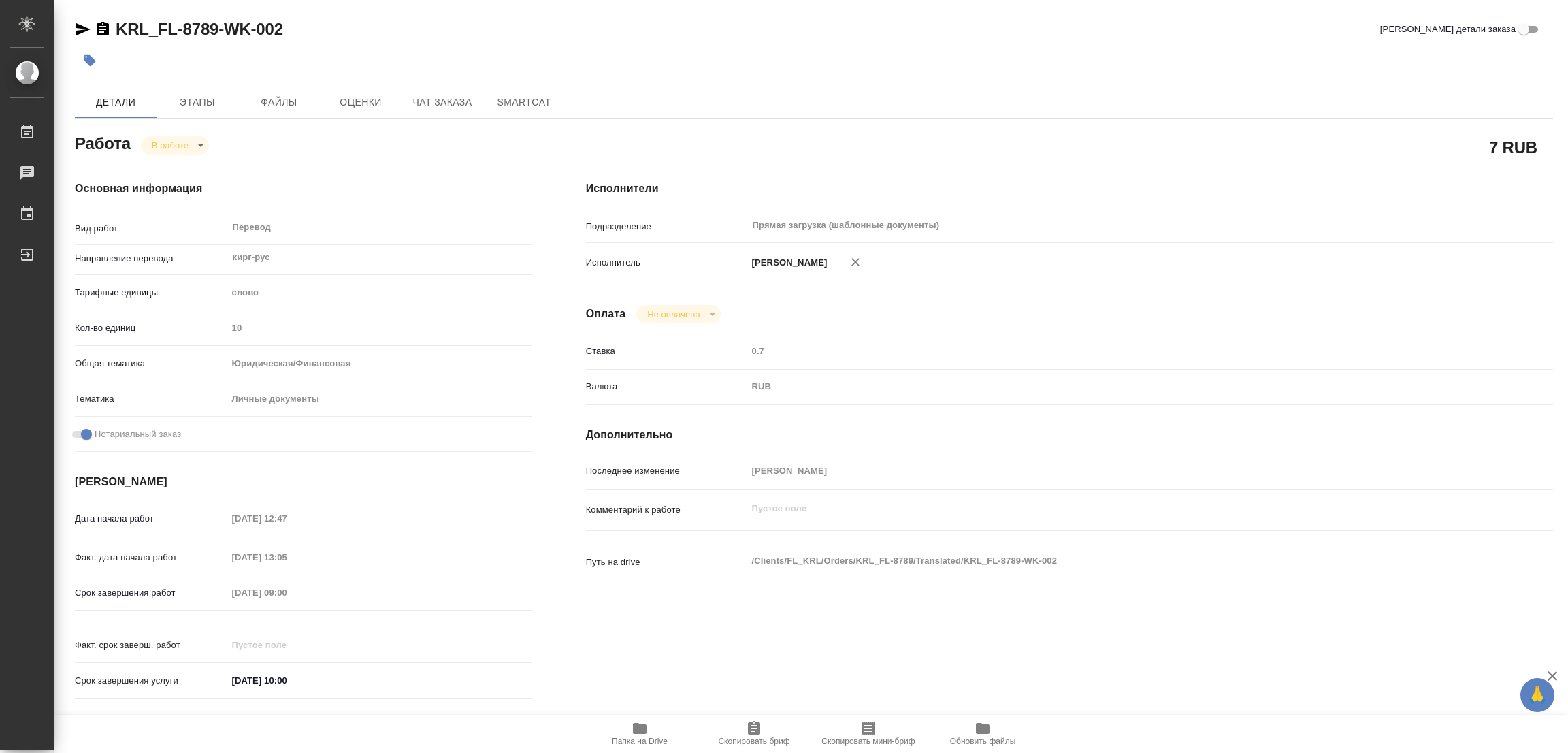
type textarea "x"
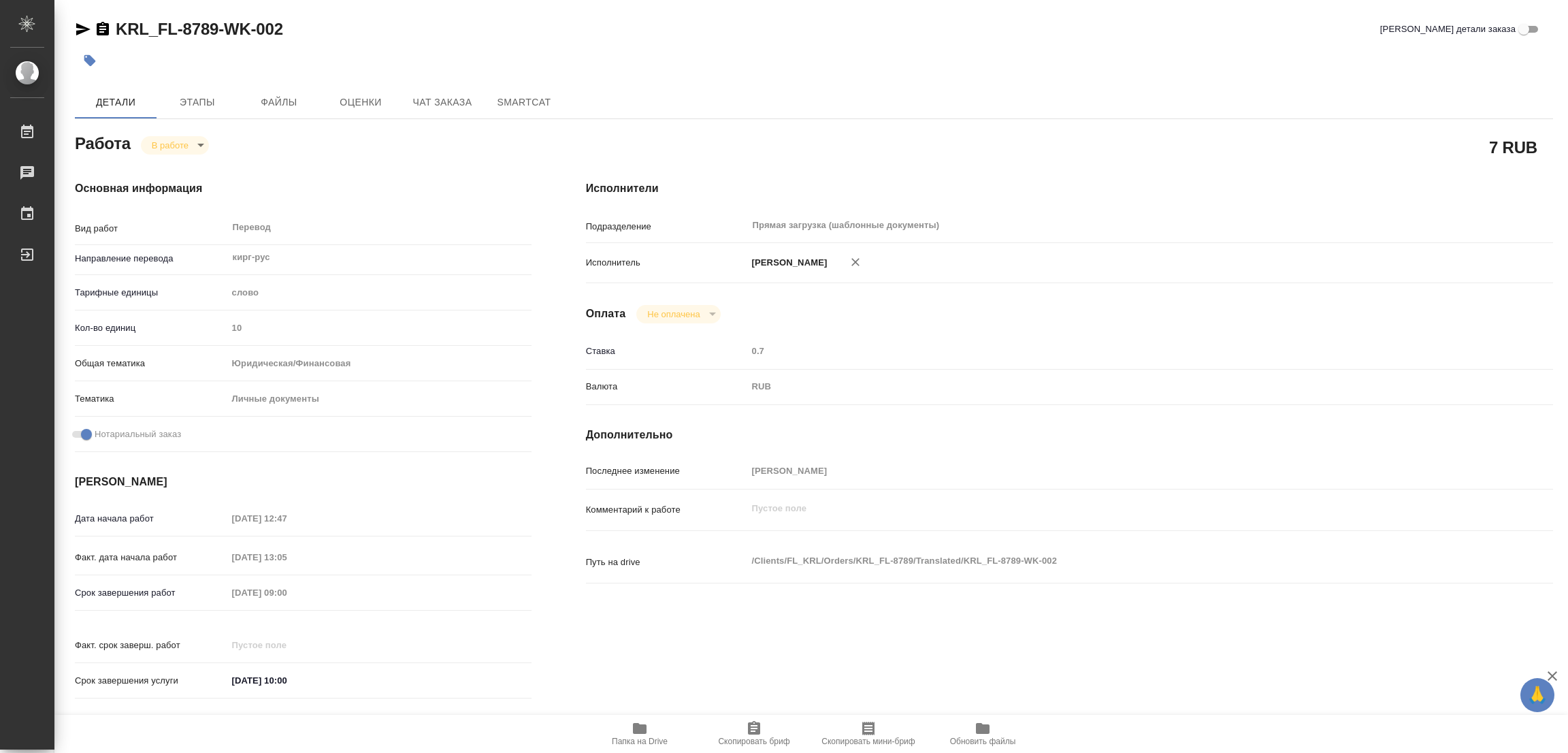
type textarea "x"
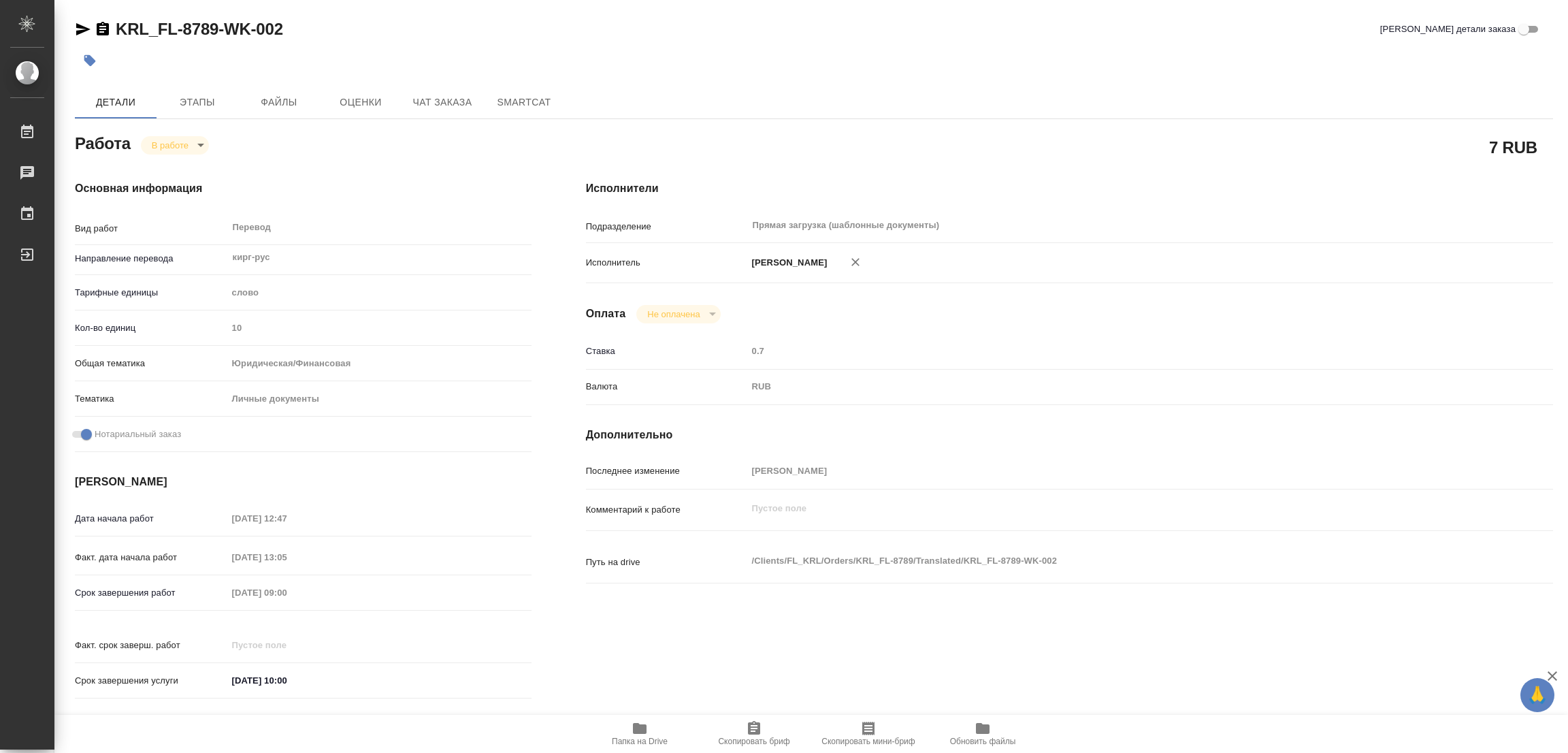
type textarea "x"
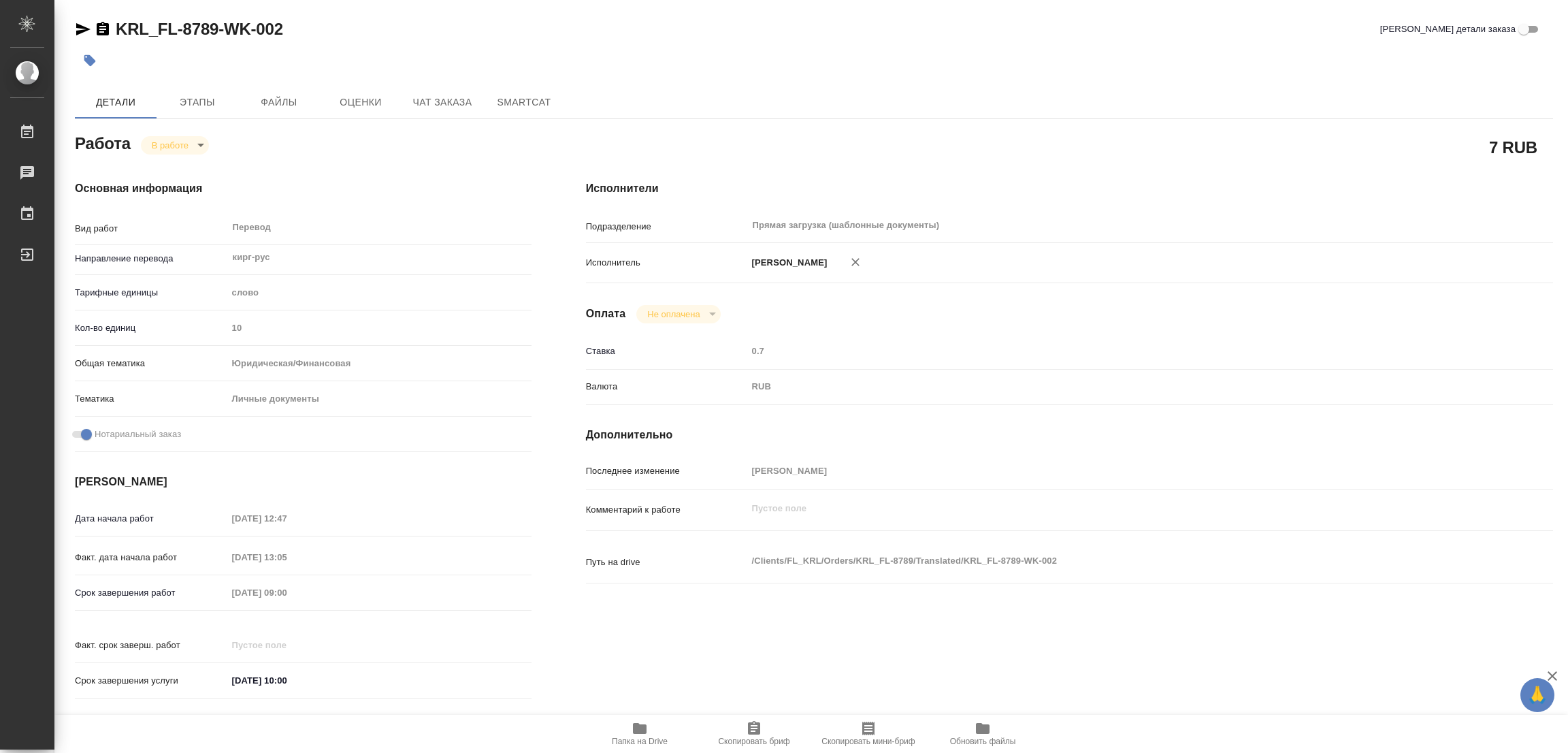
type textarea "x"
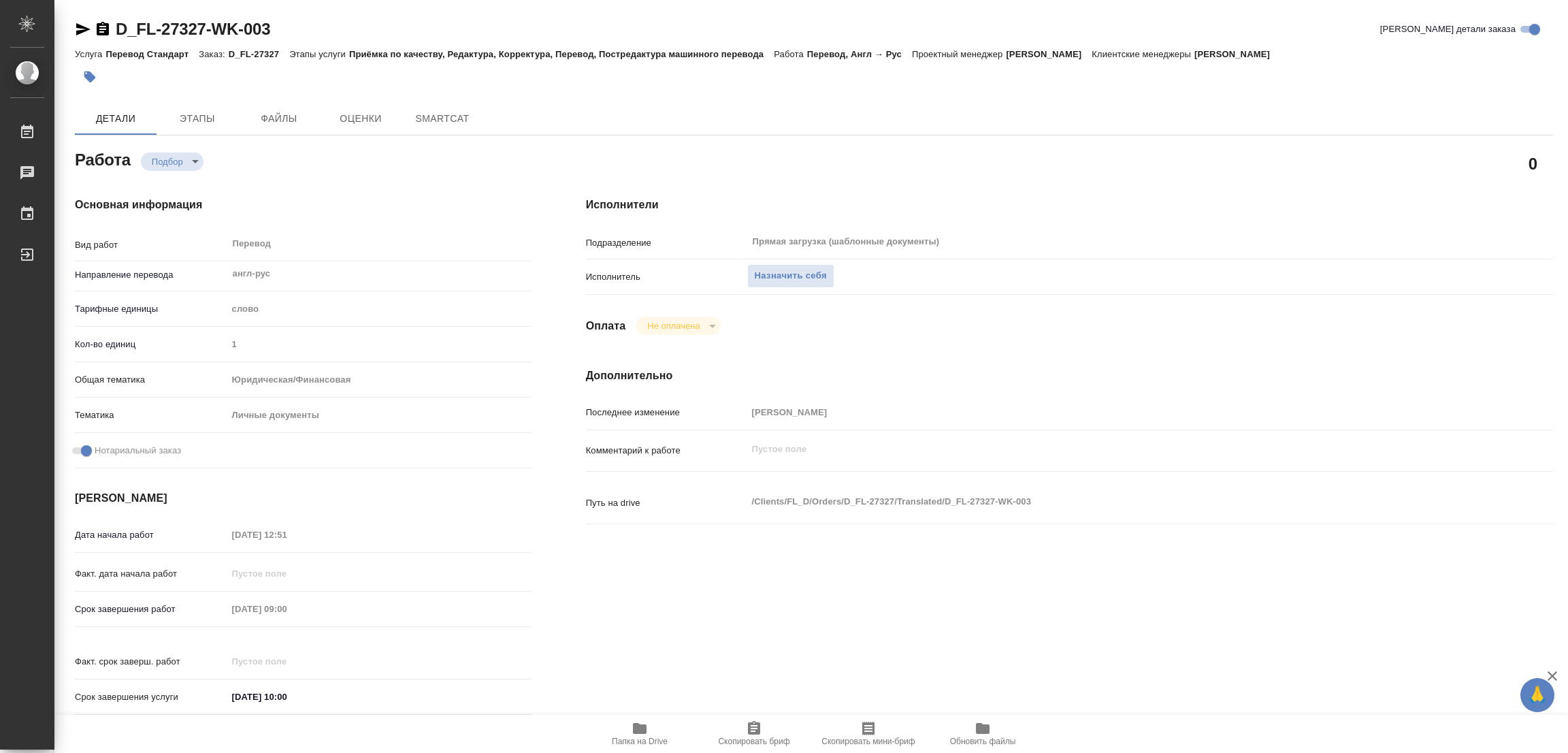
type textarea "x"
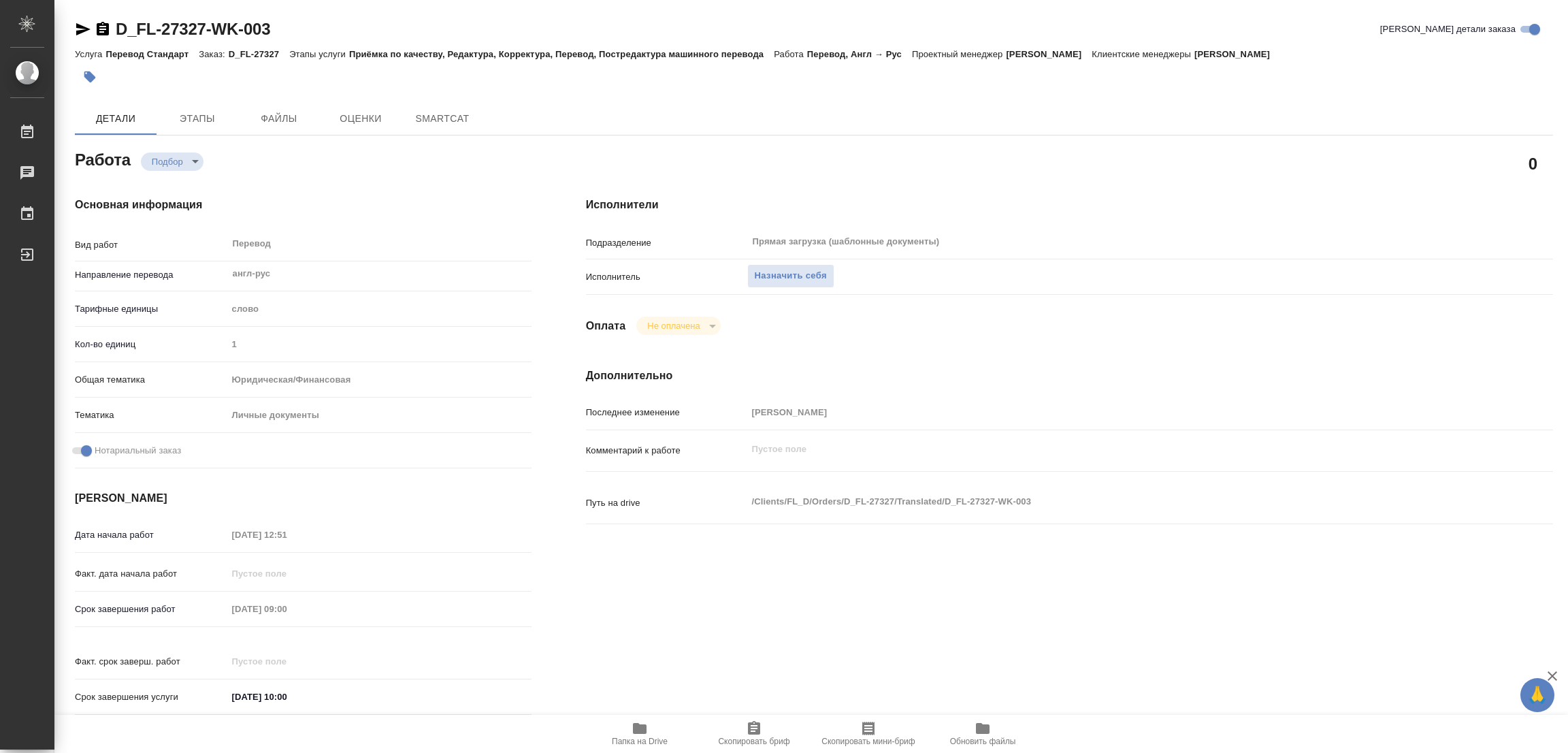
type textarea "x"
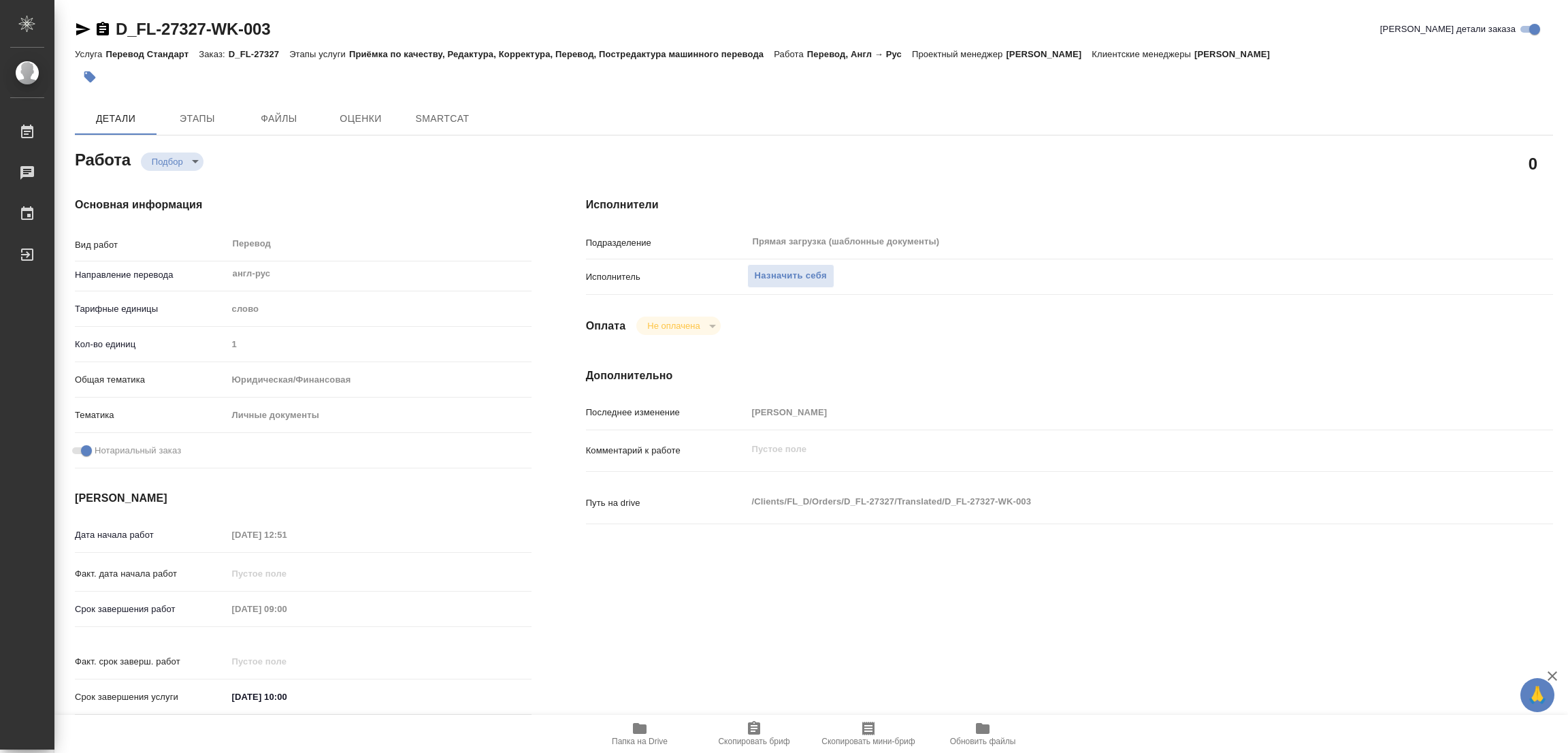
type textarea "x"
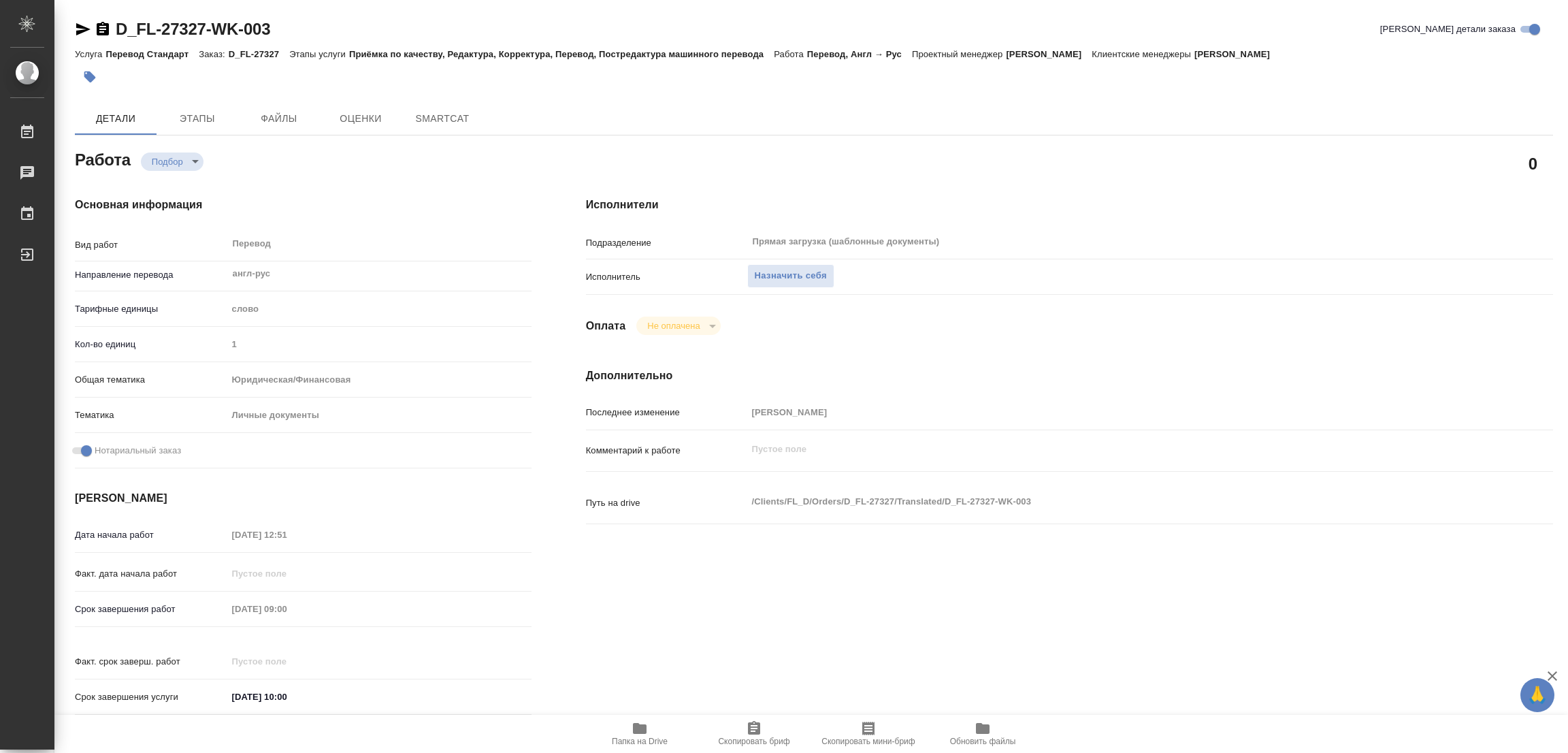
type textarea "x"
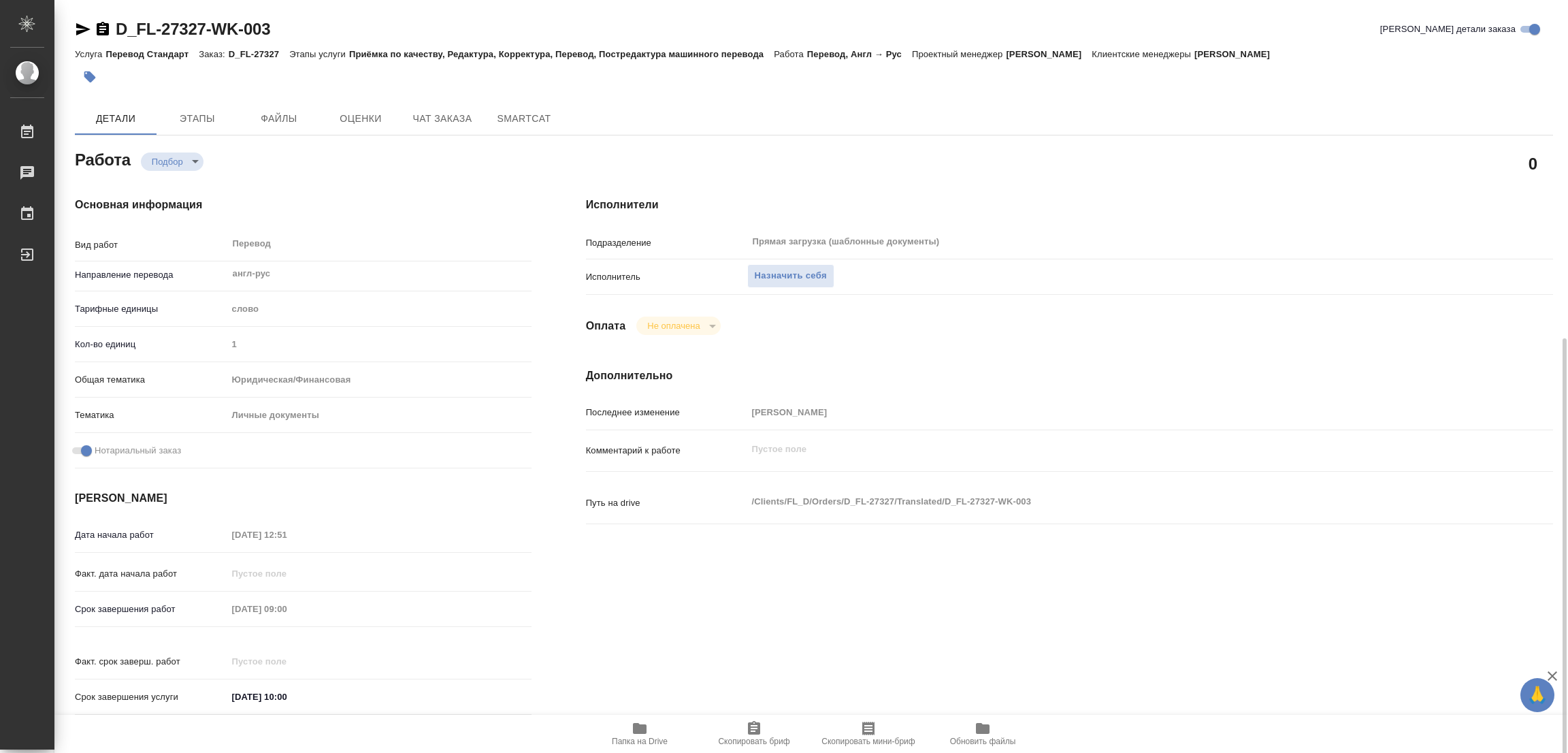
type textarea "x"
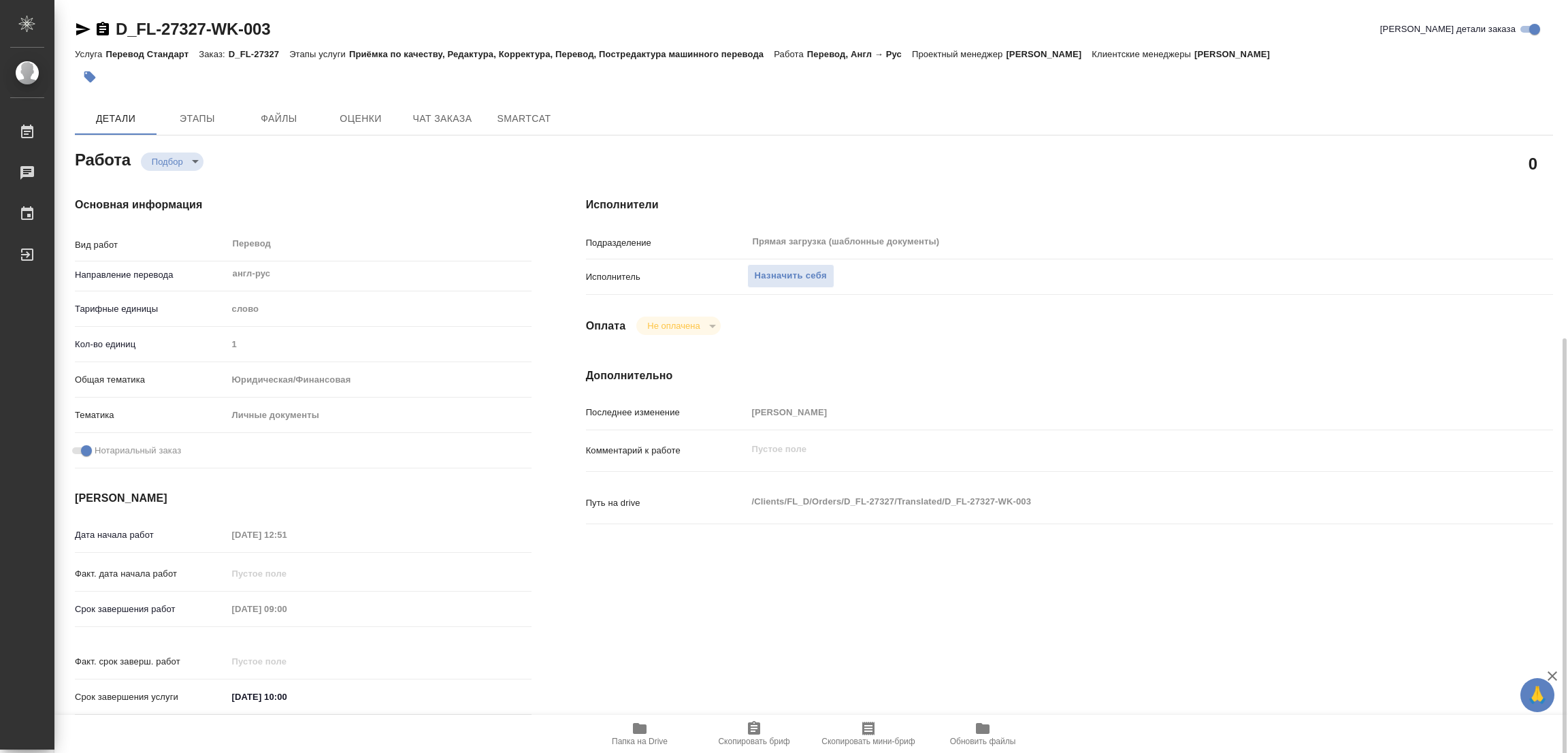
scroll to position [204, 0]
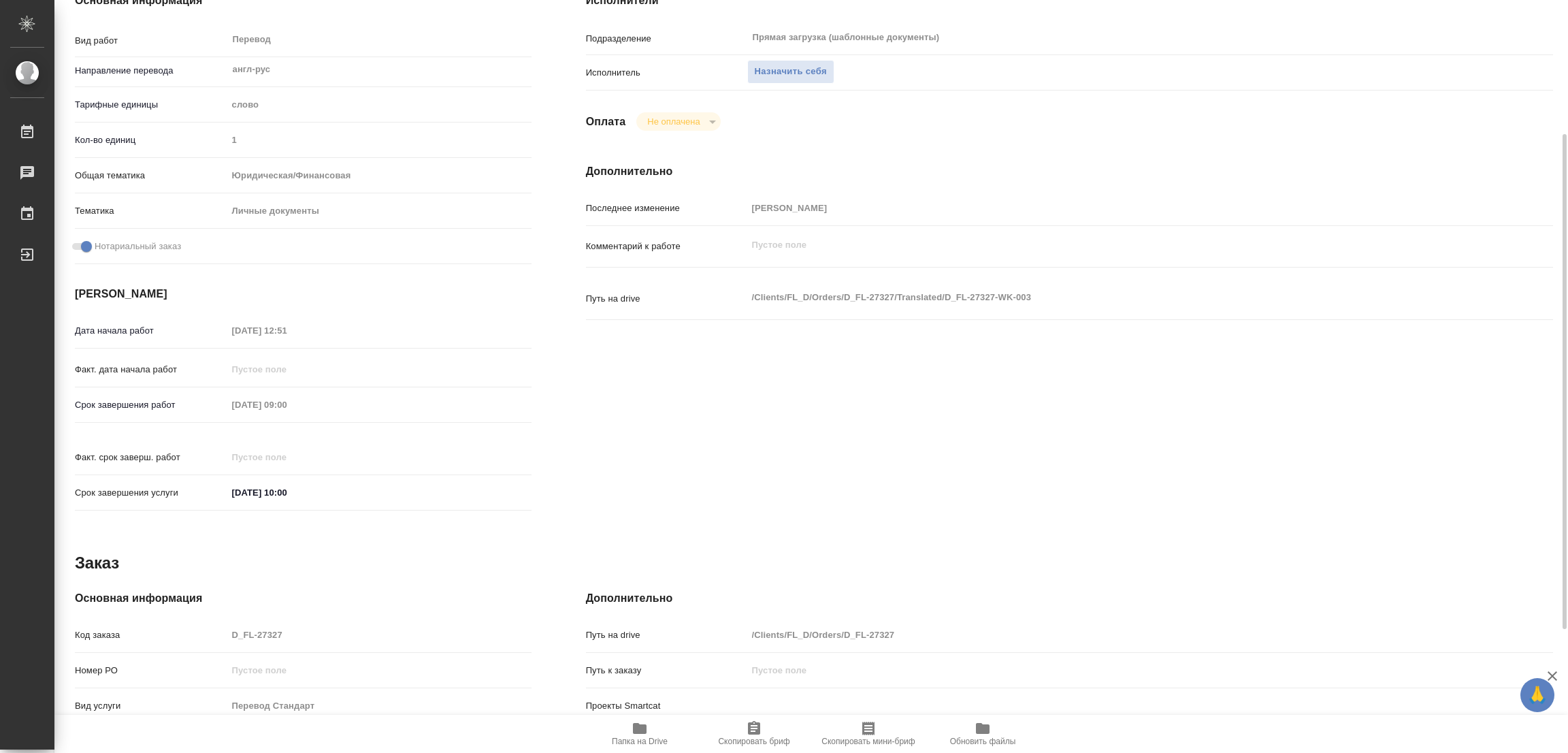
type textarea "x"
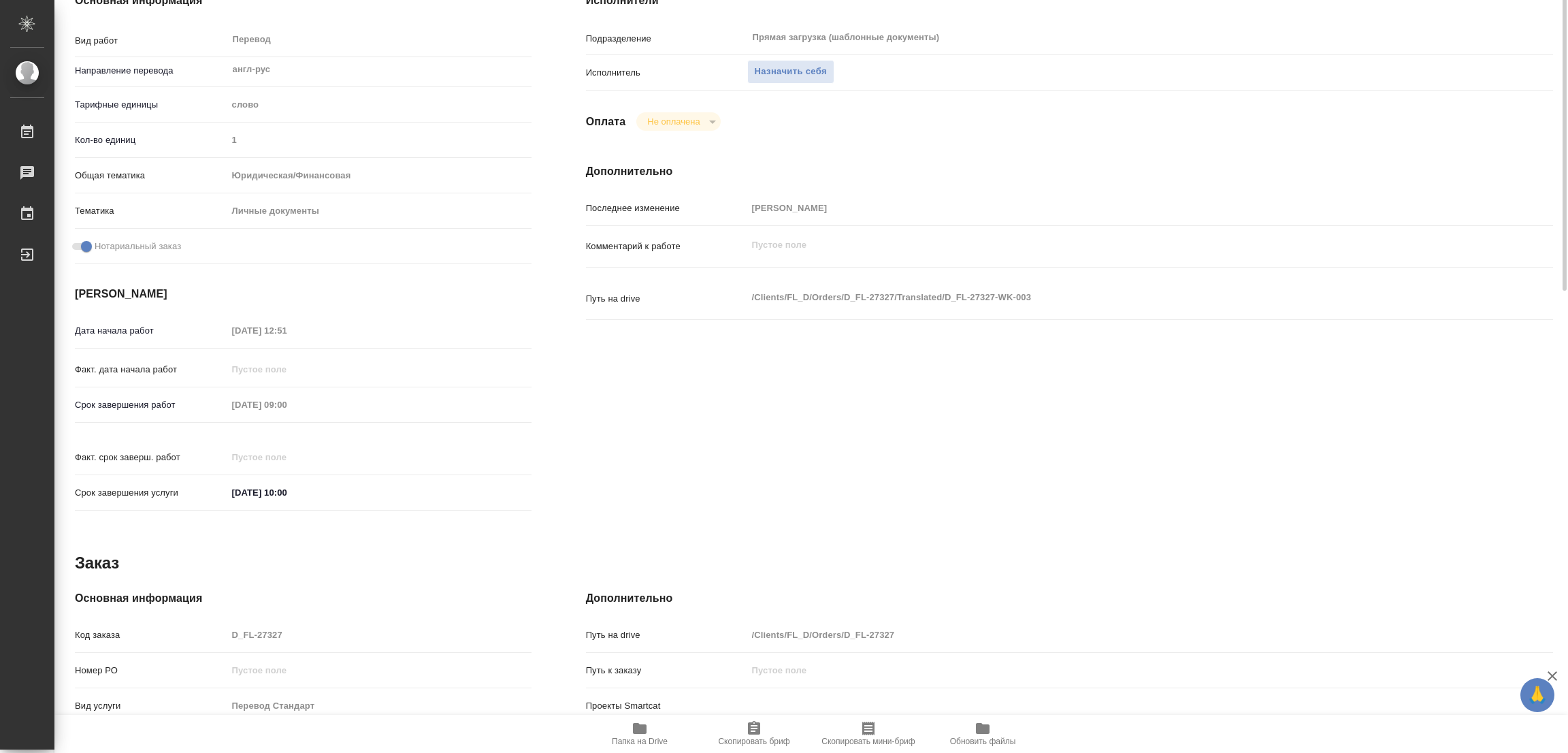
scroll to position [0, 0]
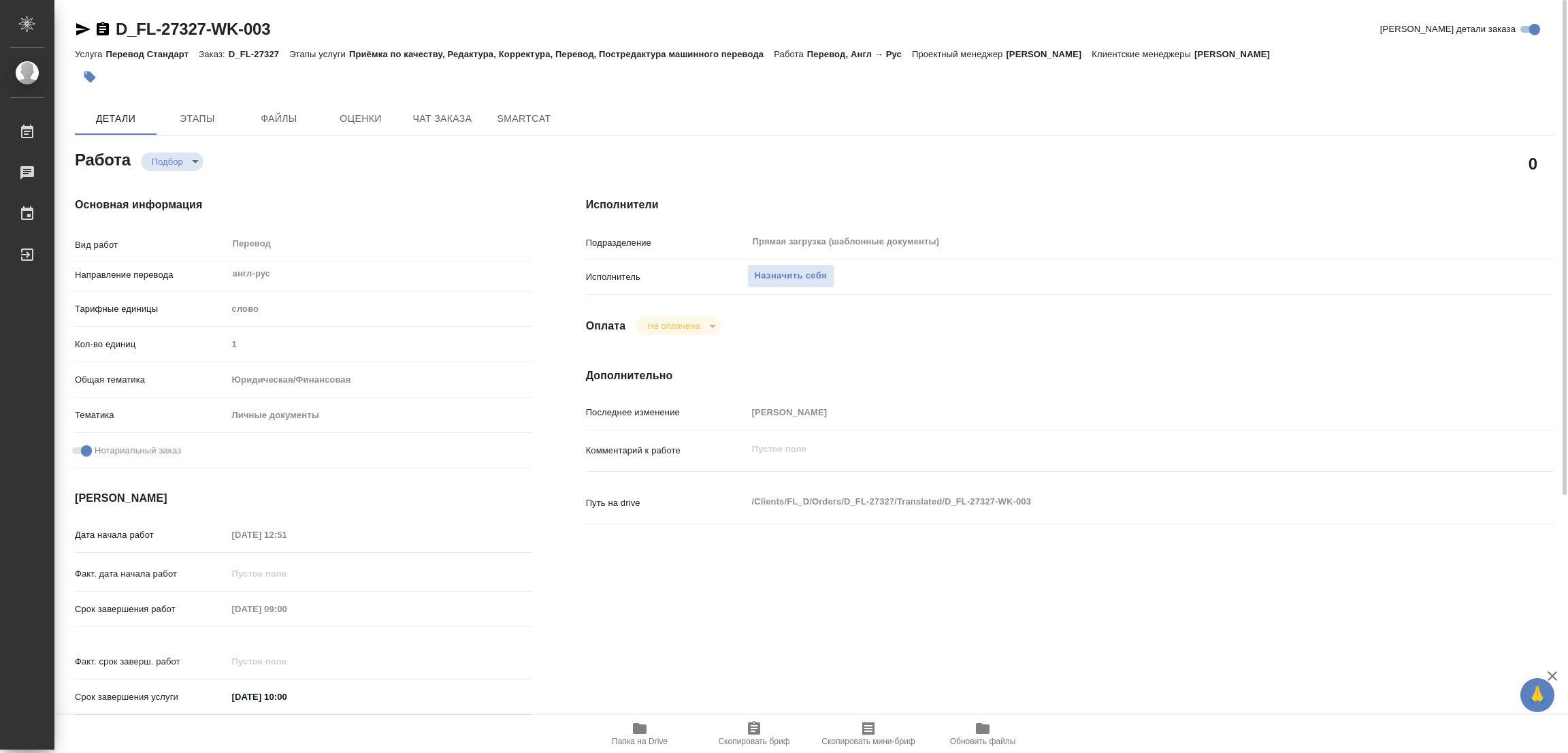
type textarea "x"
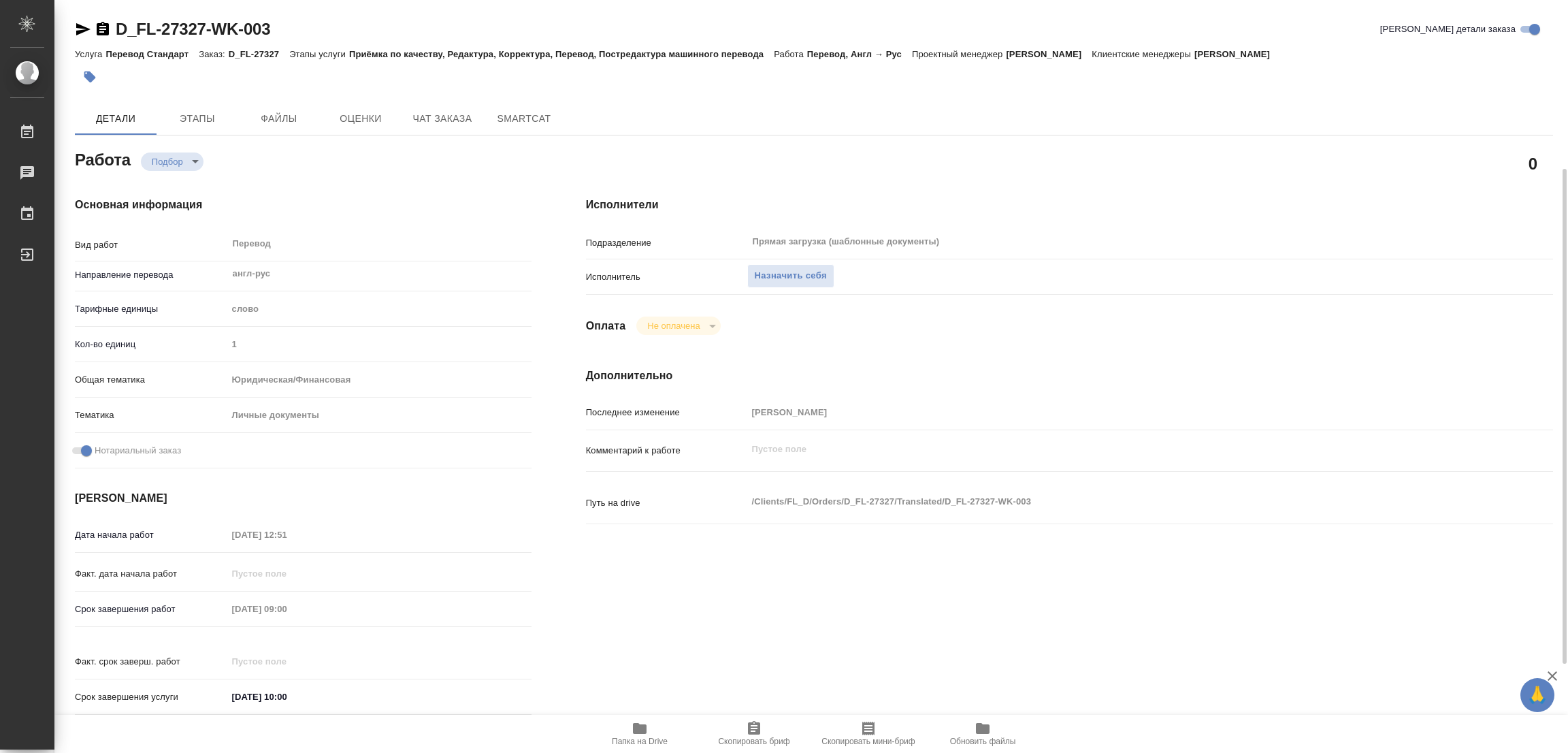
scroll to position [102, 0]
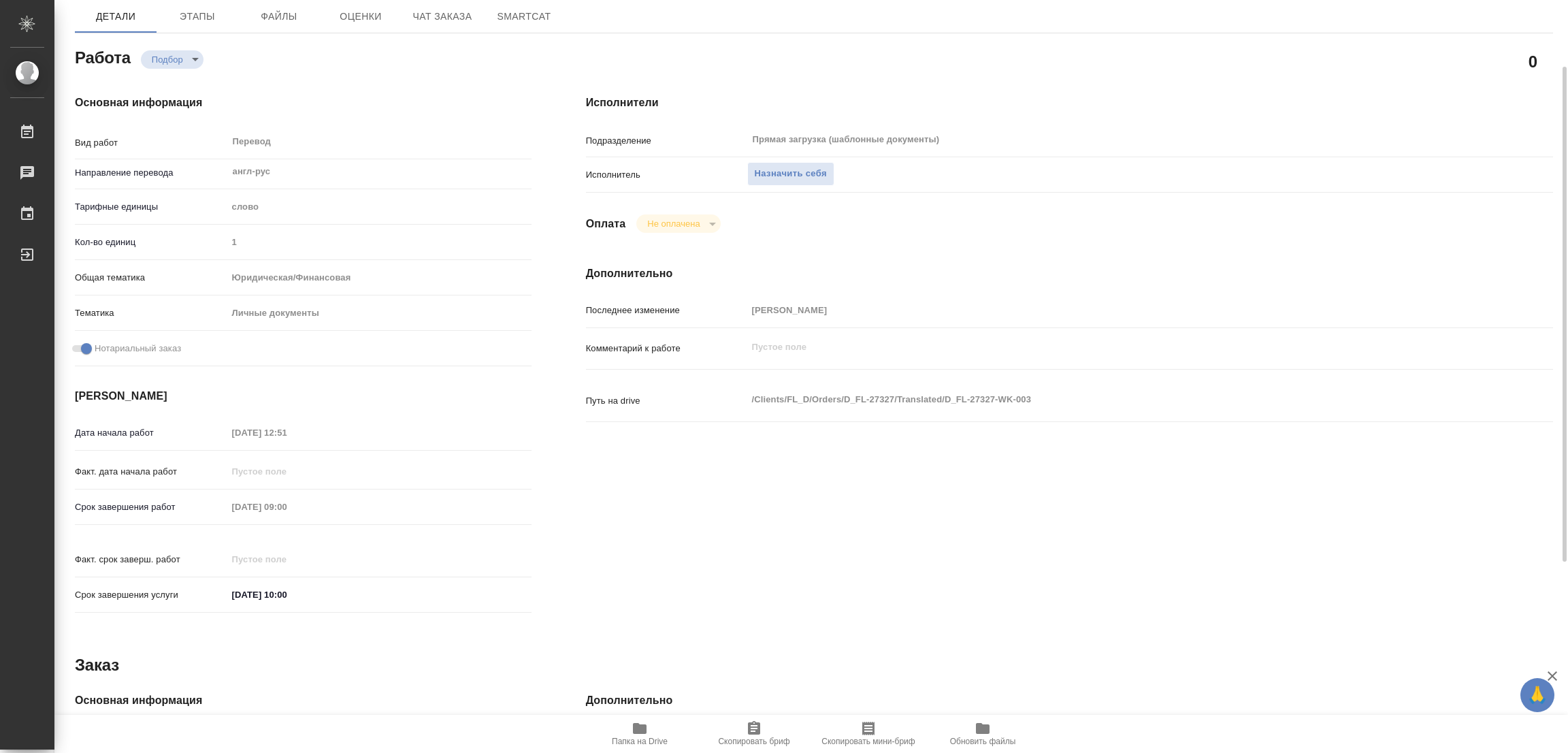
click at [641, 729] on icon "button" at bounding box center [639, 728] width 13 height 11
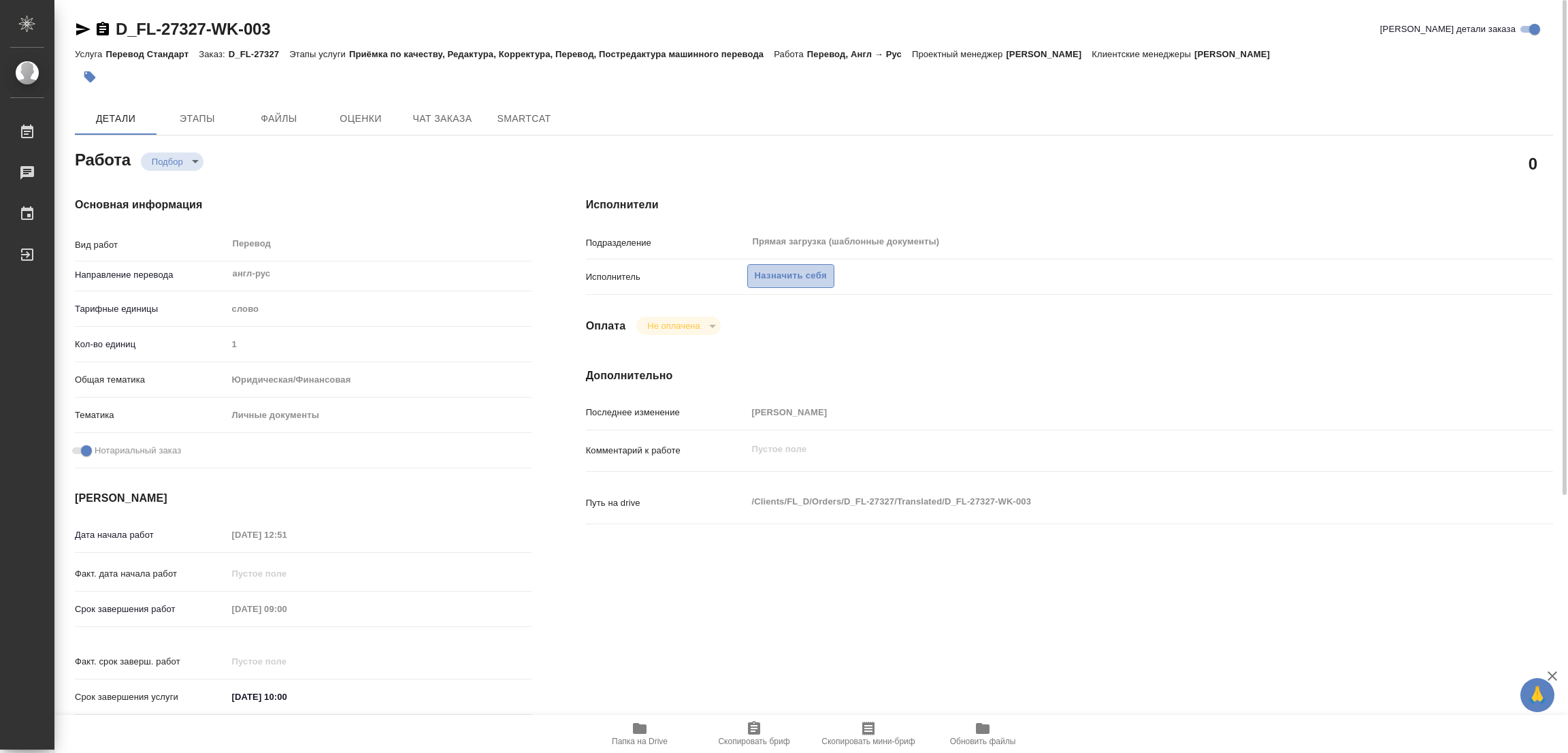
click at [793, 270] on span "Назначить себя" at bounding box center [790, 277] width 72 height 16
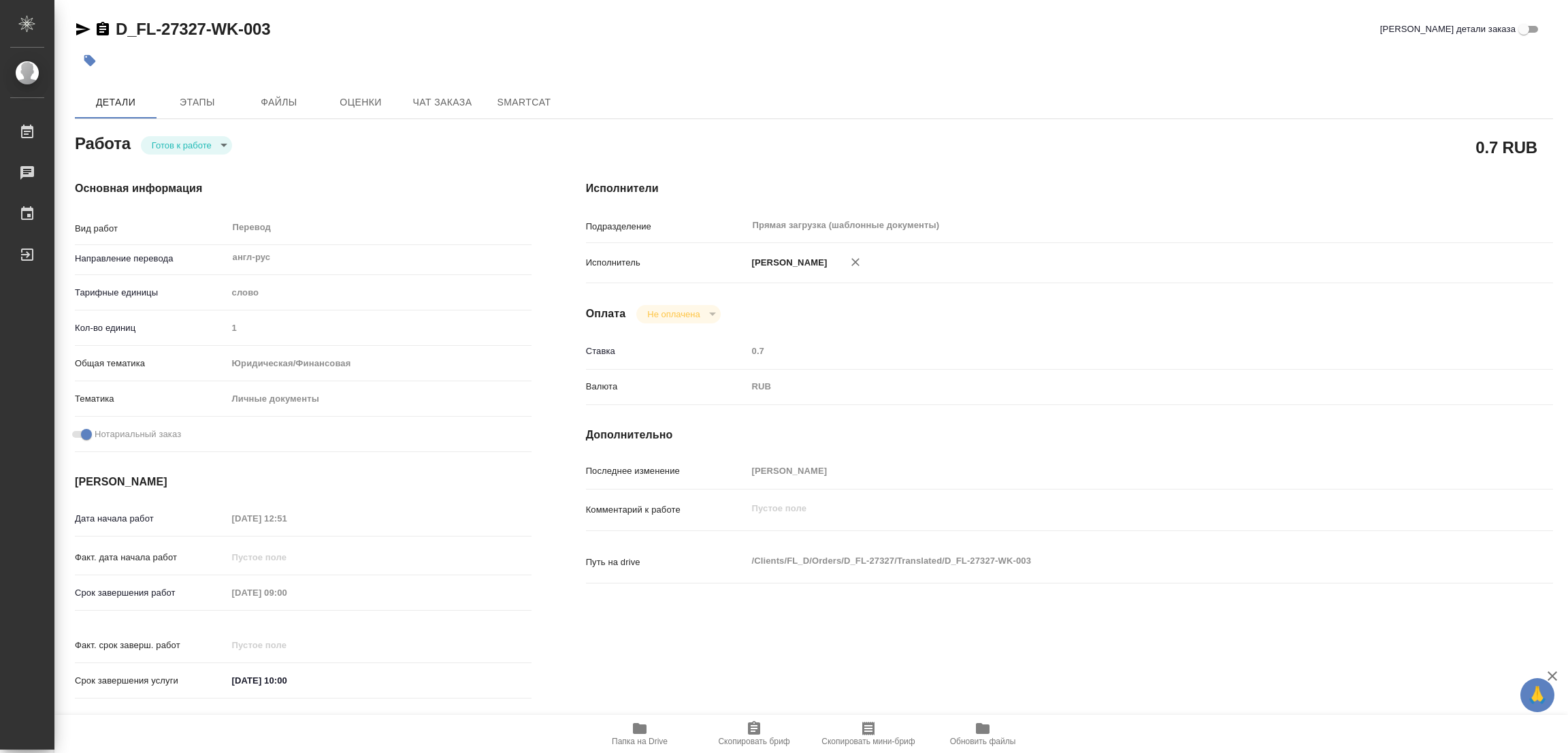
type textarea "x"
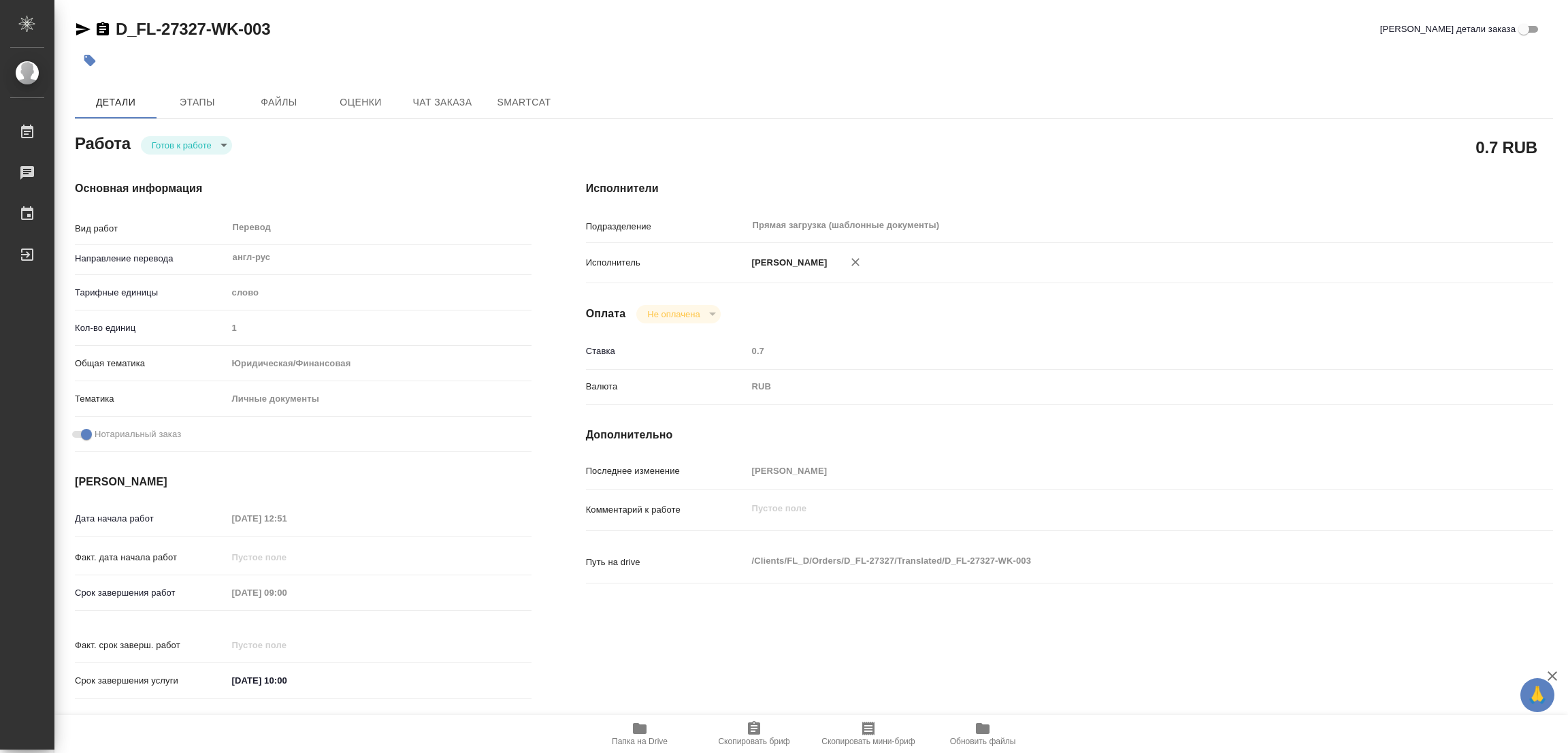
type textarea "x"
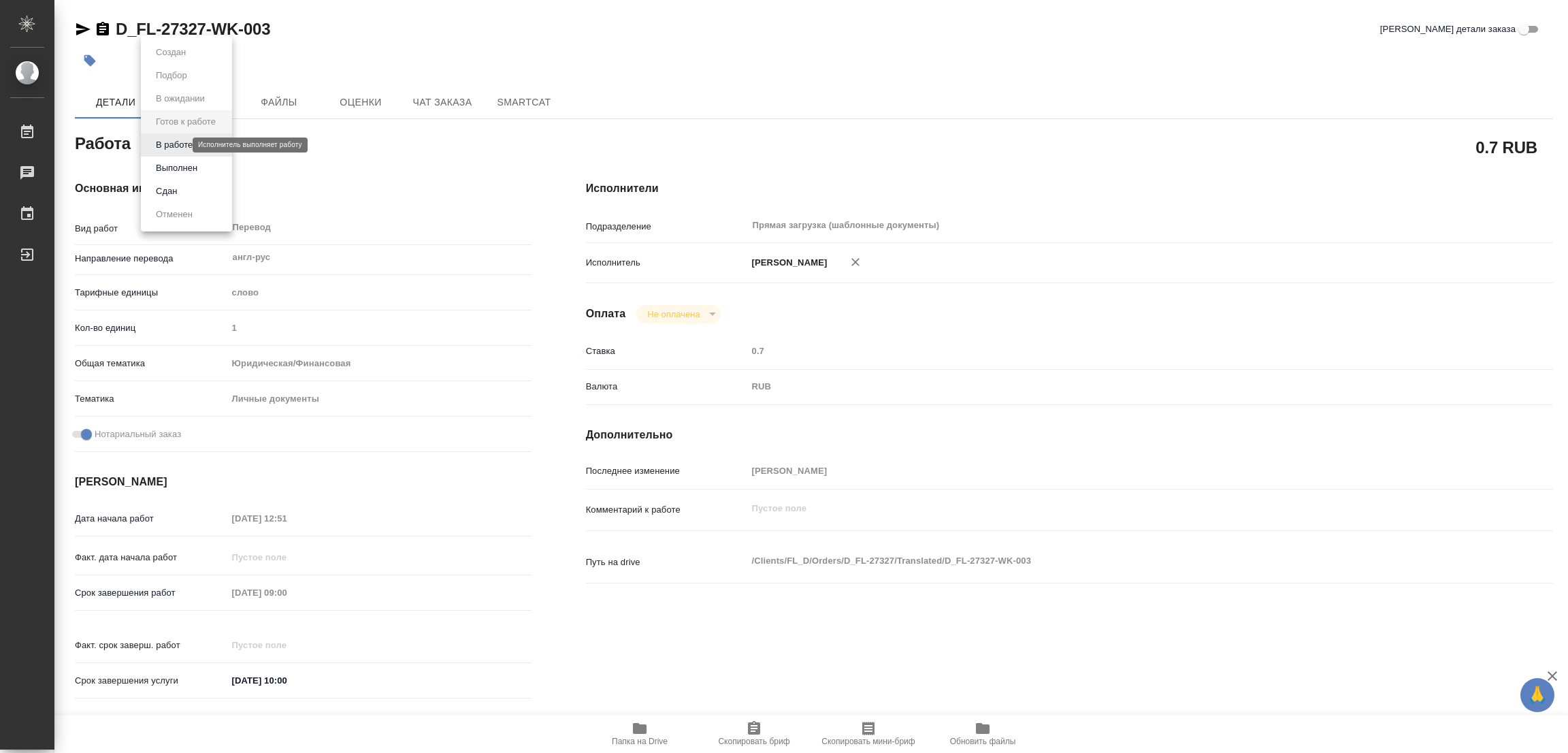
click at [175, 143] on body "🙏 .cls-1 fill:#fff; AWATERA [PERSON_NAME] Работы Чаты График Выйти D_FL-27327-W…" at bounding box center [784, 376] width 1568 height 753
type textarea "x"
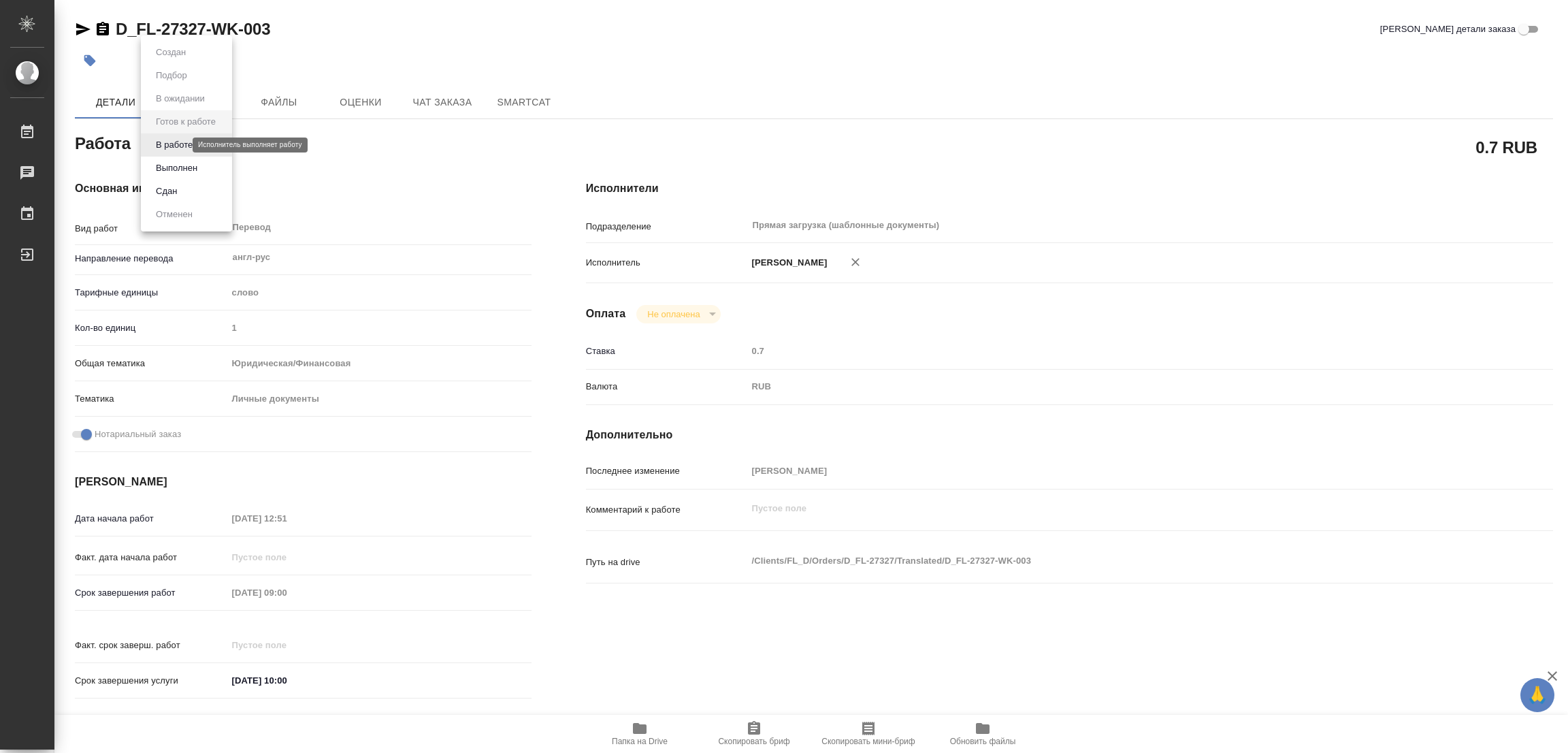
type textarea "x"
click at [175, 143] on button "В работе" at bounding box center [174, 145] width 45 height 15
type textarea "x"
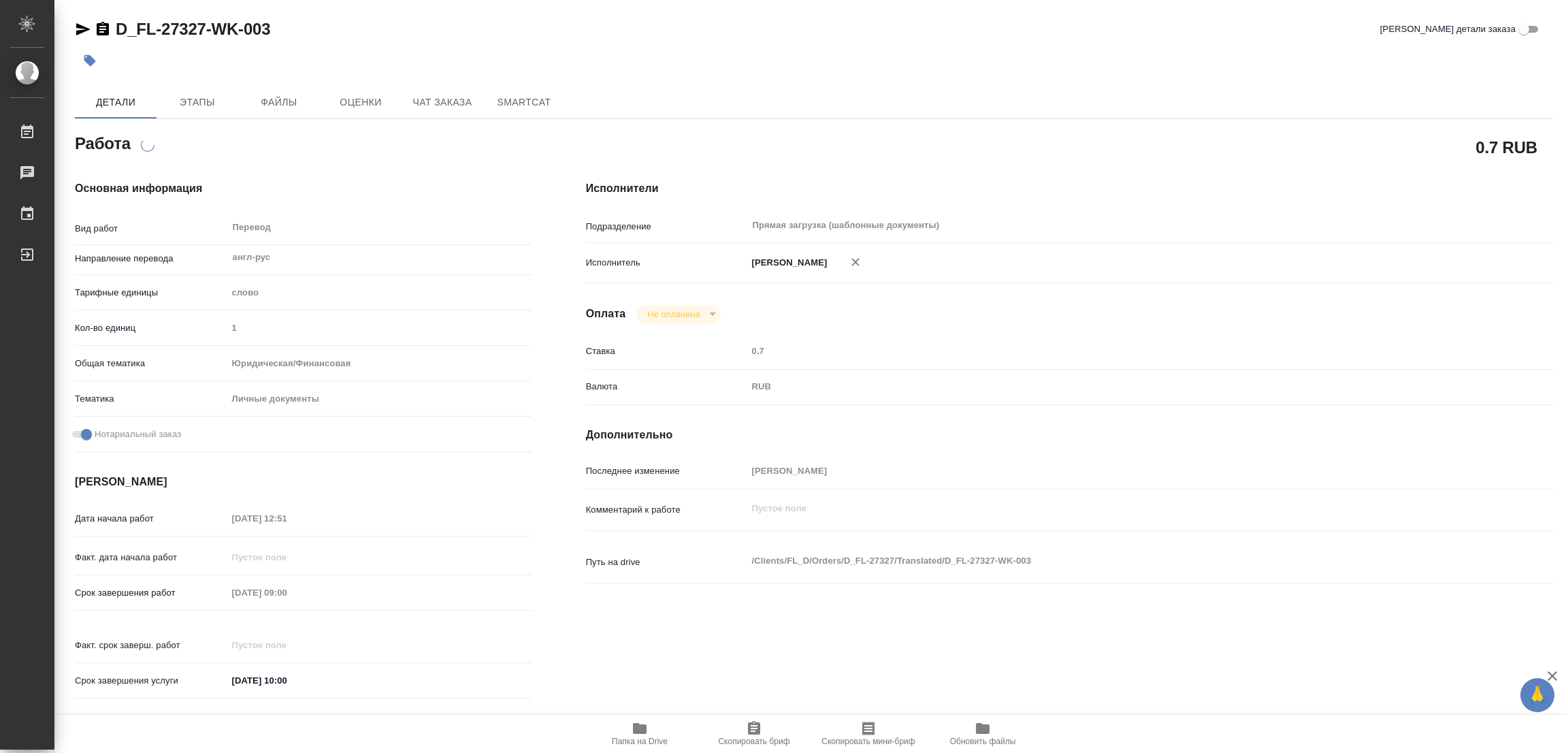
type textarea "x"
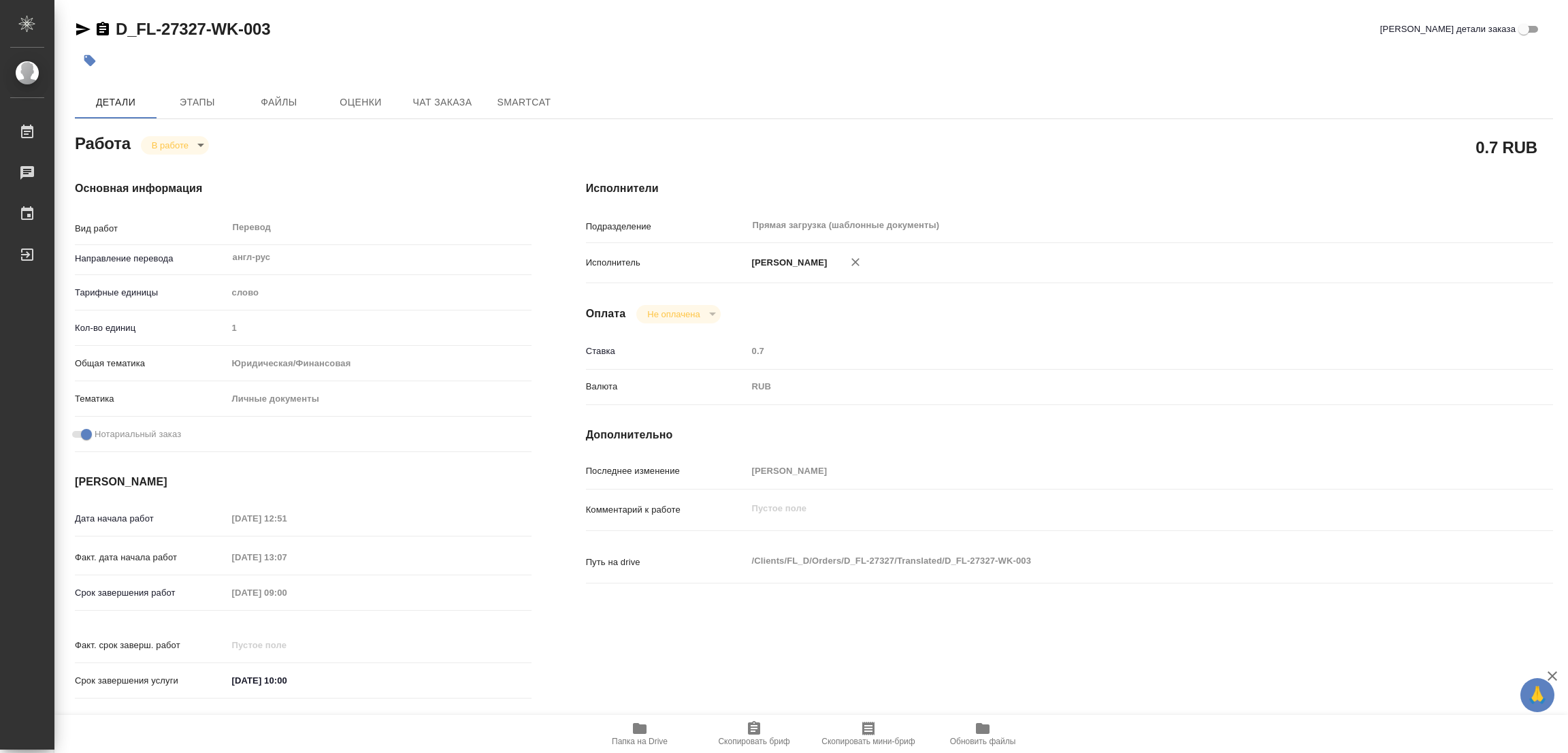
type textarea "x"
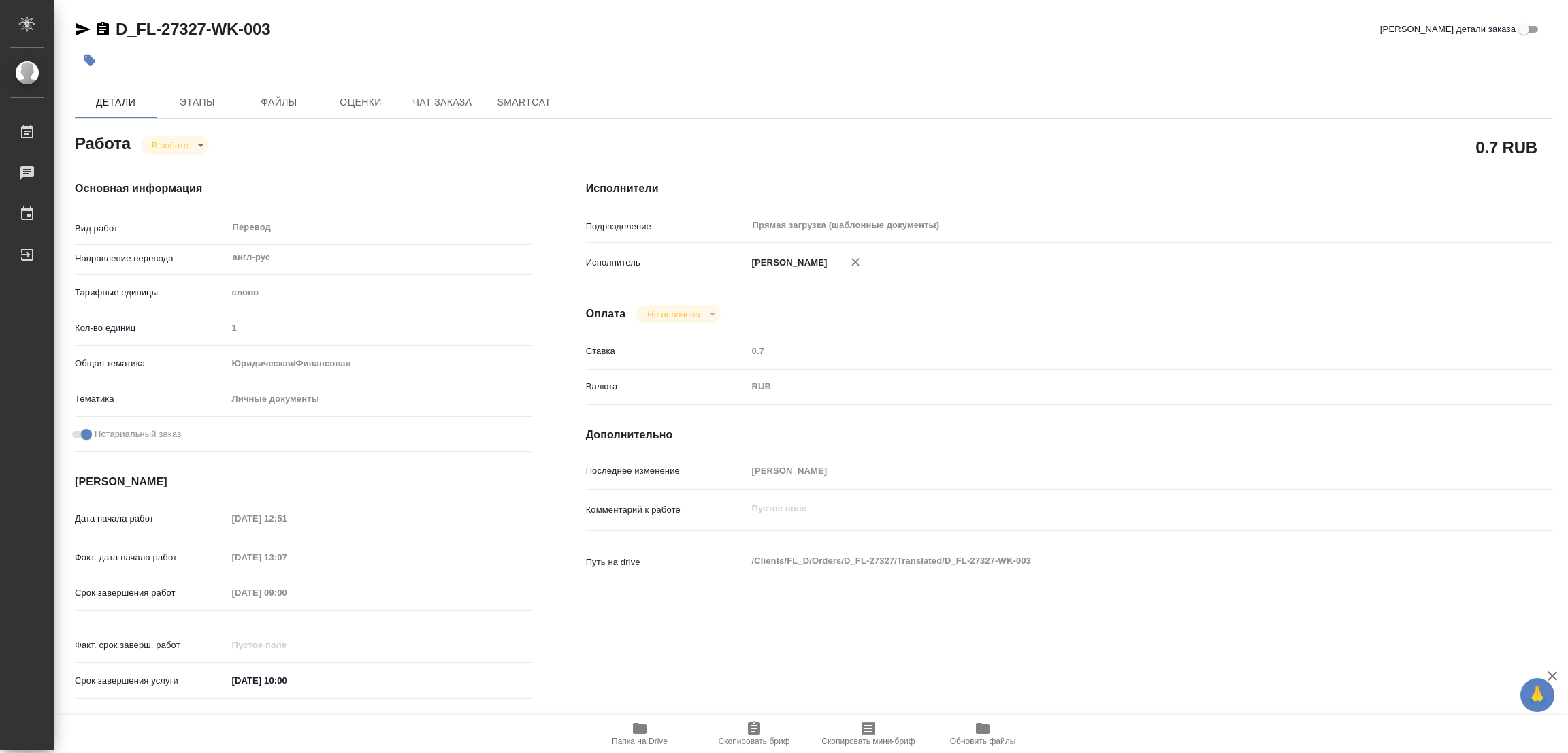
type textarea "x"
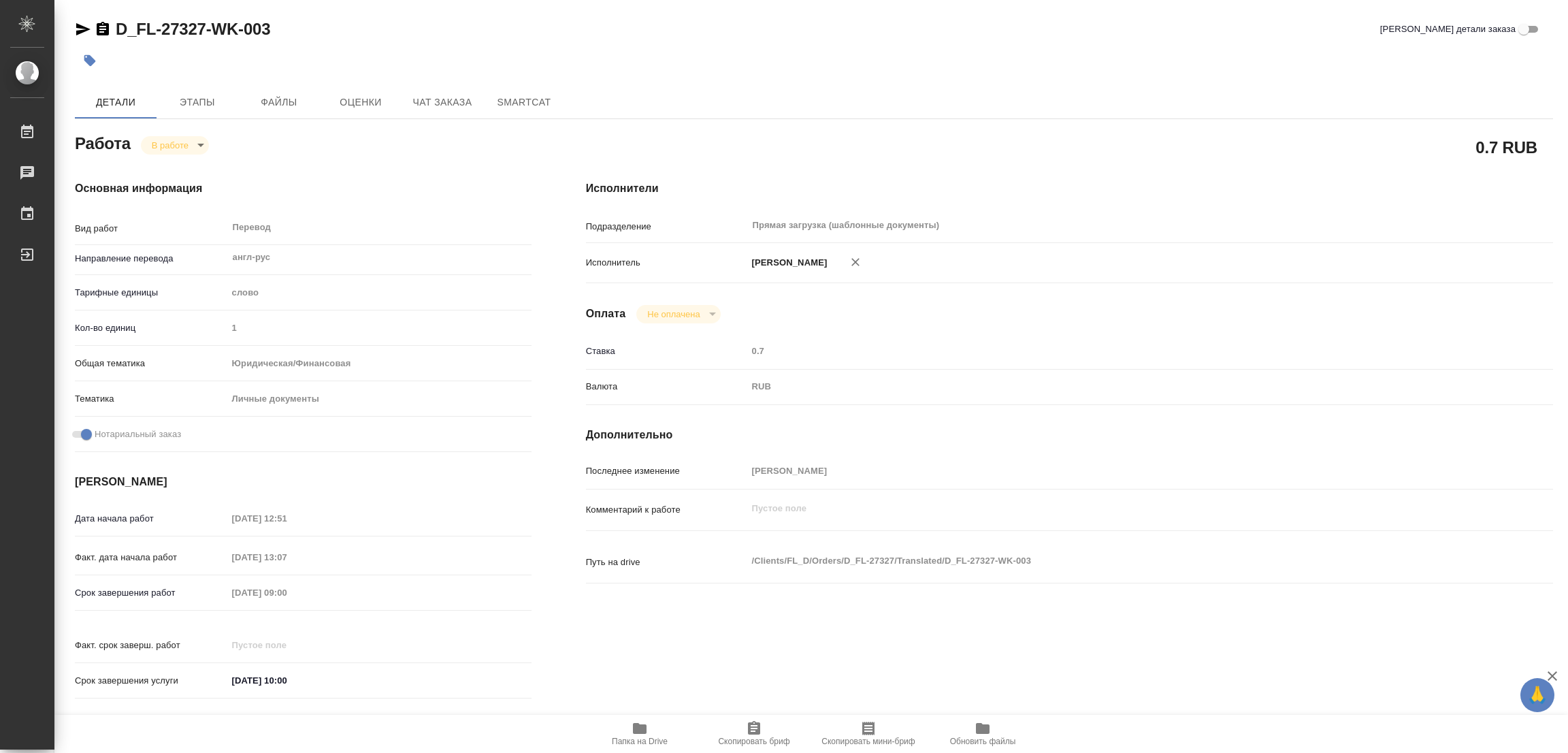
type textarea "x"
